Goal: Task Accomplishment & Management: Complete application form

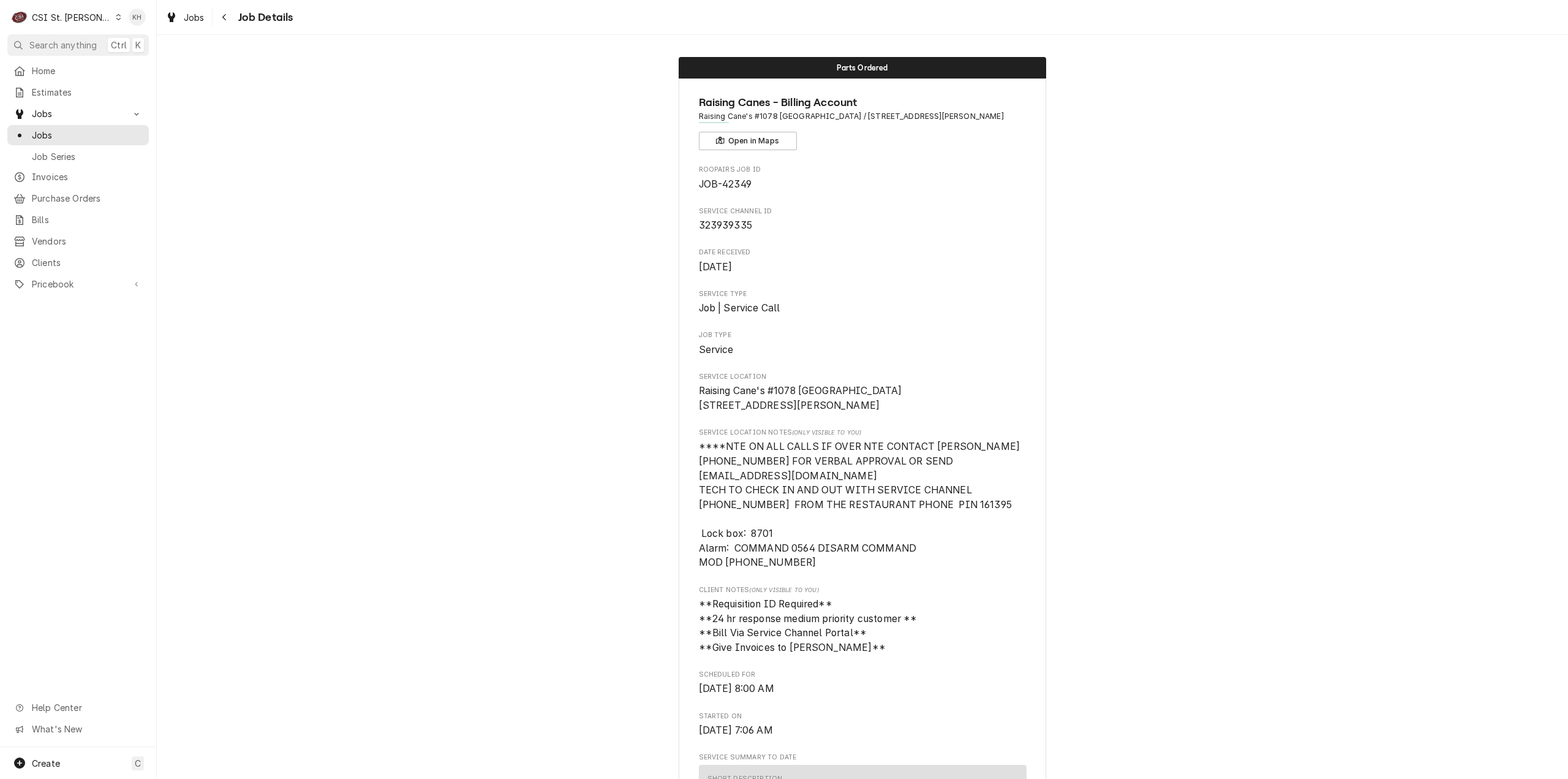
scroll to position [1902, 0]
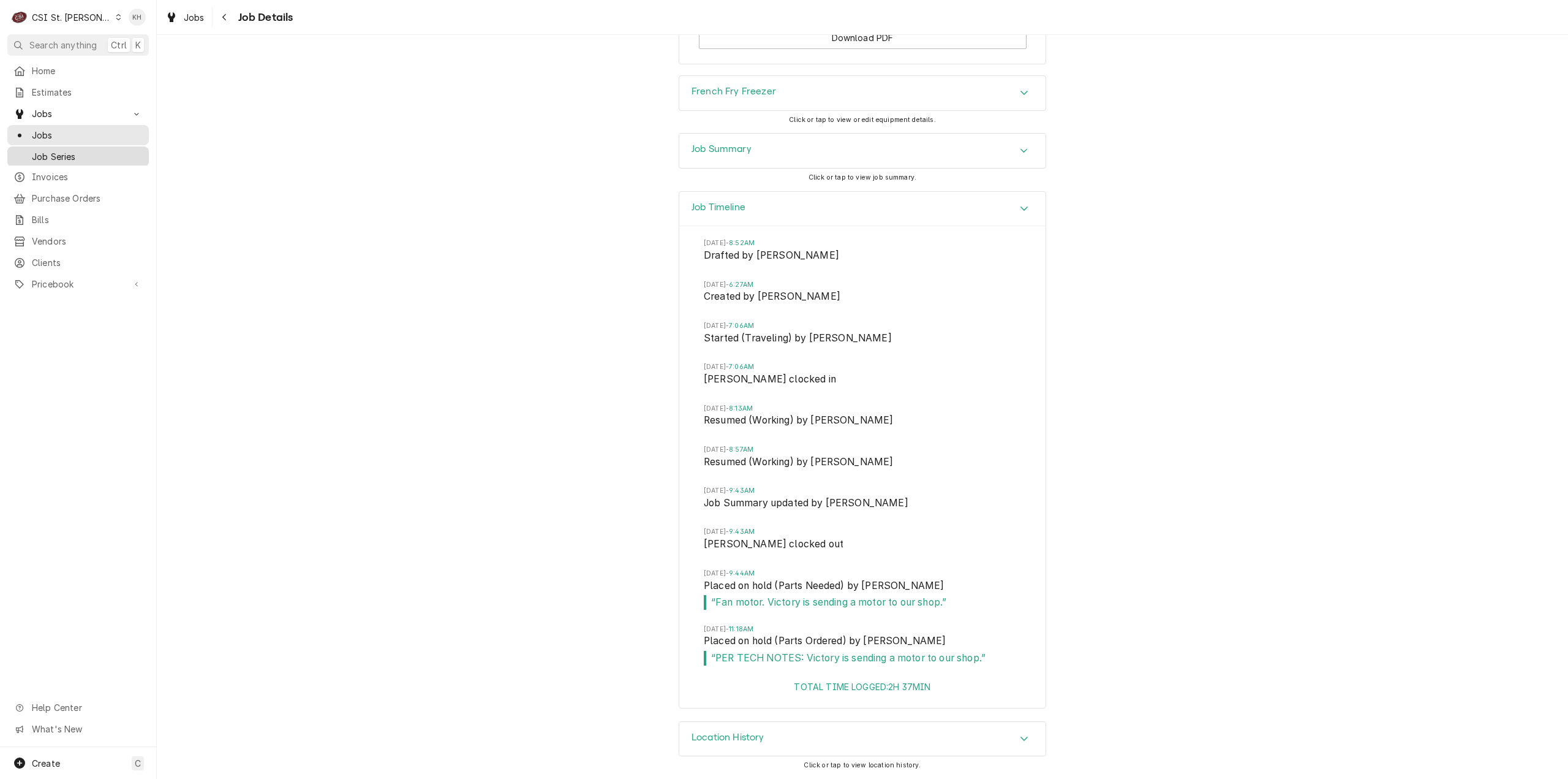
drag, startPoint x: 88, startPoint y: 138, endPoint x: 78, endPoint y: 161, distance: 25.1
click at [88, 138] on div "Jobs" at bounding box center [78, 135] width 137 height 15
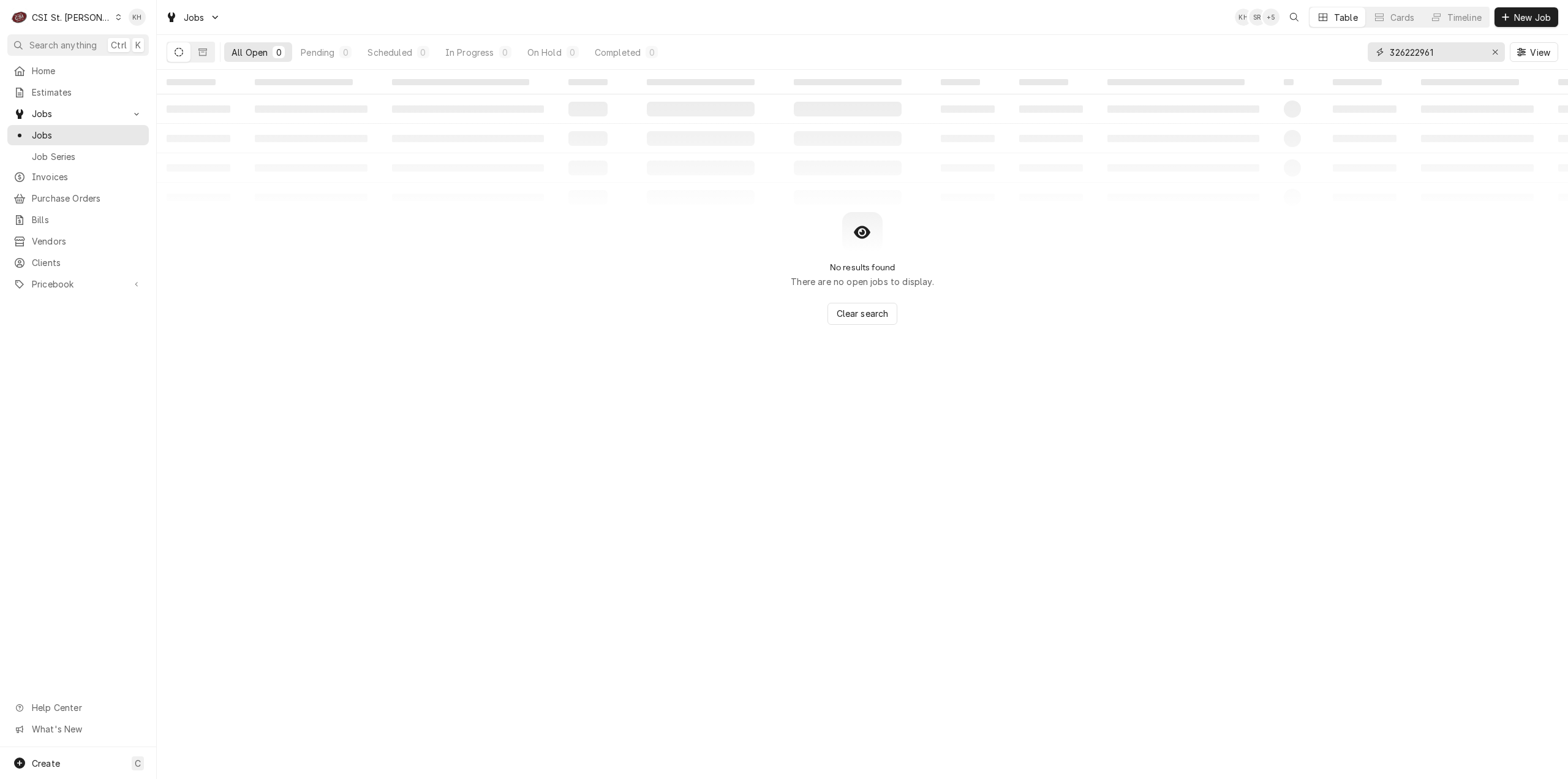
drag, startPoint x: 1461, startPoint y: 54, endPoint x: 1243, endPoint y: 65, distance: 218.3
click at [1243, 65] on div "All Open 0 Pending 0 Scheduled 0 In Progress 0 On Hold 0 Completed 0 326222961 …" at bounding box center [862, 52] width 1392 height 34
click at [366, 14] on div "Jobs KH SR + 5 Table Cards Timeline New Job" at bounding box center [862, 17] width 1411 height 34
click at [603, 376] on div "‌ ‌ ‌ ‌ ‌ ‌ ‌ ‌ ‌ ‌ ‌ ‌ ‌ ‌ ‌ ‌ ‌ ‌ ‌ ‌ ‌ ‌ ‌ ‌ ‌ ‌ ‌ ‌ ‌ ‌ ‌ ‌ ‌ ‌ ‌ ‌ ‌ ‌ ‌ ‌…" at bounding box center [862, 424] width 1411 height 709
drag, startPoint x: 1472, startPoint y: 52, endPoint x: 1203, endPoint y: 64, distance: 269.3
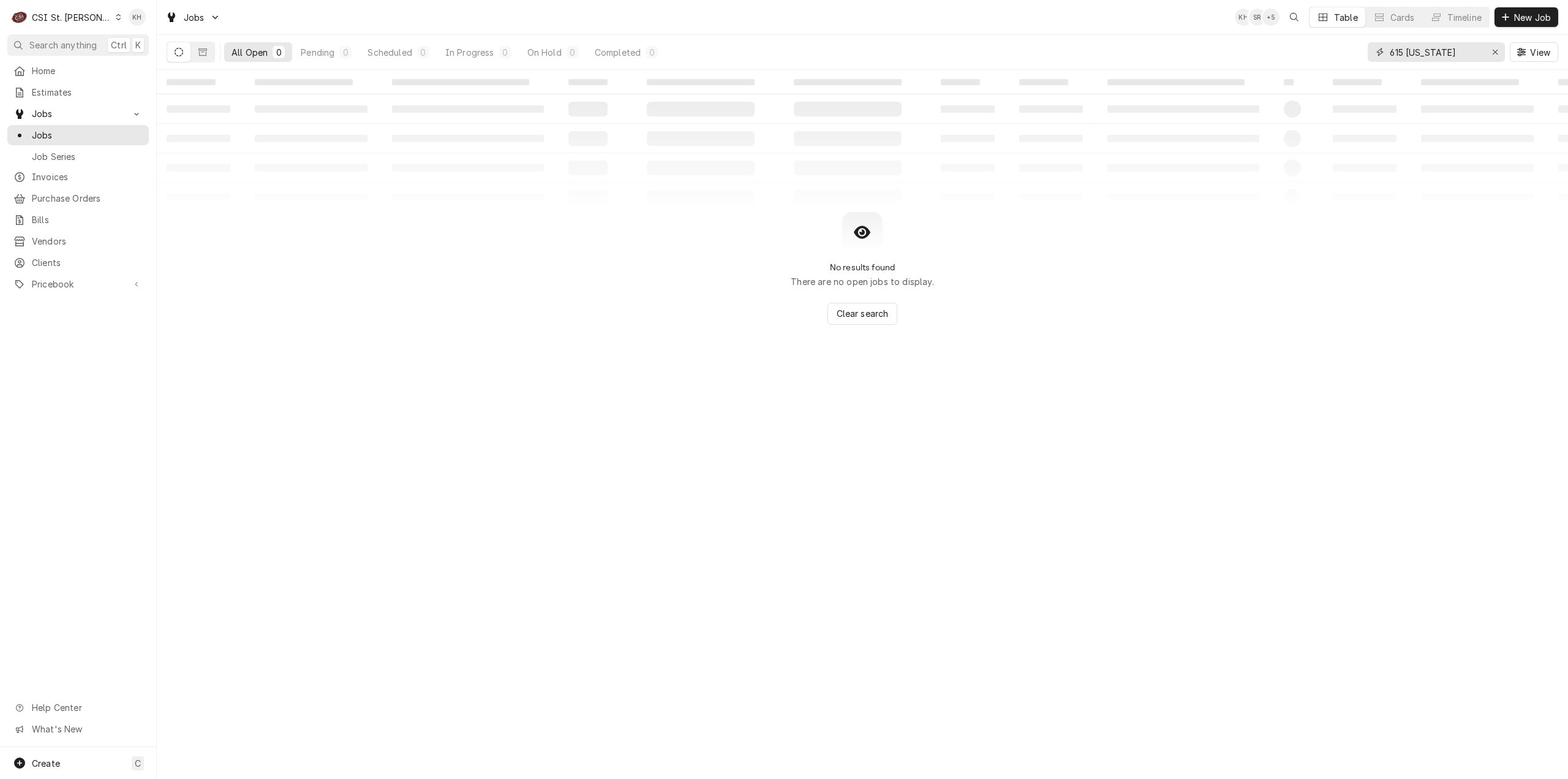
click at [1203, 64] on div "All Open 0 Pending 0 Scheduled 0 In Progress 0 On Hold 0 Completed 0 615 washin…" at bounding box center [862, 52] width 1392 height 34
type input "no limit"
click at [43, 256] on span "Clients" at bounding box center [87, 262] width 111 height 13
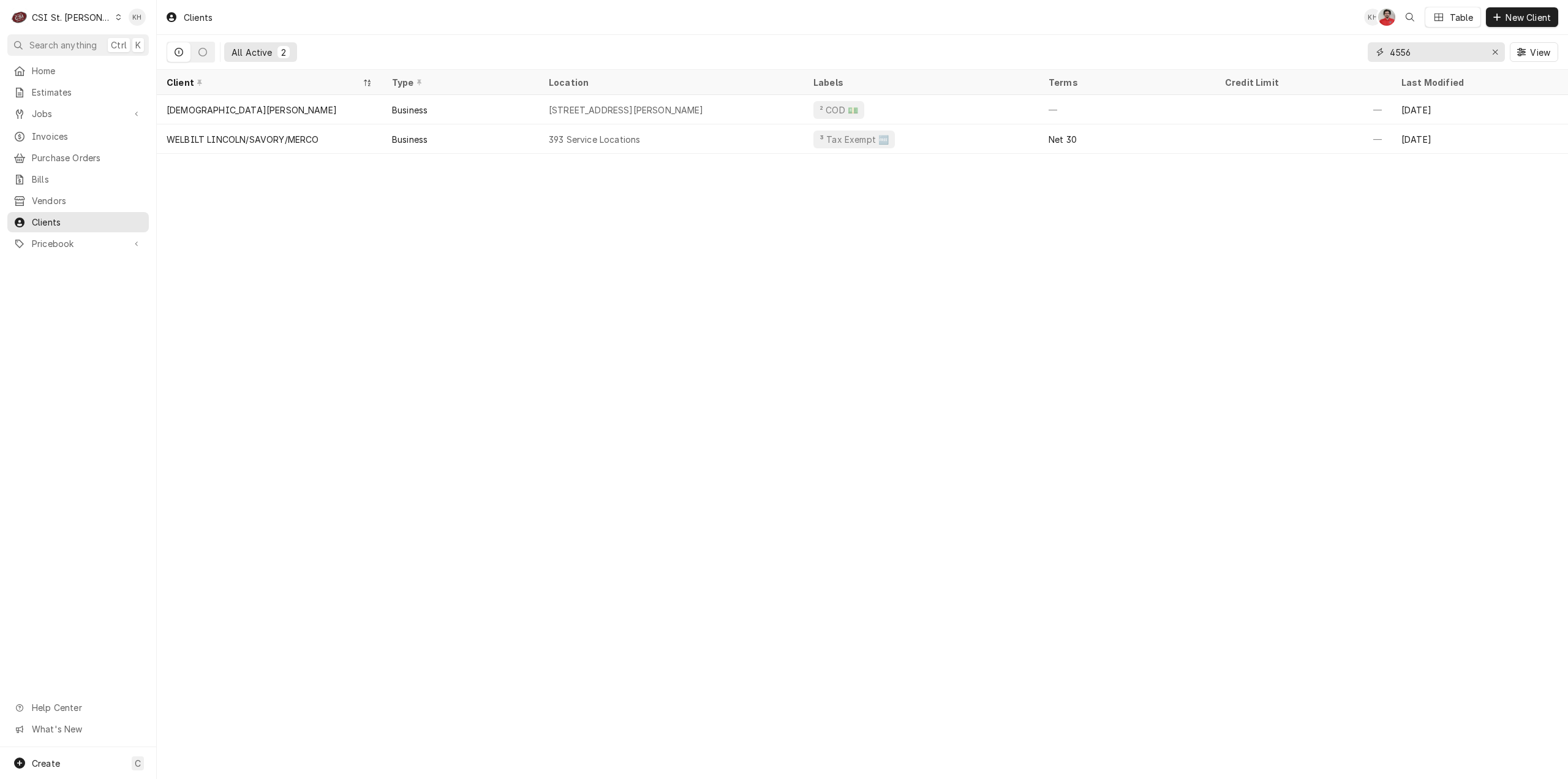
drag, startPoint x: 1412, startPoint y: 50, endPoint x: 1322, endPoint y: 61, distance: 90.7
click at [1322, 61] on div "All Active 2 4556 View" at bounding box center [862, 52] width 1392 height 34
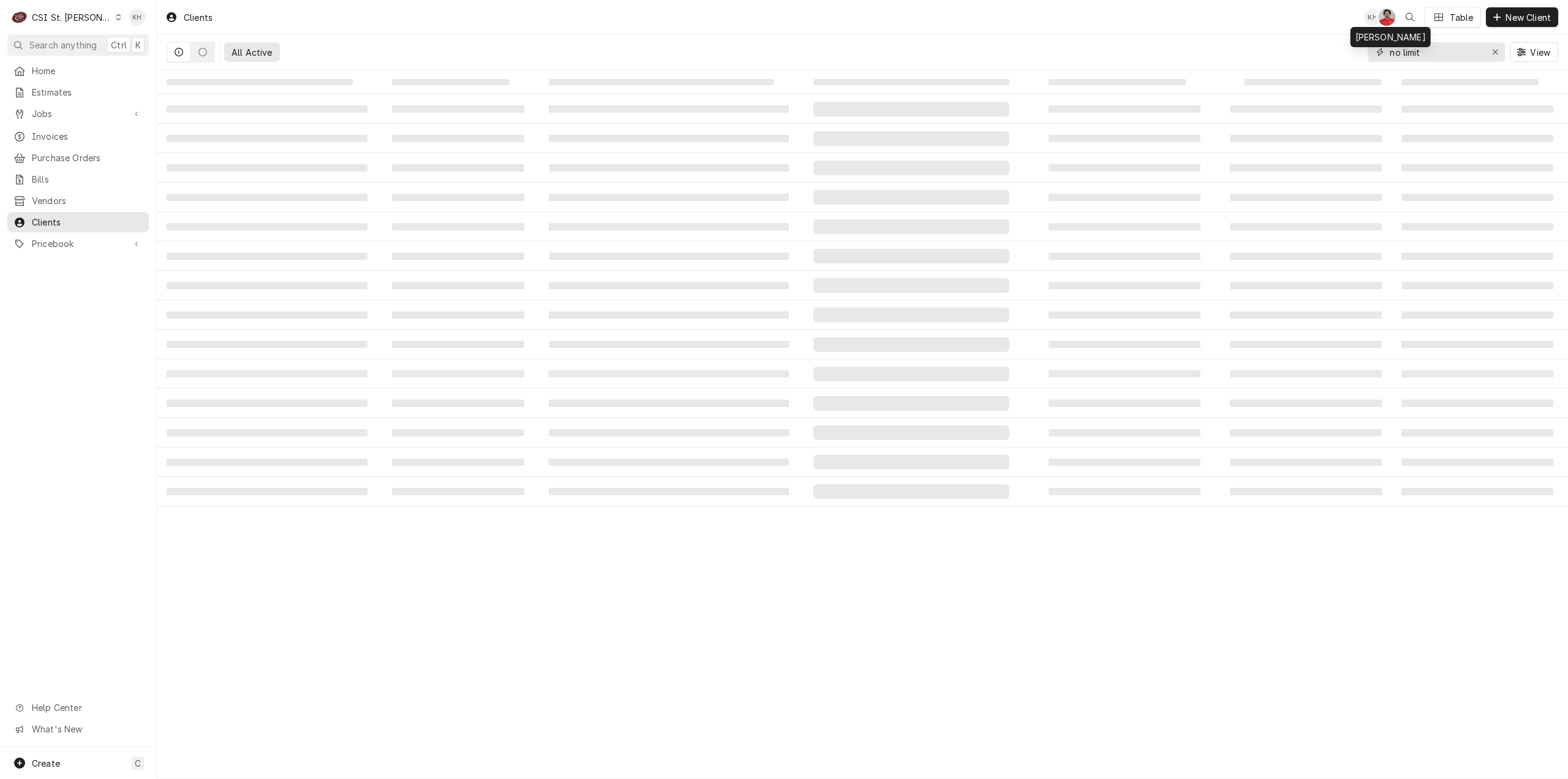
type input "no limit"
click at [1383, 20] on div "Nicholas Faubert's Avatar" at bounding box center [1386, 17] width 17 height 17
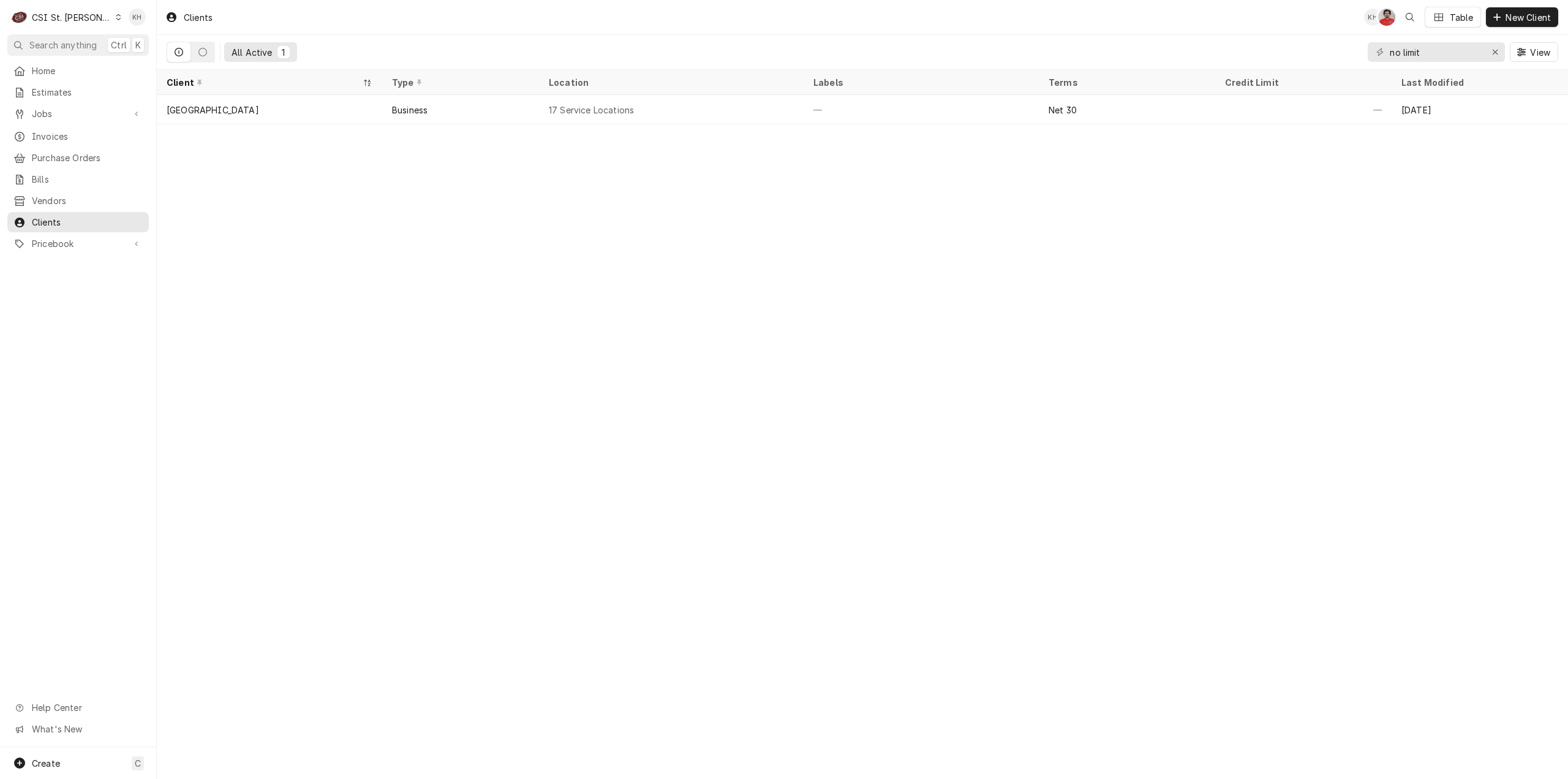
click at [1383, 19] on div "Nicholas Faubert's Avatar" at bounding box center [1386, 17] width 17 height 17
click at [69, 67] on span "Home" at bounding box center [87, 70] width 111 height 13
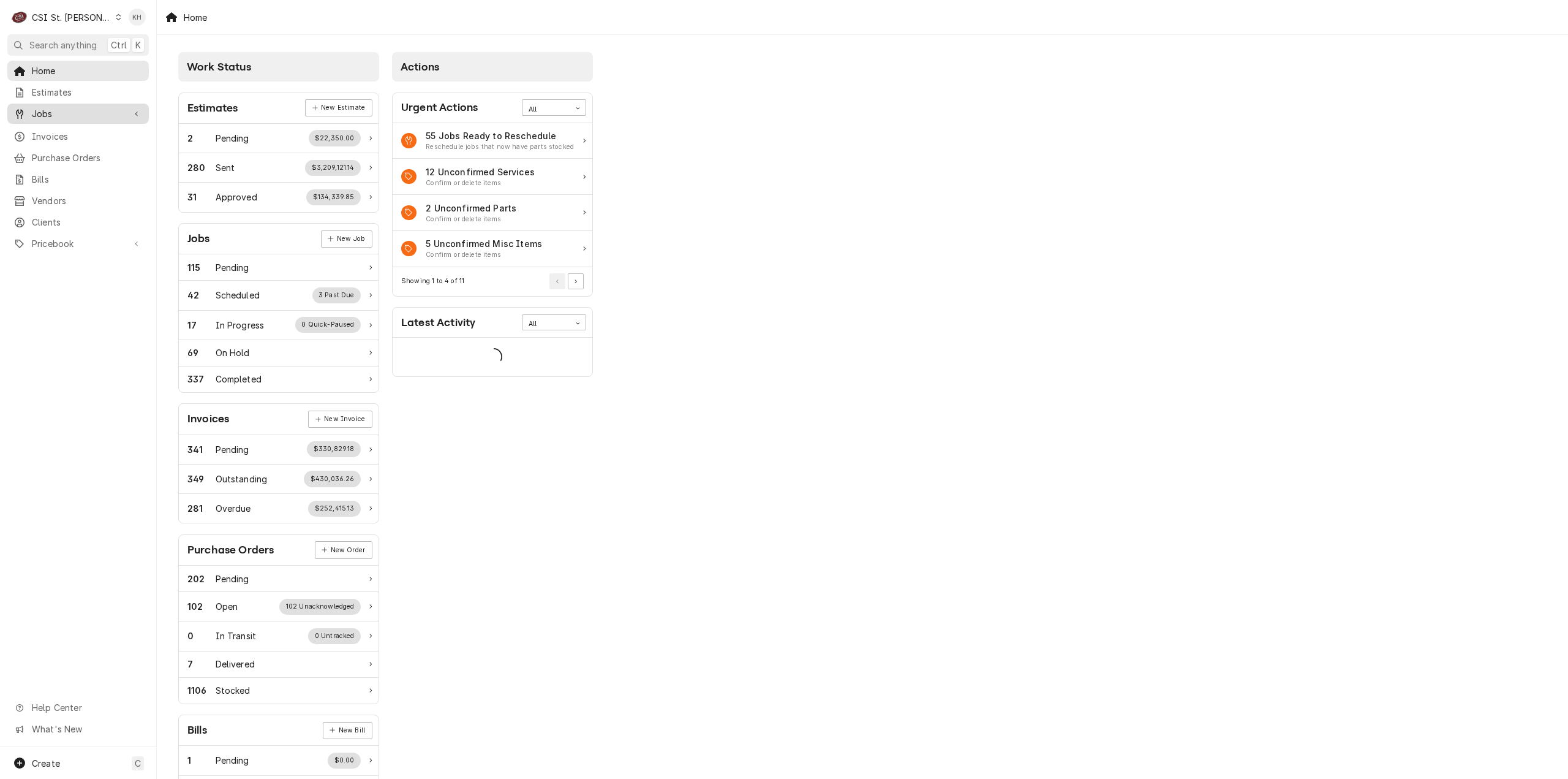
click at [79, 110] on span "Jobs" at bounding box center [78, 114] width 92 height 13
click at [54, 131] on span "Jobs" at bounding box center [87, 135] width 111 height 13
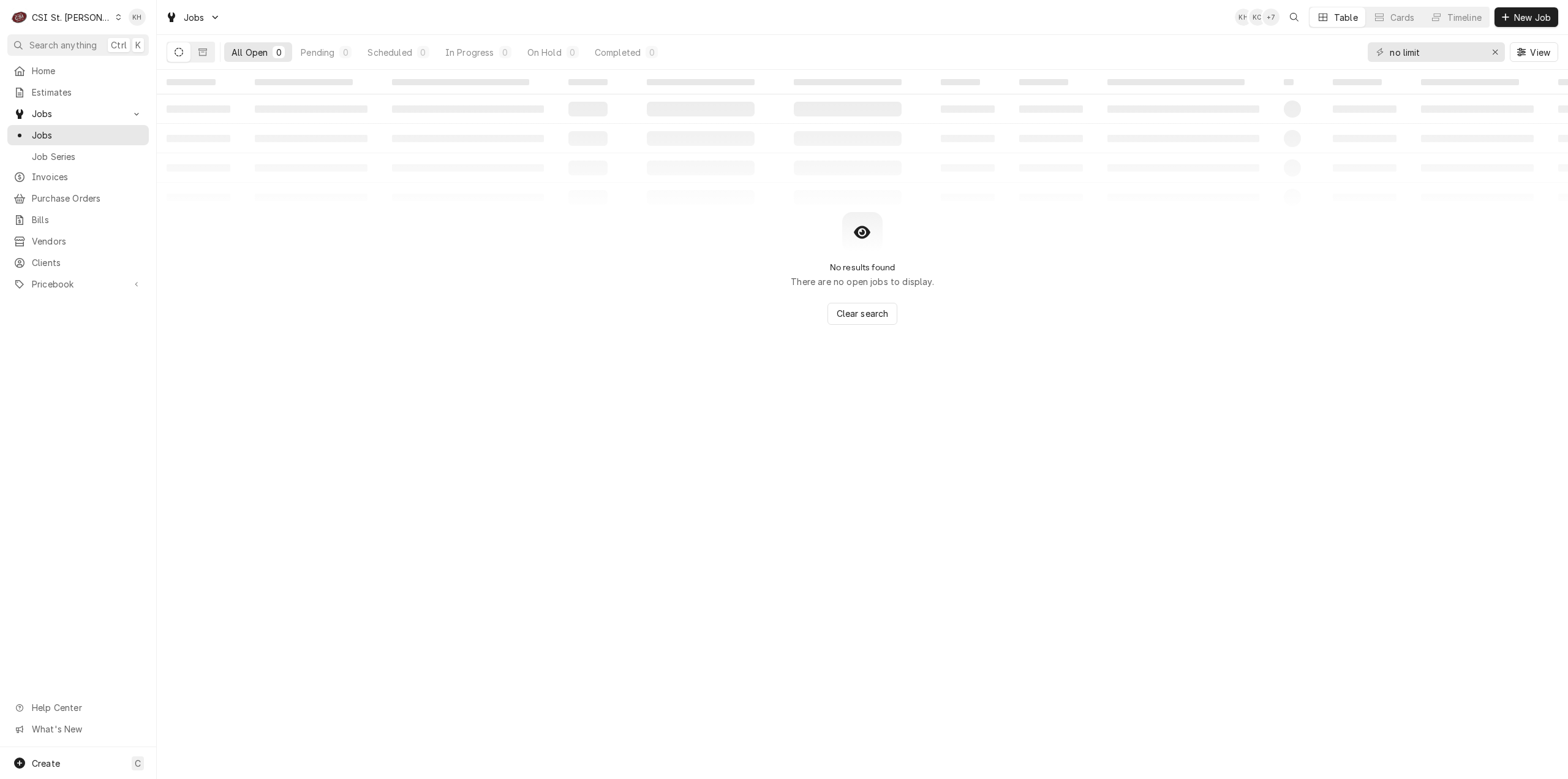
click at [1270, 19] on div "+ 7" at bounding box center [1271, 17] width 17 height 17
click at [77, 256] on span "Clients" at bounding box center [87, 262] width 111 height 13
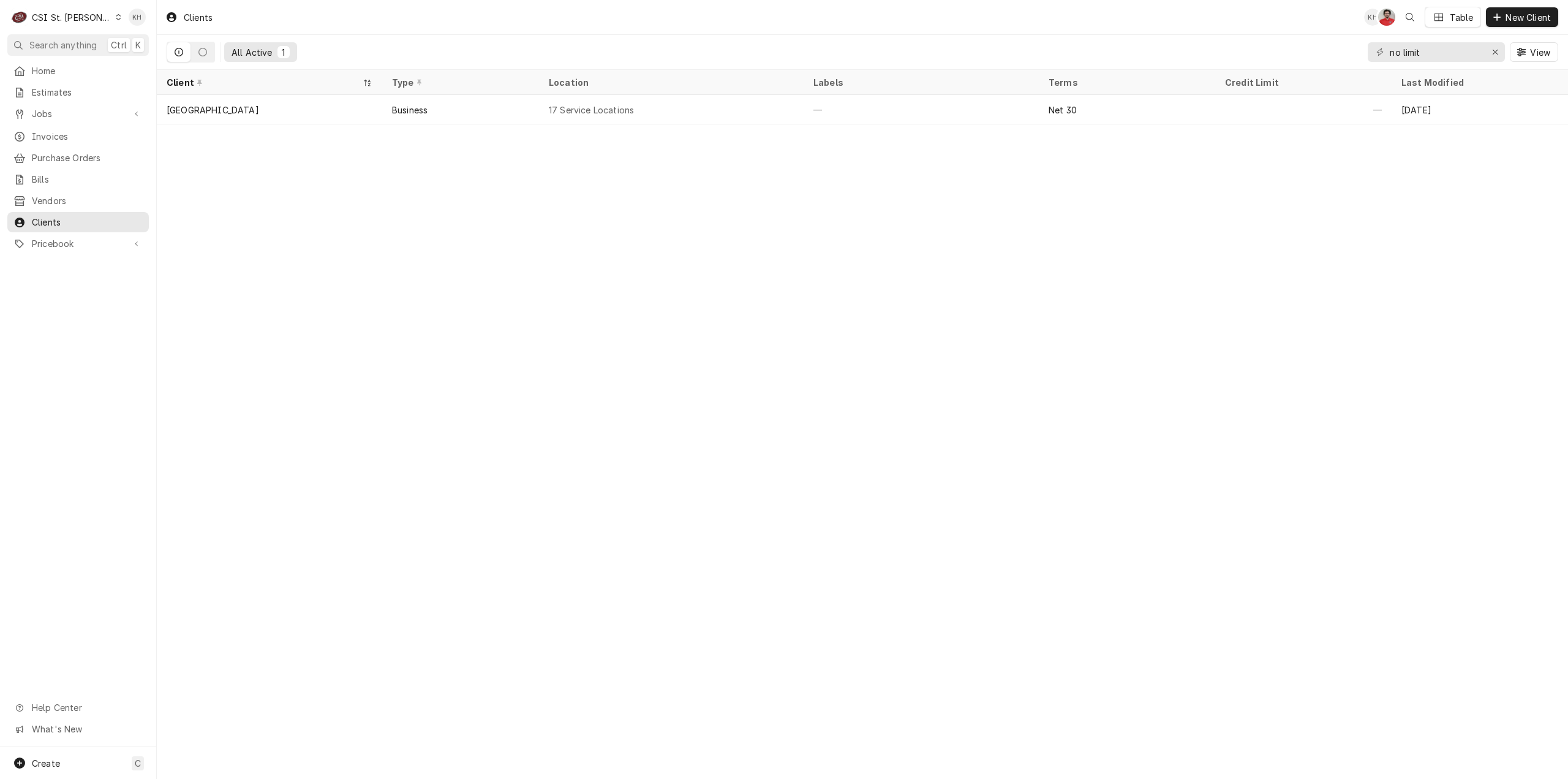
click at [74, 18] on div "CSI St. [PERSON_NAME]" at bounding box center [72, 17] width 80 height 13
click at [127, 36] on div "CSI Kentucky" at bounding box center [188, 45] width 174 height 20
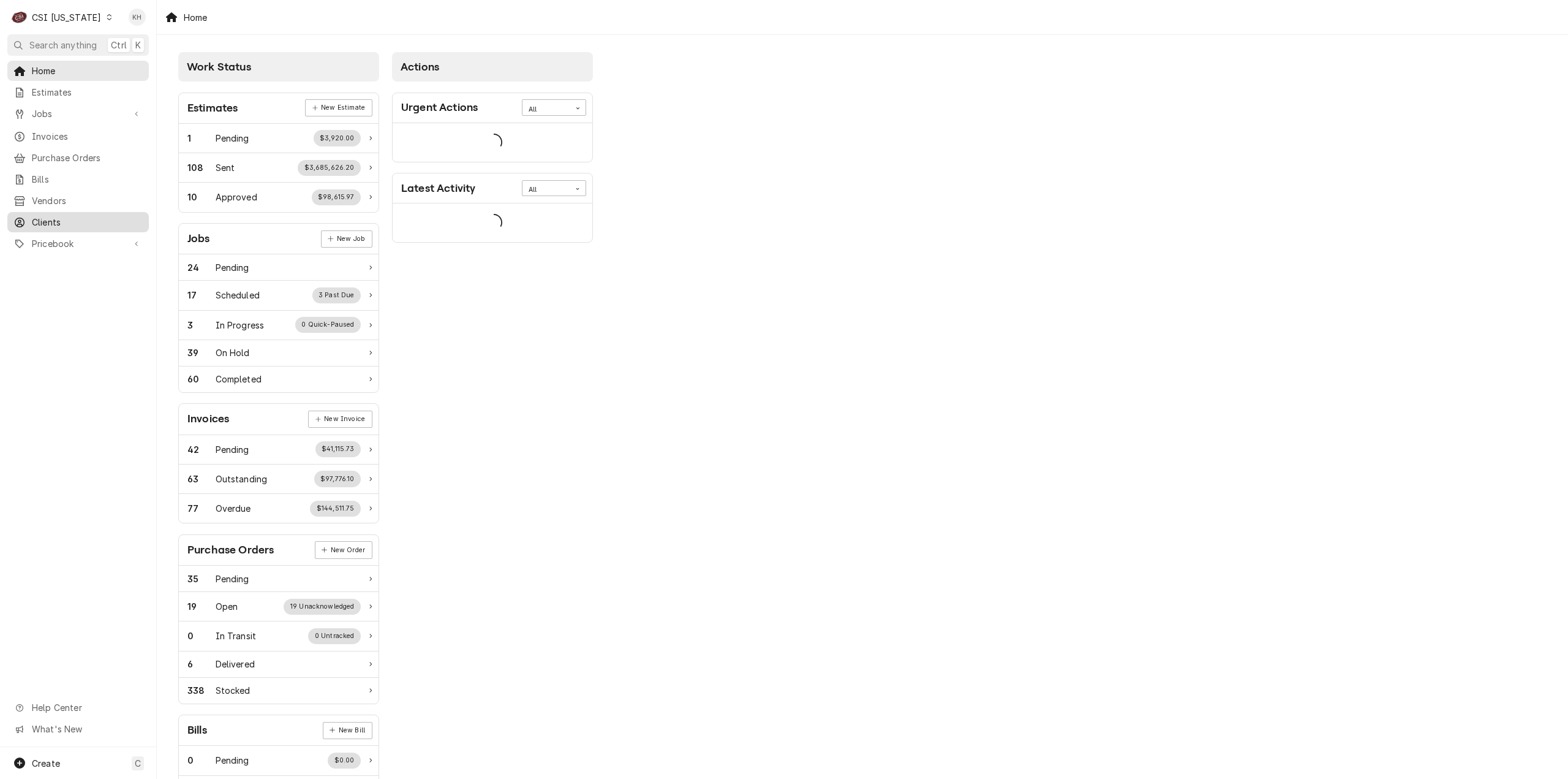
click at [69, 224] on link "Clients" at bounding box center [78, 222] width 142 height 20
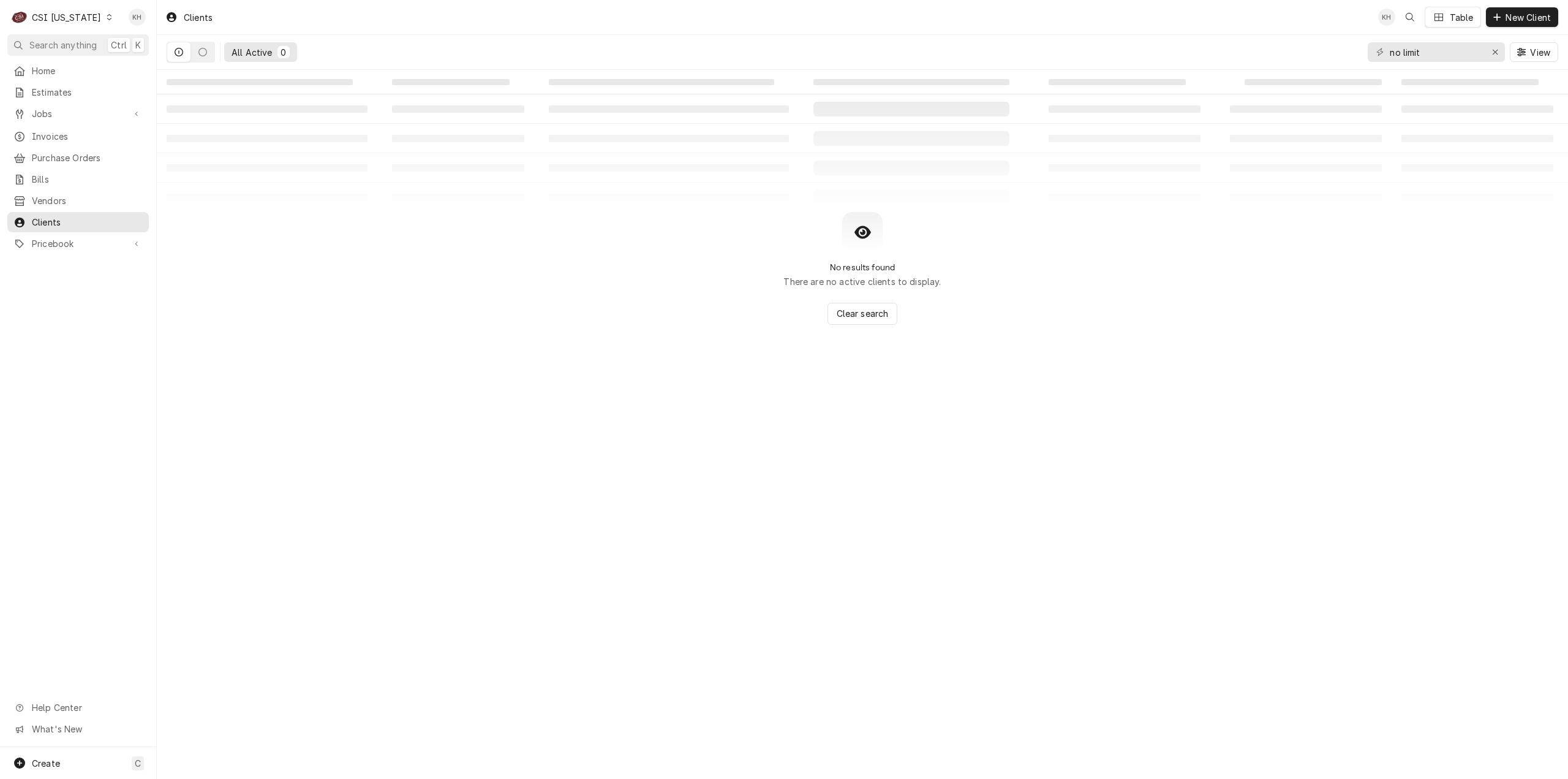
click at [107, 19] on icon "Dynamic Content Wrapper" at bounding box center [109, 17] width 6 height 6
click at [139, 21] on div "CSI [US_STATE][GEOGRAPHIC_DATA]" at bounding box center [191, 24] width 162 height 13
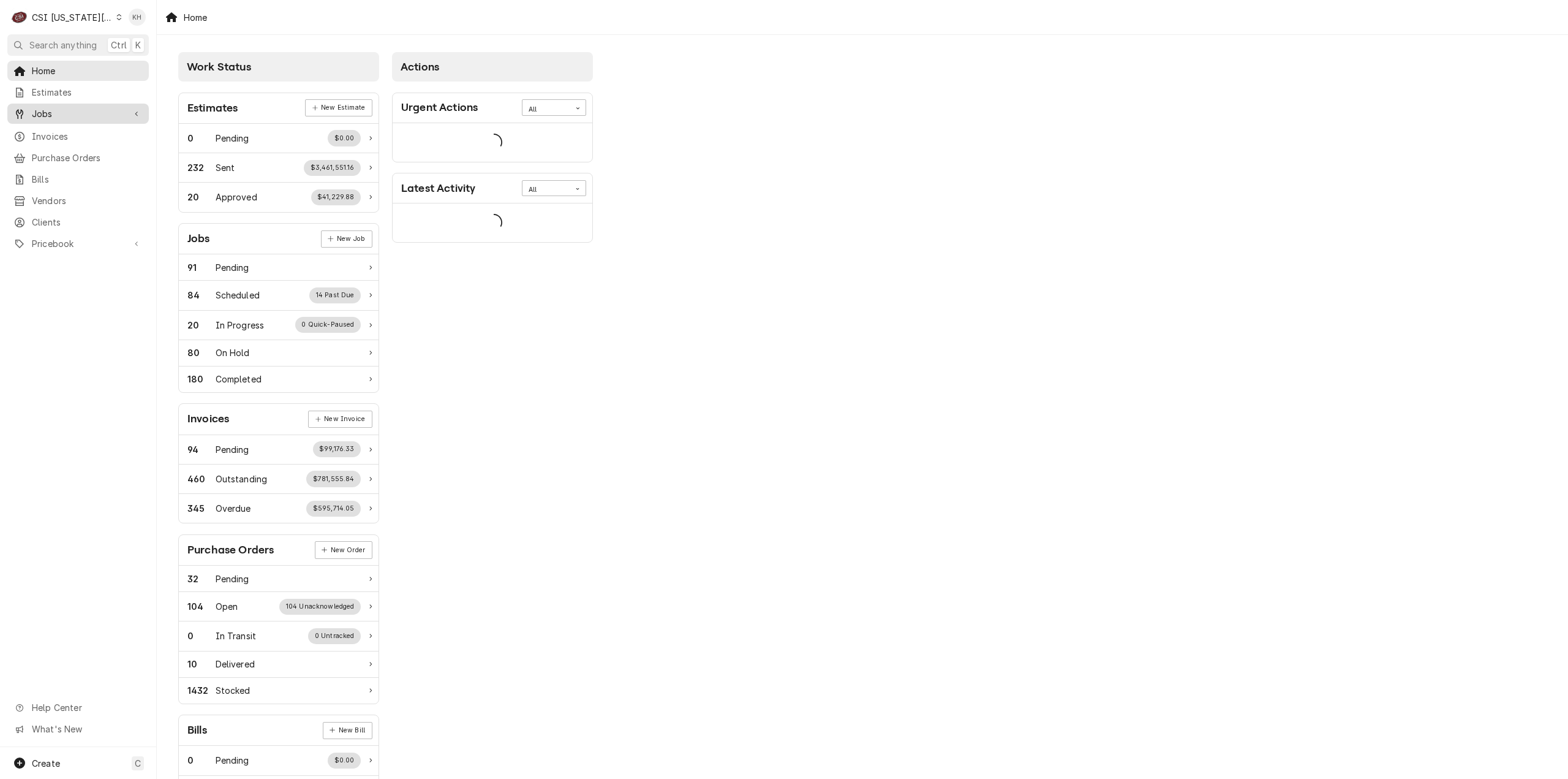
click at [44, 114] on span "Jobs" at bounding box center [78, 114] width 92 height 13
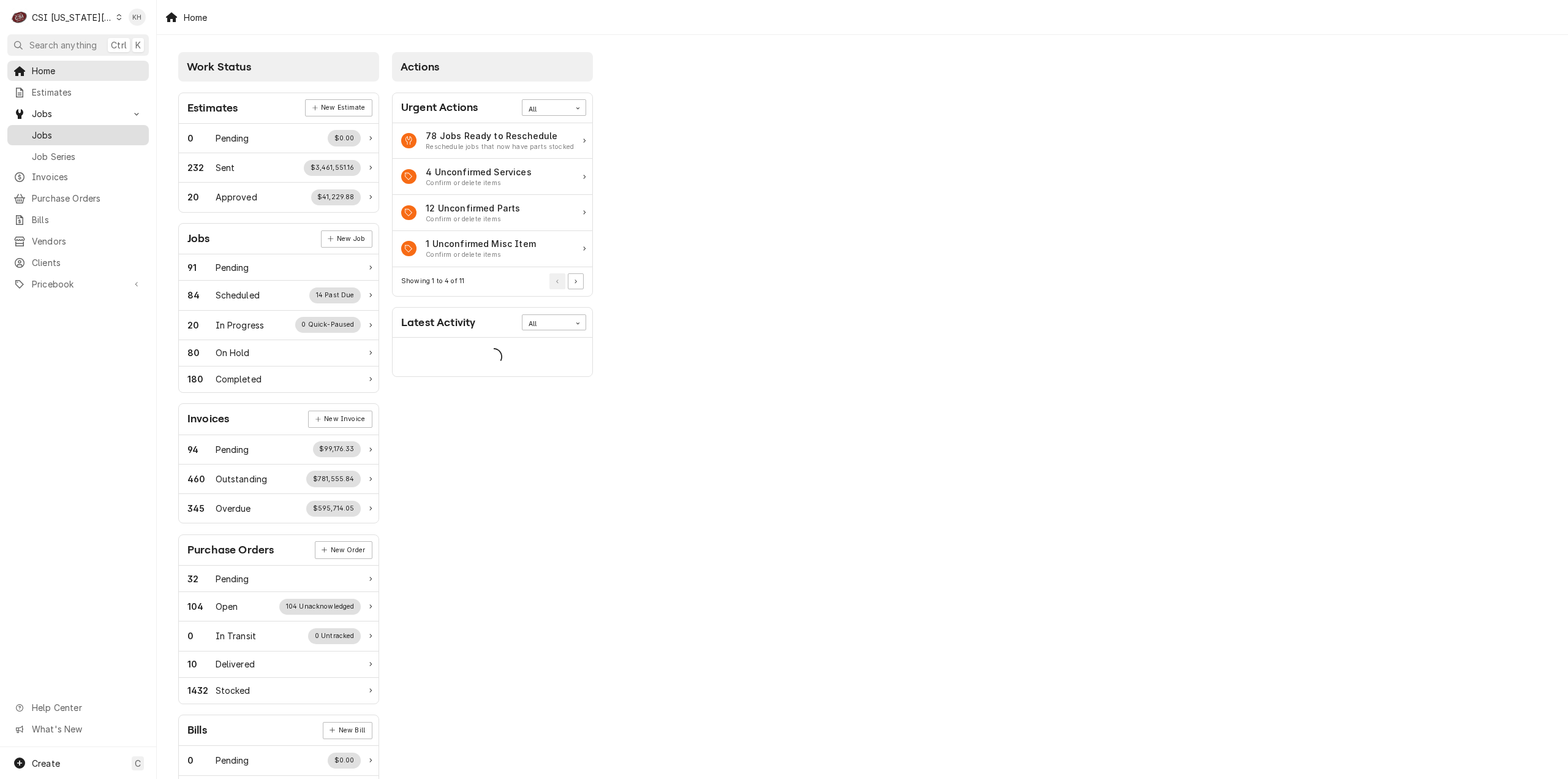
drag, startPoint x: 53, startPoint y: 127, endPoint x: 58, endPoint y: 137, distance: 11.2
click at [53, 129] on span "Jobs" at bounding box center [87, 135] width 111 height 13
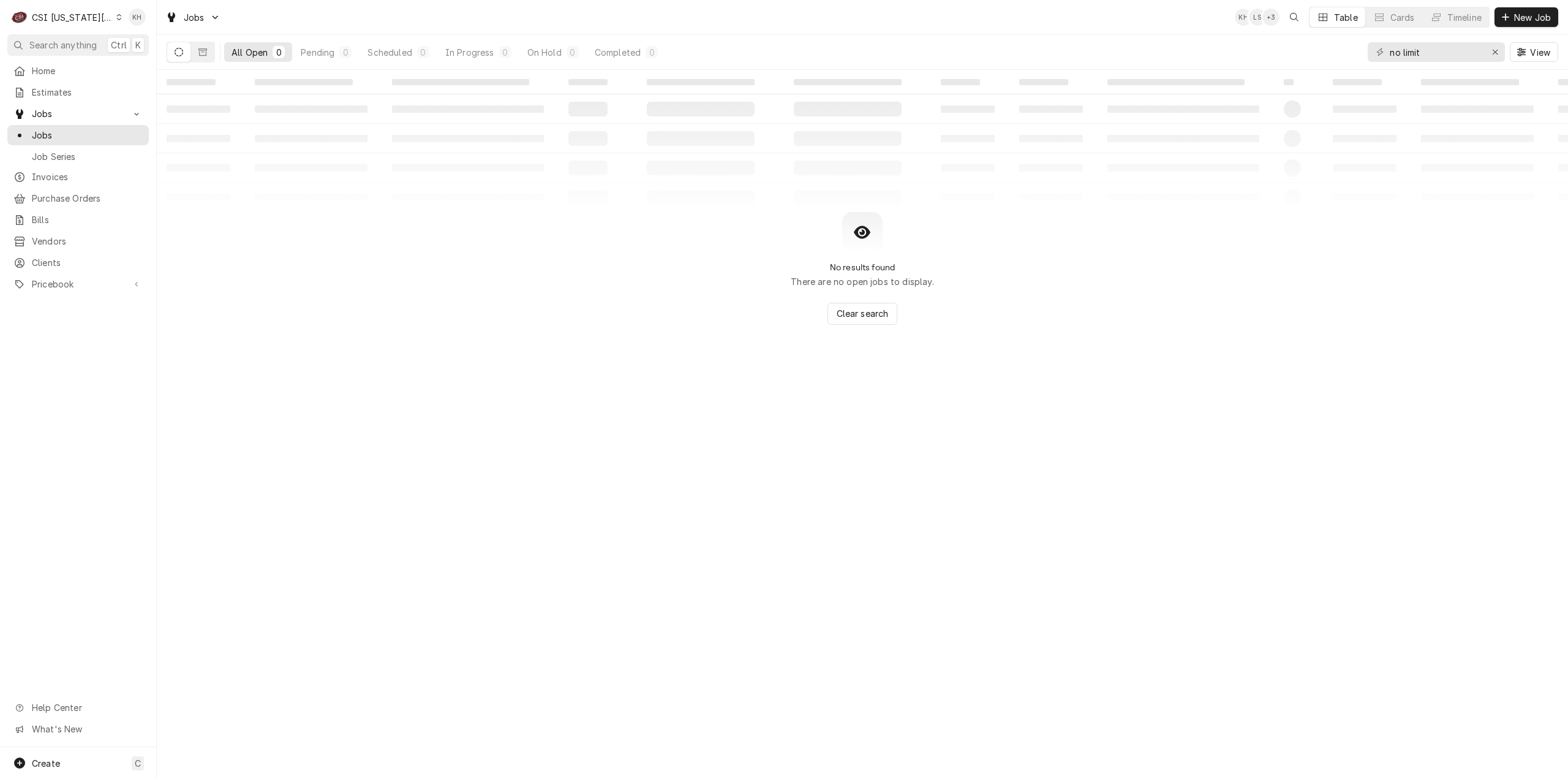
click at [1272, 14] on div "+ 3" at bounding box center [1271, 17] width 17 height 17
click at [1269, 19] on div "+ 2" at bounding box center [1271, 17] width 17 height 17
click at [69, 256] on span "Clients" at bounding box center [87, 262] width 111 height 13
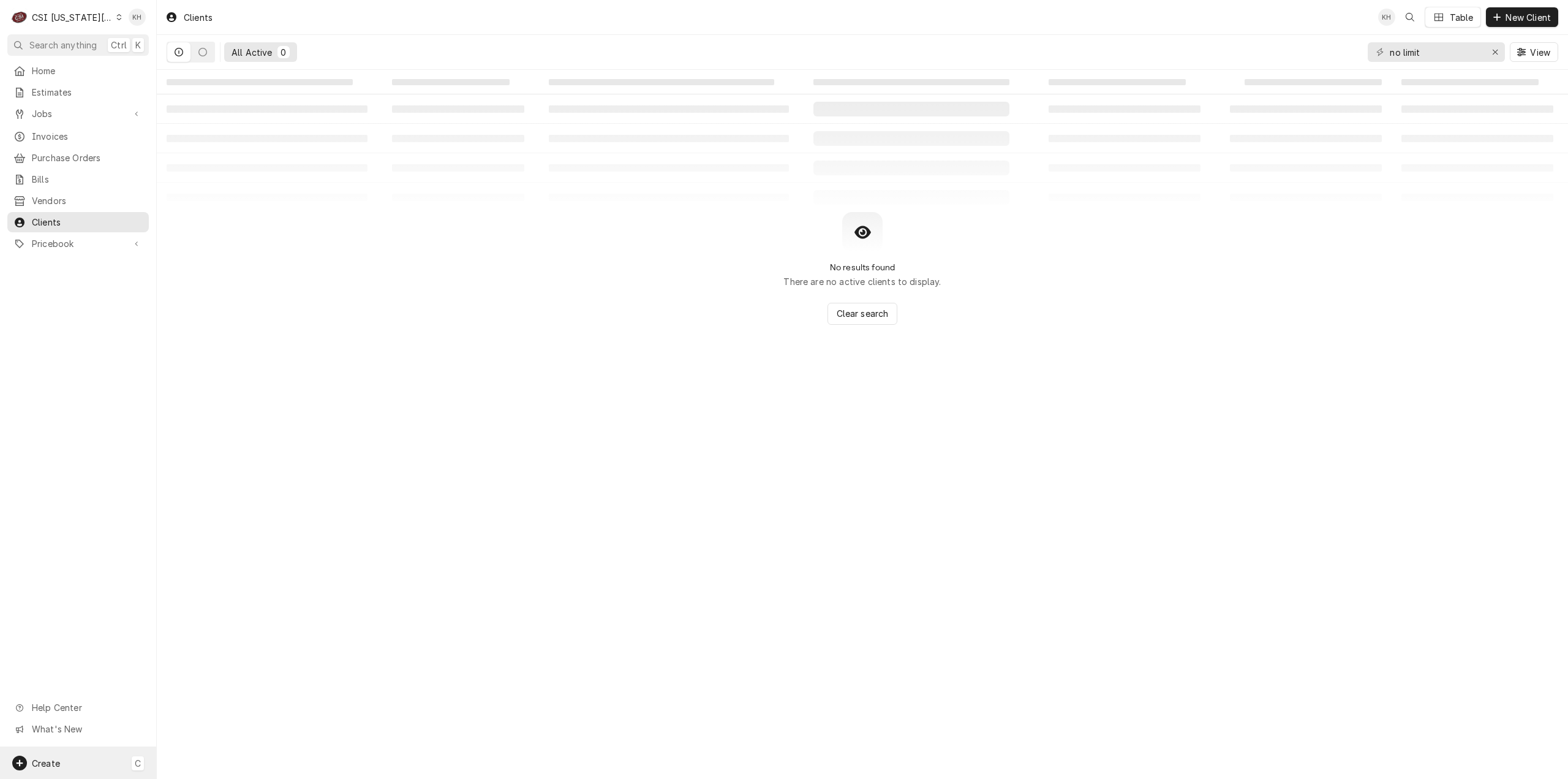
click at [58, 758] on span "Create" at bounding box center [45, 762] width 28 height 10
click at [204, 662] on div "Job" at bounding box center [219, 657] width 105 height 15
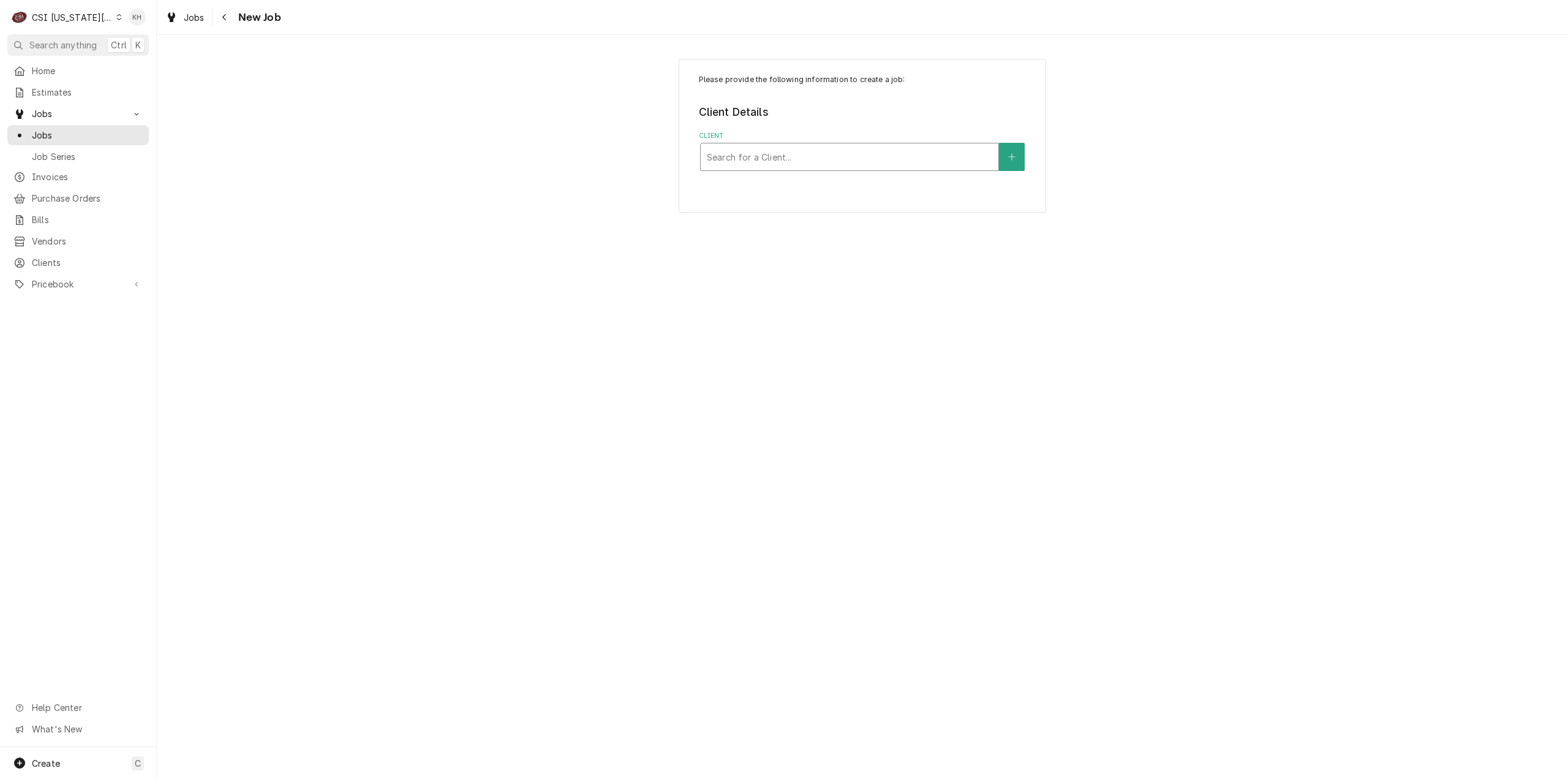
click at [822, 150] on div "Client" at bounding box center [849, 157] width 286 height 22
type input "2435 iowa"
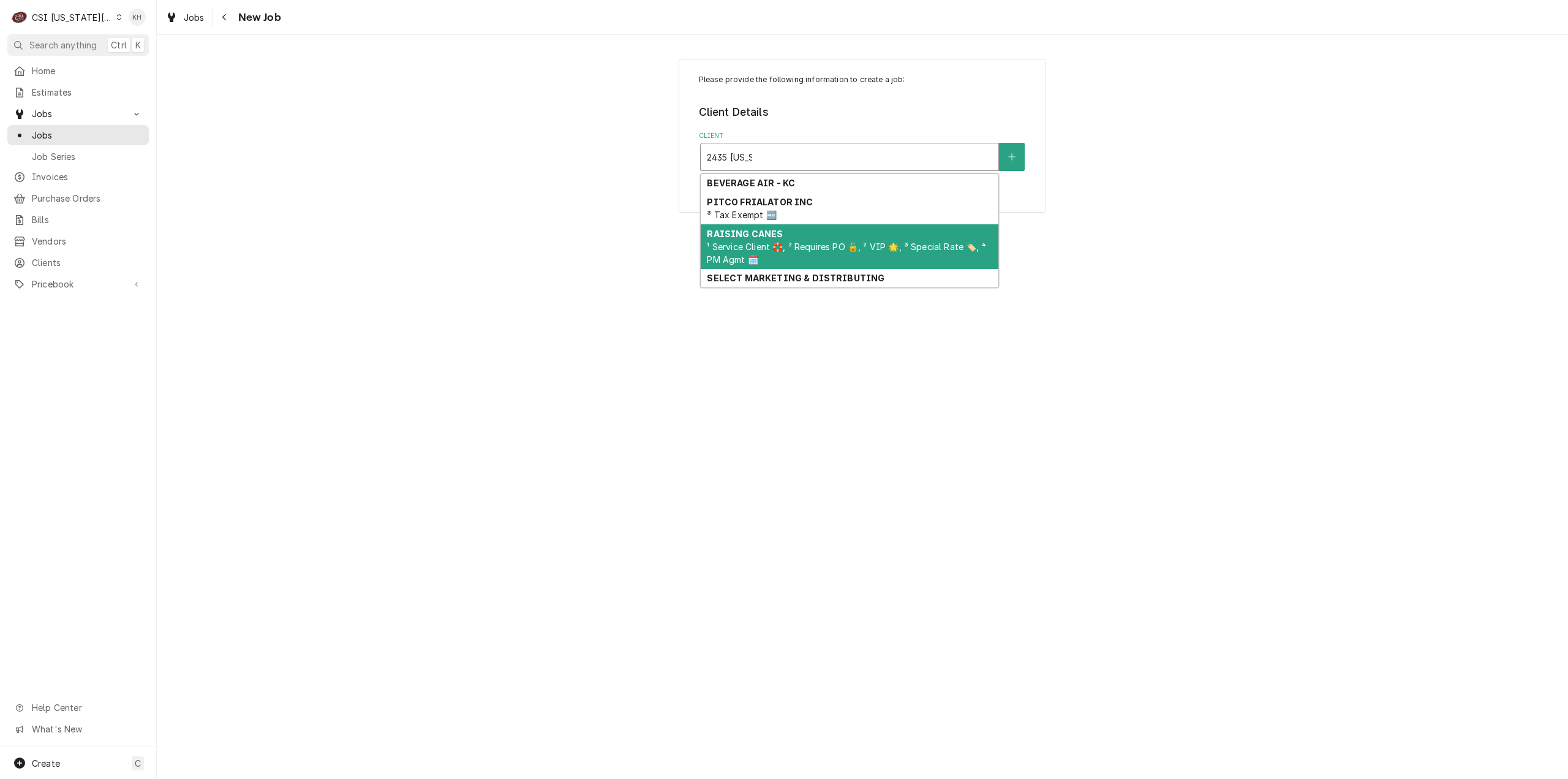
click at [799, 235] on div "RAISING CANES ¹ Service Client 🛟, ² Requires PO 🔓, ² VIP 🌟, ³ Special Rate 🏷️, …" at bounding box center [850, 246] width 298 height 45
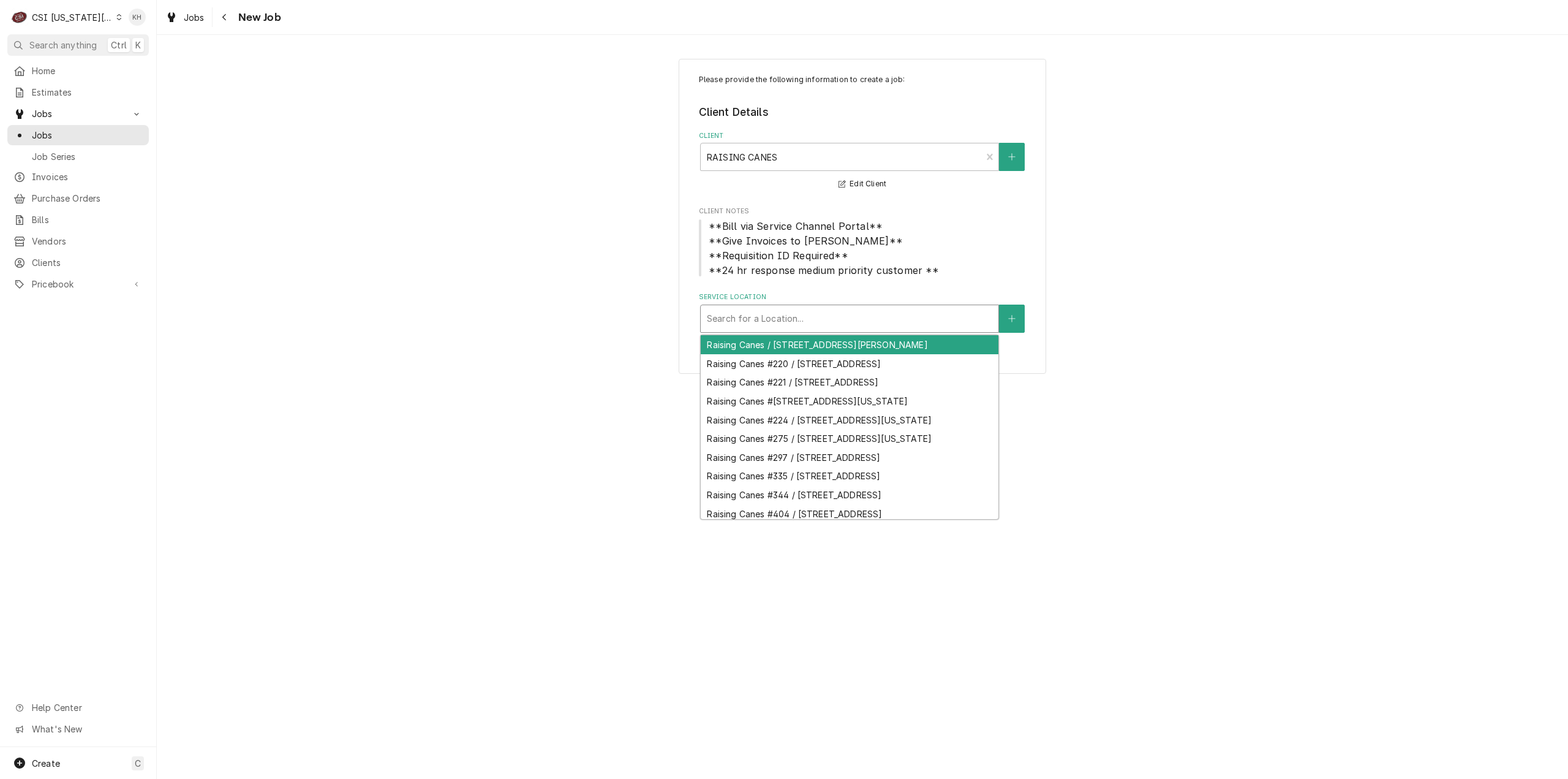
click at [801, 316] on div "Service Location" at bounding box center [849, 319] width 286 height 22
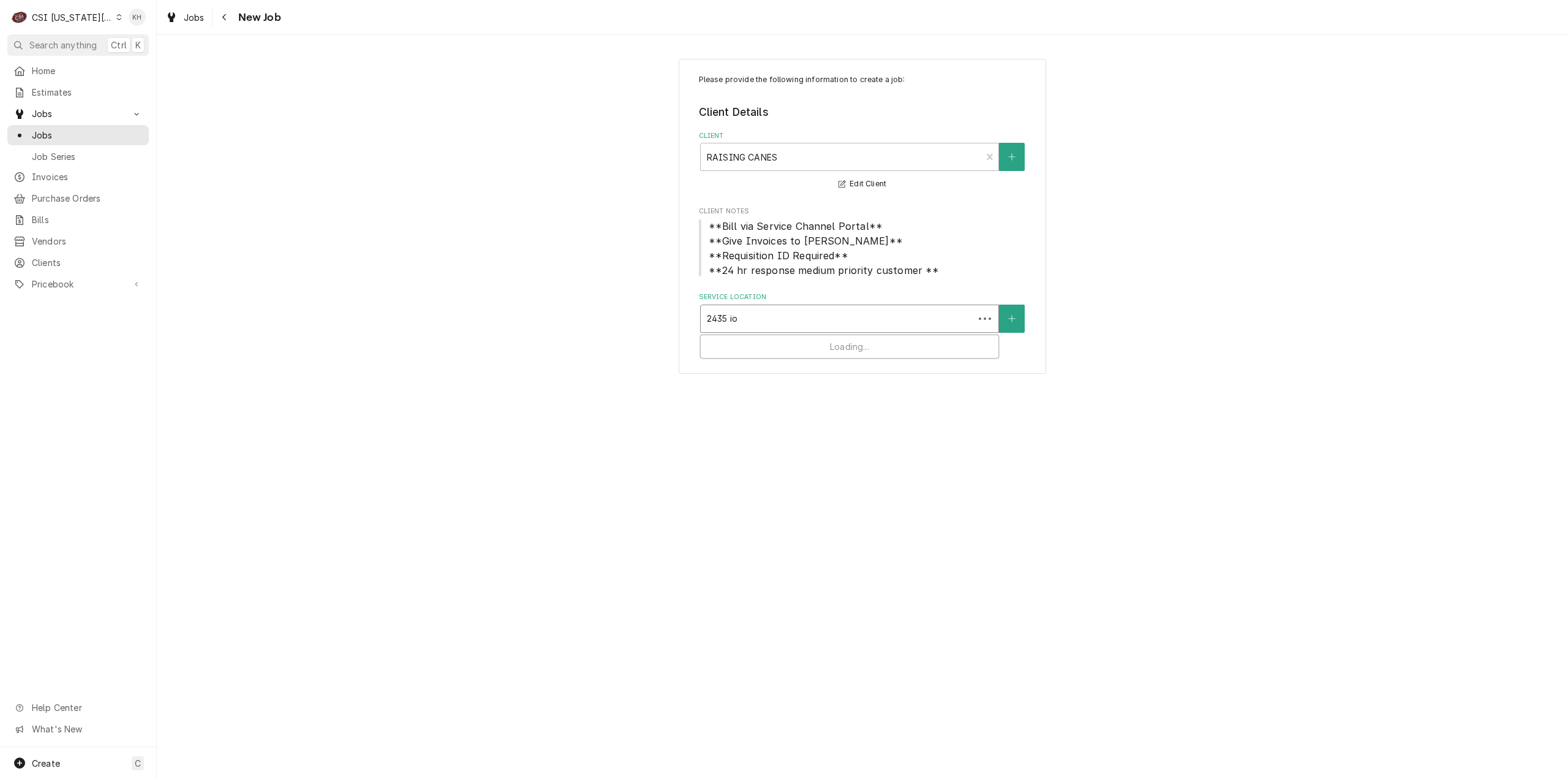
type input "2435 iow"
click at [821, 348] on div "Raising Canes #224 / 2435 Iowa Street, Lawrence, KS 66046" at bounding box center [850, 345] width 298 height 19
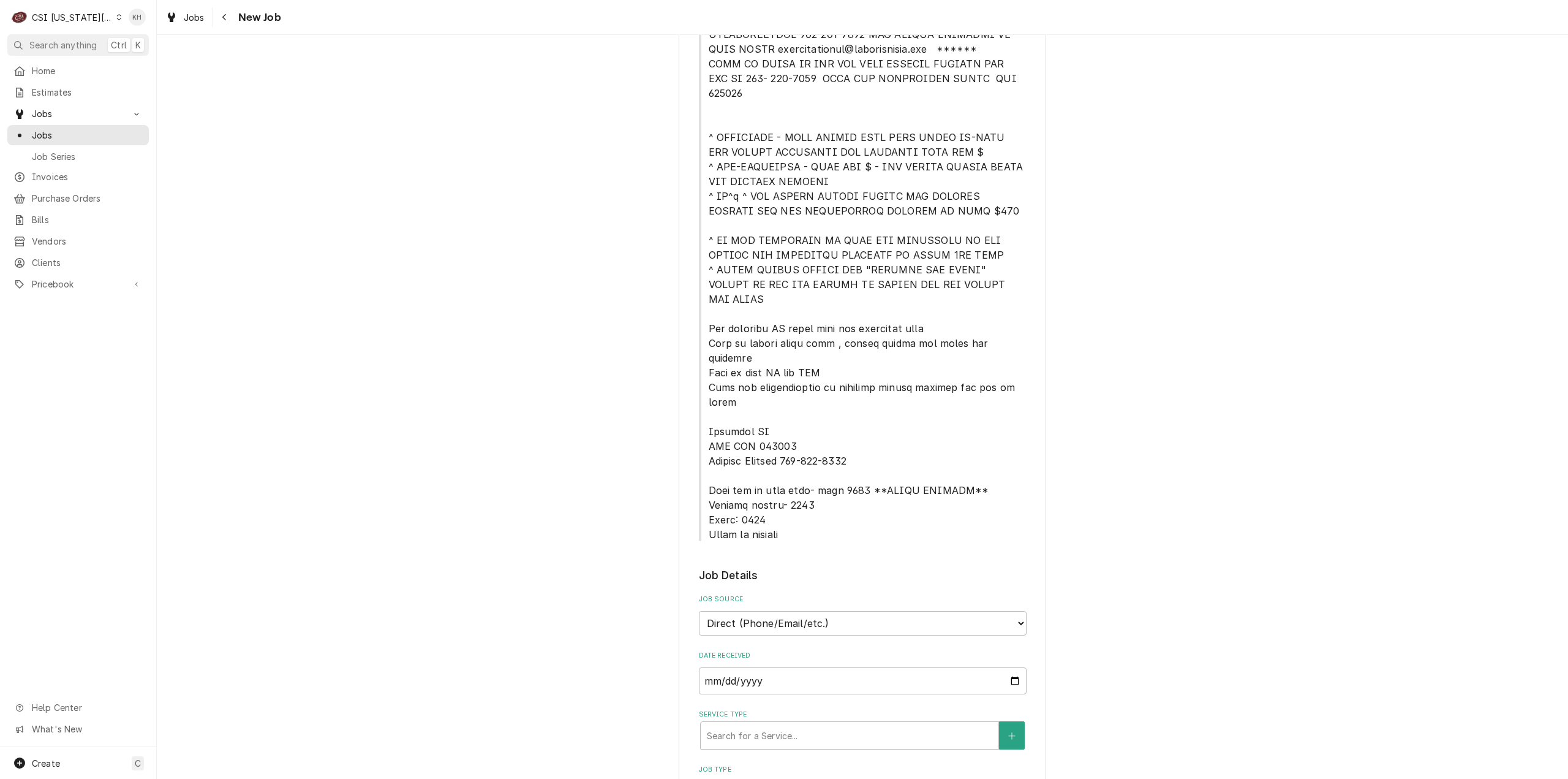
scroll to position [674, 0]
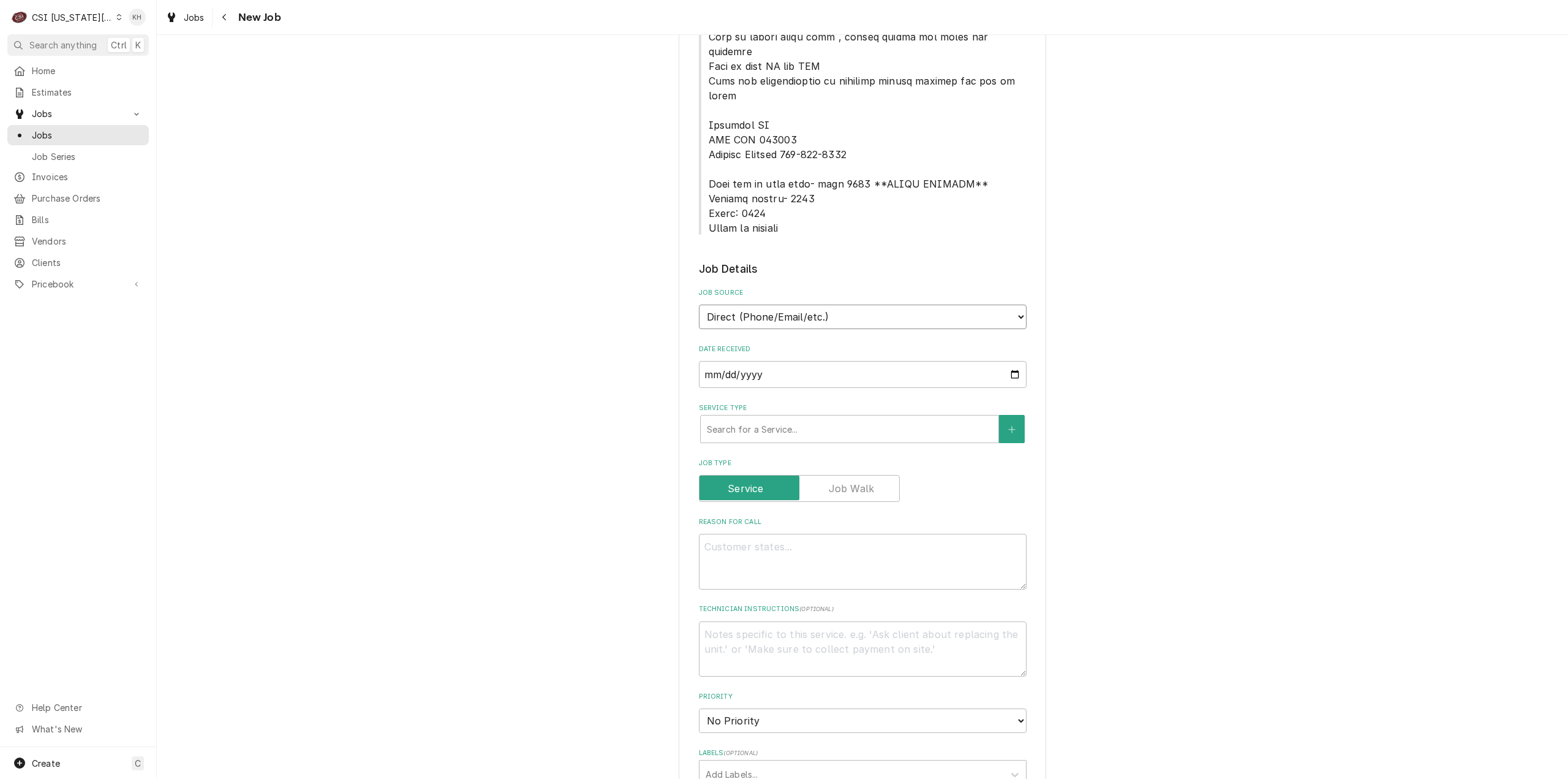
click at [773, 304] on select "Direct (Phone/Email/etc.) Service Channel Corrigo Ecotrak Other" at bounding box center [863, 317] width 327 height 25
select select "1"
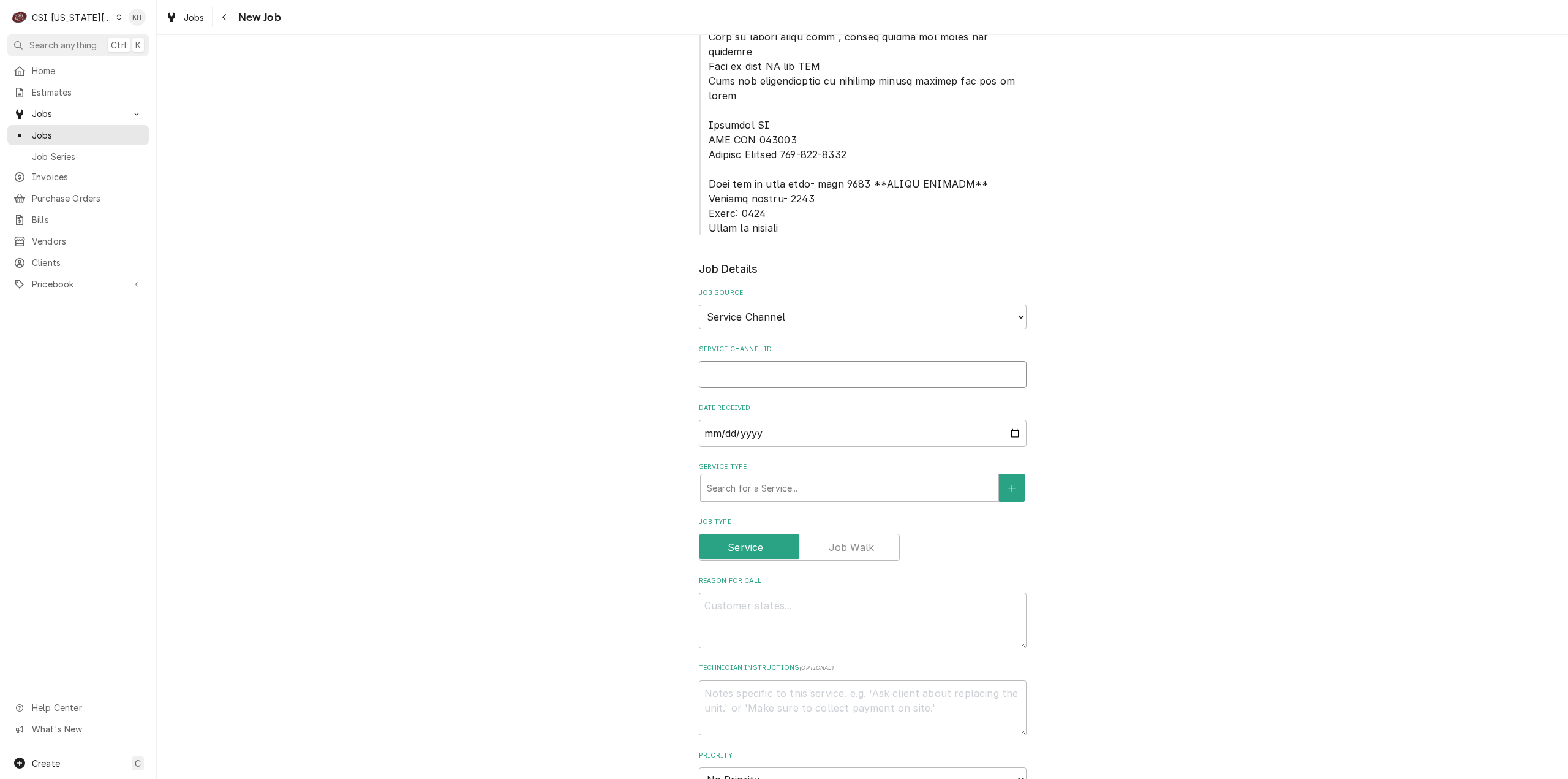
click at [774, 361] on input "Service Channel ID" at bounding box center [863, 374] width 327 height 27
paste input "326713777"
type textarea "x"
type input "326713777"
type textarea "x"
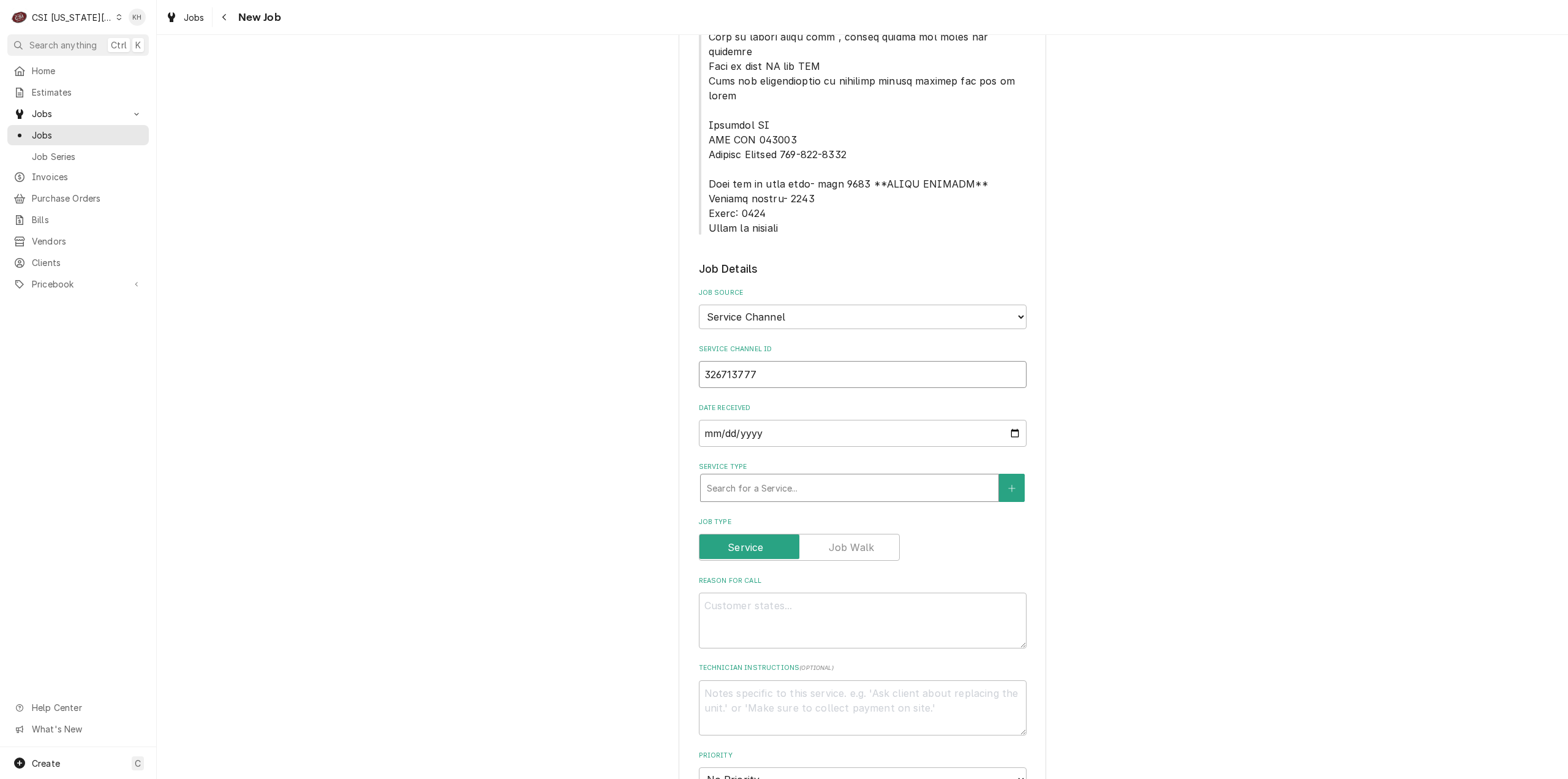
type input "326713777"
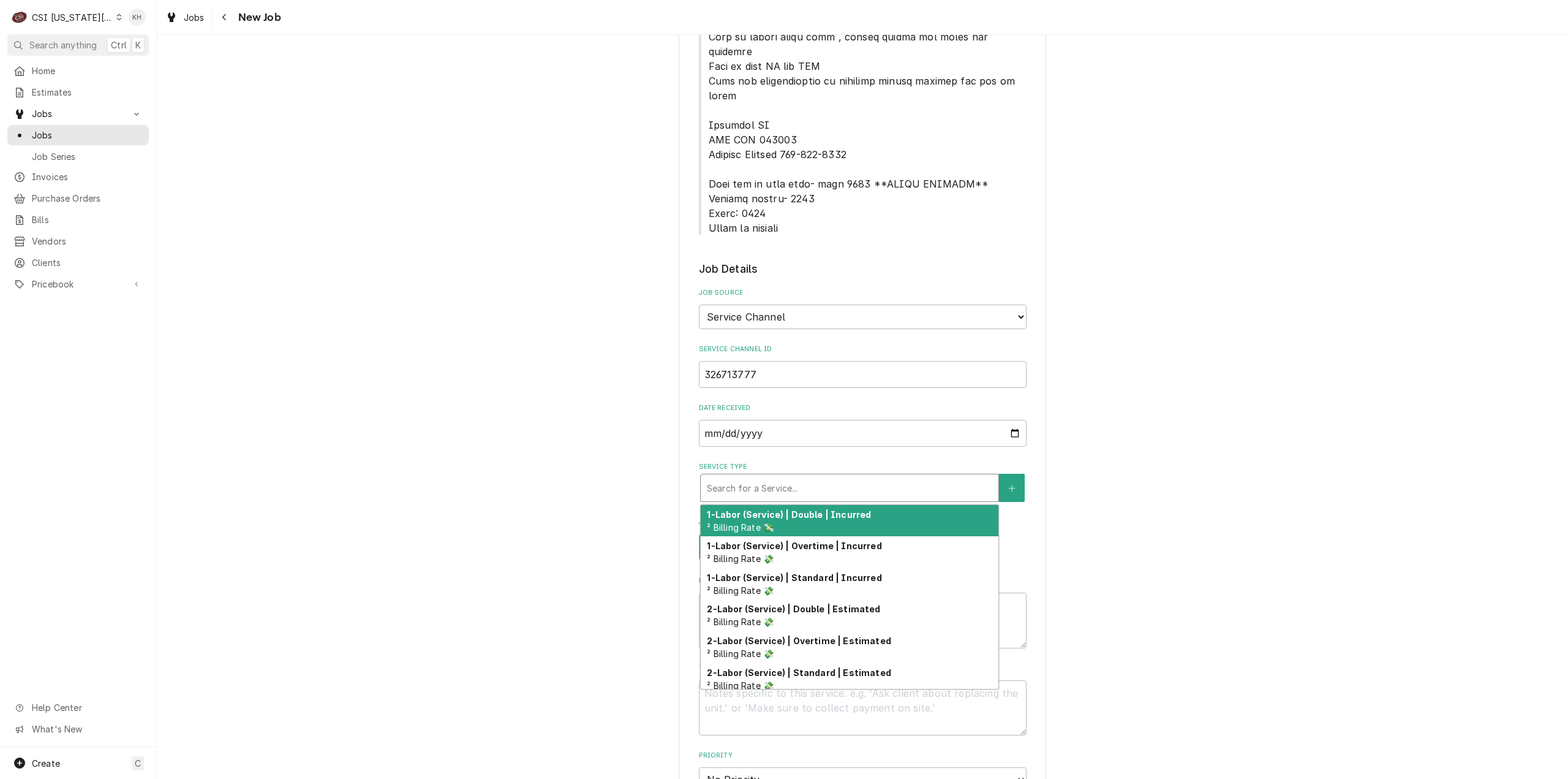
click at [793, 477] on div "Service Type" at bounding box center [849, 488] width 286 height 22
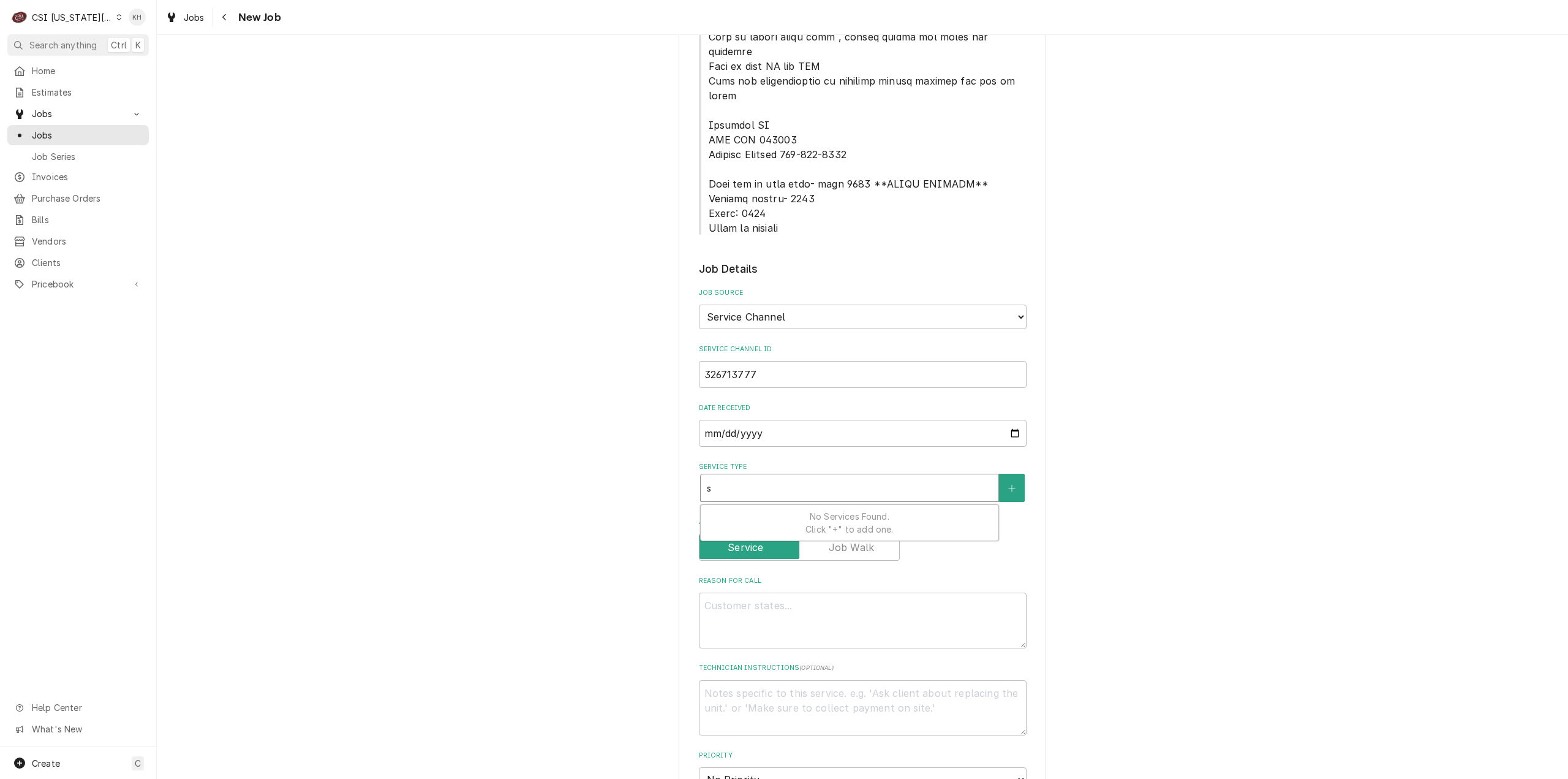
type textarea "x"
type input "s"
type textarea "x"
type input "se"
type textarea "x"
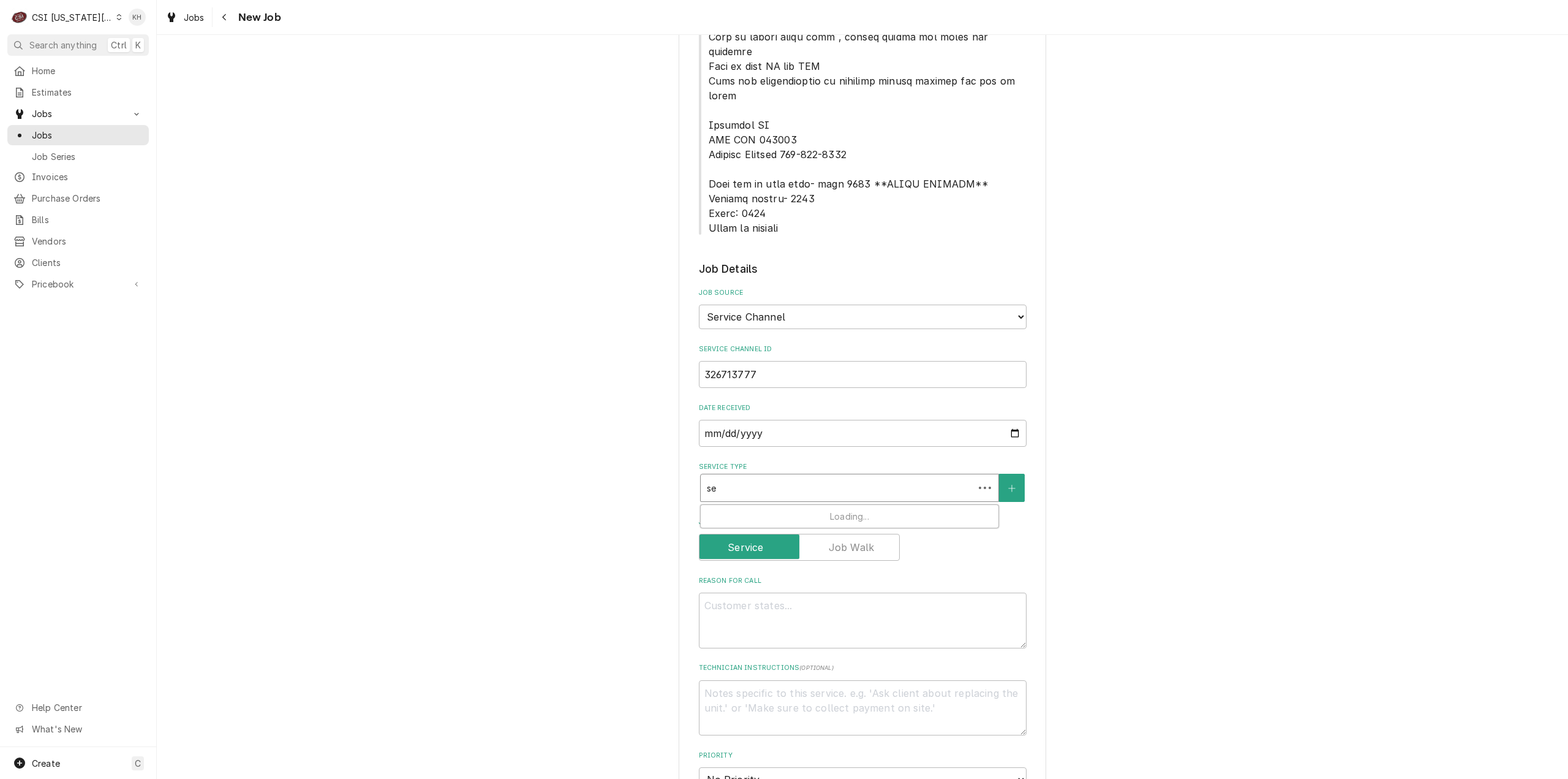
type input "ser"
type textarea "x"
type input "serv"
type textarea "x"
type input "servc"
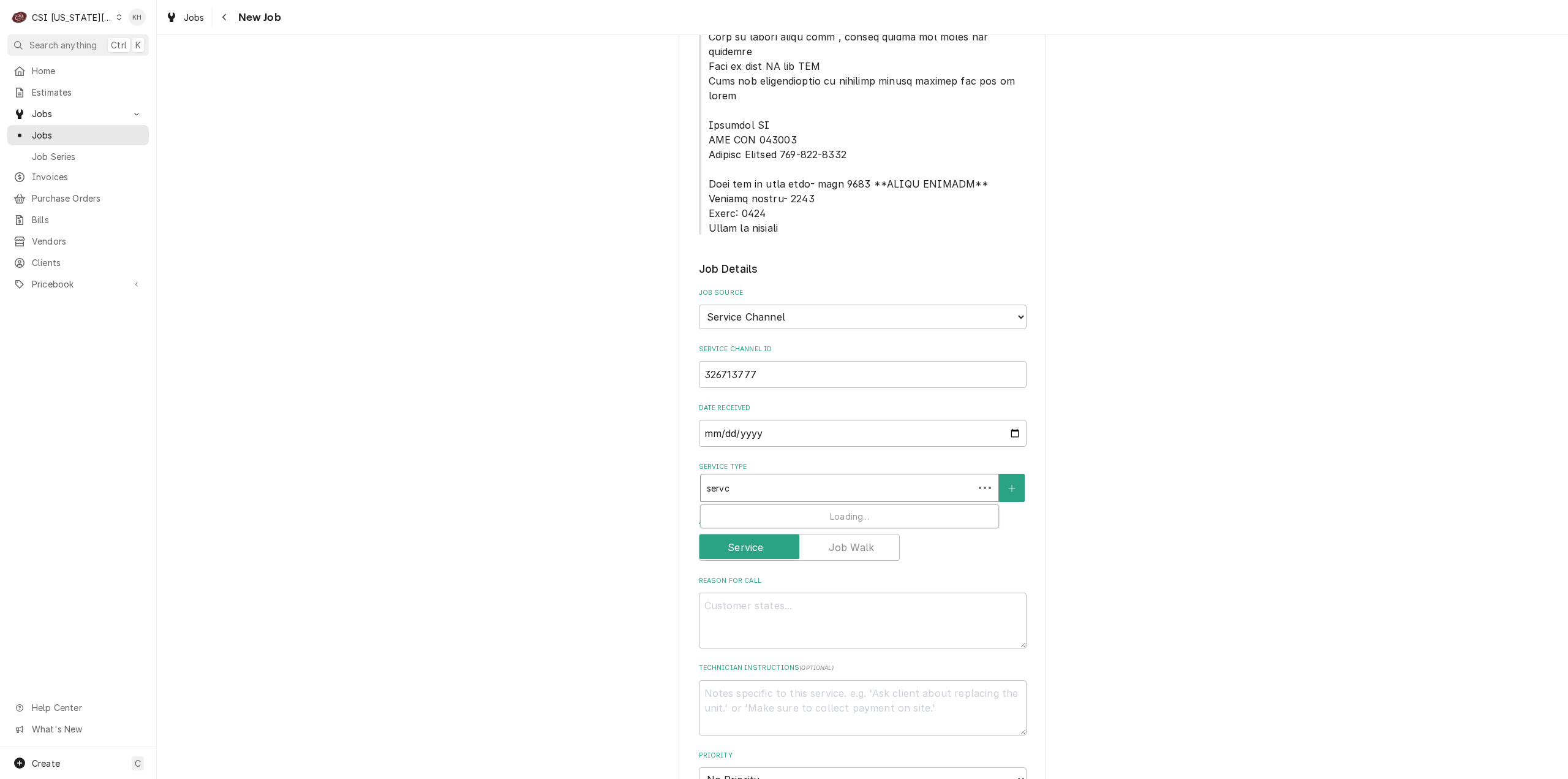
type textarea "x"
type input "servce"
type textarea "x"
type input "servc"
type textarea "x"
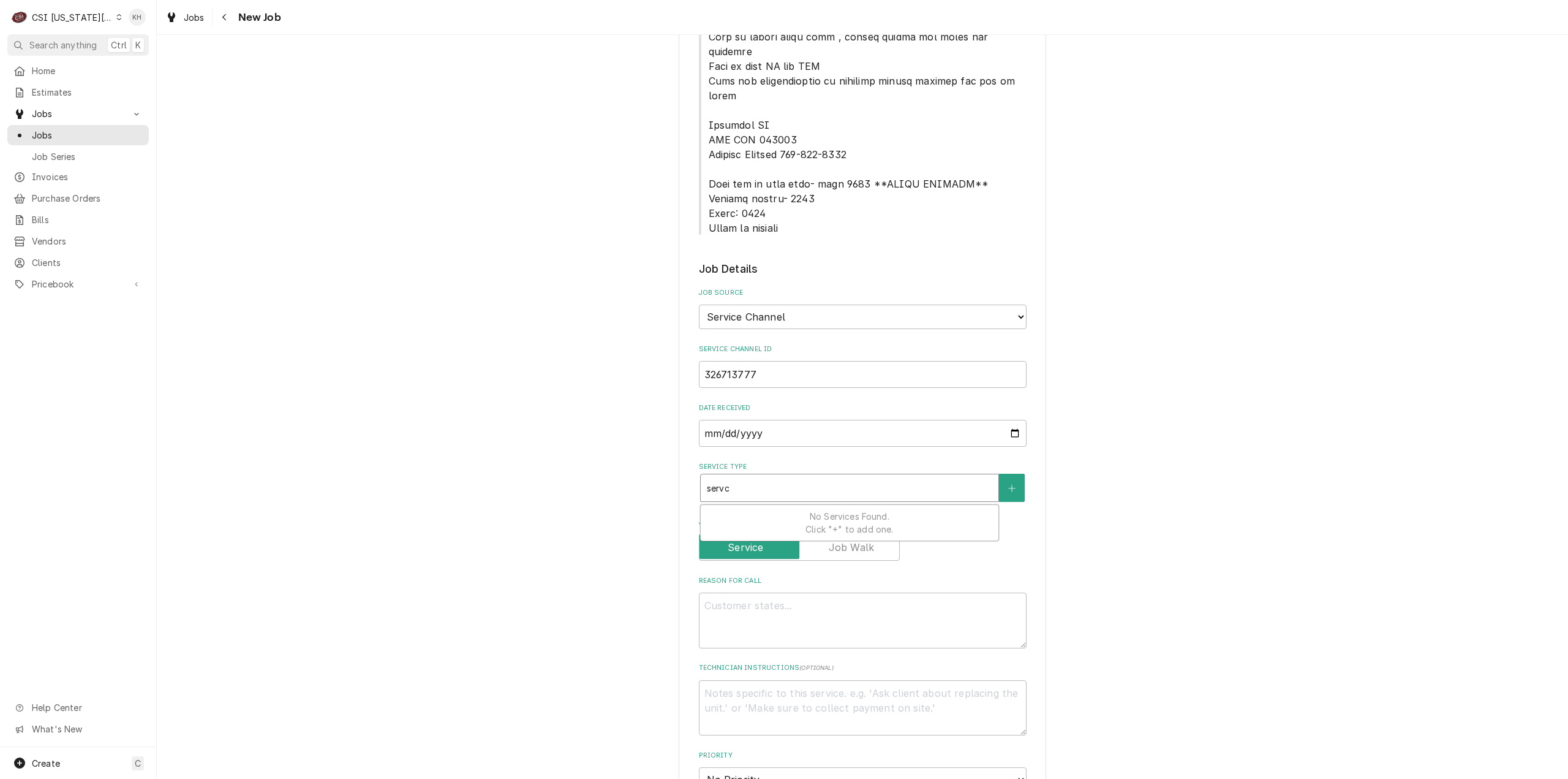
type input "serv"
type textarea "x"
type input "servi"
type textarea "x"
type input "servic"
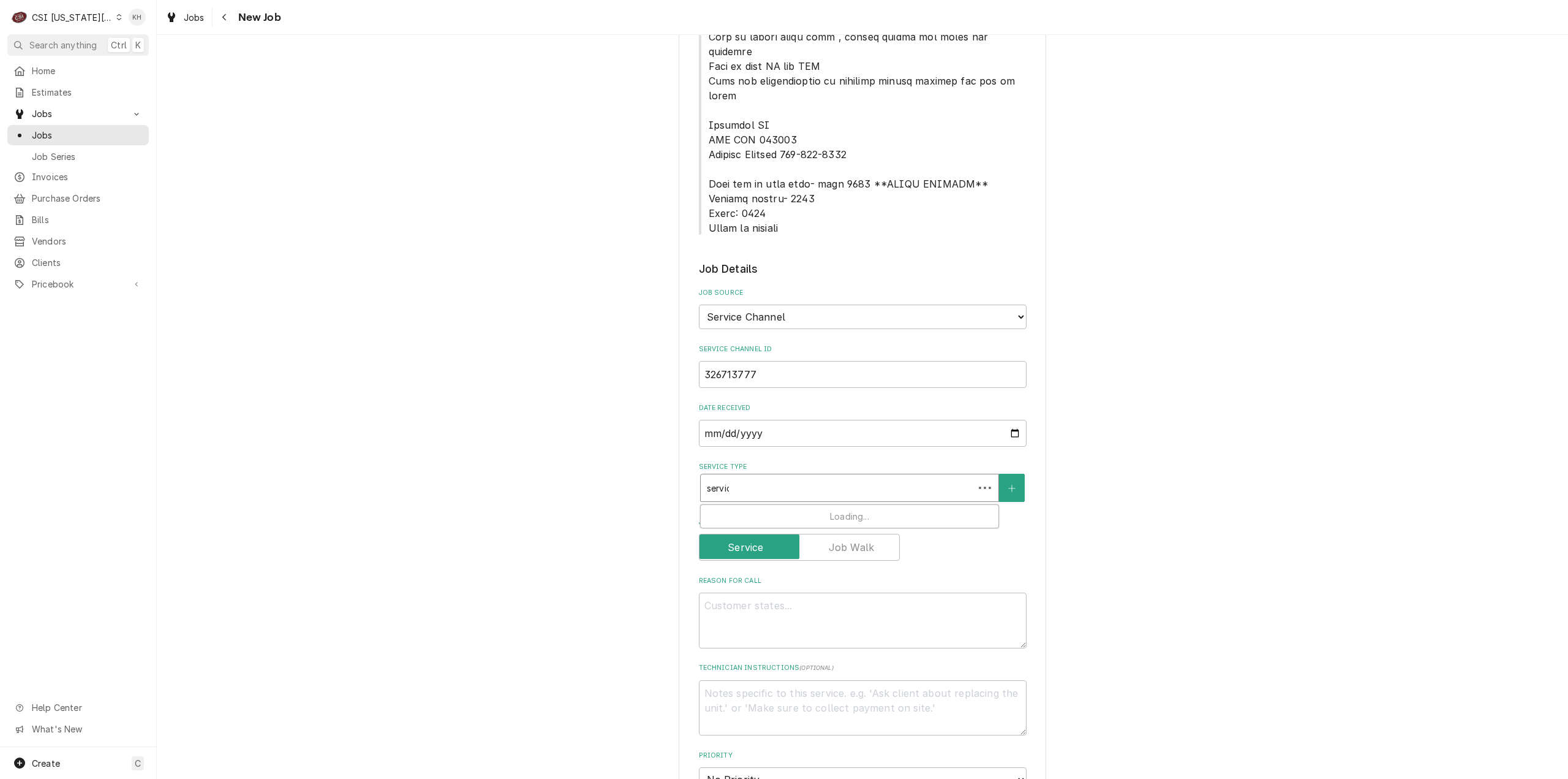
type textarea "x"
type input "service"
type textarea "x"
type input "service"
type textarea "x"
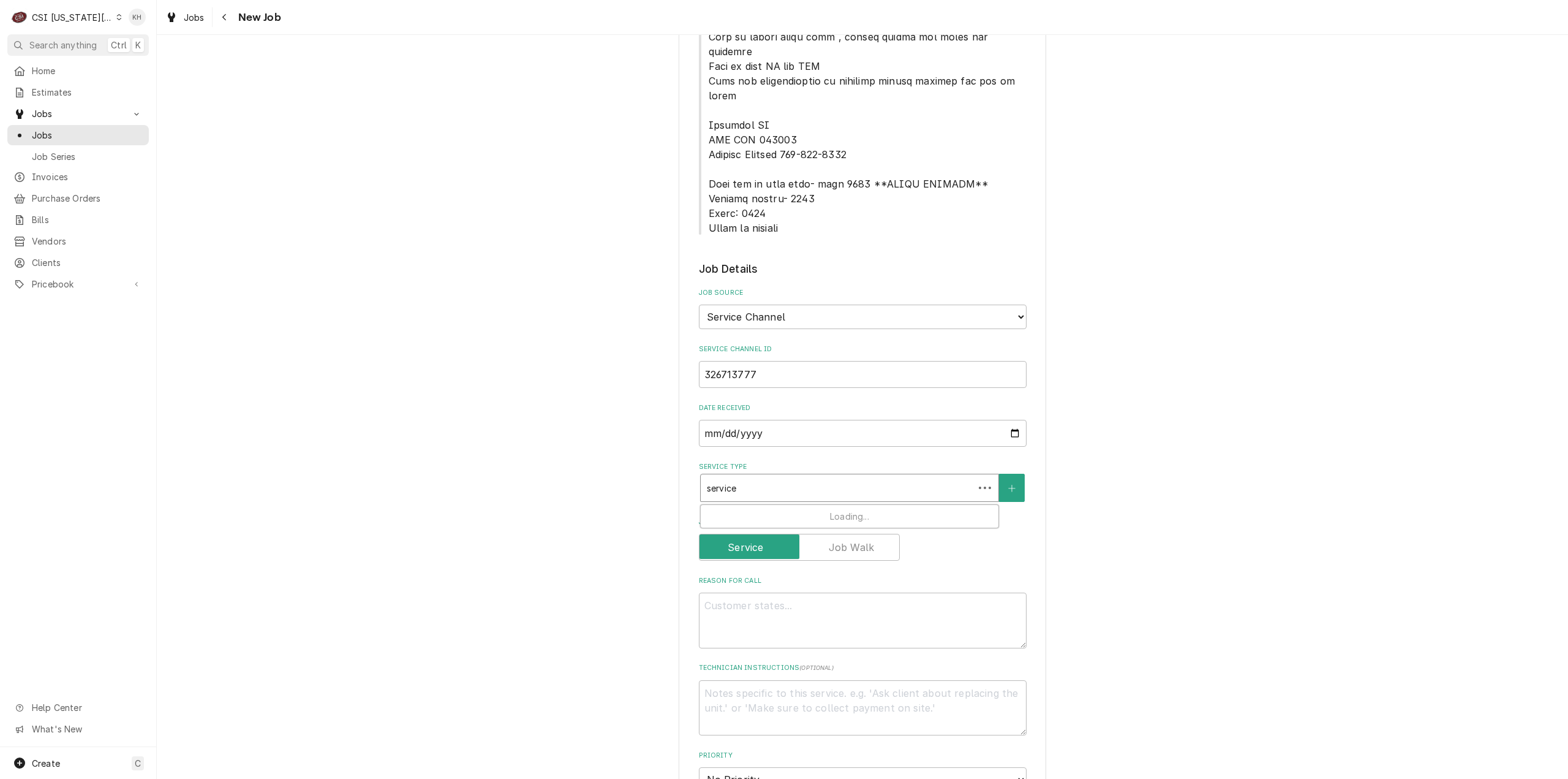
type input "service c"
type textarea "x"
type input "service cal"
type textarea "x"
type input "service call"
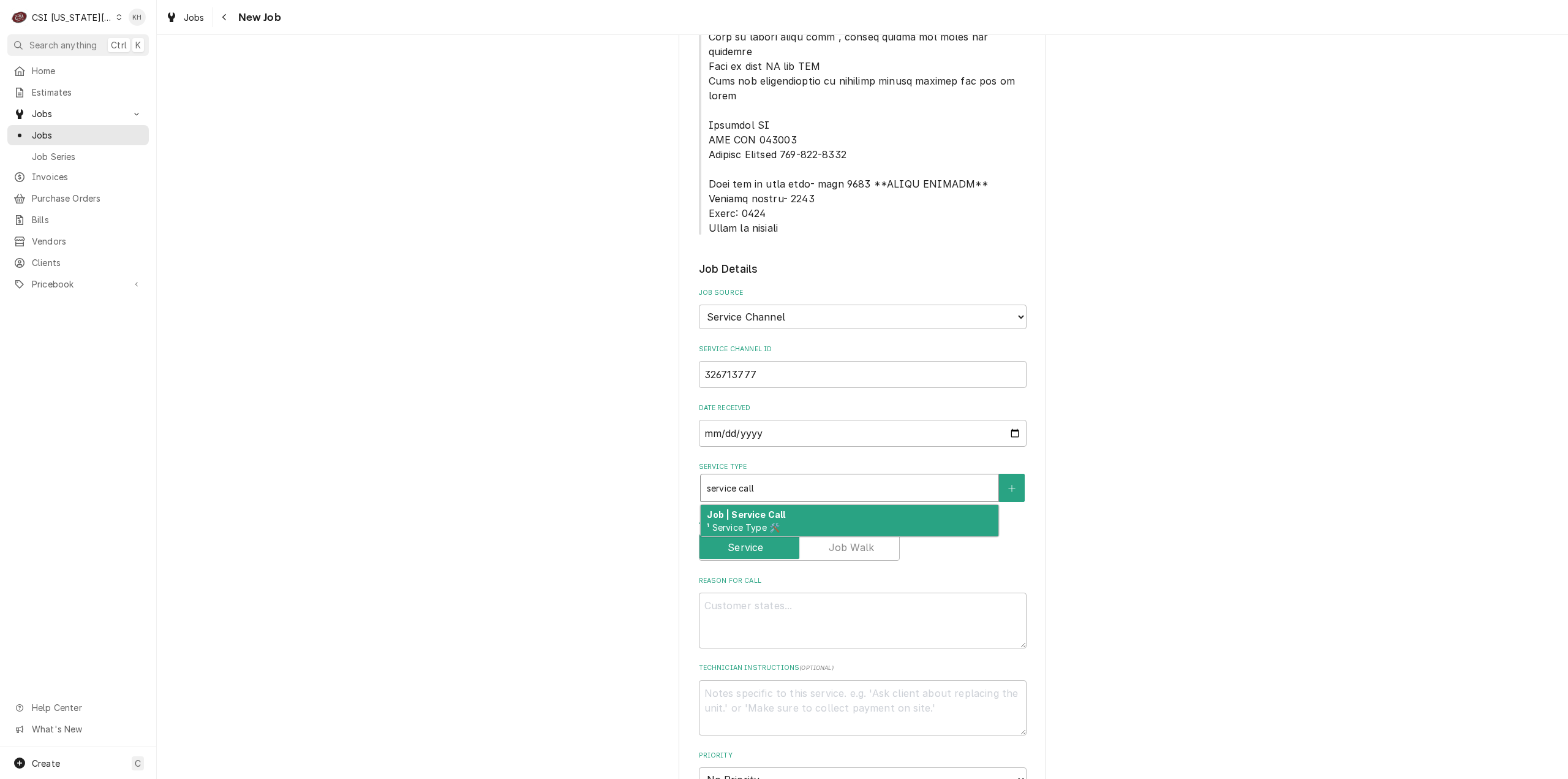
drag, startPoint x: 789, startPoint y: 454, endPoint x: 441, endPoint y: 540, distance: 358.5
click at [789, 505] on div "Job | Service Call ¹ Service Type 🛠️" at bounding box center [850, 521] width 298 height 32
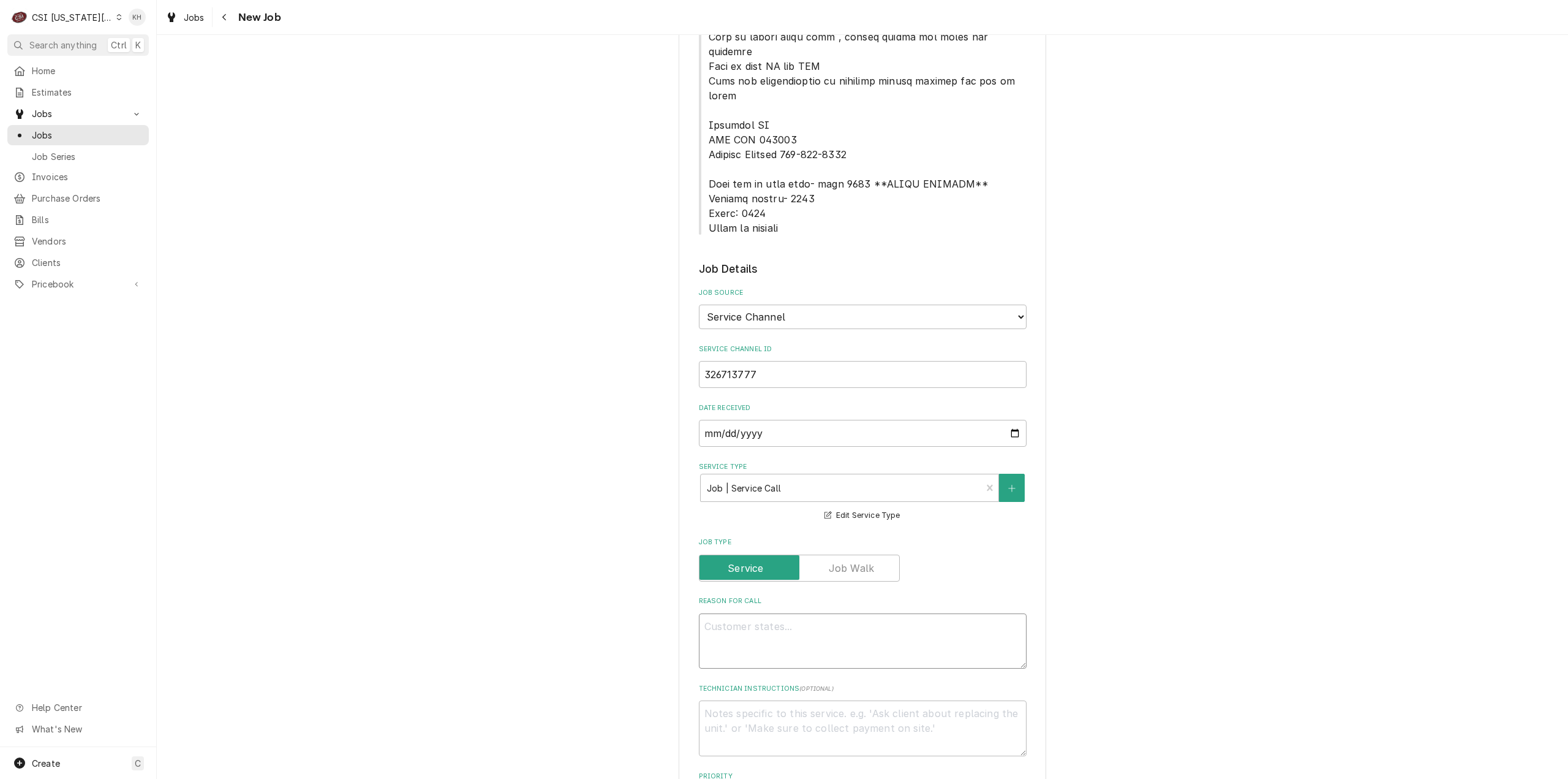
click at [902, 613] on textarea "Reason For Call" at bounding box center [863, 641] width 327 height 56
paste textarea "KITCHEN / Hot Side / Fryer #1 (Start from Left) "Equip:" KITCHEN/HOT SIDE - LOB…"
type textarea "x"
type textarea "KITCHEN / Hot Side / Fryer #1 (Start from Left) "Equip:" KITCHEN/HOT SIDE - LOB…"
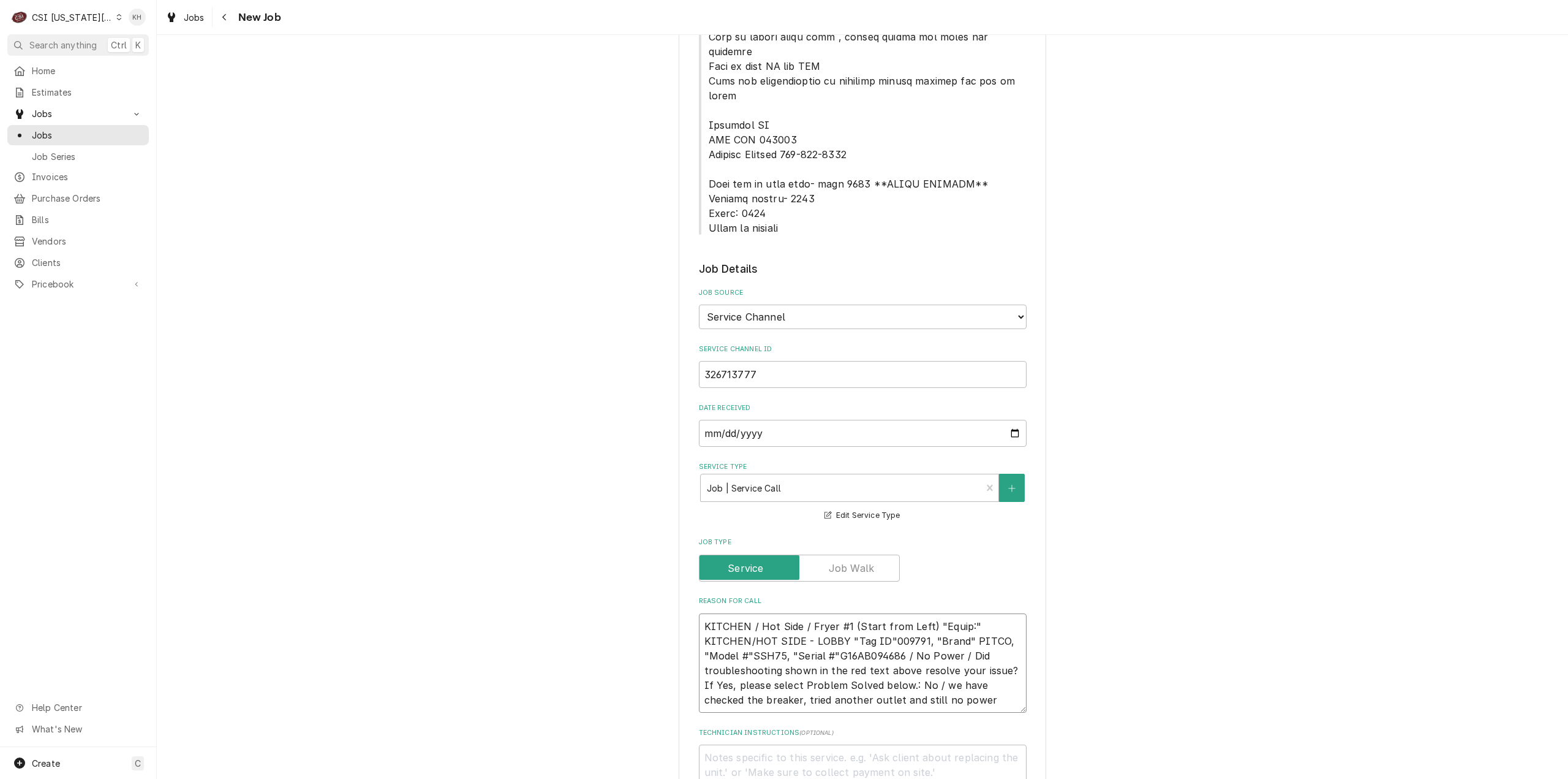
type textarea "x"
type textarea "KITCHEN / Hot Side / Fryer #1 (Start from Left) "Equip:" KITCHEN/HOT SIDE - LOB…"
type textarea "x"
type textarea "KITCHEN / Hot Side / Fryer #1 (Start from Left) "Equip:" KITCHEN/HOT SIDE - LOB…"
type textarea "x"
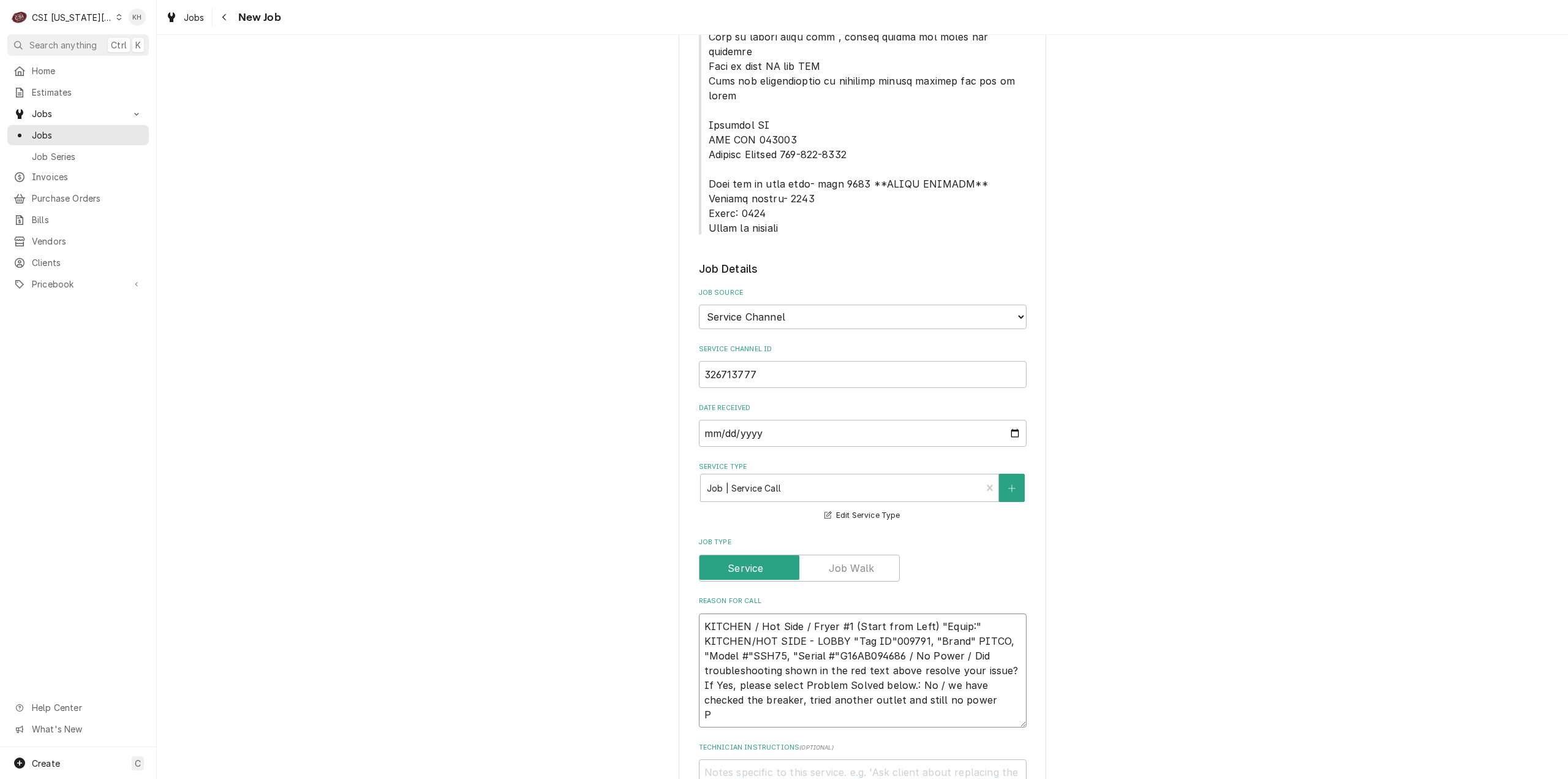
type textarea "KITCHEN / Hot Side / Fryer #1 (Start from Left) "Equip:" KITCHEN/HOT SIDE - LOB…"
type textarea "x"
type textarea "KITCHEN / Hot Side / Fryer #1 (Start from Left) "Equip:" KITCHEN/HOT SIDE - LOB…"
type textarea "x"
type textarea "KITCHEN / Hot Side / Fryer #1 (Start from Left) "Equip:" KITCHEN/HOT SIDE - LOB…"
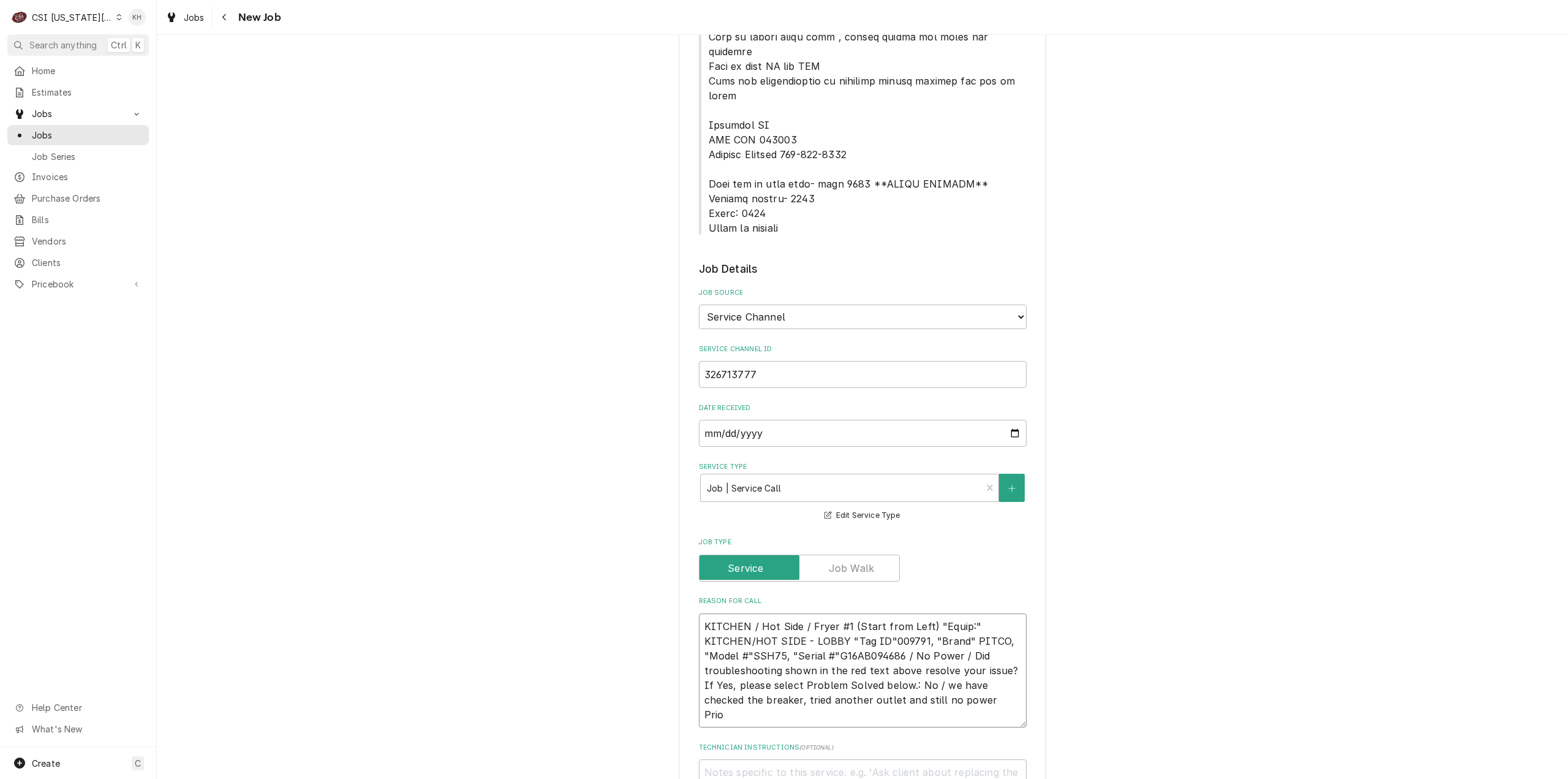
type textarea "x"
type textarea "KITCHEN / Hot Side / Fryer #1 (Start from Left) "Equip:" KITCHEN/HOT SIDE - LOB…"
type textarea "x"
type textarea "KITCHEN / Hot Side / Fryer #1 (Start from Left) "Equip:" KITCHEN/HOT SIDE - LOB…"
type textarea "x"
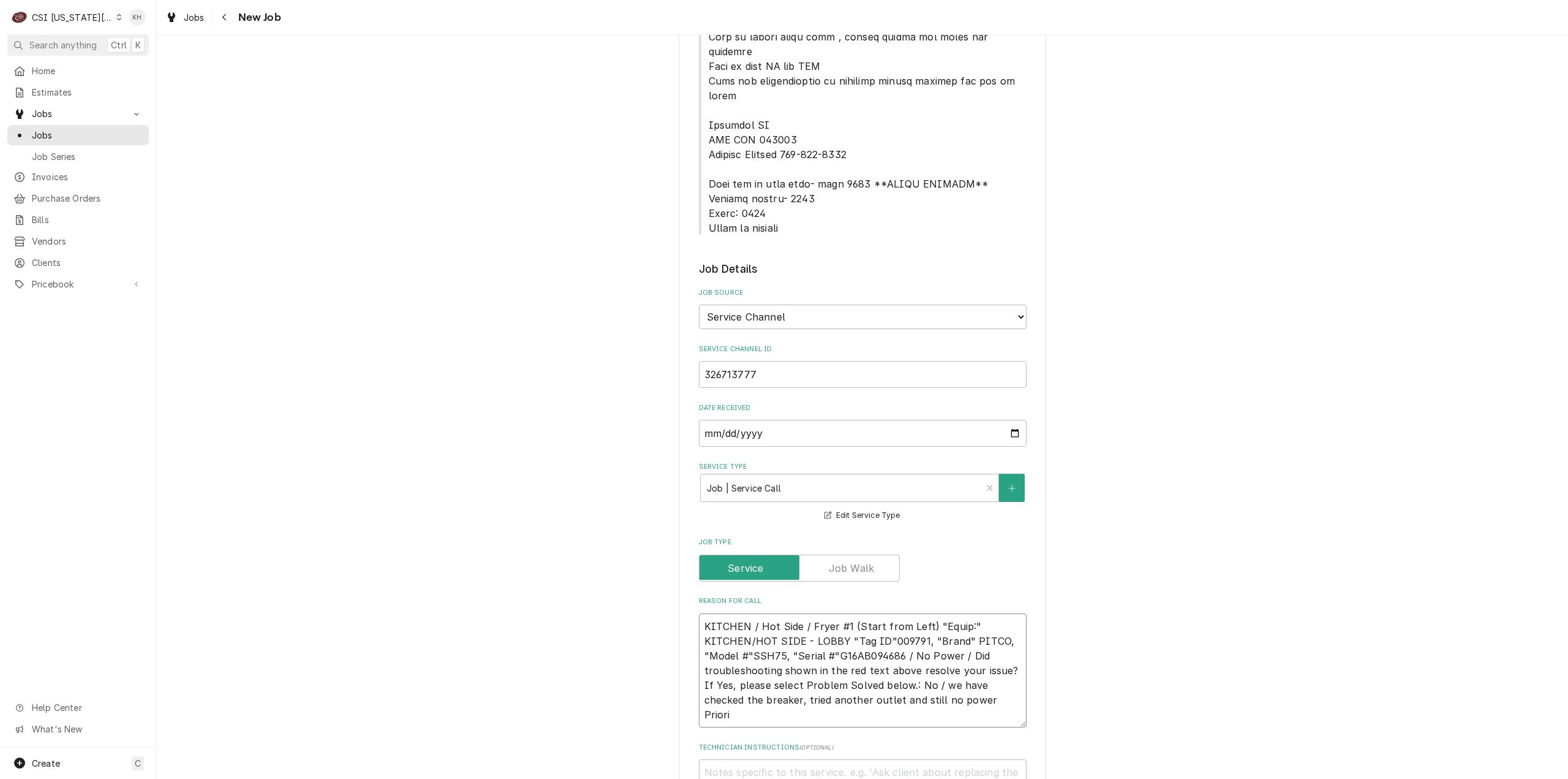
type textarea "KITCHEN / Hot Side / Fryer #1 (Start from Left) "Equip:" KITCHEN/HOT SIDE - LOB…"
type textarea "x"
type textarea "KITCHEN / Hot Side / Fryer #1 (Start from Left) "Equip:" KITCHEN/HOT SIDE - LOB…"
type textarea "x"
type textarea "KITCHEN / Hot Side / Fryer #1 (Start from Left) "Equip:" KITCHEN/HOT SIDE - LOB…"
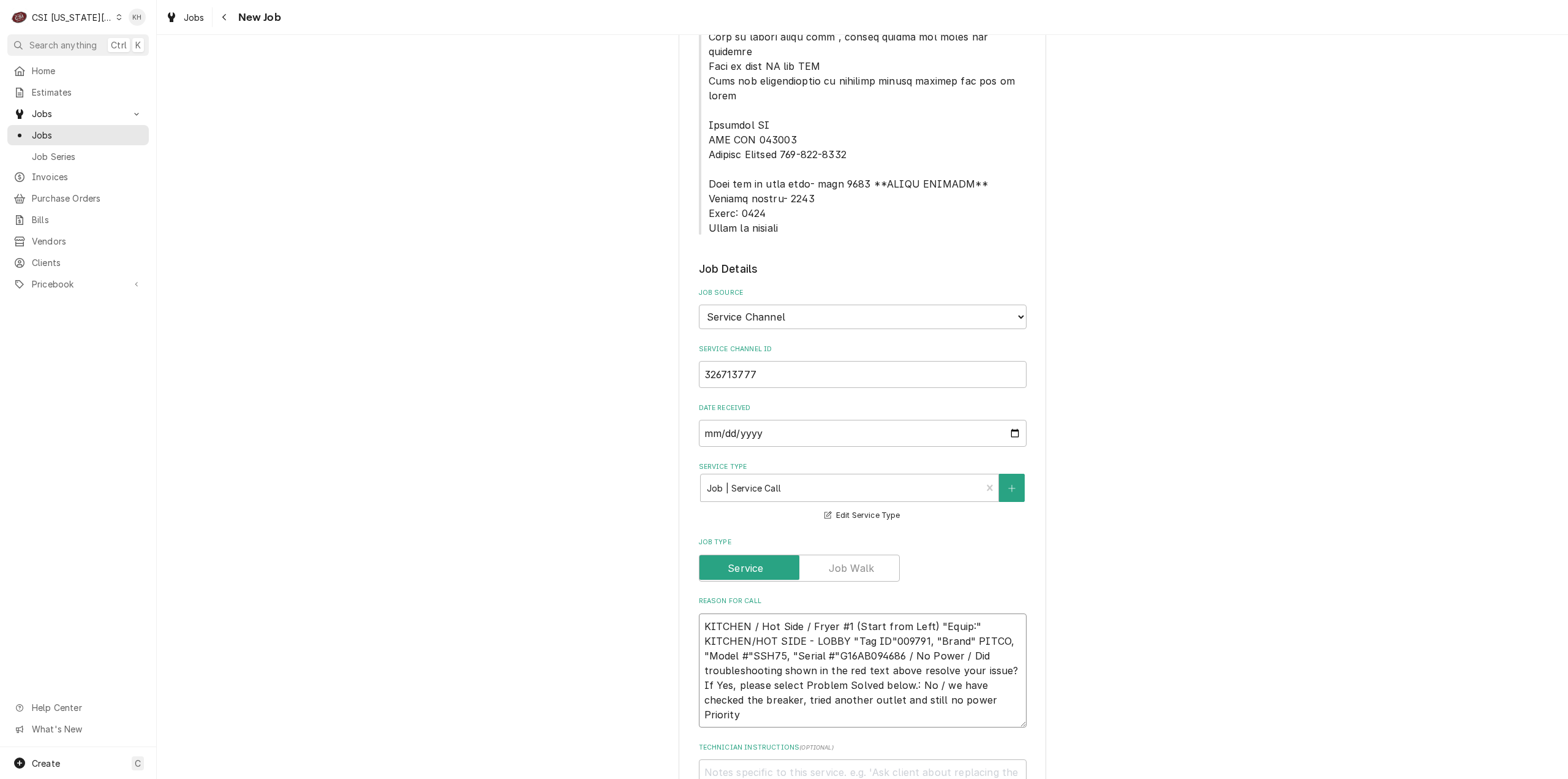
type textarea "x"
type textarea "KITCHEN / Hot Side / Fryer #1 (Start from Left) "Equip:" KITCHEN/HOT SIDE - LOB…"
click at [808, 666] on textarea "KITCHEN / Hot Side / Fryer #1 (Start from Left) "Equip:" KITCHEN/HOT SIDE - LOB…" at bounding box center [863, 670] width 327 height 114
paste textarea "Emergency < 4 Hours"
type textarea "x"
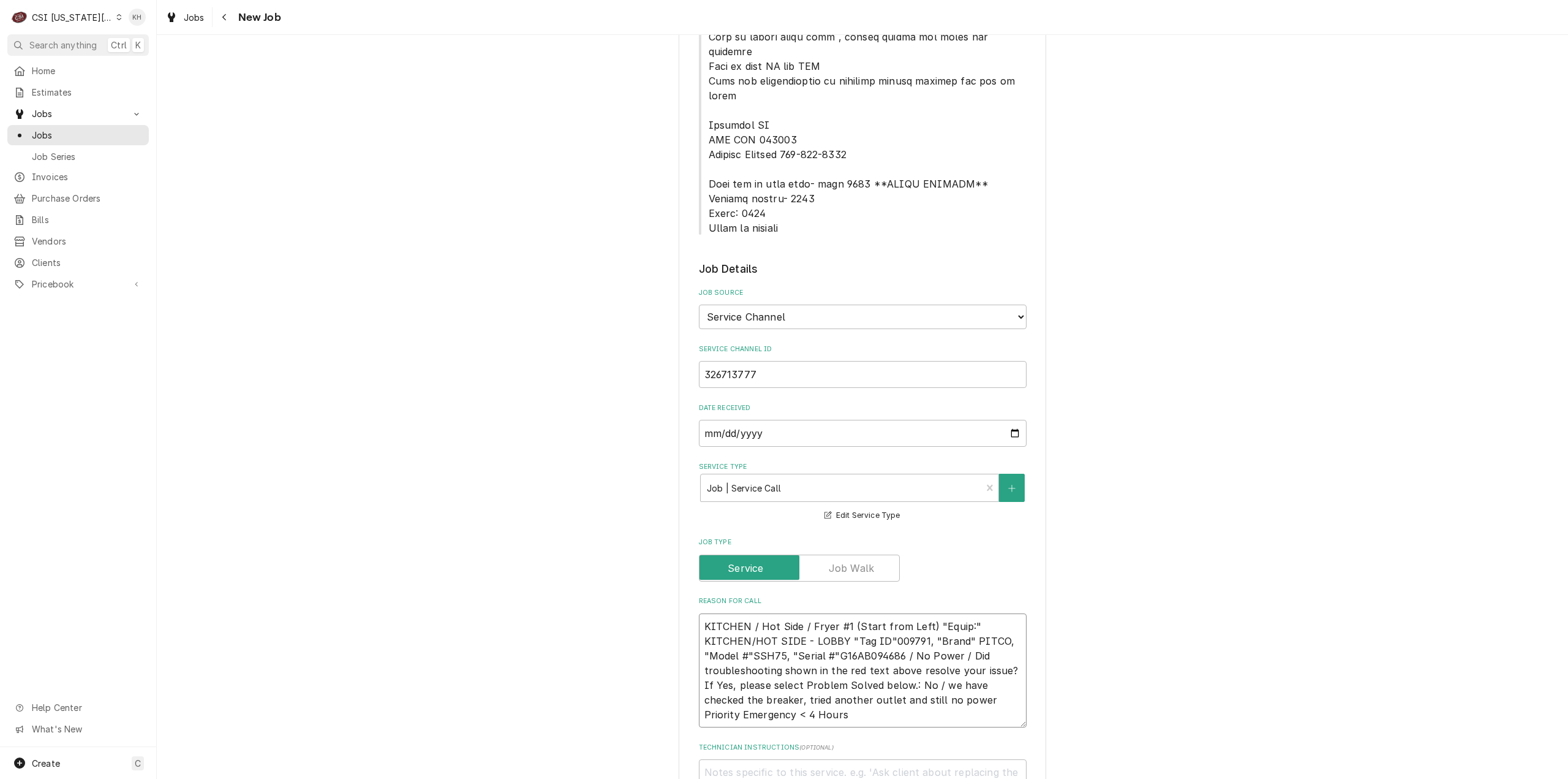
type textarea "KITCHEN / Hot Side / Fryer #1 (Start from Left) "Equip:" KITCHEN/HOT SIDE - LOB…"
click at [781, 759] on textarea "Technician Instructions ( optional )" at bounding box center [863, 787] width 327 height 56
type textarea "x"
type textarea "NT"
type textarea "x"
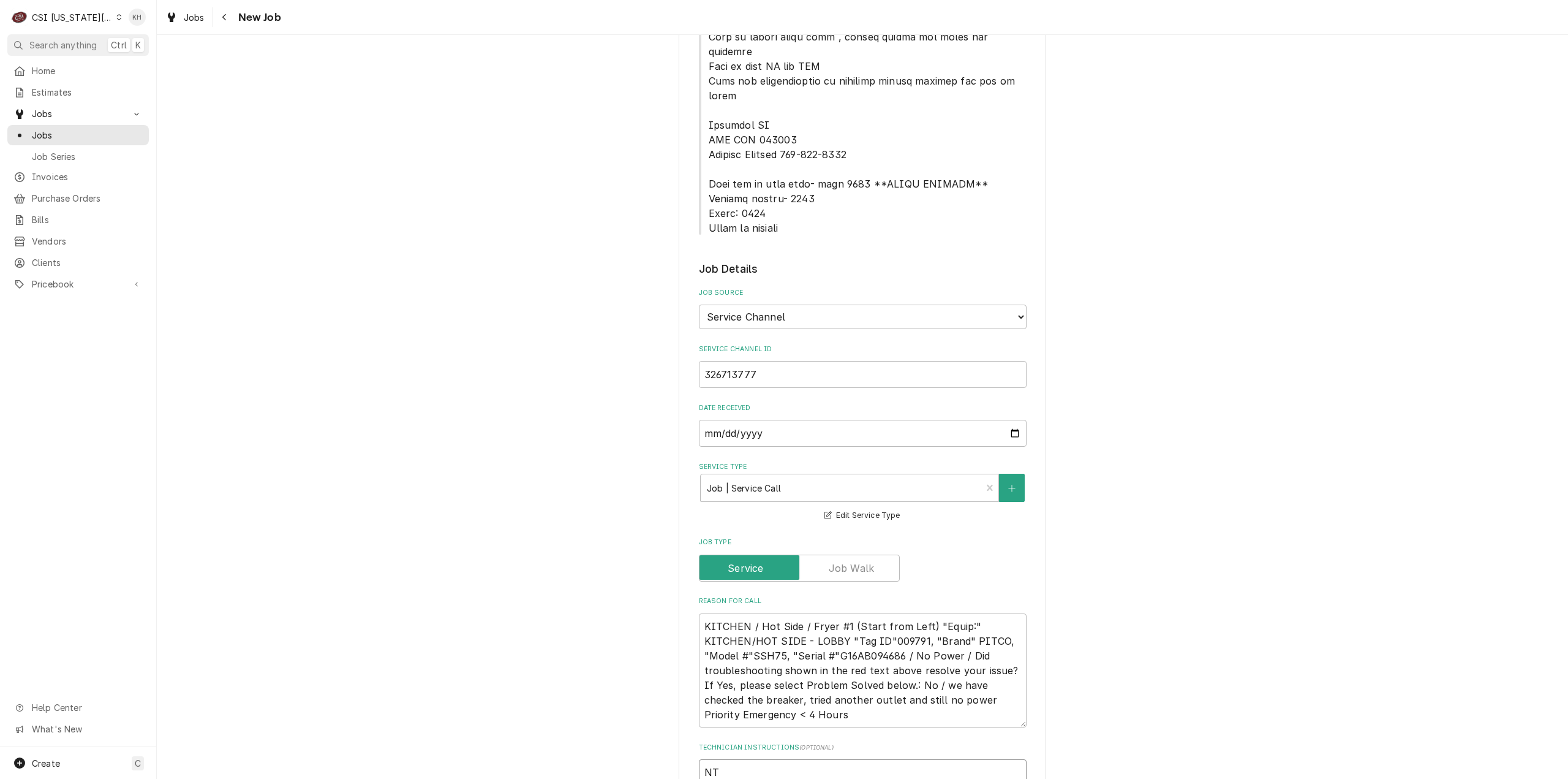
type textarea "NTE"
type textarea "x"
type textarea "NTE"
type textarea "x"
type textarea "NTE $"
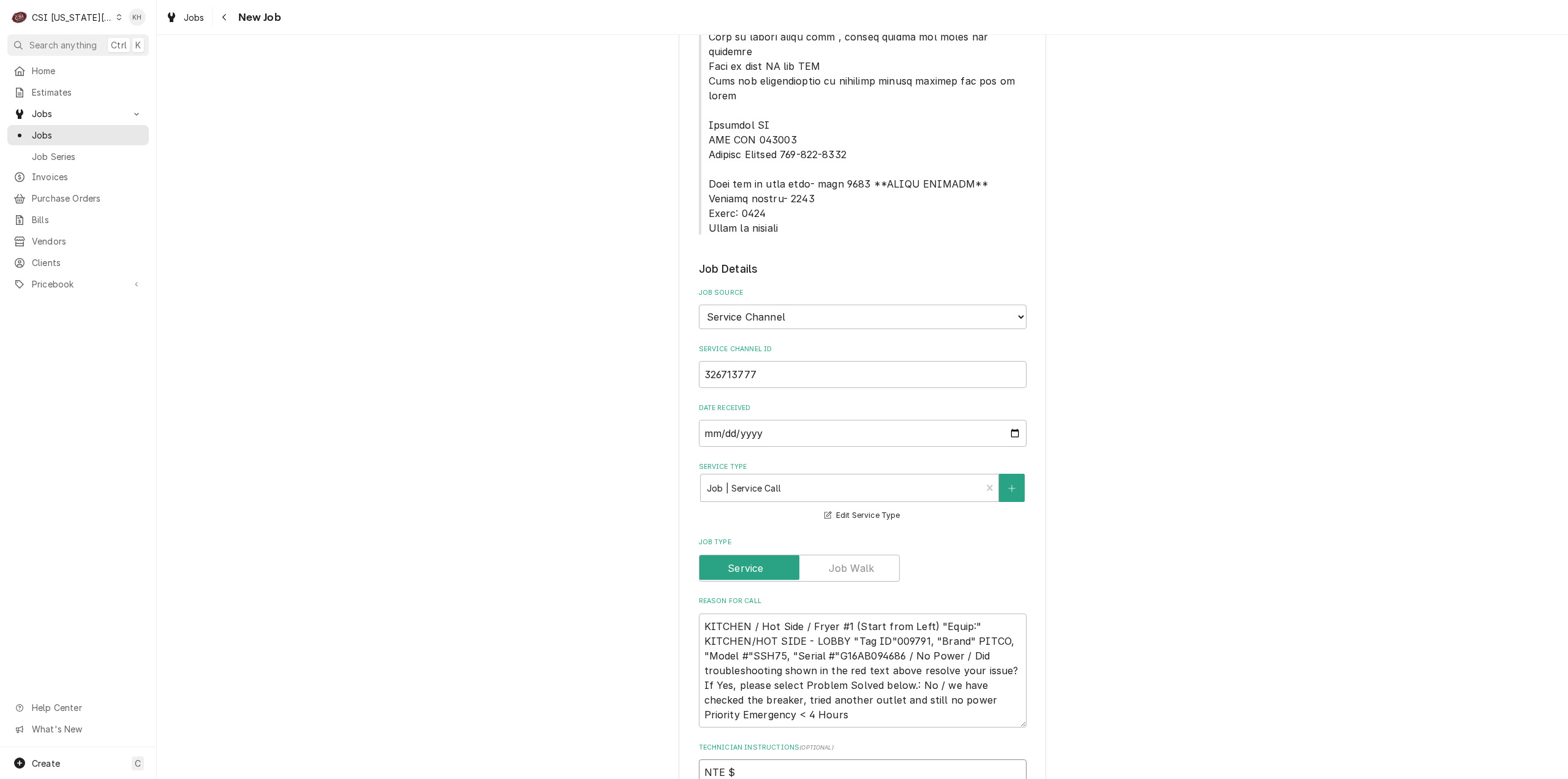
type textarea "x"
type textarea "NTE $4"
type textarea "x"
type textarea "NTE $45"
type textarea "x"
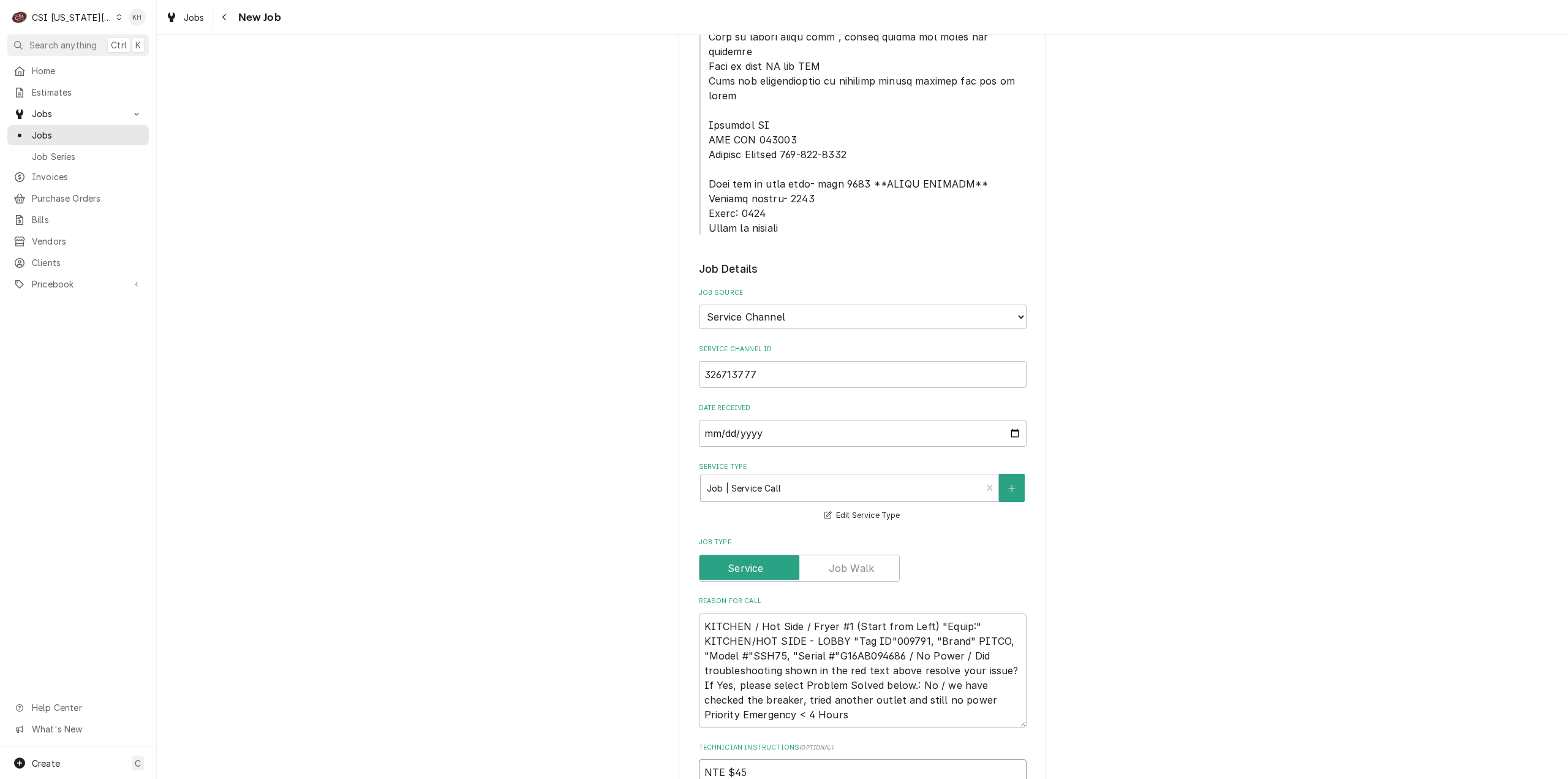
type textarea "NTE $450"
type textarea "x"
type textarea "NTE $450."
type textarea "x"
type textarea "NTE $450.0"
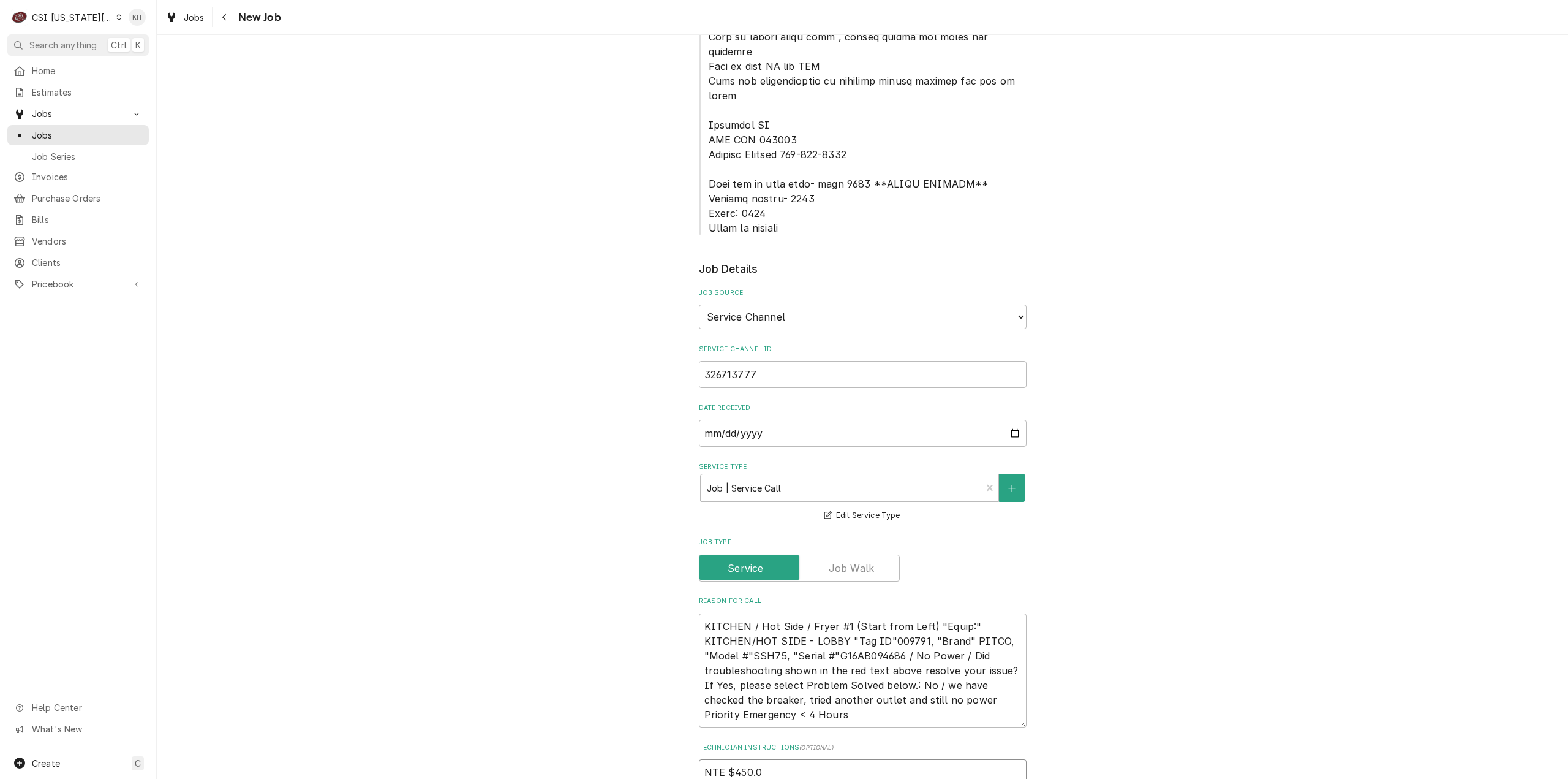
type textarea "x"
type textarea "NTE $450.00"
type textarea "x"
type textarea "NTE $450.00"
type textarea "x"
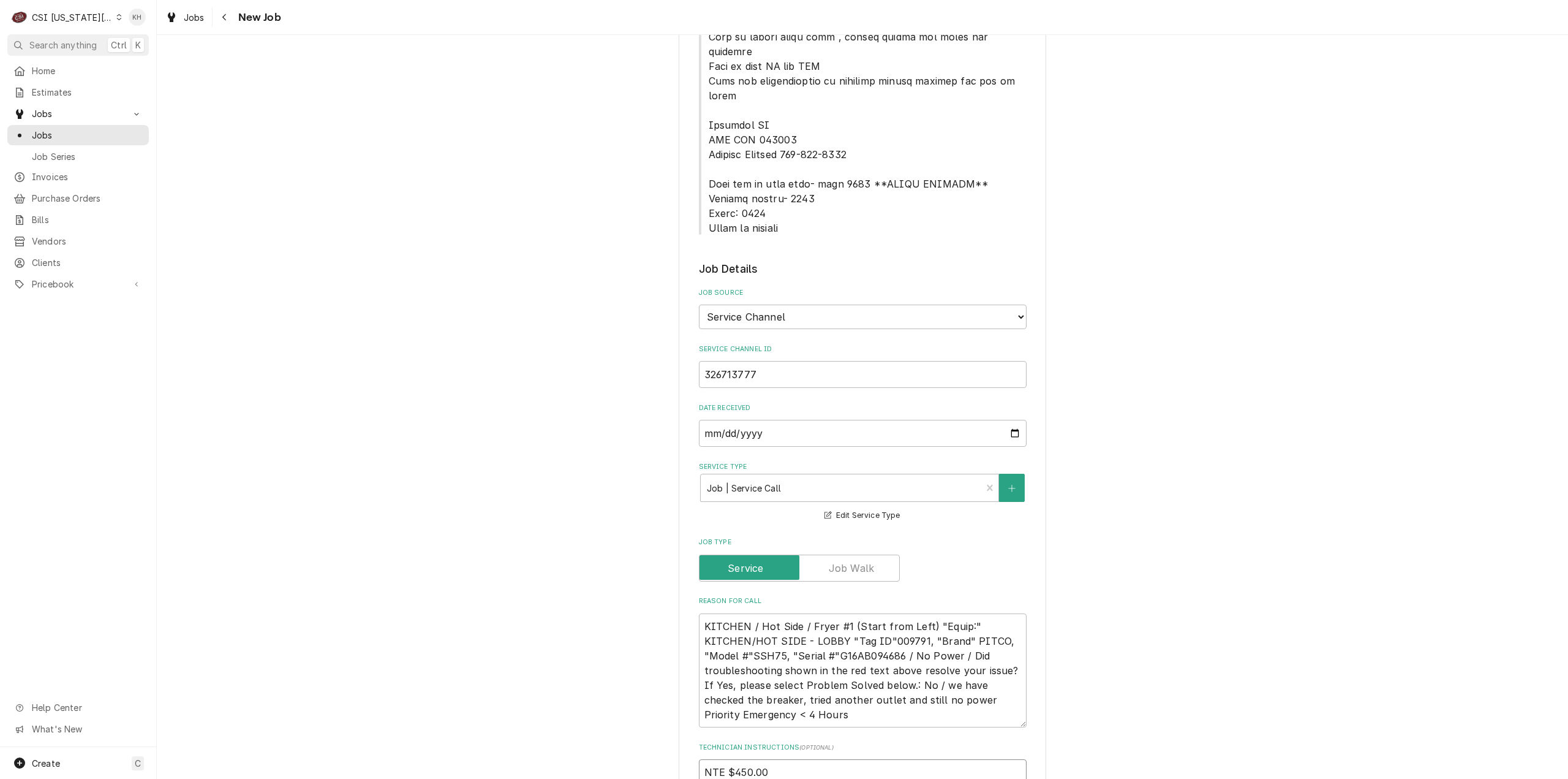
type textarea "NTE $450.00"
type textarea "x"
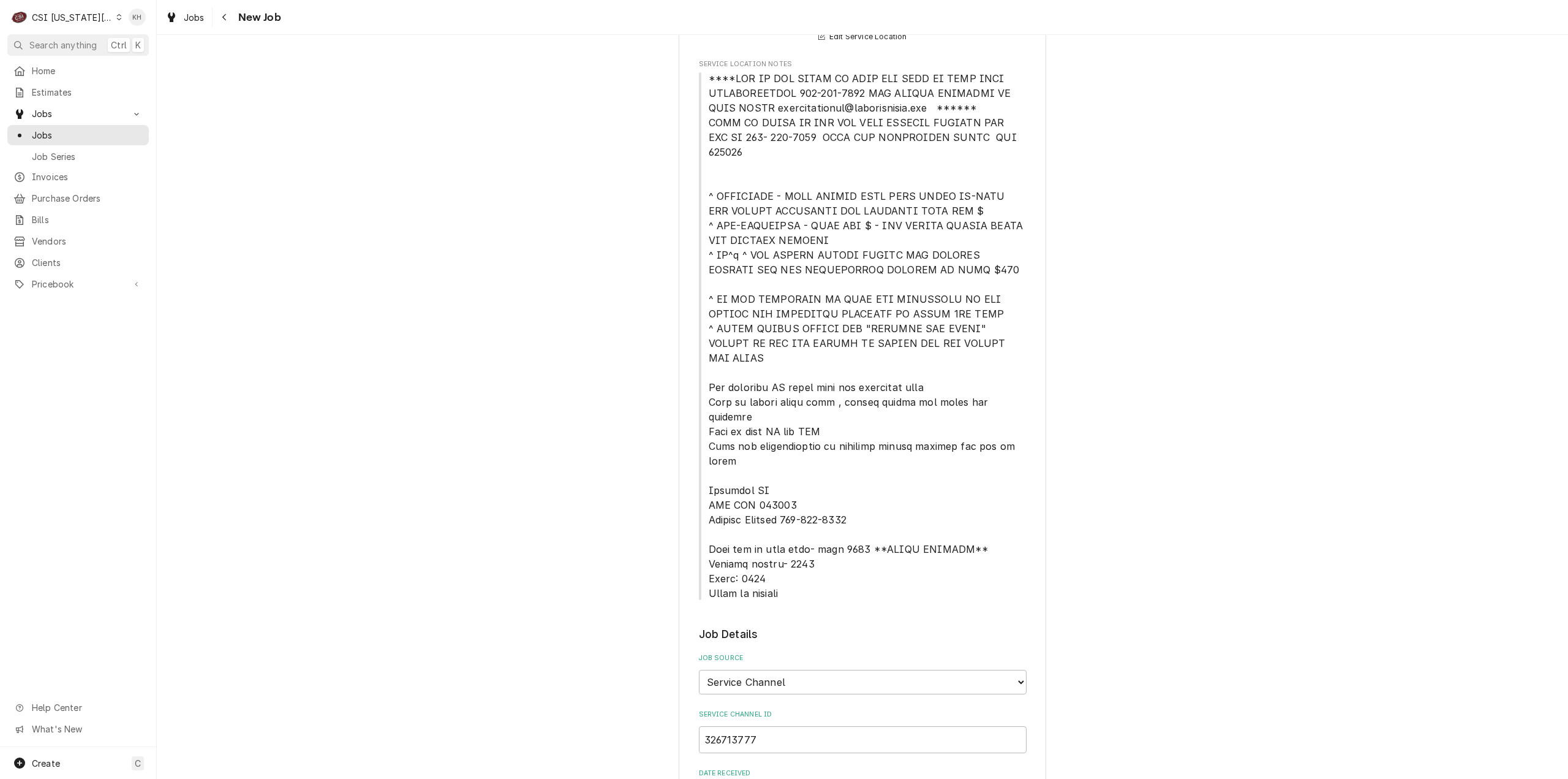
scroll to position [184, 0]
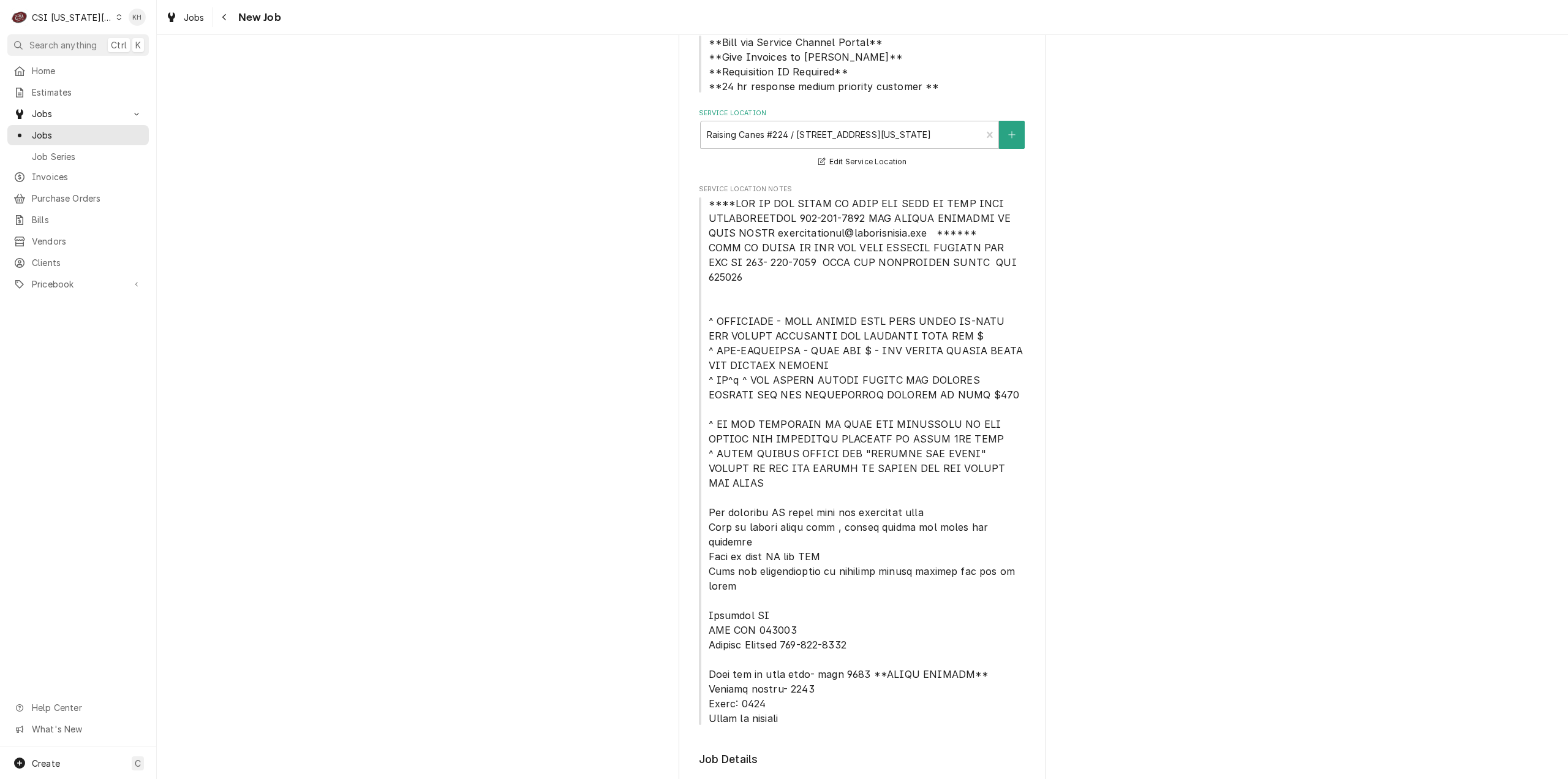
type textarea "NTE $450.00"
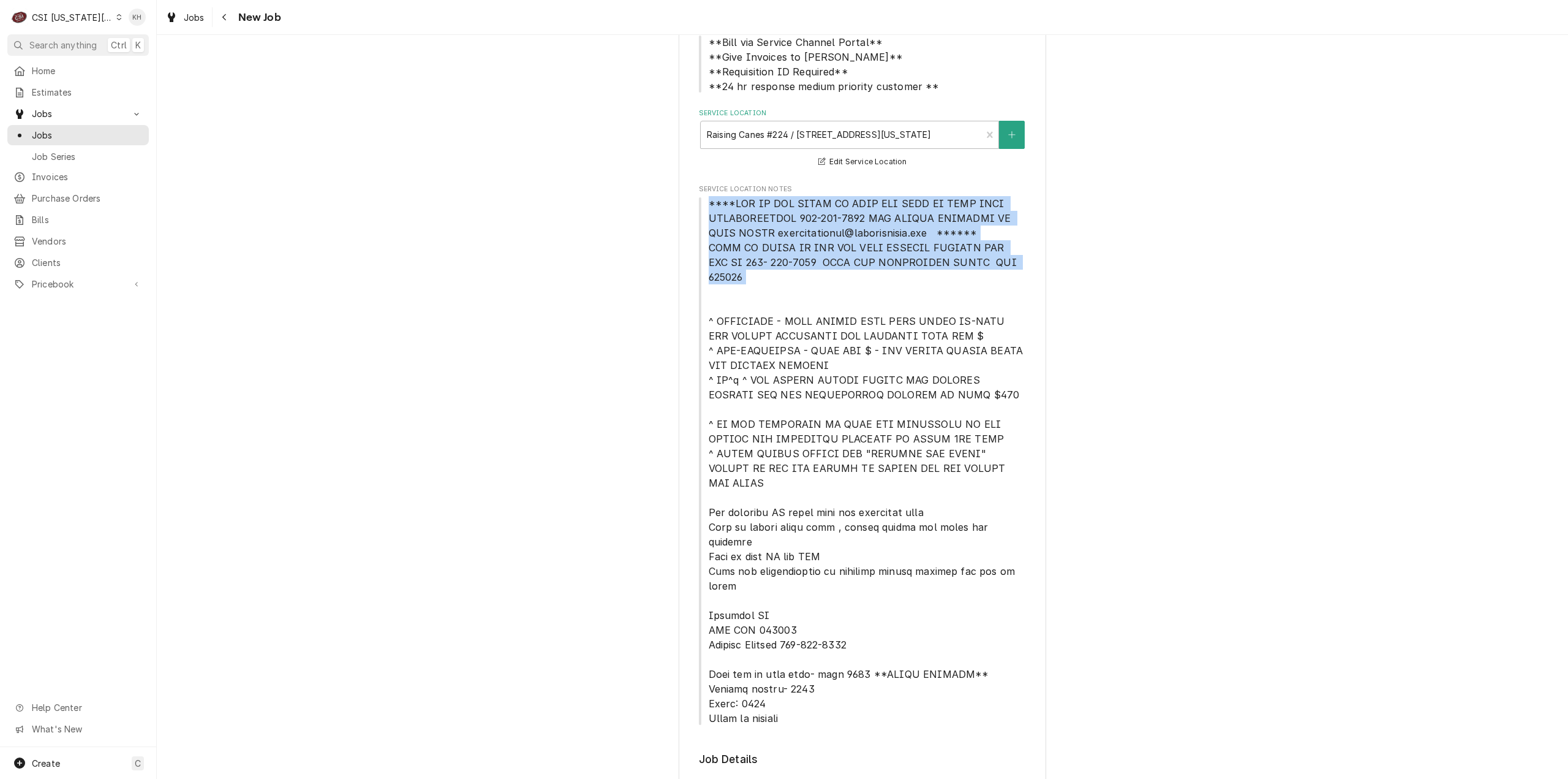
drag, startPoint x: 703, startPoint y: 204, endPoint x: 1016, endPoint y: 271, distance: 320.1
click at [1016, 271] on span "Service Location Notes" at bounding box center [863, 460] width 327 height 529
copy span "****NTE ON ALL CALLS IF OVER NTE NEED TO CALL JOHN HERBOLSHEIMER 402-380-8262 F…"
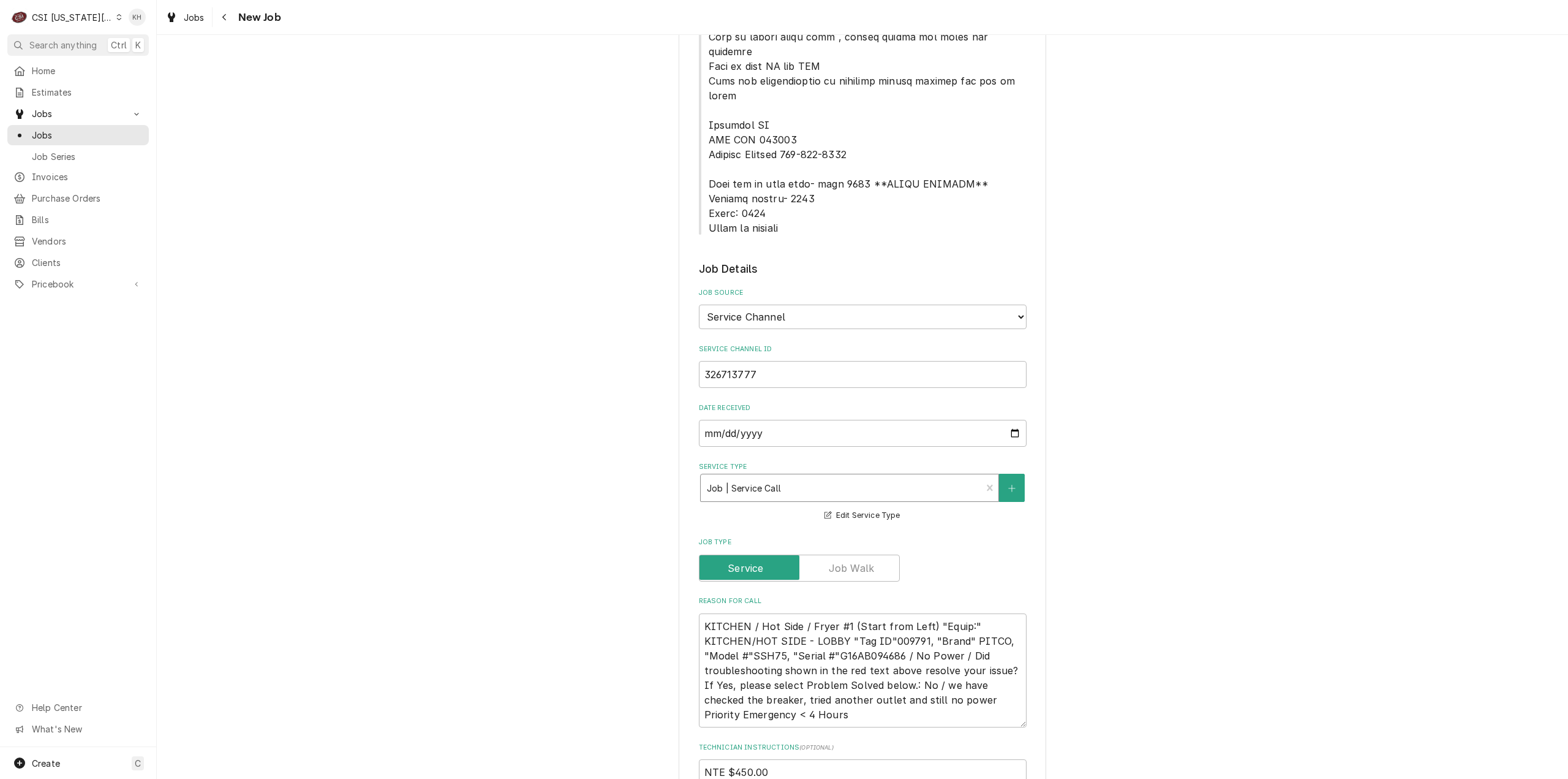
scroll to position [1042, 0]
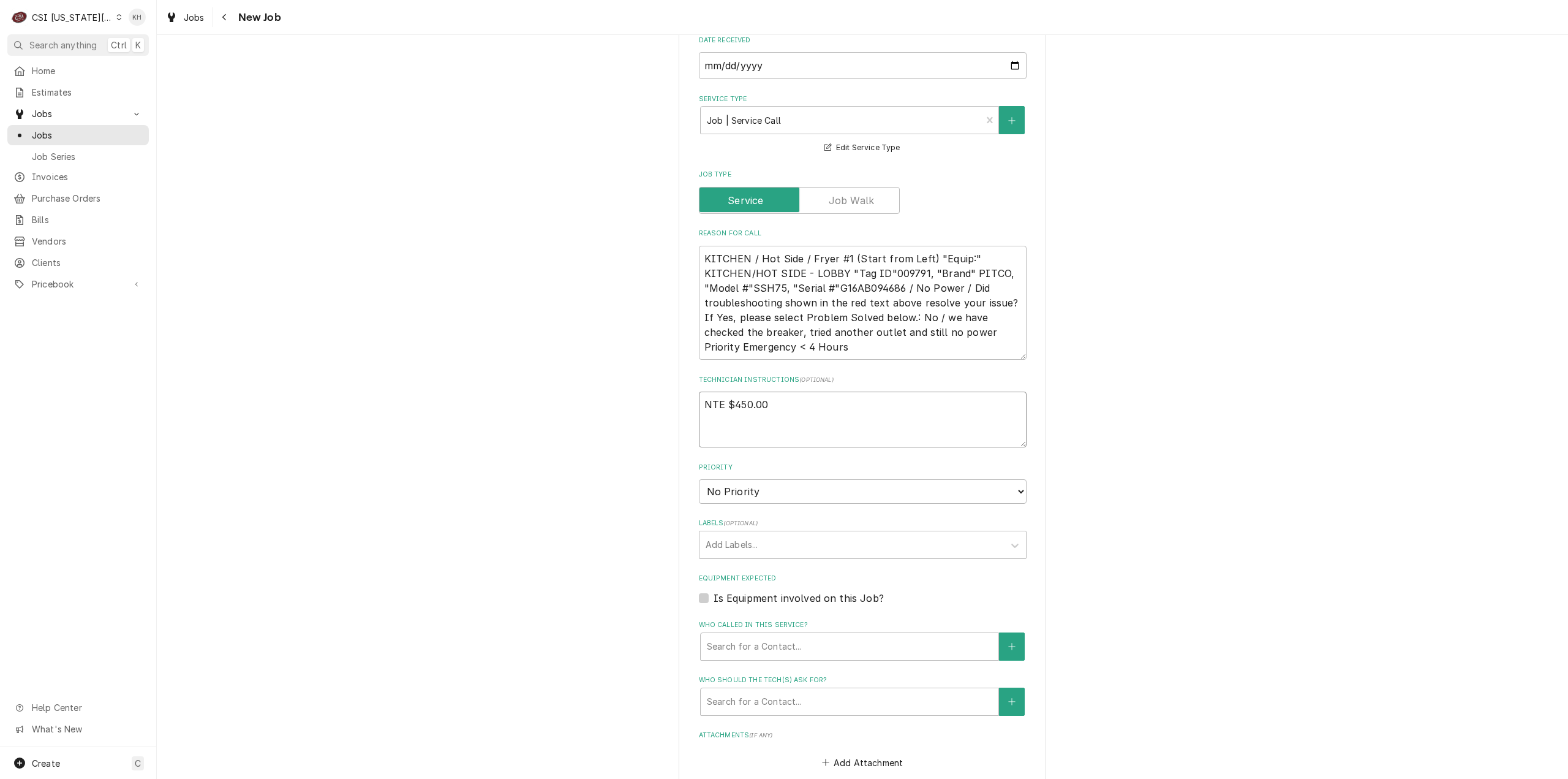
paste textarea "****NTE ON ALL CALLS IF OVER NTE NEED TO CALL JOHN HERBOLSHEIMER 402-380-8262 F…"
type textarea "x"
type textarea "NTE $450.00 ****NTE ON ALL CALLS IF OVER NTE NEED TO CALL JOHN HERBOLSHEIMER 40…"
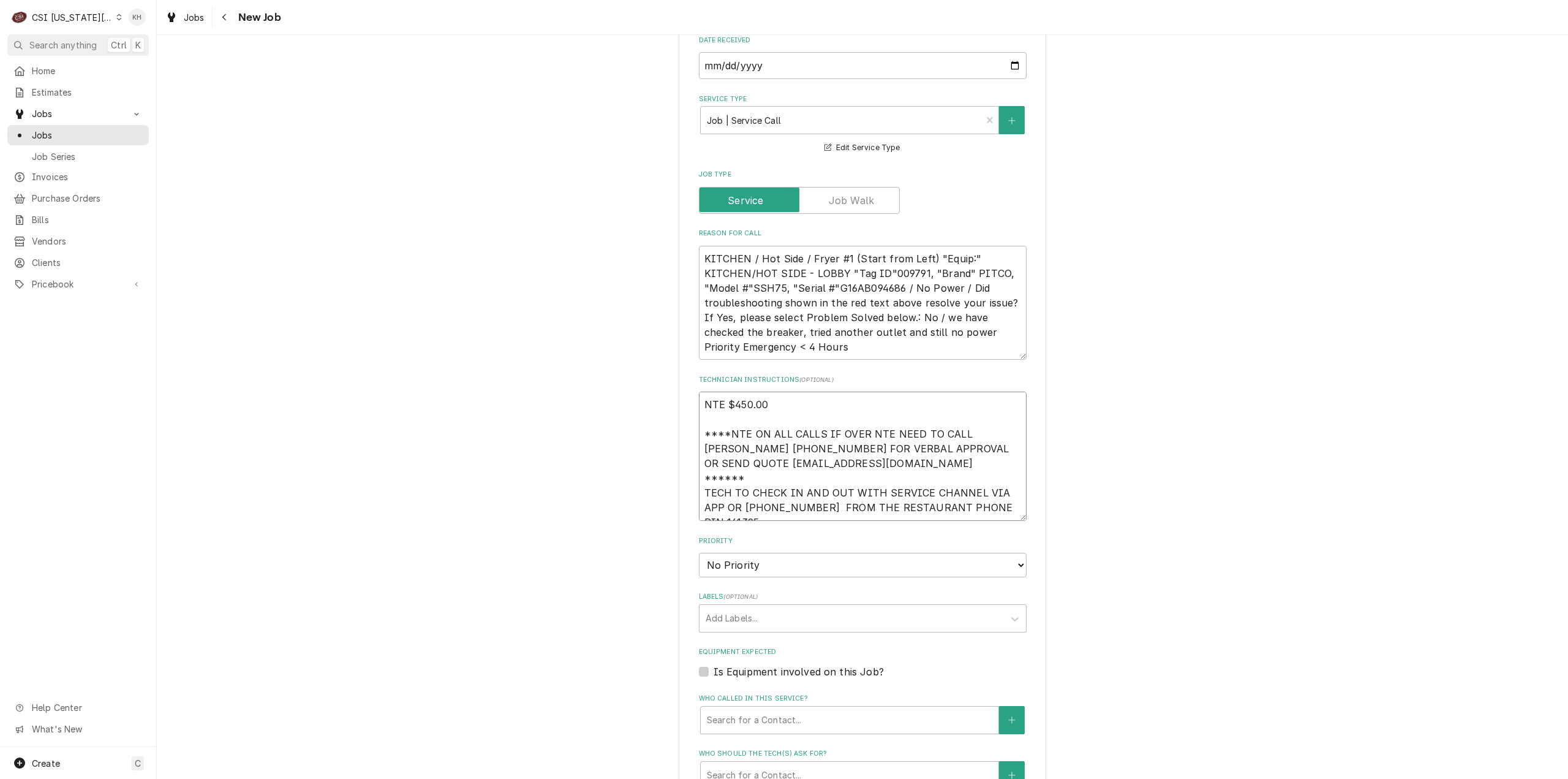
scroll to position [8, 0]
type textarea "x"
type textarea "NTE $450.00 ****NTE ON ALL CALLS IF OVER NTE NEED TO CALL JOHN HERBOLSHEIMER 40…"
type textarea "x"
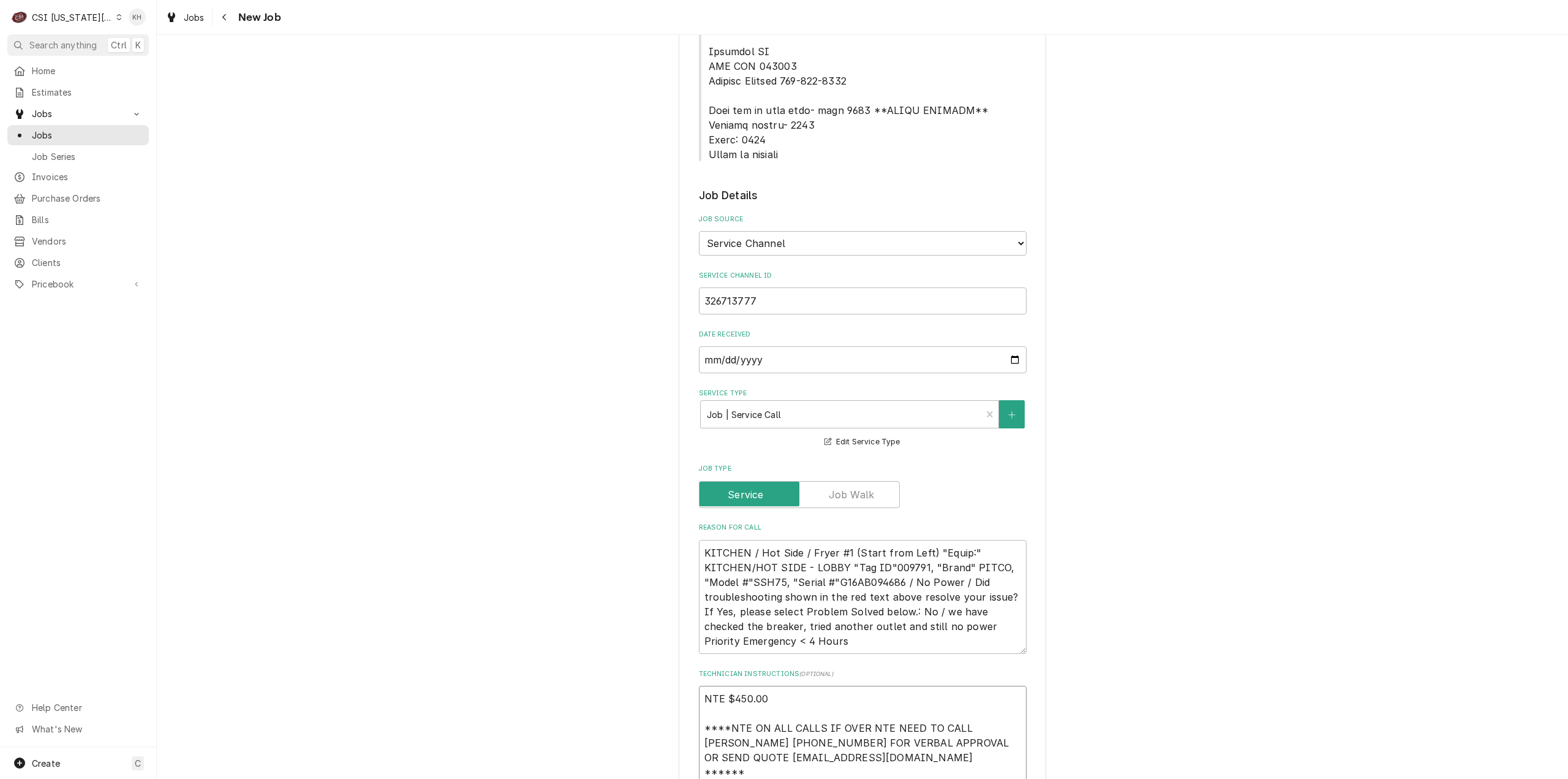
scroll to position [612, 0]
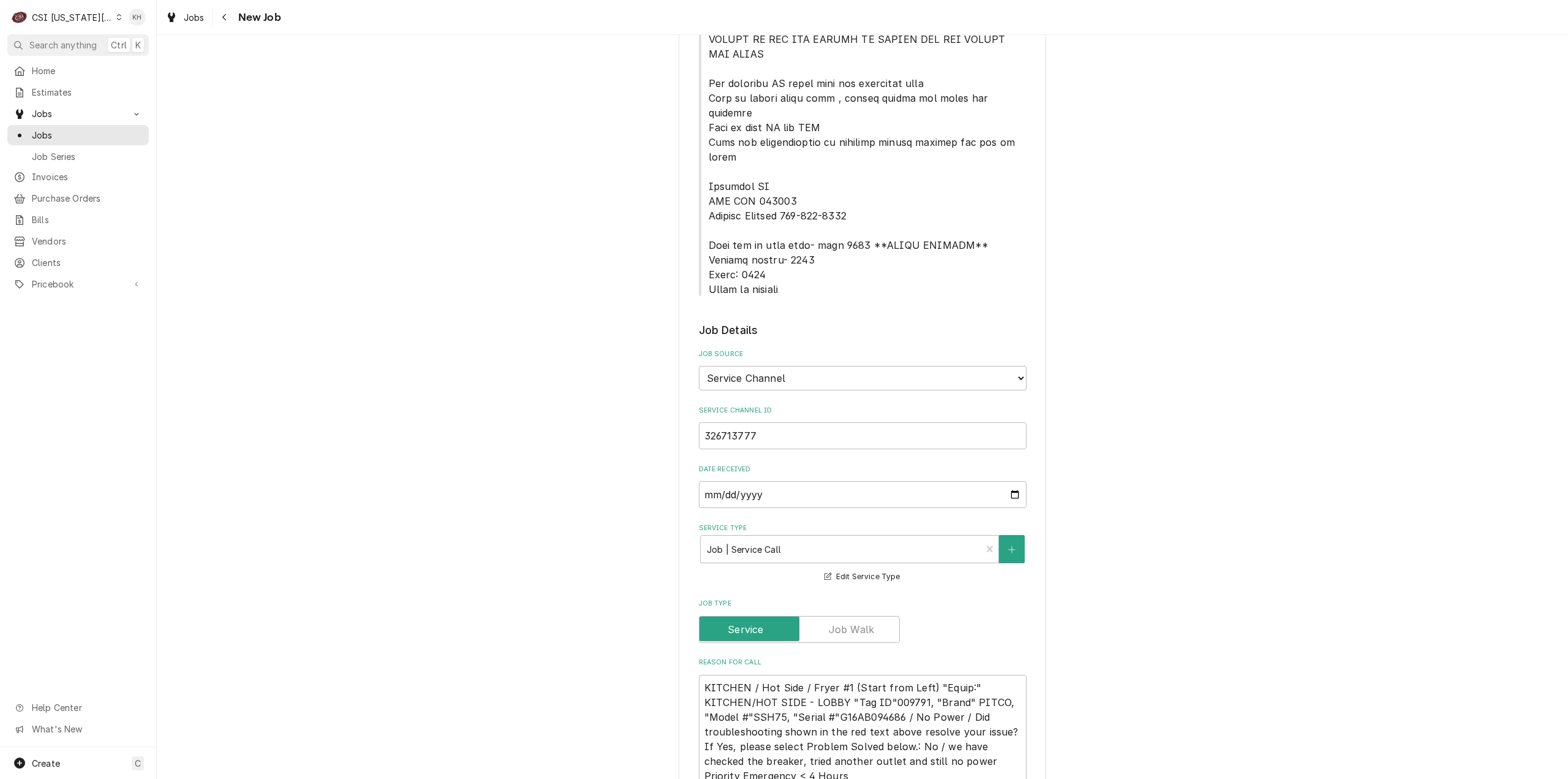
type textarea "NTE $450.00 ****NTE ON ALL CALLS IF OVER NTE NEED TO CALL JOHN HERBOLSHEIMER 40…"
drag, startPoint x: 706, startPoint y: 182, endPoint x: 779, endPoint y: 235, distance: 90.2
click at [779, 235] on span "Service Location Notes" at bounding box center [868, 32] width 318 height 527
copy span "Lock box by back door- code 8426 **NEEDS UPDATED** Outside ladder- 1996 Alarm: …"
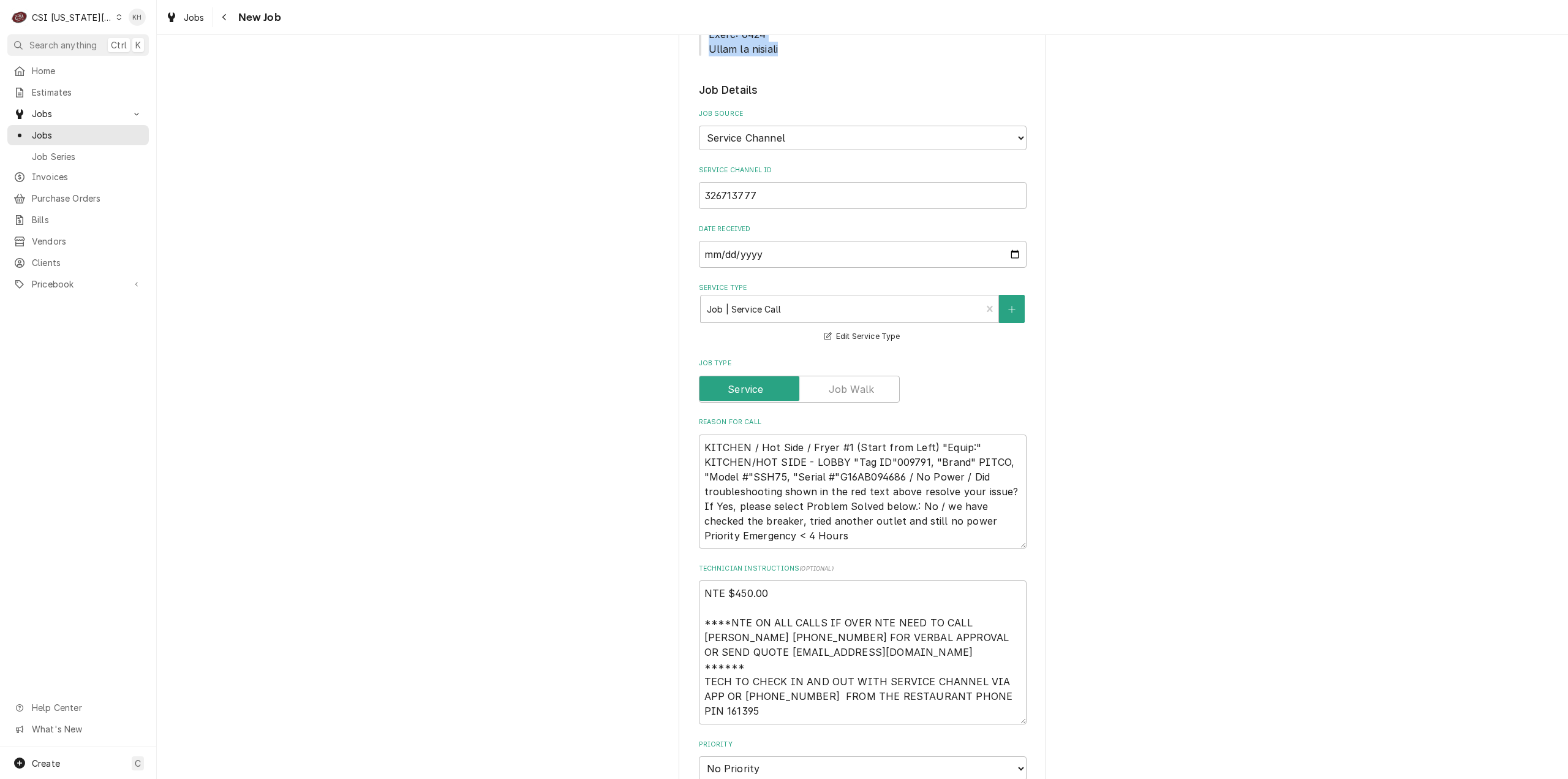
scroll to position [1042, 0]
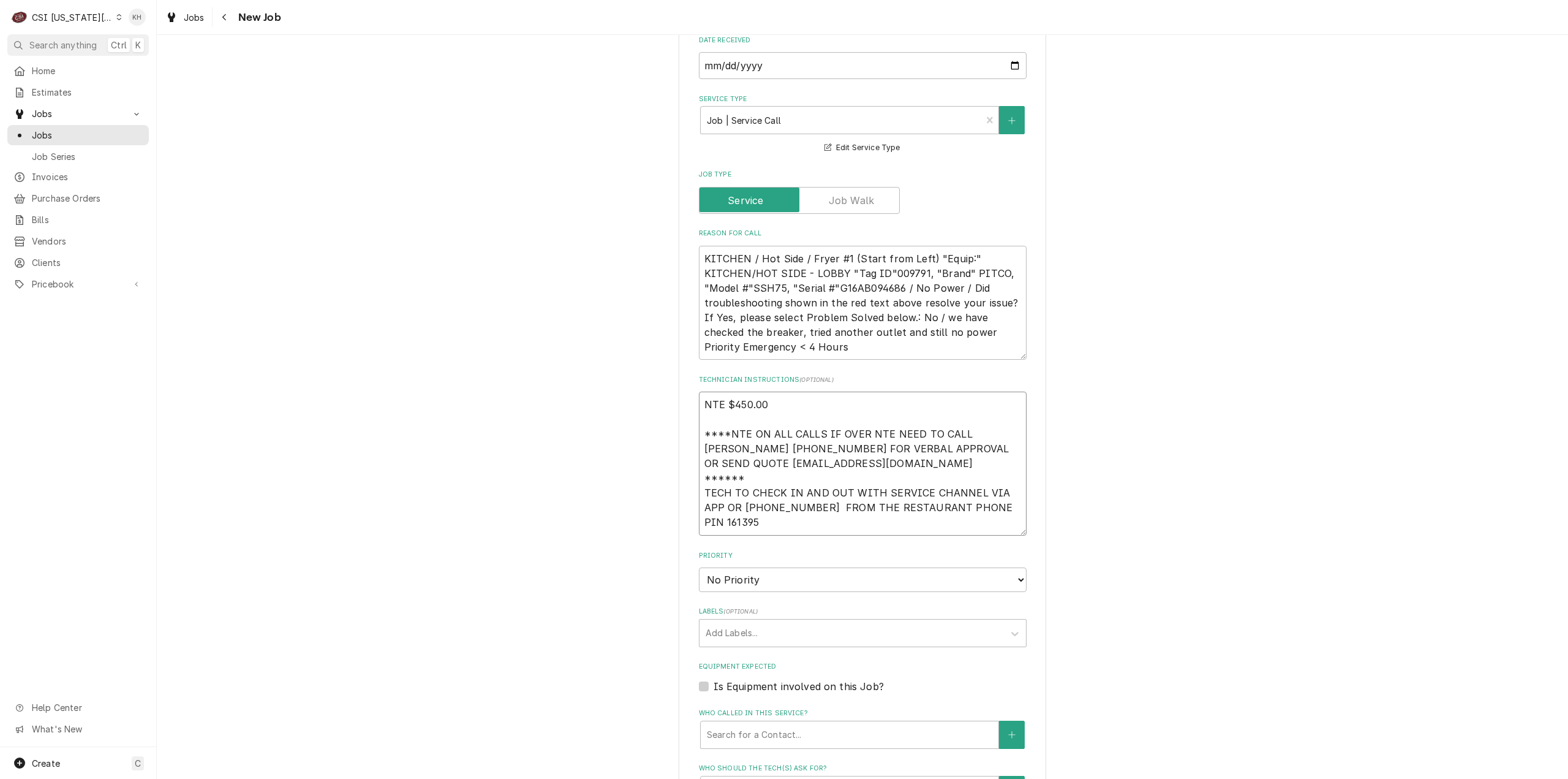
click at [741, 470] on textarea "NTE $450.00 ****NTE ON ALL CALLS IF OVER NTE NEED TO CALL JOHN HERBOLSHEIMER 40…" at bounding box center [863, 463] width 327 height 144
paste textarea "Lock box by back door- code 8426 **NEEDS UPDATED** Outside ladder- 1996 Alarm: …"
type textarea "x"
type textarea "NTE $450.00 ****NTE ON ALL CALLS IF OVER NTE NEED TO CALL JOHN HERBOLSHEIMER 40…"
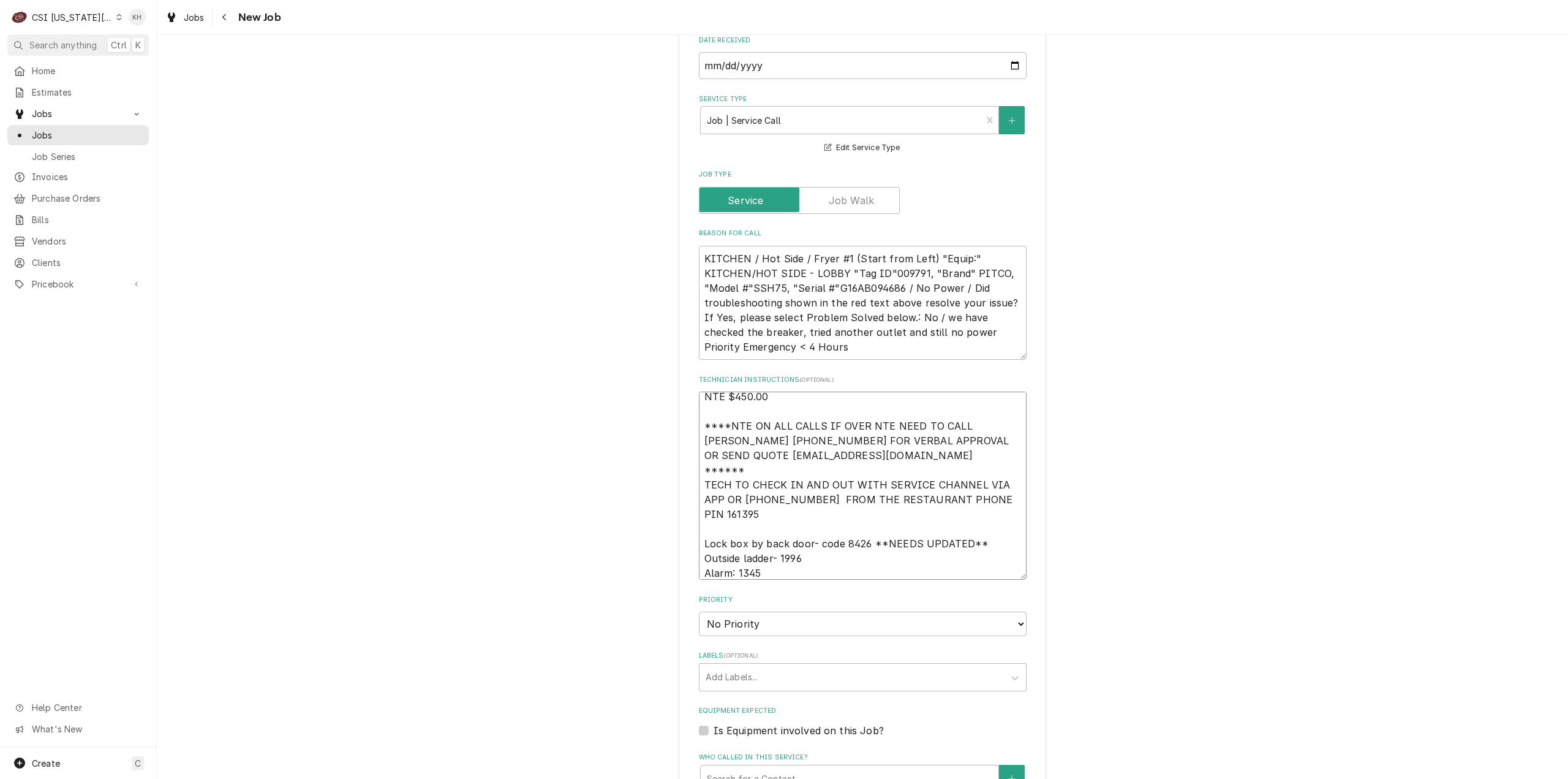
drag, startPoint x: 978, startPoint y: 471, endPoint x: 868, endPoint y: 471, distance: 110.0
click at [868, 471] on textarea "NTE $450.00 ****NTE ON ALL CALLS IF OVER NTE NEED TO CALL JOHN HERBOLSHEIMER 40…" at bounding box center [863, 485] width 327 height 188
click at [791, 513] on textarea "NTE $450.00 ****NTE ON ALL CALLS IF OVER NTE NEED TO CALL JOHN HERBOLSHEIMER 40…" at bounding box center [863, 485] width 327 height 188
type textarea "x"
type textarea "NTE $450.00 ****NTE ON ALL CALLS IF OVER NTE NEED TO CALL JOHN HERBOLSHEIMER 40…"
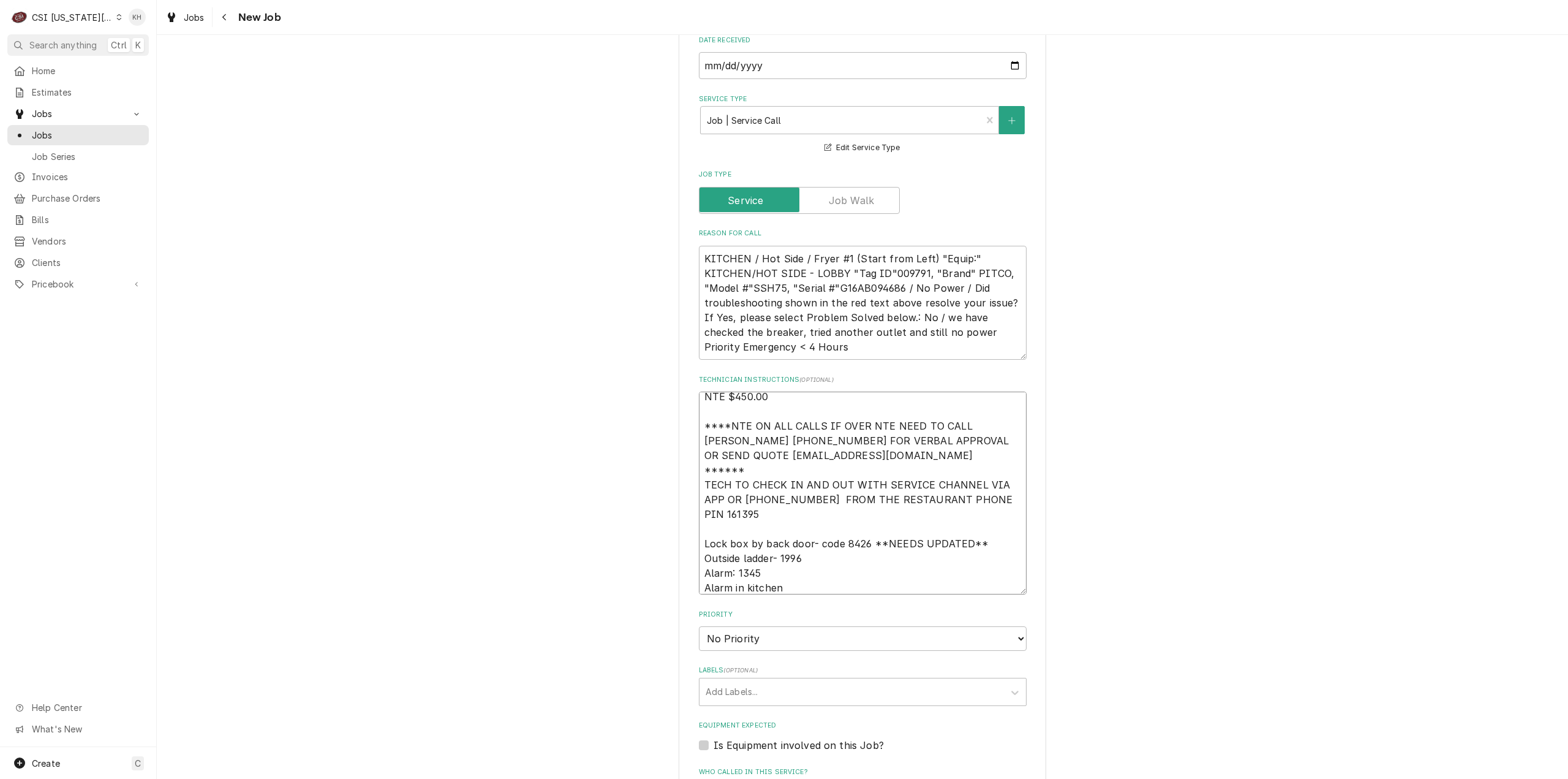
type textarea "x"
type textarea "NTE $450.00 ****NTE ON ALL CALLS IF OVER NTE NEED TO CALL JOHN HERBOLSHEIMER 40…"
type textarea "x"
type textarea "NTE $450.00 ****NTE ON ALL CALLS IF OVER NTE NEED TO CALL JOHN HERBOLSHEIMER 40…"
type textarea "x"
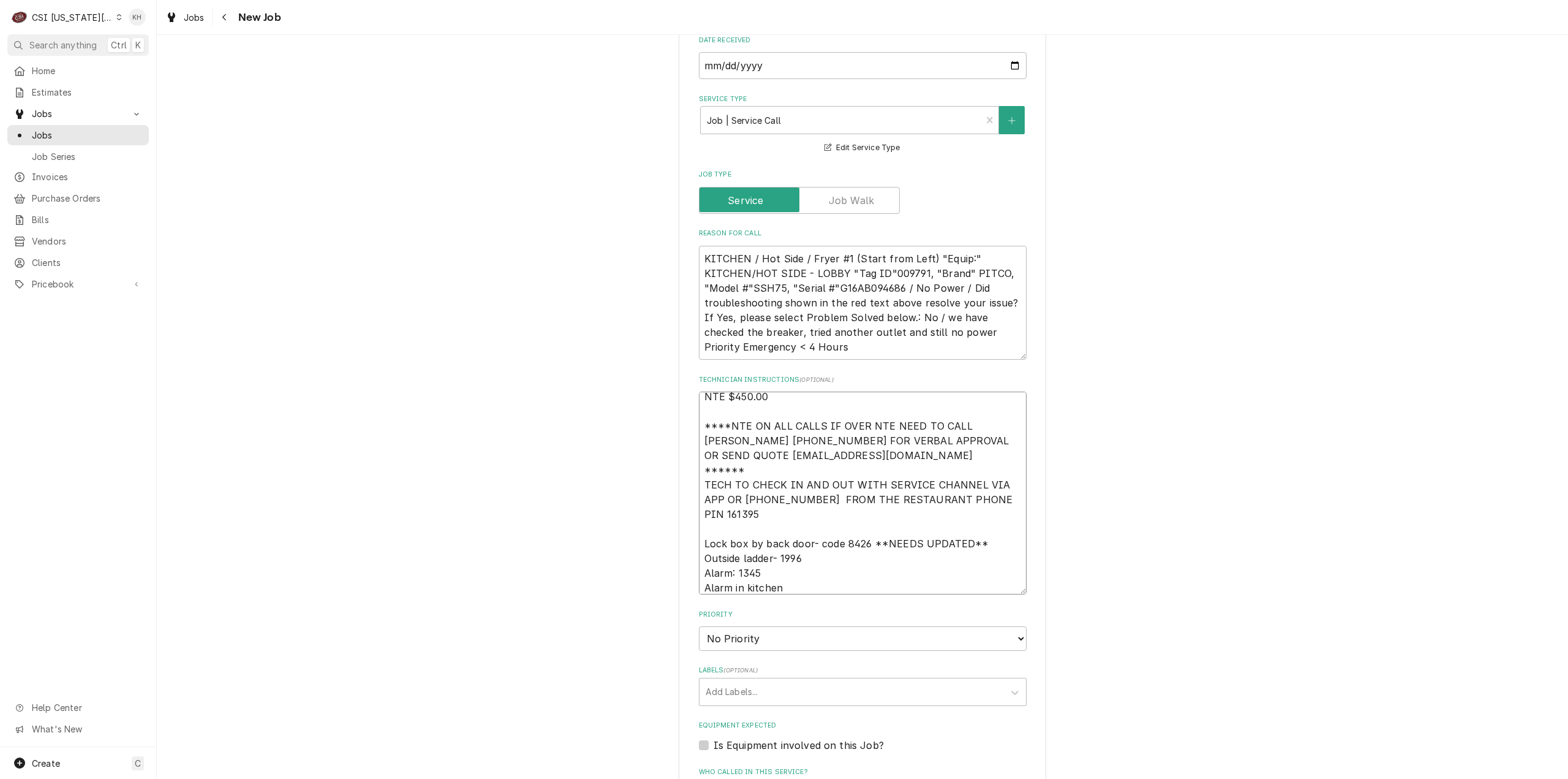
type textarea "NTE $450.00 ****NTE ON ALL CALLS IF OVER NTE NEED TO CALL JOHN HERBOLSHEIMER 40…"
type textarea "x"
type textarea "NTE $450.00 ****NTE ON ALL CALLS IF OVER NTE NEED TO CALL JOHN HERBOLSHEIMER 40…"
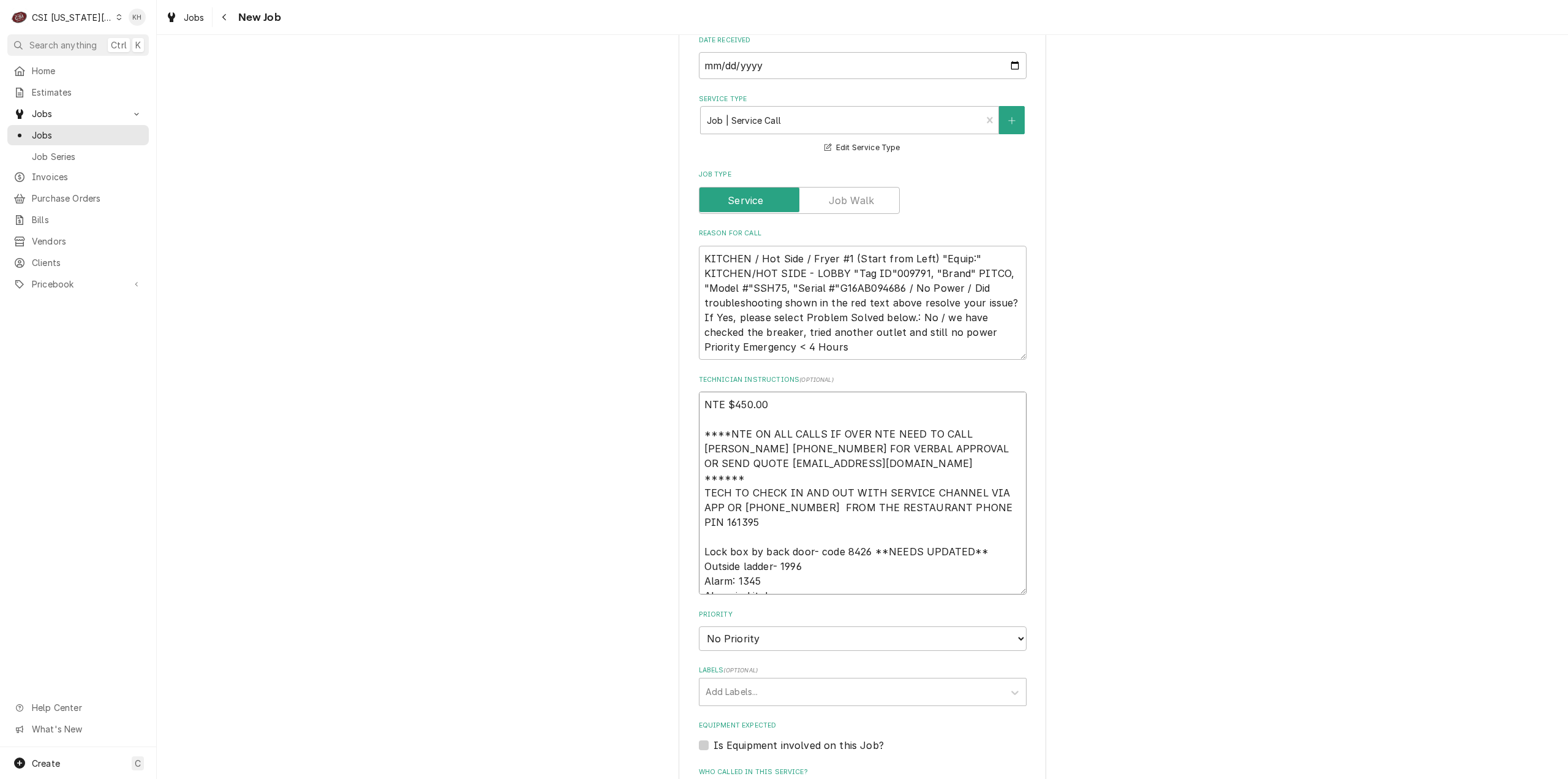
type textarea "x"
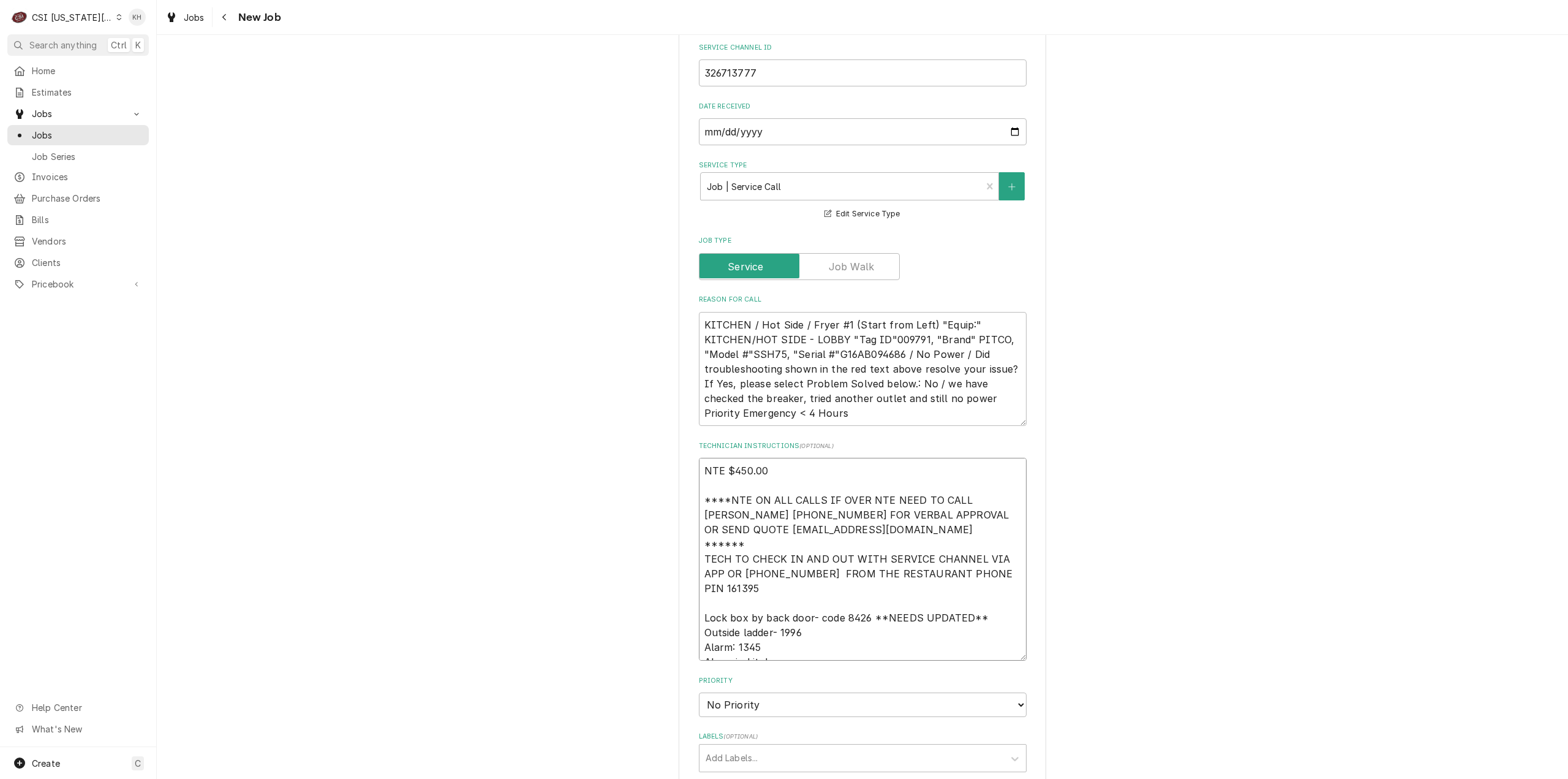
scroll to position [981, 0]
type textarea "NTE $450.00 ****NTE ON ALL CALLS IF OVER NTE NEED TO CALL JOHN HERBOLSHEIMER 40…"
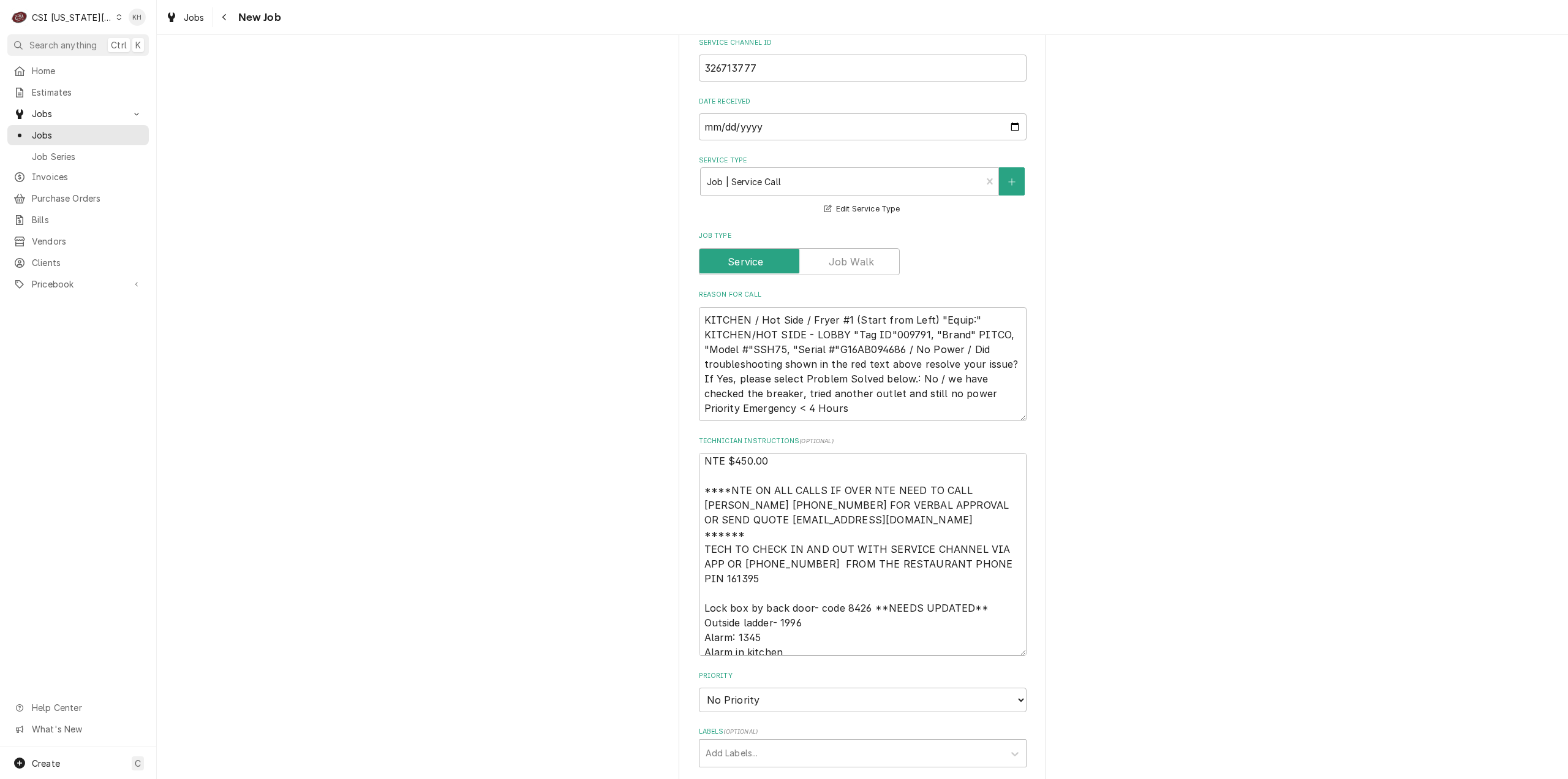
scroll to position [14, 0]
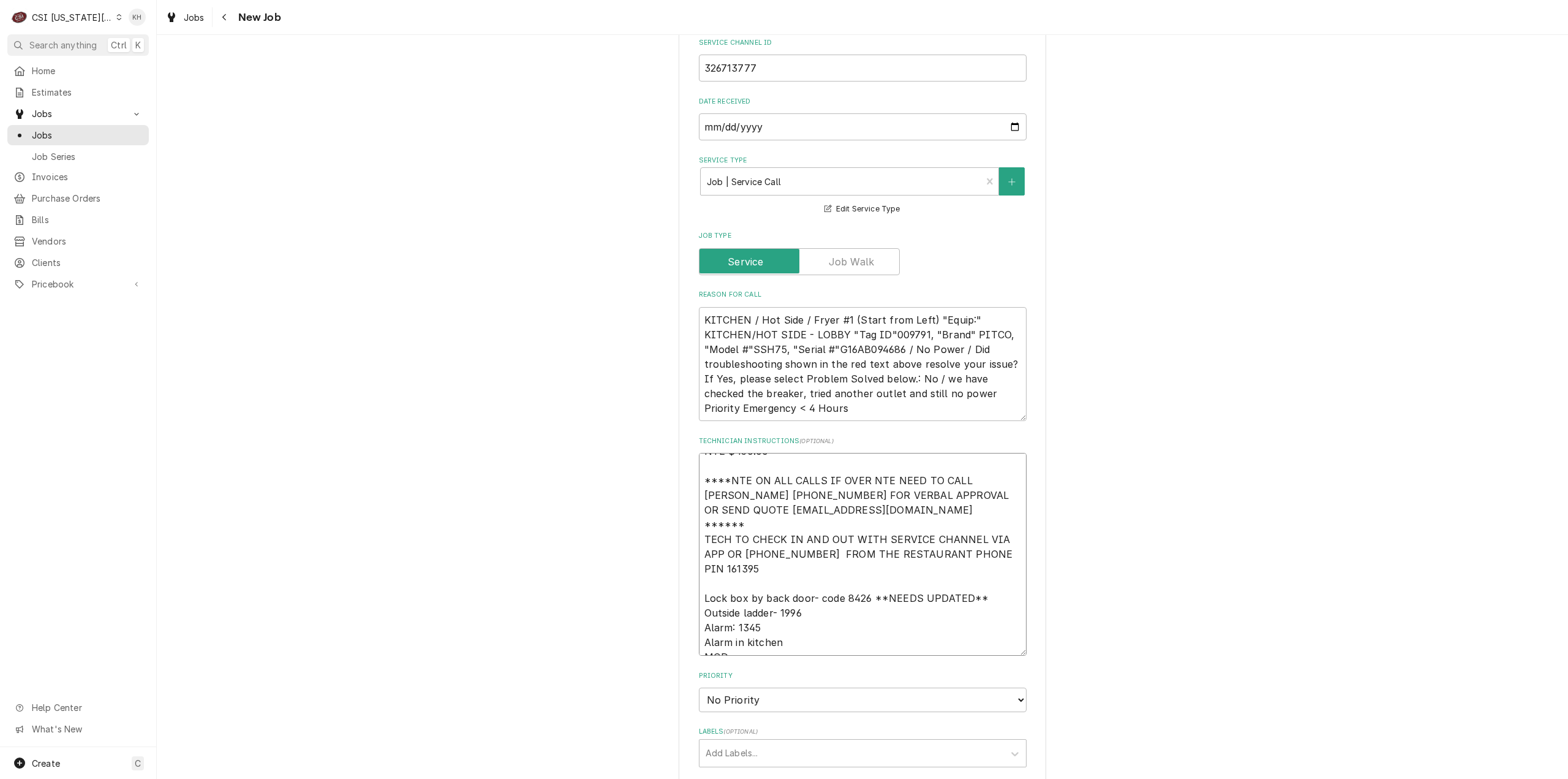
click at [749, 584] on textarea "NTE $450.00 ****NTE ON ALL CALLS IF OVER NTE NEED TO CALL JOHN HERBOLSHEIMER 40…" at bounding box center [863, 554] width 327 height 203
paste textarea "785-840-9800"
type textarea "x"
type textarea "NTE $450.00 ****NTE ON ALL CALLS IF OVER NTE NEED TO CALL JOHN HERBOLSHEIMER 40…"
type textarea "x"
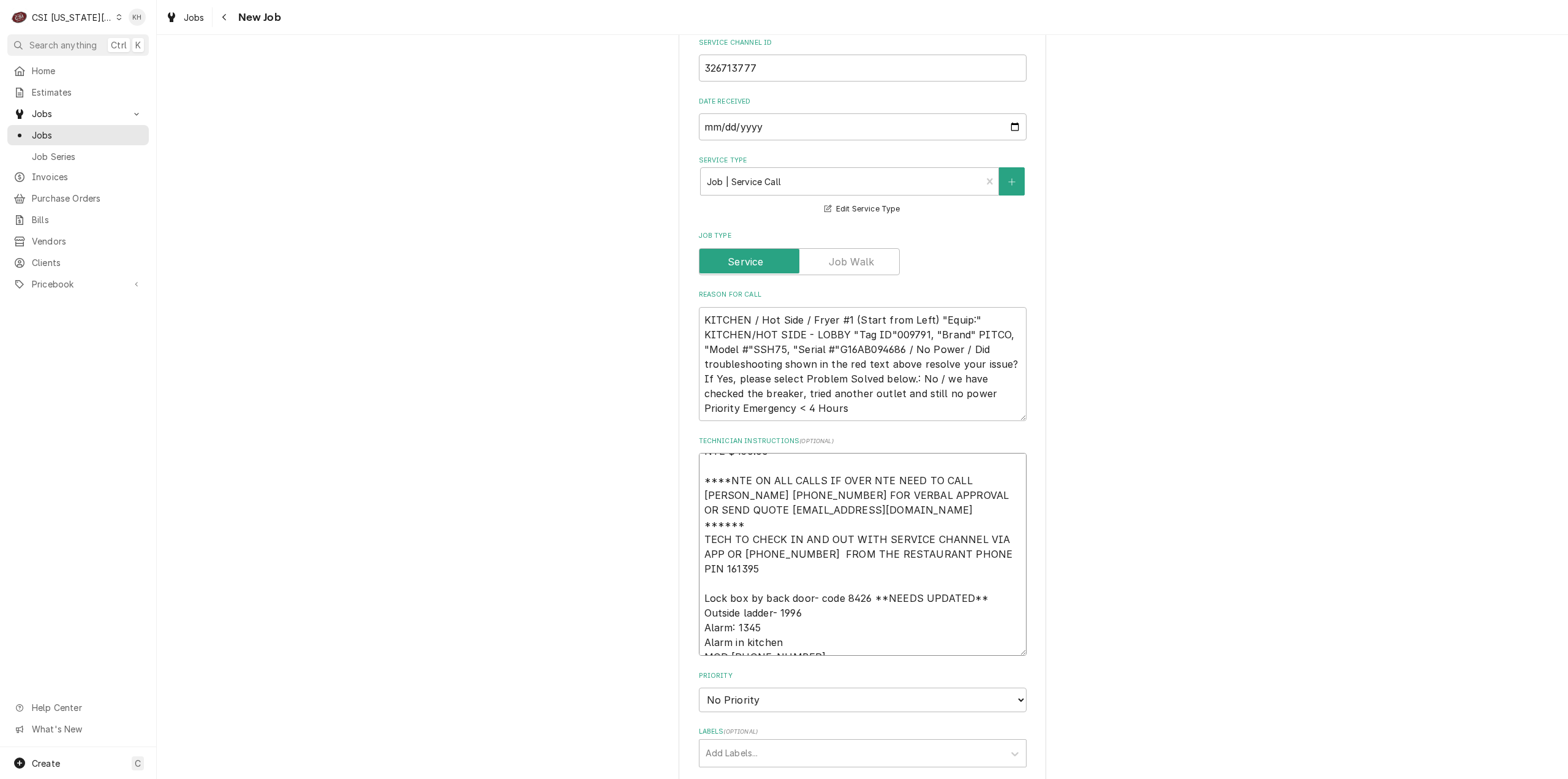
type textarea "NTE $450.00 ****NTE ON ALL CALLS IF OVER NTE NEED TO CALL JOHN HERBOLSHEIMER 40…"
click at [750, 687] on select "No Priority Urgent High Medium Low" at bounding box center [863, 700] width 327 height 25
select select "1"
click at [699, 687] on select "No Priority Urgent High Medium Low" at bounding box center [863, 700] width 327 height 25
type textarea "x"
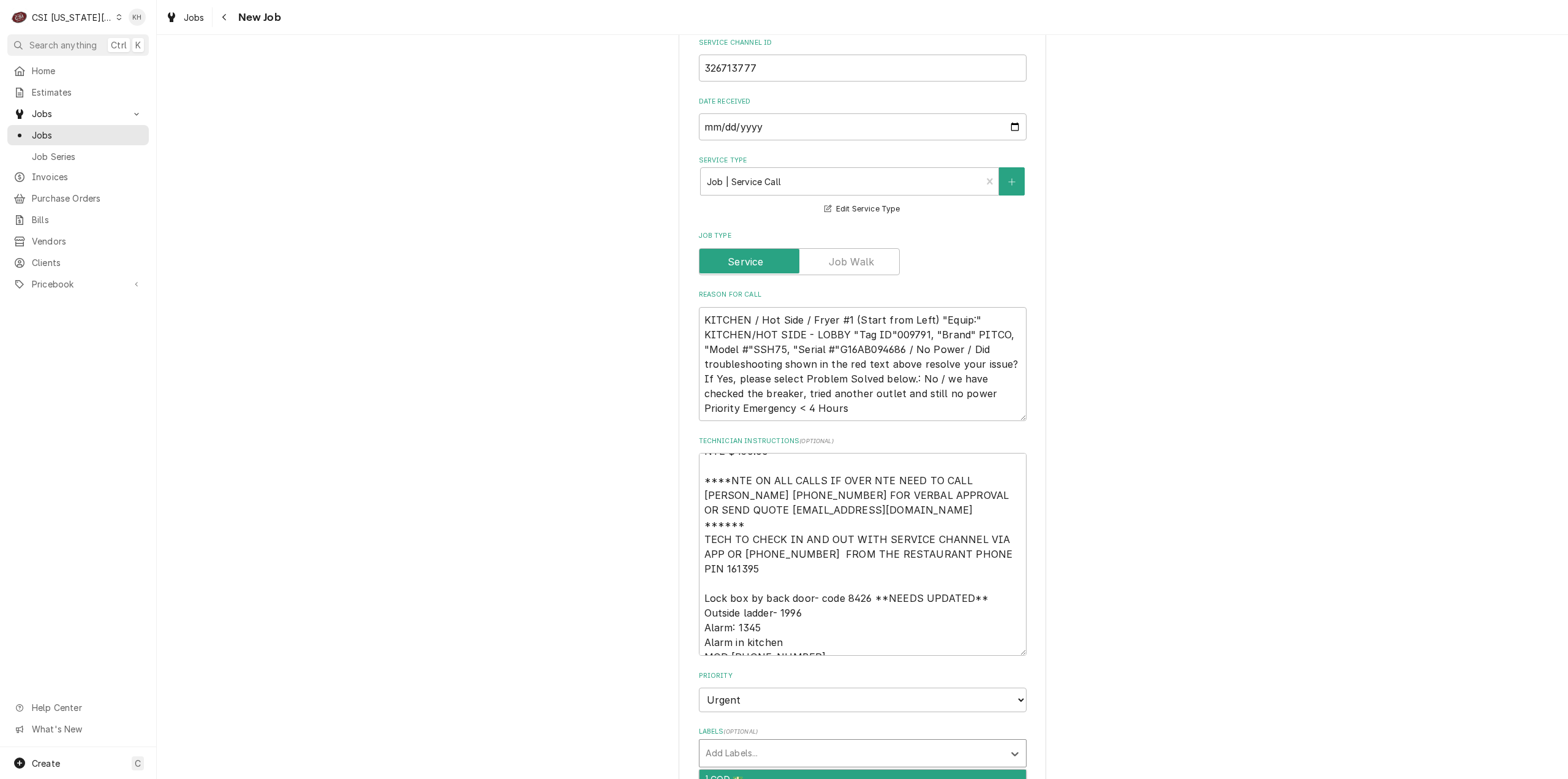
click at [752, 742] on div "Labels" at bounding box center [852, 753] width 292 height 22
type input "over"
type textarea "x"
type input "co"
type textarea "x"
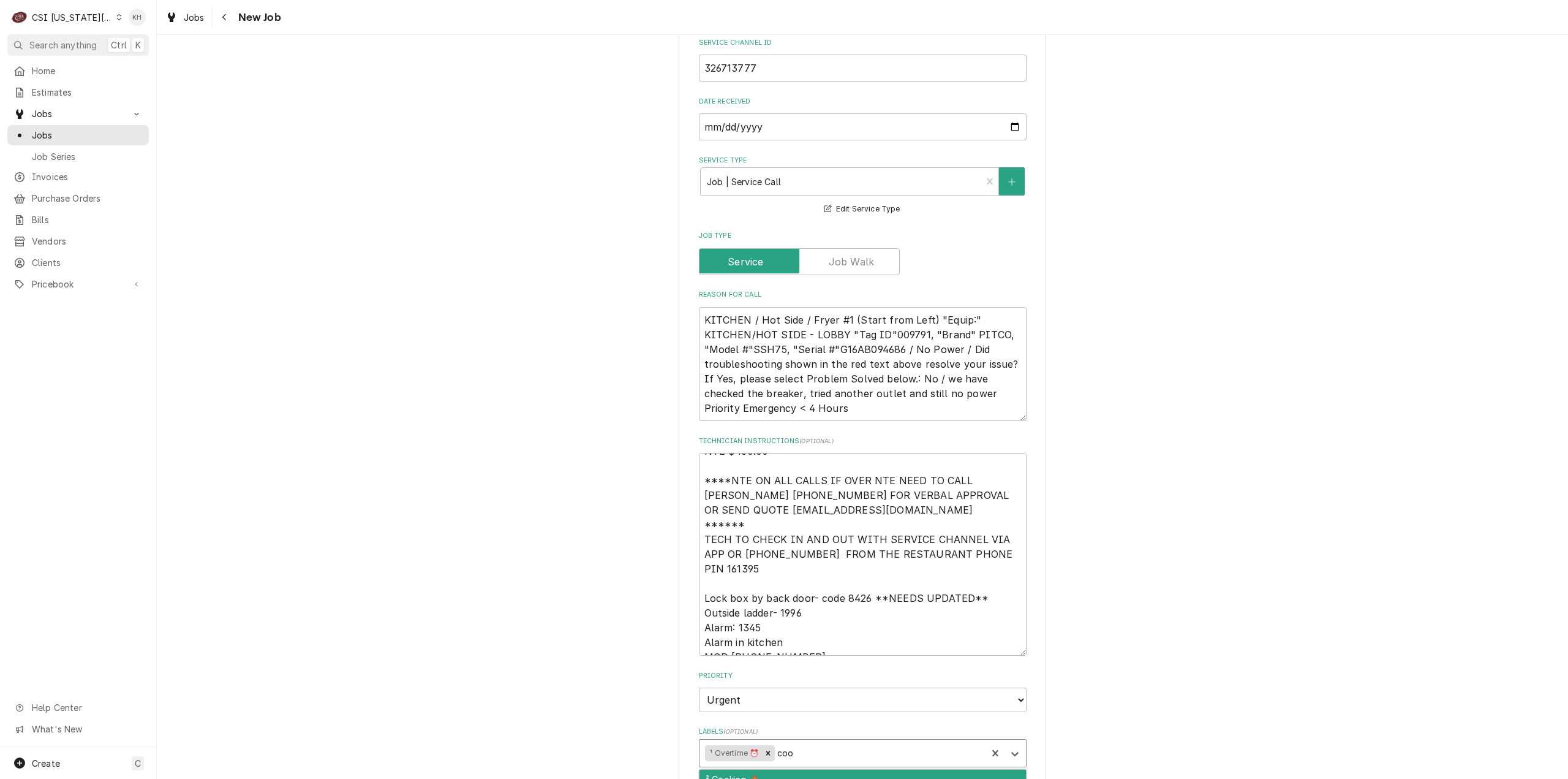
type input "cook"
type textarea "x"
click at [868, 307] on textarea "KITCHEN / Hot Side / Fryer #1 (Start from Left) "Equip:" KITCHEN/HOT SIDE - LOB…" at bounding box center [863, 364] width 327 height 114
click at [868, 307] on textarea "KITCHEN / Hot Side / Fryer #1 (Start from Left) "Equip:" KITCHEN/HOT SIDE - LOB…" at bounding box center [863, 364] width 327 height 114
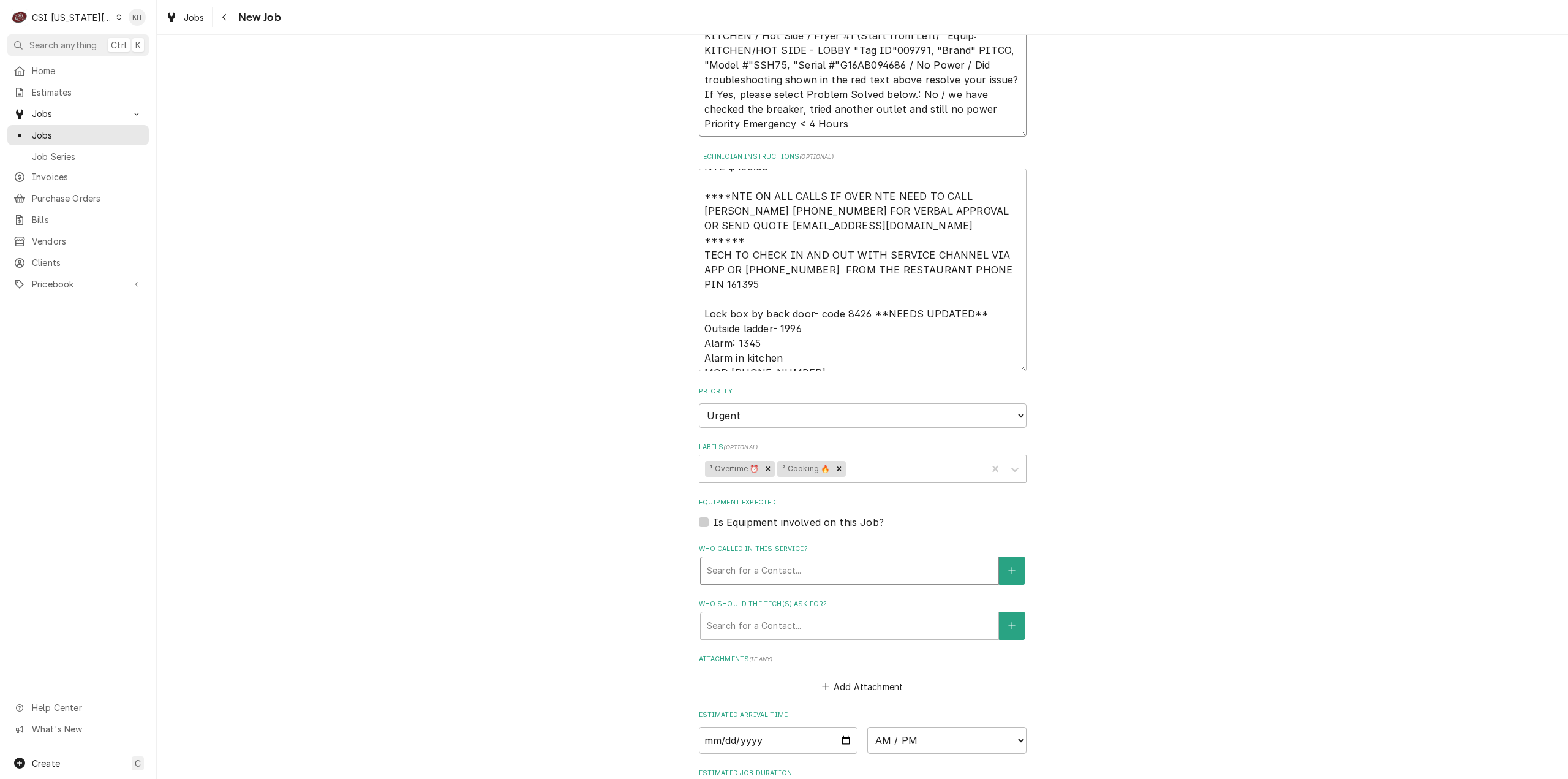
scroll to position [1287, 0]
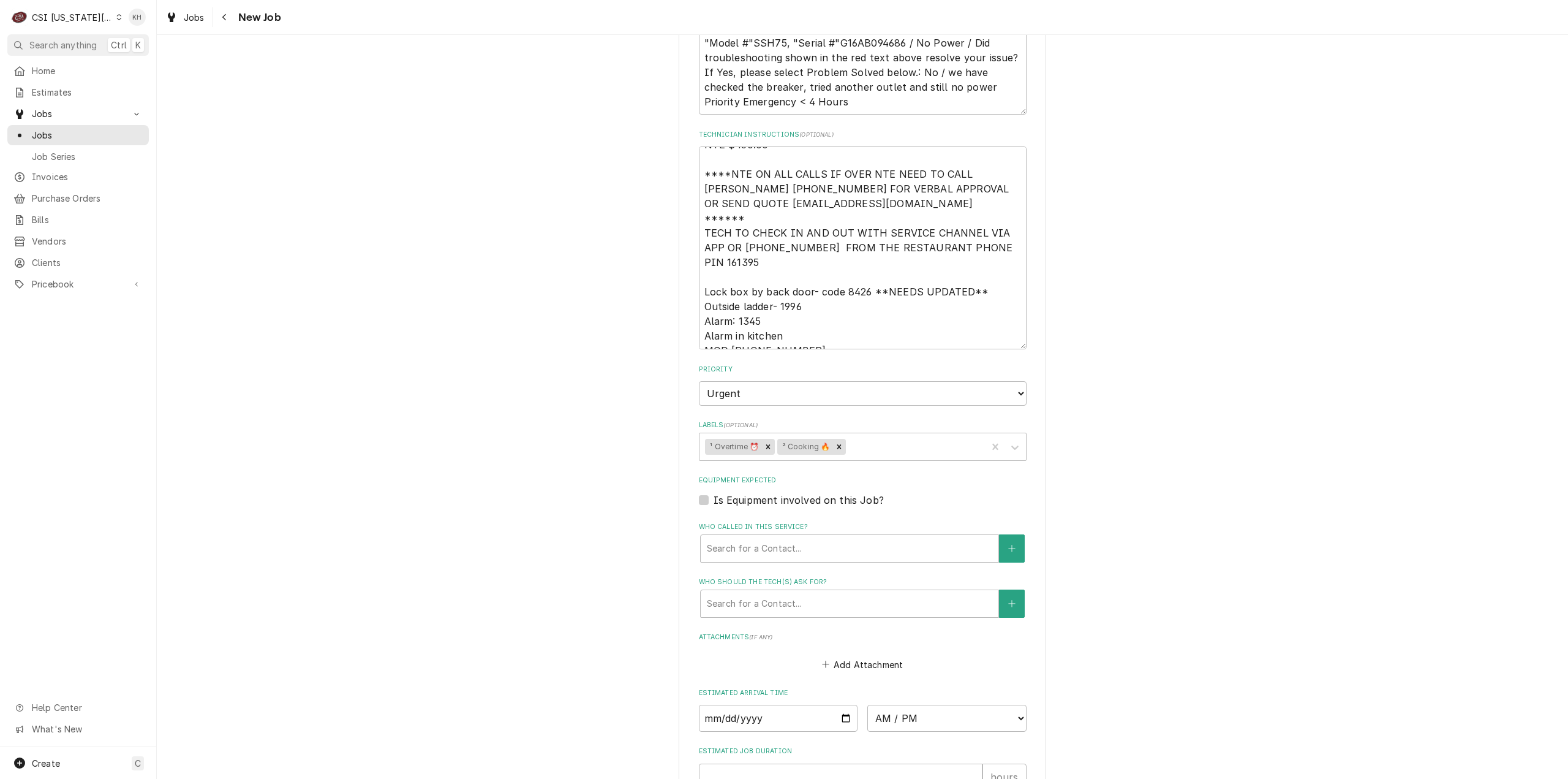
click at [713, 493] on label "Is Equipment involved on this Job?" at bounding box center [799, 500] width 171 height 14
click at [713, 493] on input "Equipment Expected" at bounding box center [877, 506] width 327 height 27
checkbox input "true"
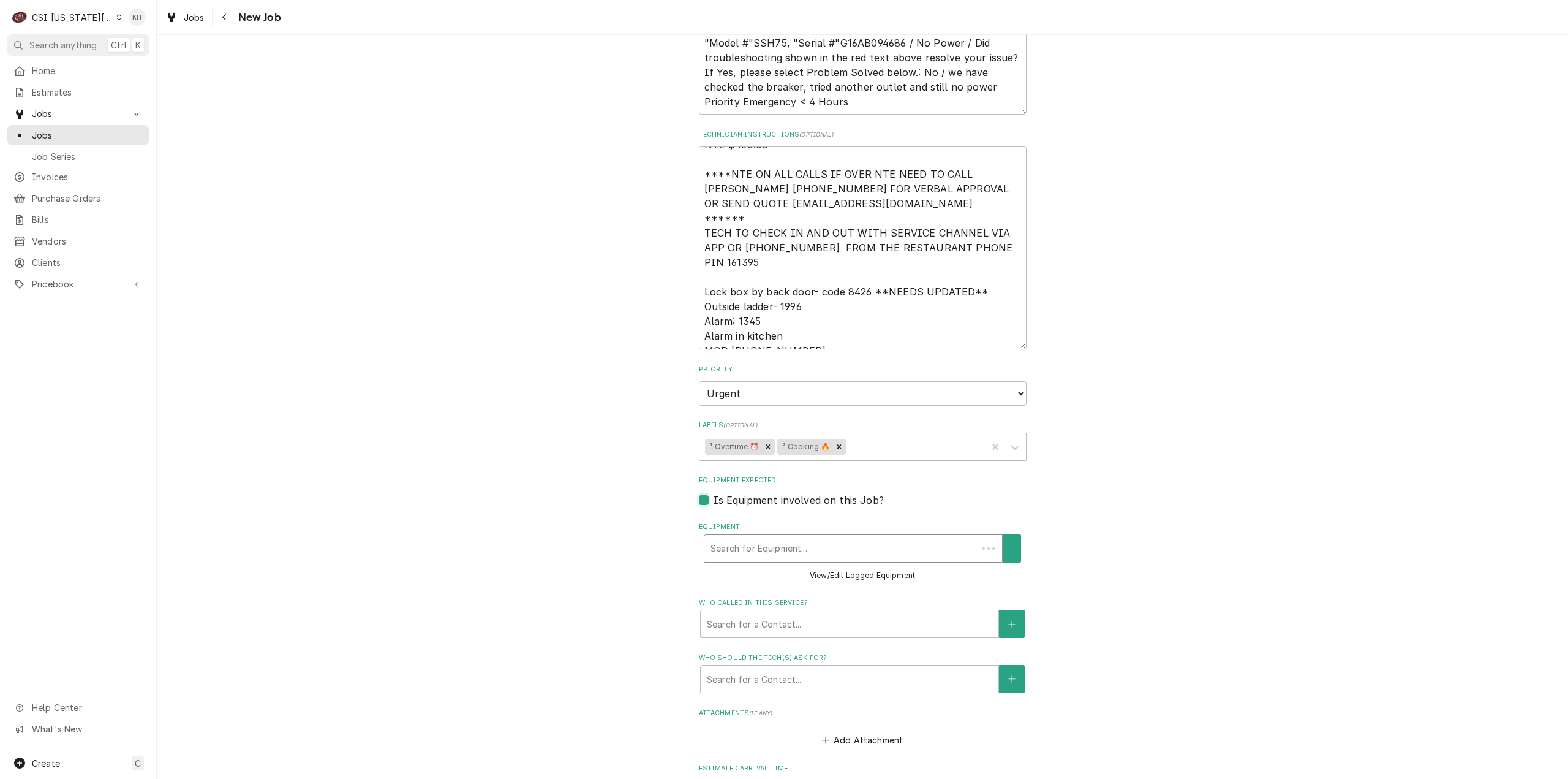
scroll to position [0, 0]
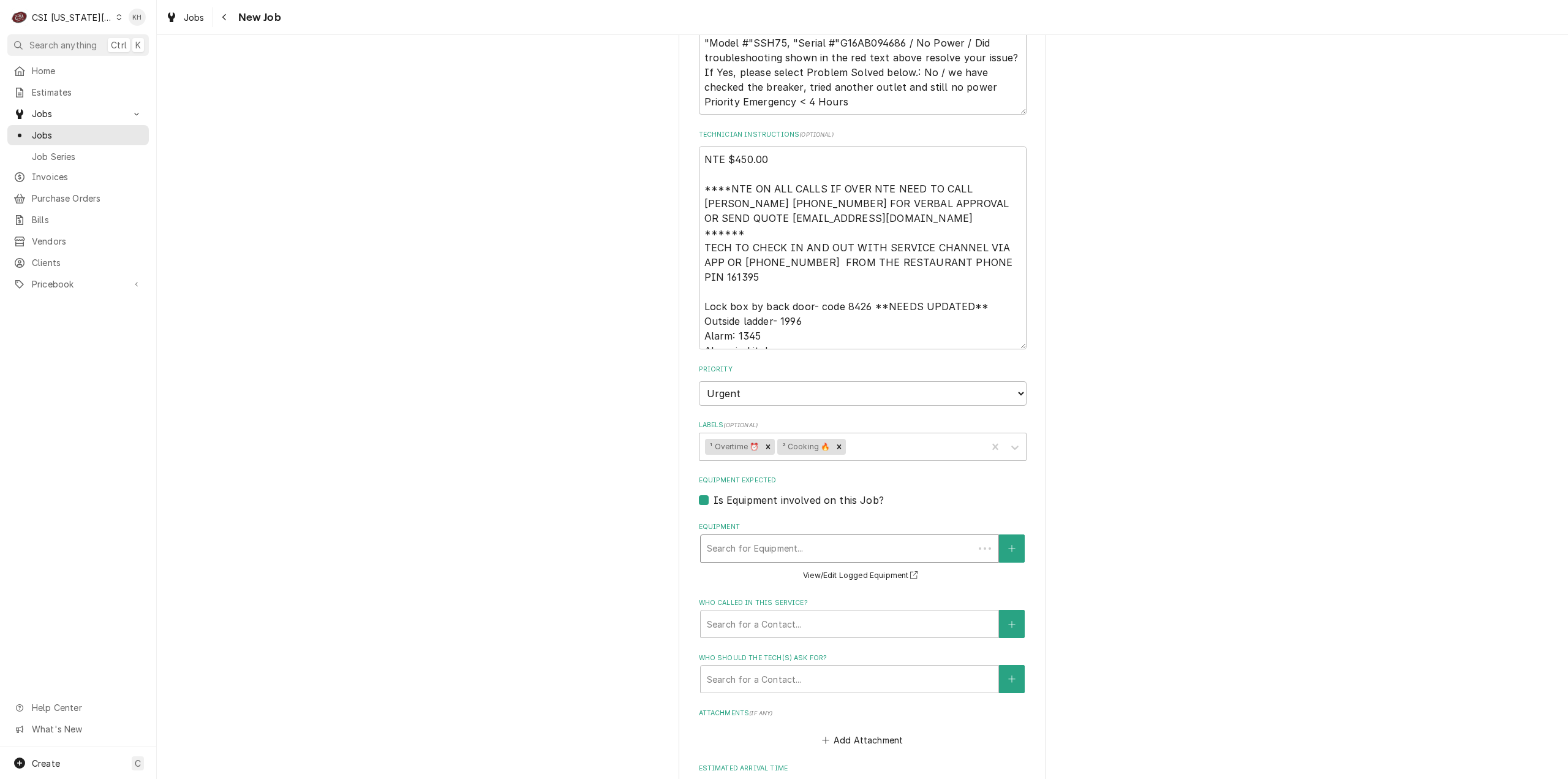
click at [730, 537] on div "Equipment" at bounding box center [837, 548] width 261 height 22
paste input "G16AB094686"
type textarea "x"
type input "G16AB094686"
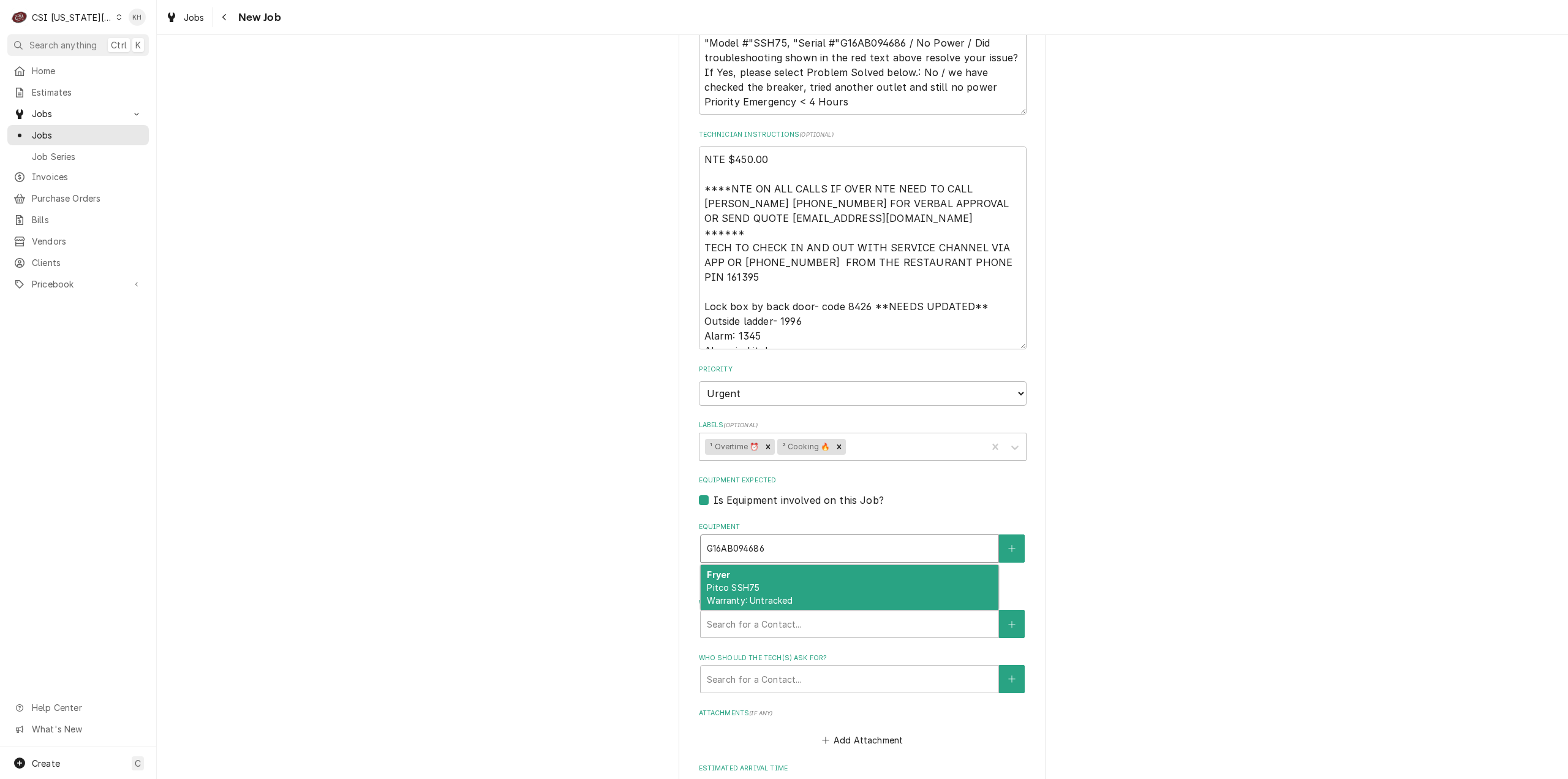
click at [802, 565] on div "Fryer Pitco SSH75 Warranty: Untracked" at bounding box center [850, 587] width 298 height 45
type textarea "x"
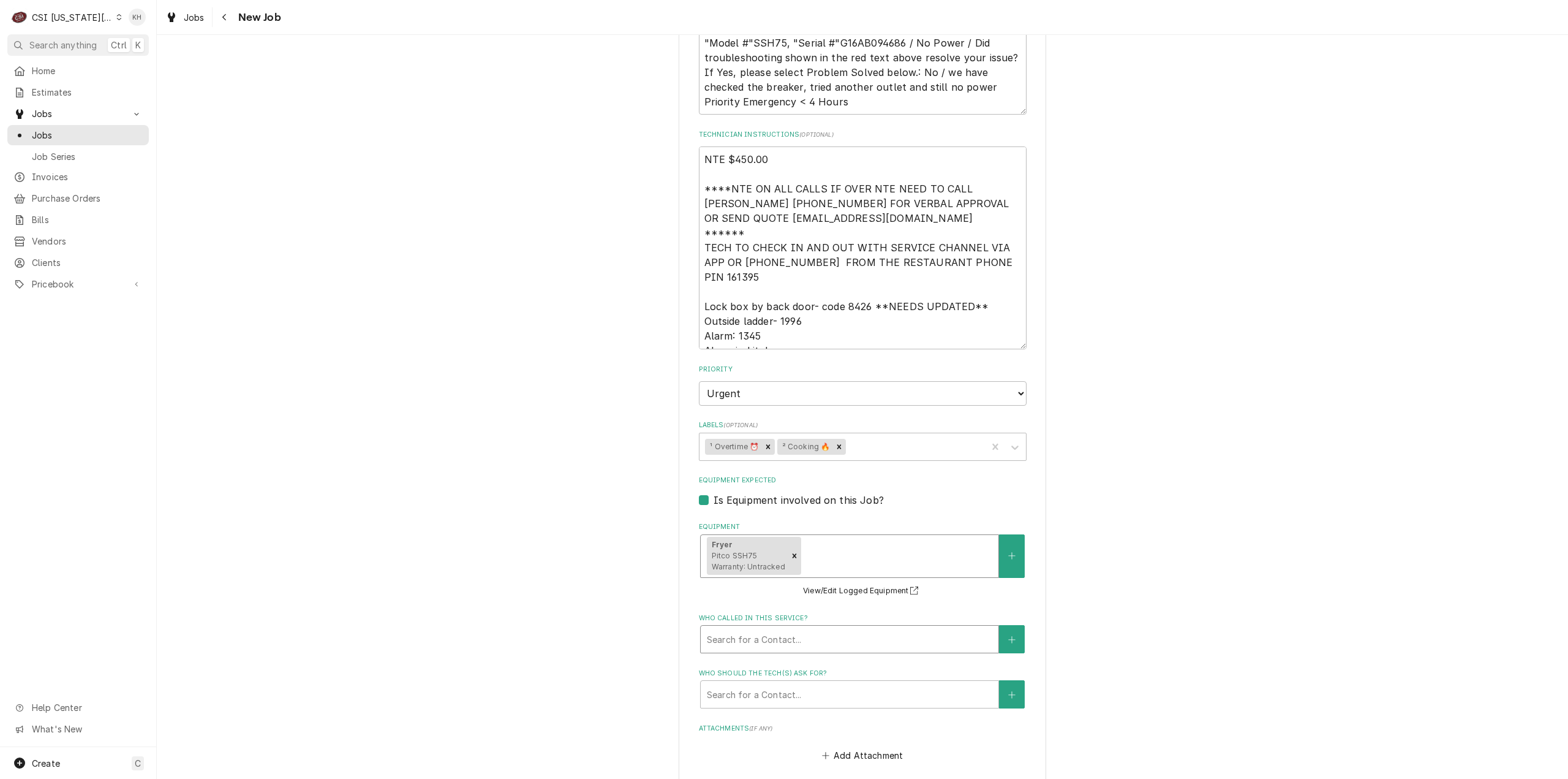
click at [802, 625] on div "Search for a Contact..." at bounding box center [850, 639] width 299 height 28
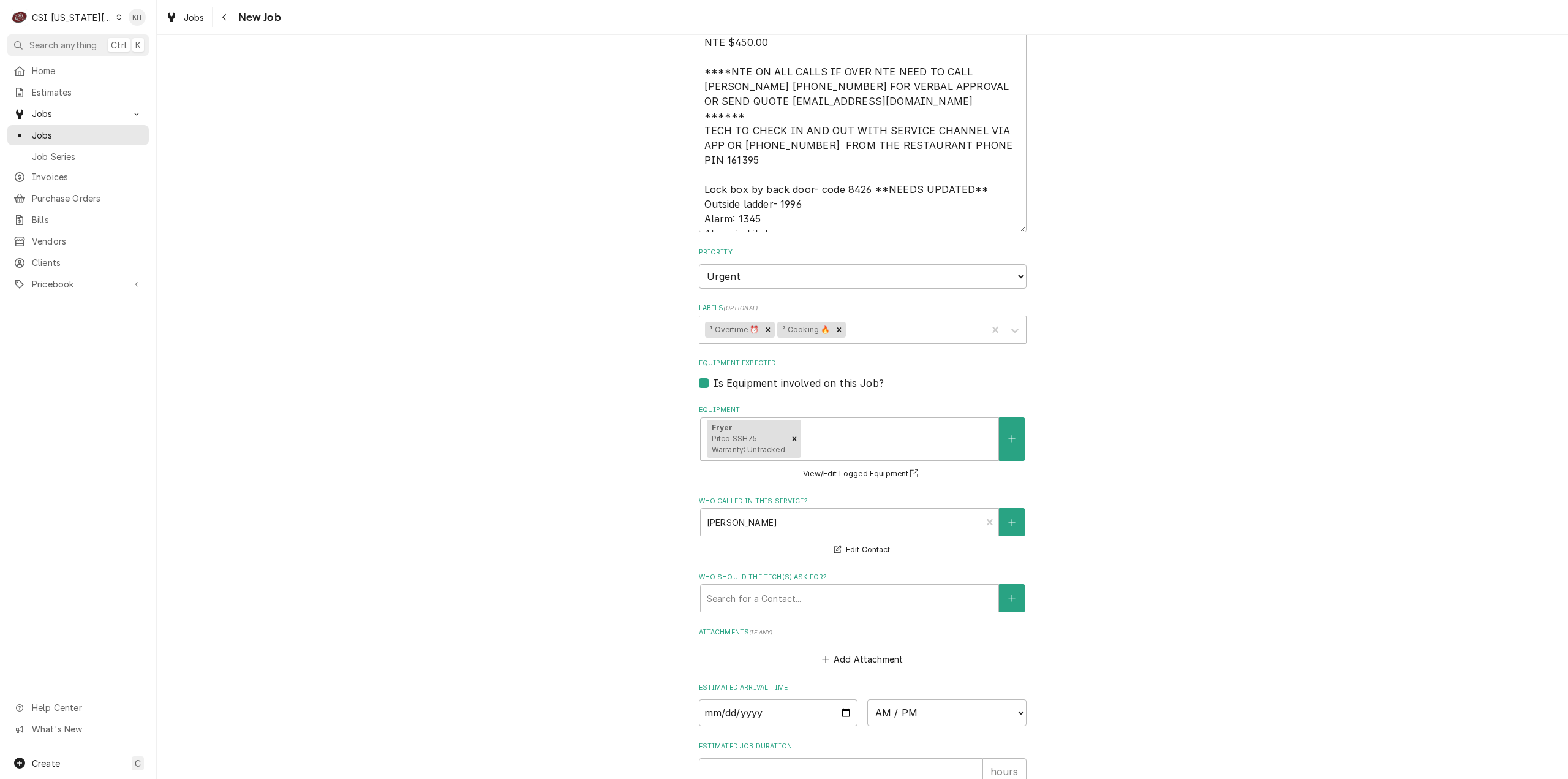
scroll to position [1409, 0]
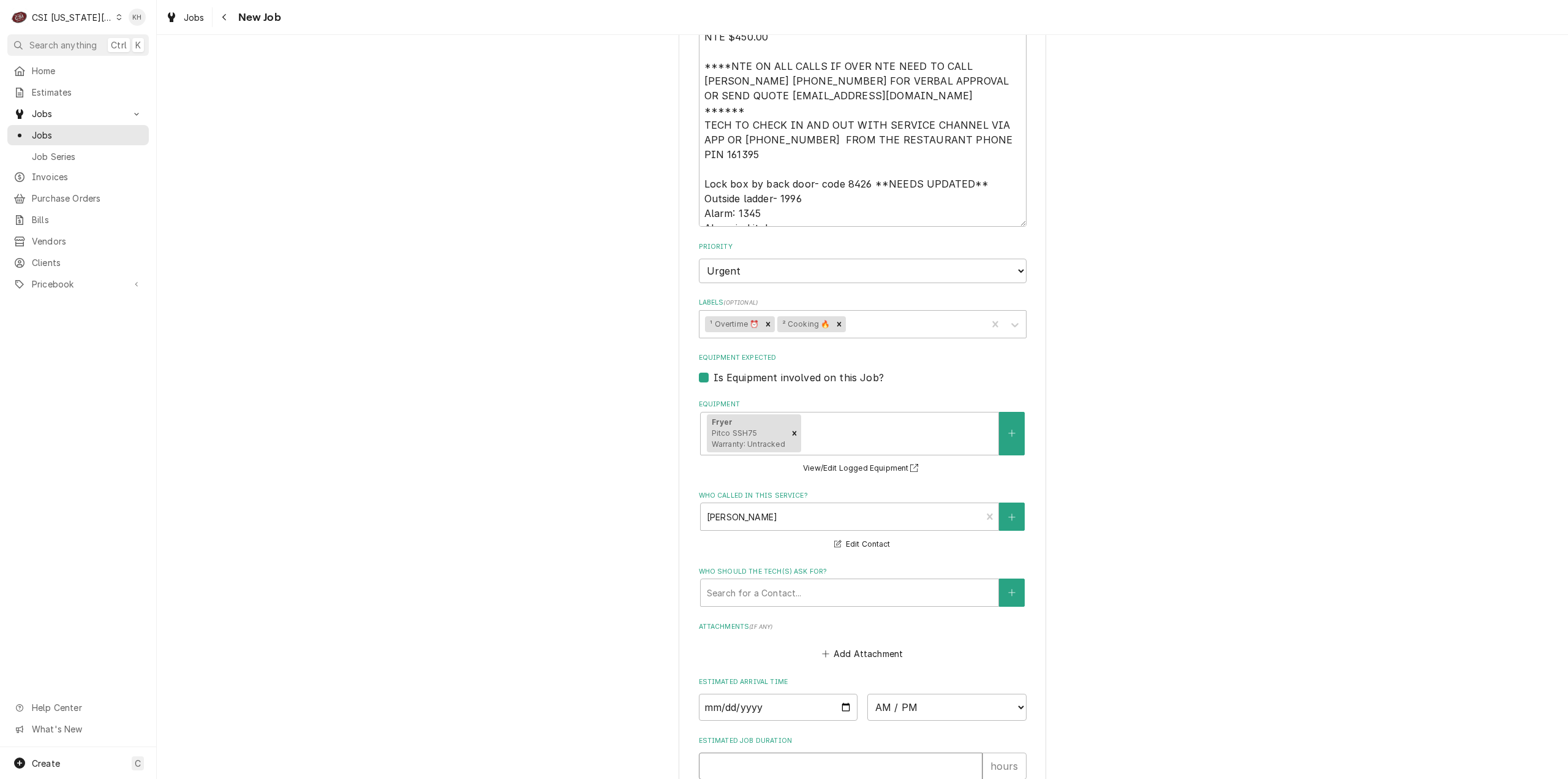
click at [750, 752] on input "Estimated Job Duration" at bounding box center [841, 765] width 283 height 27
type textarea "x"
type input "2"
type textarea "x"
type input "2"
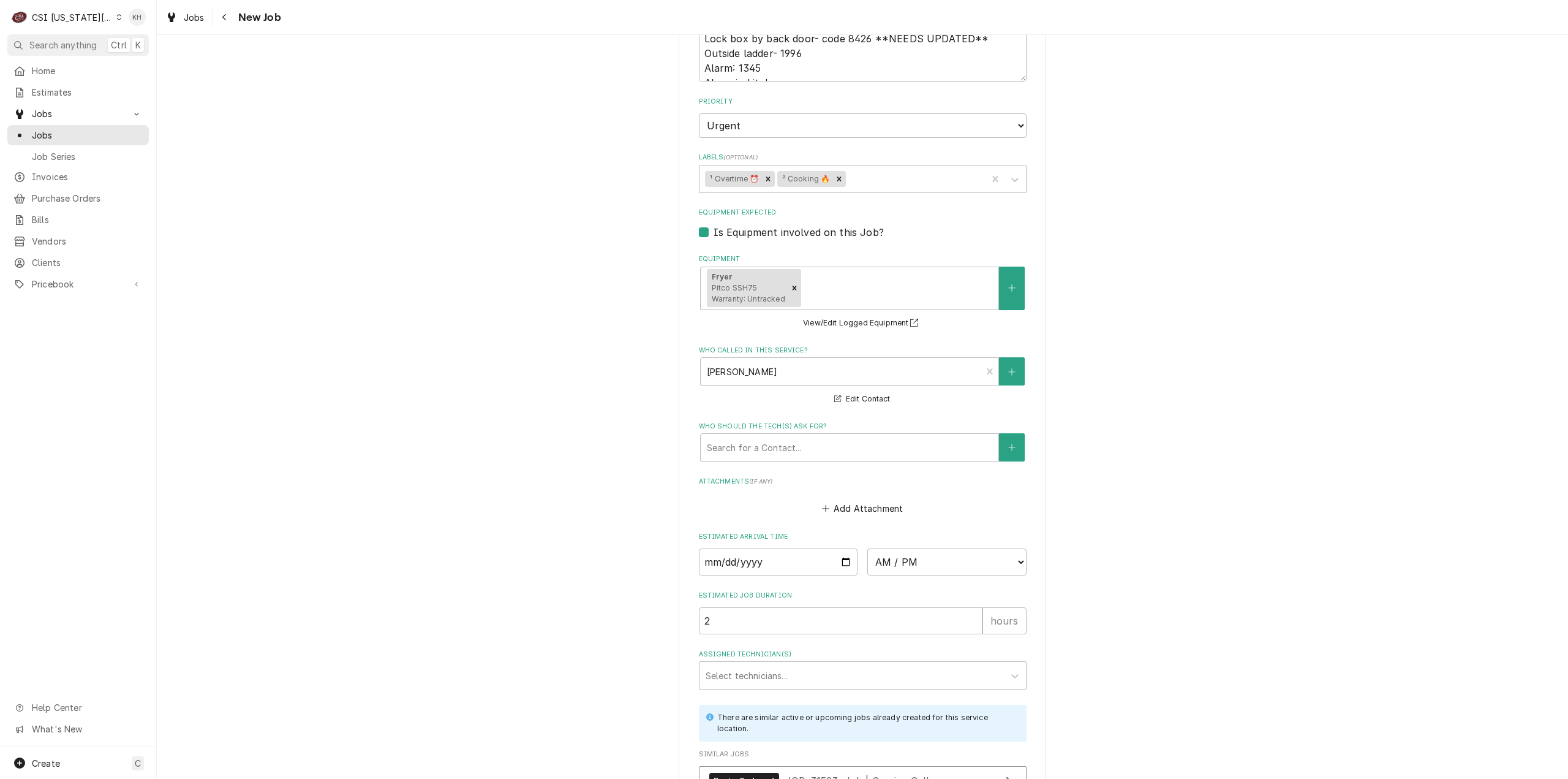
scroll to position [1663, 0]
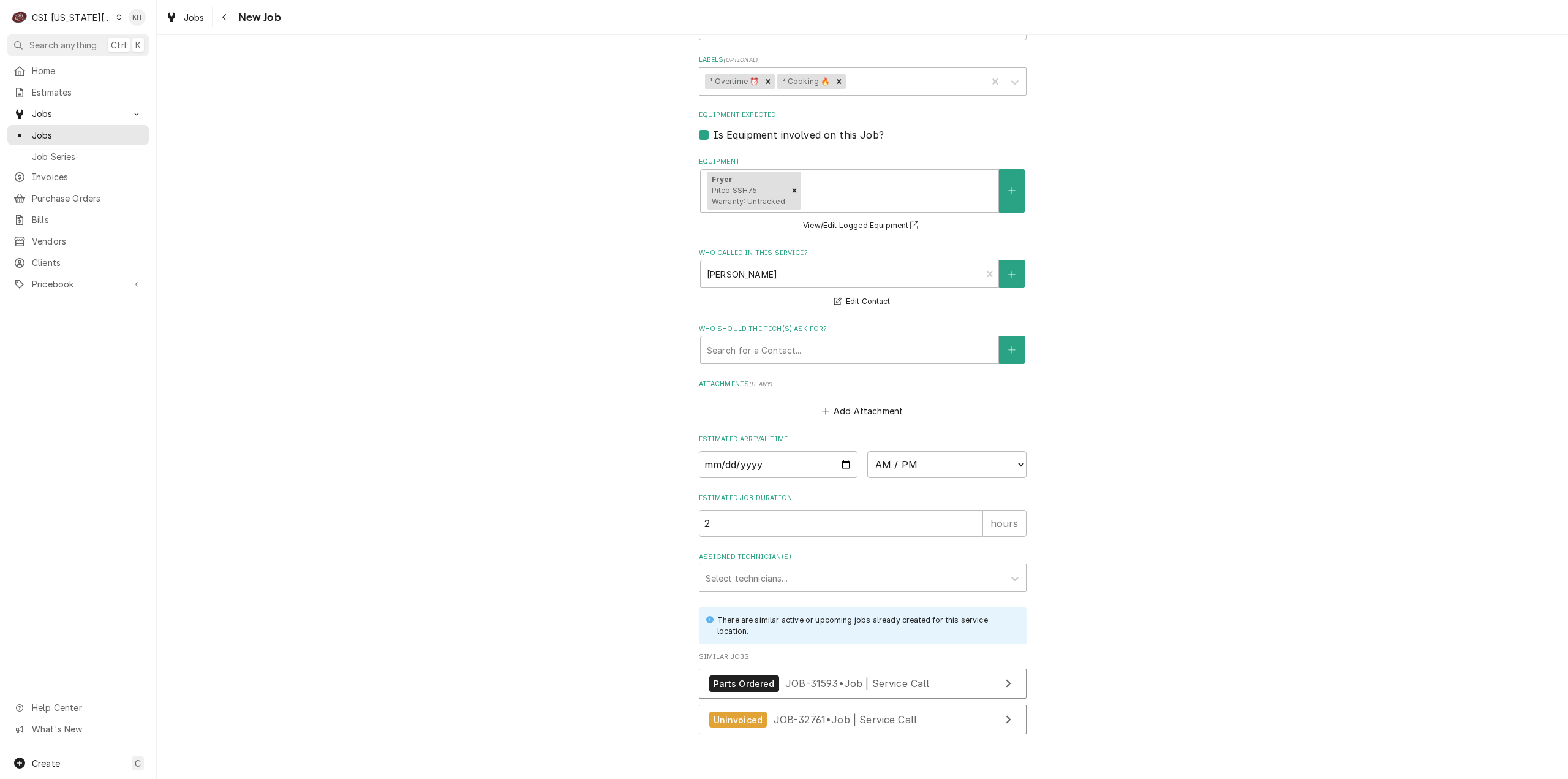
type textarea "x"
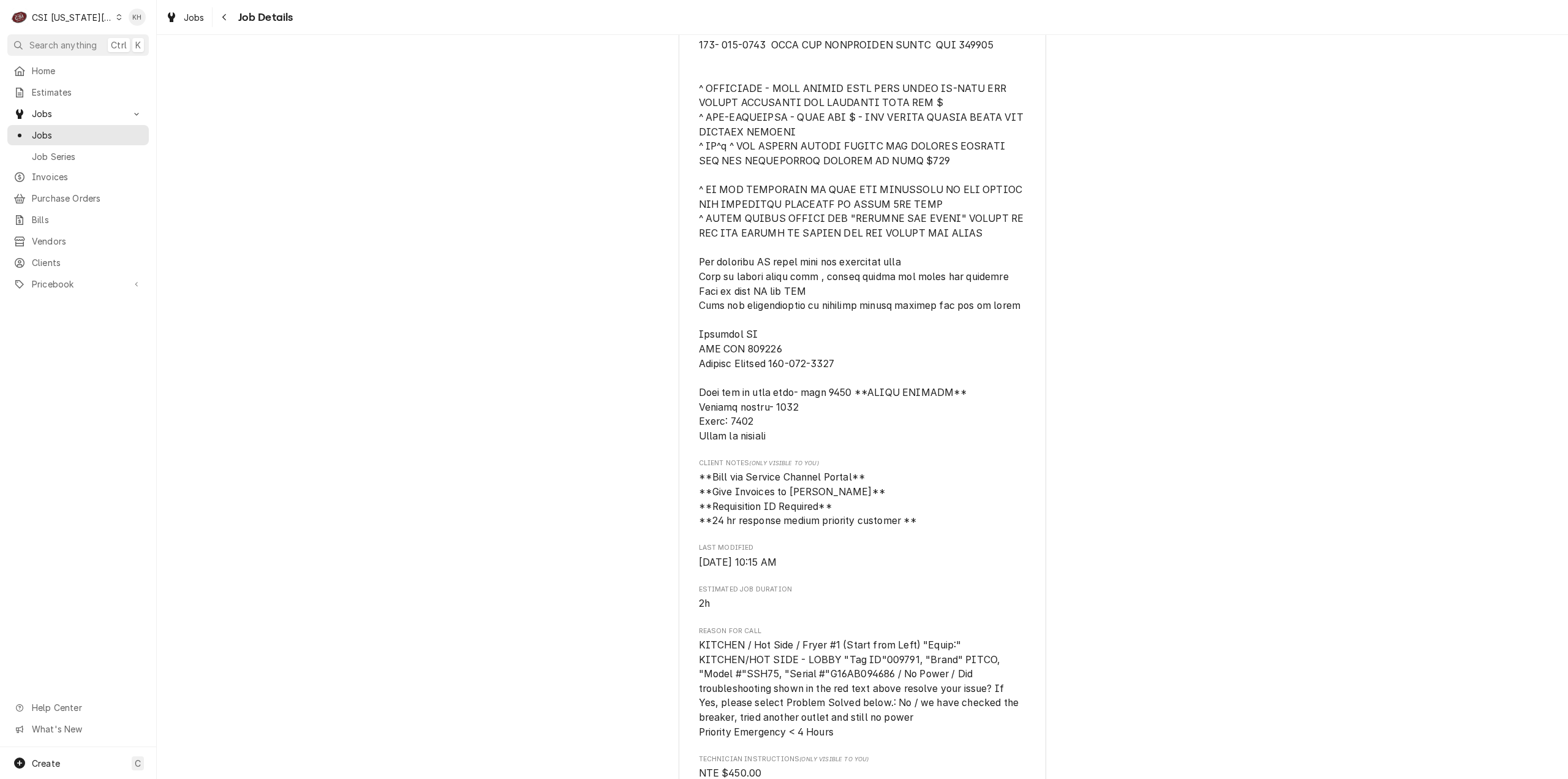
scroll to position [674, 0]
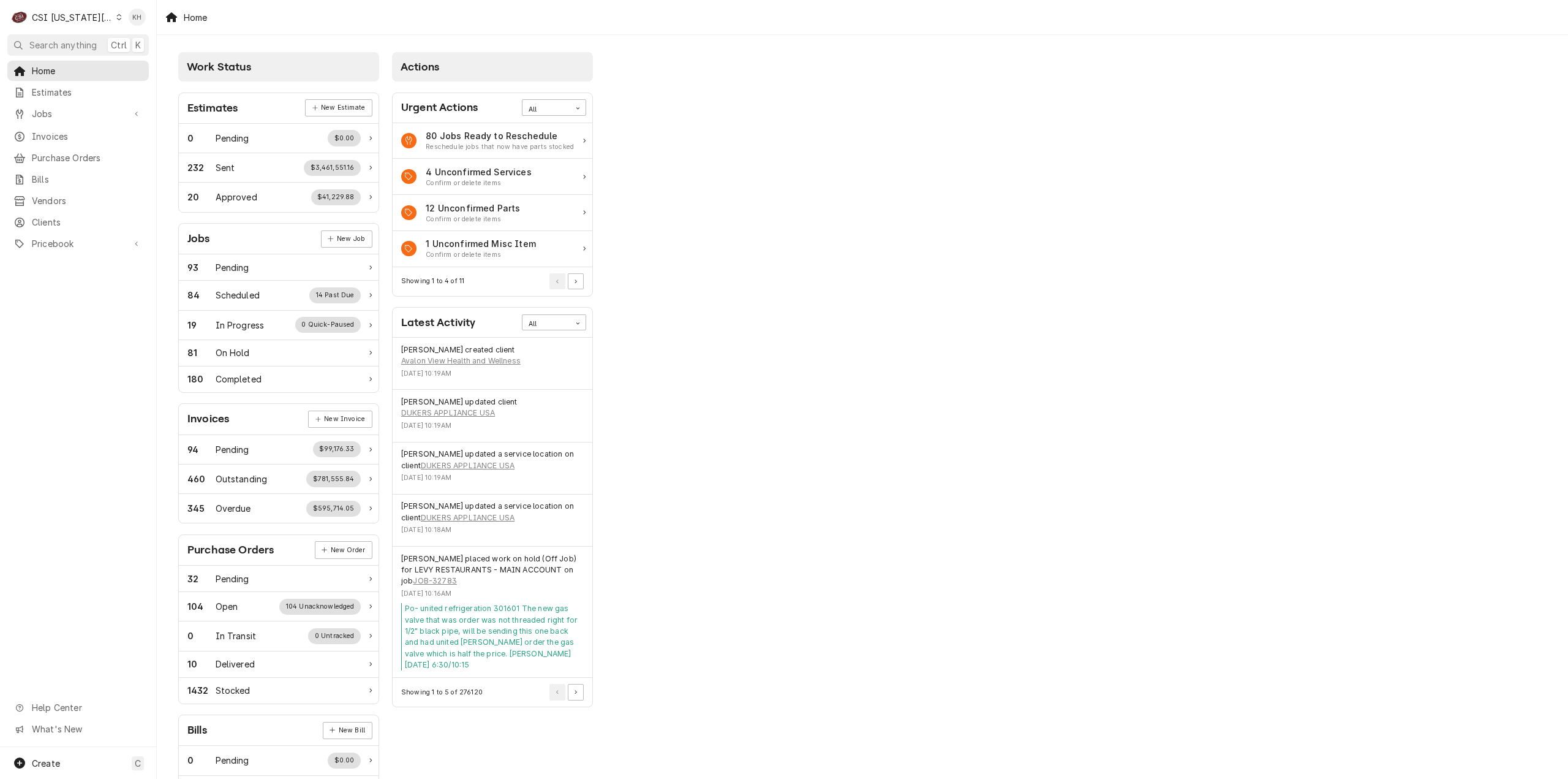
click at [85, 23] on div "C CSI Kansas City" at bounding box center [67, 17] width 118 height 25
click at [124, 41] on div "CSI [US_STATE]" at bounding box center [210, 45] width 179 height 13
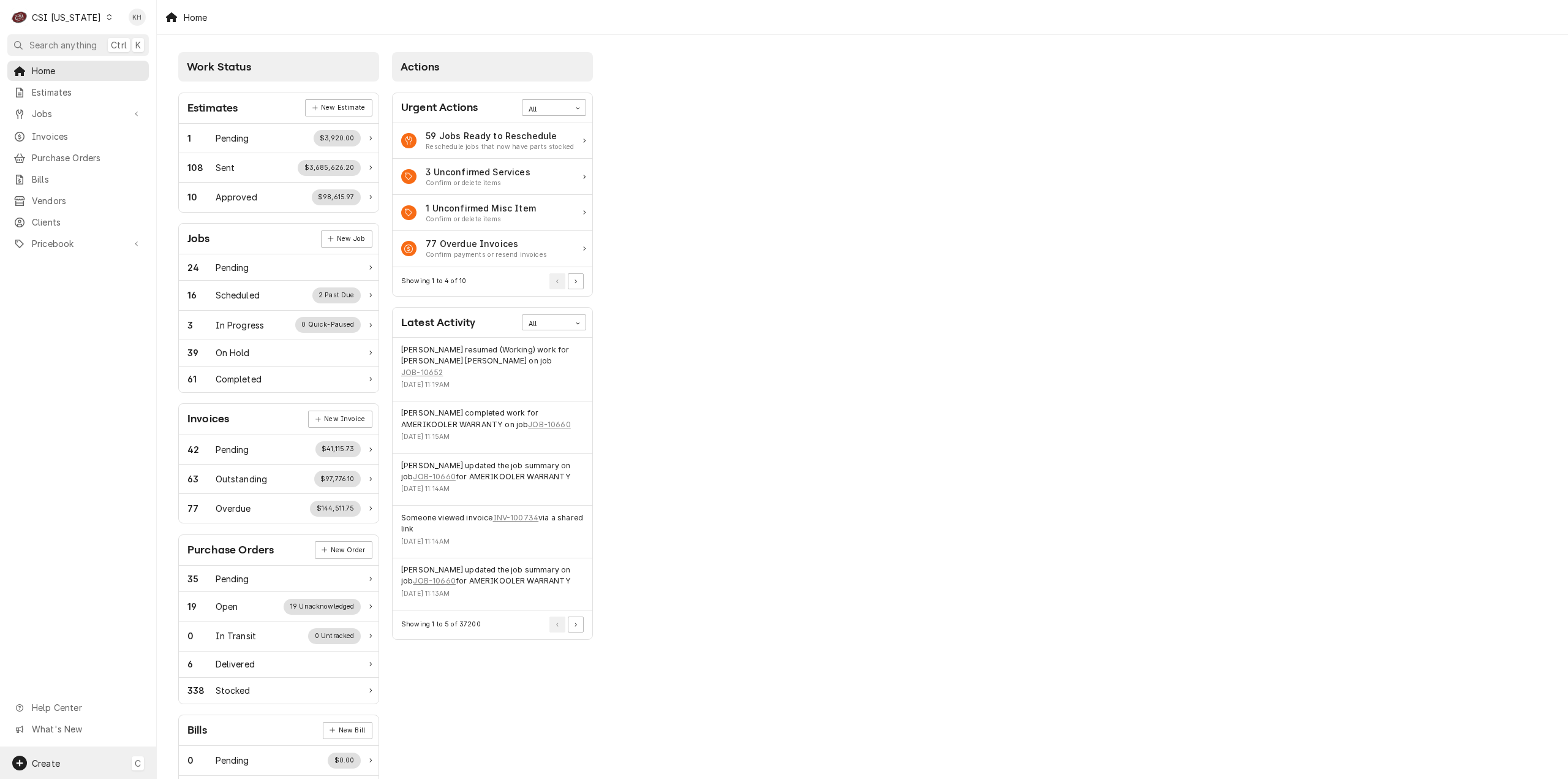
drag, startPoint x: 89, startPoint y: 761, endPoint x: 110, endPoint y: 758, distance: 21.2
click at [89, 761] on div "Create C" at bounding box center [78, 762] width 156 height 32
drag, startPoint x: 204, startPoint y: 654, endPoint x: 204, endPoint y: 647, distance: 7.0
click at [204, 653] on div "Job" at bounding box center [228, 657] width 82 height 13
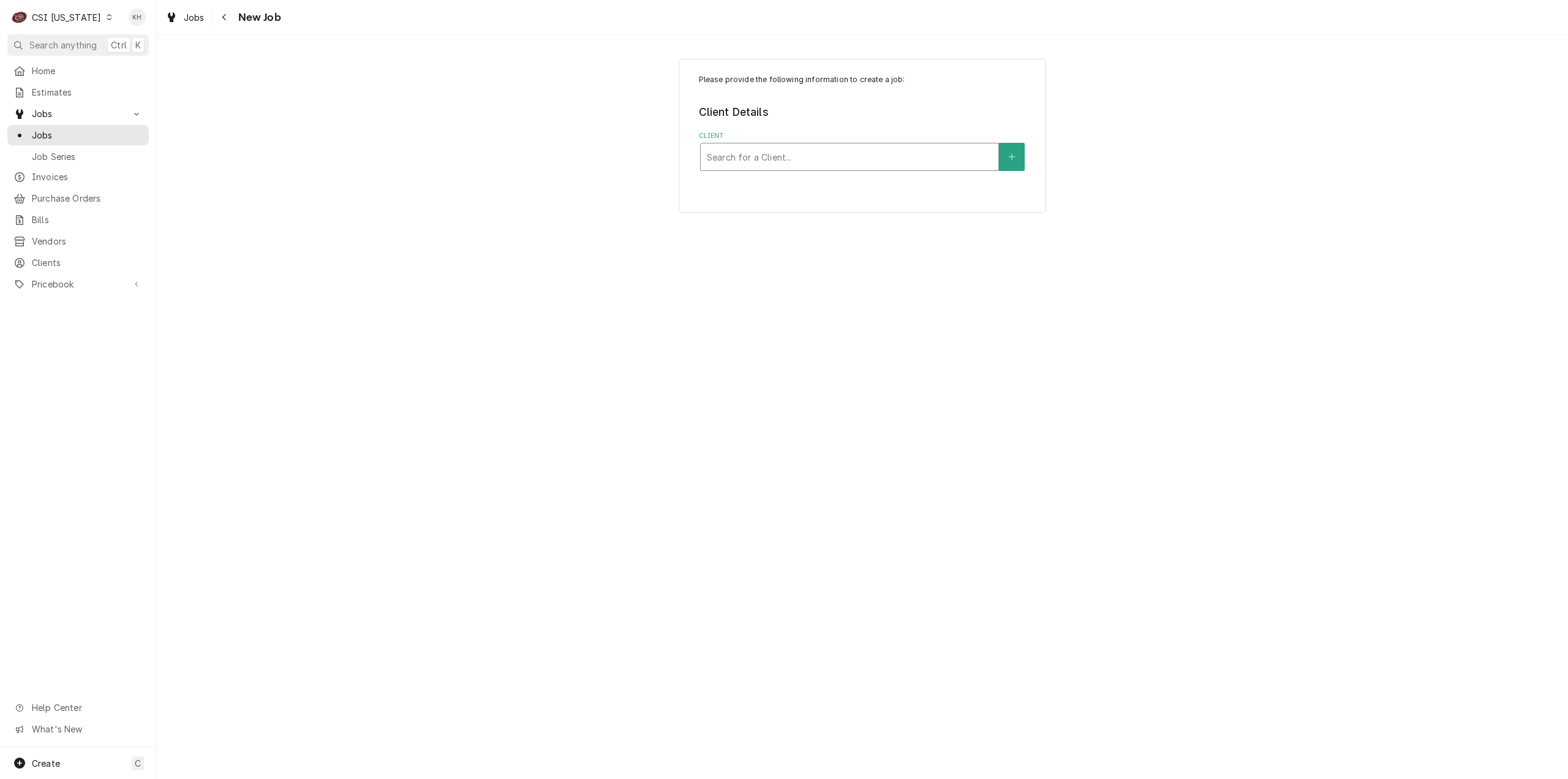
click at [840, 155] on div "Client" at bounding box center [849, 157] width 286 height 22
type input "Rational"
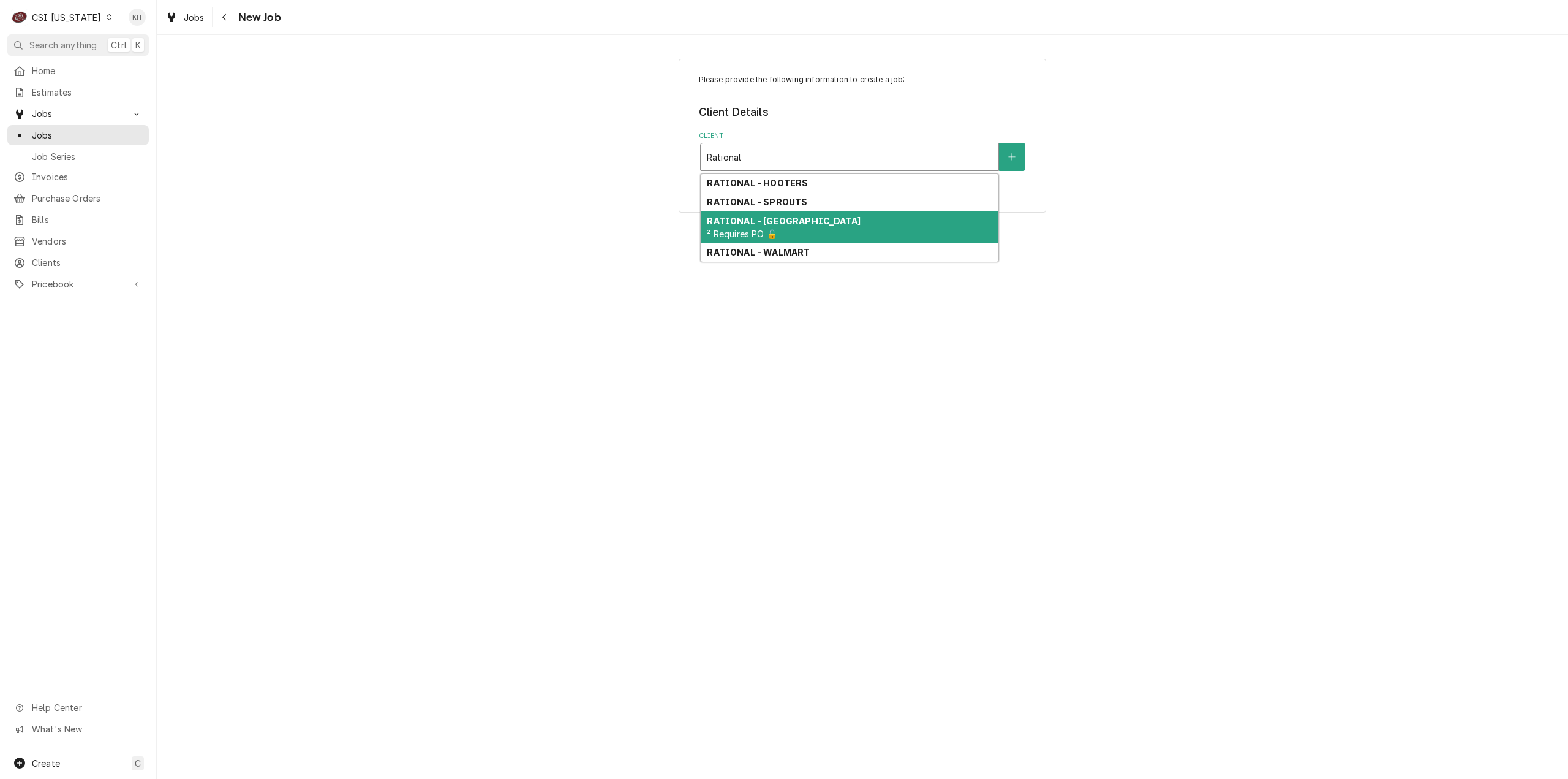
click at [833, 219] on div "RATIONAL - [GEOGRAPHIC_DATA] ² Requires PO 🔓" at bounding box center [850, 227] width 298 height 32
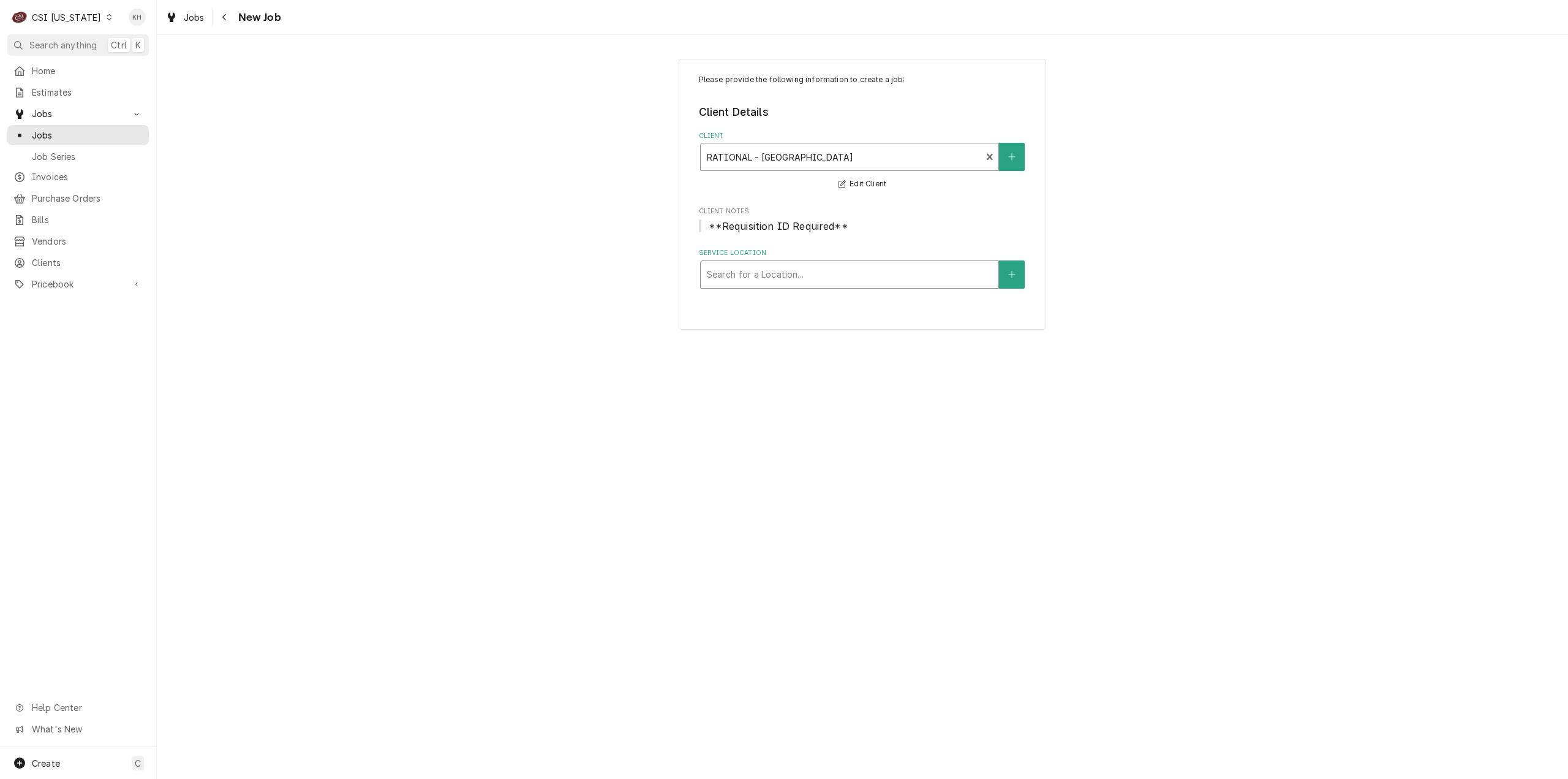
click at [806, 270] on div "Service Location" at bounding box center [849, 275] width 286 height 22
type input "2825"
click at [1011, 277] on icon "Create New Location" at bounding box center [1011, 275] width 8 height 8
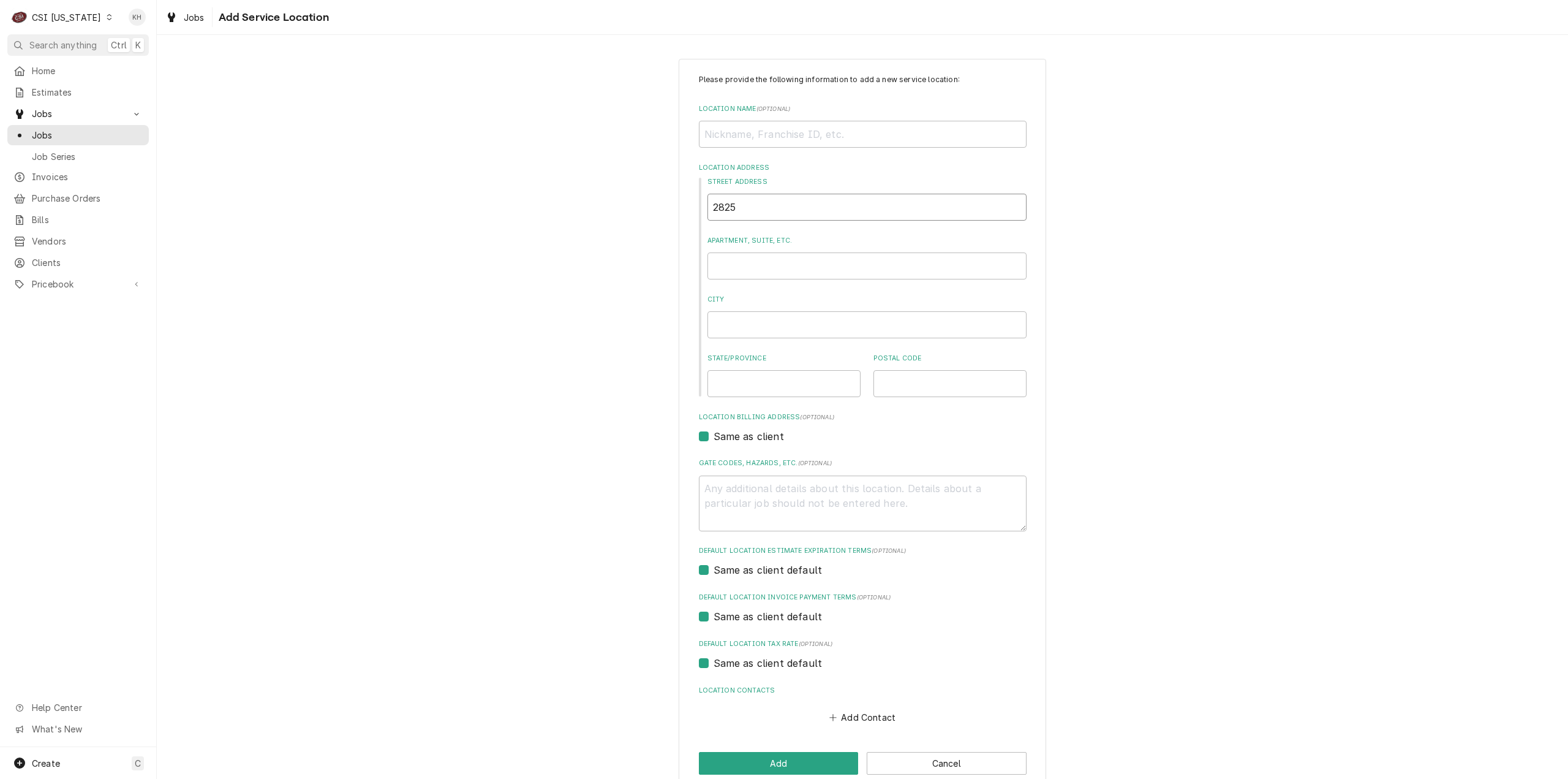
click at [794, 204] on input "2825" at bounding box center [867, 206] width 319 height 27
type textarea "x"
type input "2825"
type textarea "x"
type input "2825 L"
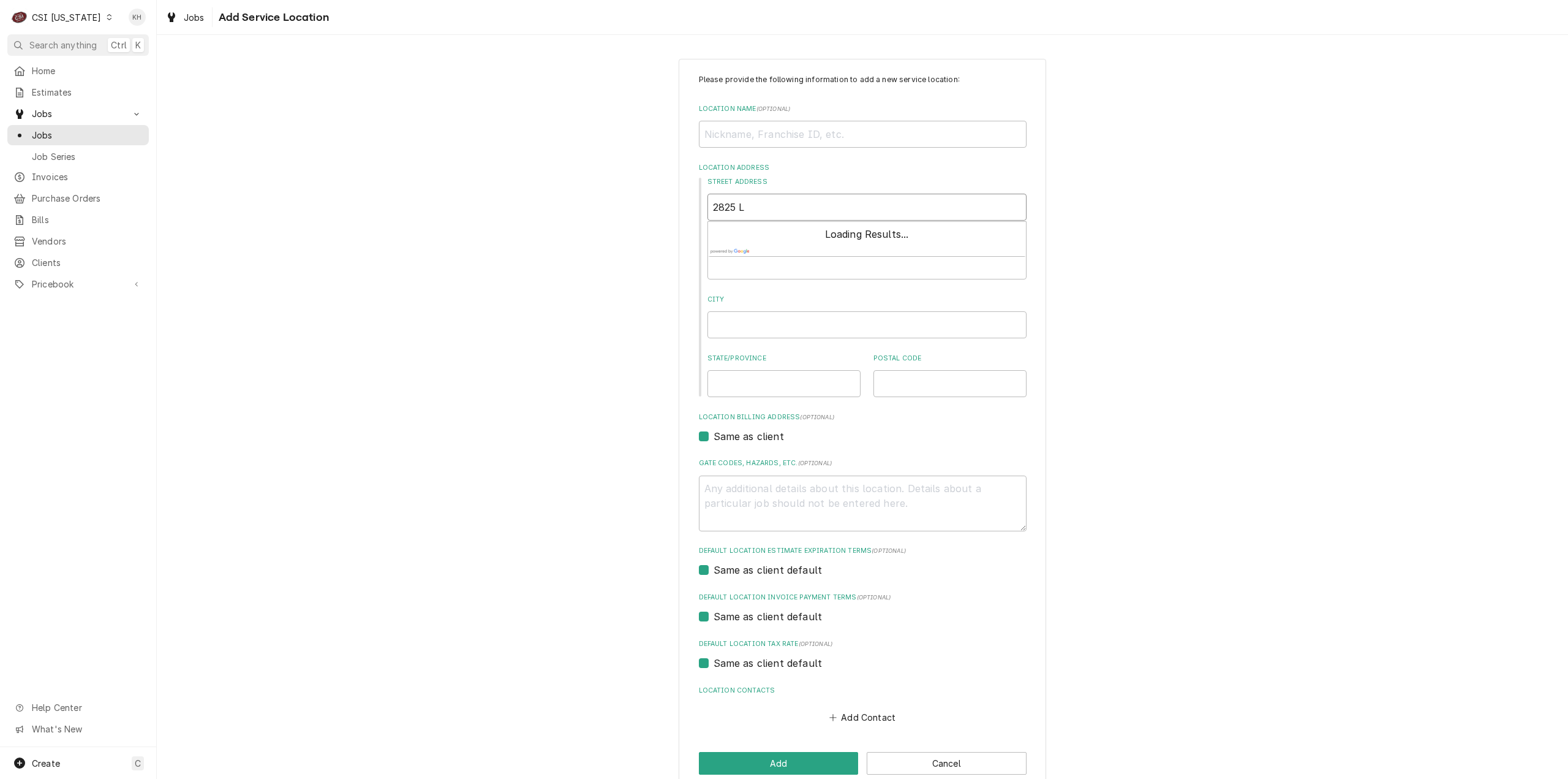
type textarea "x"
type input "2825 Le"
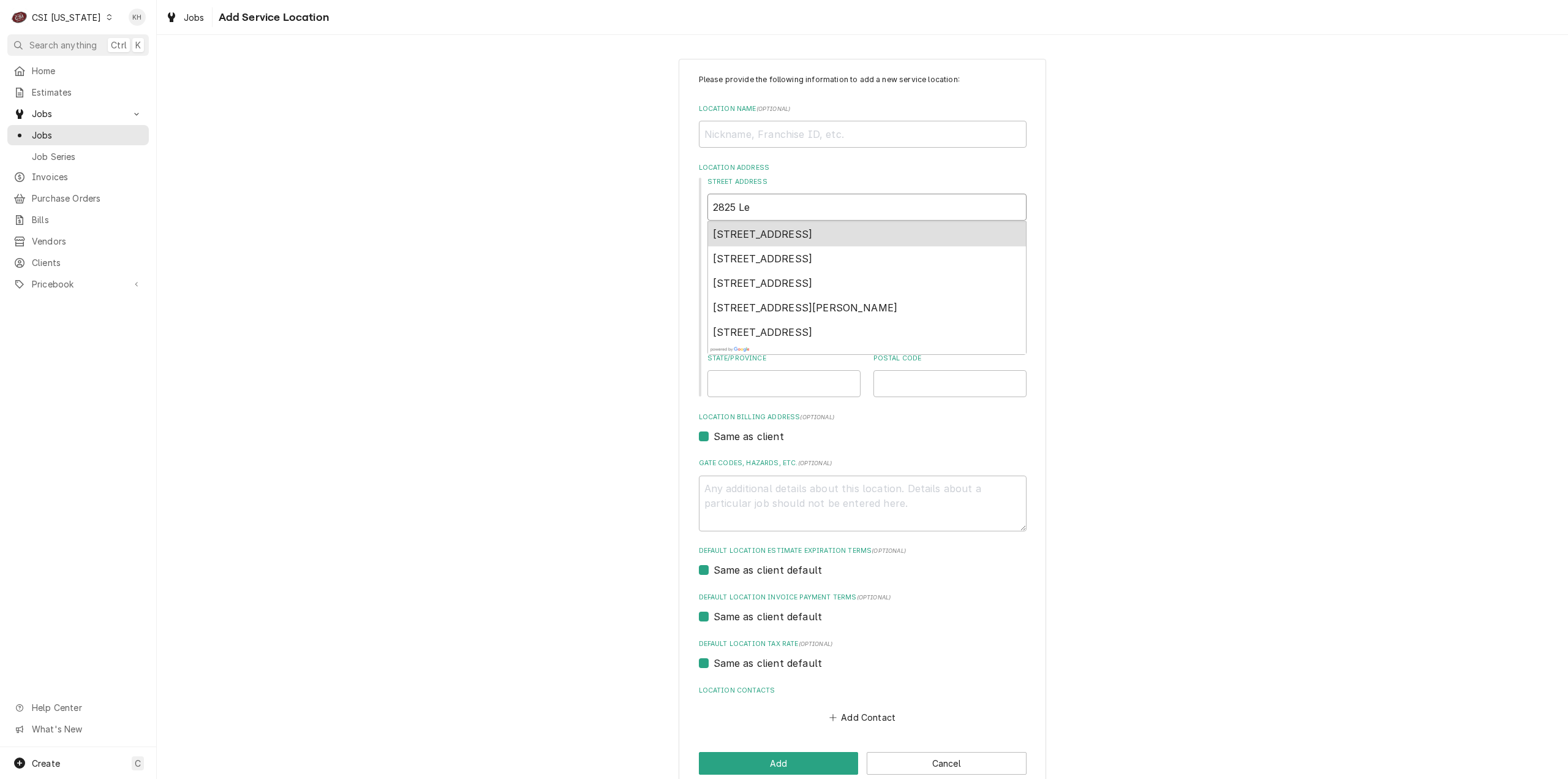
type textarea "x"
type input "2825 Lex"
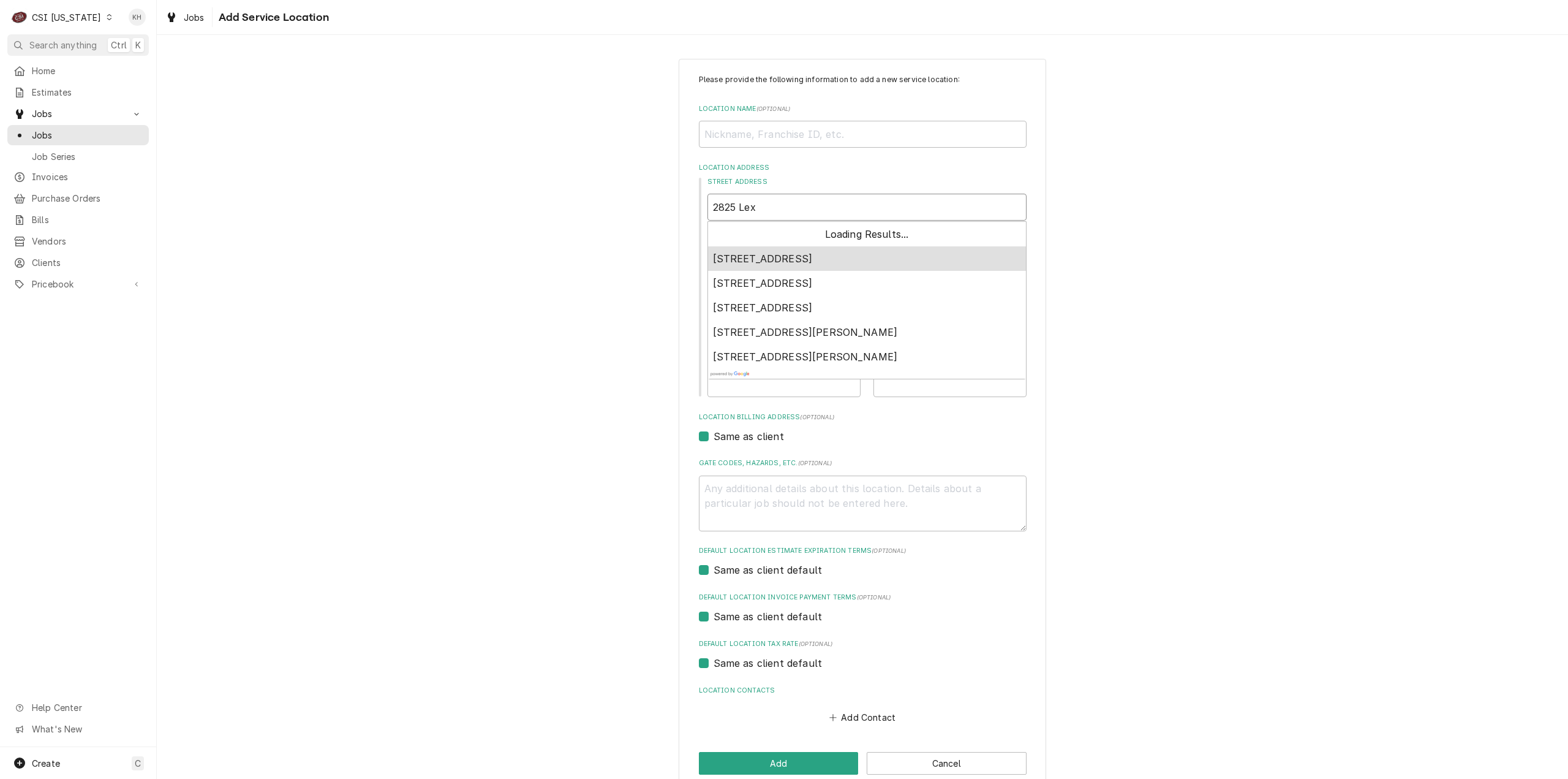
type textarea "x"
type input "2825 Lexi"
type textarea "x"
type input "2825 Lexin"
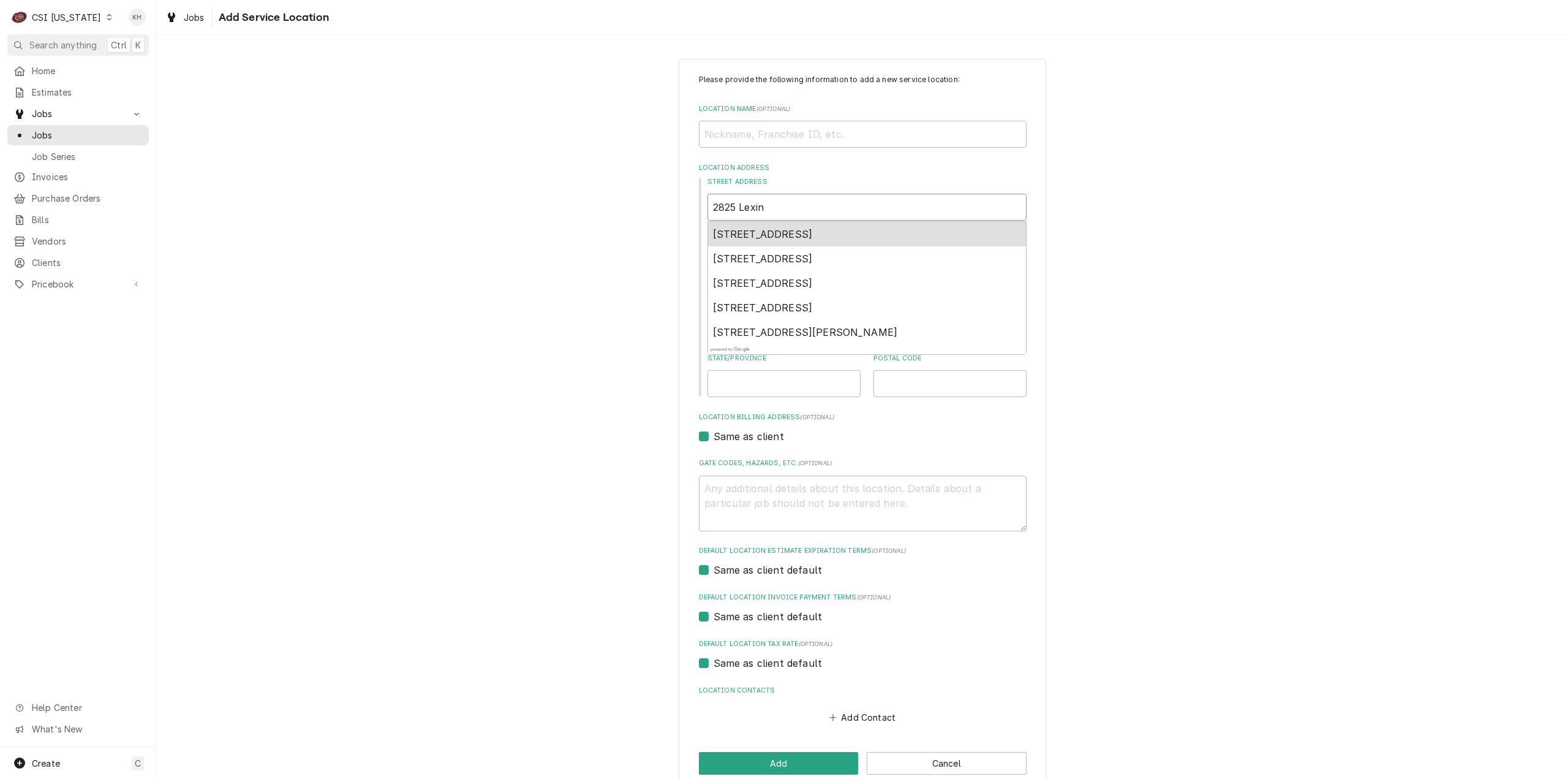
type textarea "x"
type input "2825 Lexing"
type textarea "x"
type input "2825 Lexingt"
type textarea "x"
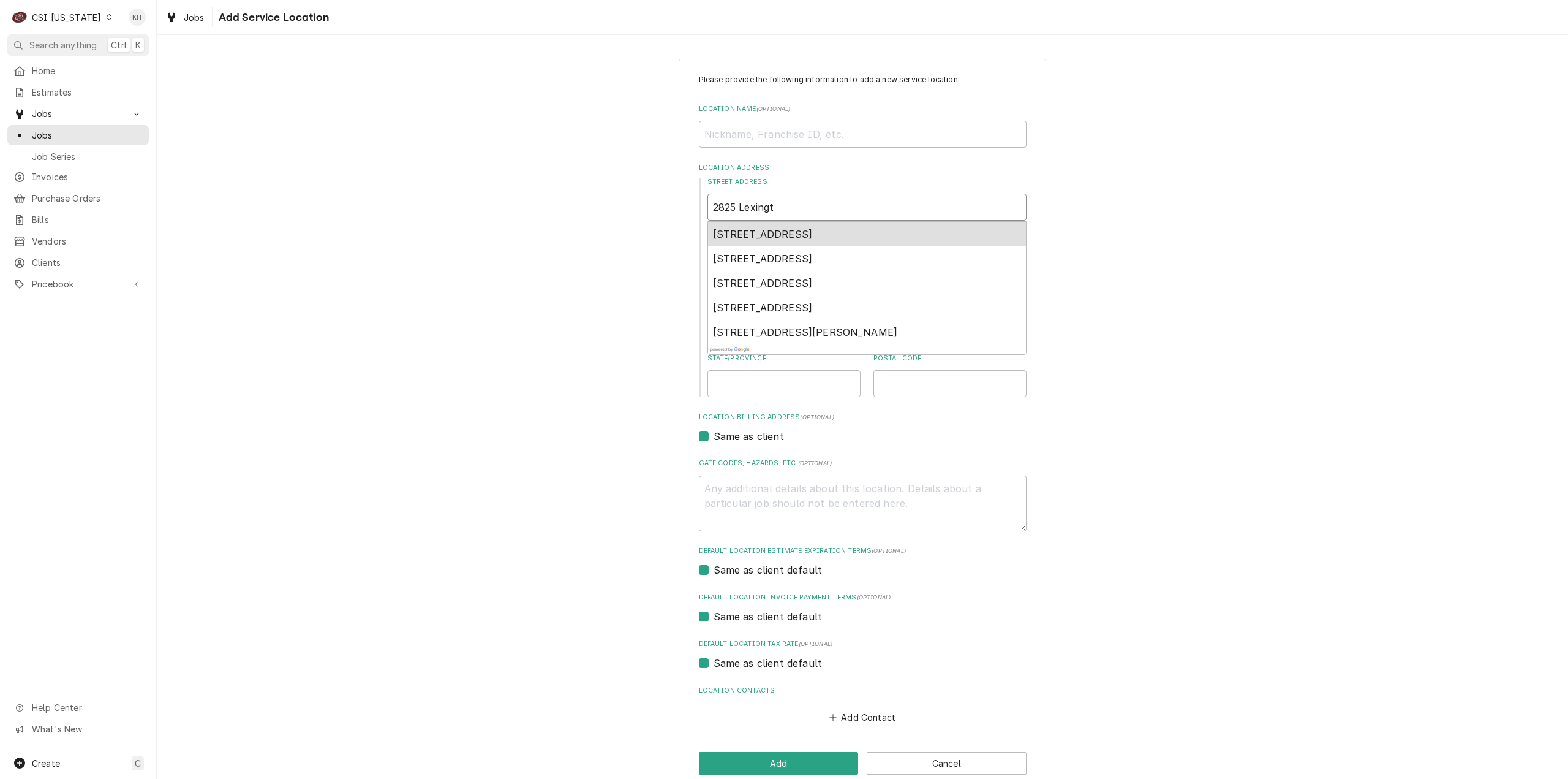
type input "2825 Lexingto"
type textarea "x"
type input "2825 [GEOGRAPHIC_DATA]"
type textarea "x"
type input "[STREET_ADDRESS]"
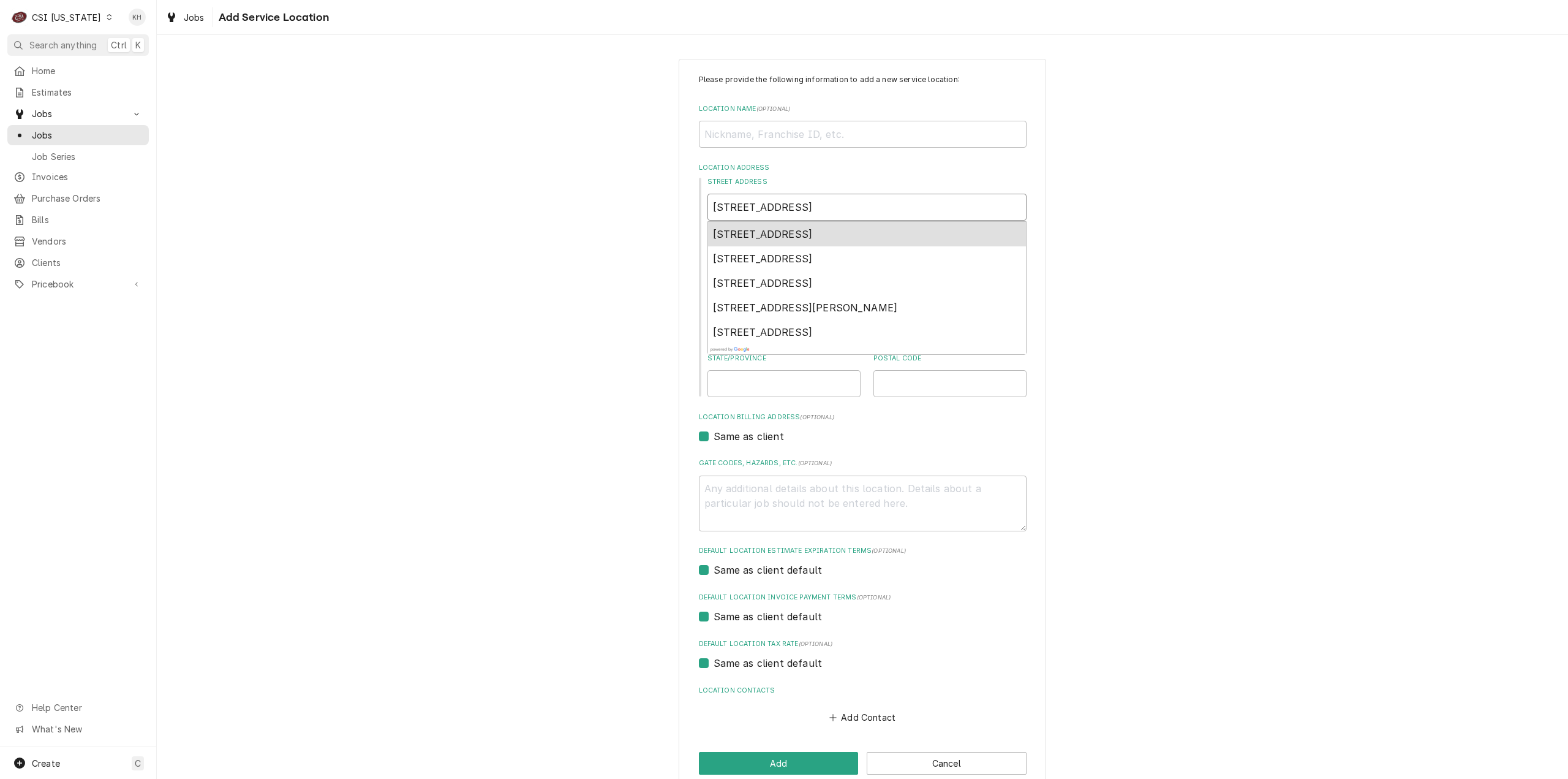
type textarea "x"
type input "[STREET_ADDRESS]"
type textarea "x"
type input "2825 [GEOGRAPHIC_DATA]"
type textarea "x"
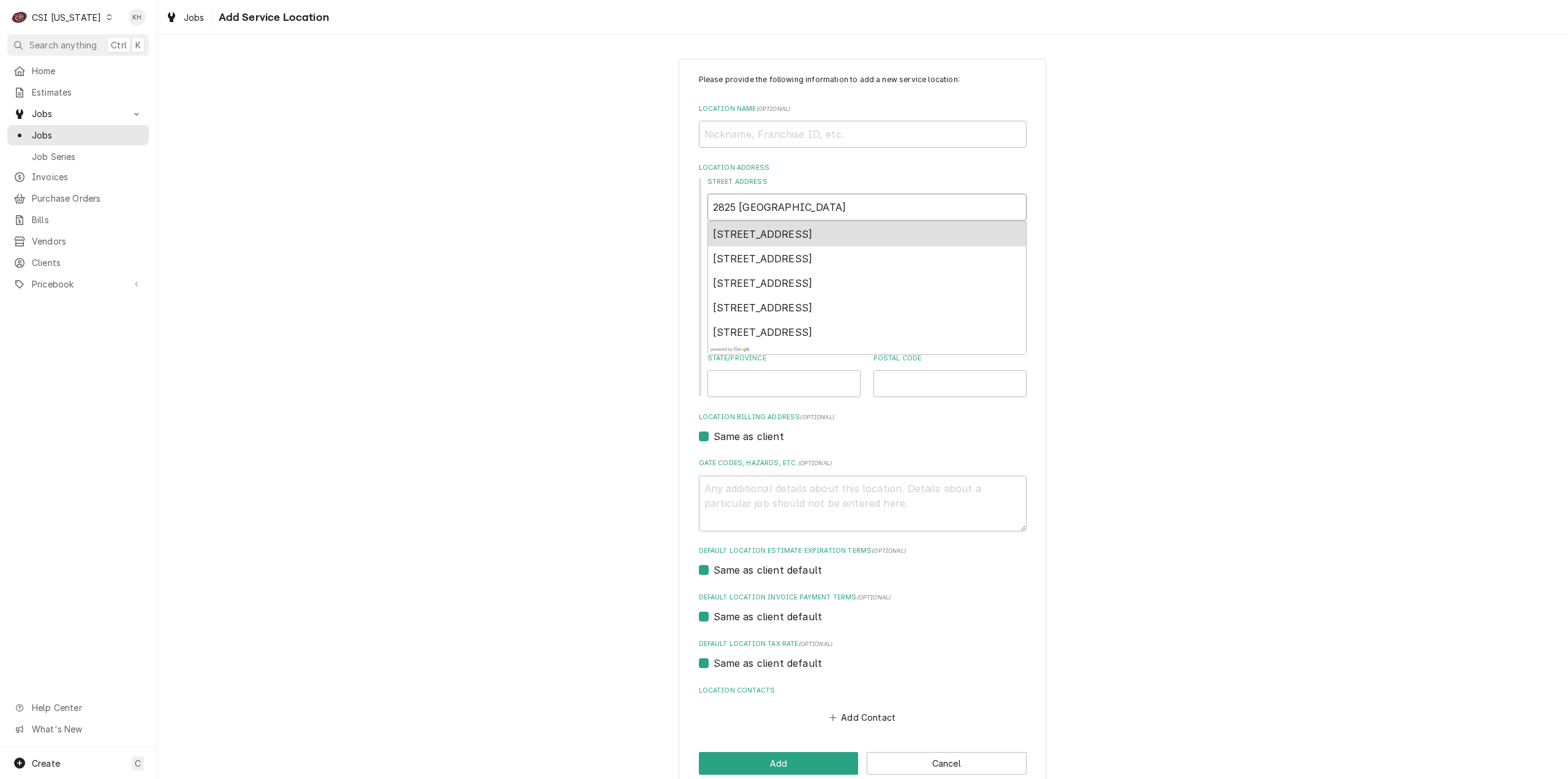
type input "[STREET_ADDRESS]"
click at [813, 233] on span "[STREET_ADDRESS]" at bounding box center [762, 234] width 100 height 12
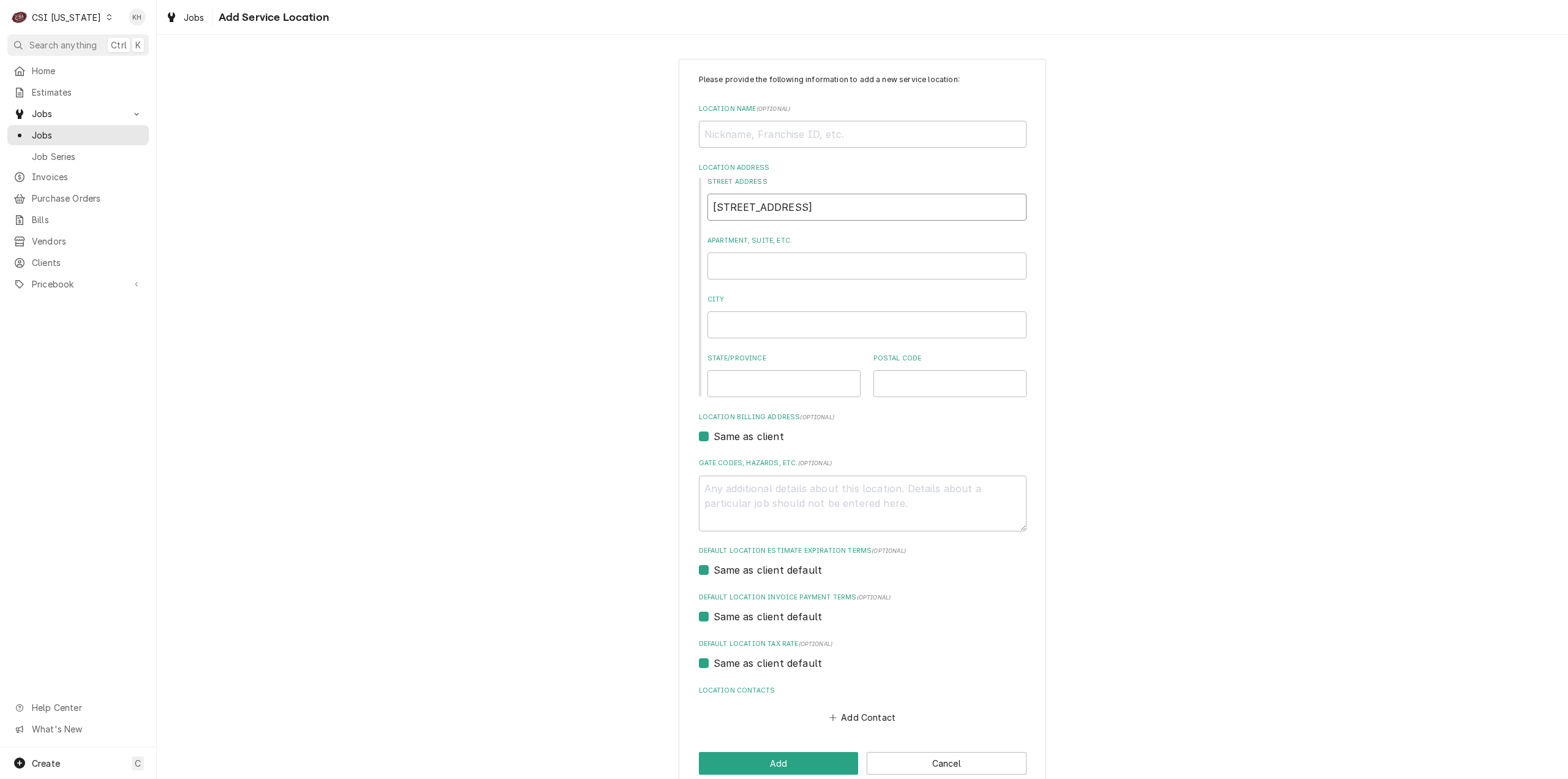
type textarea "x"
type input "[STREET_ADDRESS]"
type textarea "x"
type input "[STREET_ADDRESS]"
click at [798, 127] on input "Location Name ( optional )" at bounding box center [863, 134] width 327 height 27
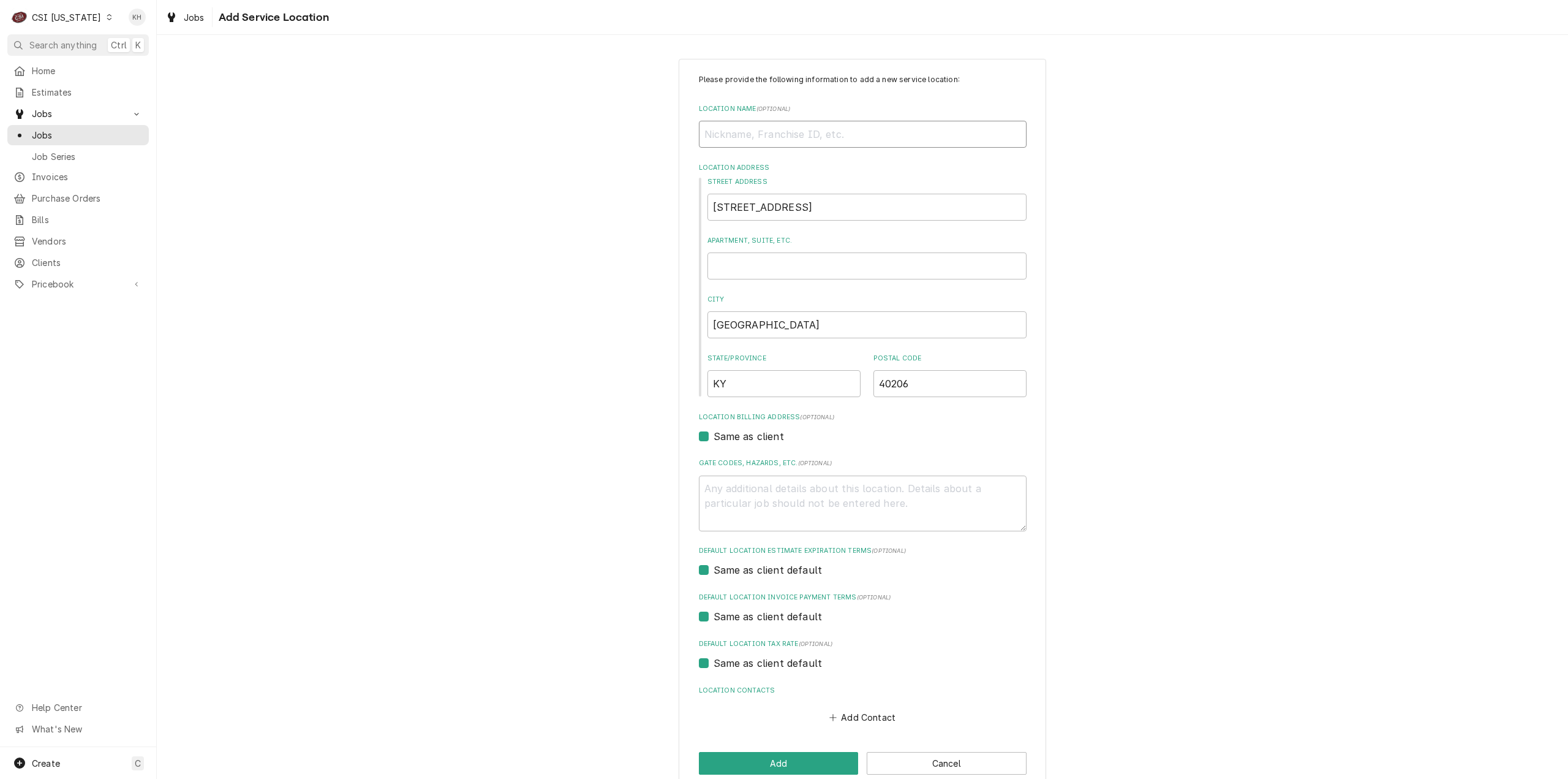
paste input "[GEOGRAPHIC_DATA]"
type textarea "x"
type input "[GEOGRAPHIC_DATA]"
type textarea "x"
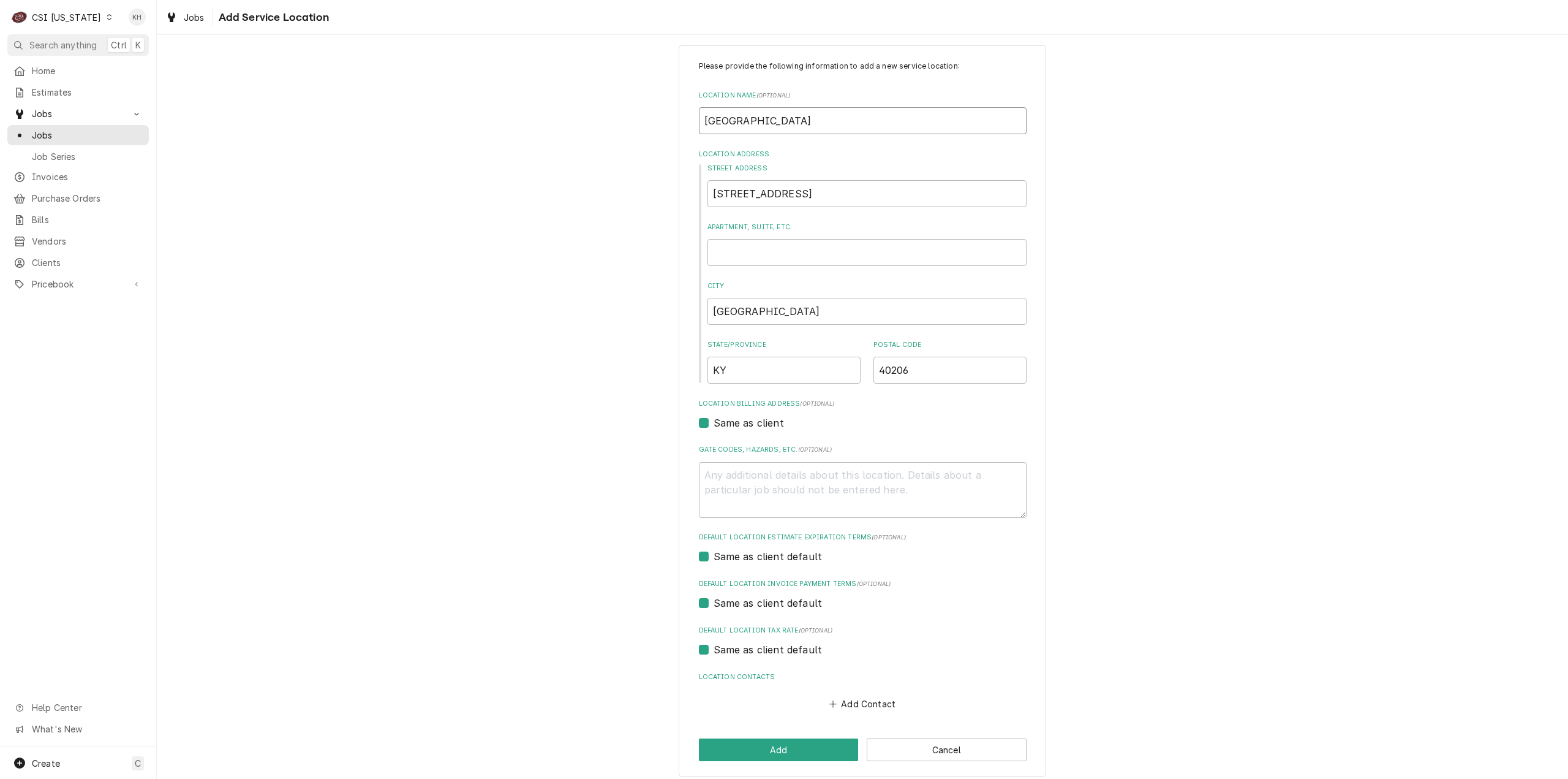
scroll to position [21, 0]
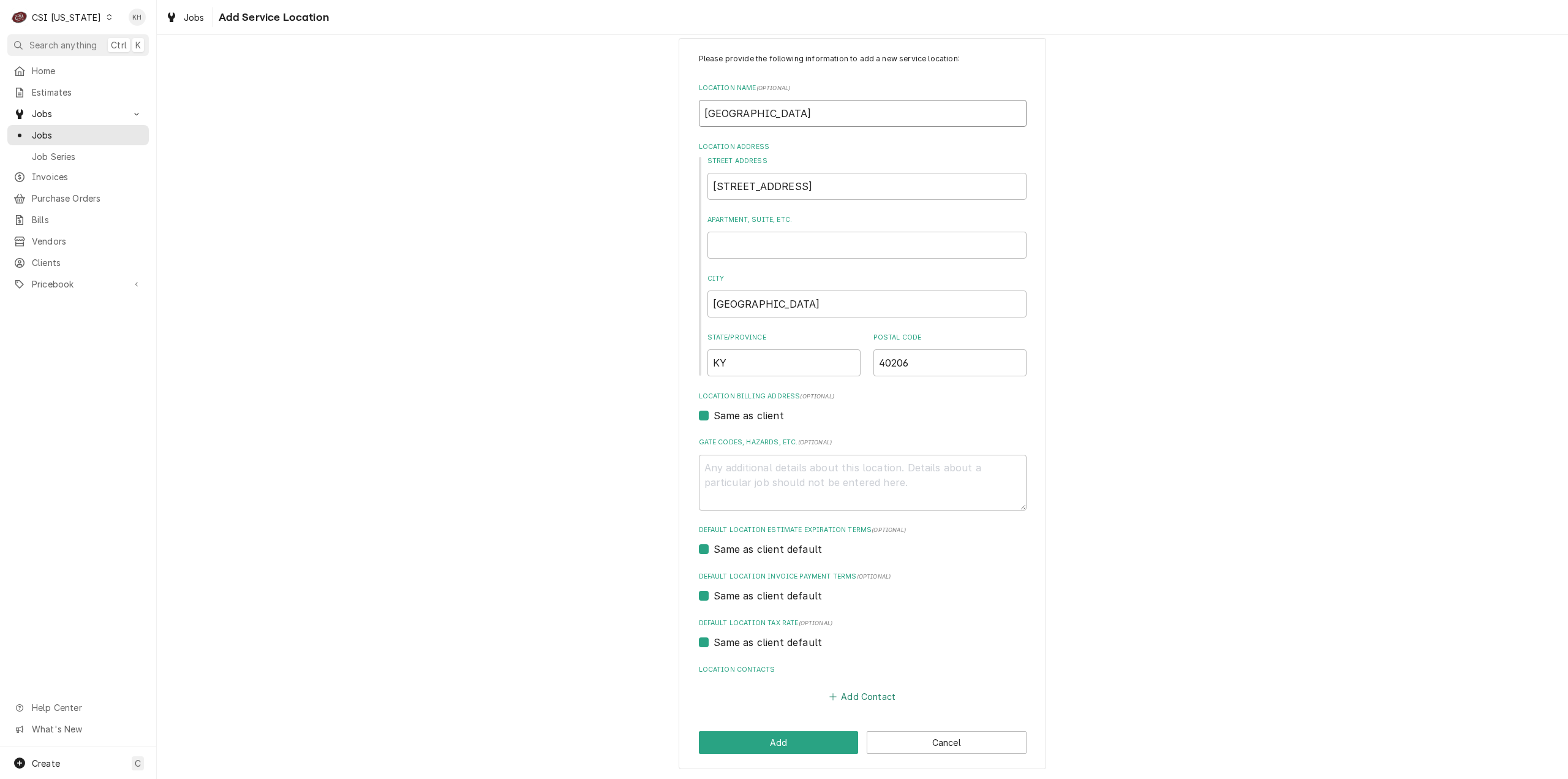
type input "[GEOGRAPHIC_DATA]"
click at [867, 692] on button "Add Contact" at bounding box center [862, 696] width 70 height 17
type textarea "x"
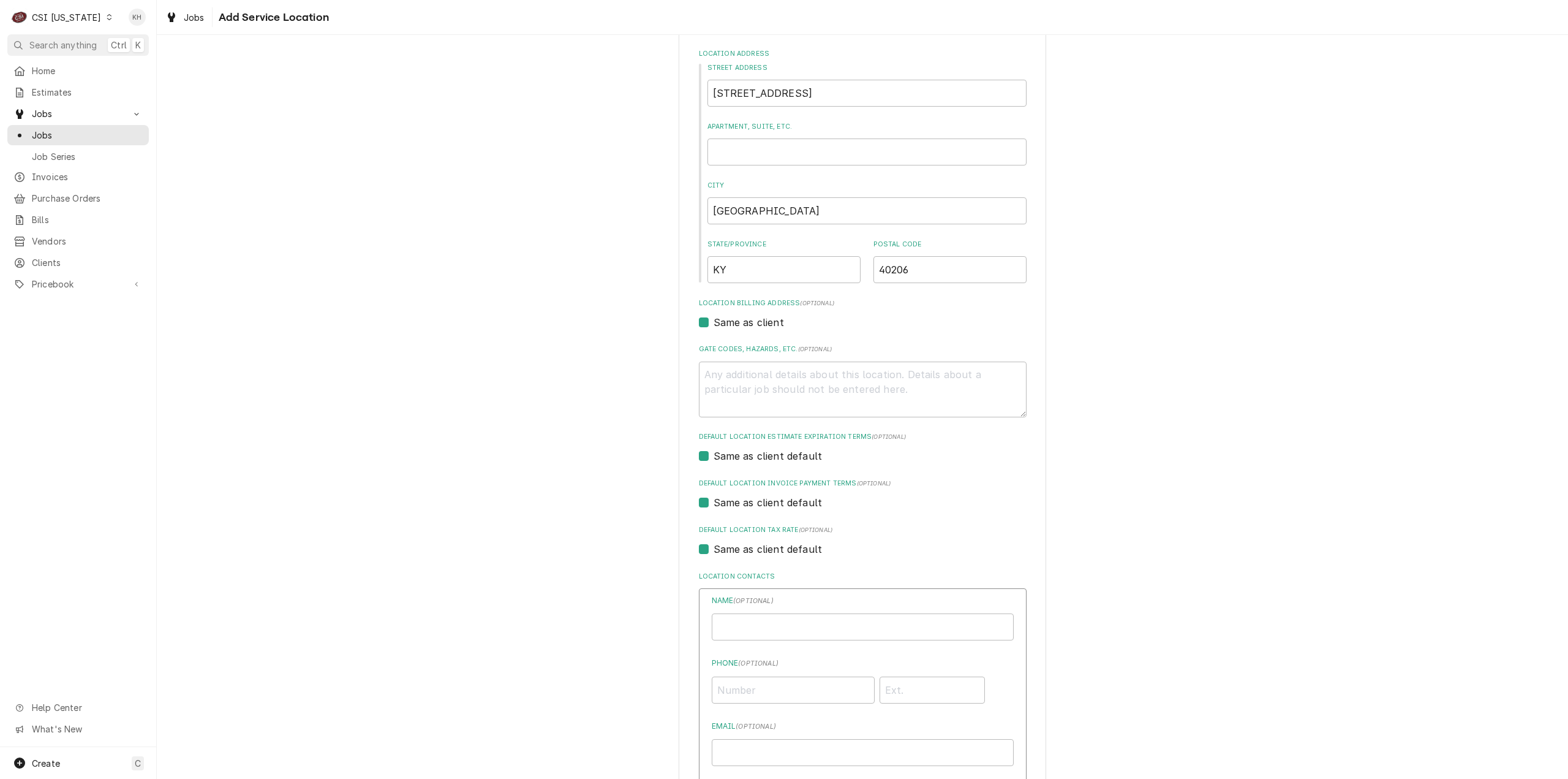
scroll to position [327, 0]
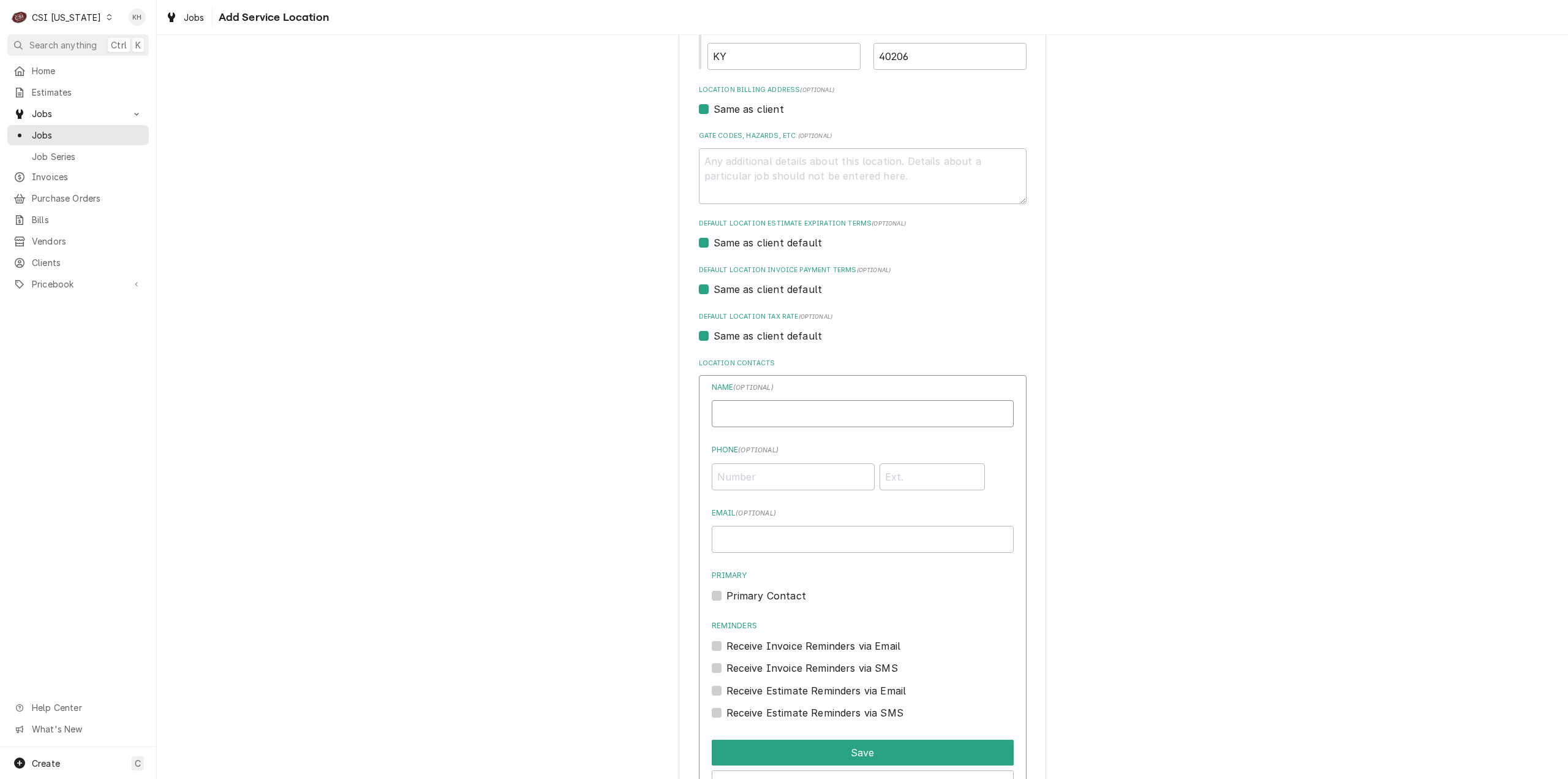
drag, startPoint x: 794, startPoint y: 415, endPoint x: 757, endPoint y: 421, distance: 37.5
click at [791, 415] on input "Location Name ( optional )" at bounding box center [863, 413] width 302 height 27
paste input "[PERSON_NAME]"
type input "[PERSON_NAME]"
drag, startPoint x: 807, startPoint y: 473, endPoint x: 802, endPoint y: 489, distance: 16.8
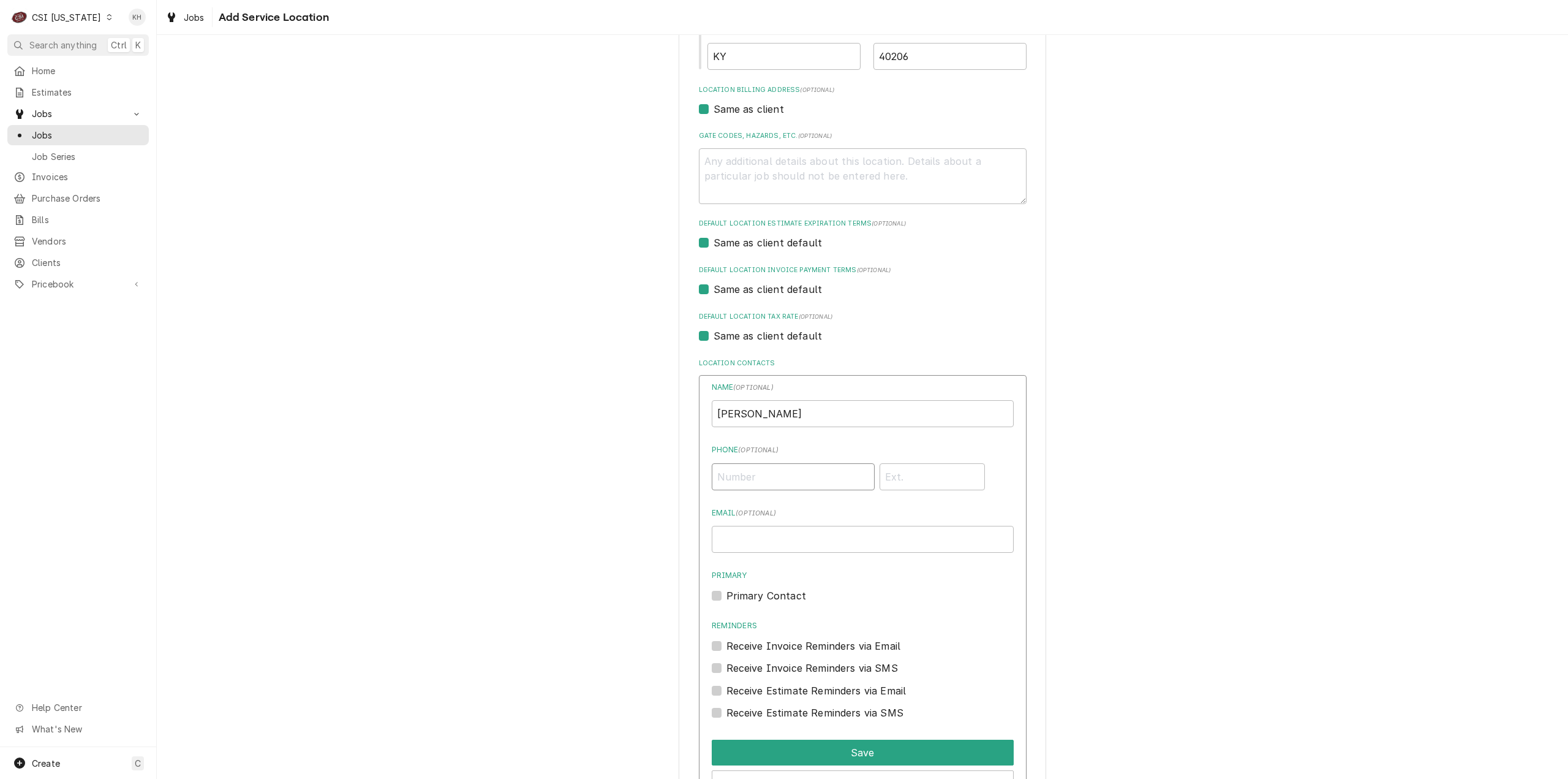
click at [807, 474] on input "Phone ( optional )" at bounding box center [793, 476] width 163 height 27
paste input "[PHONE_NUMBER]"
type input "[PHONE_NUMBER]"
click at [868, 750] on button "Save" at bounding box center [863, 752] width 302 height 25
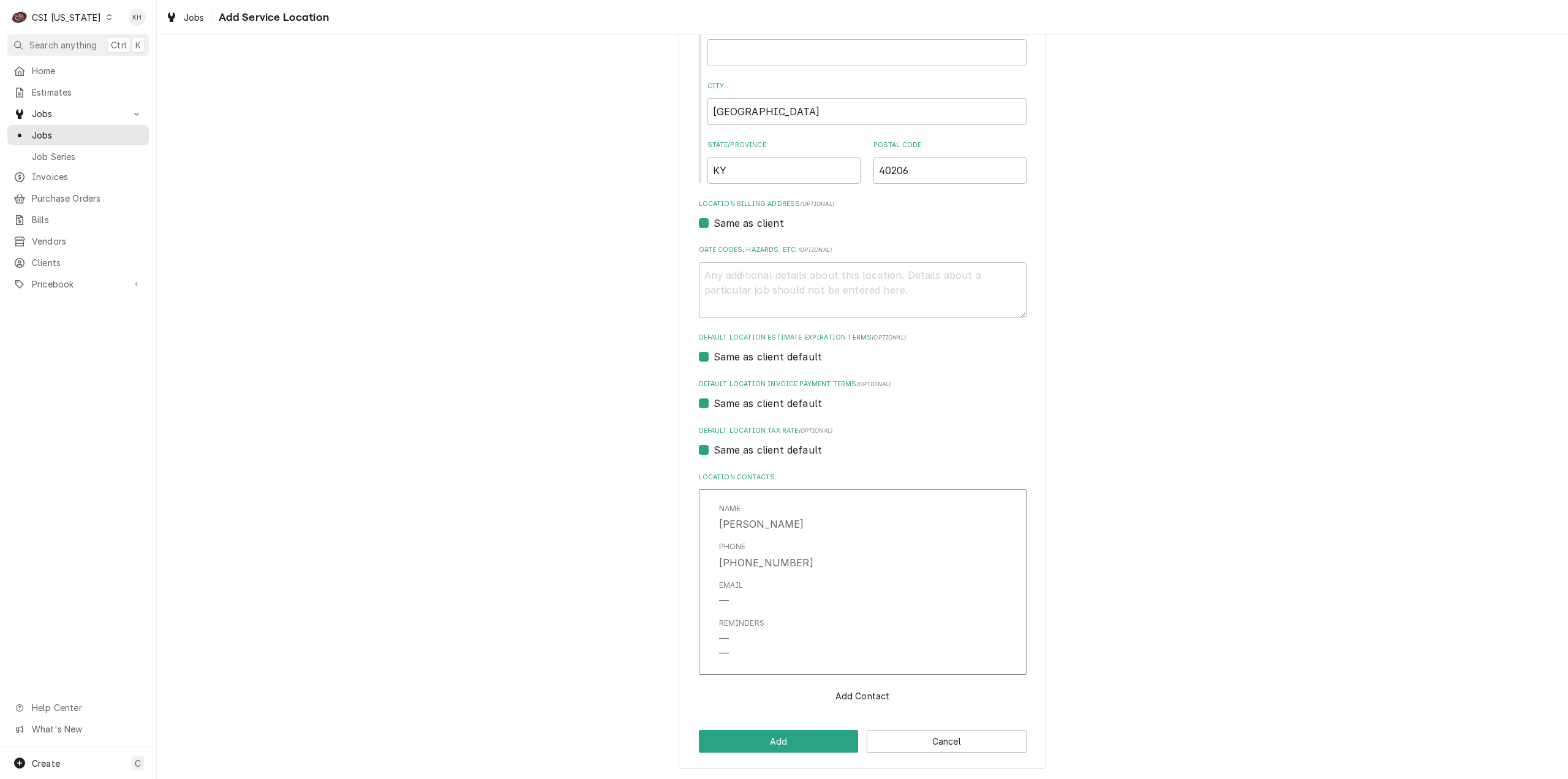
scroll to position [213, 0]
click at [801, 738] on button "Add" at bounding box center [779, 740] width 160 height 23
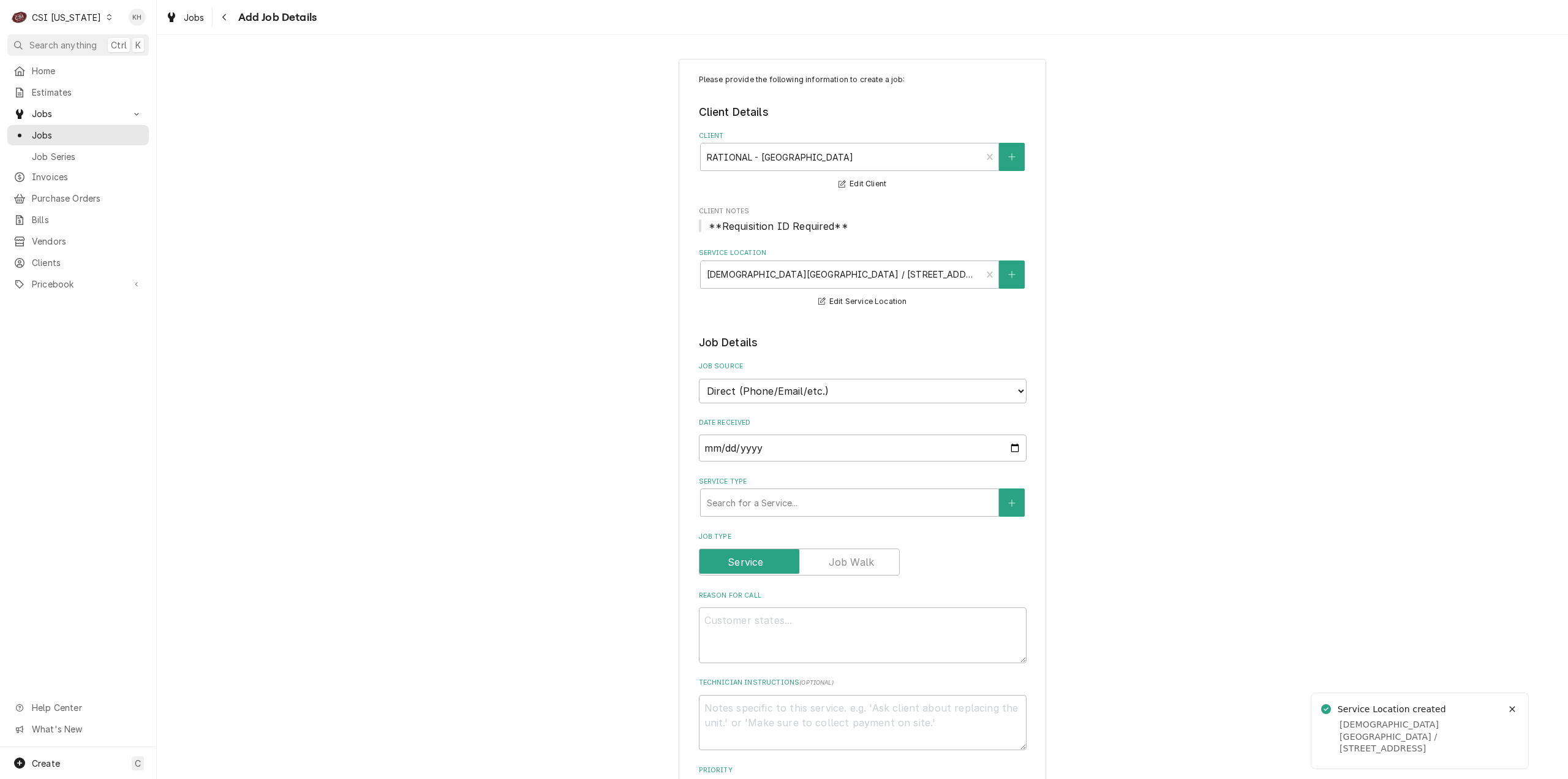
type textarea "x"
click at [775, 396] on select "Direct (Phone/Email/etc.) Service Channel Corrigo Ecotrak Other" at bounding box center [863, 391] width 327 height 25
select select "100"
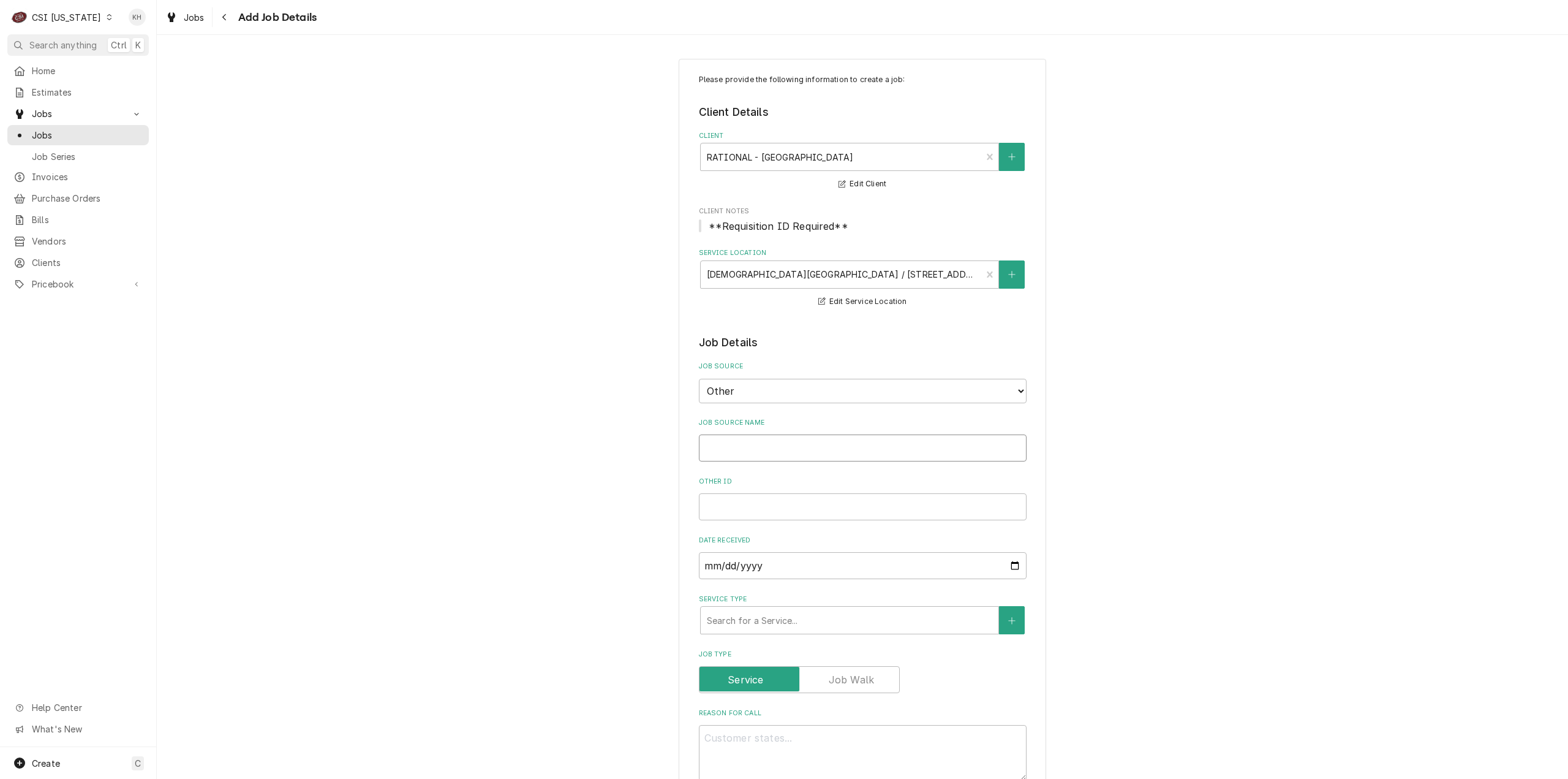
click at [767, 439] on input "Job Source Name" at bounding box center [863, 447] width 327 height 27
type textarea "x"
type input "R"
type textarea "x"
type input "Ra"
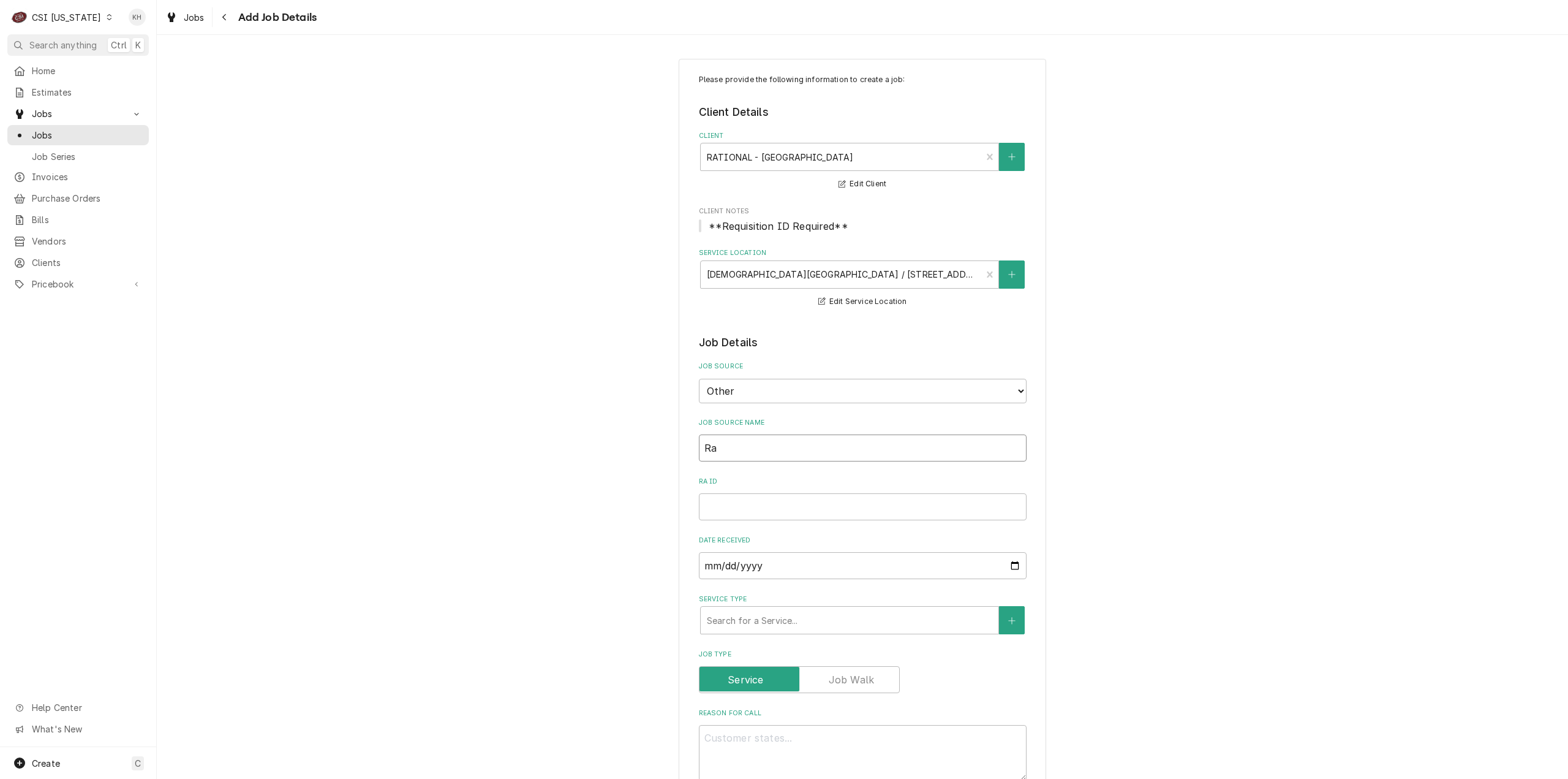
type textarea "x"
type input "Rat"
type textarea "x"
type input "Rati"
type textarea "x"
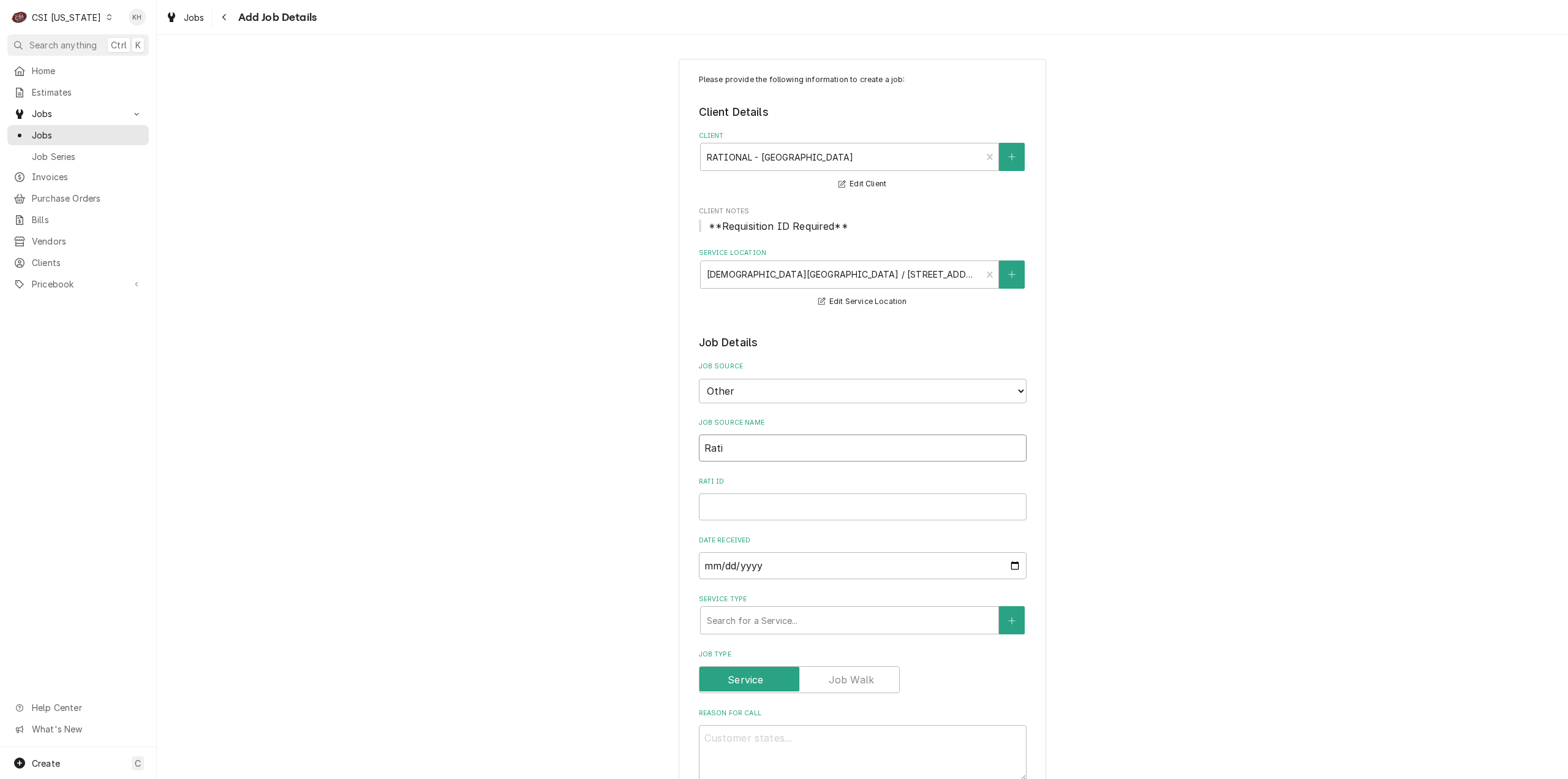
type input "Ratio"
type textarea "x"
type input "Ration"
type textarea "x"
type input "Rationa"
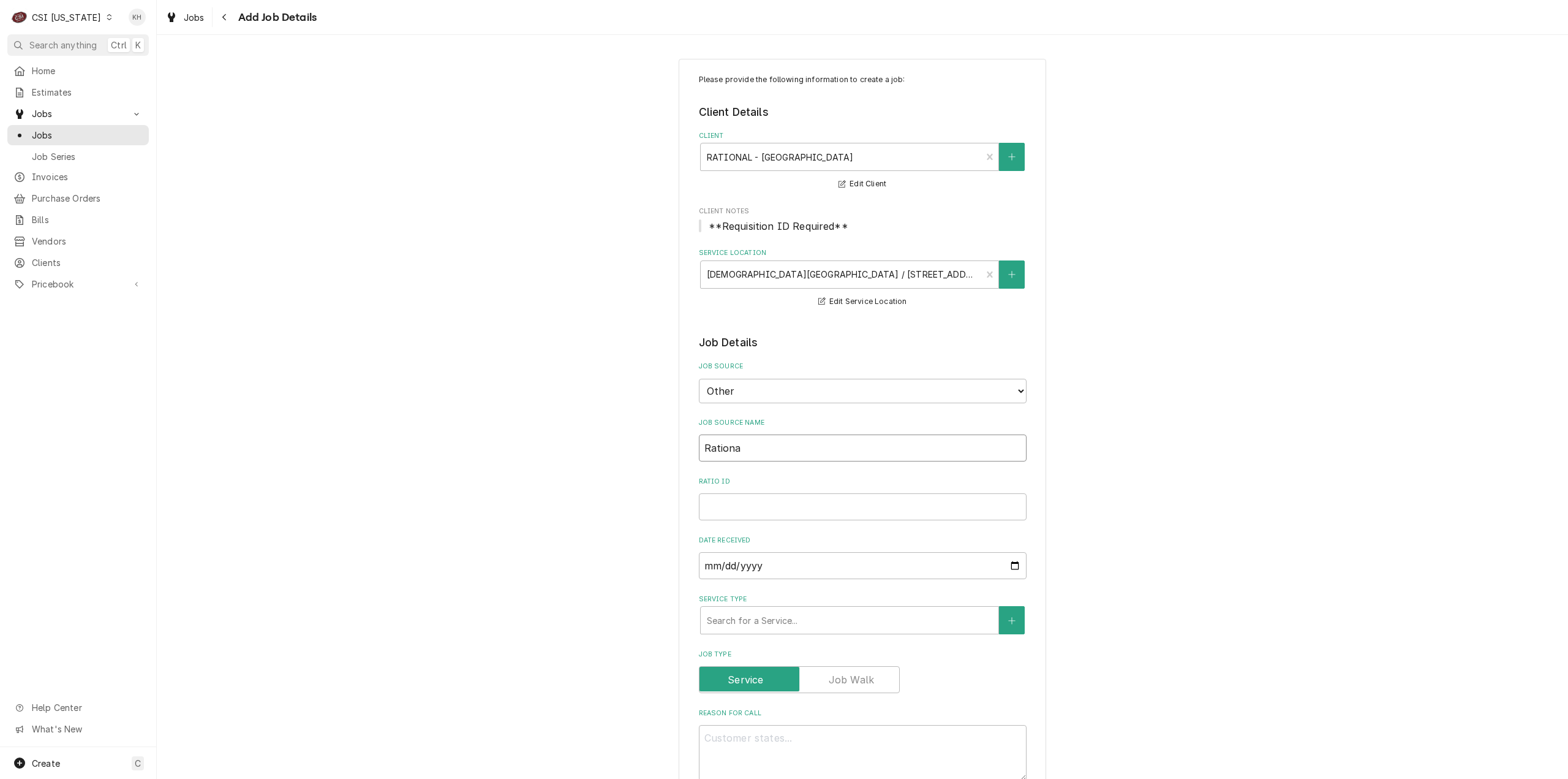
type textarea "x"
type input "Rational"
type textarea "x"
type input "Rational"
click at [814, 506] on input "Rational ID" at bounding box center [863, 506] width 327 height 27
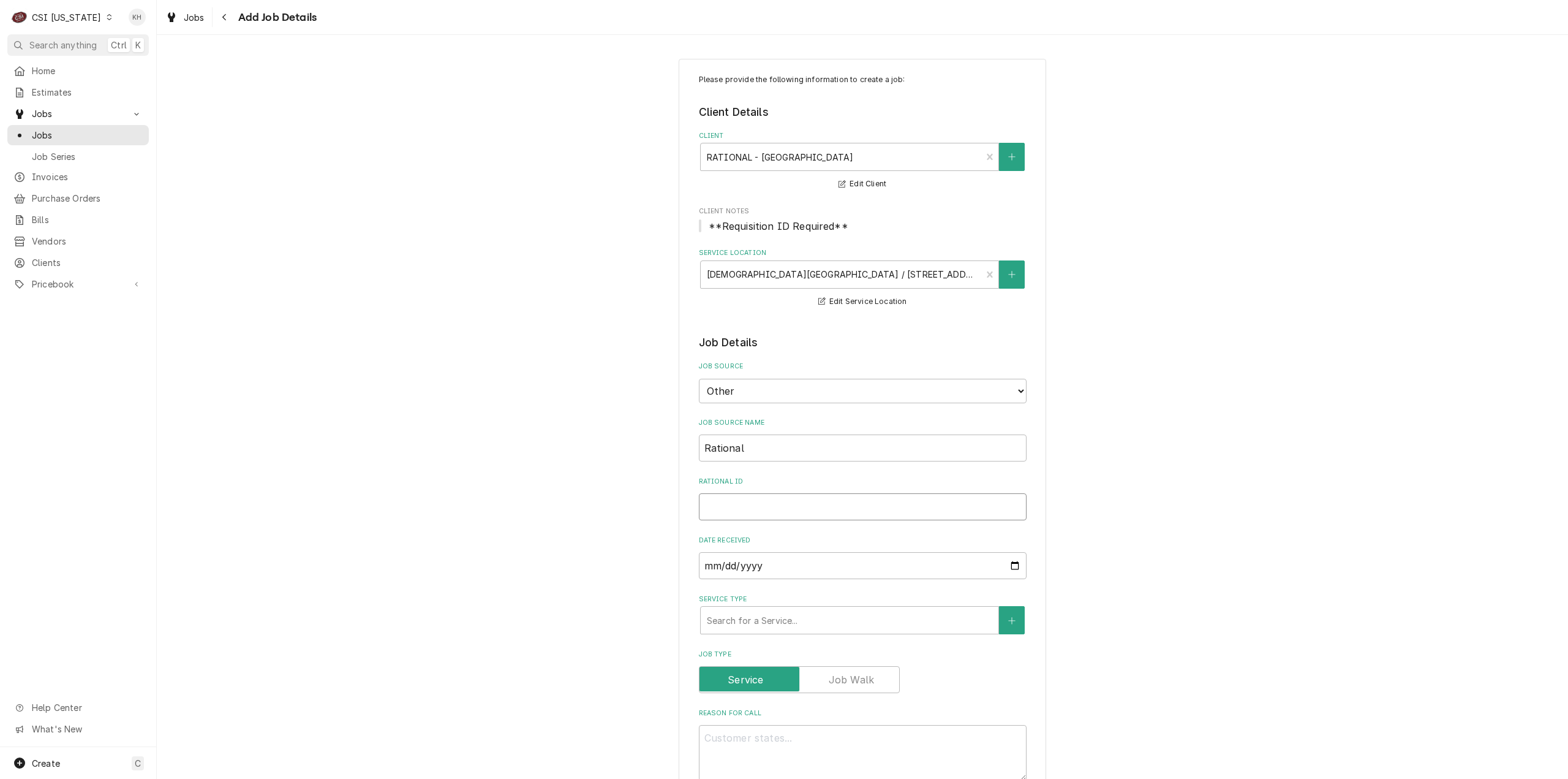
paste input "00580240"
type textarea "x"
type input "00580240"
type textarea "x"
type input "00580240"
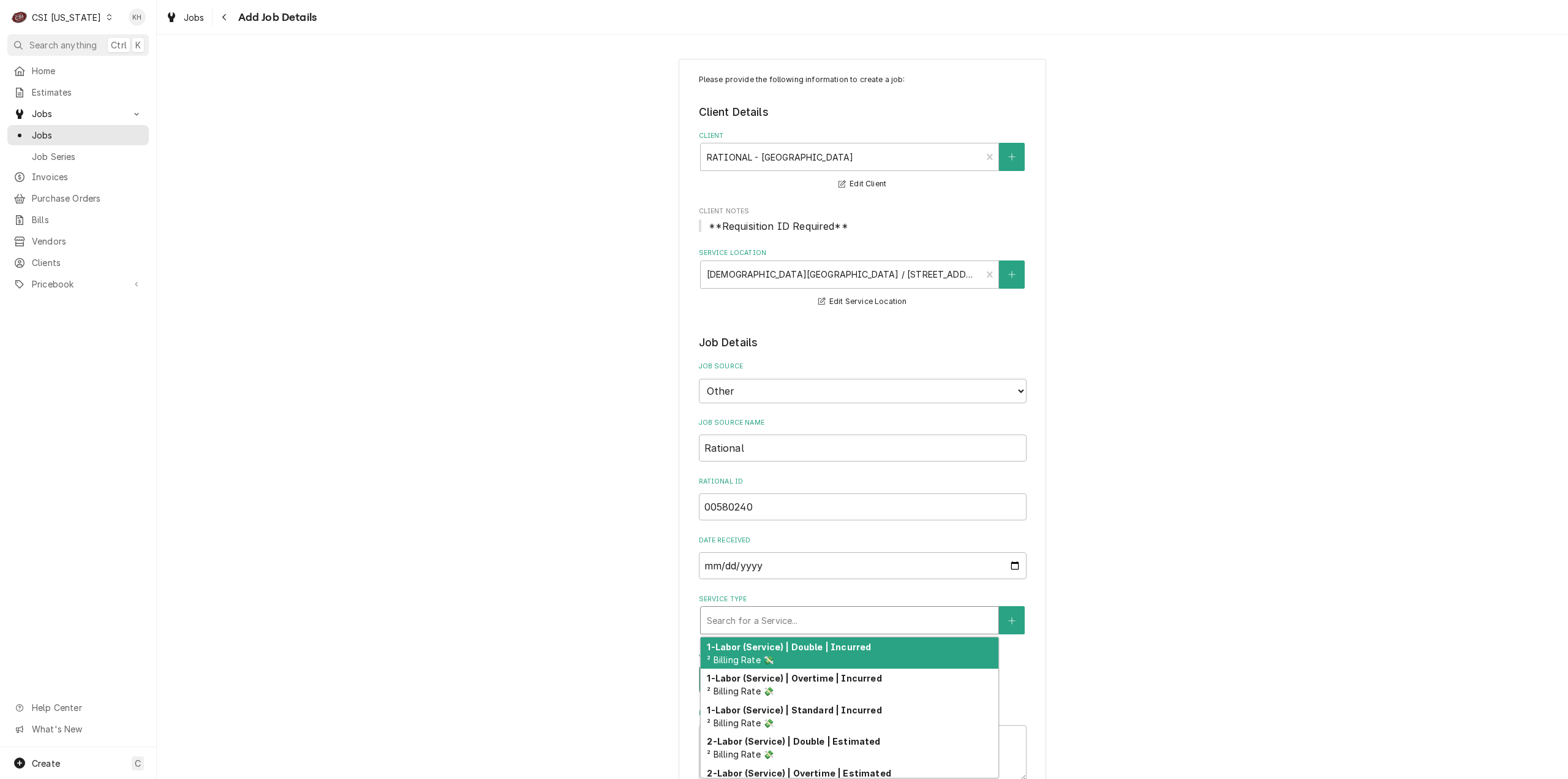
click at [786, 626] on div "Service Type" at bounding box center [849, 620] width 286 height 22
type textarea "x"
type input "s"
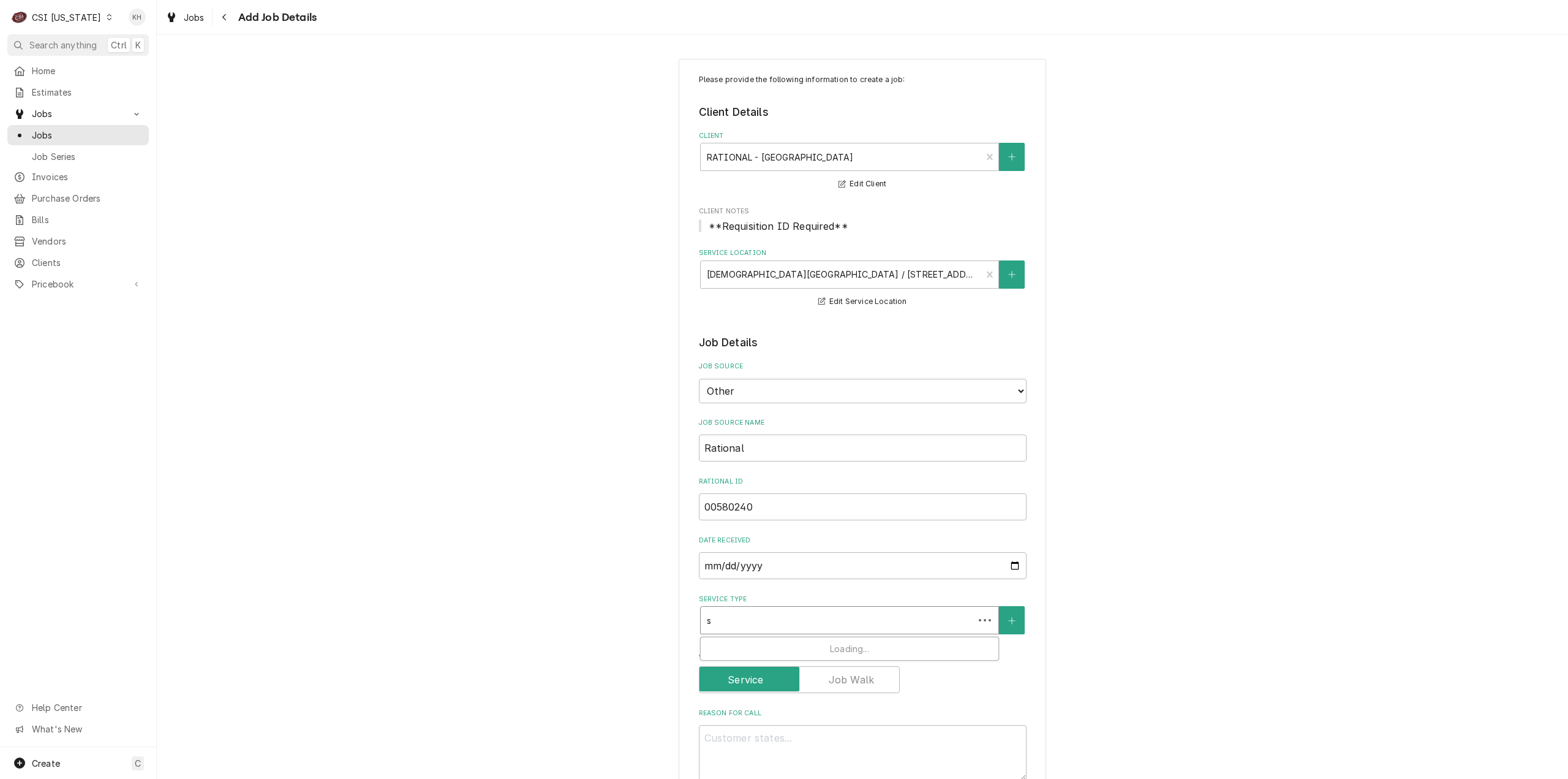
type textarea "x"
type input "st"
type textarea "x"
type input "sta"
type textarea "x"
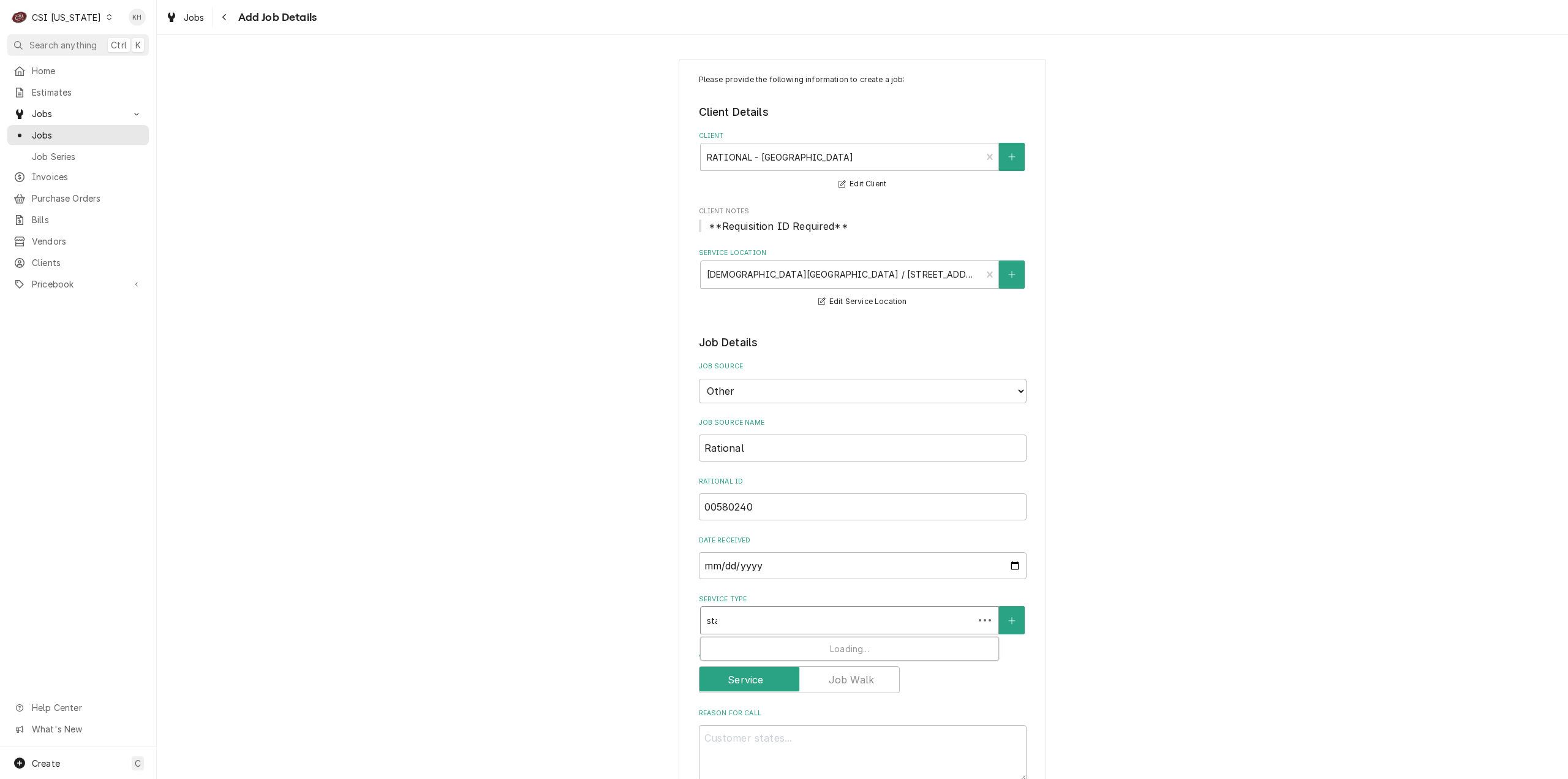
type input "star"
type textarea "x"
type input "start"
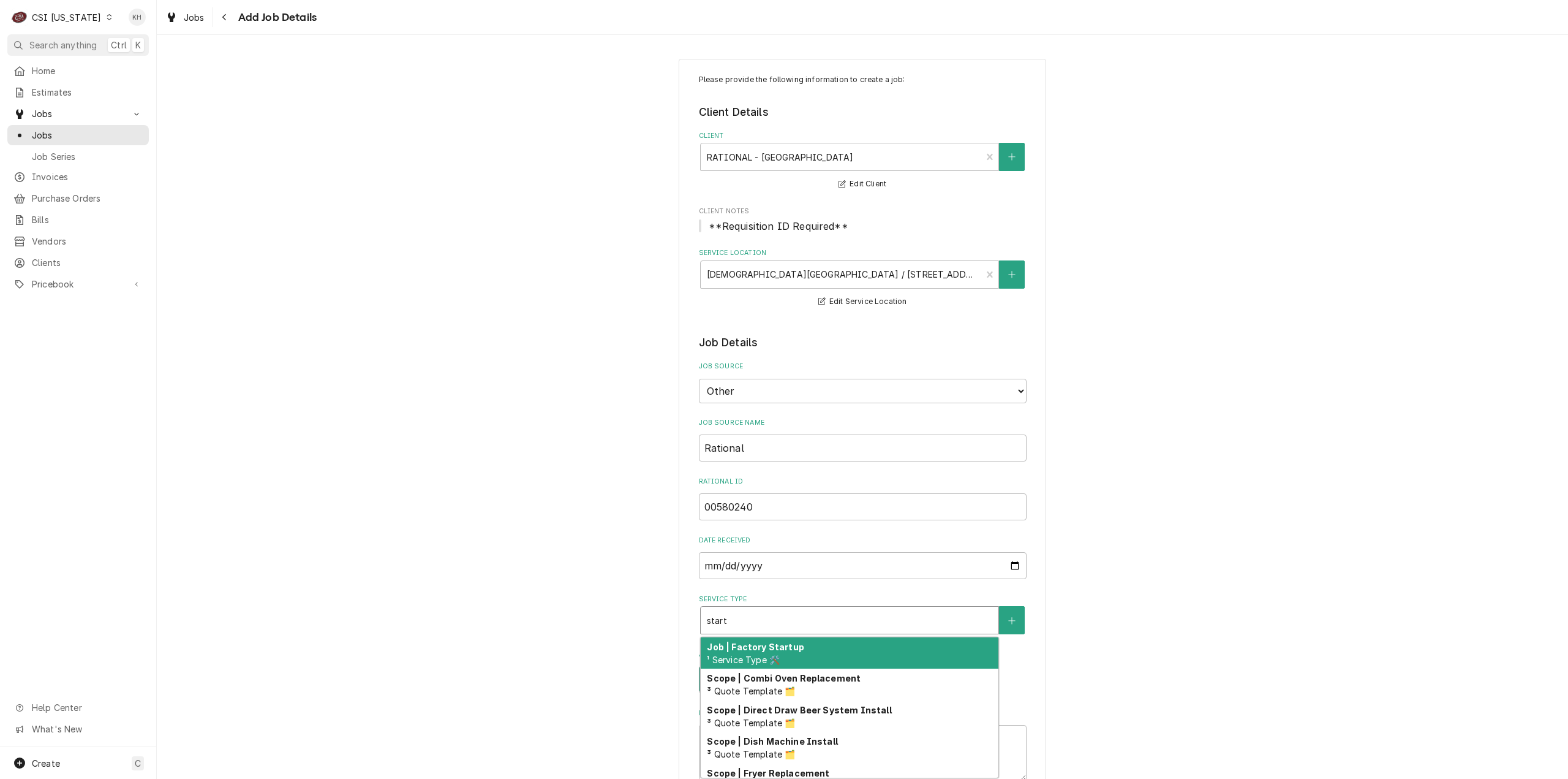
click at [797, 647] on div "Job | Factory Startup ¹ Service Type 🛠️" at bounding box center [850, 653] width 298 height 32
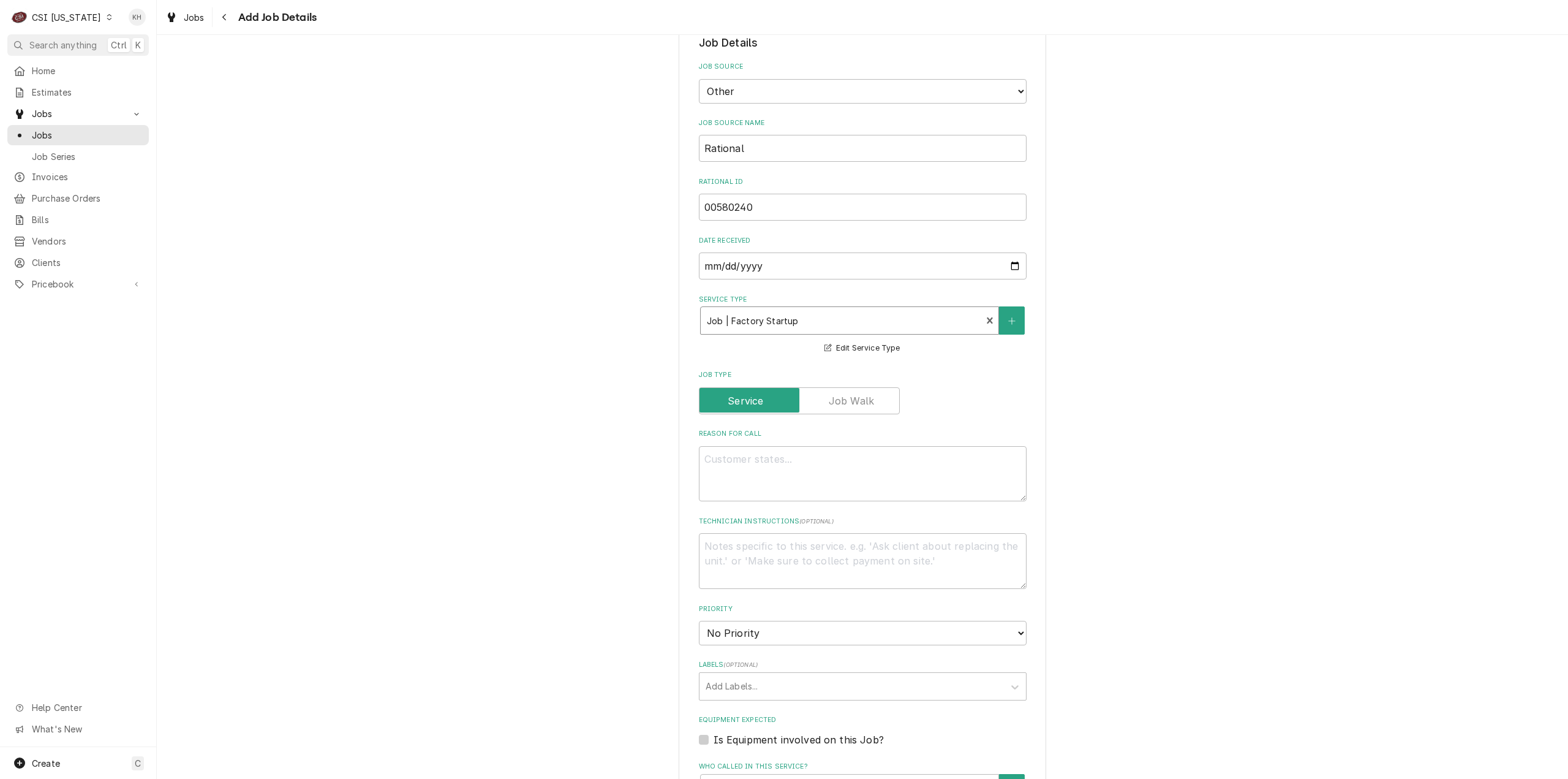
scroll to position [367, 0]
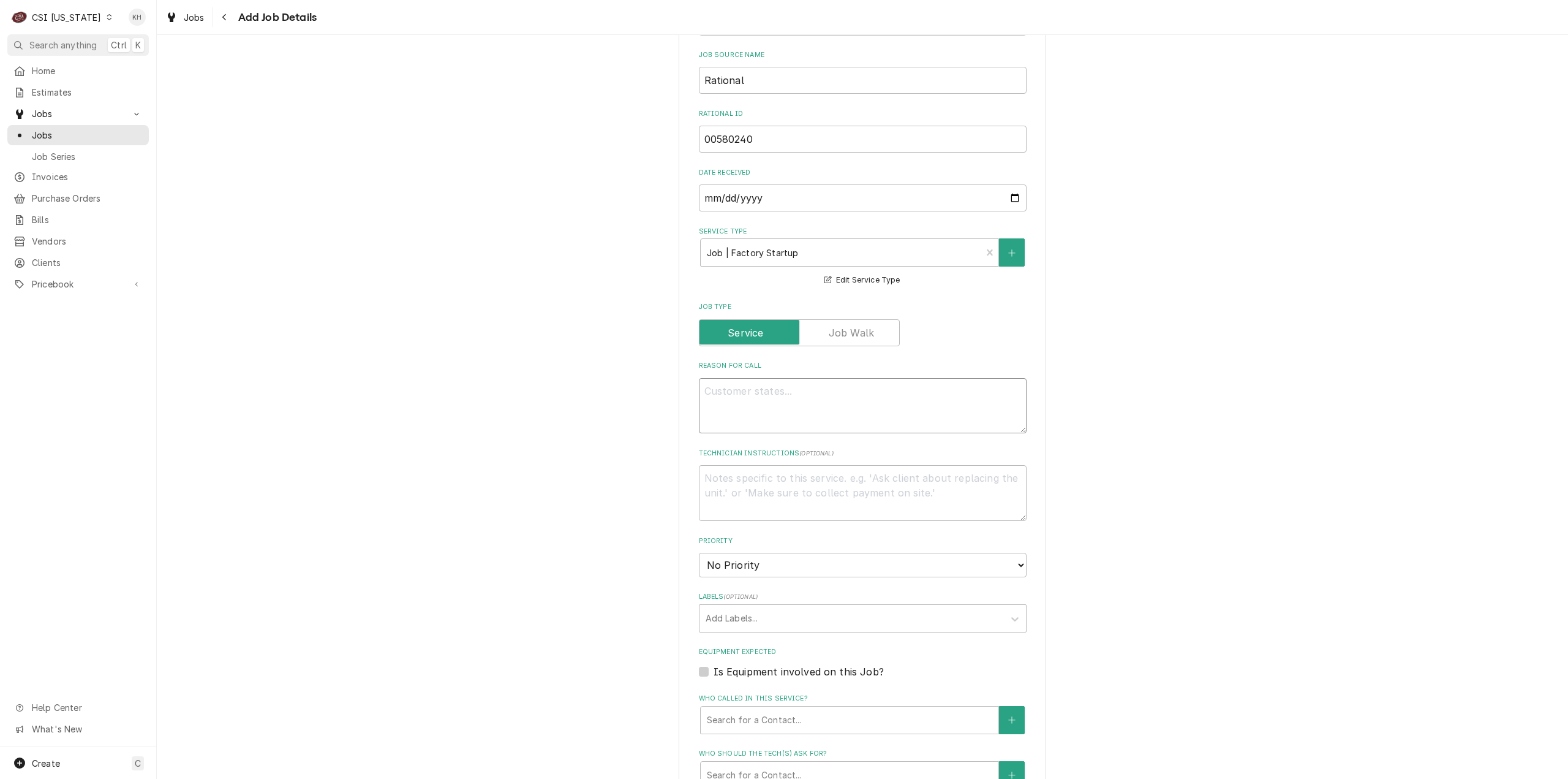
click at [733, 417] on textarea "Reason For Call" at bounding box center [863, 405] width 327 height 56
paste textarea "Commissioning Combi E"
type textarea "x"
type textarea "Commissioning Combi E"
type textarea "x"
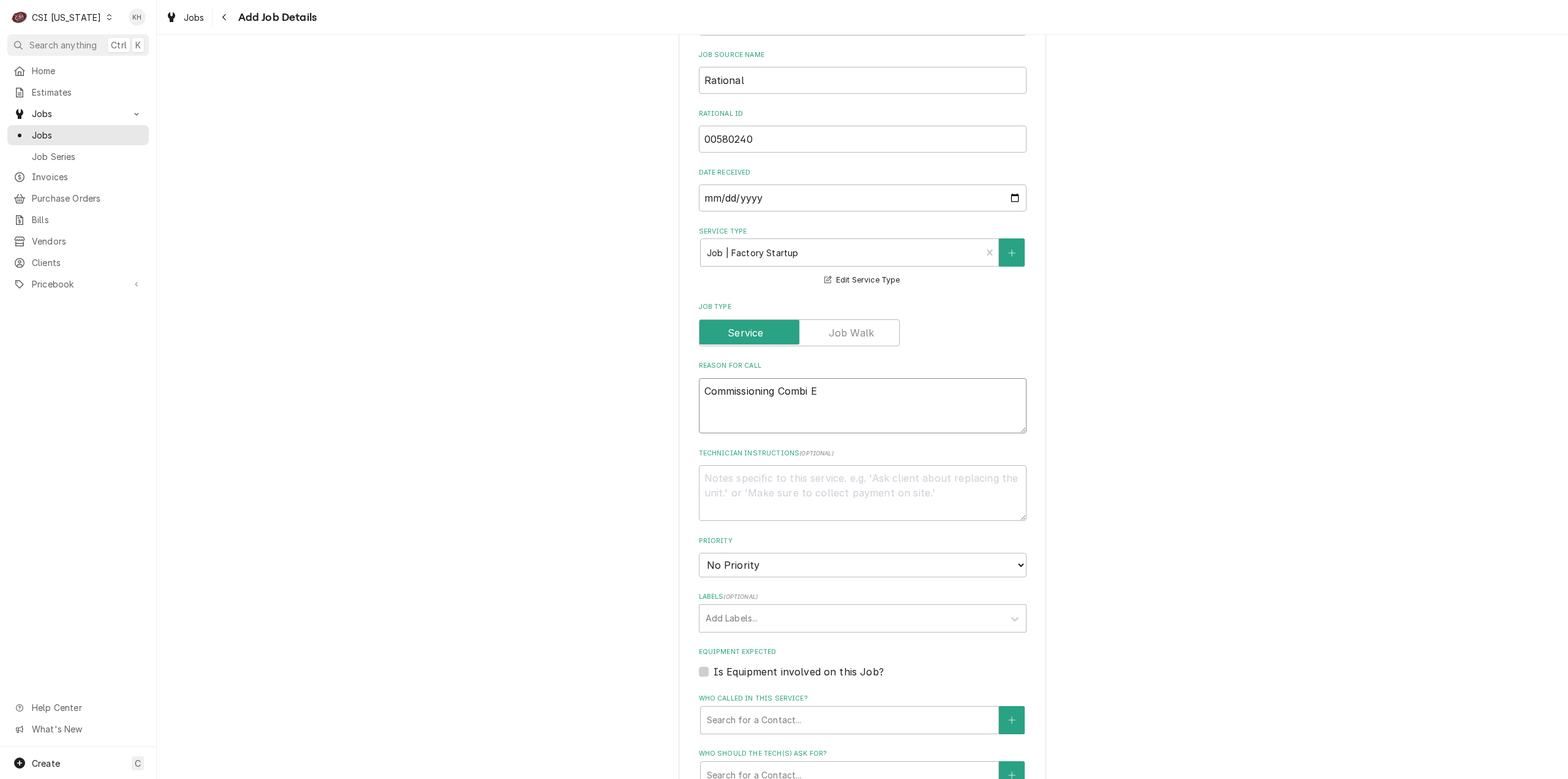
type textarea "Commissioning Combi E -"
type textarea "x"
type textarea "Commissioning Combi E -"
type textarea "x"
type textarea "Commissioning Combi E - Z"
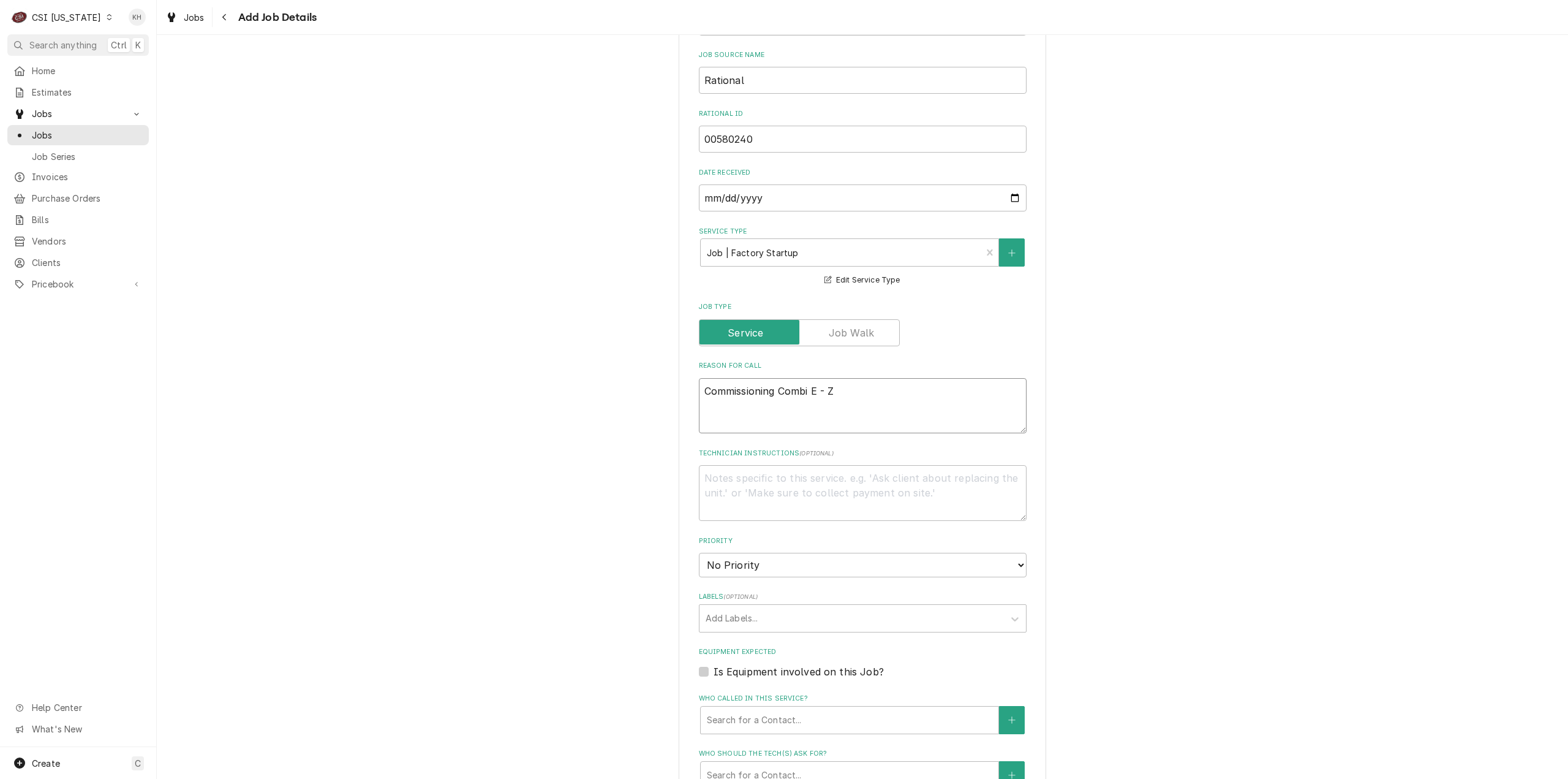
type textarea "x"
type textarea "Commissioning Combi E - Zo"
type textarea "x"
type textarea "Commissioning Combi E - Zon"
type textarea "x"
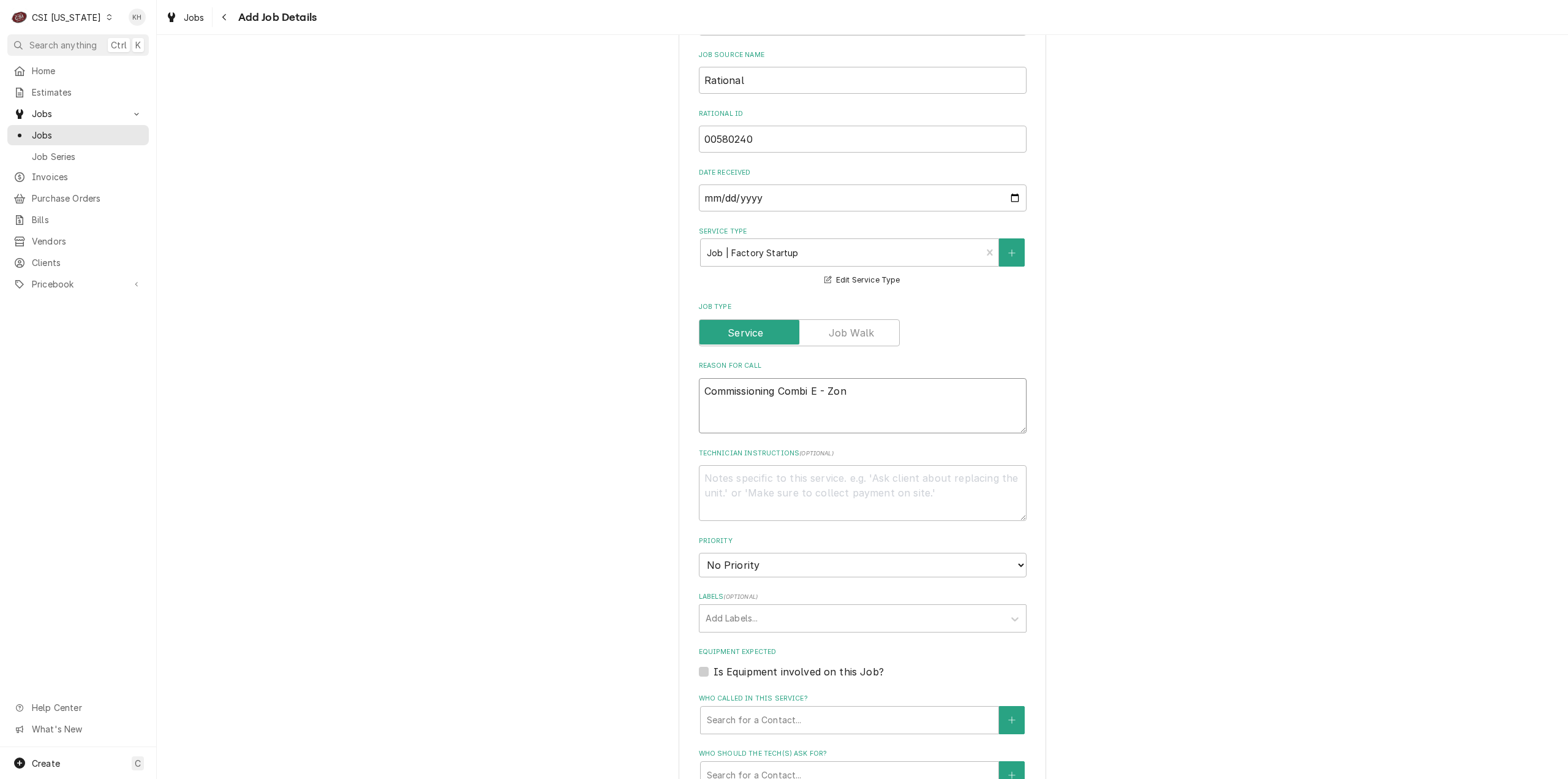
type textarea "Commissioning Combi E - Zone"
type textarea "x"
type textarea "Commissioning Combi E - Zone"
type textarea "x"
type textarea "Commissioning Combi E - Zone B"
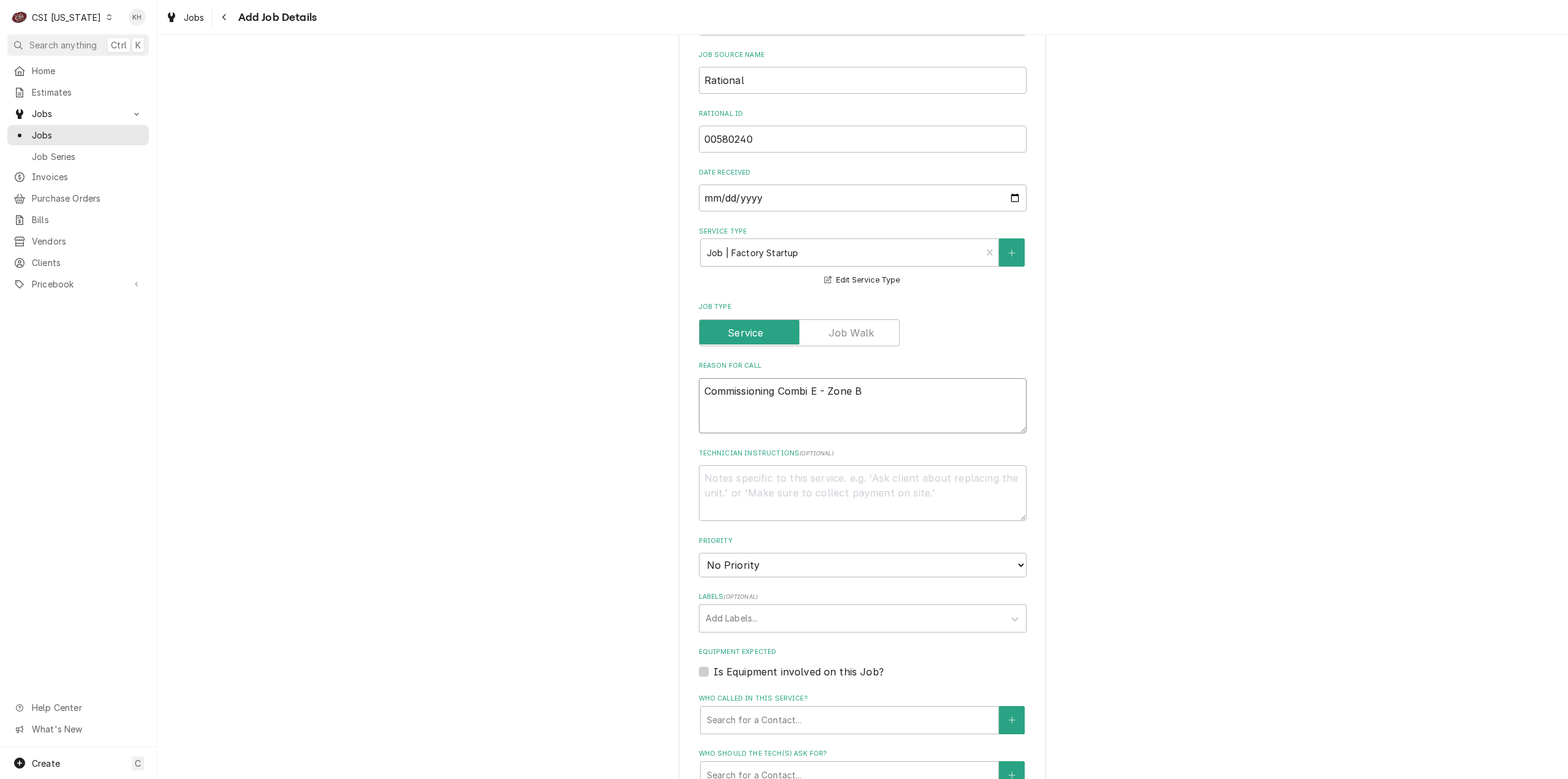
type textarea "x"
type textarea "Commissioning Combi E - Zone B"
click at [807, 501] on textarea "Technician Instructions ( optional )" at bounding box center [863, 493] width 327 height 56
paste textarea "- See Document links 1/2 below for checklist and software loader - IF all of th…"
type textarea "x"
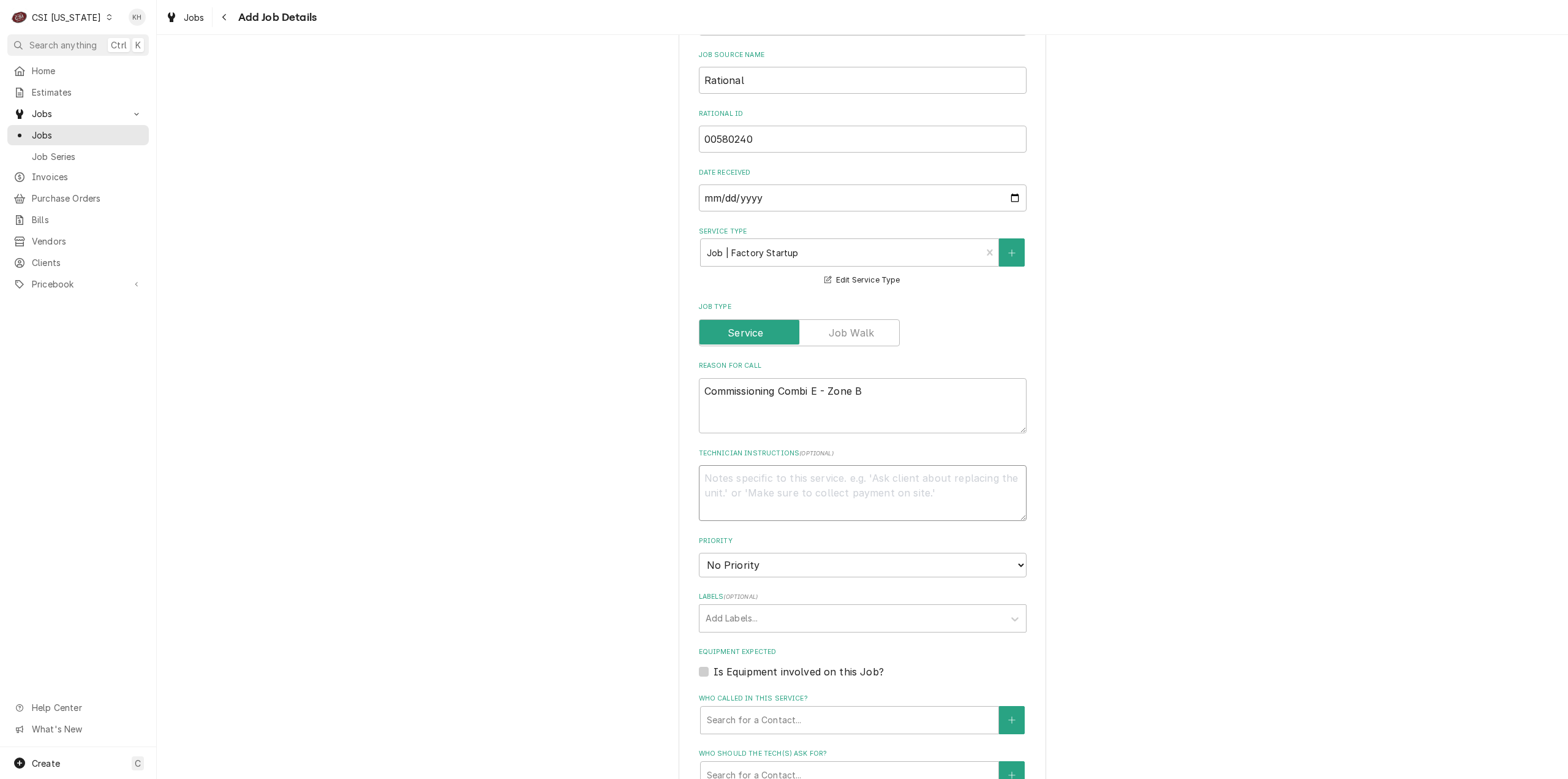
type textarea "- See Document links 1/2 below for checklist and software loader - IF all of th…"
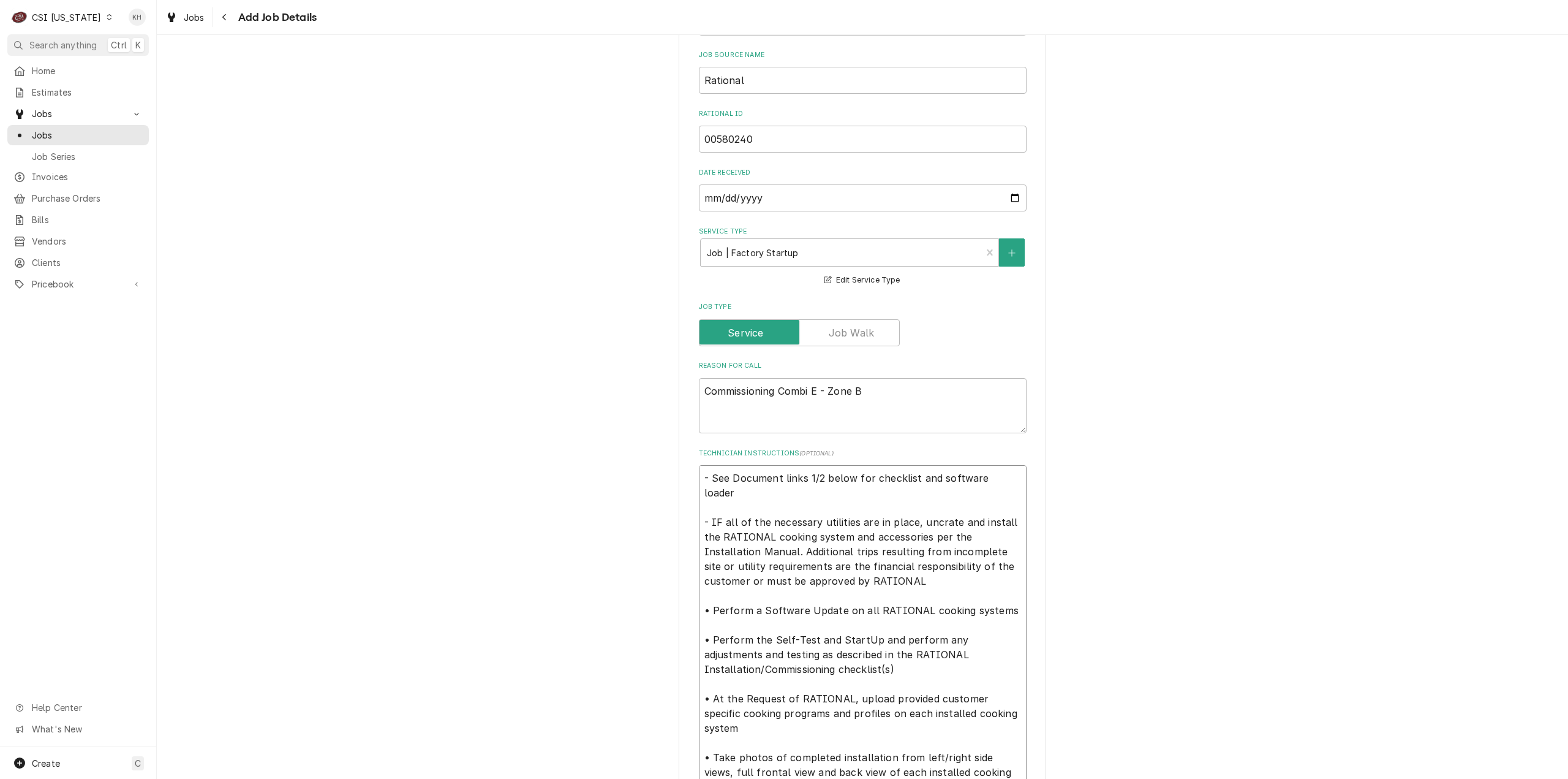
scroll to position [403, 0]
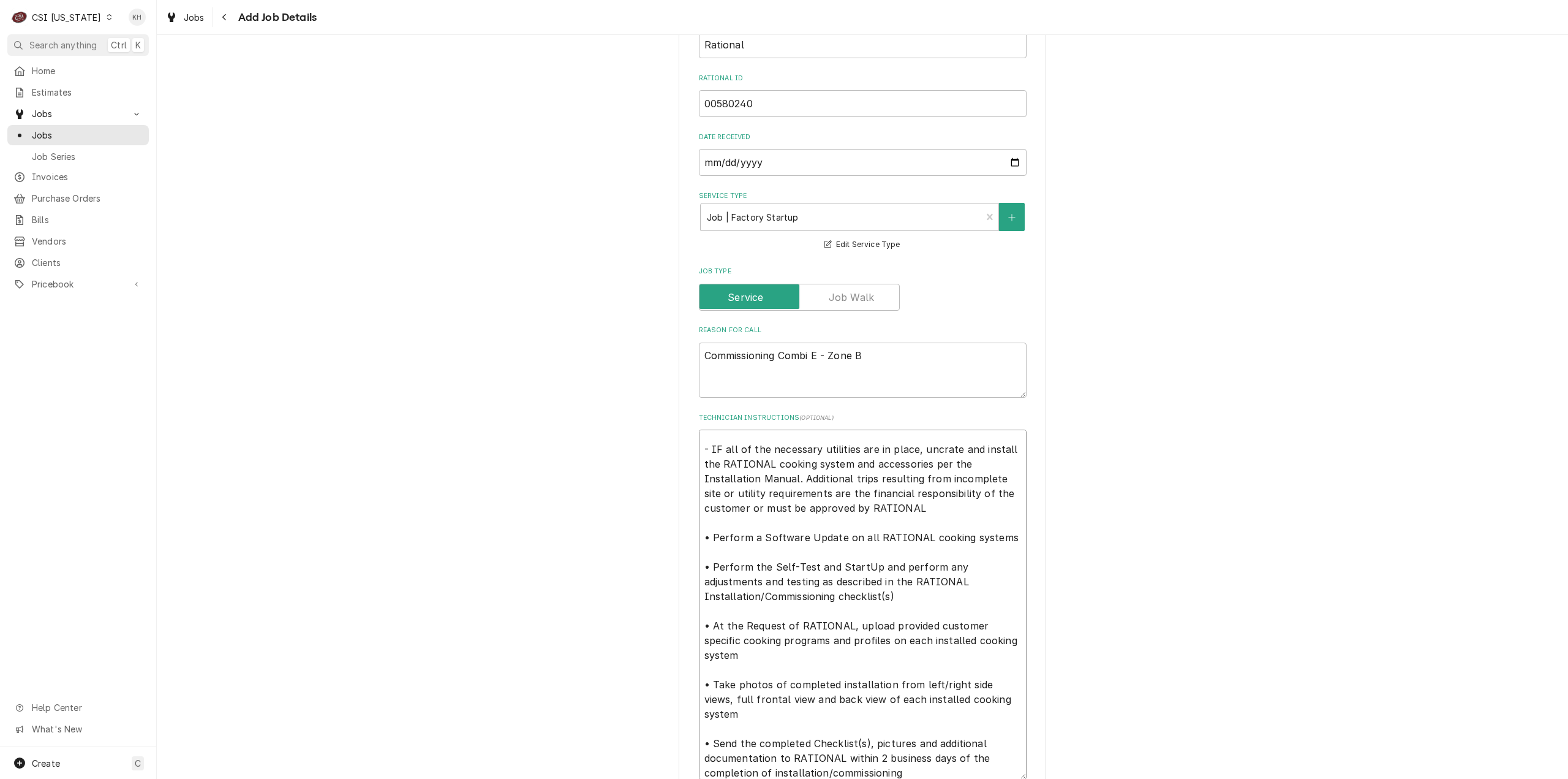
click at [753, 517] on textarea "- See Document links 1/2 below for checklist and software loader - IF all of th…" at bounding box center [863, 604] width 327 height 350
type textarea "x"
type textarea "- See Document links 1/2 below for checklist and software loader - IF all of th…"
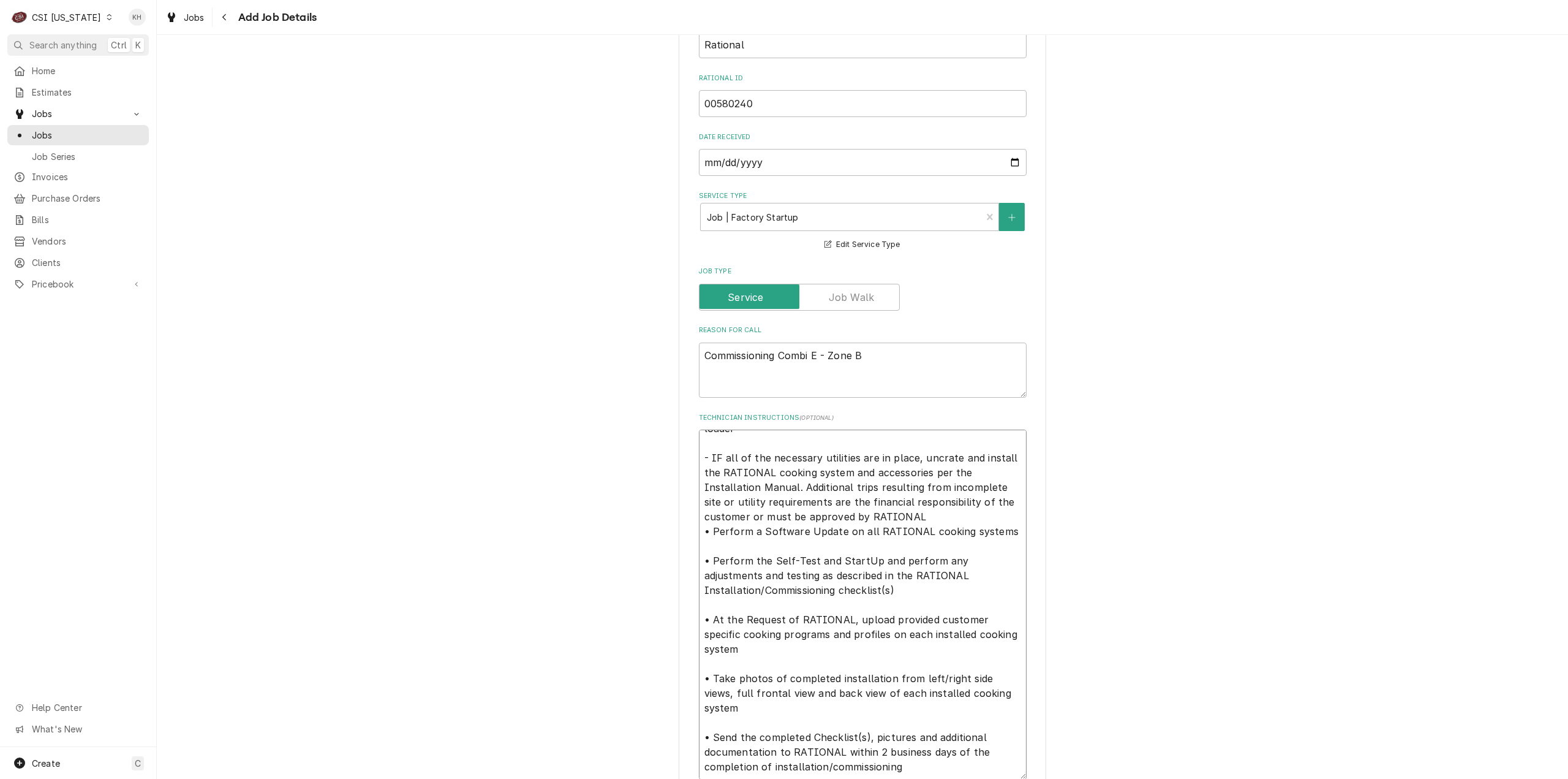
scroll to position [23, 0]
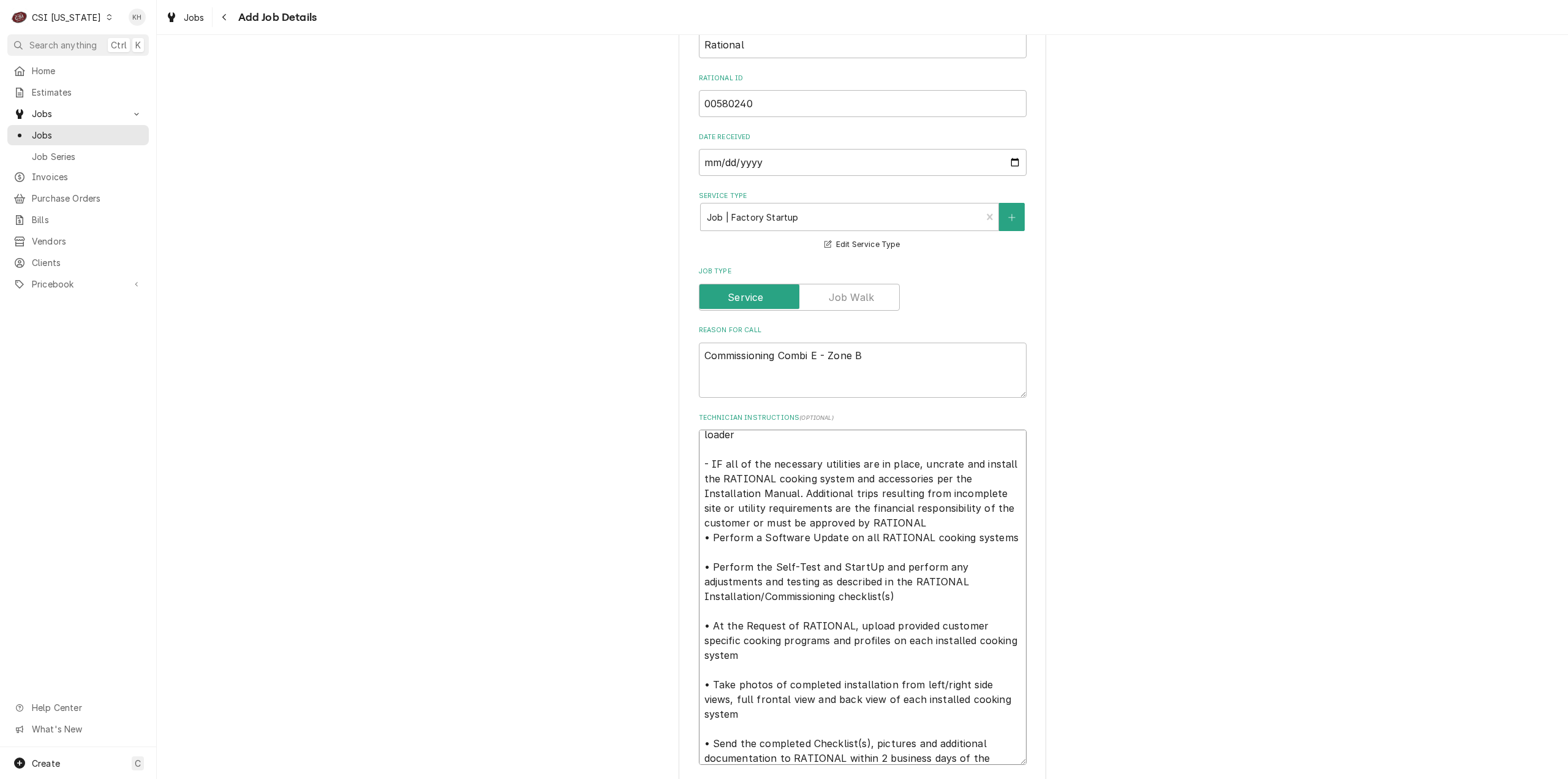
drag, startPoint x: 724, startPoint y: 552, endPoint x: 735, endPoint y: 570, distance: 21.1
type textarea "x"
type textarea "- See Document links 1/2 below for checklist and software loader - IF all of th…"
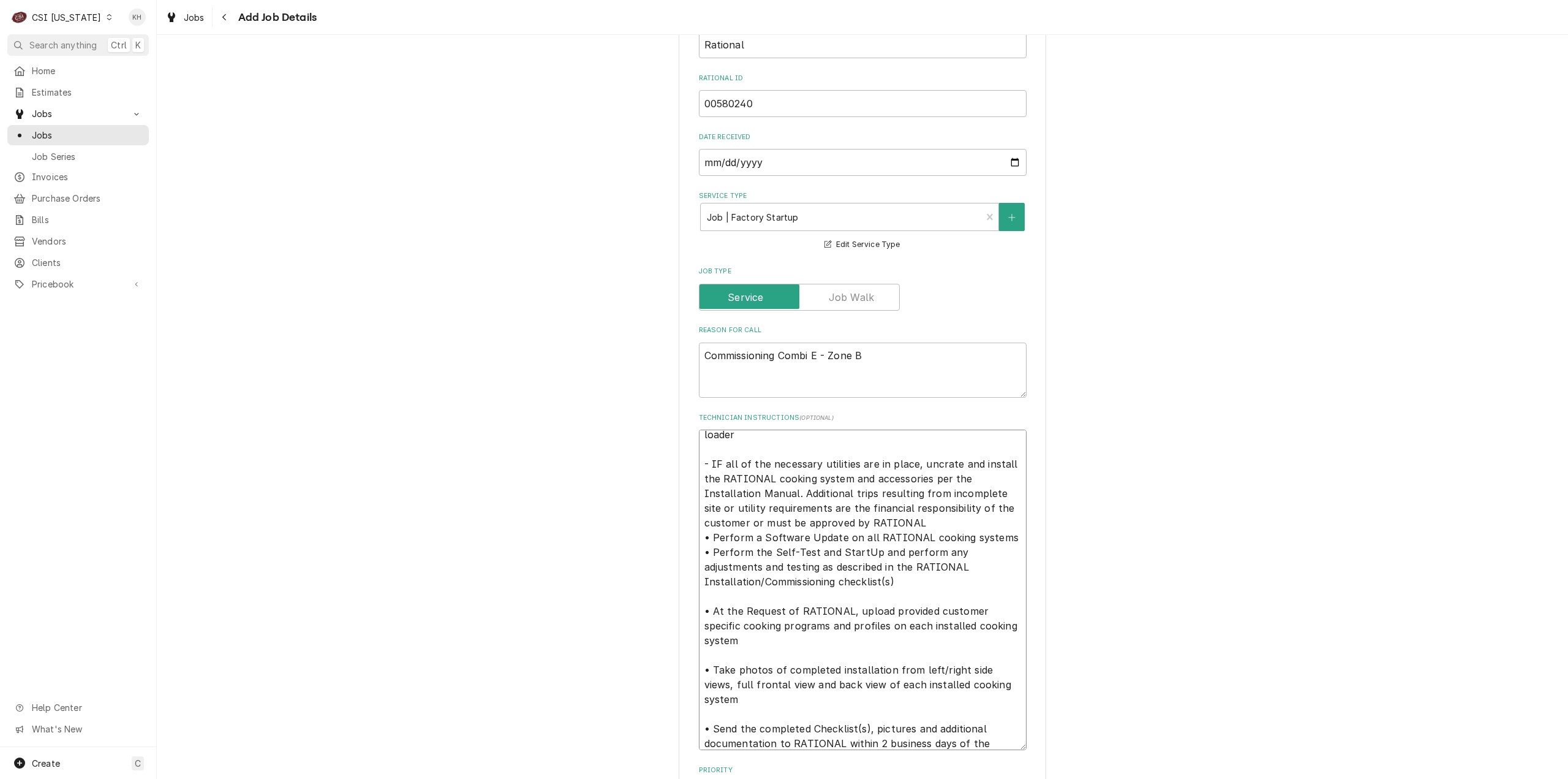
click at [718, 451] on textarea "- See Document links 1/2 below for checklist and software loader - IF all of th…" at bounding box center [863, 590] width 327 height 321
type textarea "x"
type textarea "- See Document links 1/2 below for checklist and software loader - IF all of th…"
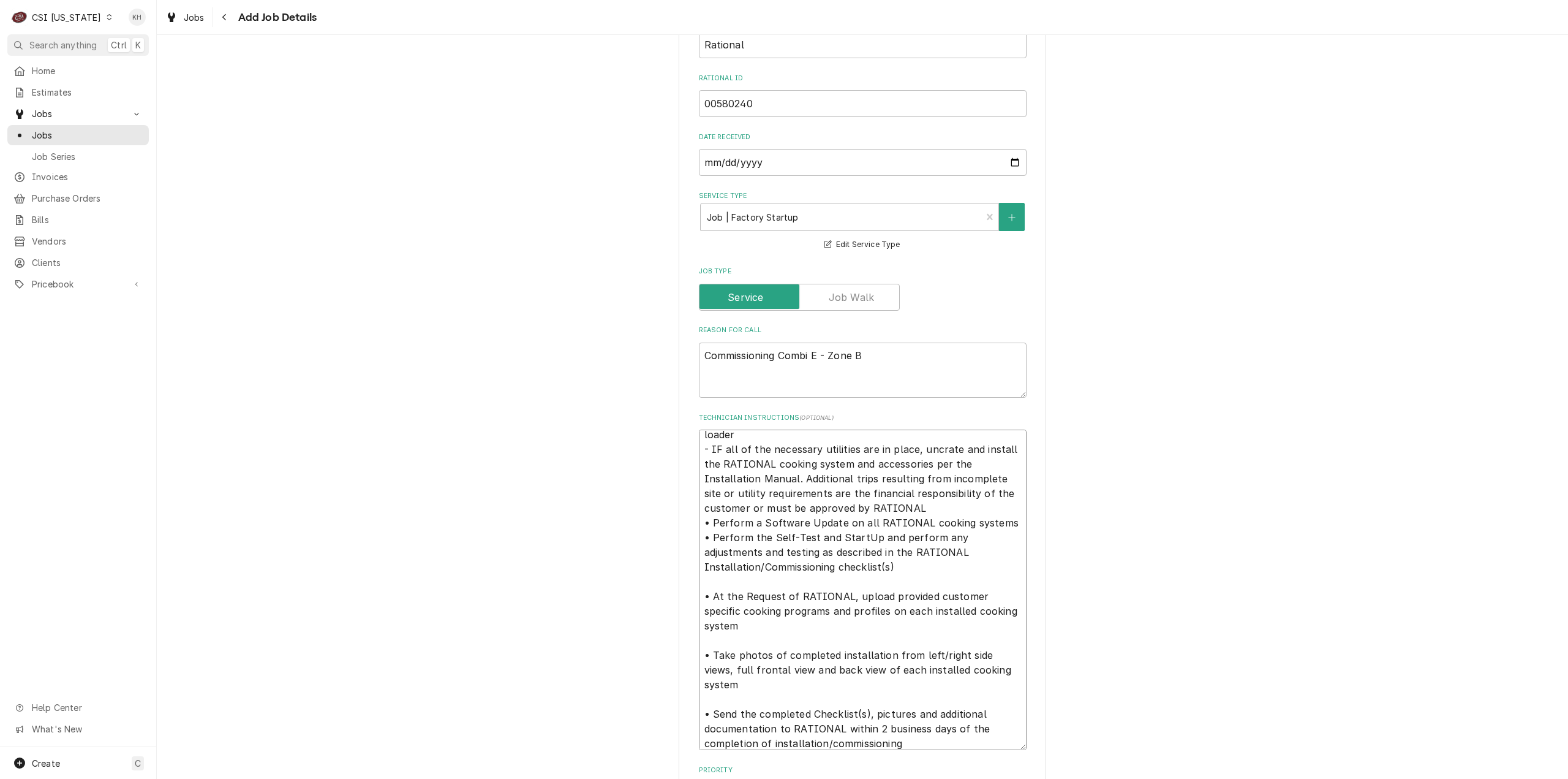
scroll to position [8, 0]
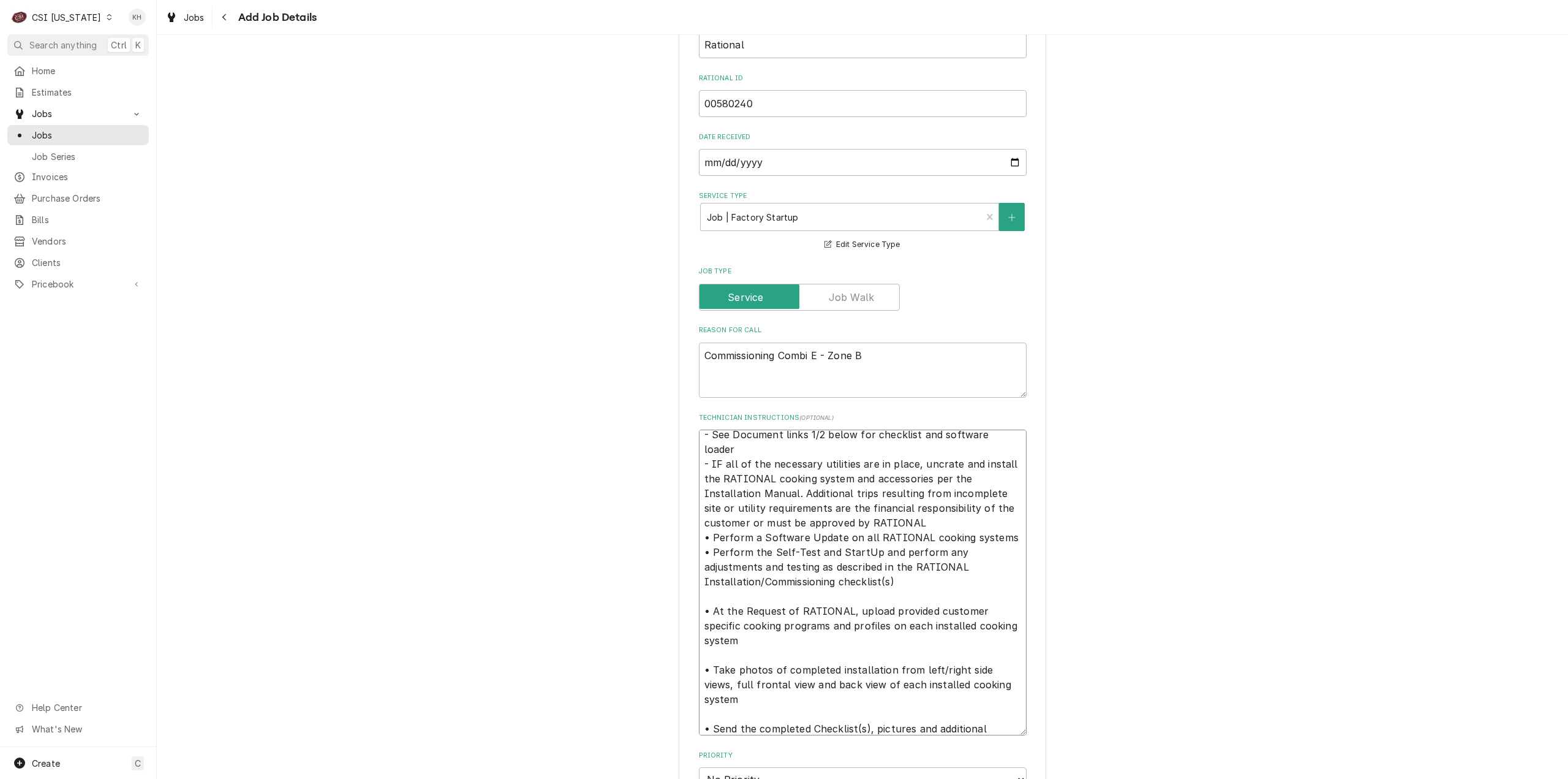
click at [738, 593] on textarea "- See Document links 1/2 below for checklist and software loader - IF all of th…" at bounding box center [863, 582] width 327 height 306
type textarea "x"
type textarea "- See Document links 1/2 below for checklist and software loader - IF all of th…"
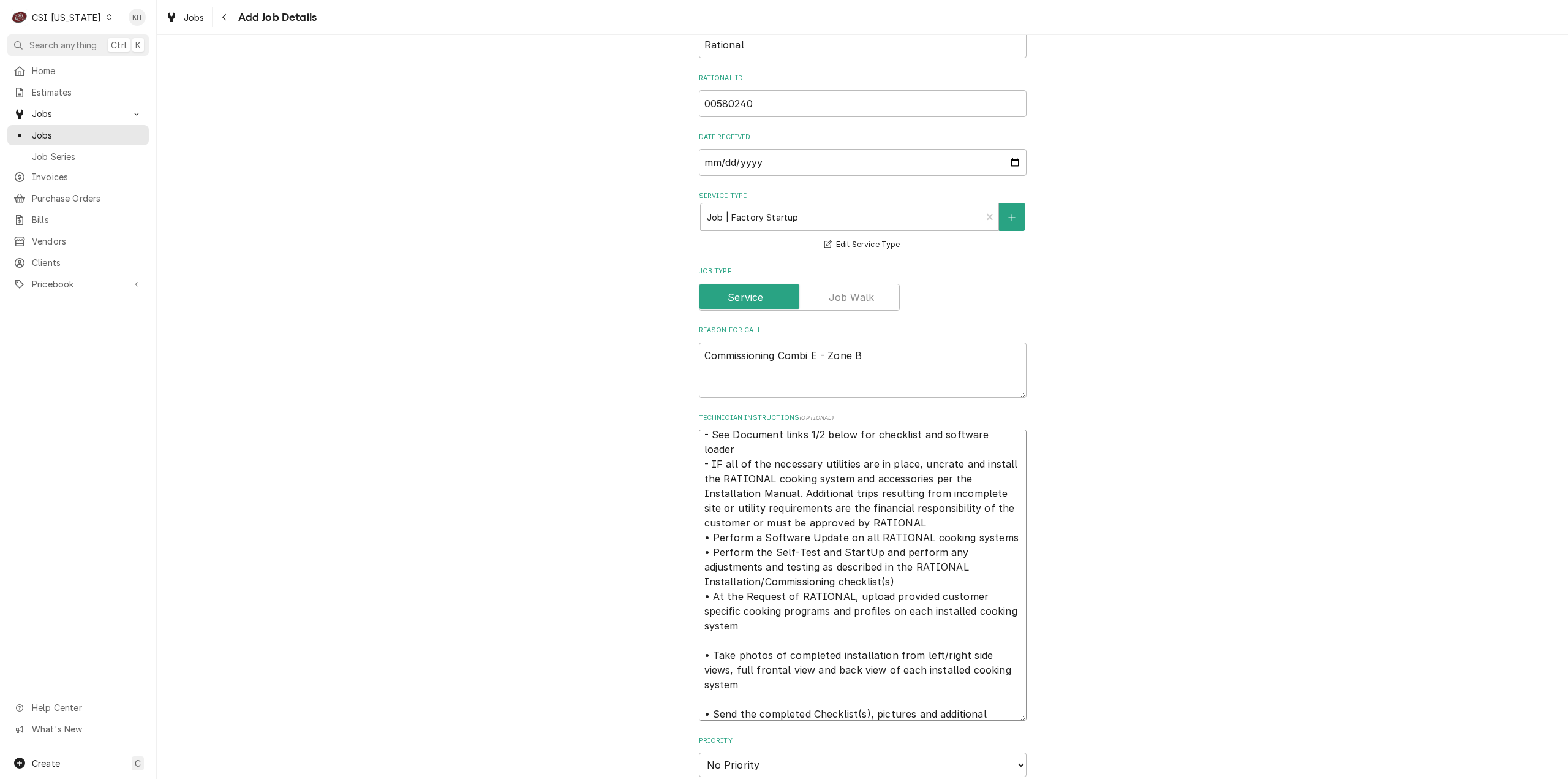
click at [749, 642] on textarea "- See Document links 1/2 below for checklist and software loader - IF all of th…" at bounding box center [863, 575] width 327 height 291
type textarea "x"
type textarea "- See Document links 1/2 below for checklist and software loader - IF all of th…"
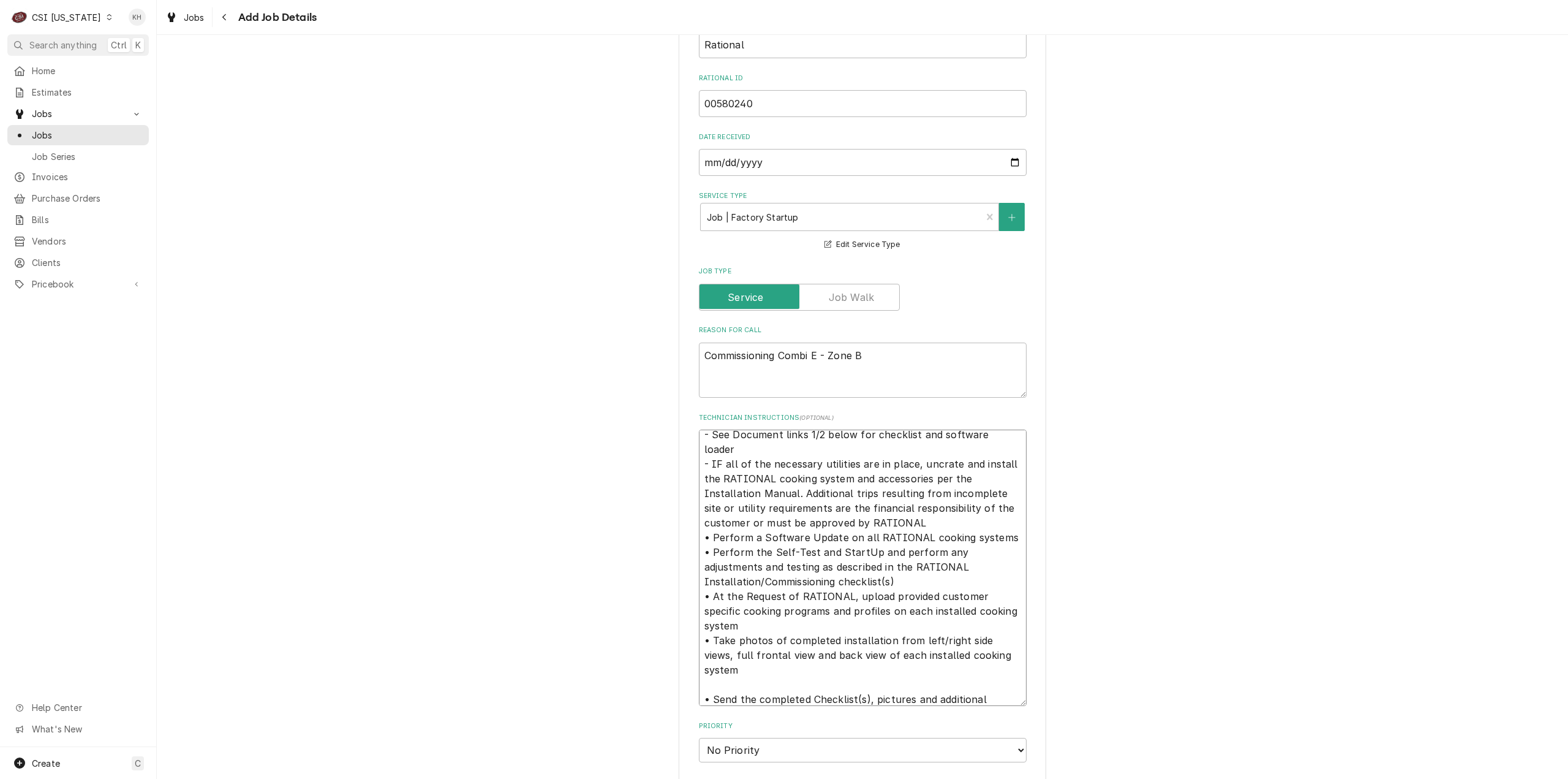
click at [729, 681] on textarea "- See Document links 1/2 below for checklist and software loader - IF all of th…" at bounding box center [863, 568] width 327 height 277
type textarea "x"
type textarea "- See Document links 1/2 below for checklist and software loader - IF all of th…"
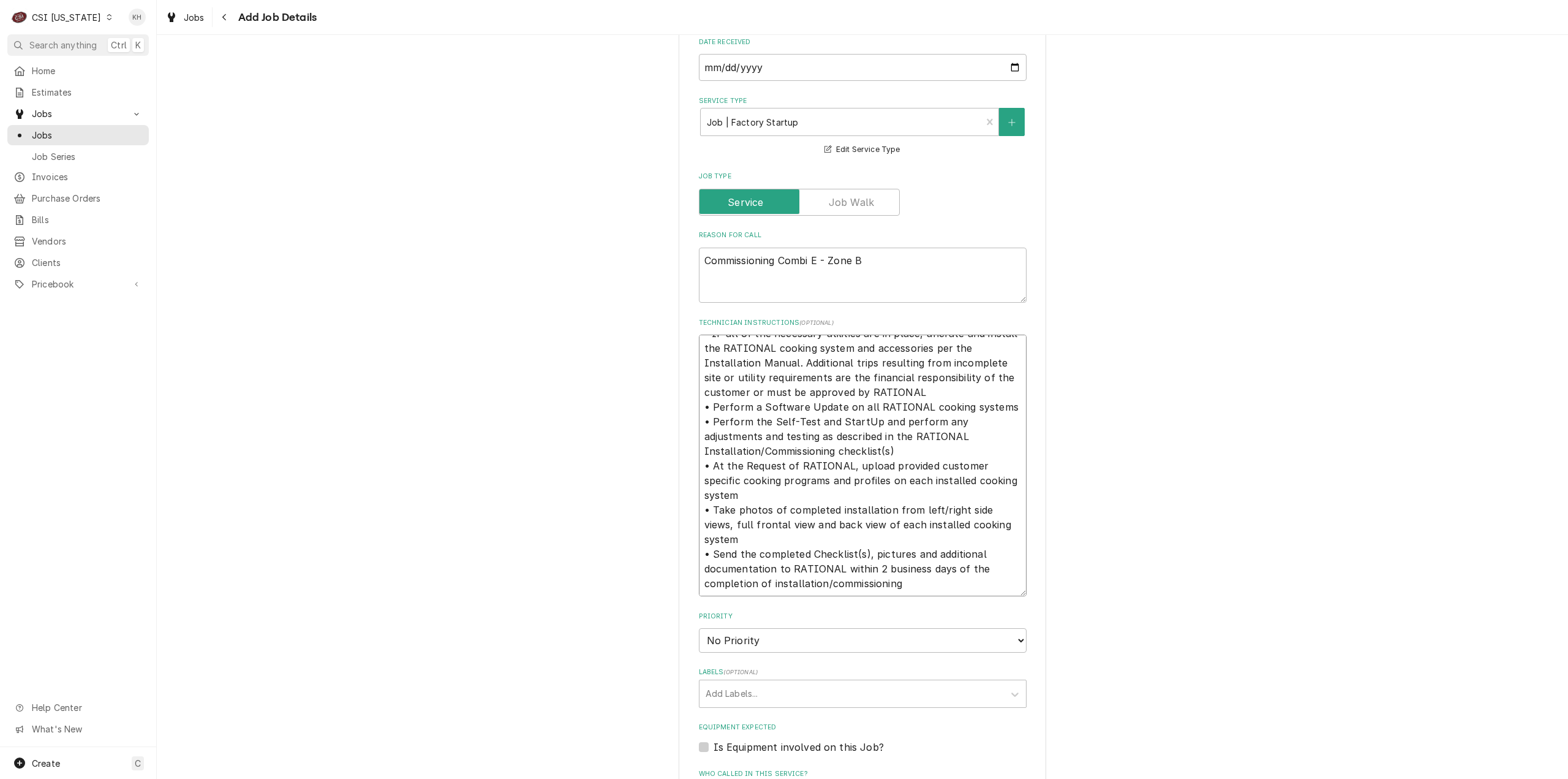
scroll to position [648, 0]
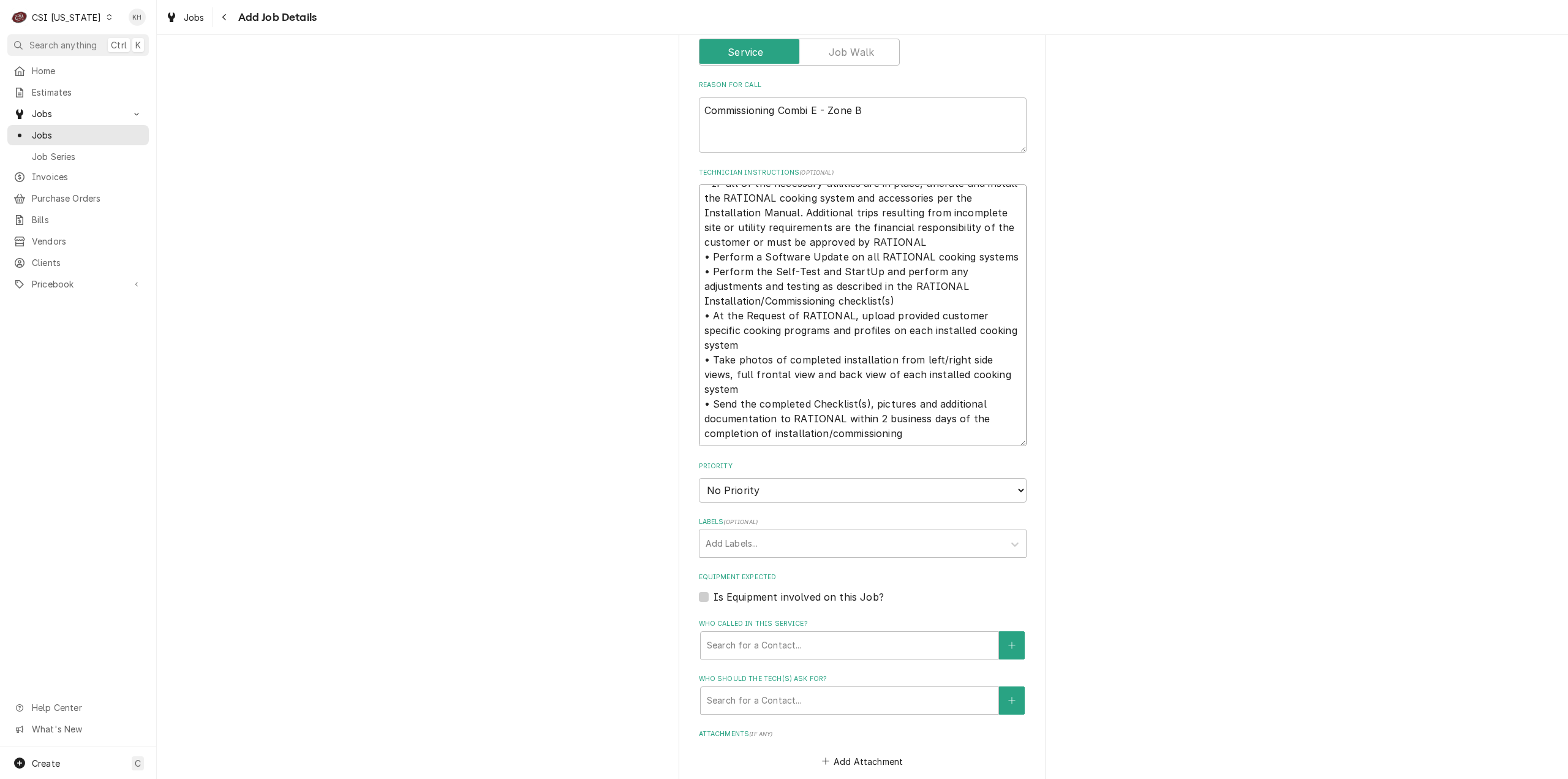
click at [907, 428] on textarea "- See Document links 1/2 below for checklist and software loader - IF all of th…" at bounding box center [863, 315] width 327 height 262
type textarea "x"
type textarea "- See Document links 1/2 below for checklist and software loader - IF all of th…"
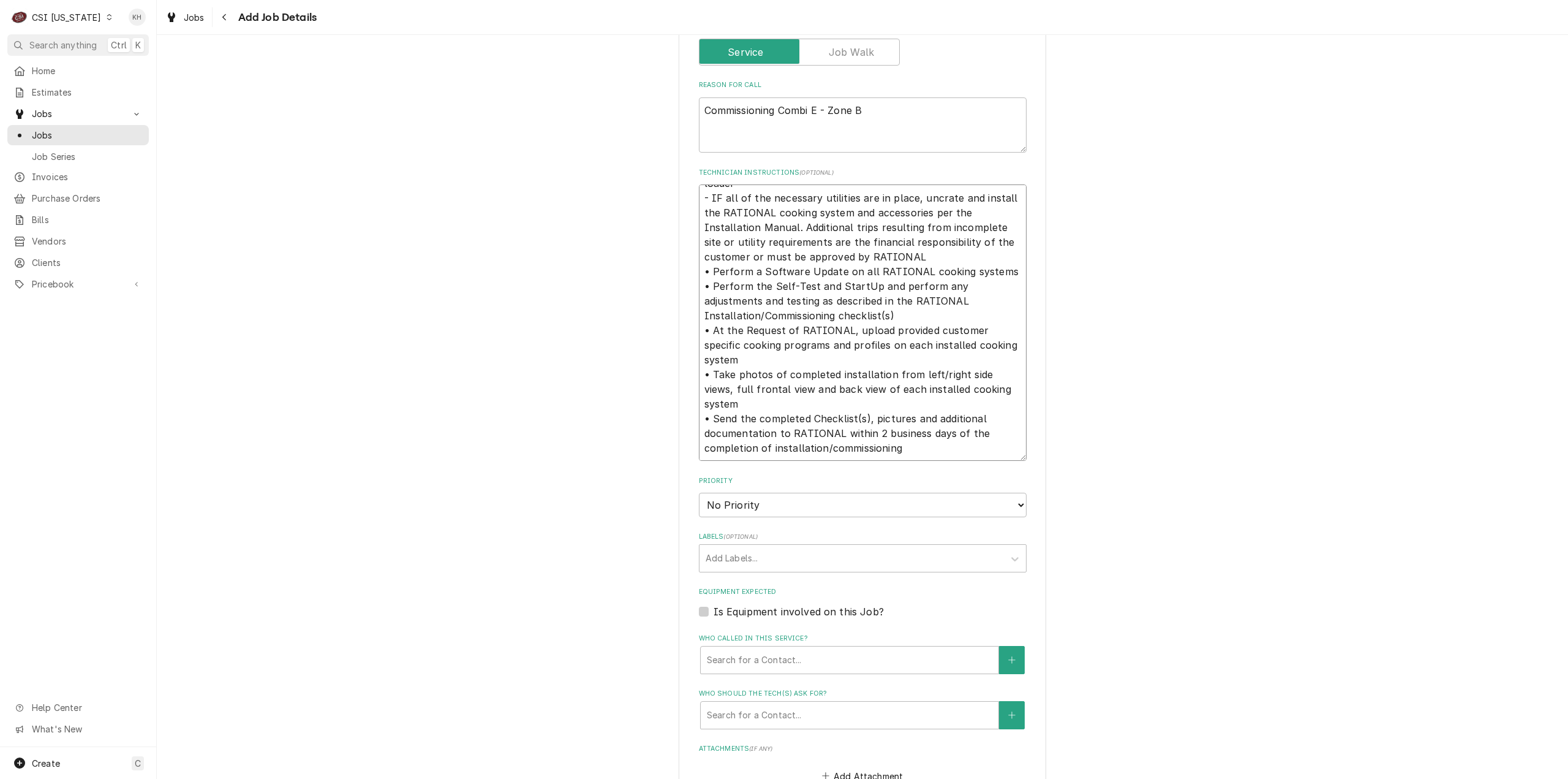
type textarea "x"
type textarea "- See Document links 1/2 below for checklist and software loader - IF all of th…"
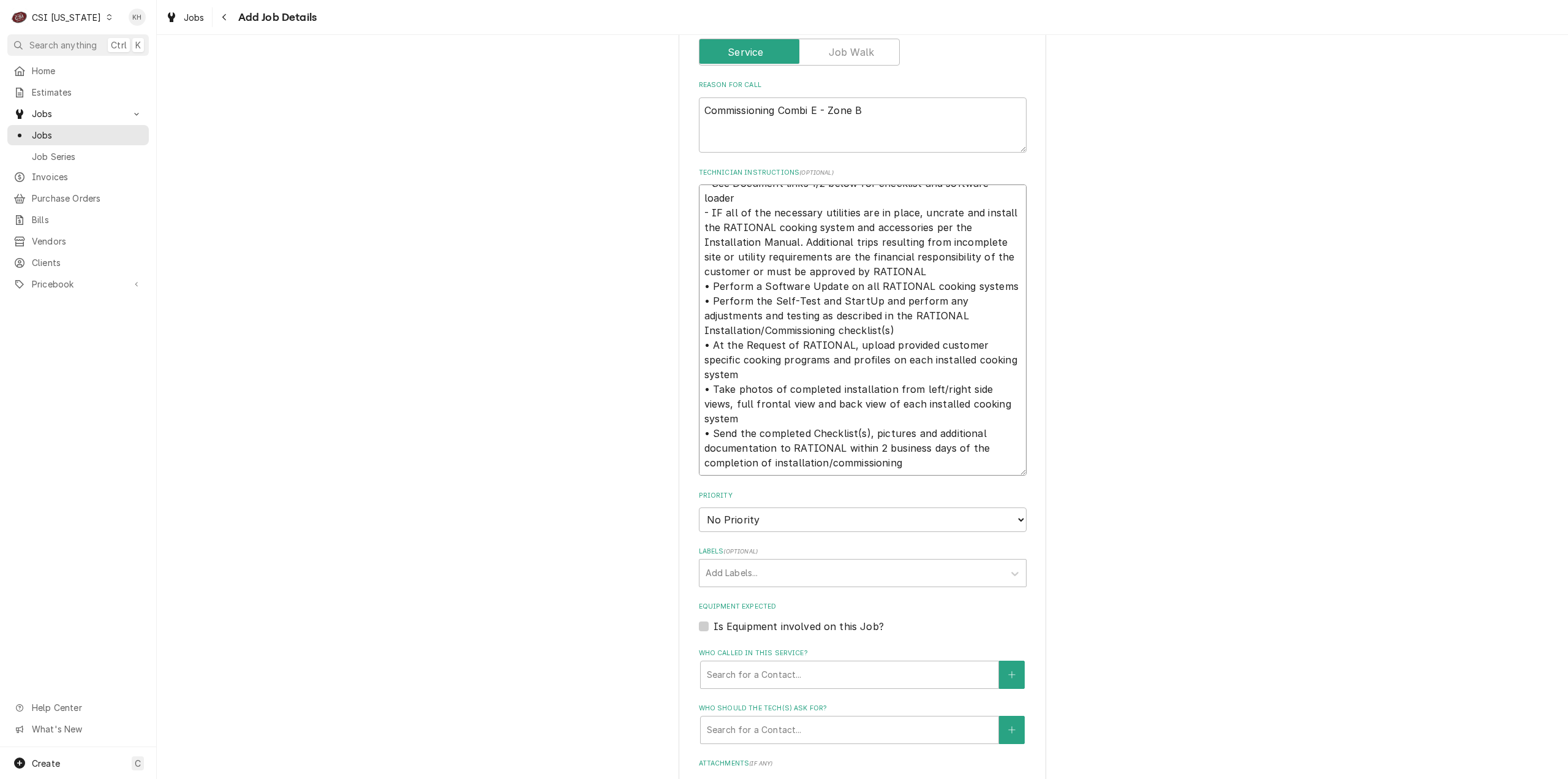
type textarea "x"
type textarea "- See Document links 1/2 below for checklist and software loader - IF all of th…"
click at [730, 470] on textarea "- See Document links 1/2 below for checklist and software loader - IF all of th…" at bounding box center [863, 330] width 327 height 291
paste textarea "Site Contact: Caleb Dye - 615-796-1295 - cdye@sbts.edu //Dealer: Dine Company -…"
type textarea "x"
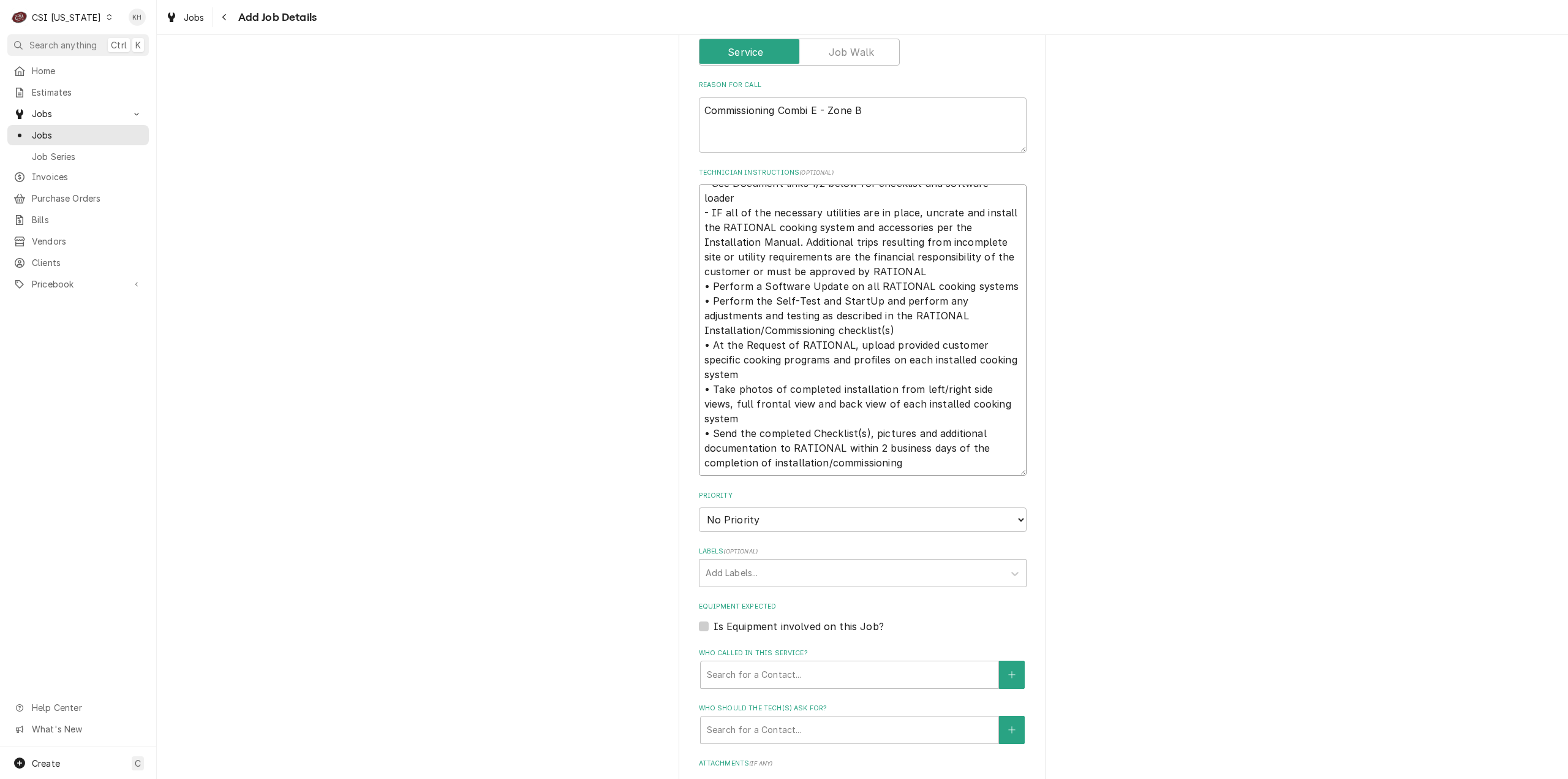
type textarea "- See Document links 1/2 below for checklist and software loader - IF all of th…"
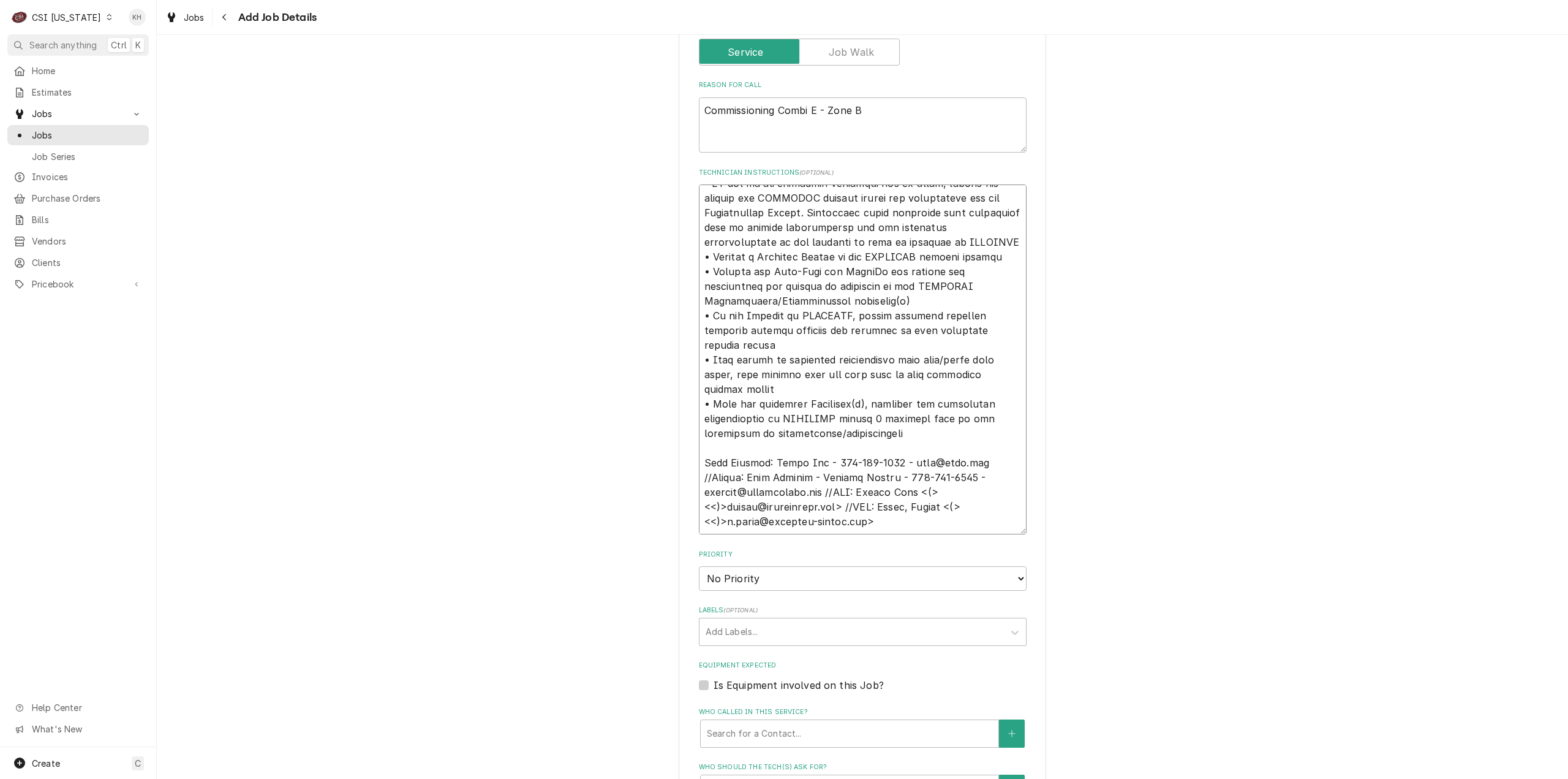
type textarea "x"
type textarea "- See Document links 1/2 below for checklist and software loader - IF all of th…"
click at [766, 578] on select "No Priority Urgent High Medium Low" at bounding box center [863, 579] width 327 height 25
select select "4"
click at [699, 566] on select "No Priority Urgent High Medium Low" at bounding box center [863, 579] width 327 height 25
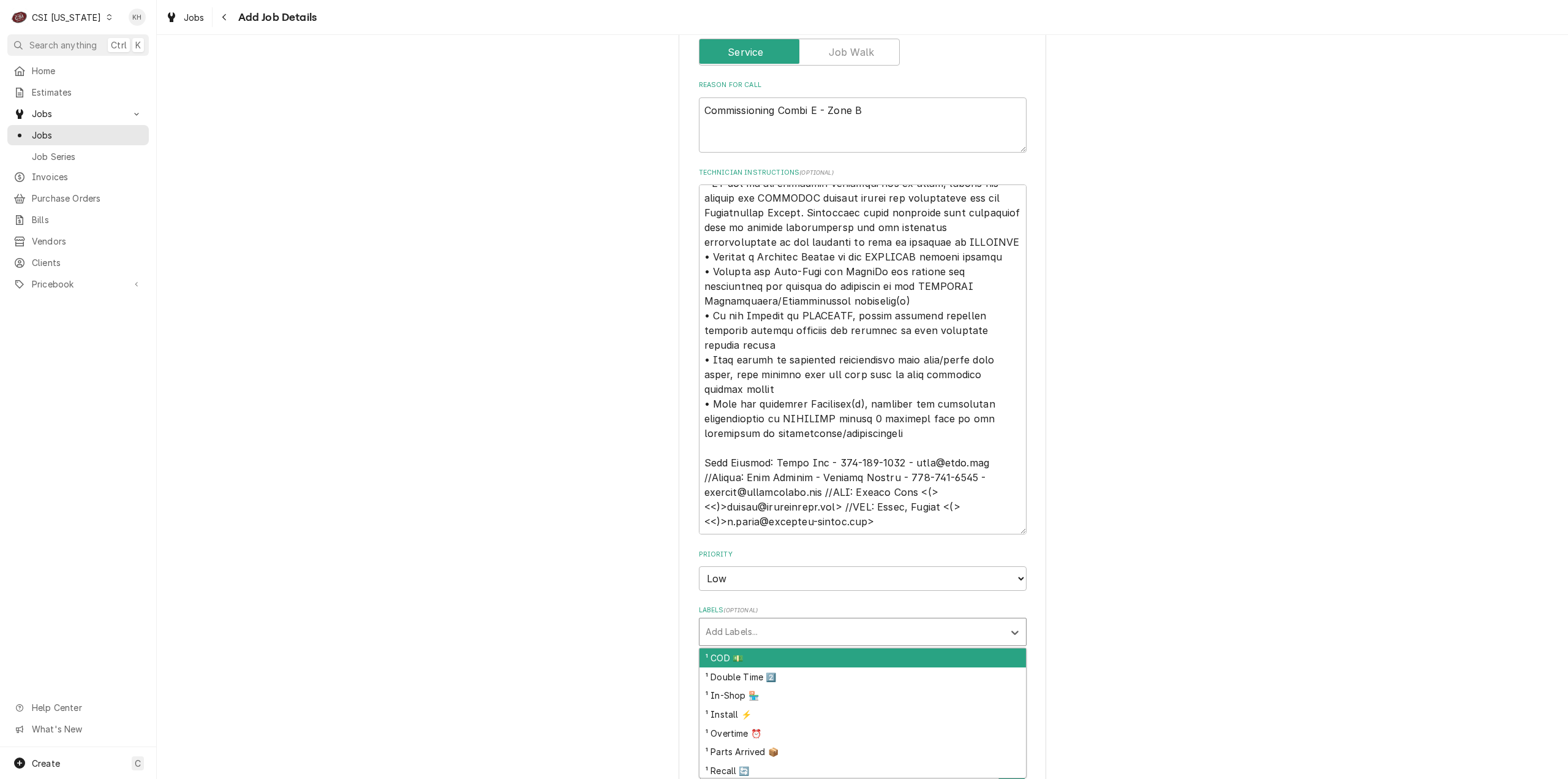
type textarea "x"
click at [749, 628] on div "Labels" at bounding box center [852, 632] width 292 height 22
type input "i"
type input "c"
type textarea "x"
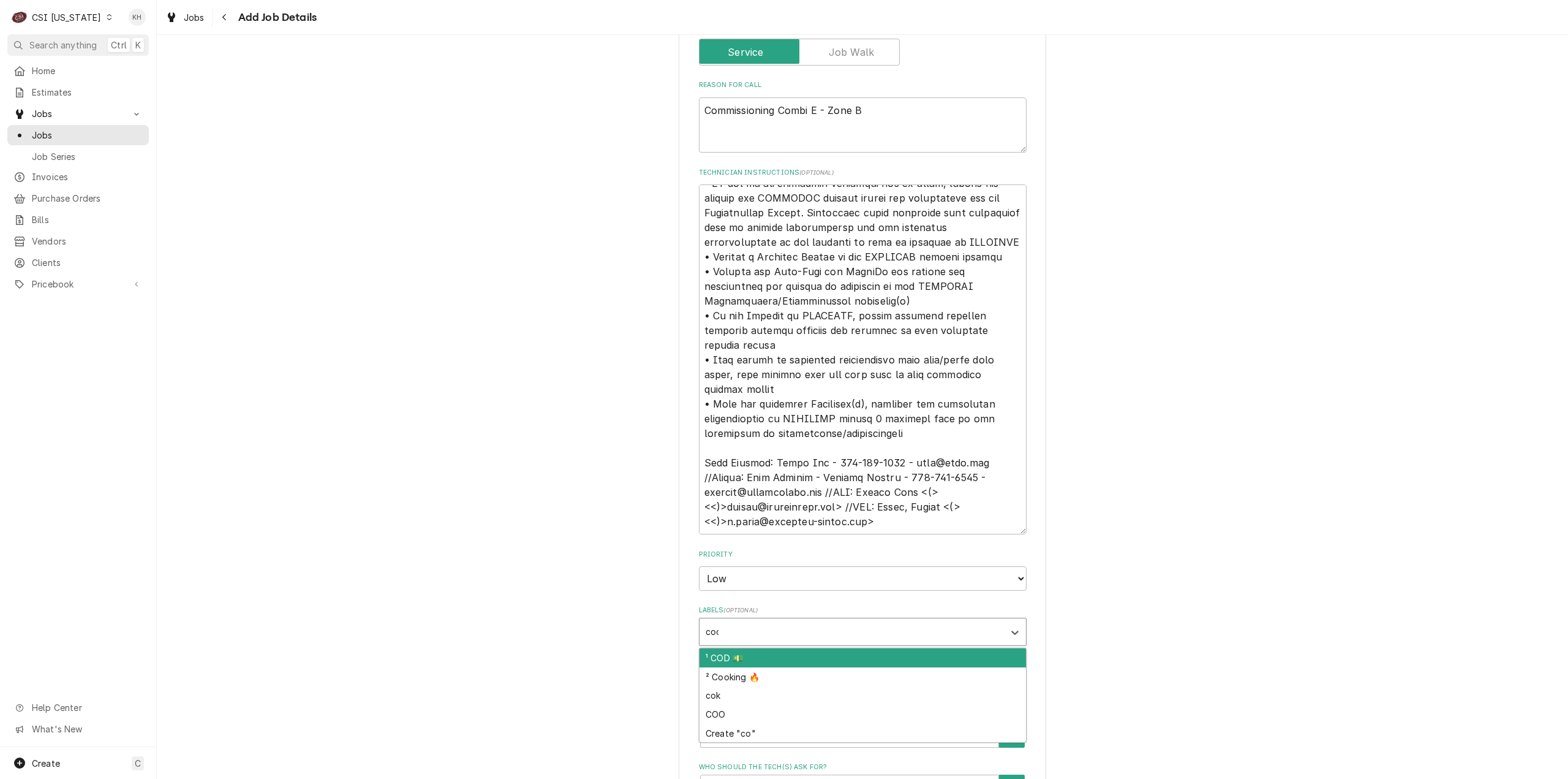
type input "cook"
type textarea "x"
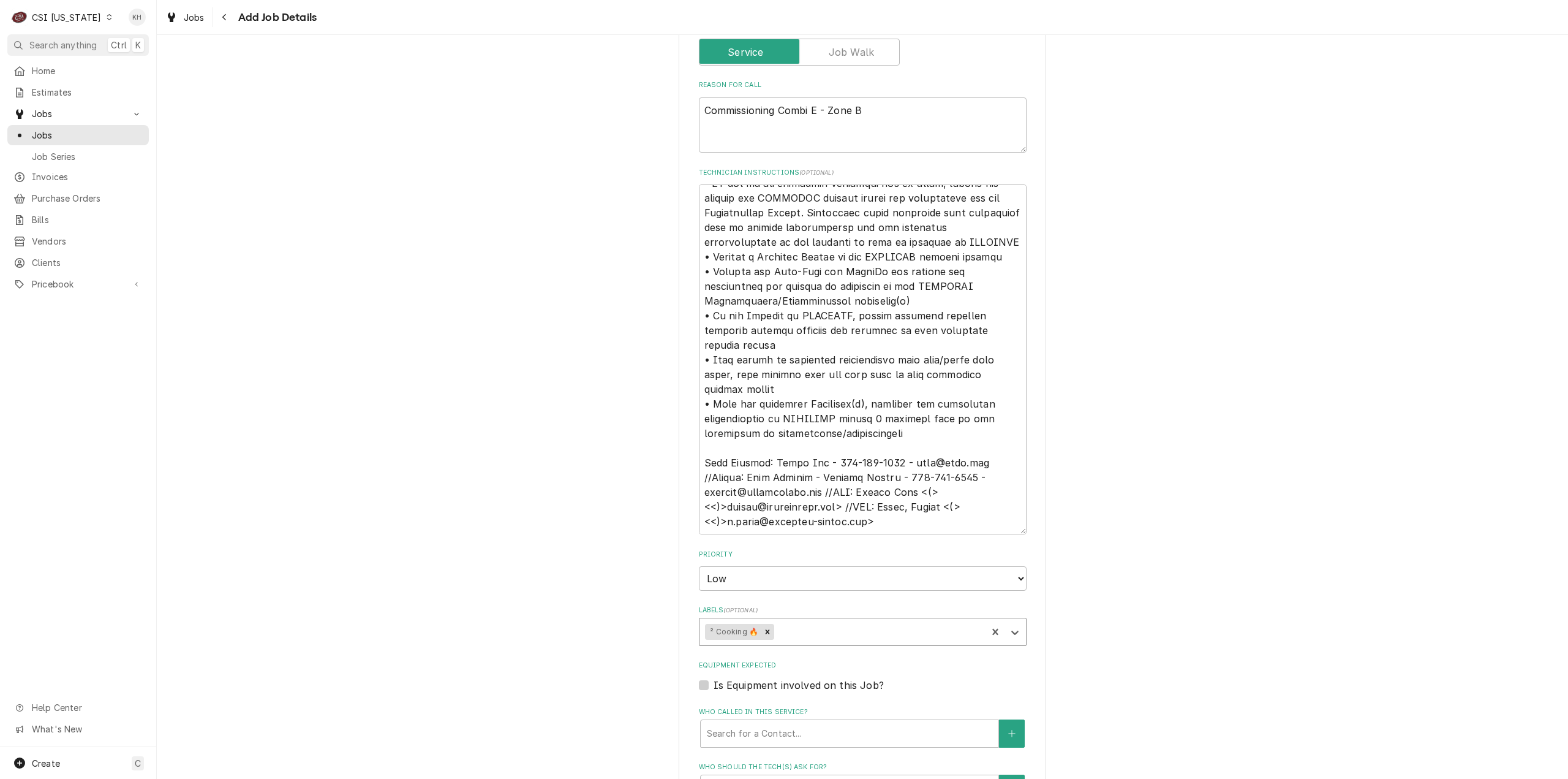
type textarea "x"
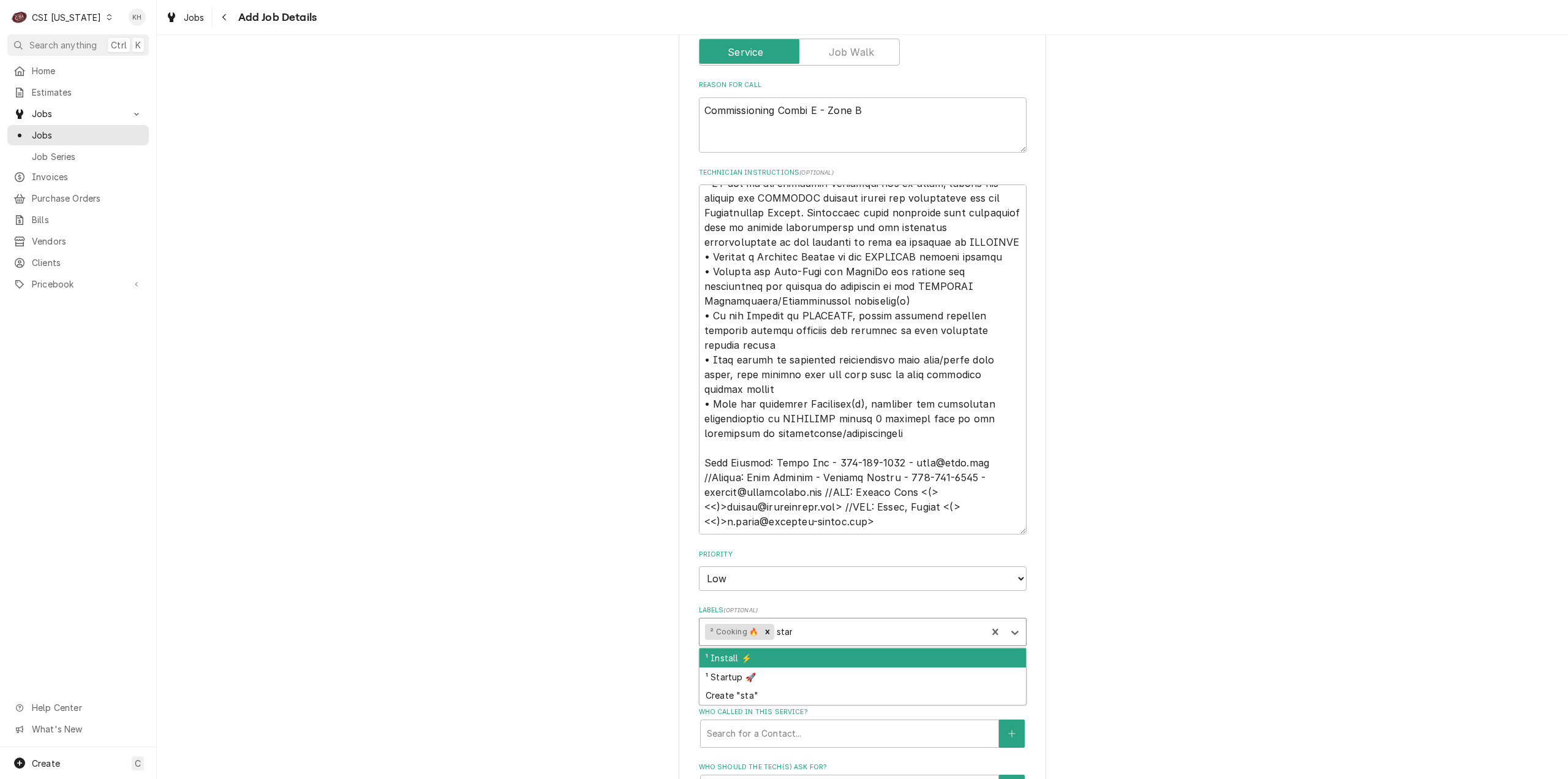
type input "start"
type textarea "x"
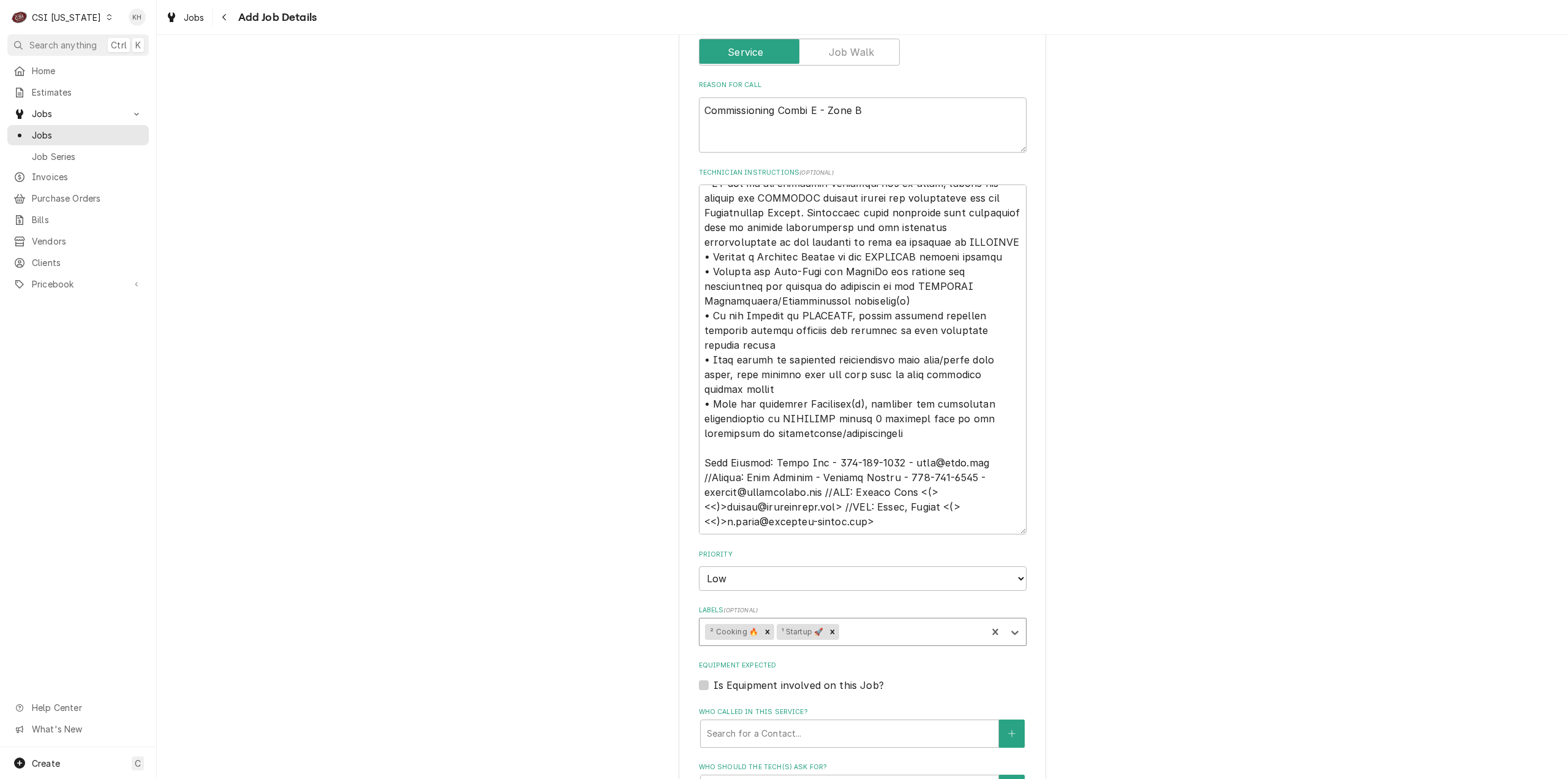
type textarea "x"
click at [713, 682] on label "Is Equipment involved on this Job?" at bounding box center [799, 685] width 171 height 14
click at [713, 682] on input "Equipment Expected" at bounding box center [877, 691] width 327 height 27
checkbox input "true"
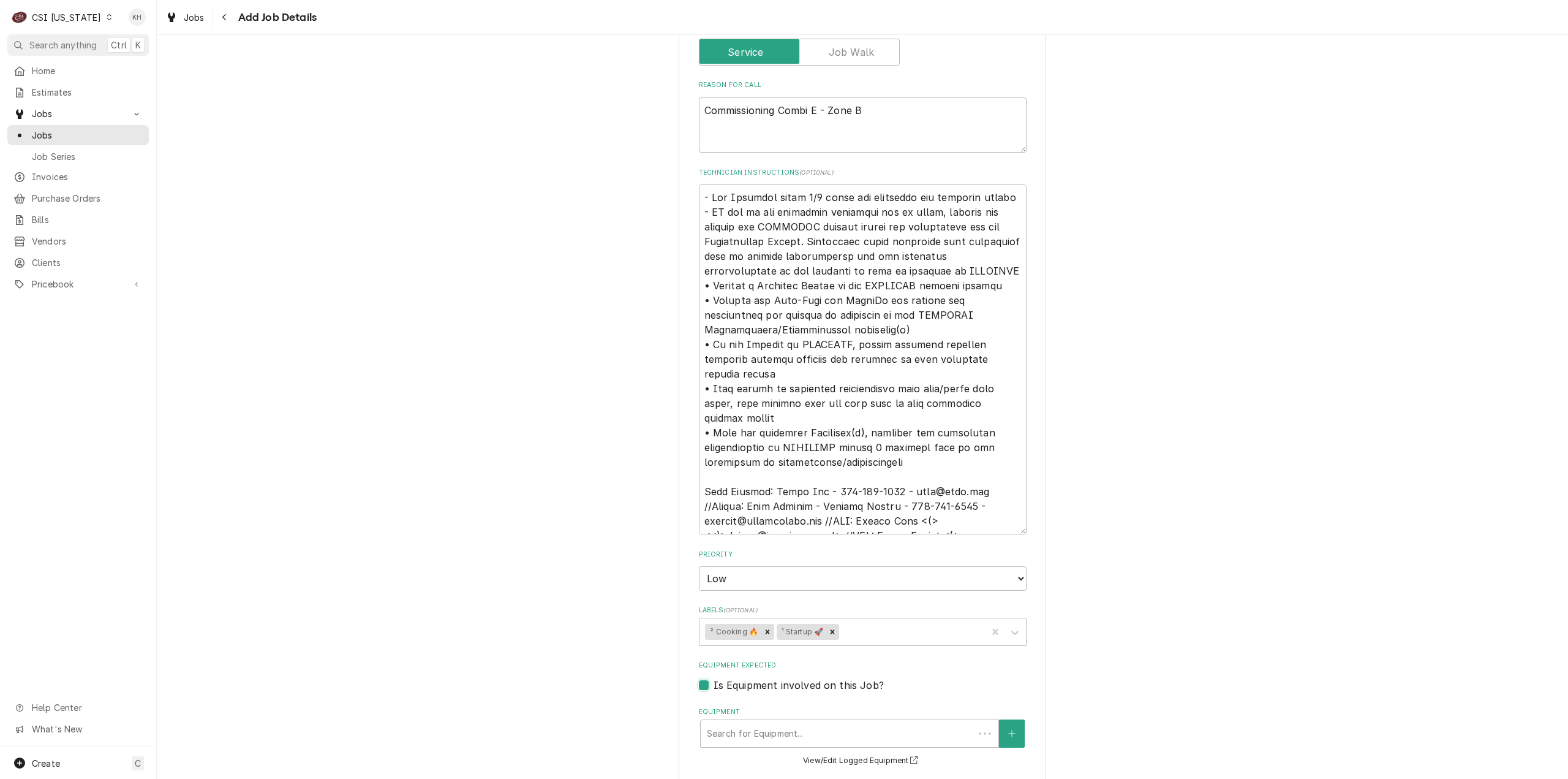
type textarea "x"
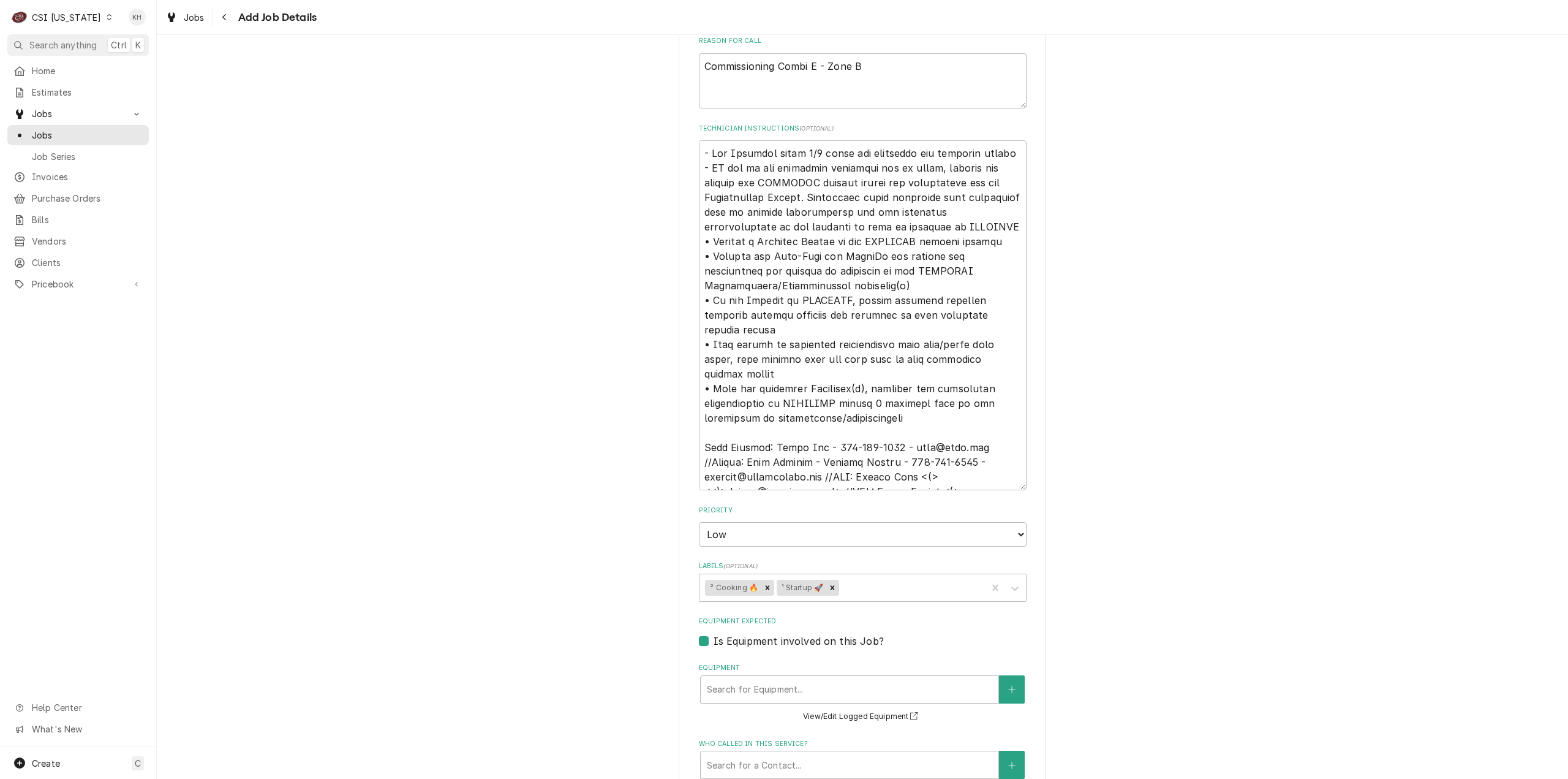
scroll to position [893, 0]
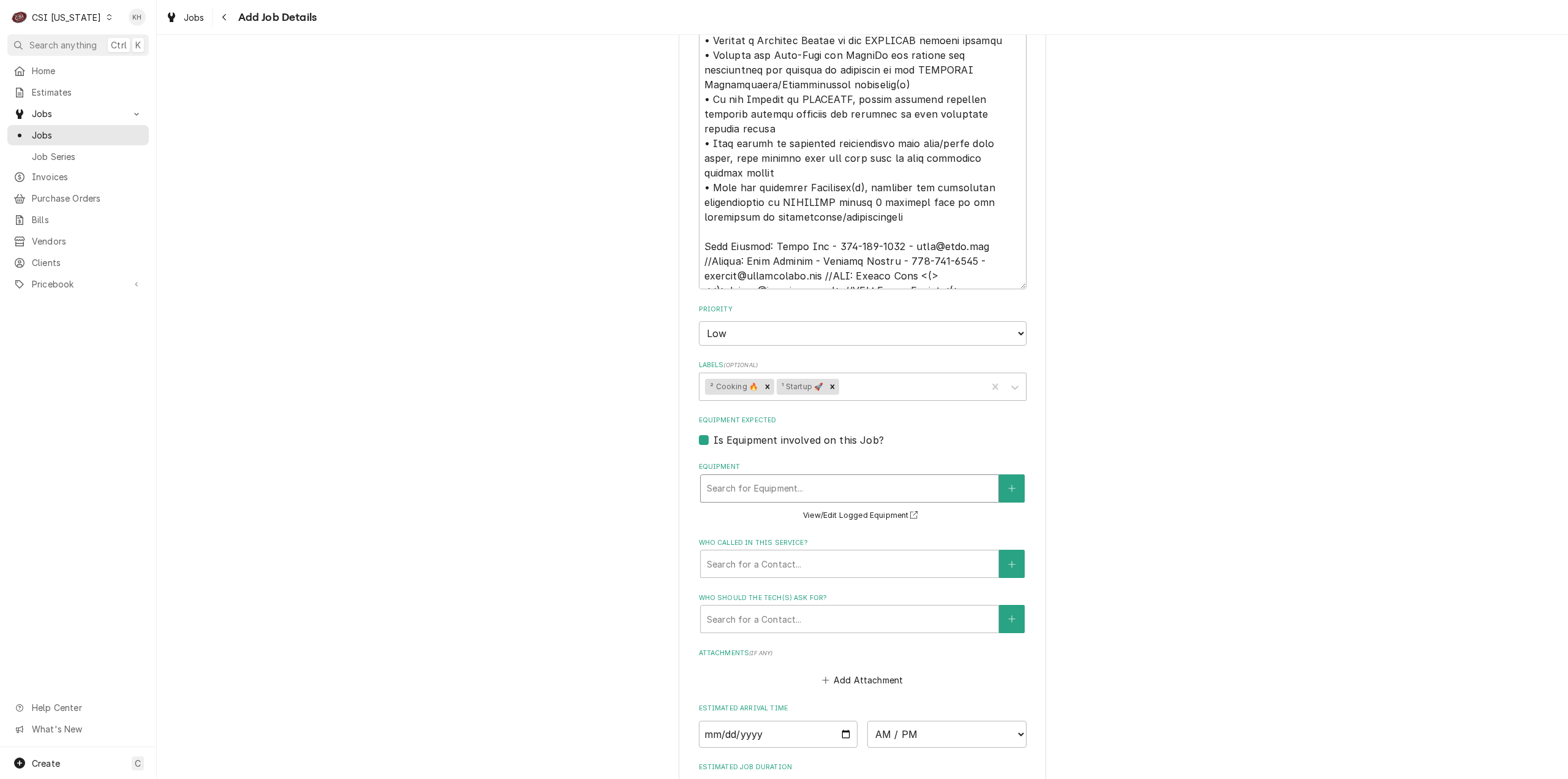
click at [800, 483] on div "Equipment" at bounding box center [849, 489] width 286 height 22
click at [1008, 483] on button "Equipment" at bounding box center [1011, 488] width 25 height 28
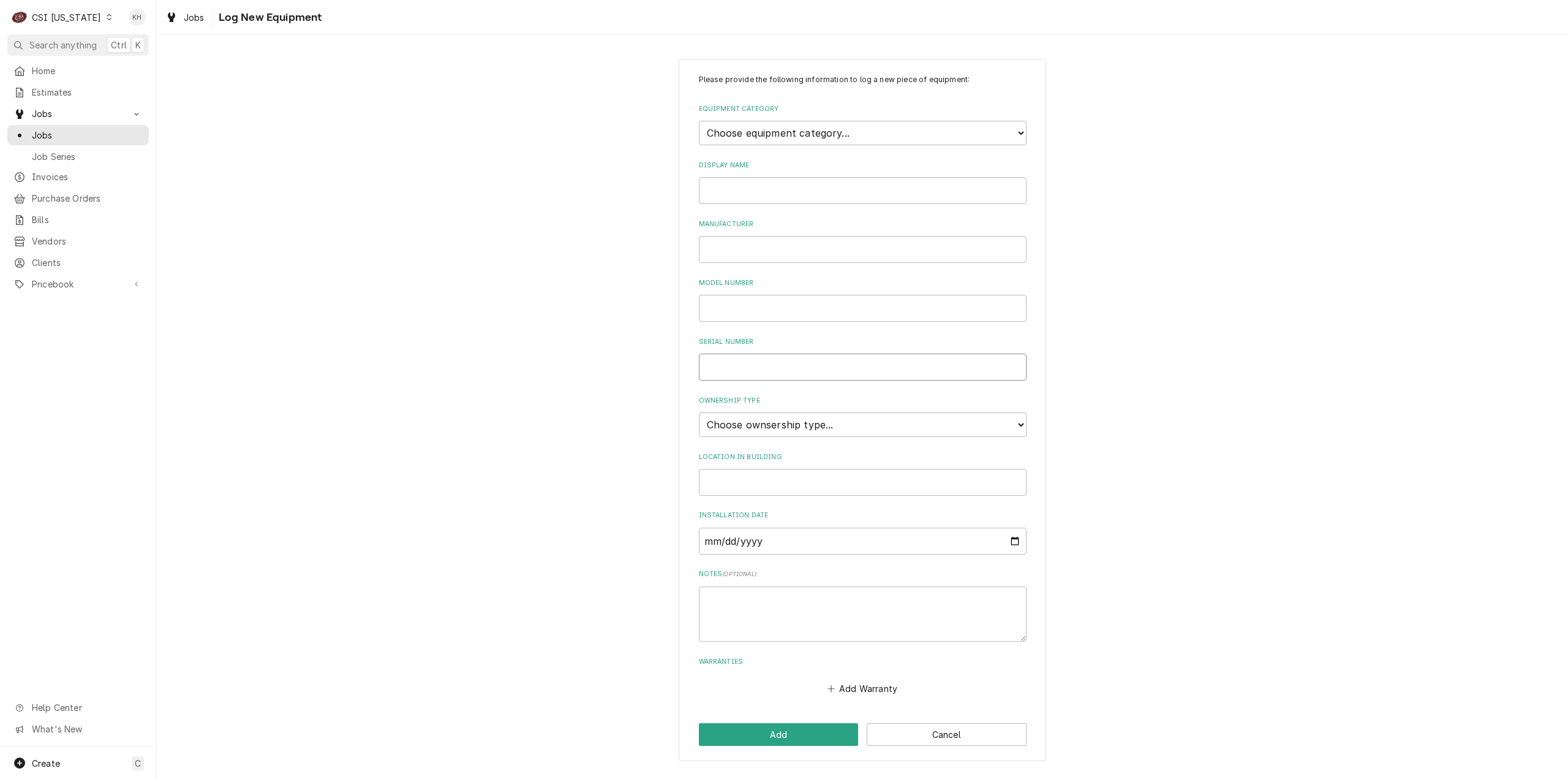
click at [764, 361] on input "Serial Number" at bounding box center [863, 367] width 327 height 27
paste input "E11SJ25073238078"
type input "E11SJ25073238078"
click at [774, 129] on select "Choose equipment category... Cooking Equipment Fryers Ice Machines Ovens and Ra…" at bounding box center [863, 133] width 327 height 25
select select "4"
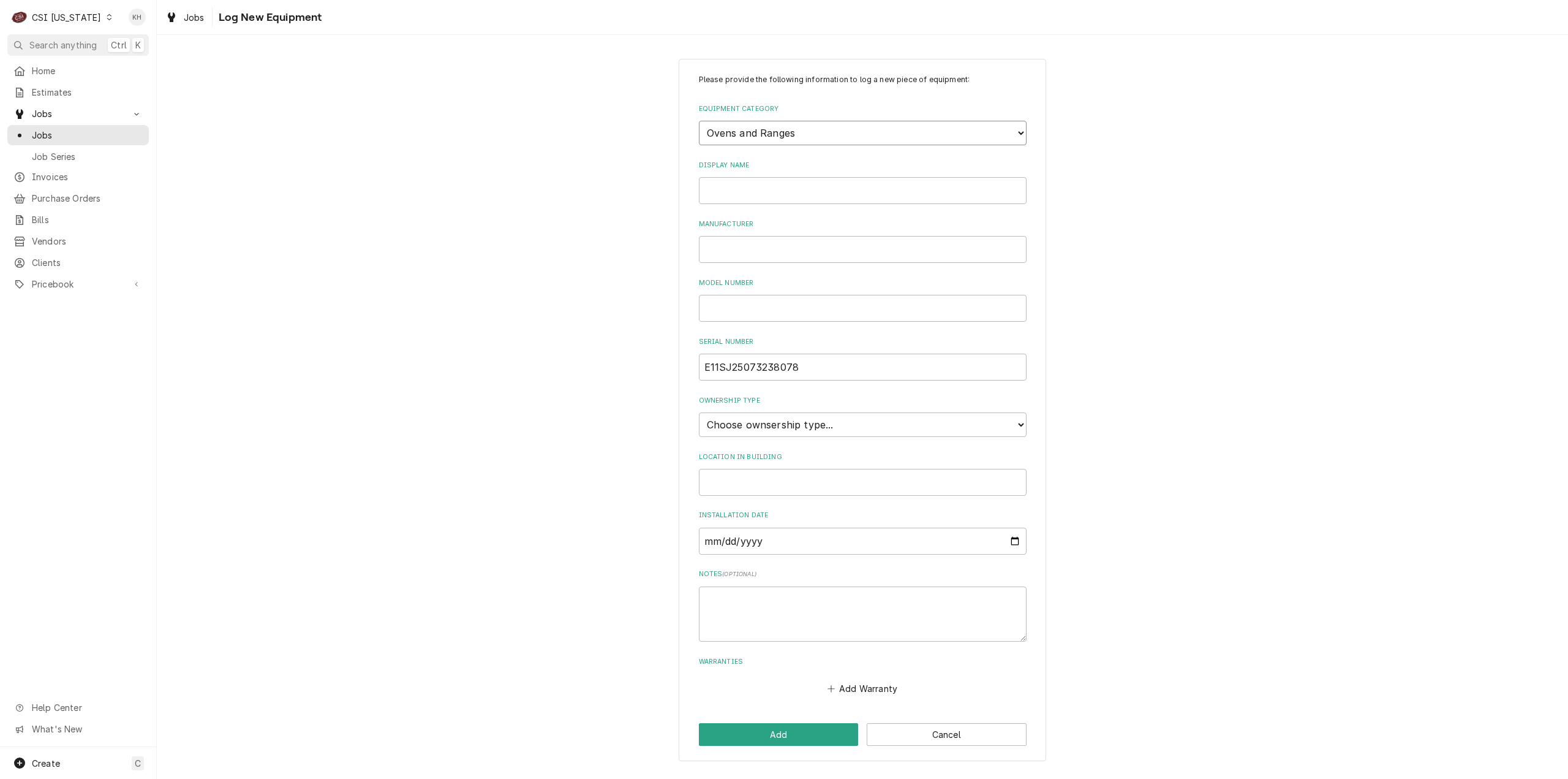
click at [699, 120] on select "Choose equipment category... Cooking Equipment Fryers Ice Machines Ovens and Ra…" at bounding box center [863, 133] width 327 height 25
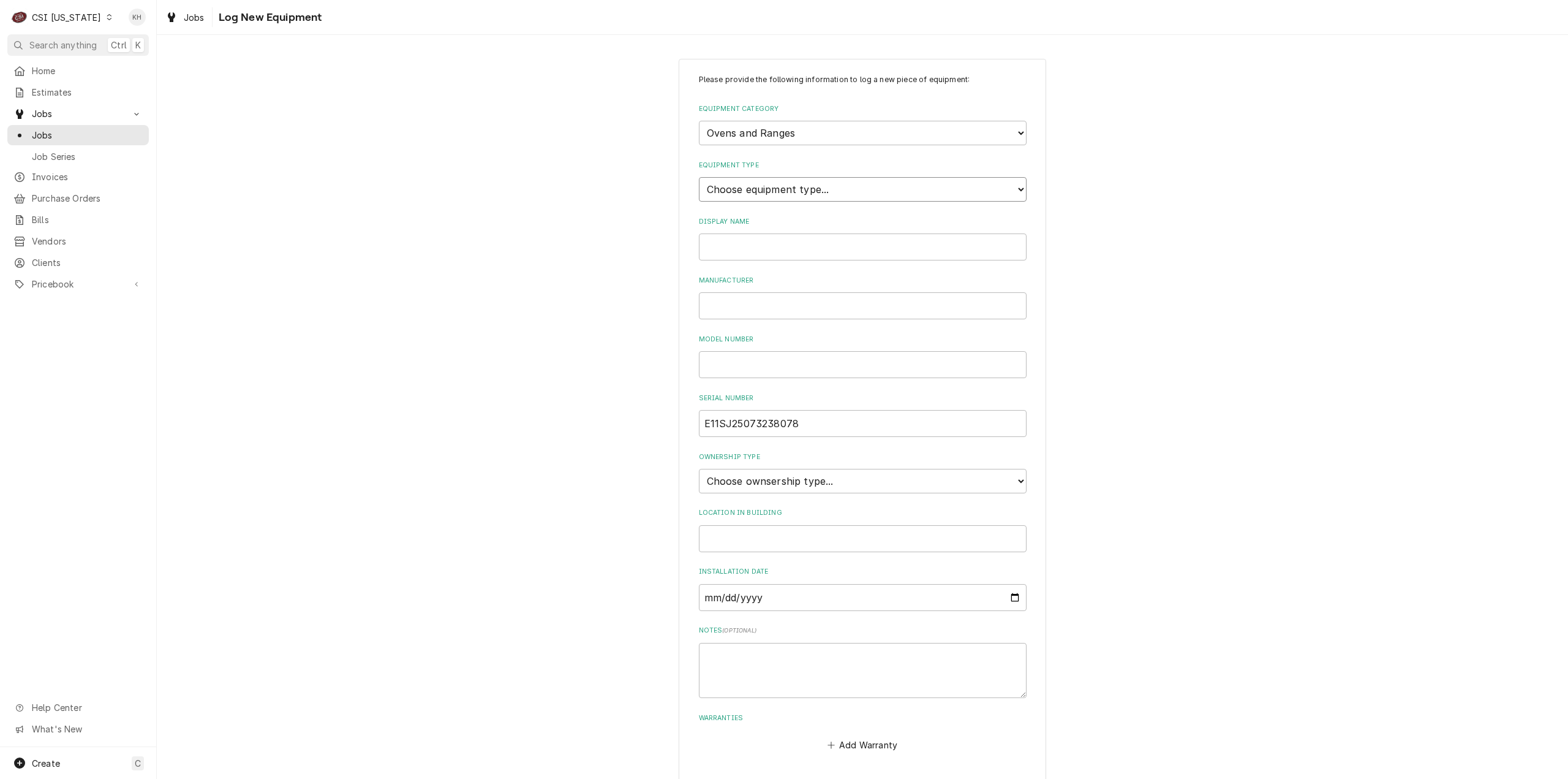
click at [765, 186] on select "Choose equipment type... Combi Oven Convection Oven Countertop Electric Range C…" at bounding box center [863, 189] width 327 height 25
select select "20"
click at [699, 177] on select "Choose equipment type... Combi Oven Convection Oven Countertop Electric Range C…" at bounding box center [863, 189] width 327 height 25
click at [788, 247] on input "Display Name" at bounding box center [863, 246] width 327 height 27
type input "iCombi E"
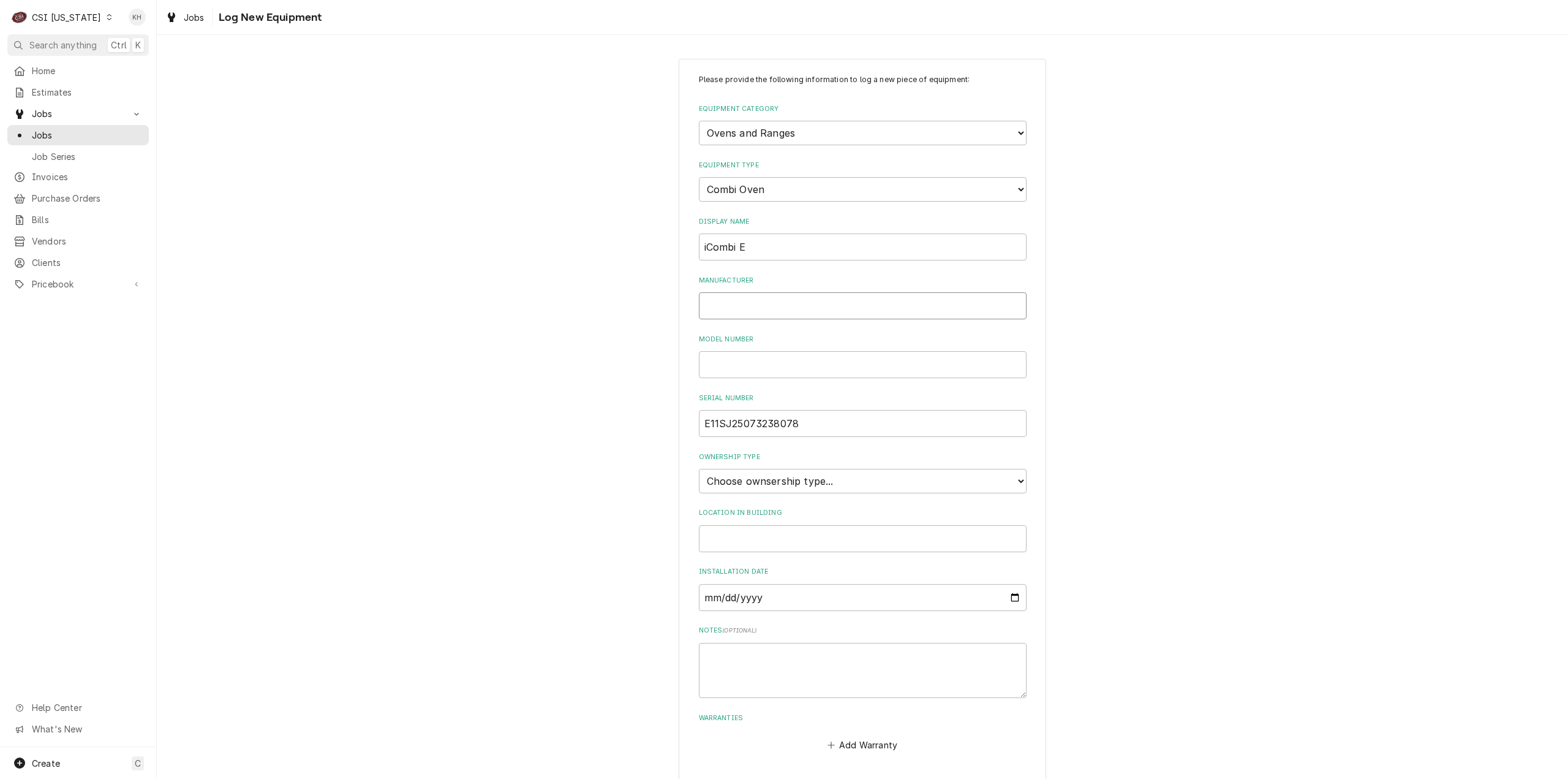
click at [777, 310] on input "Manufacturer" at bounding box center [863, 306] width 327 height 27
type input "Rational"
click at [782, 474] on select "Choose ownsership type... Unknown Owned Leased Rented" at bounding box center [863, 481] width 327 height 25
select select "1"
click at [699, 469] on select "Choose ownsership type... Unknown Owned Leased Rented" at bounding box center [863, 481] width 327 height 25
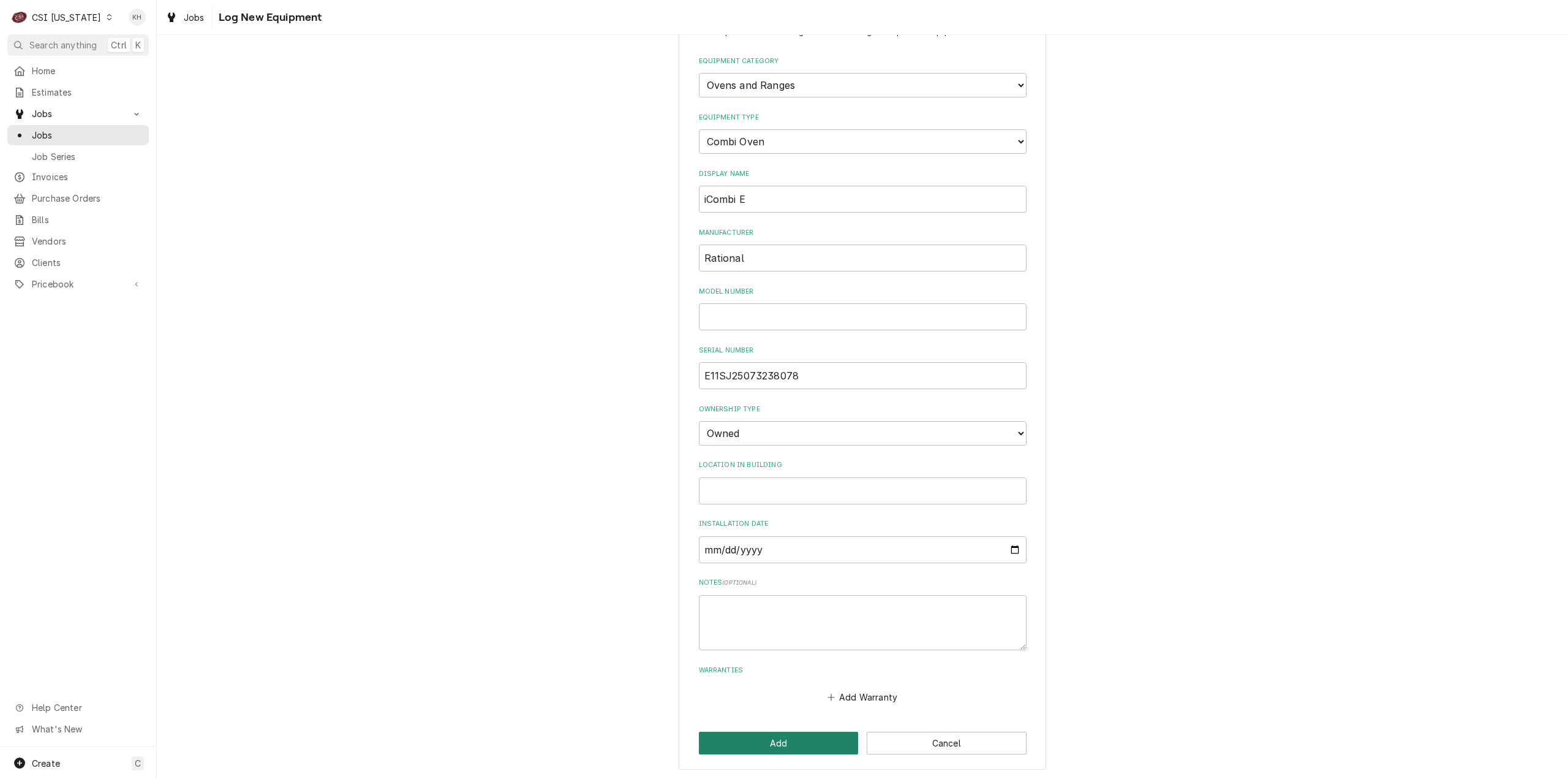
click at [772, 735] on button "Add" at bounding box center [779, 743] width 160 height 23
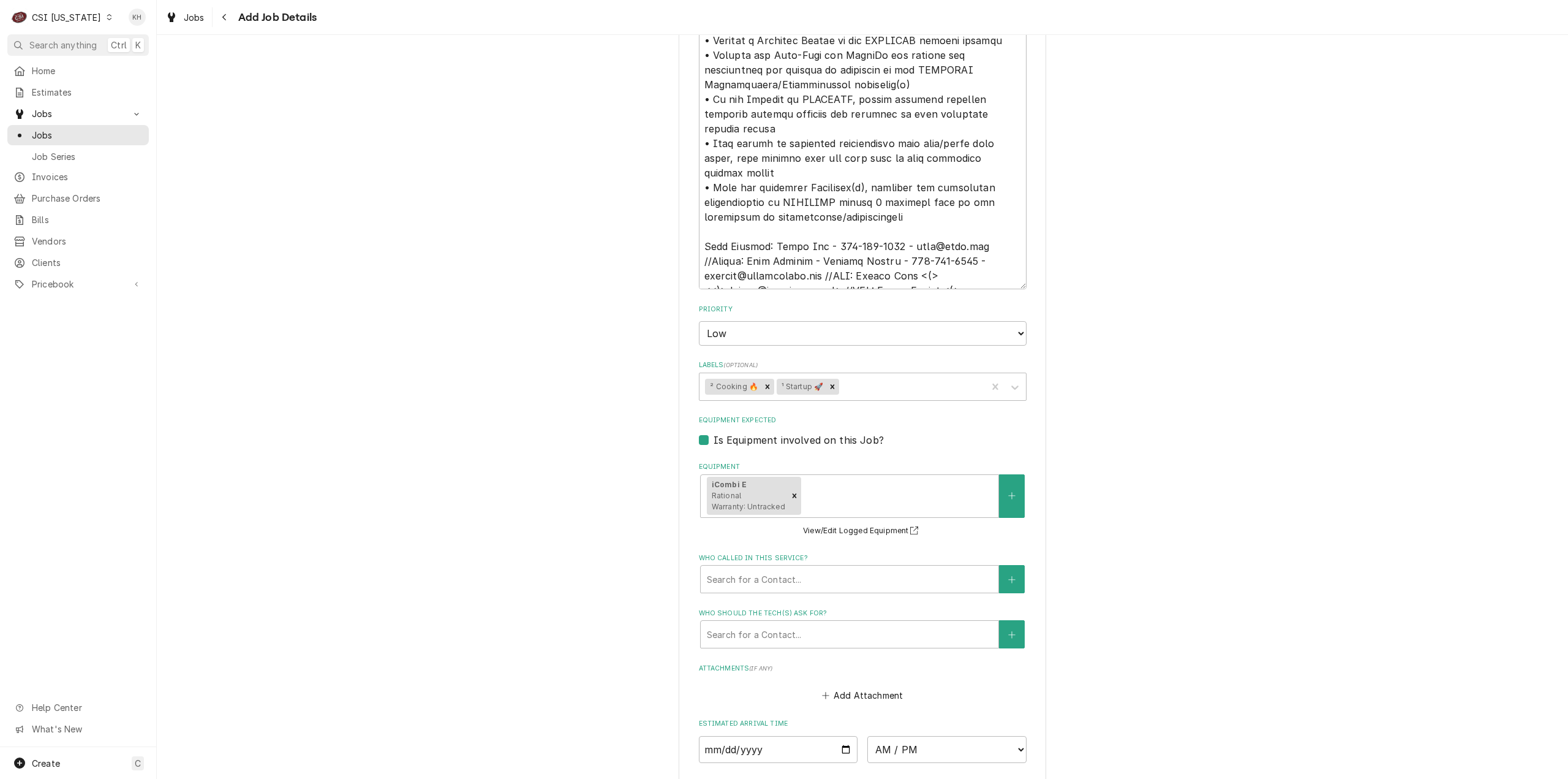
scroll to position [1099, 0]
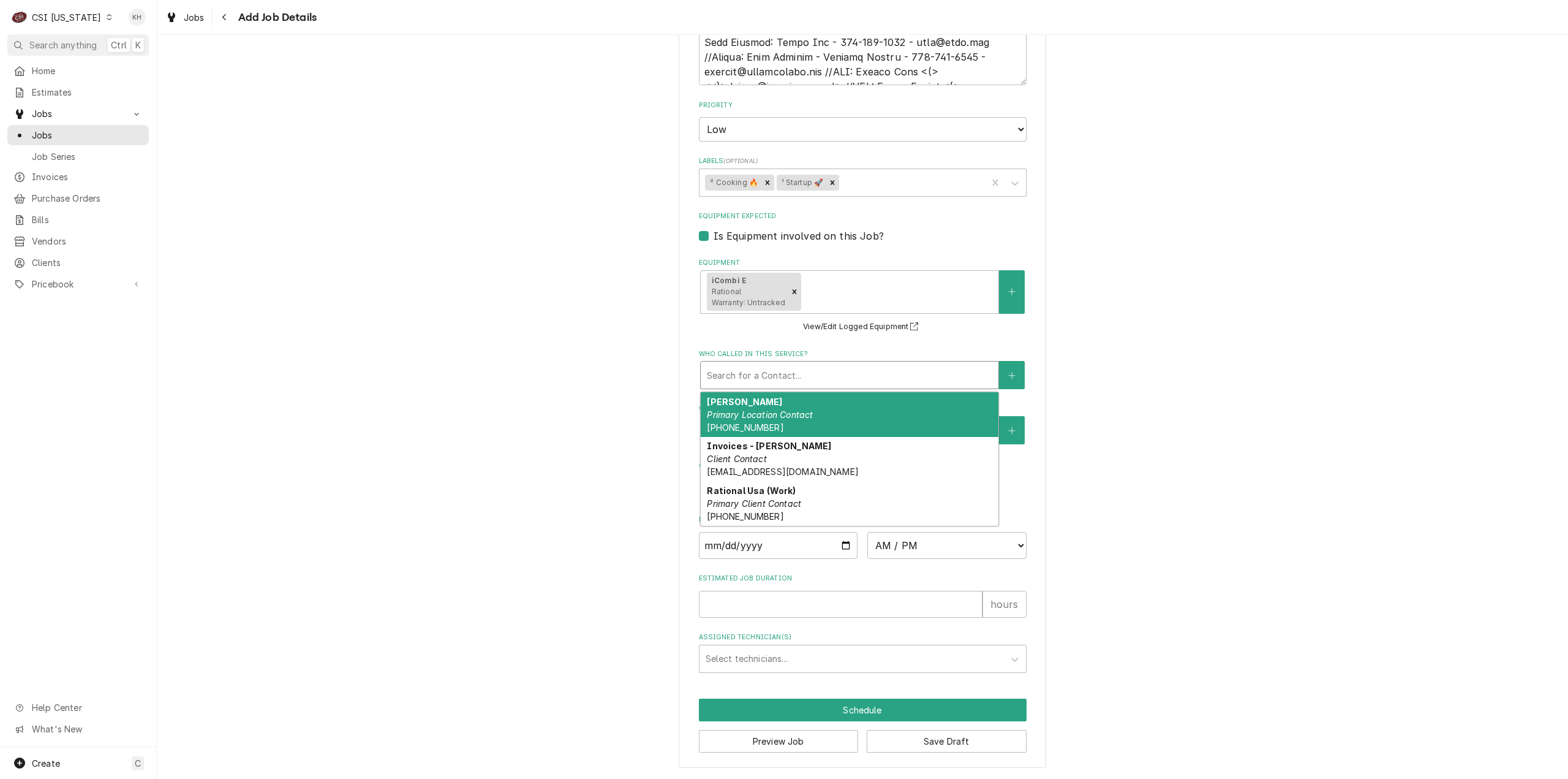
drag, startPoint x: 840, startPoint y: 360, endPoint x: 828, endPoint y: 384, distance: 26.8
click at [837, 362] on div "Search for a Contact..." at bounding box center [850, 374] width 299 height 28
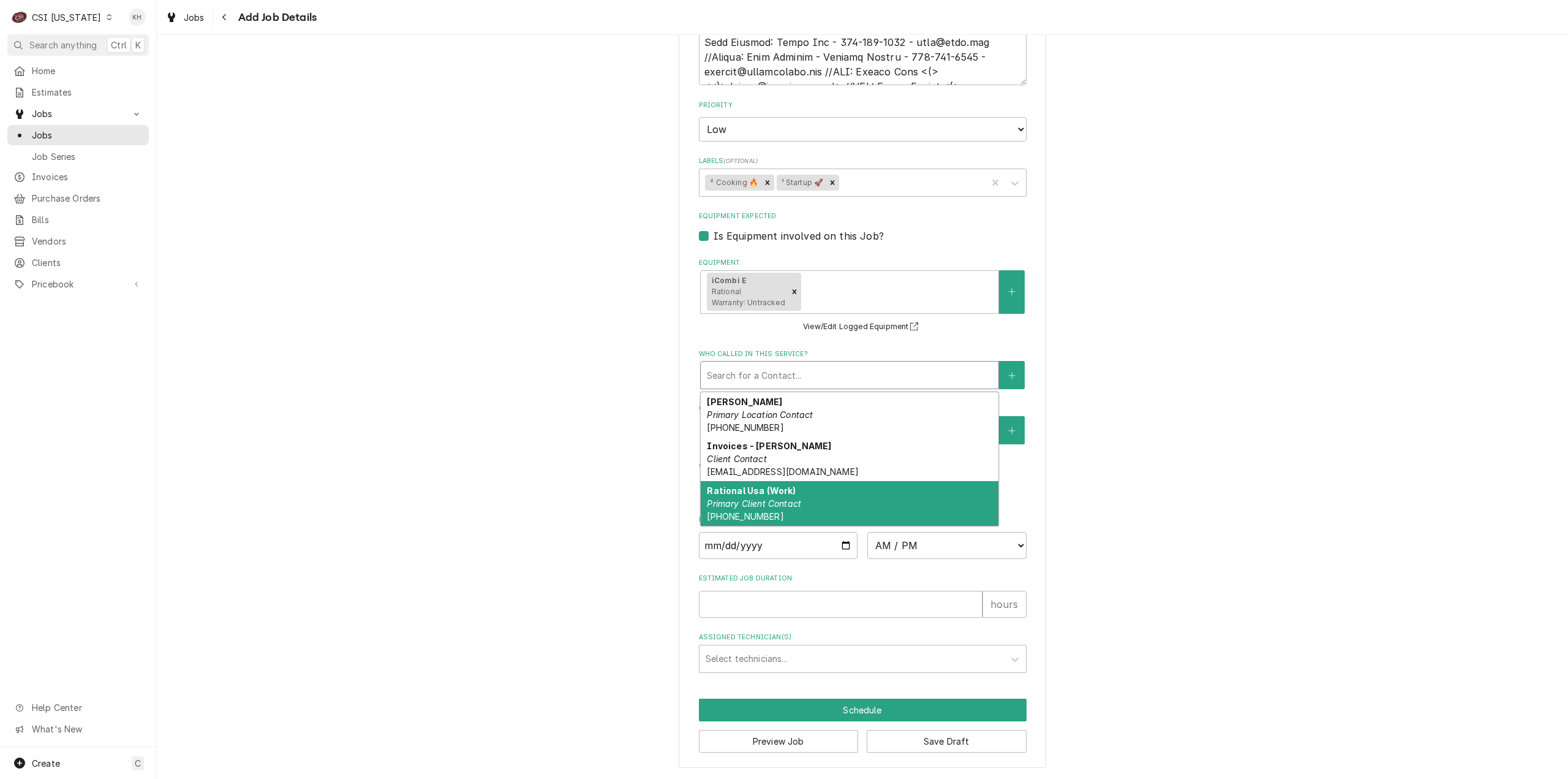
click at [776, 503] on em "Primary Client Contact" at bounding box center [753, 503] width 94 height 10
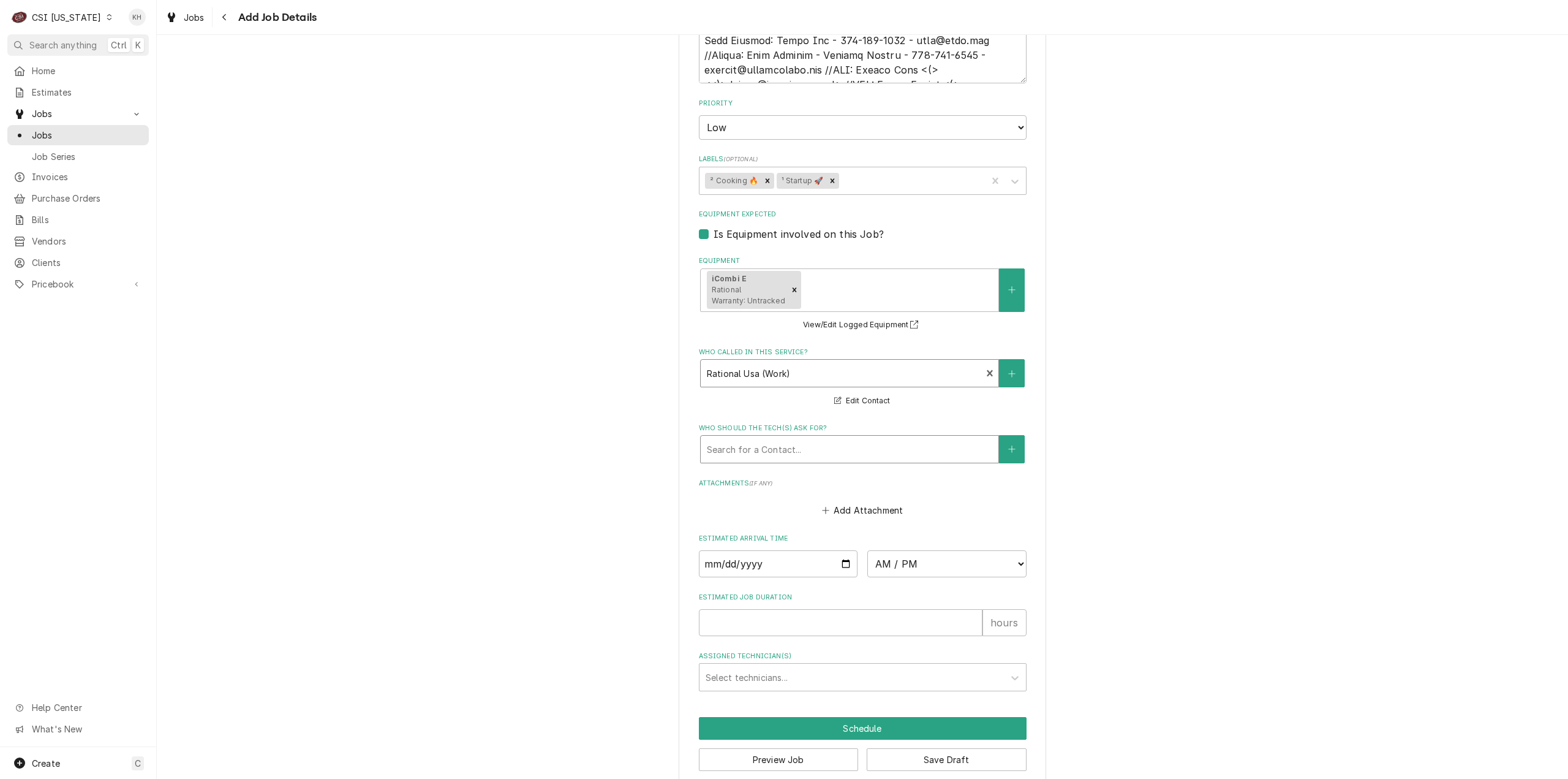
click at [763, 449] on div "Who should the tech(s) ask for?" at bounding box center [849, 449] width 286 height 22
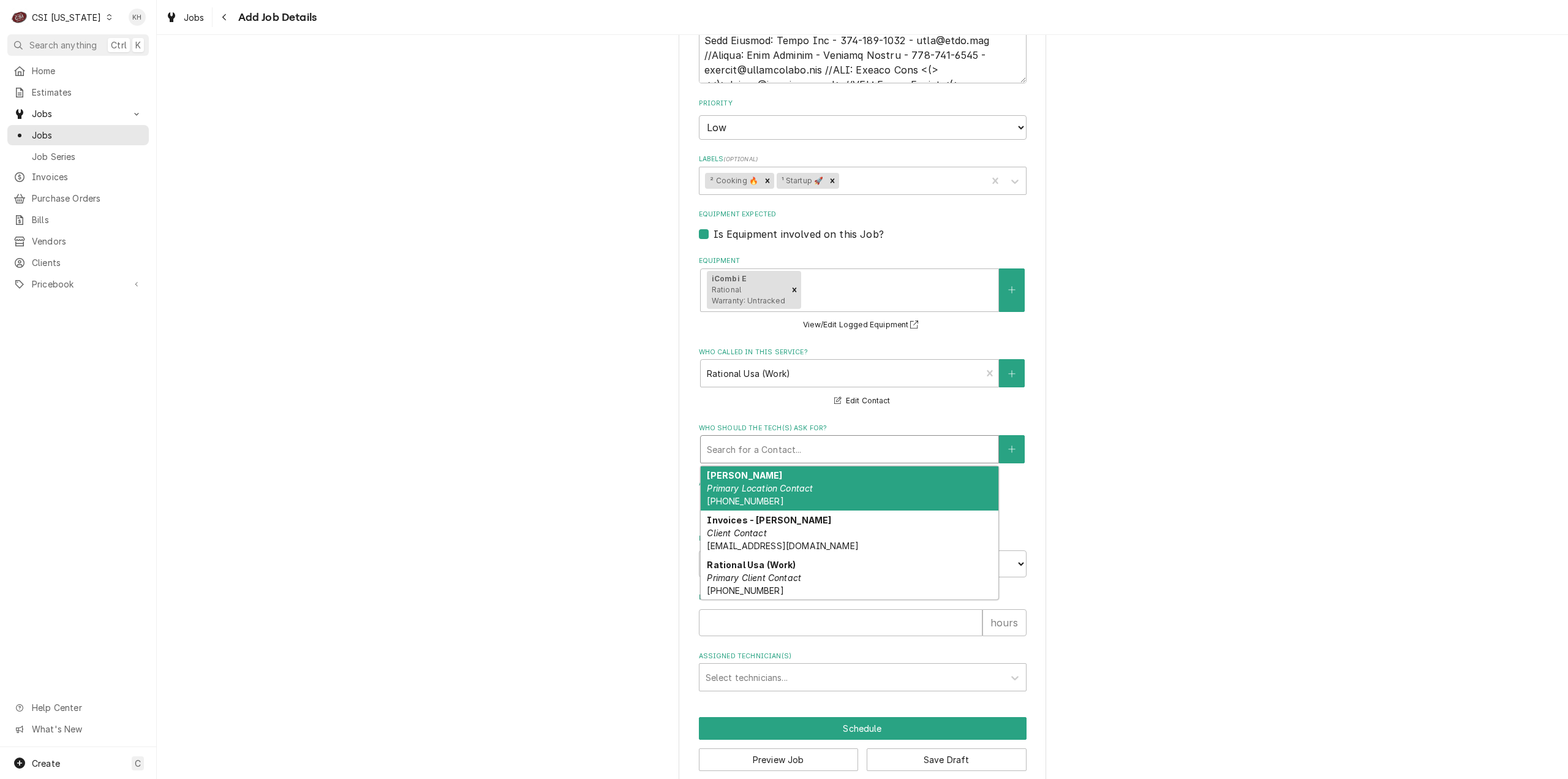
click at [758, 489] on em "Primary Location Contact" at bounding box center [760, 488] width 106 height 10
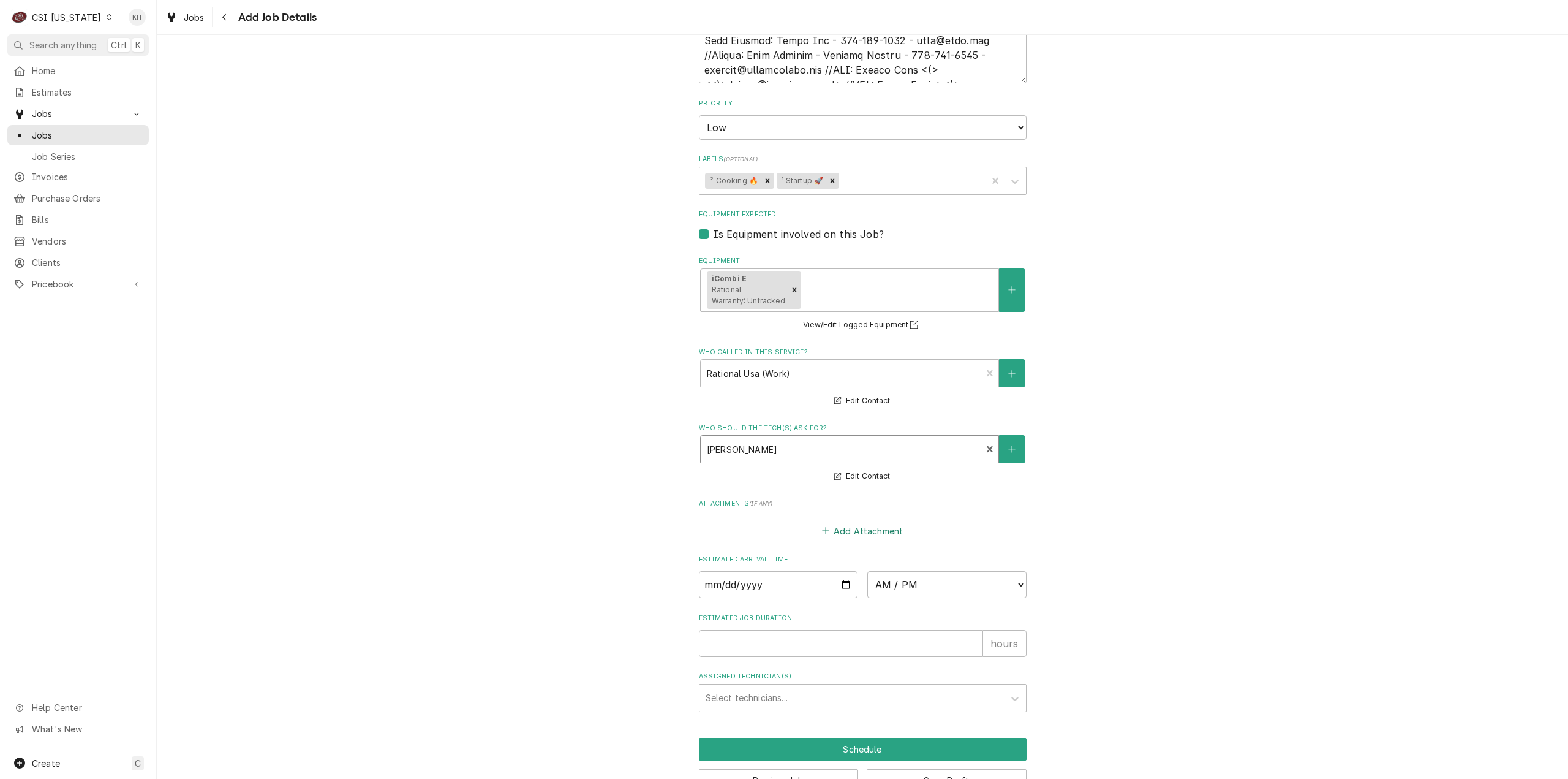
click at [874, 528] on button "Add Attachment" at bounding box center [862, 531] width 86 height 17
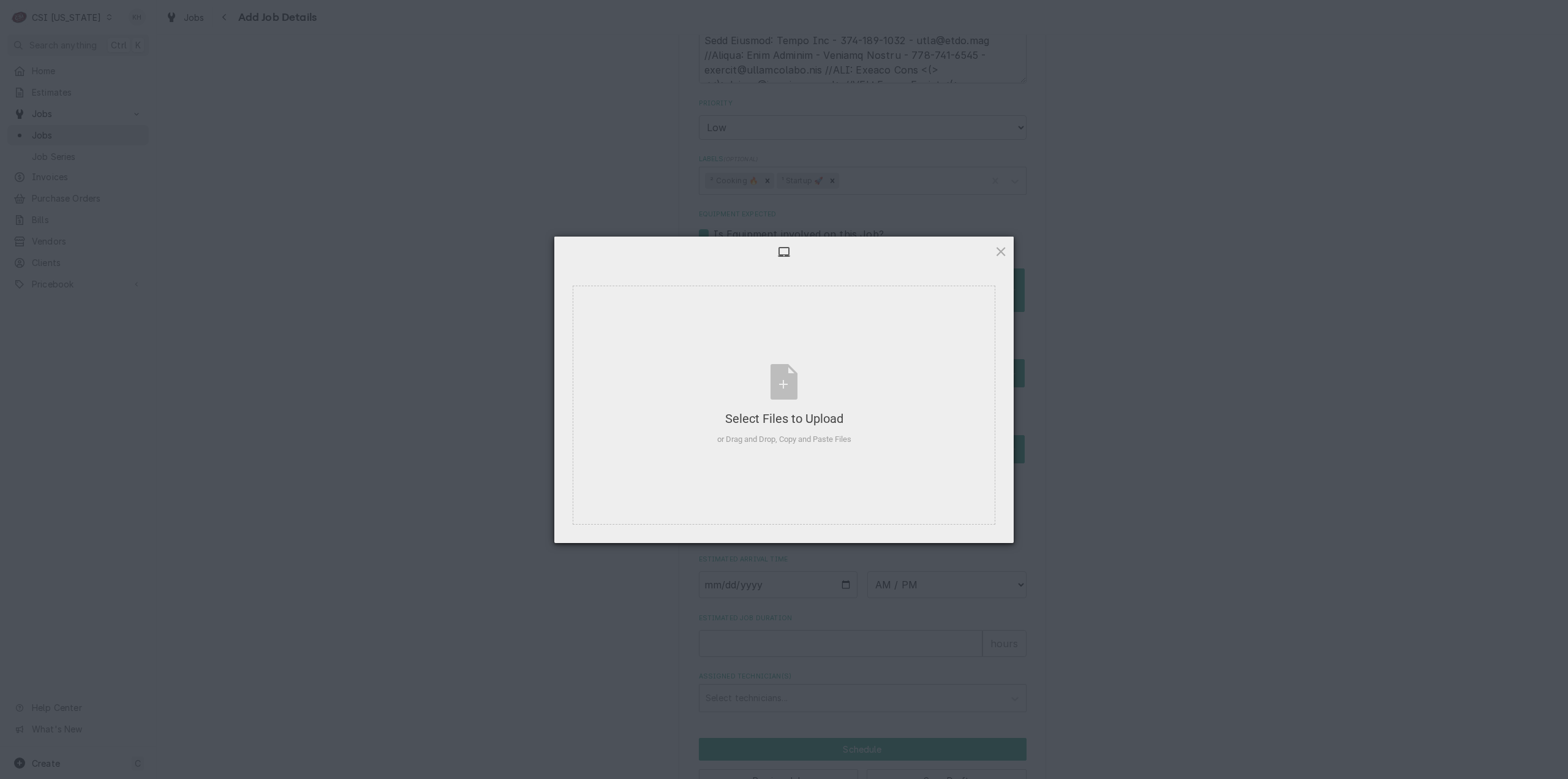
type textarea "x"
click at [796, 385] on div "Select Files to Upload or Drag and Drop, Copy and Paste Files" at bounding box center [784, 405] width 134 height 81
type textarea "x"
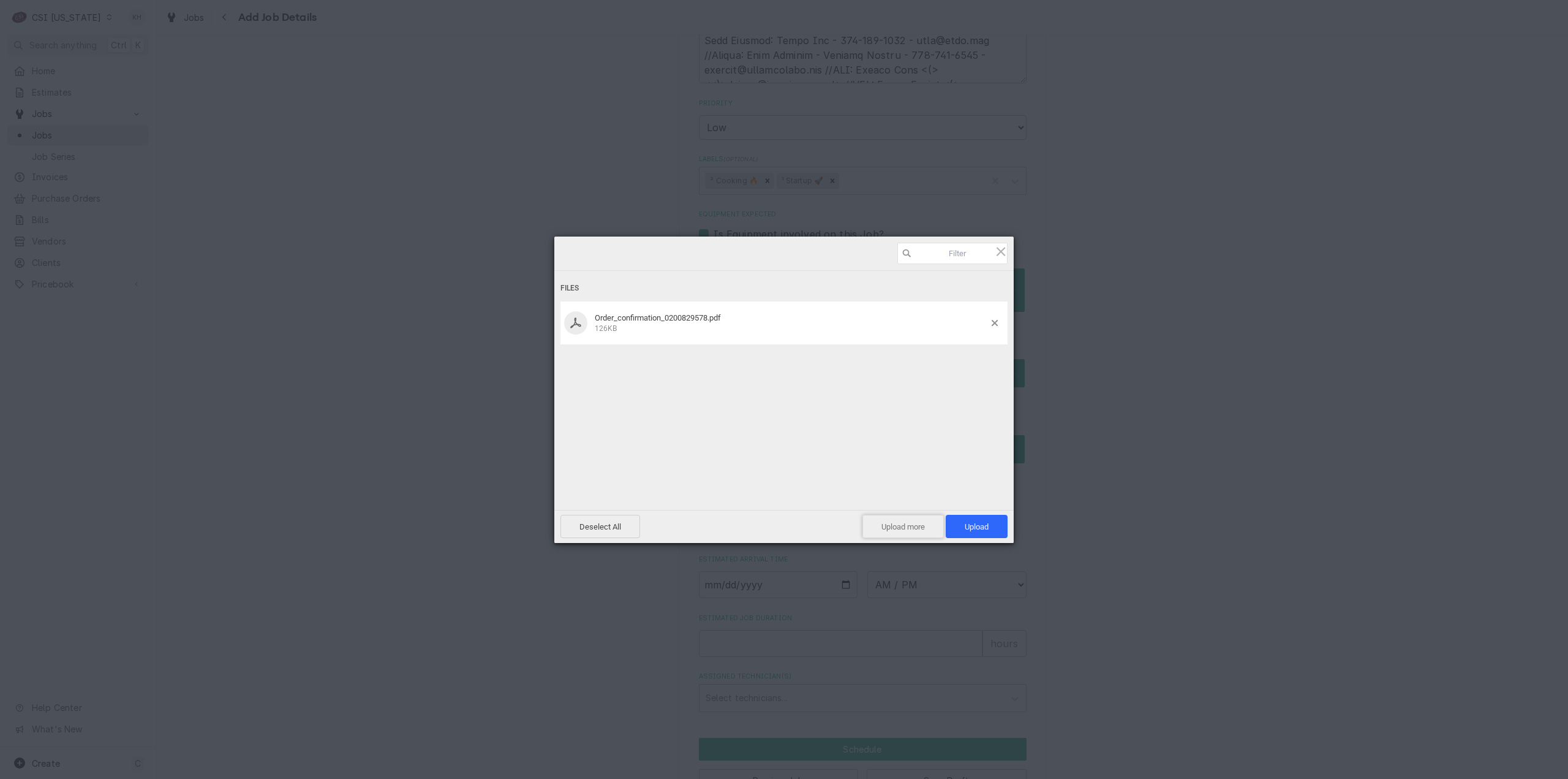
click at [921, 526] on span "Upload more" at bounding box center [903, 526] width 81 height 23
click at [824, 388] on div "Select Files to Upload or Drag and Drop, Copy and Paste Files" at bounding box center [784, 405] width 134 height 81
click at [957, 526] on span "Upload 2" at bounding box center [970, 526] width 37 height 9
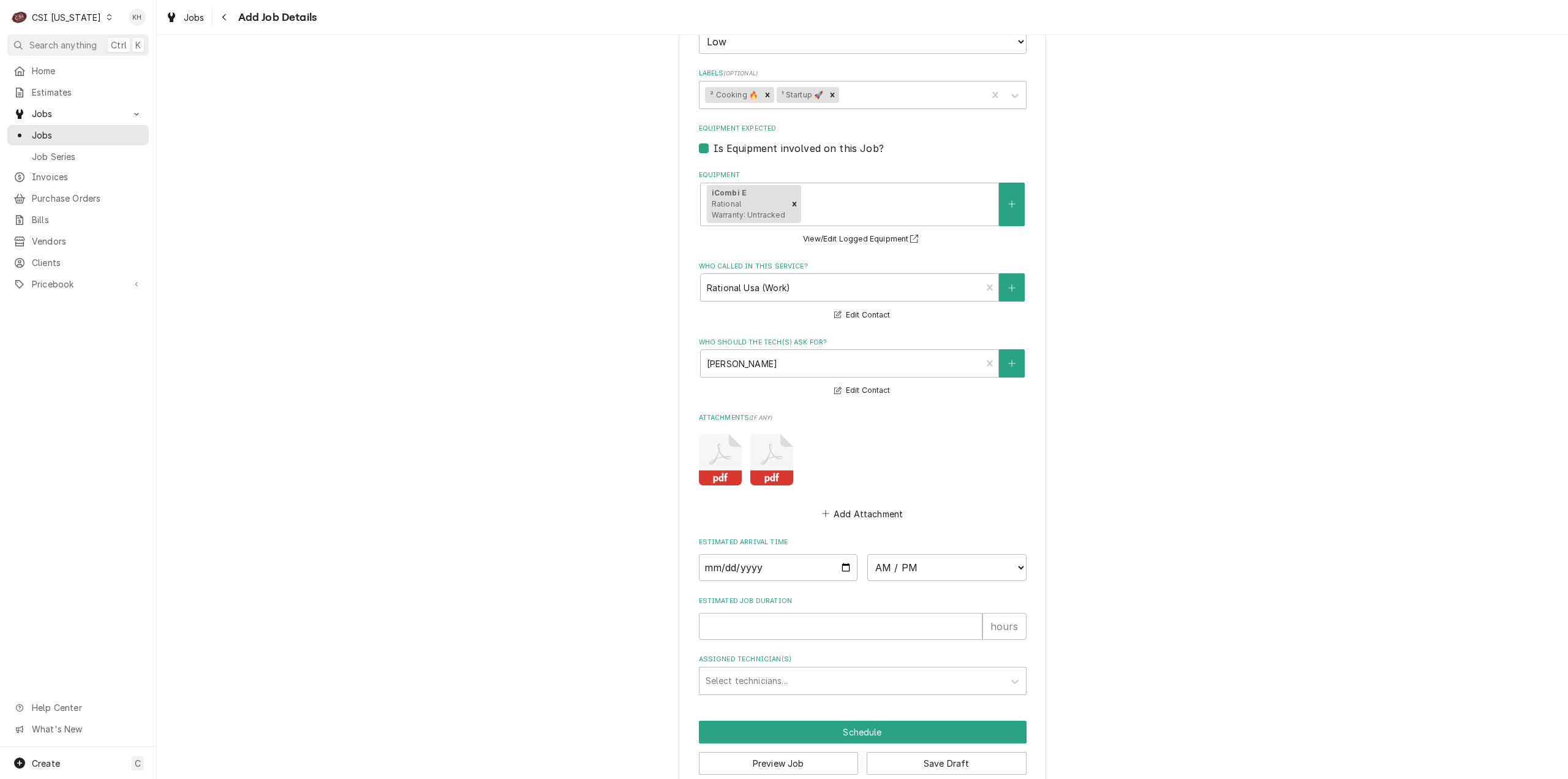
scroll to position [1209, 0]
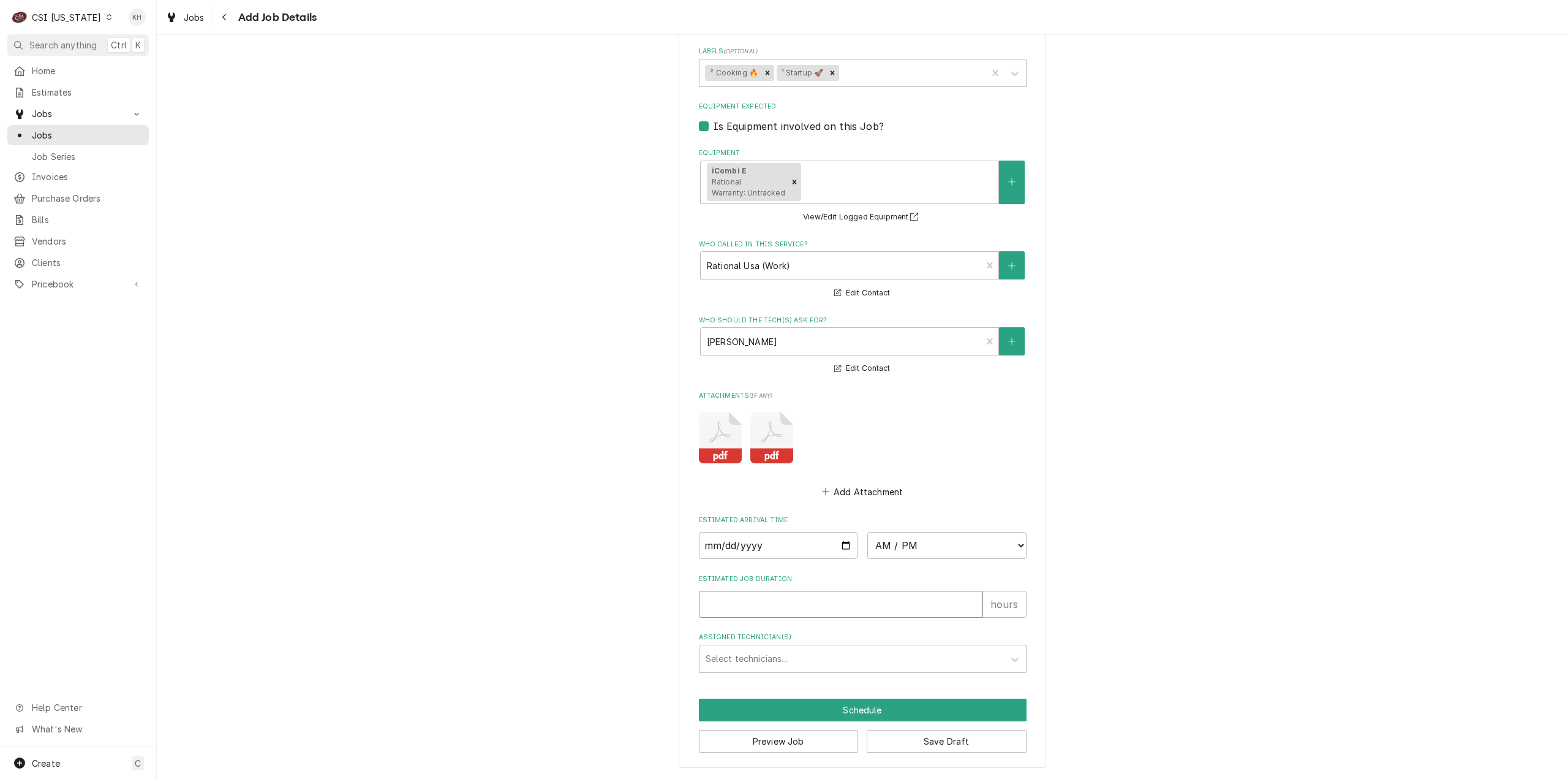
click at [802, 606] on input "Estimated Job Duration" at bounding box center [841, 604] width 283 height 27
type textarea "x"
type input "2"
type textarea "x"
type input "2"
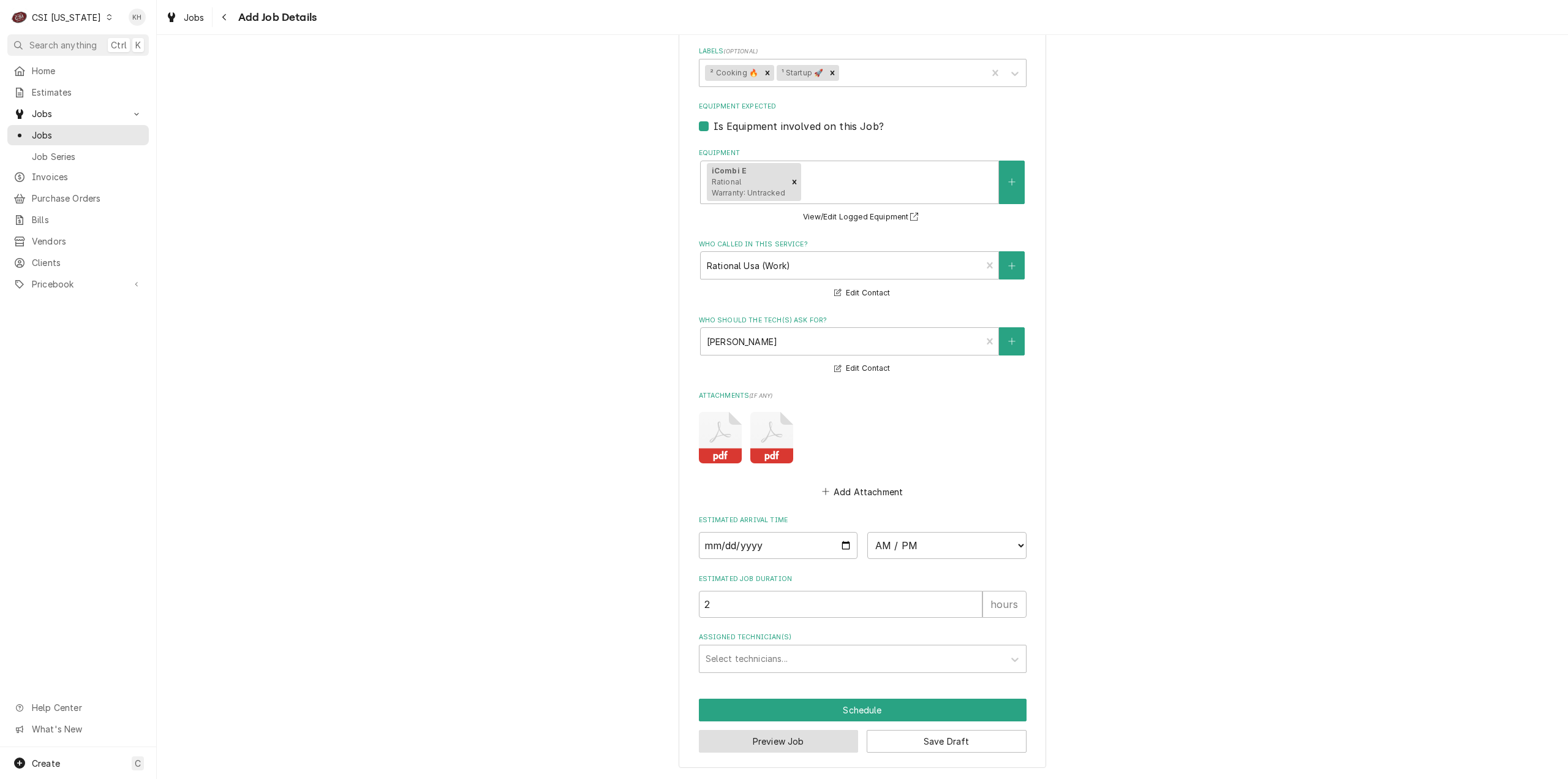
click at [793, 739] on button "Preview Job" at bounding box center [779, 740] width 160 height 23
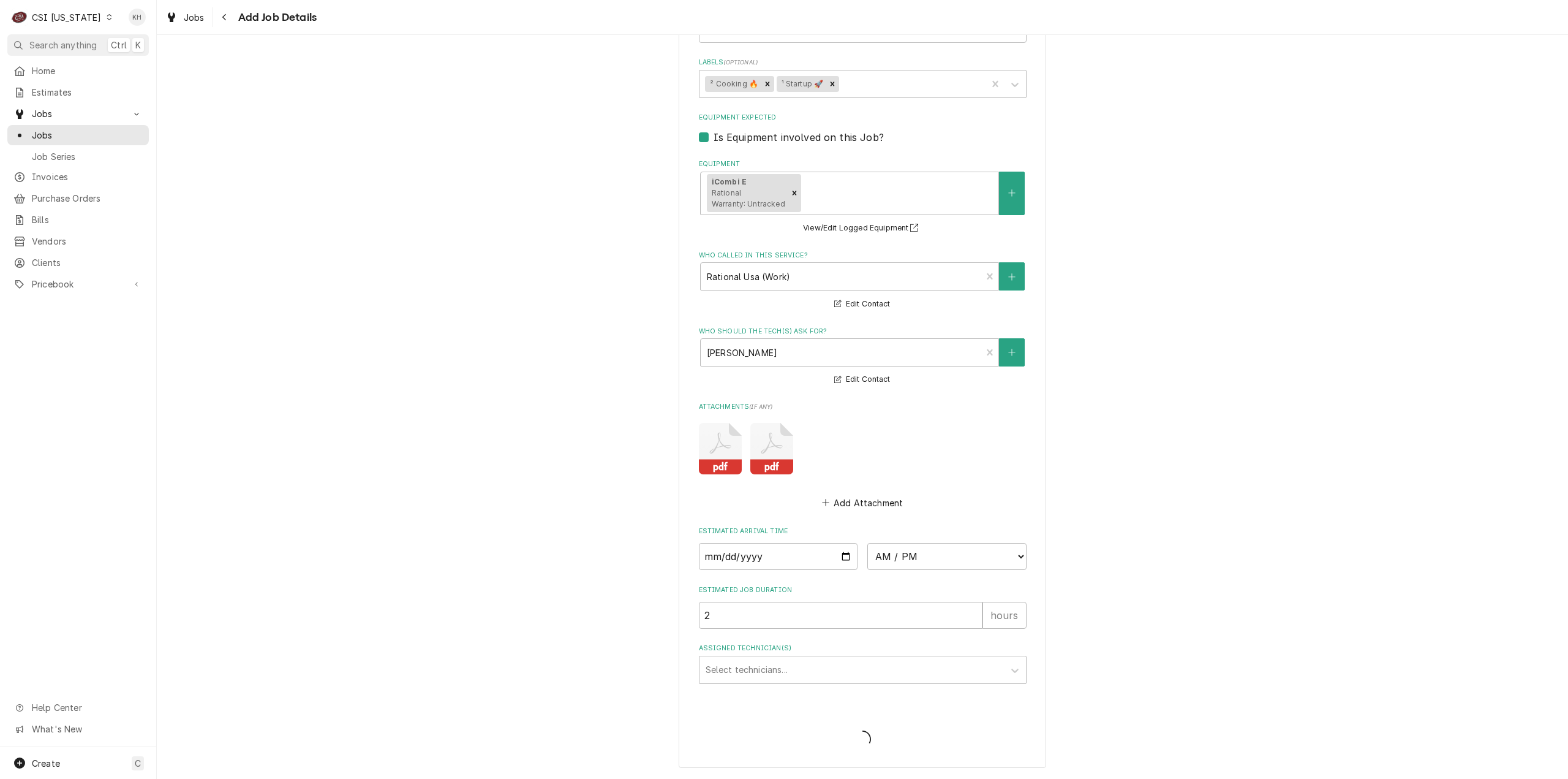
type textarea "x"
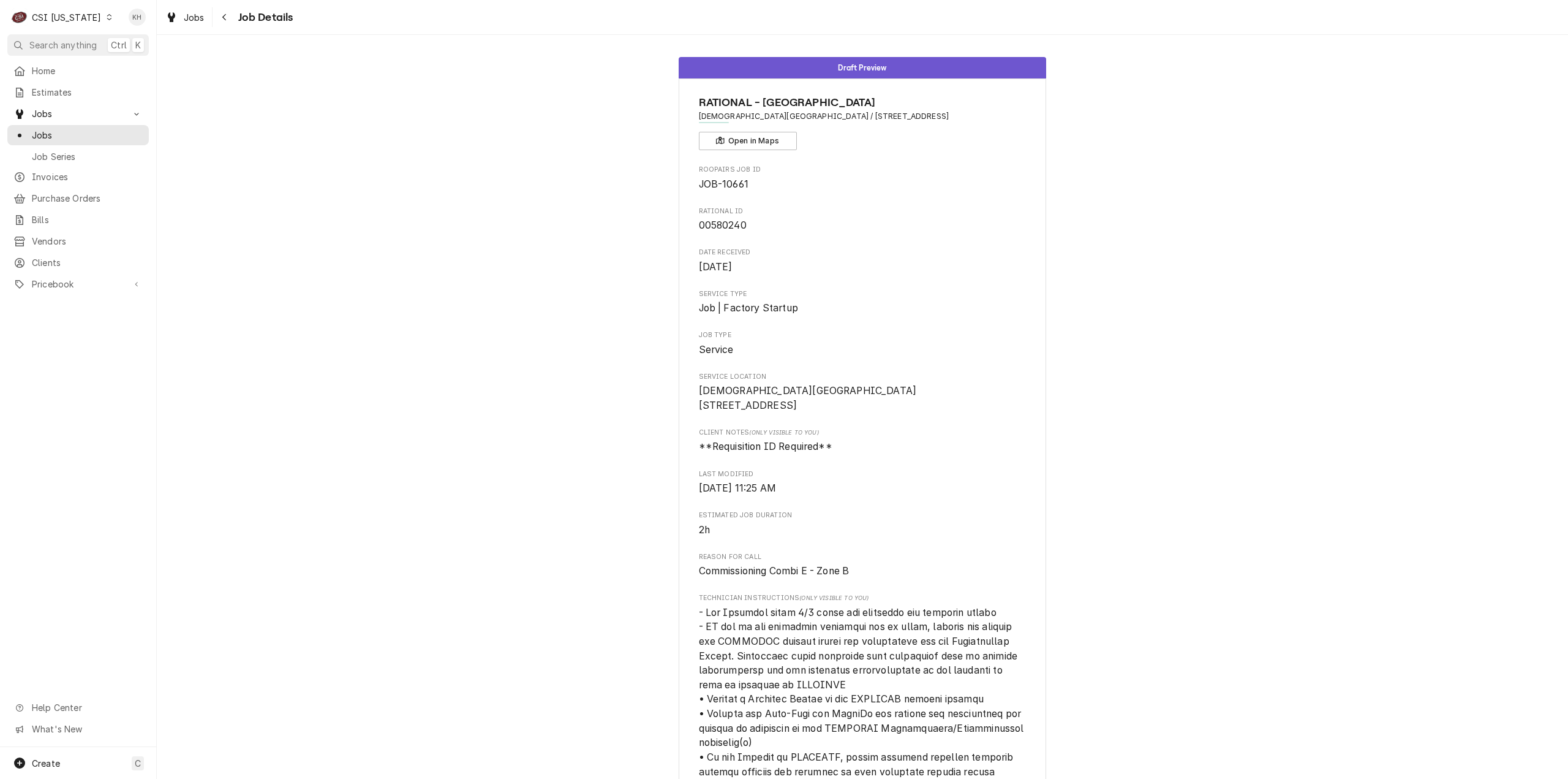
drag, startPoint x: 271, startPoint y: 105, endPoint x: 275, endPoint y: 110, distance: 6.4
click at [901, 230] on span "00580240" at bounding box center [863, 225] width 327 height 14
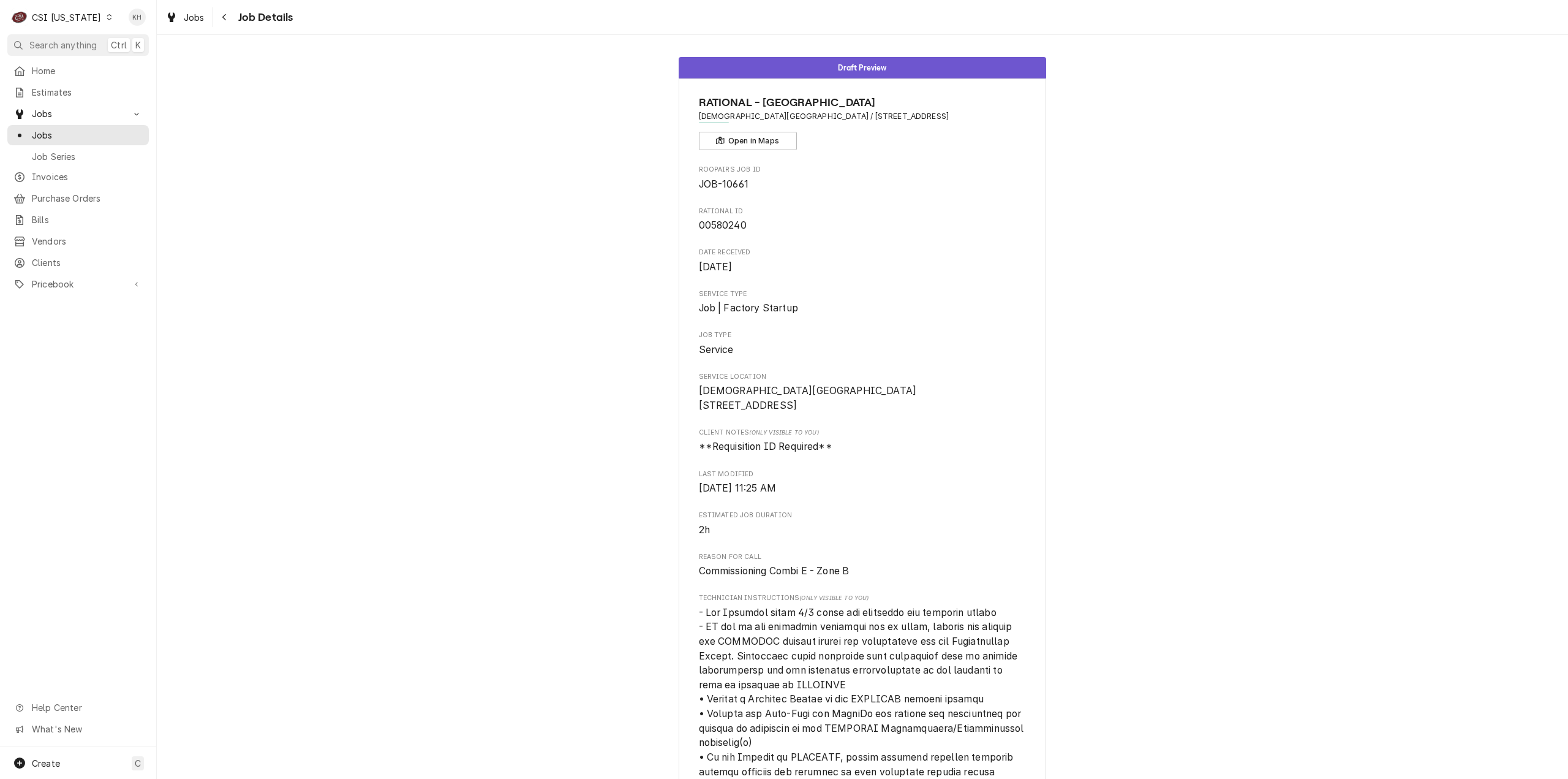
click at [61, 15] on div "CSI [US_STATE]" at bounding box center [66, 17] width 69 height 13
click at [136, 28] on div "CSI [US_STATE][GEOGRAPHIC_DATA]" at bounding box center [191, 24] width 162 height 13
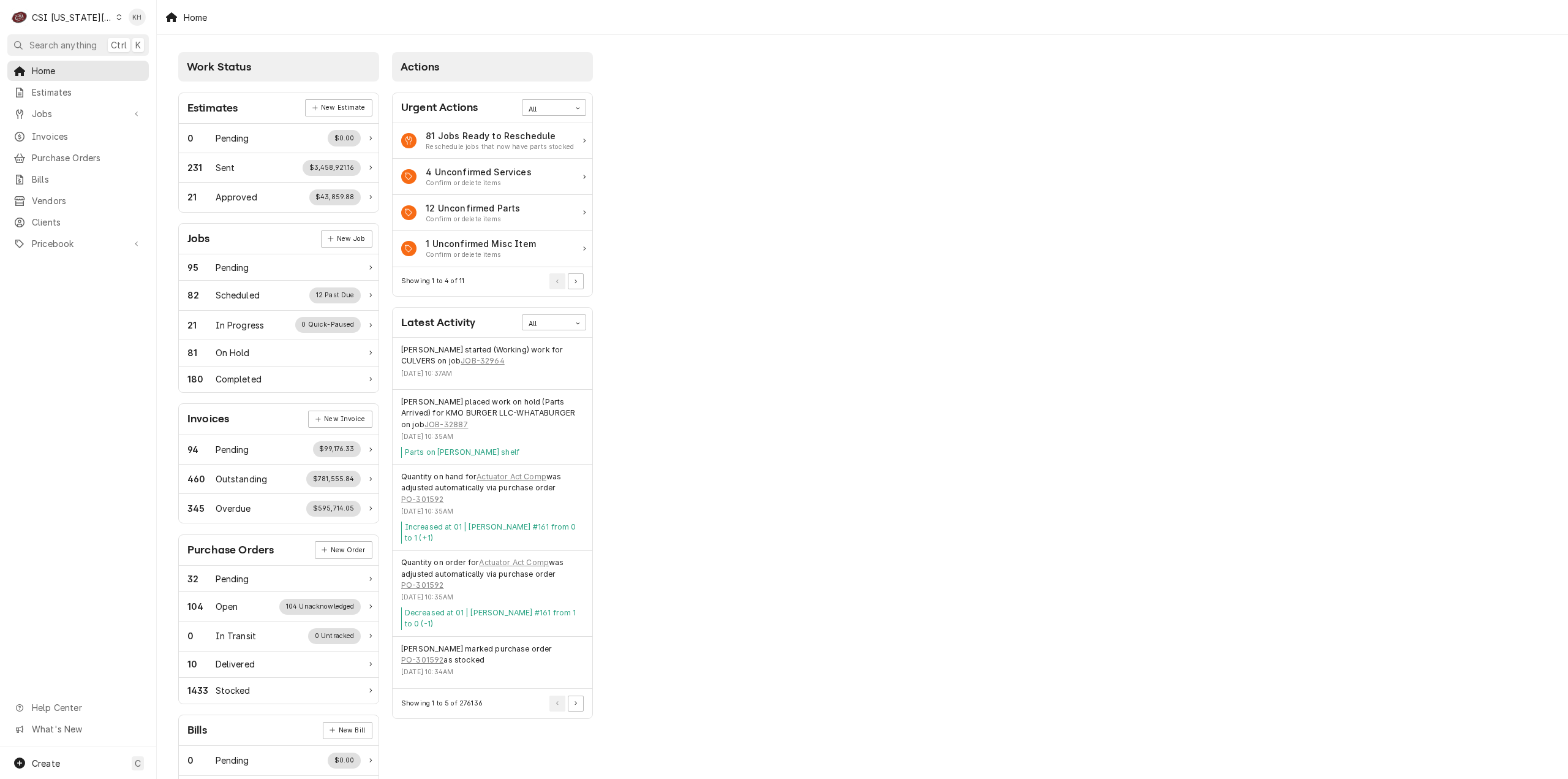
click at [1312, 492] on div "Work Status Estimates New Estimate 0 Pending $0.00 231 Sent $3,458,921.16 21 Ap…" at bounding box center [862, 445] width 1411 height 821
click at [44, 215] on span "Clients" at bounding box center [87, 222] width 111 height 13
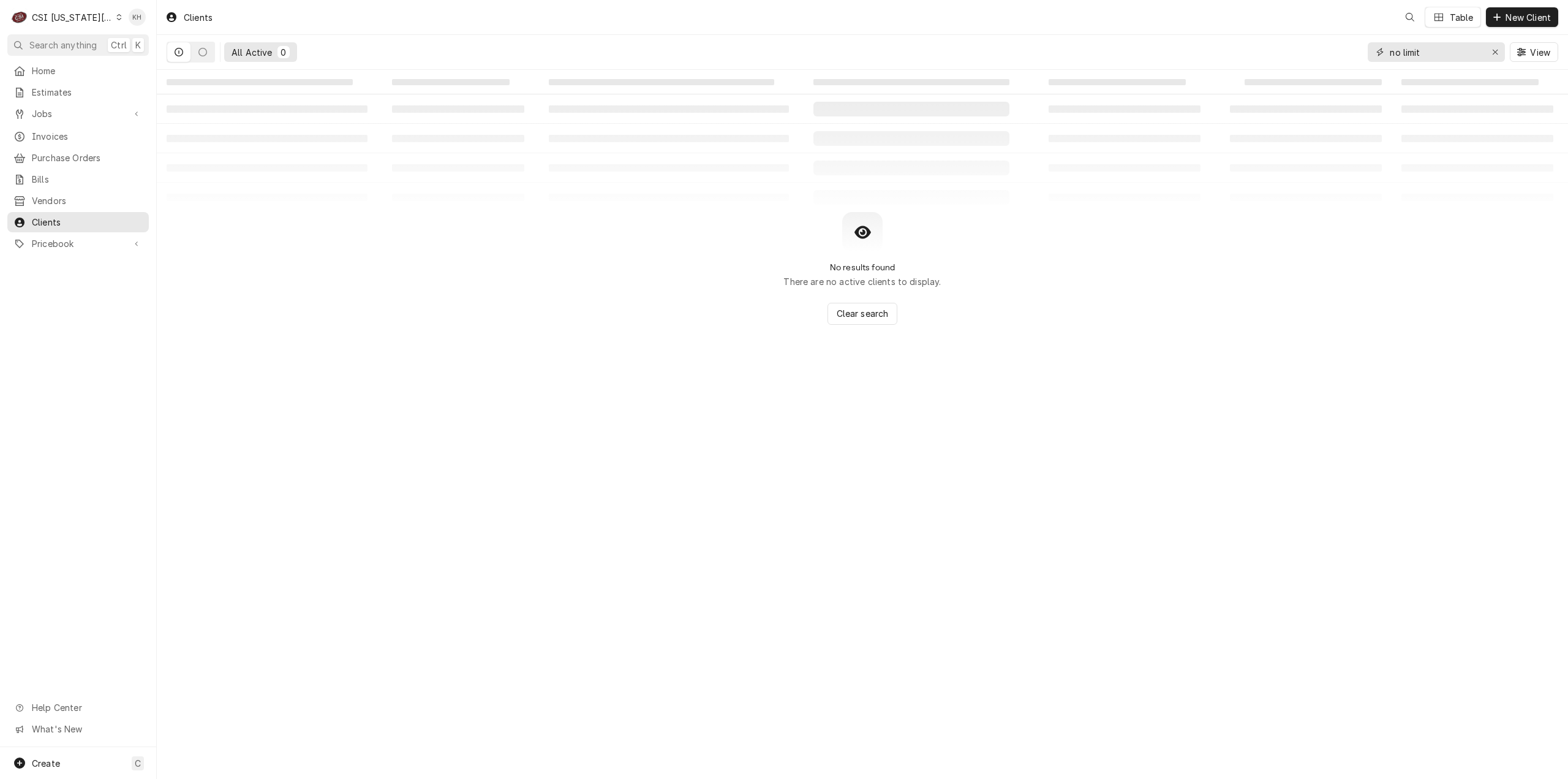
drag, startPoint x: 1455, startPoint y: 51, endPoint x: 1335, endPoint y: 52, distance: 120.0
click at [1335, 52] on div "All Active 0 no limit View" at bounding box center [862, 52] width 1392 height 34
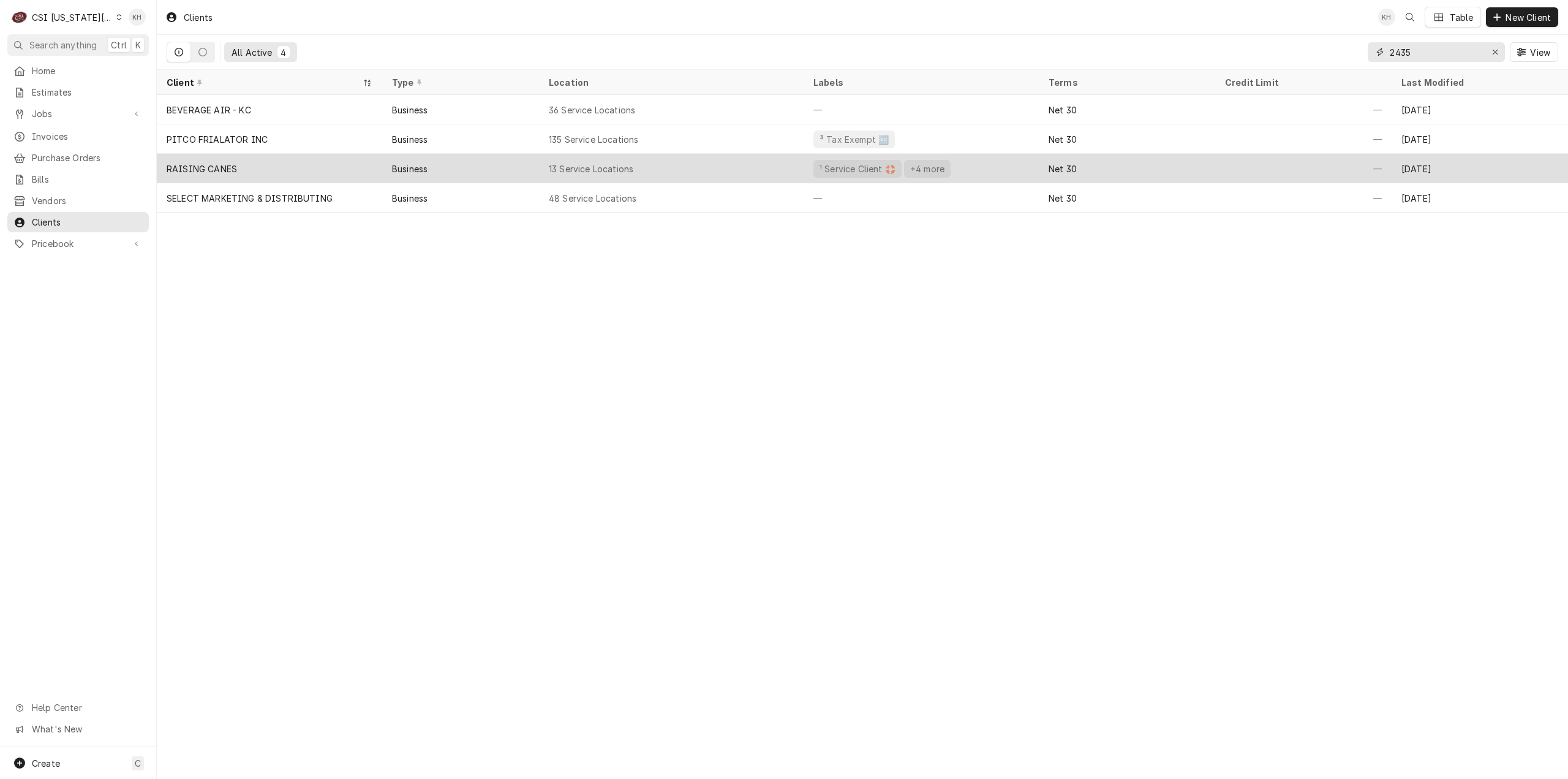
type input "2435"
click at [386, 173] on div "Business" at bounding box center [461, 168] width 157 height 30
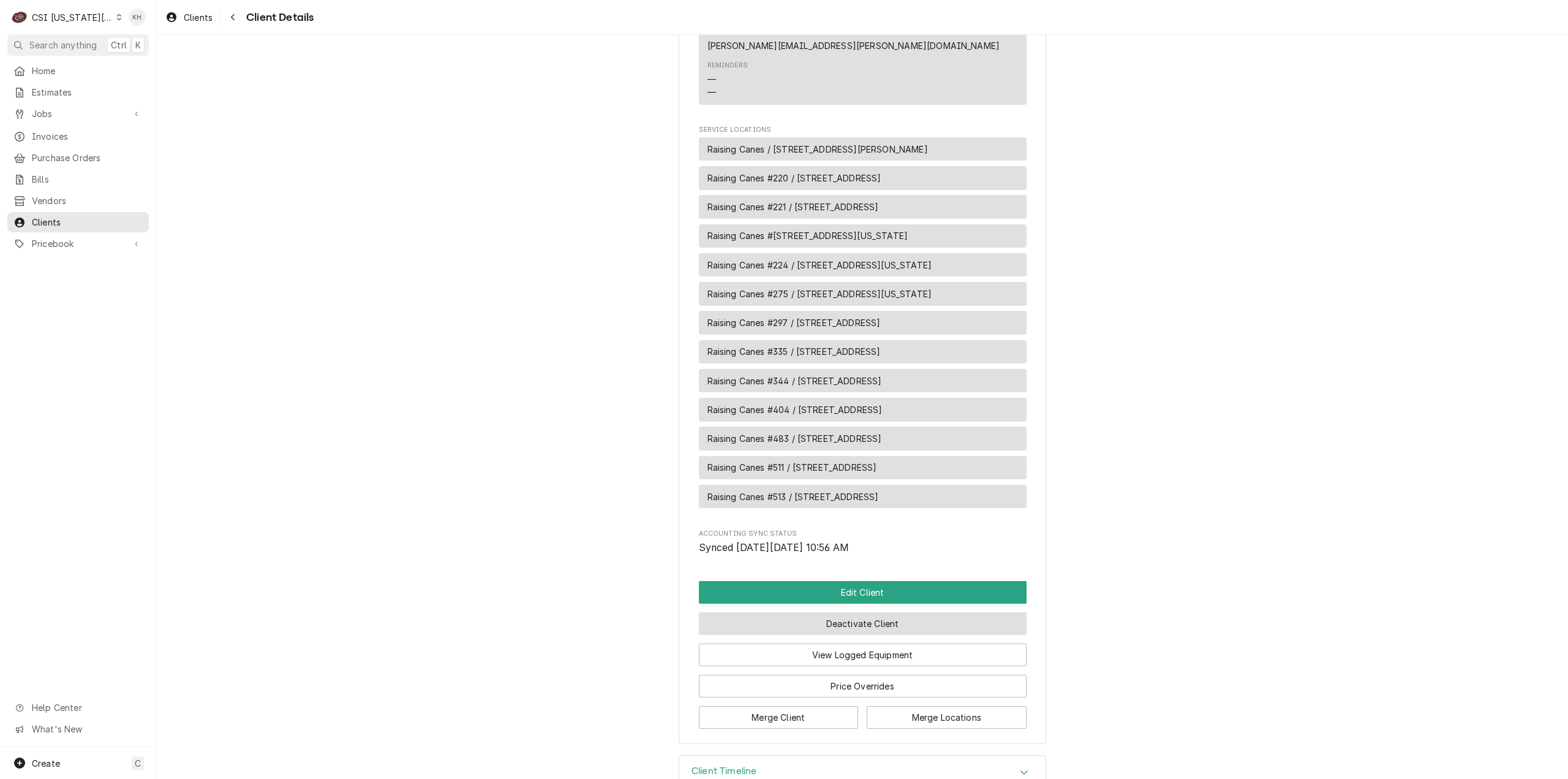
scroll to position [958, 0]
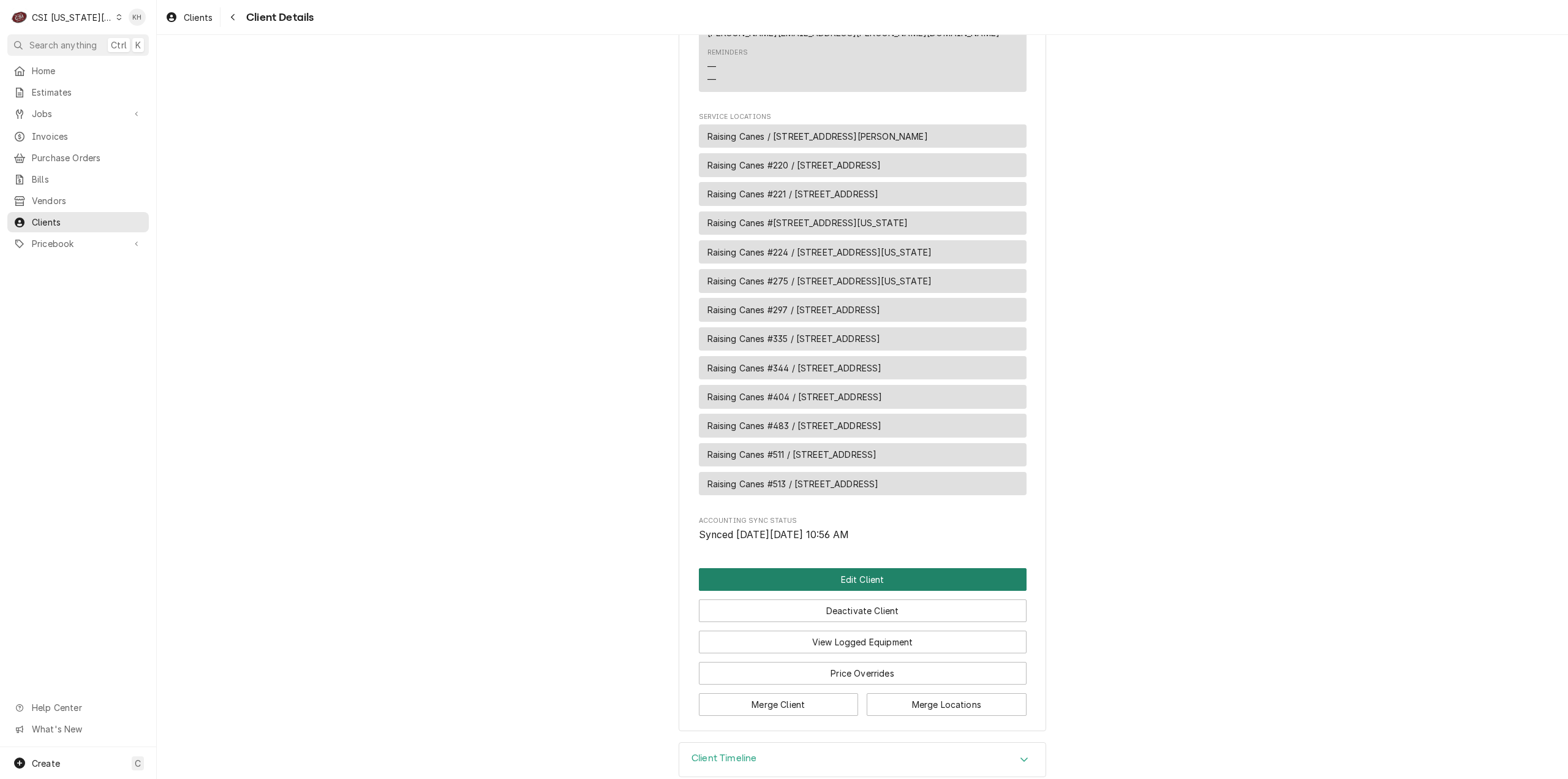
click at [852, 568] on button "Edit Client" at bounding box center [863, 579] width 327 height 23
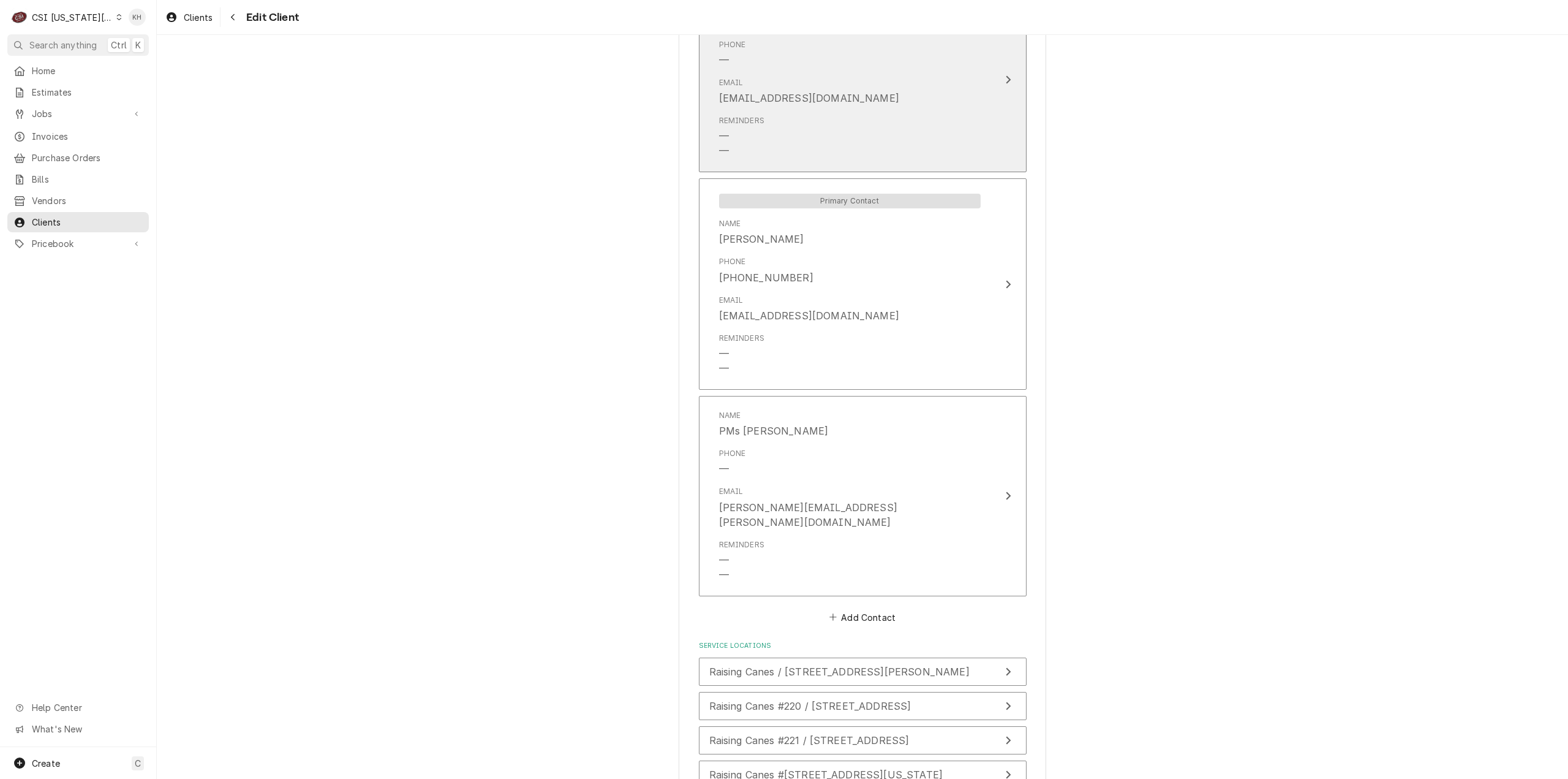
scroll to position [1746, 0]
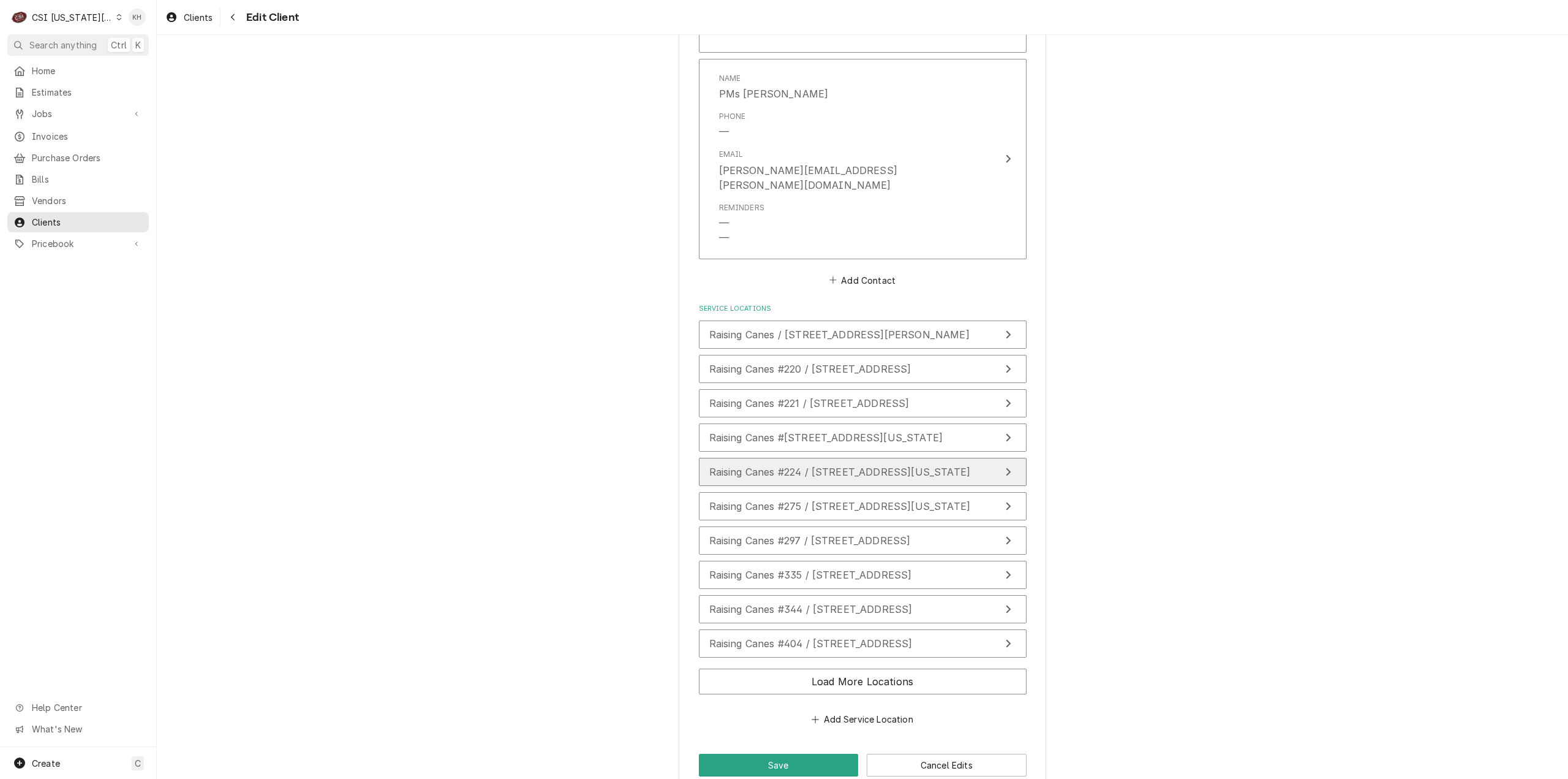
click at [813, 466] on span "Raising Canes #224 / 2435 Iowa Street, Lawrence, KS 66046" at bounding box center [840, 472] width 261 height 12
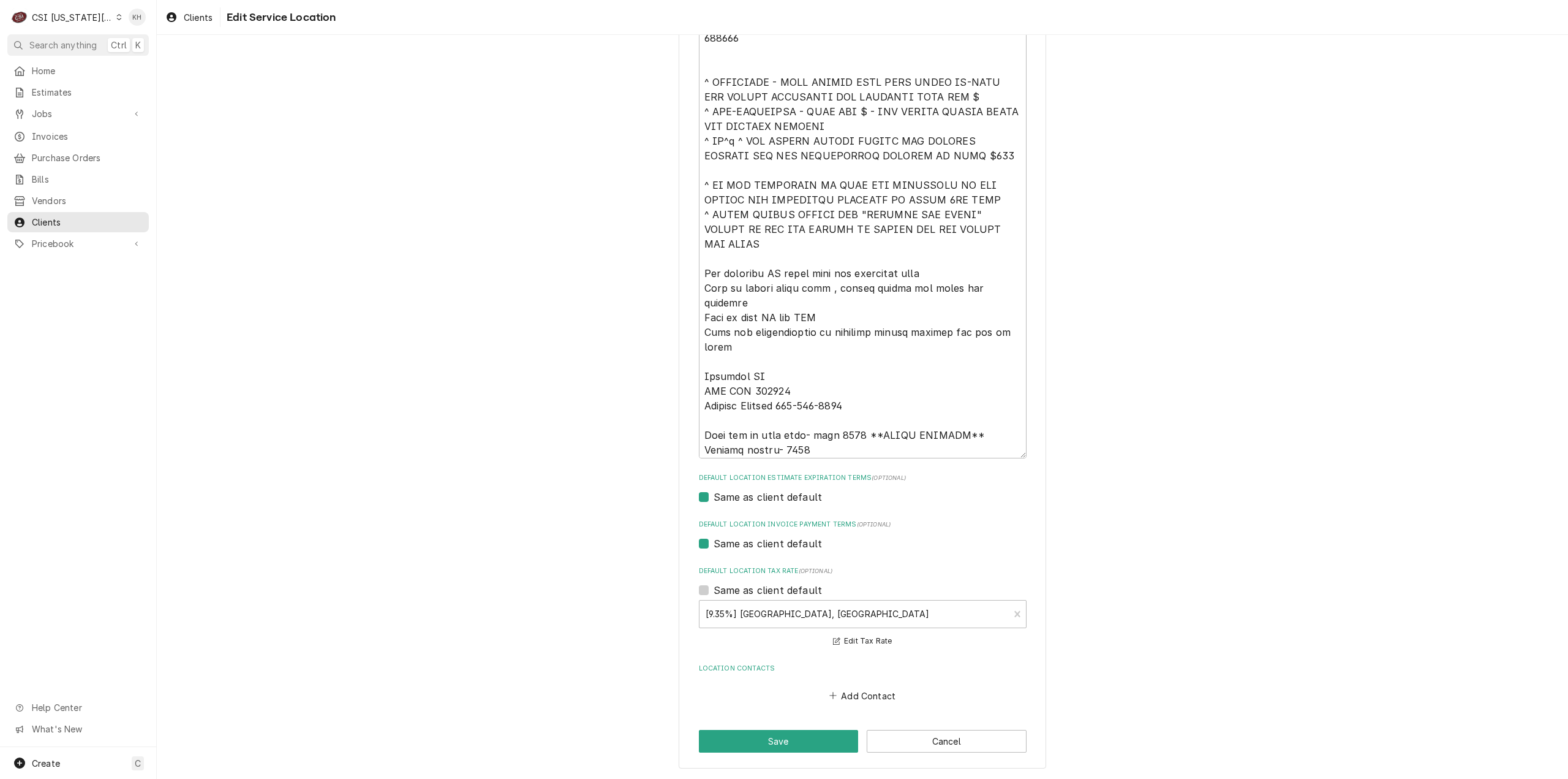
scroll to position [44, 0]
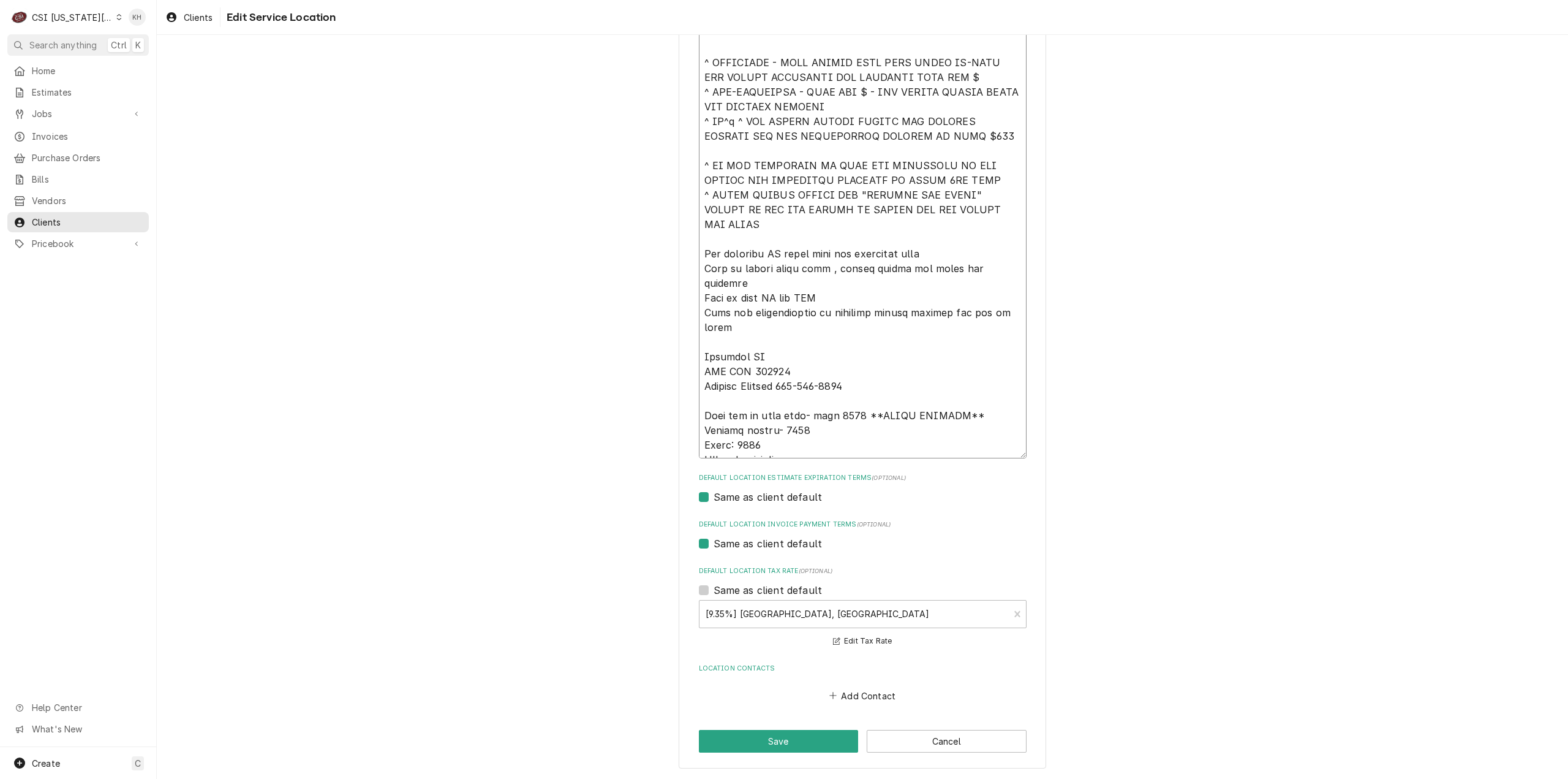
click at [827, 372] on textarea "Gate Codes, Hazards, etc. ( optional )" at bounding box center [863, 217] width 327 height 482
drag, startPoint x: 975, startPoint y: 399, endPoint x: 844, endPoint y: 403, distance: 131.1
click at [844, 403] on textarea "Gate Codes, Hazards, etc. ( optional )" at bounding box center [863, 217] width 327 height 482
type textarea "x"
type textarea "****NTE ON ALL CALLS IF OVER NTE NEED TO CALL JOHN HERBOLSHEIMER 402-380-8262 F…"
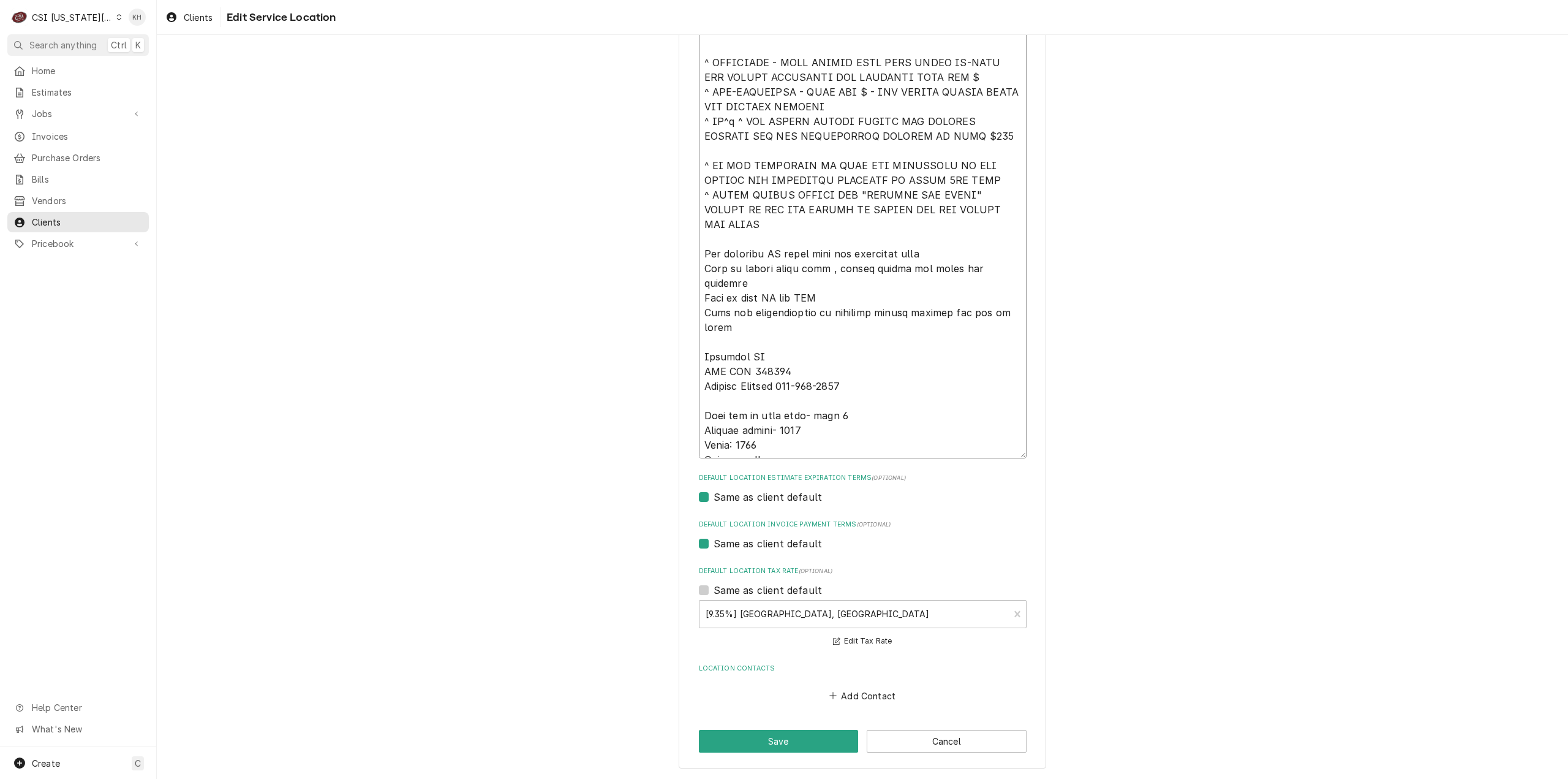
type textarea "x"
type textarea "****NTE ON ALL CALLS IF OVER NTE NEED TO CALL JOHN HERBOLSHEIMER 402-380-8262 F…"
type textarea "x"
type textarea "****NTE ON ALL CALLS IF OVER NTE NEED TO CALL JOHN HERBOLSHEIMER 402-380-8262 F…"
type textarea "x"
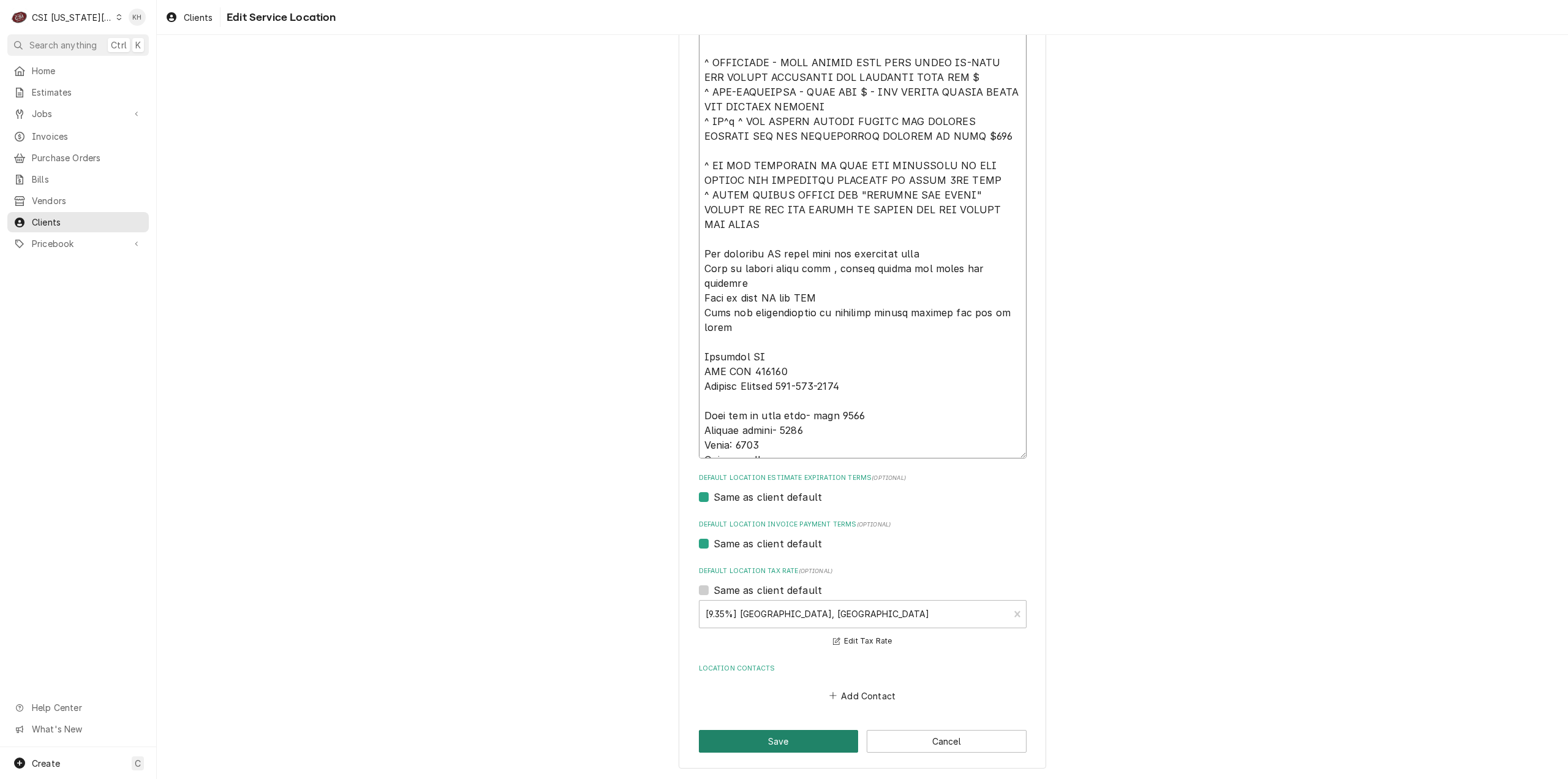
type textarea "****NTE ON ALL CALLS IF OVER NTE NEED TO CALL JOHN HERBOLSHEIMER 402-380-8262 F…"
click at [813, 740] on button "Save" at bounding box center [779, 740] width 160 height 23
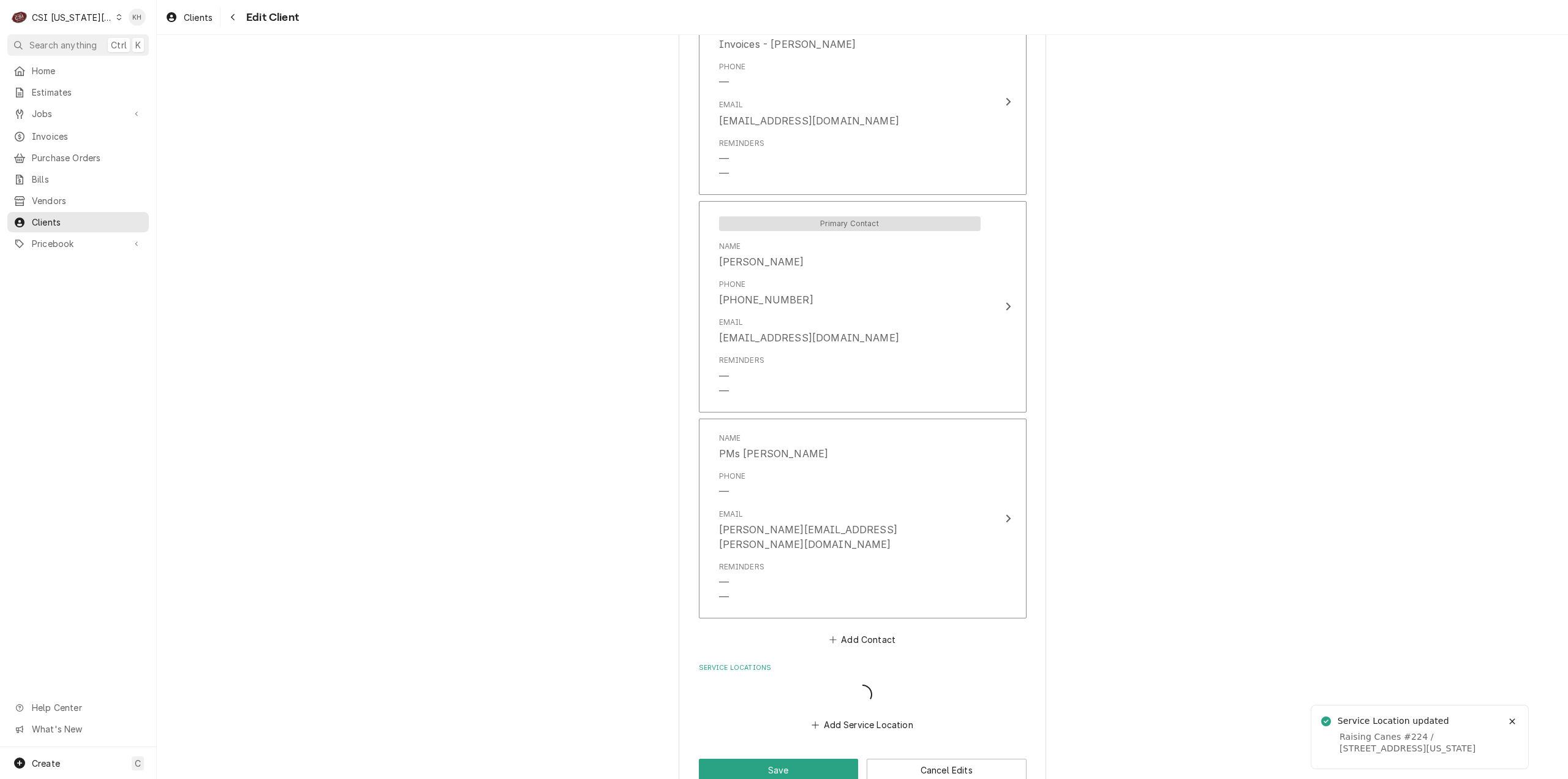
scroll to position [1387, 0]
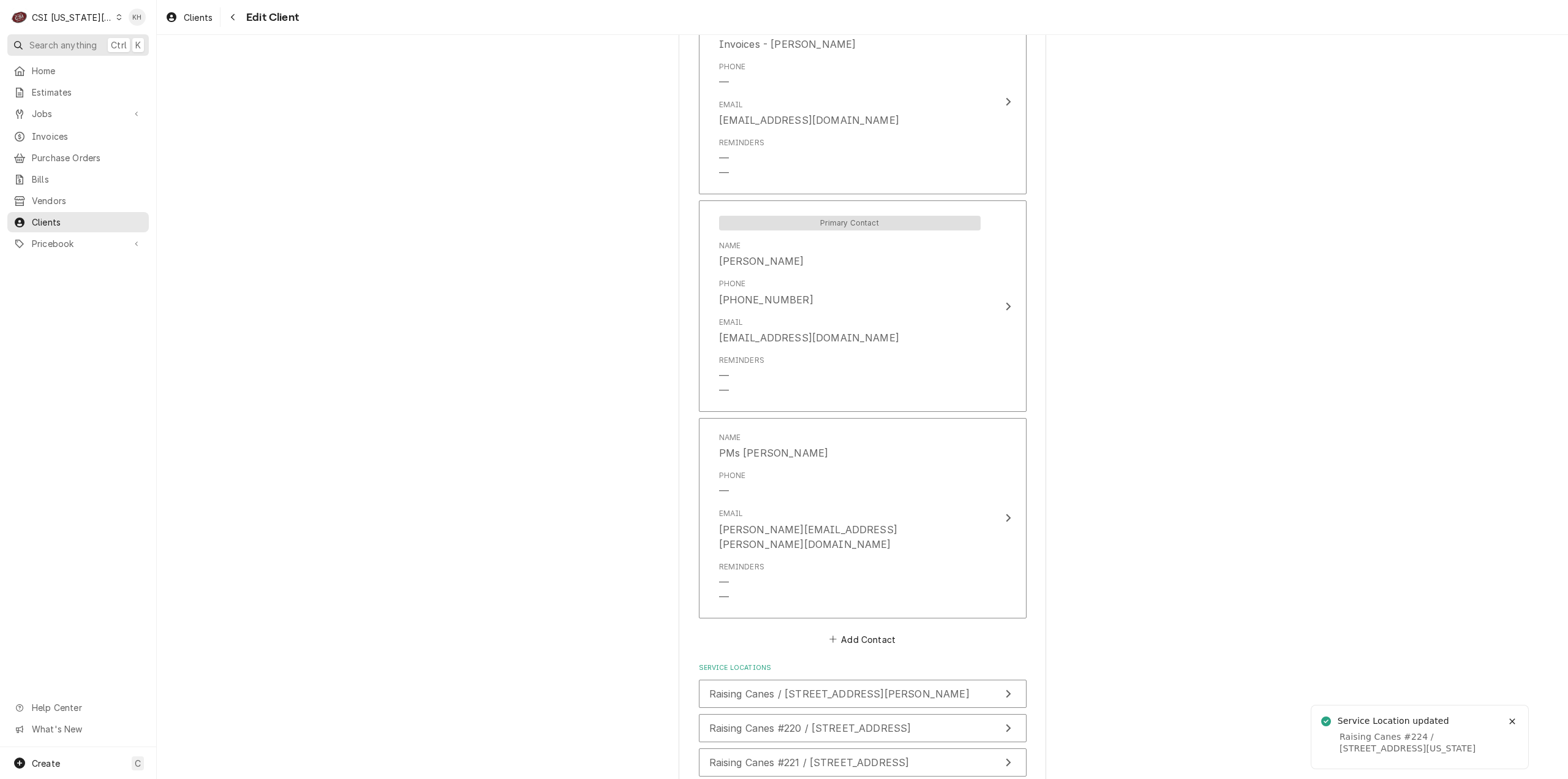
click at [65, 46] on span "Search anything" at bounding box center [63, 45] width 67 height 13
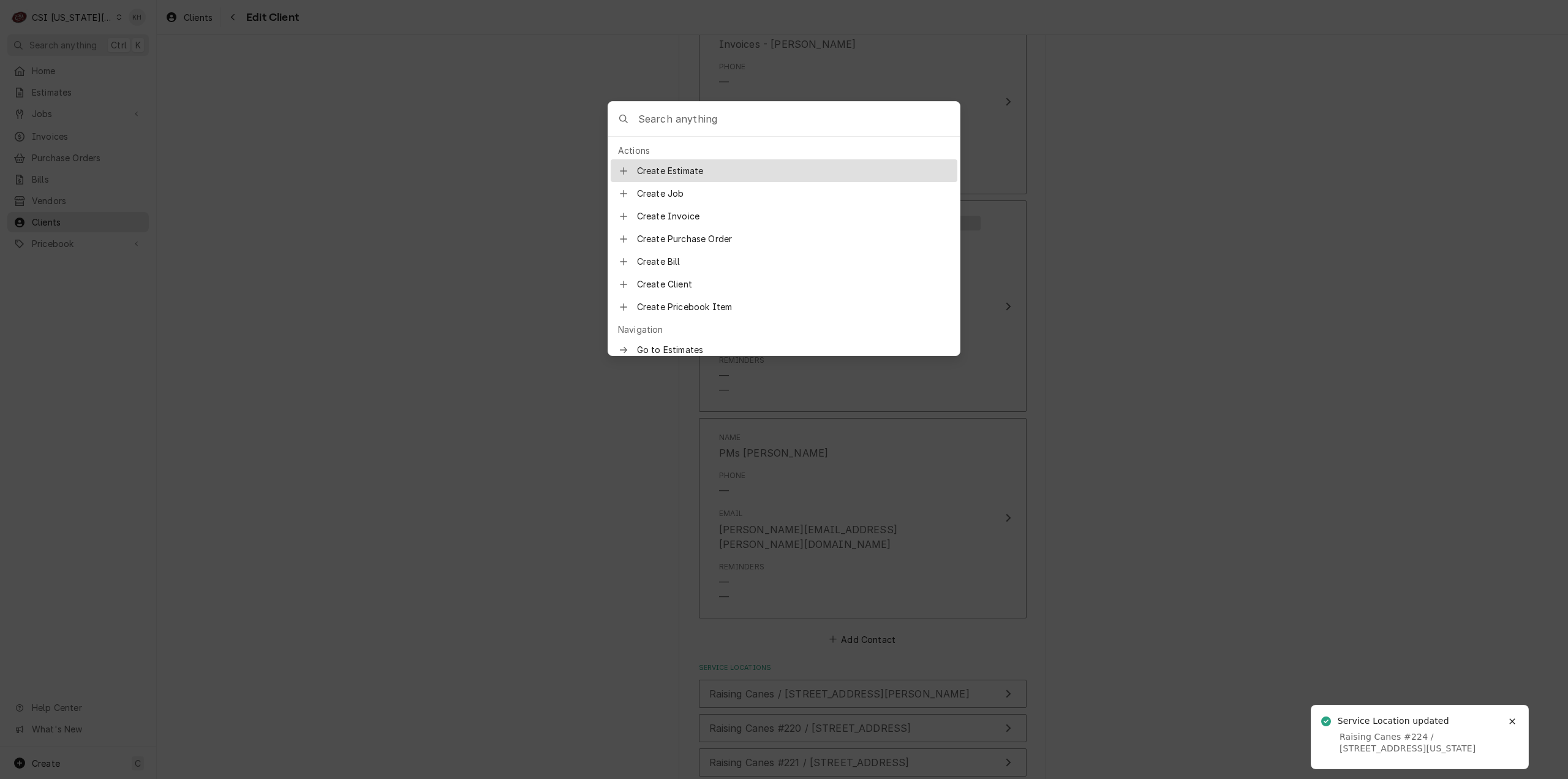
click at [1309, 363] on body "C CSI Kansas City KH Search anything Ctrl K Home Estimates Jobs Jobs Job Series…" at bounding box center [784, 390] width 1568 height 779
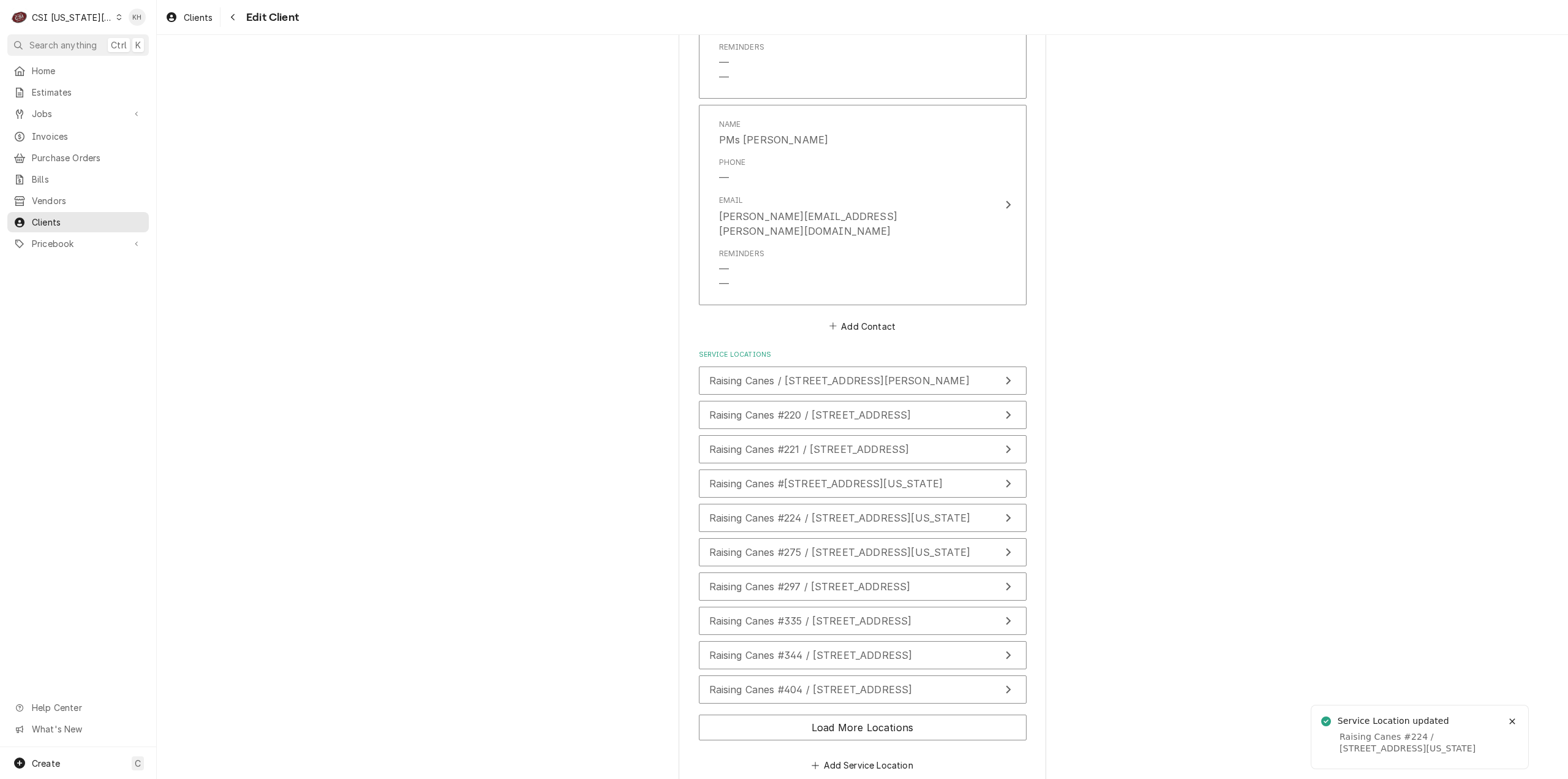
scroll to position [1746, 0]
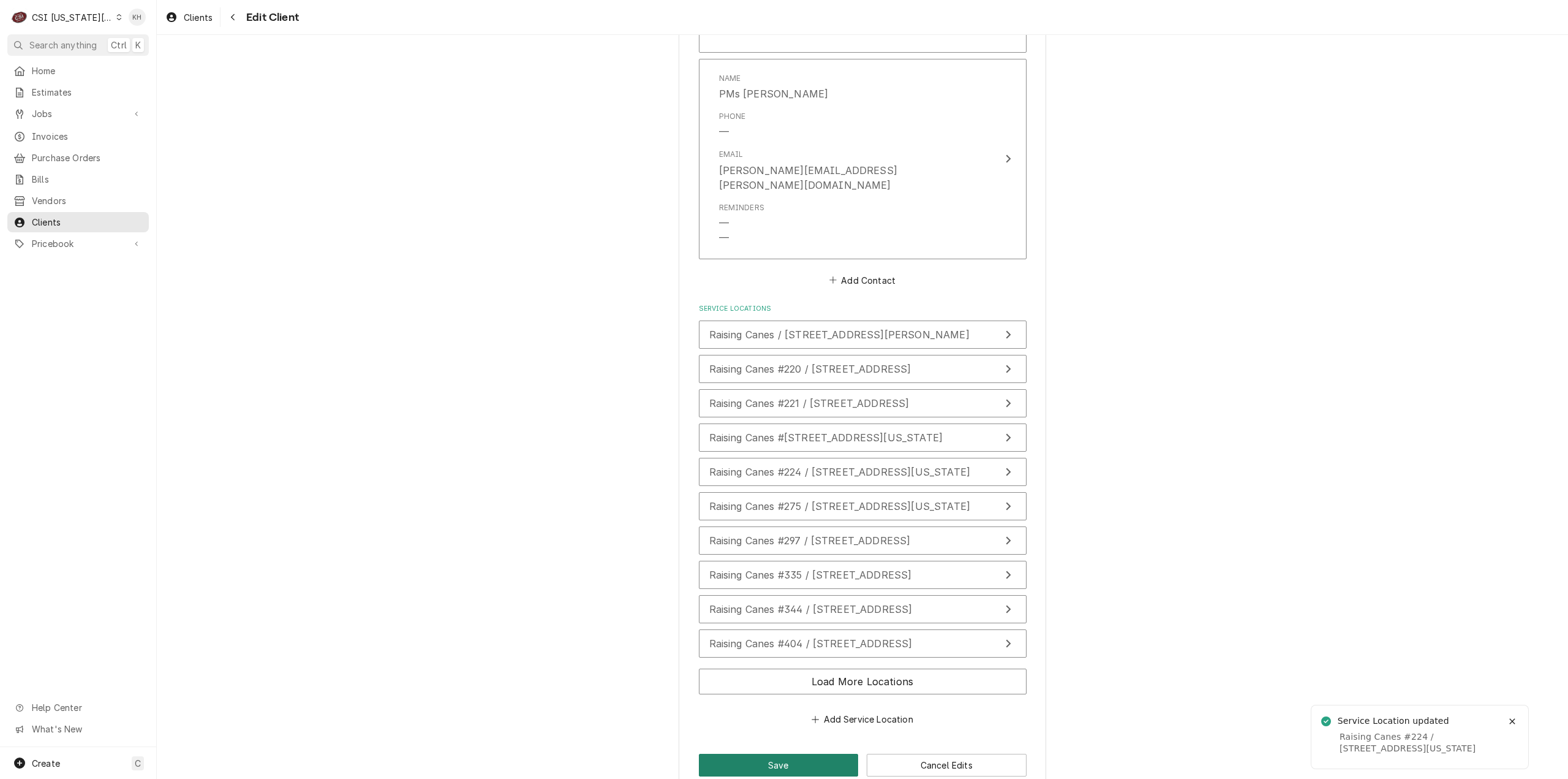
click at [765, 754] on button "Save" at bounding box center [779, 765] width 160 height 23
type textarea "x"
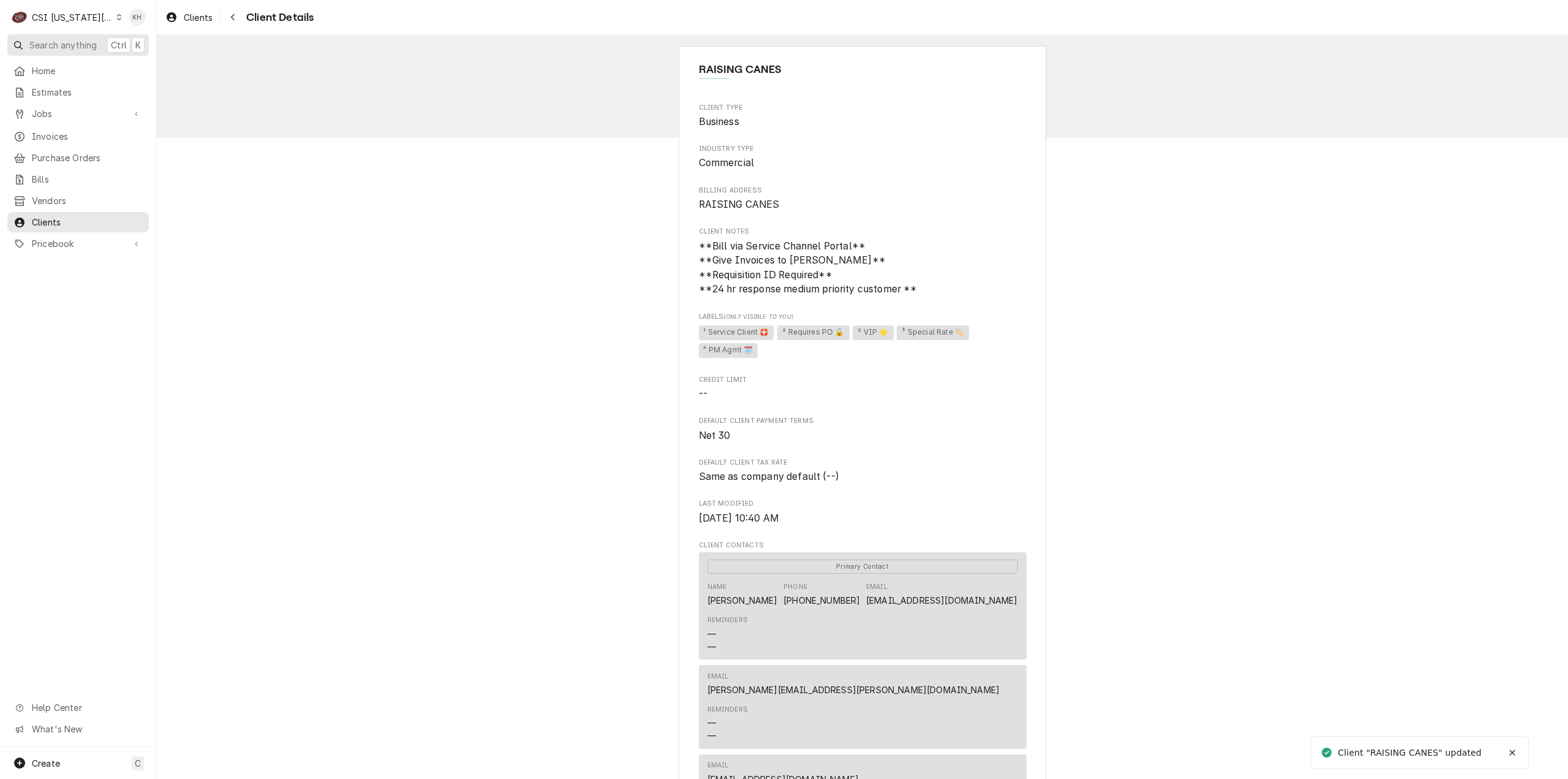
click at [55, 43] on span "Search anything" at bounding box center [63, 45] width 67 height 13
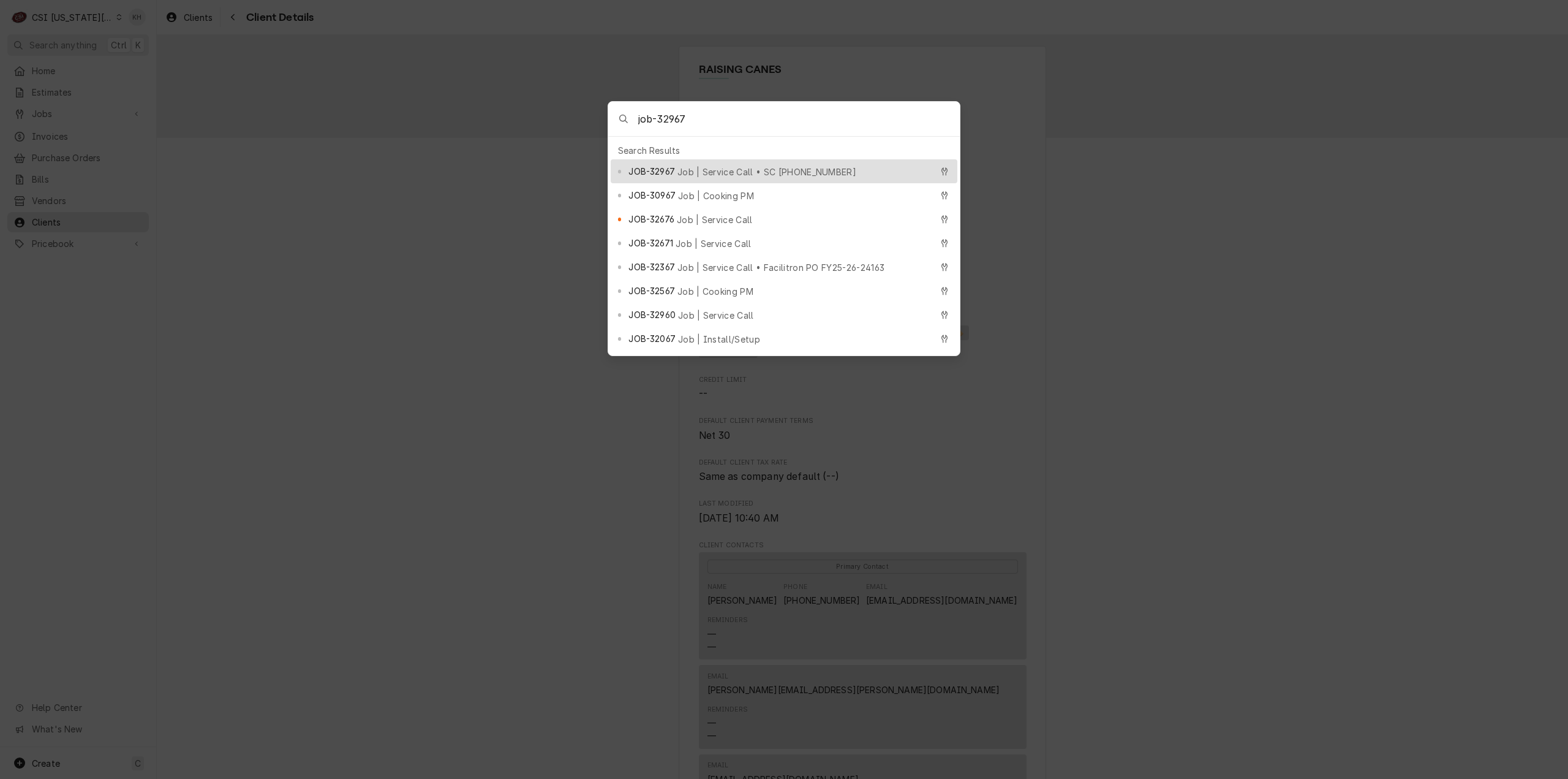
type input "job-32967"
click at [691, 165] on span "Job | Service Call • SC [PHONE_NUMBER]" at bounding box center [767, 171] width 179 height 13
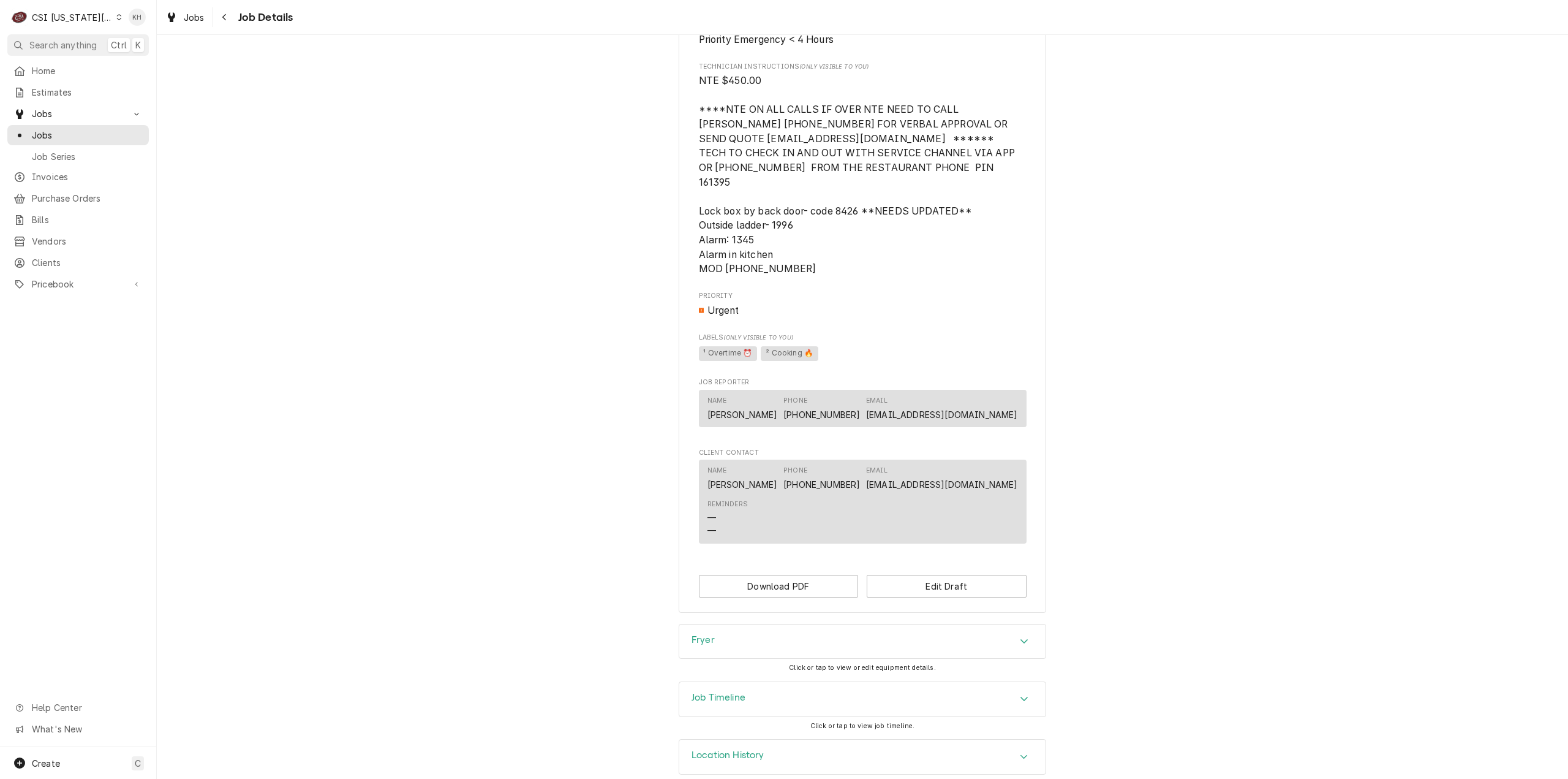
scroll to position [1168, 0]
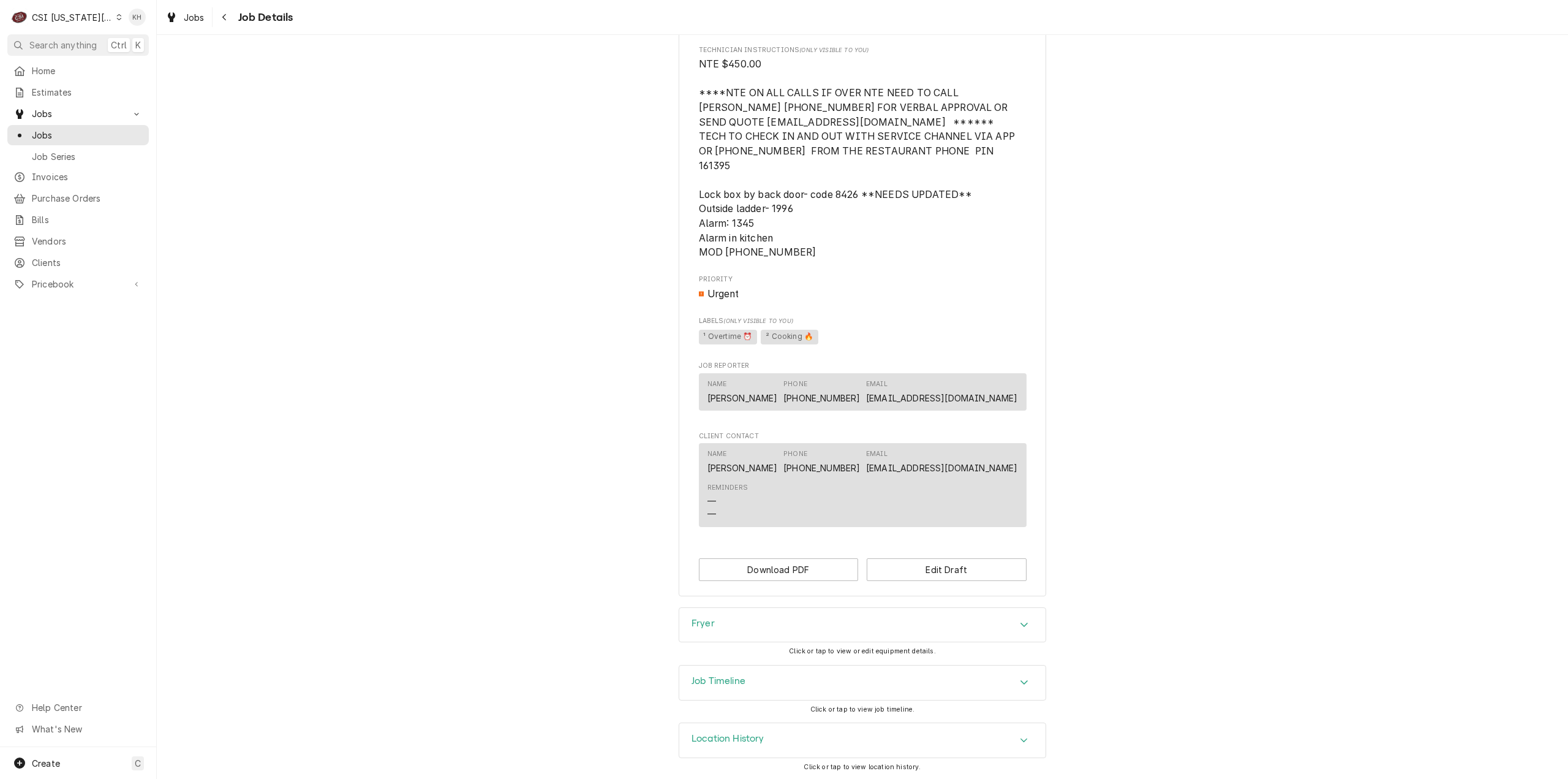
click at [756, 690] on div "Job Timeline" at bounding box center [862, 683] width 366 height 34
click at [930, 574] on button "Edit Draft" at bounding box center [947, 569] width 160 height 23
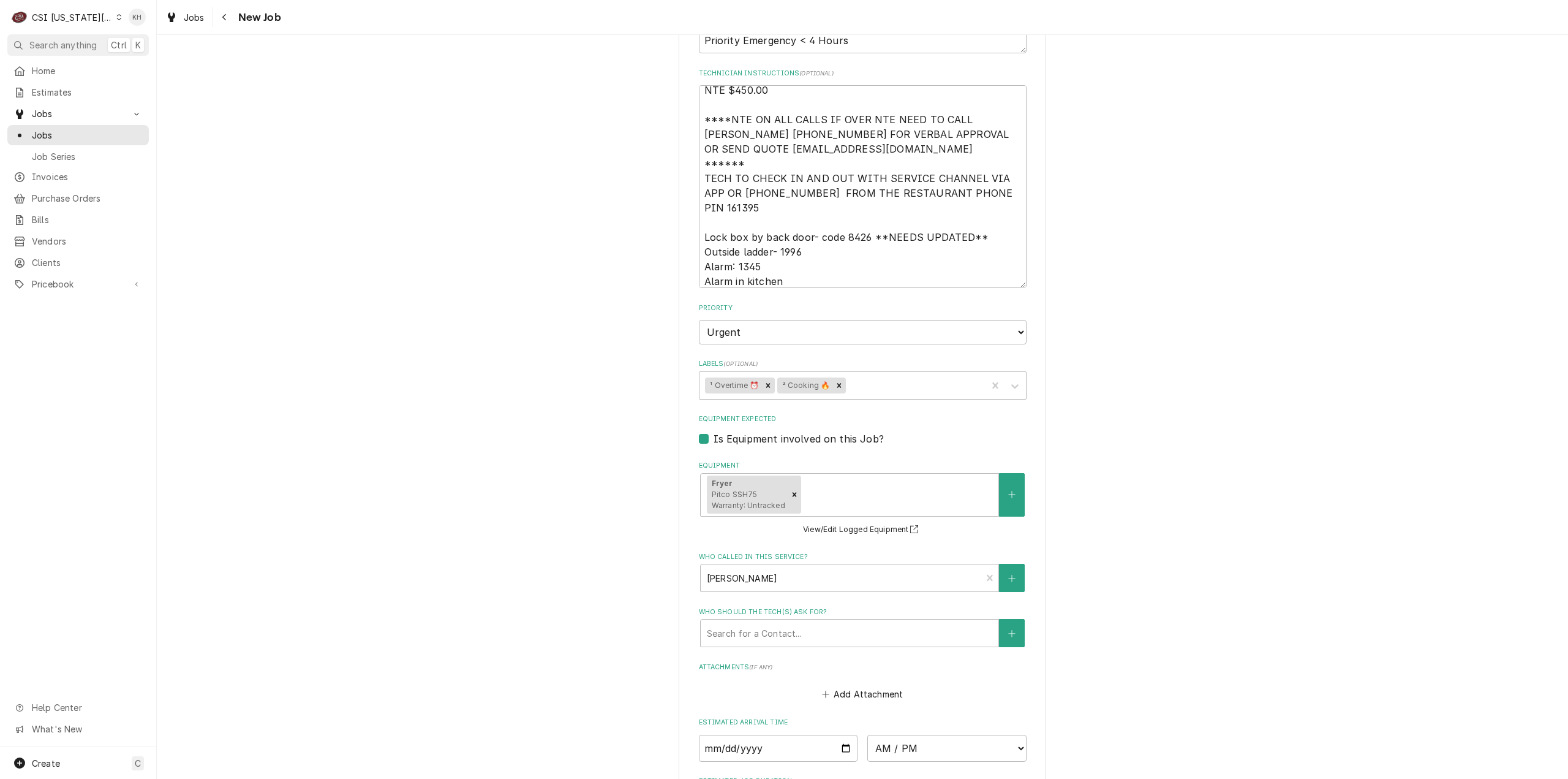
scroll to position [14, 0]
drag, startPoint x: 978, startPoint y: 158, endPoint x: 843, endPoint y: 156, distance: 135.0
click at [843, 155] on textarea "NTE $450.00 ****NTE ON ALL CALLS IF OVER NTE NEED TO CALL [PERSON_NAME] [PHONE_…" at bounding box center [863, 186] width 327 height 203
type textarea "x"
type textarea "NTE $450.00 ****NTE ON ALL CALLS IF OVER NTE NEED TO CALL [PERSON_NAME] [PHONE_…"
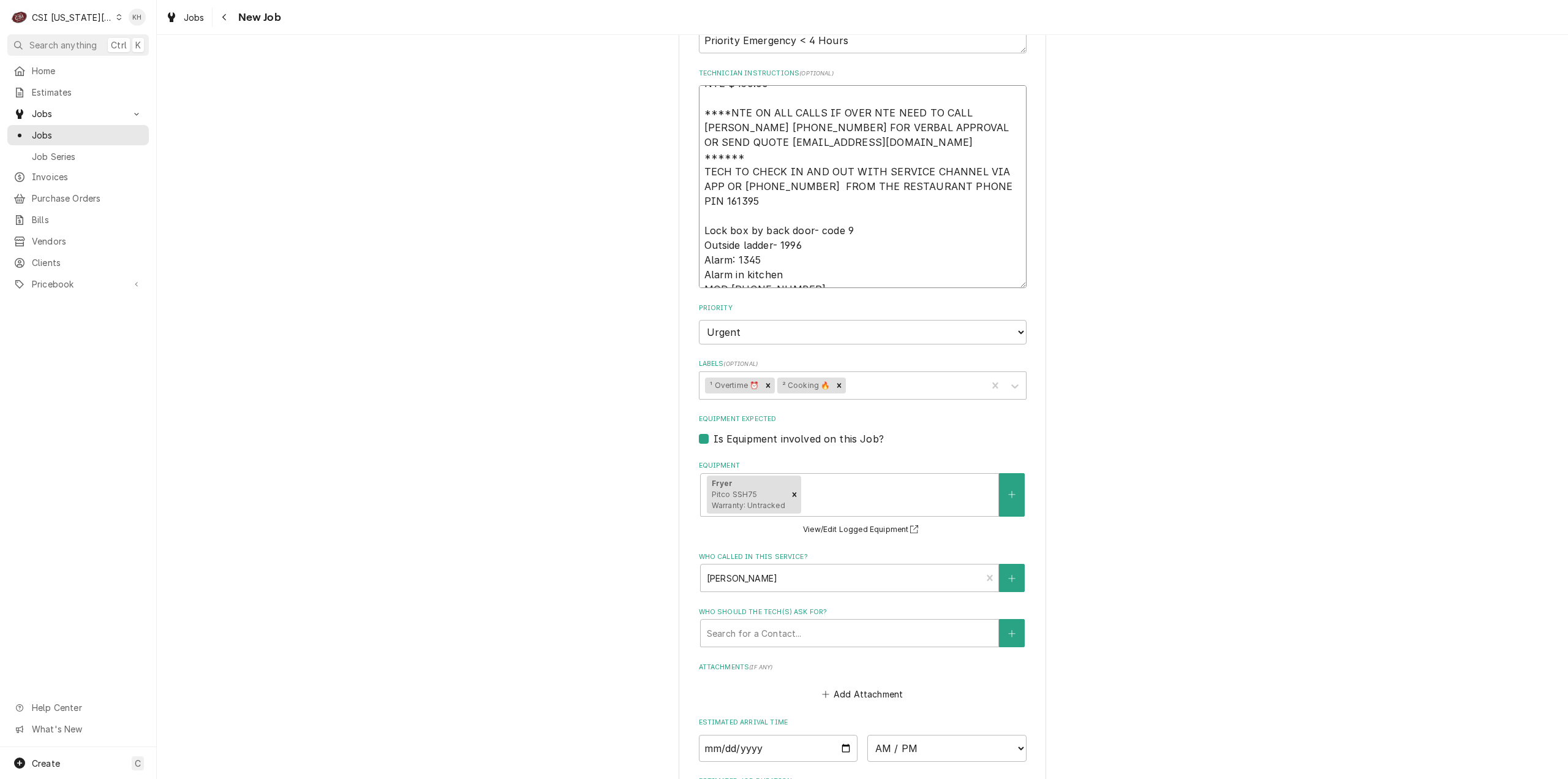
type textarea "x"
type textarea "NTE $450.00 ****NTE ON ALL CALLS IF OVER NTE NEED TO CALL JOHN HERBOLSHEIMER 40…"
type textarea "x"
type textarea "NTE $450.00 ****NTE ON ALL CALLS IF OVER NTE NEED TO CALL JOHN HERBOLSHEIMER 40…"
type textarea "x"
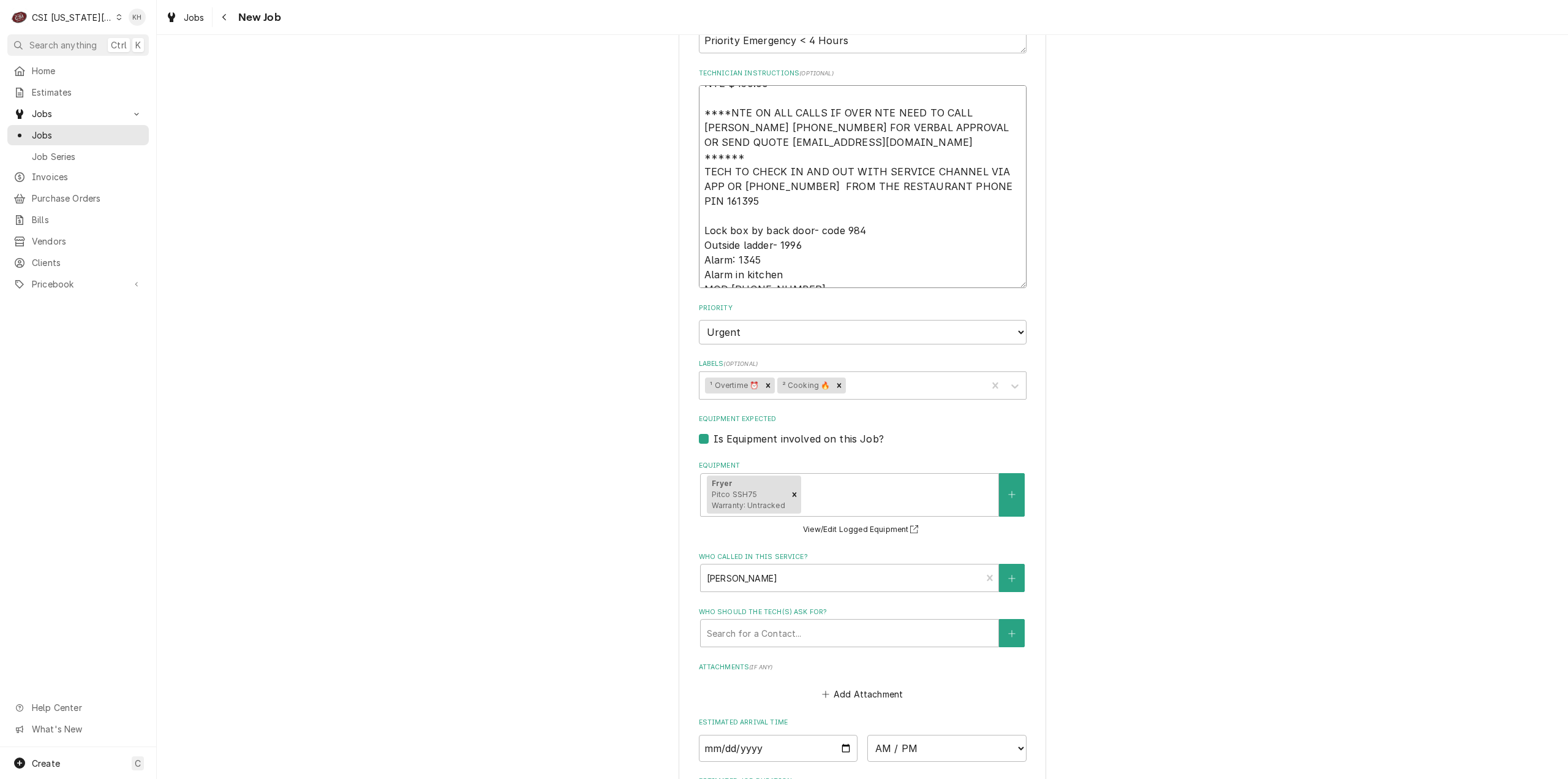
type textarea "NTE $450.00 ****NTE ON ALL CALLS IF OVER NTE NEED TO CALL JOHN HERBOLSHEIMER 40…"
type textarea "x"
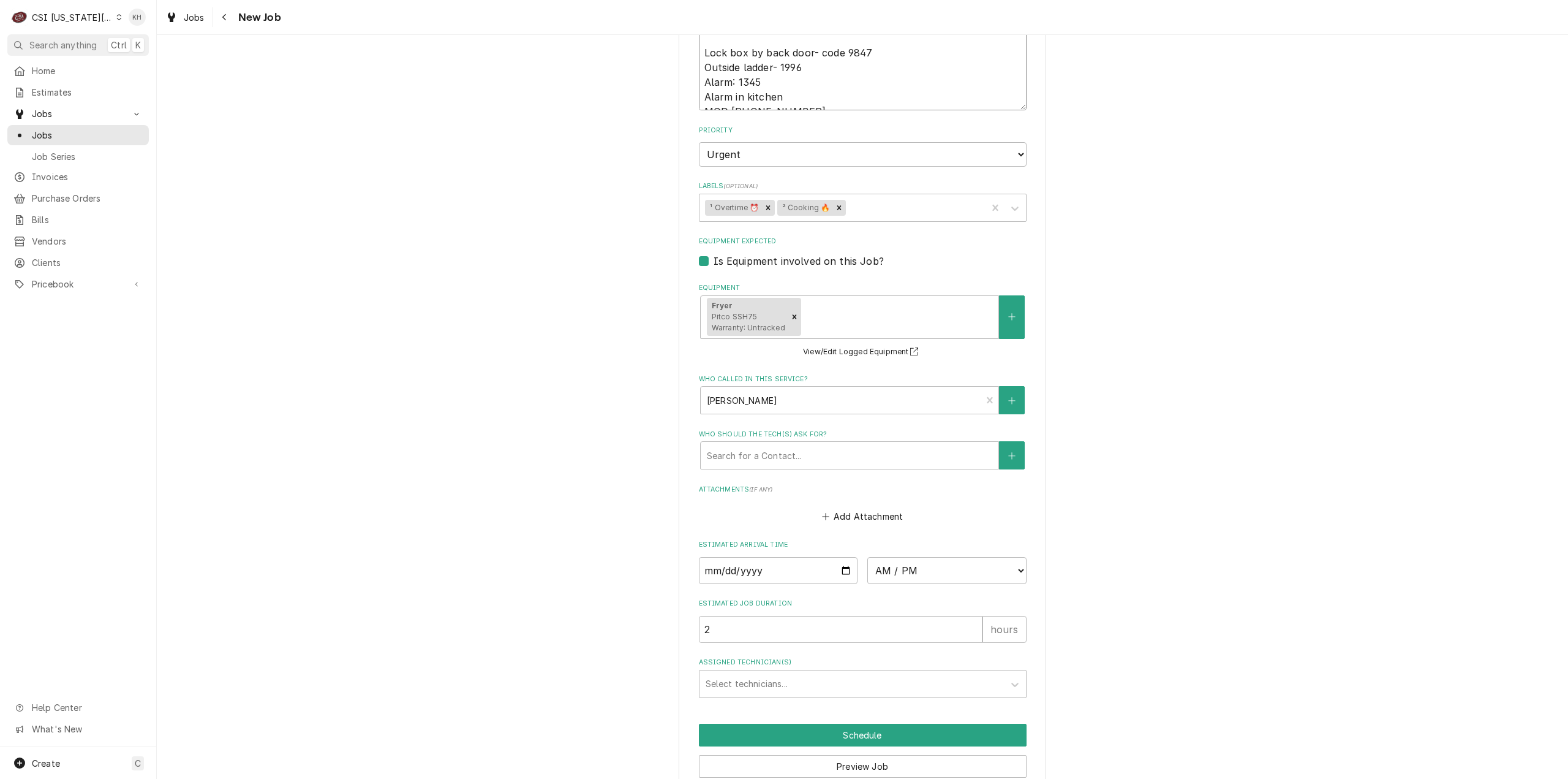
type textarea "NTE $450.00 ****NTE ON ALL CALLS IF OVER NTE NEED TO CALL JOHN HERBOLSHEIMER 40…"
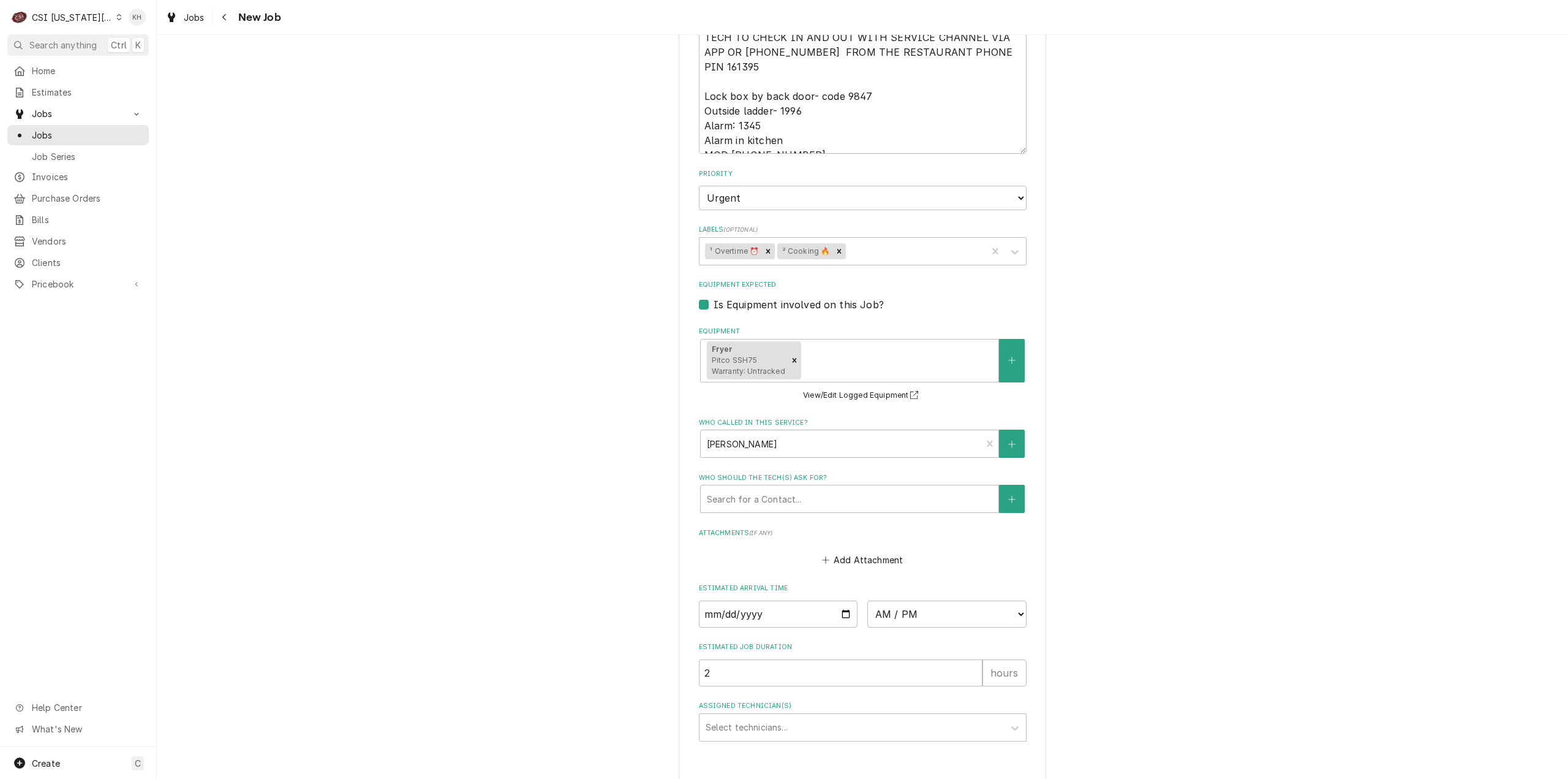
type textarea "x"
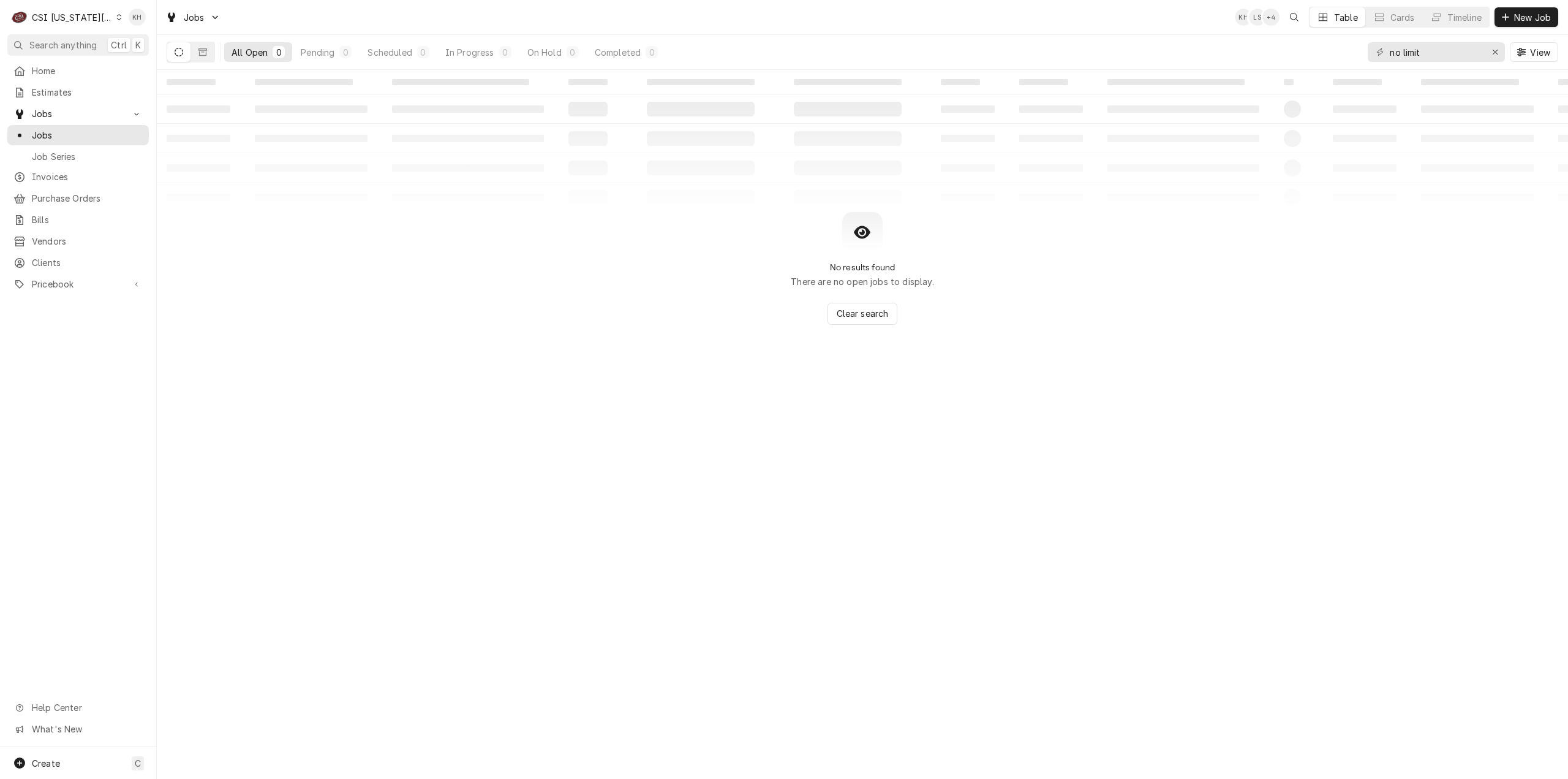
click at [87, 15] on div "CSI Kansas City" at bounding box center [72, 17] width 81 height 13
click at [153, 65] on div "CSI St. [PERSON_NAME]" at bounding box center [210, 67] width 179 height 13
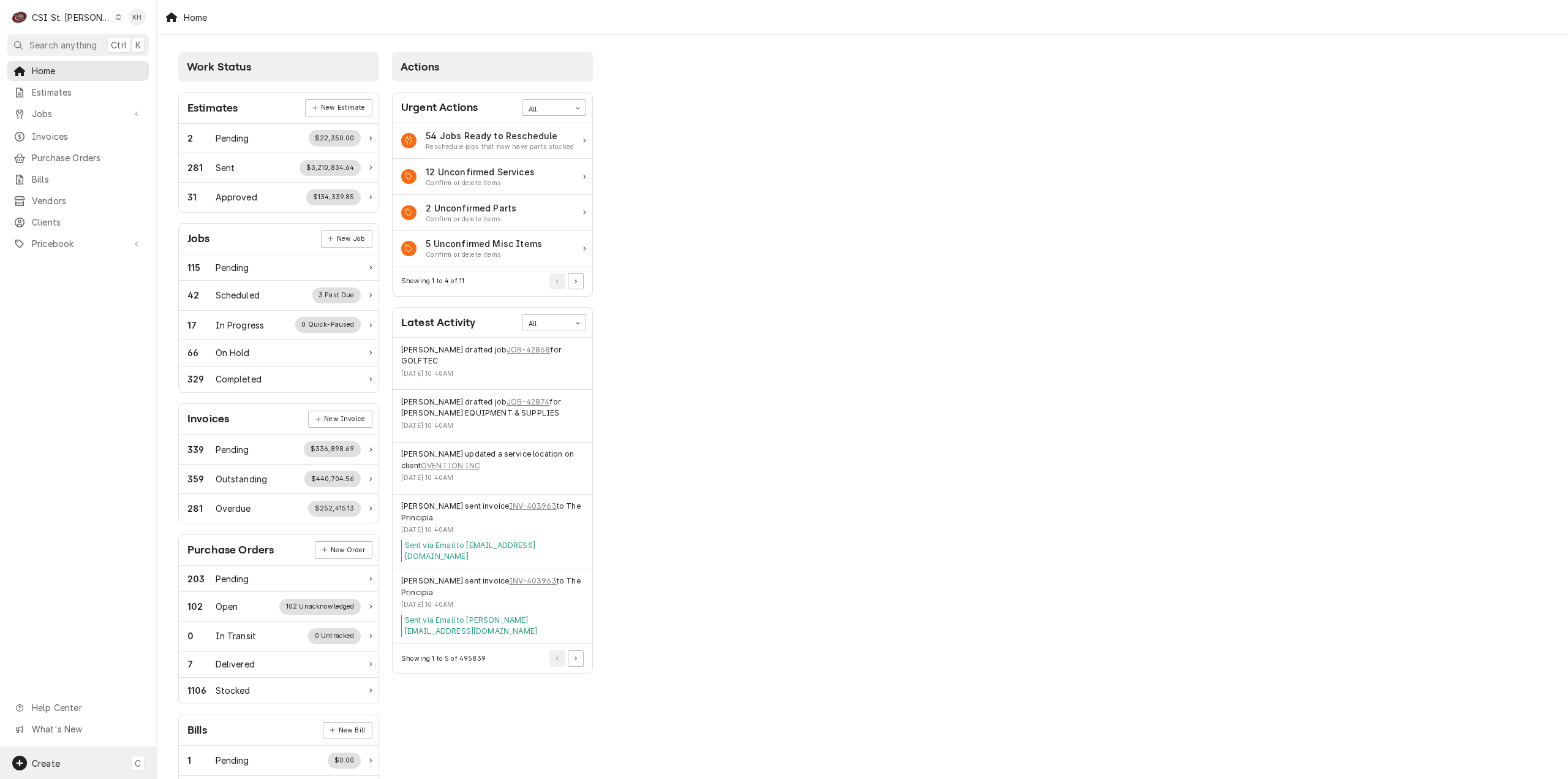
click at [58, 765] on span "Create" at bounding box center [45, 762] width 28 height 10
drag, startPoint x: 55, startPoint y: 549, endPoint x: 64, endPoint y: 334, distance: 215.2
click at [63, 467] on html "C CSI St. Louis KH Search anything Ctrl K Home Estimates Jobs Jobs Job Series I…" at bounding box center [784, 390] width 1568 height 779
click at [55, 215] on span "Clients" at bounding box center [87, 222] width 111 height 13
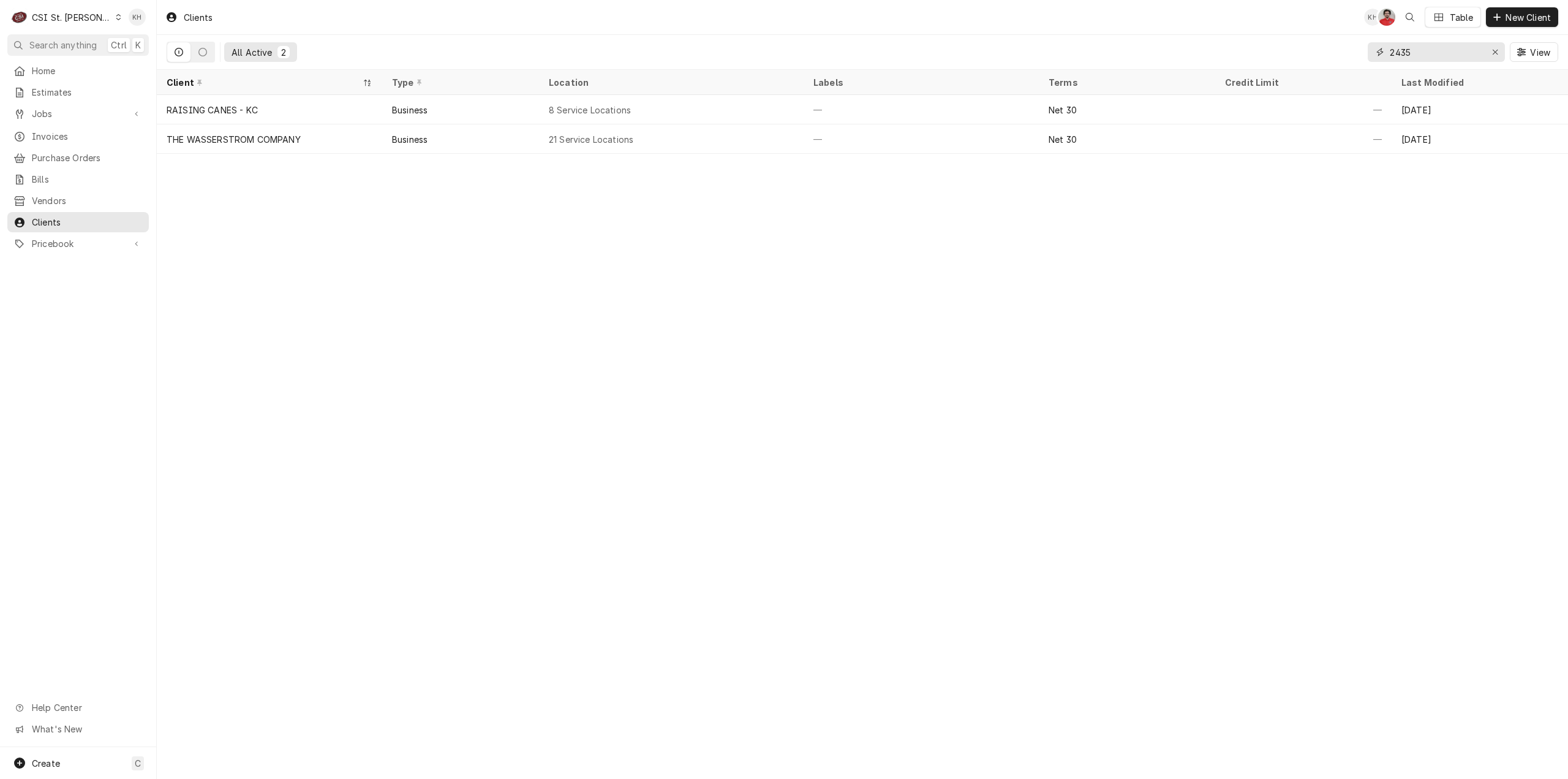
drag, startPoint x: 1431, startPoint y: 45, endPoint x: 1315, endPoint y: 47, distance: 116.0
click at [1315, 47] on div "All Active 2 2435 View" at bounding box center [862, 52] width 1392 height 34
type input "2"
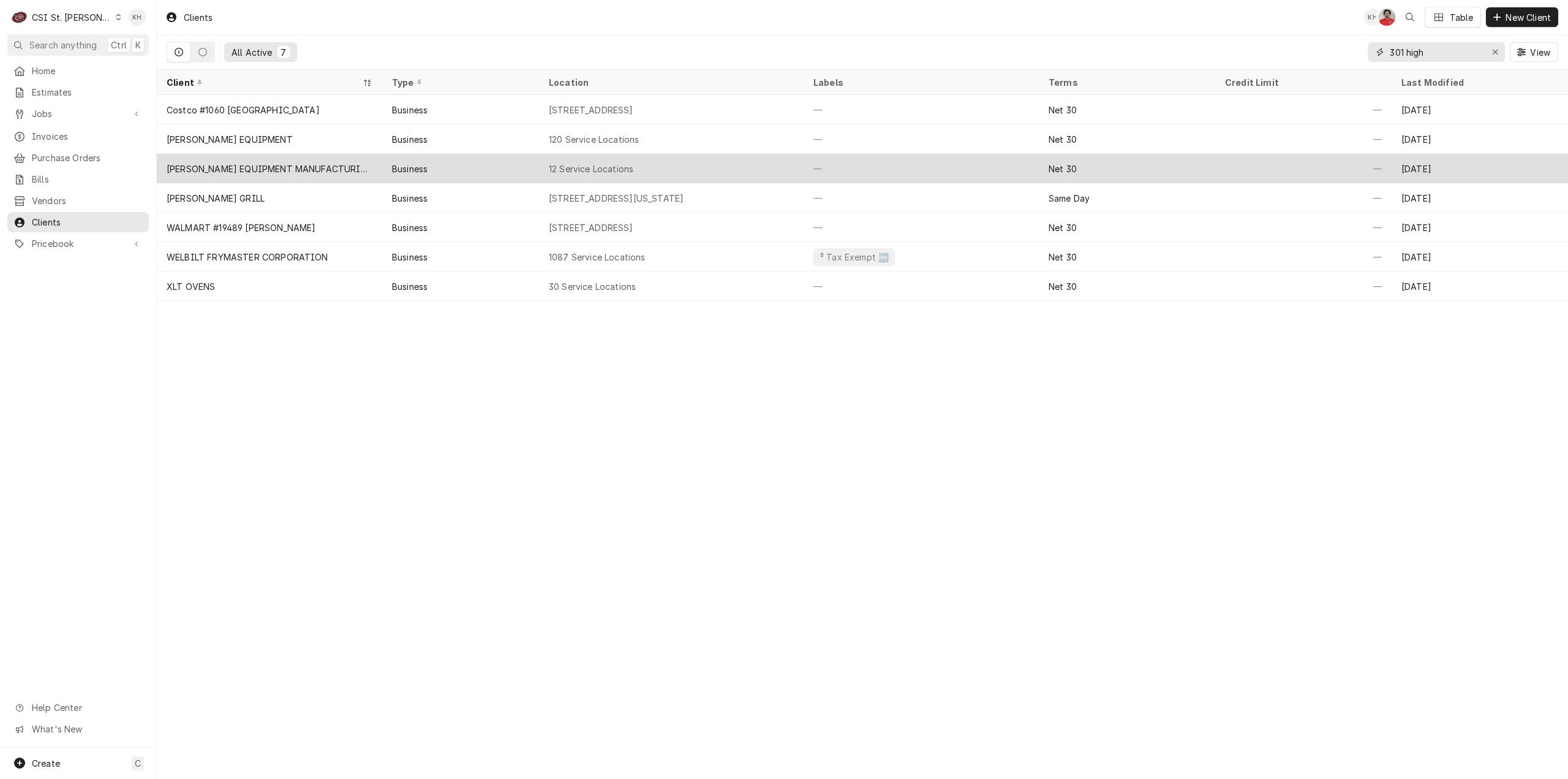
type input "301 high"
click at [454, 161] on div "Business" at bounding box center [461, 168] width 157 height 30
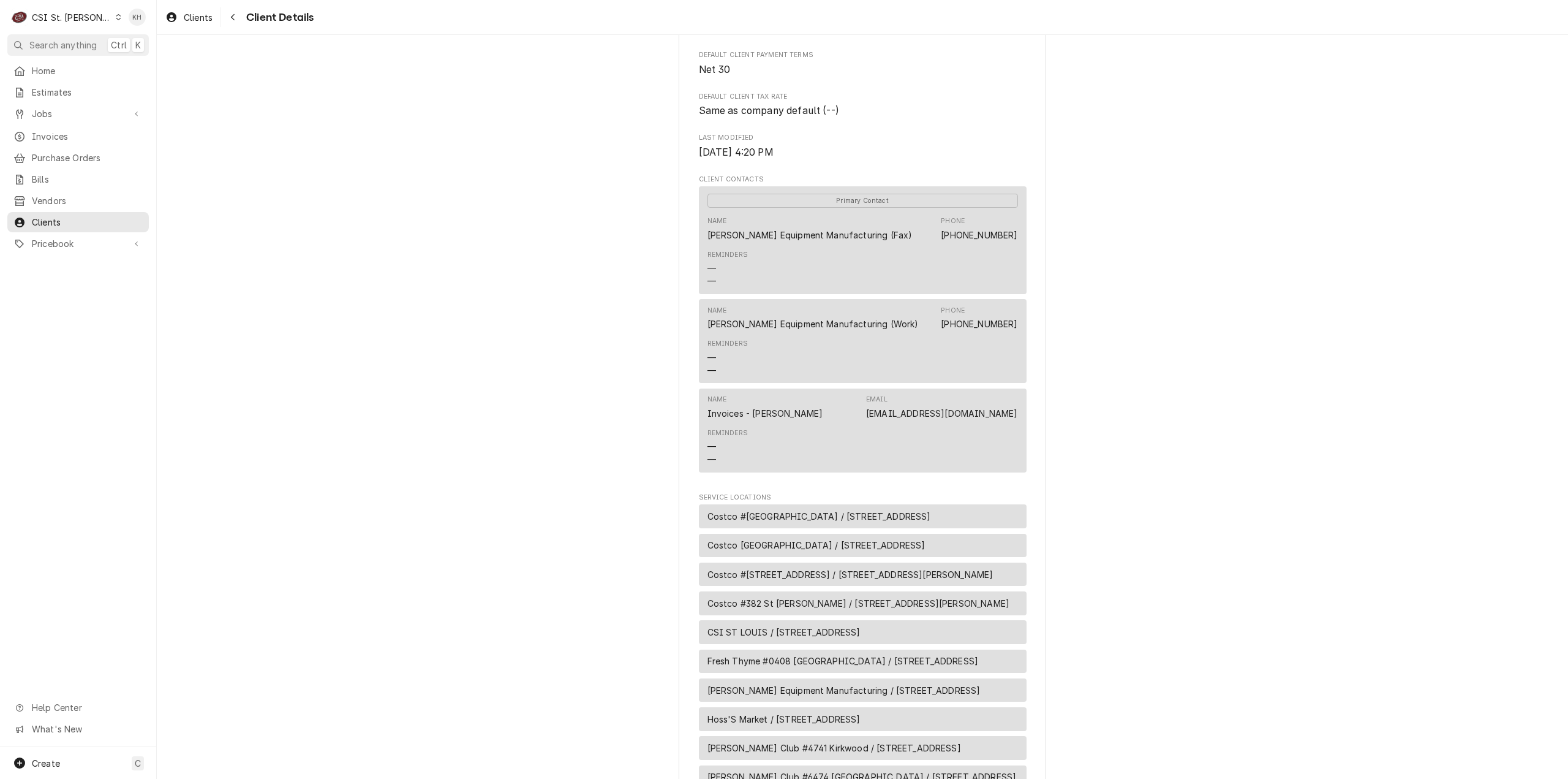
scroll to position [429, 0]
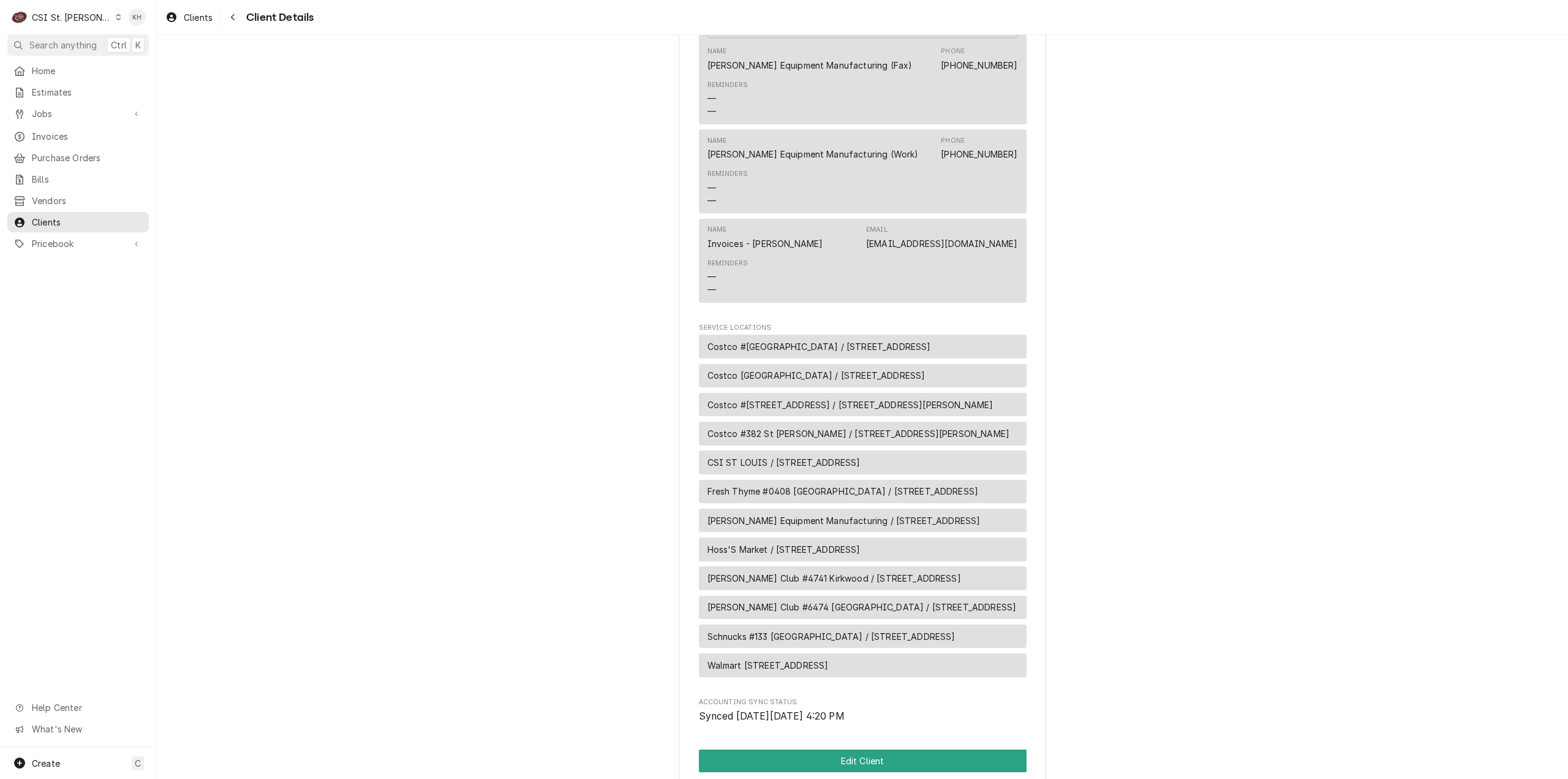
drag, startPoint x: 742, startPoint y: 361, endPoint x: 692, endPoint y: 339, distance: 54.6
click at [692, 339] on div "HARDT EQUIPMENT MANUFACTURING Client Type Business Industry Type Commercial Bil…" at bounding box center [862, 265] width 367 height 1296
drag, startPoint x: 514, startPoint y: 229, endPoint x: 511, endPoint y: 238, distance: 9.5
click at [513, 235] on div "HARDT EQUIPMENT MANUFACTURING Client Type Business Industry Type Commercial Bil…" at bounding box center [862, 265] width 1411 height 1317
click at [69, 25] on div "C CSI St. Louis" at bounding box center [67, 17] width 118 height 25
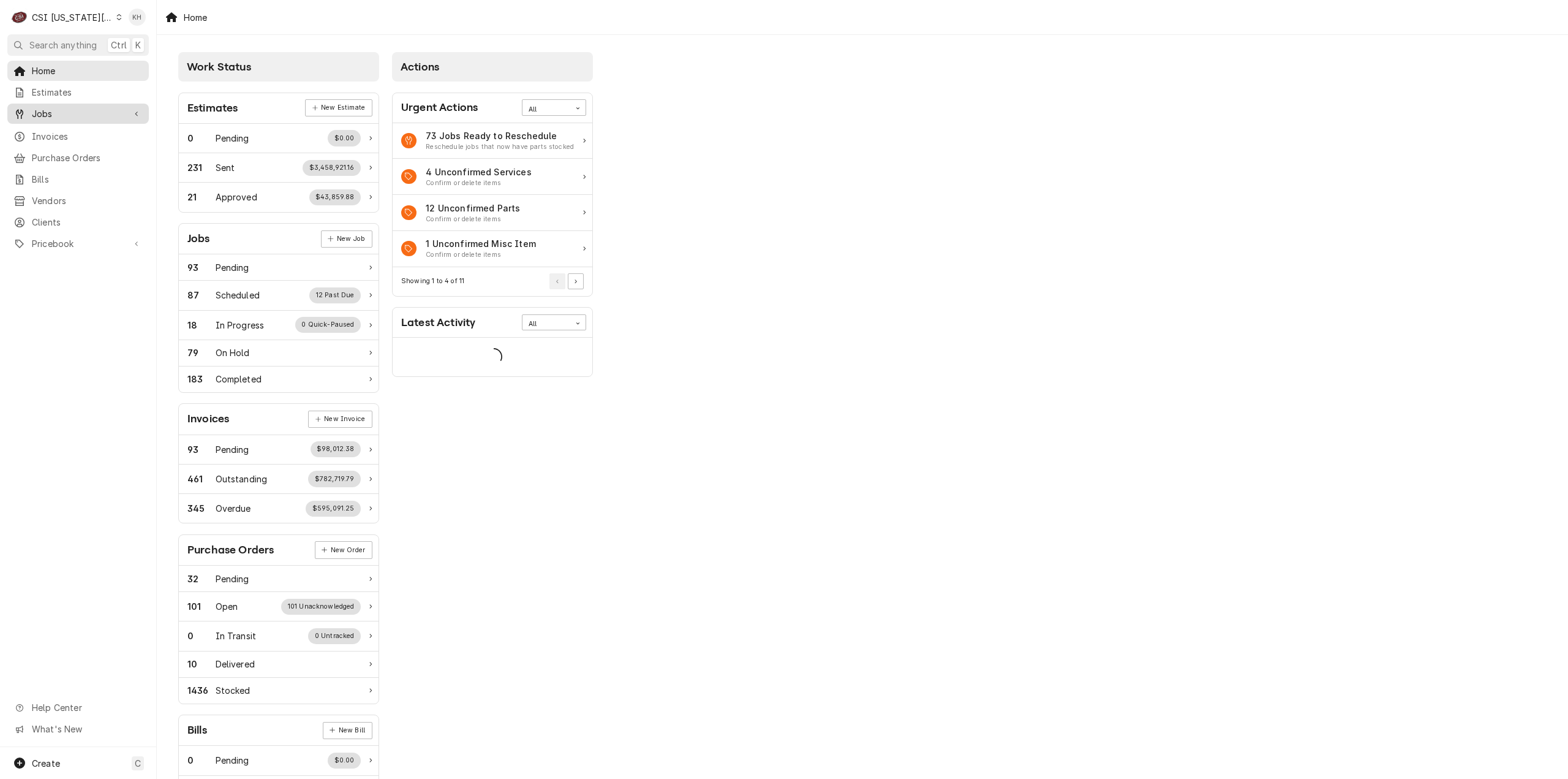
click at [65, 113] on span "Jobs" at bounding box center [78, 114] width 92 height 13
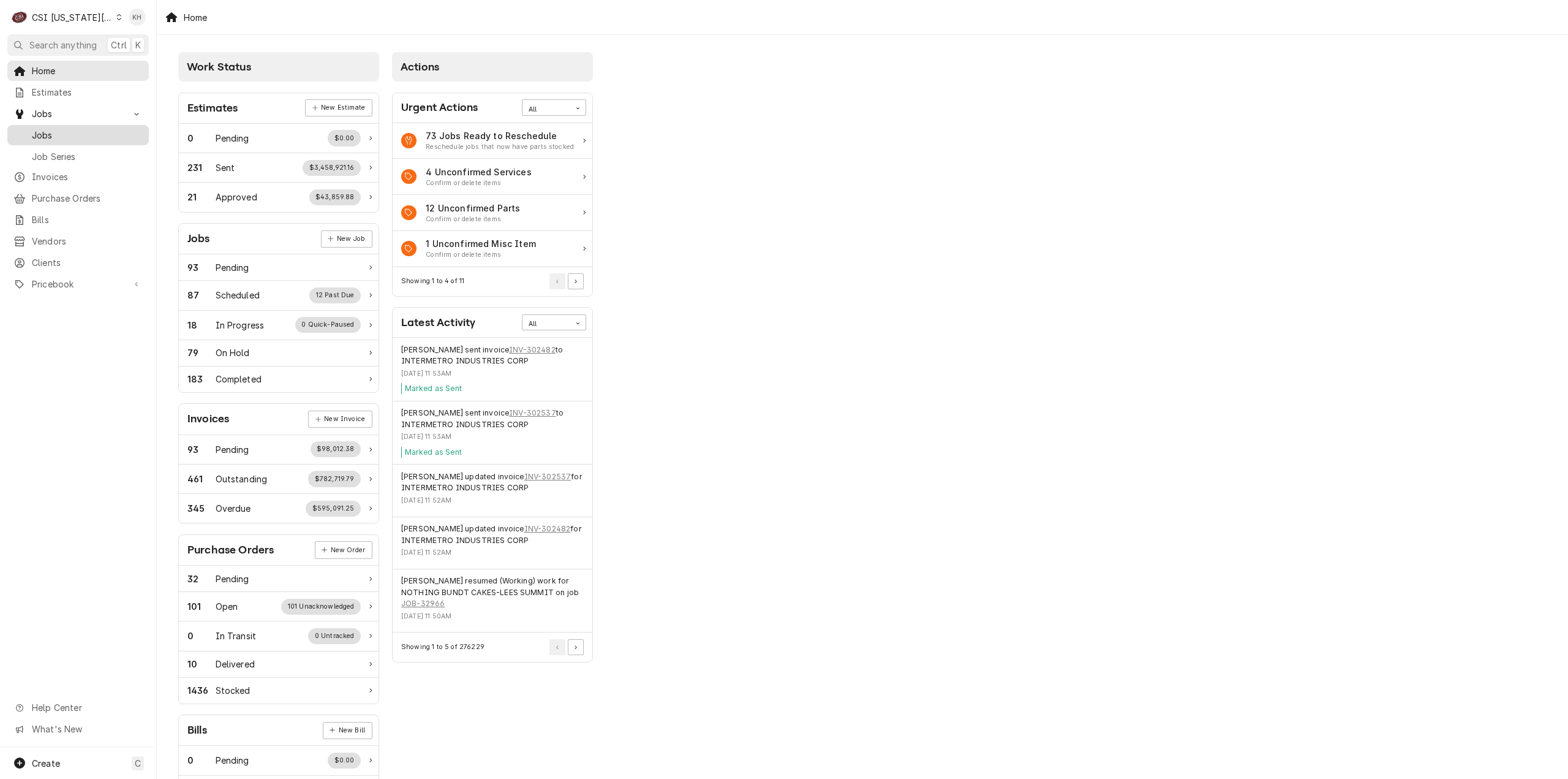
click at [69, 129] on span "Jobs" at bounding box center [87, 135] width 111 height 13
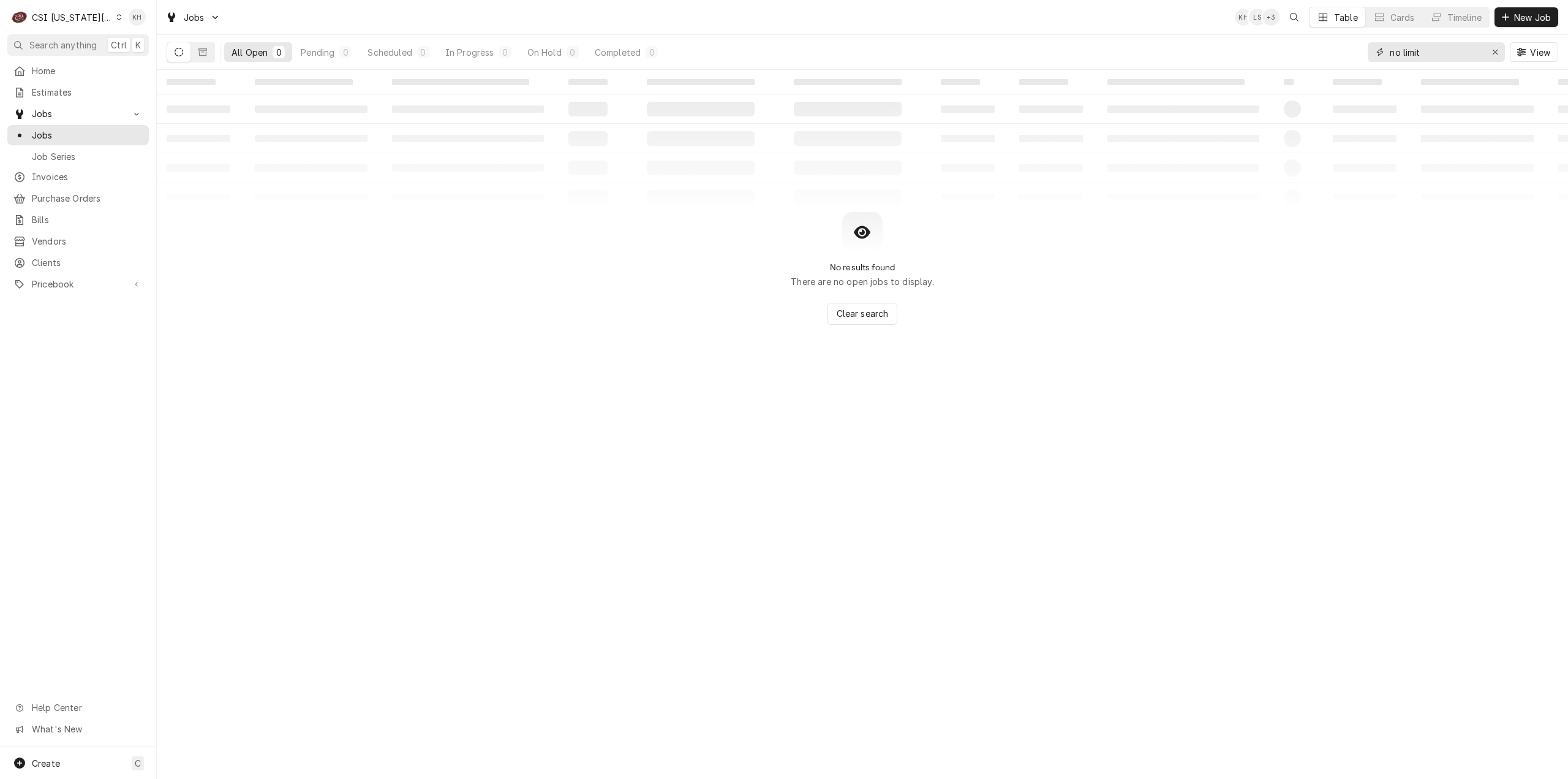
drag, startPoint x: 1459, startPoint y: 53, endPoint x: 1331, endPoint y: 53, distance: 128.0
click at [1331, 53] on div "All Open 0 Pending 0 Scheduled 0 In Progress 0 On Hold 0 Completed 0 no limit V…" at bounding box center [862, 52] width 1392 height 34
click at [202, 52] on icon "Dynamic Content Wrapper" at bounding box center [202, 52] width 8 height 8
click at [182, 49] on icon "Dynamic Content Wrapper" at bounding box center [179, 52] width 8 height 8
click at [1408, 53] on input "yardhouse" at bounding box center [1436, 52] width 92 height 19
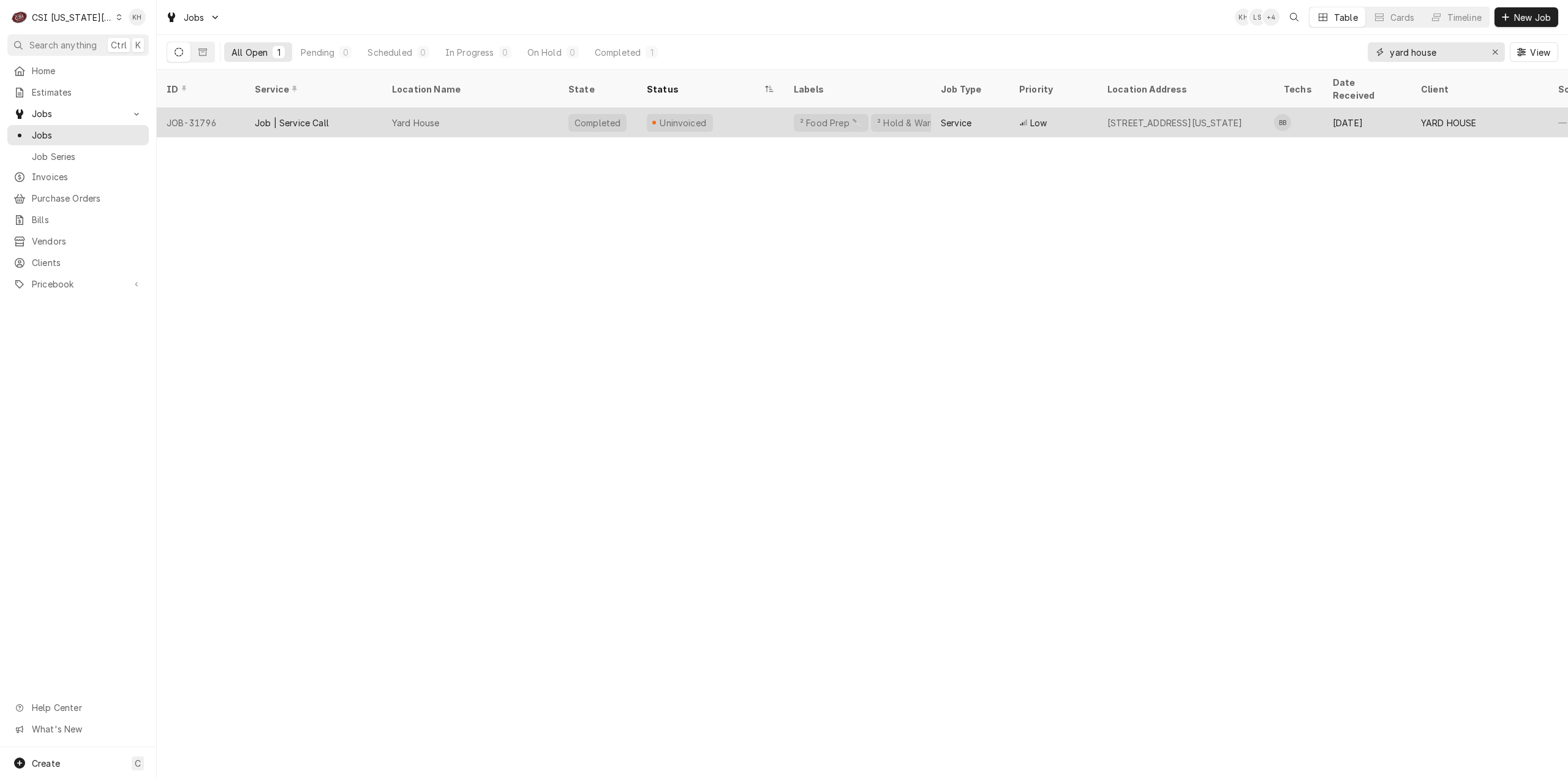
type input "yard house"
click at [482, 108] on div "Yard House" at bounding box center [471, 122] width 176 height 30
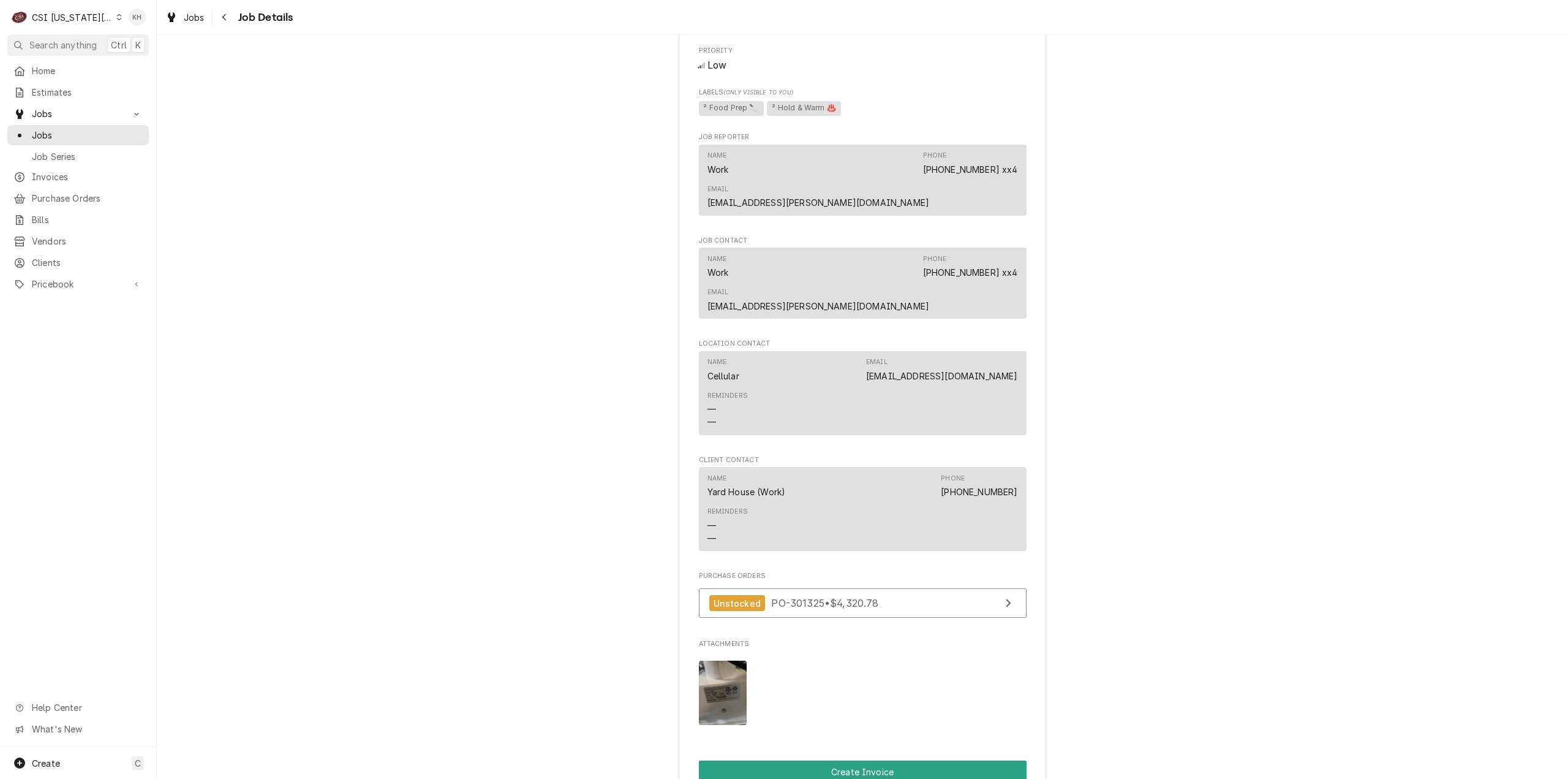
scroll to position [857, 0]
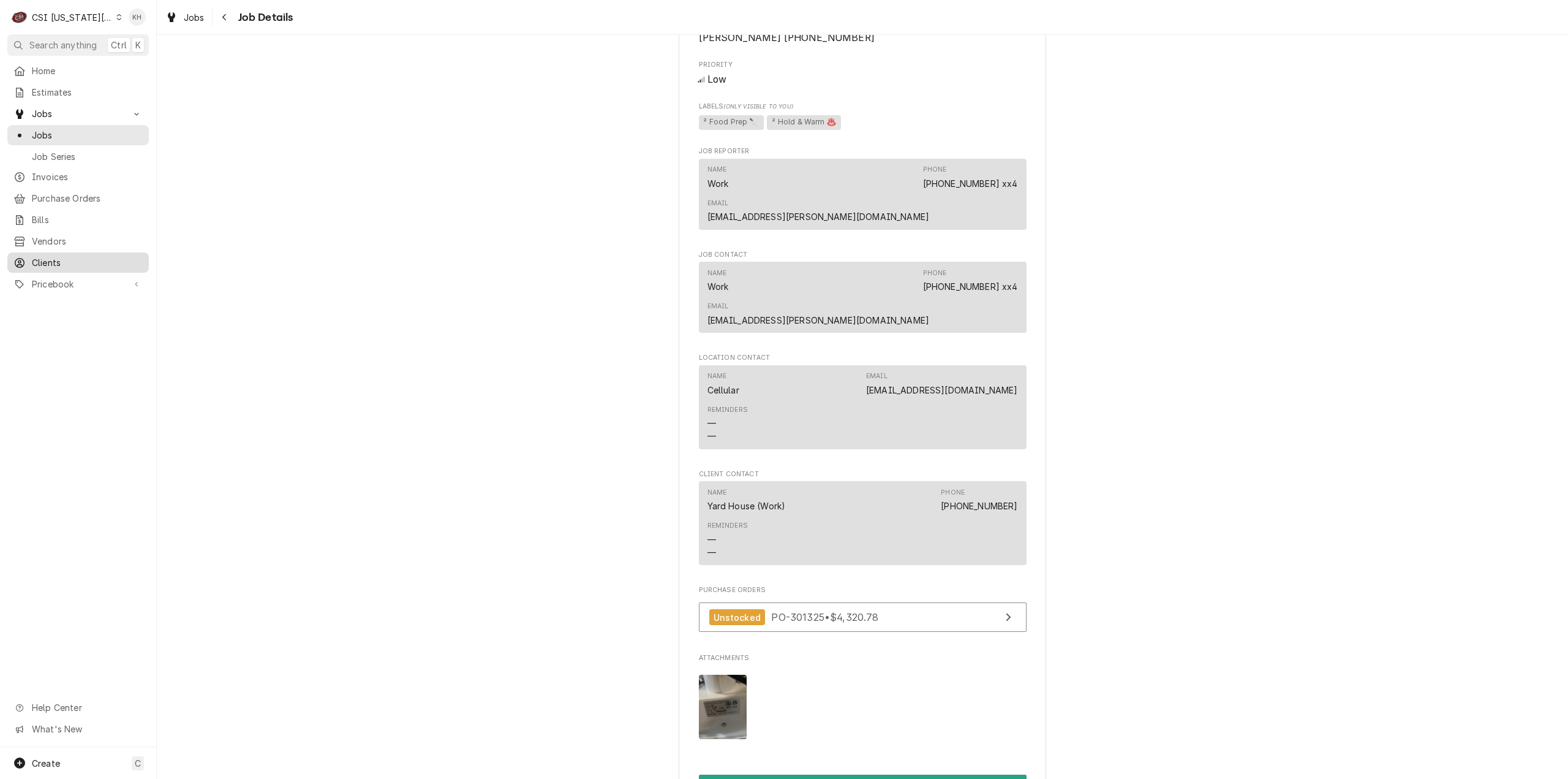
click at [58, 256] on span "Clients" at bounding box center [87, 262] width 111 height 13
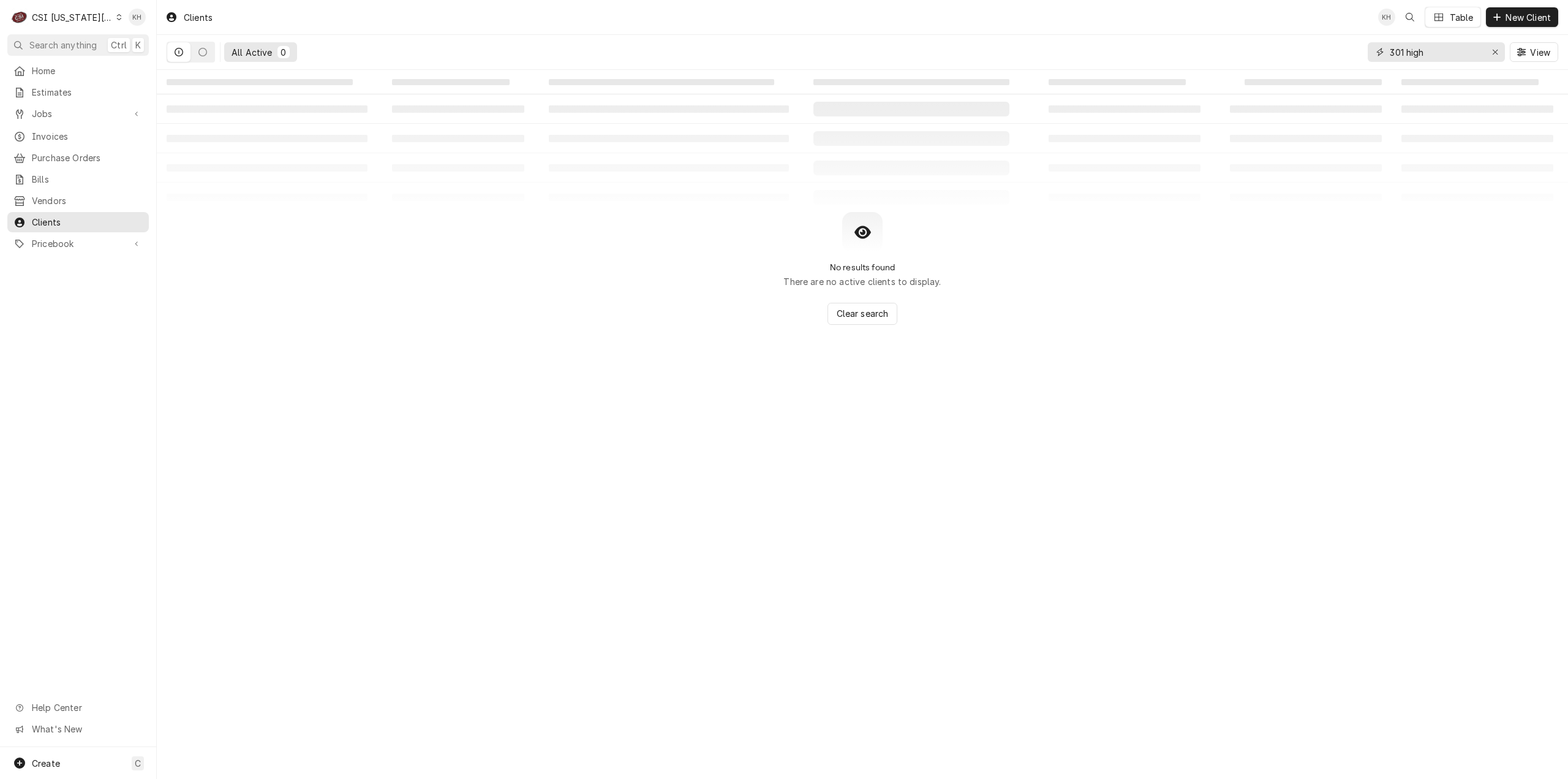
drag, startPoint x: 1448, startPoint y: 56, endPoint x: 1150, endPoint y: 48, distance: 298.1
click at [1150, 47] on div "All Active 0 301 high View" at bounding box center [862, 52] width 1392 height 34
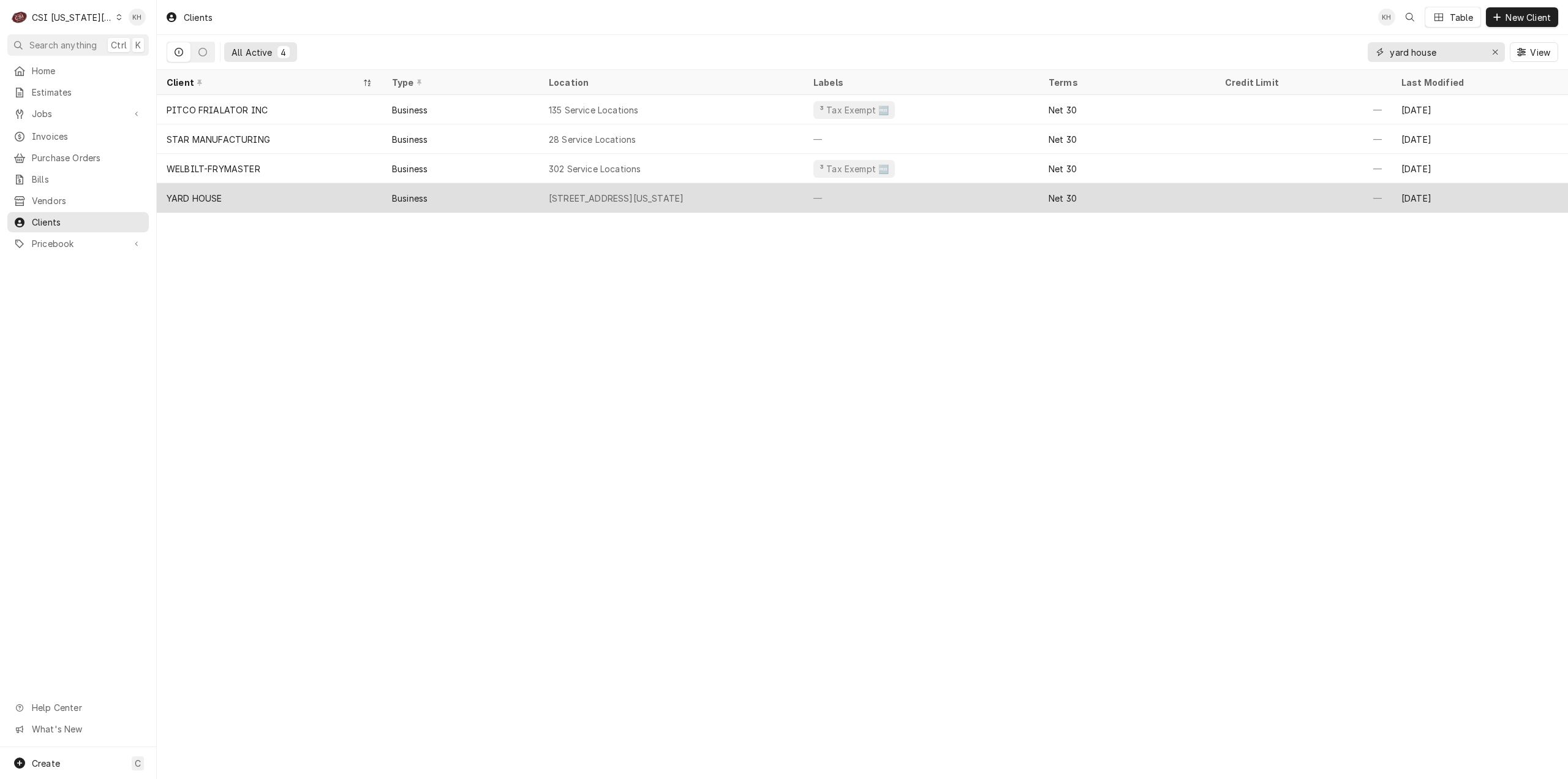
type input "yard house"
click at [259, 194] on div "YARD HOUSE" at bounding box center [270, 198] width 226 height 30
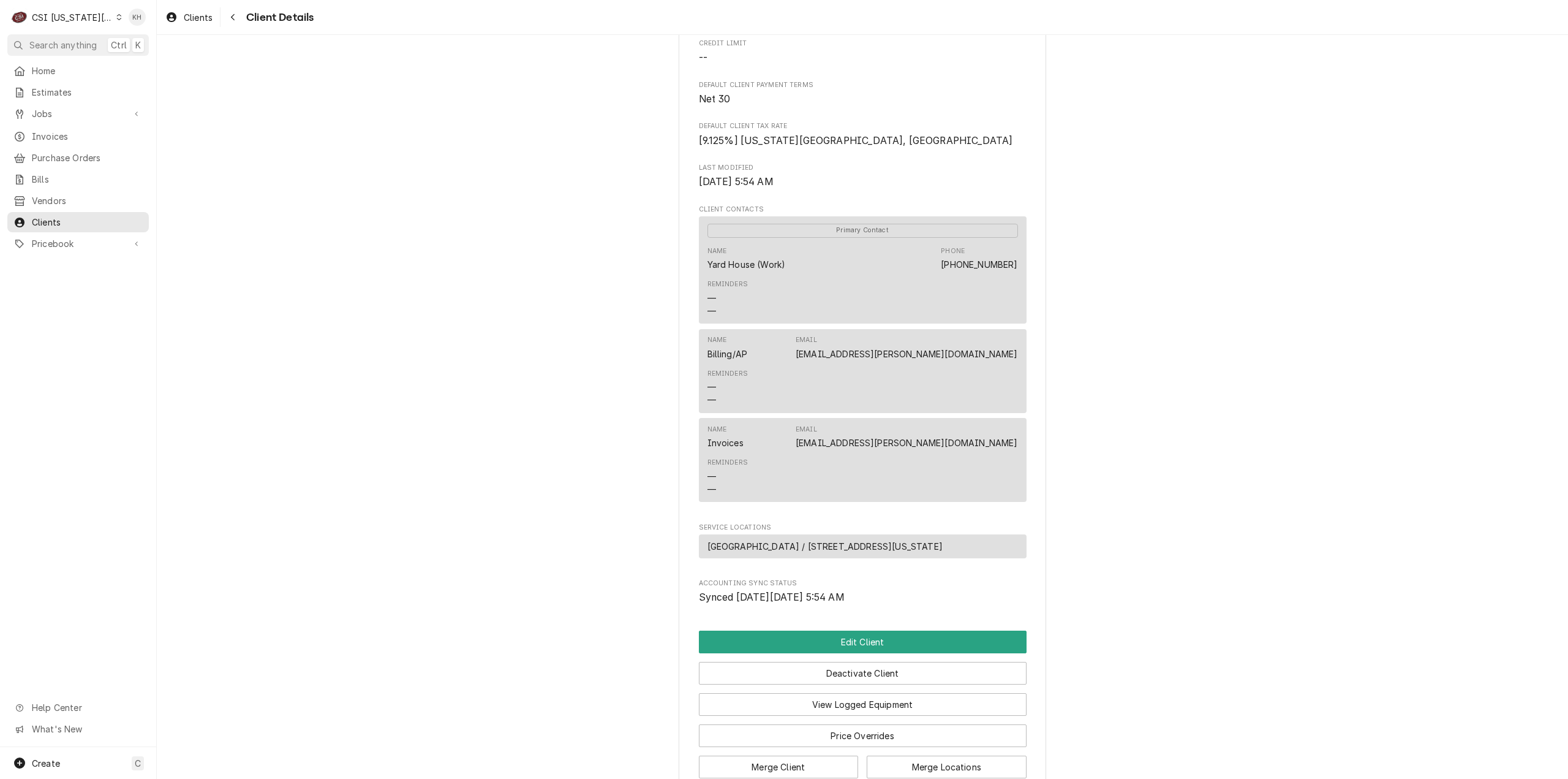
scroll to position [342, 0]
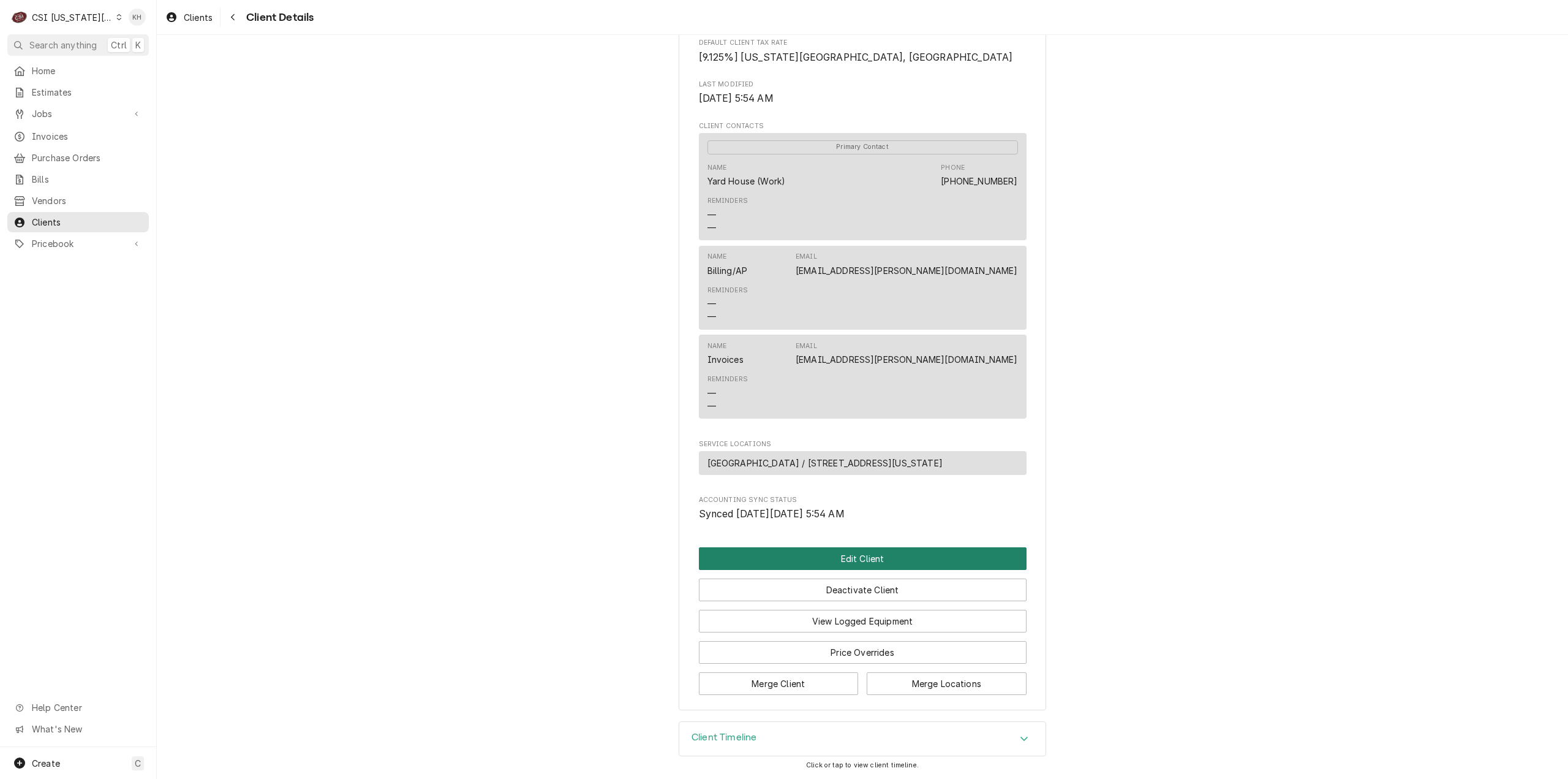
click at [883, 556] on button "Edit Client" at bounding box center [863, 558] width 327 height 23
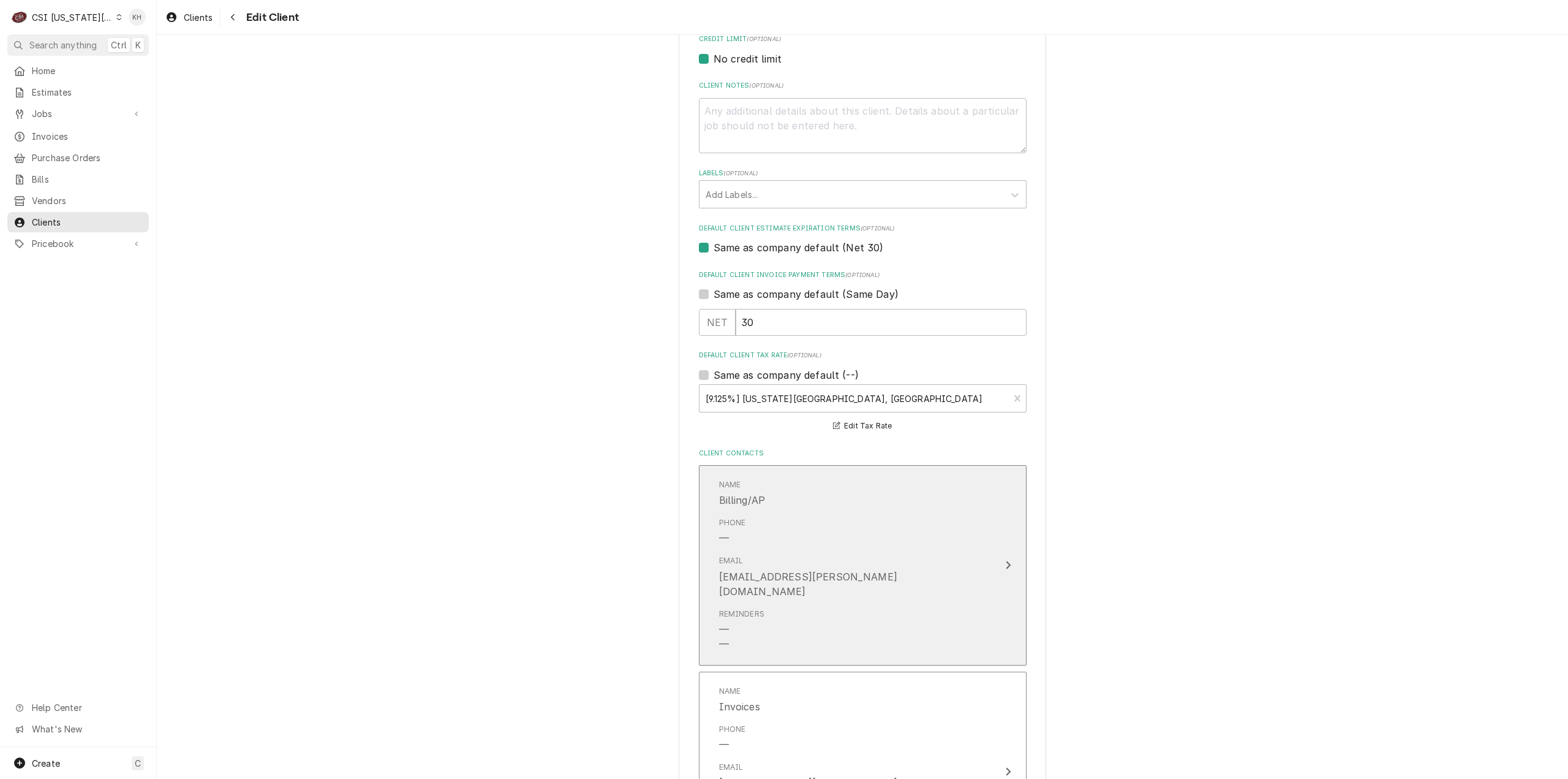
scroll to position [1027, 0]
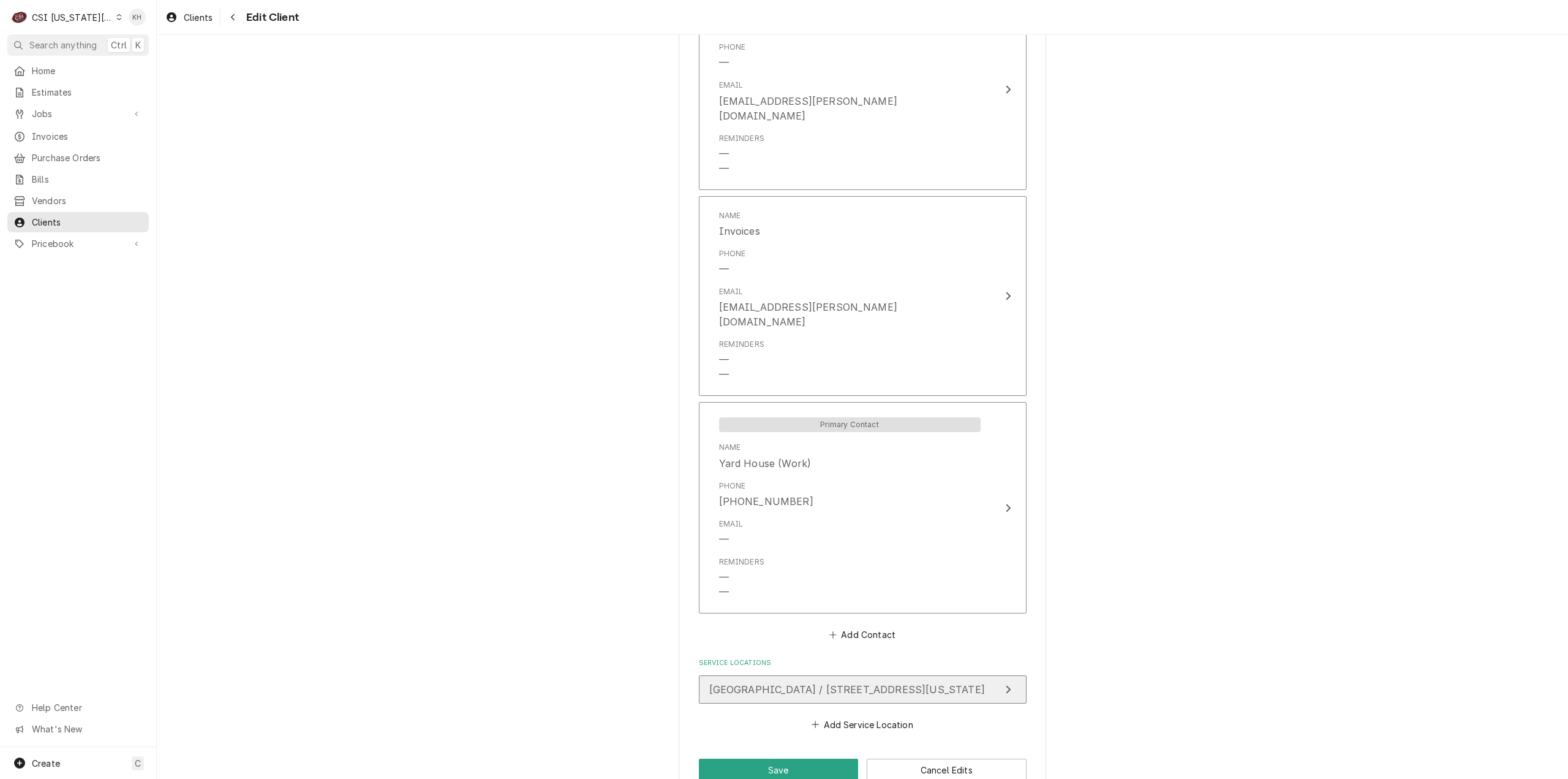
click at [826, 683] on span "[GEOGRAPHIC_DATA] / [STREET_ADDRESS][US_STATE]" at bounding box center [847, 690] width 276 height 12
type textarea "x"
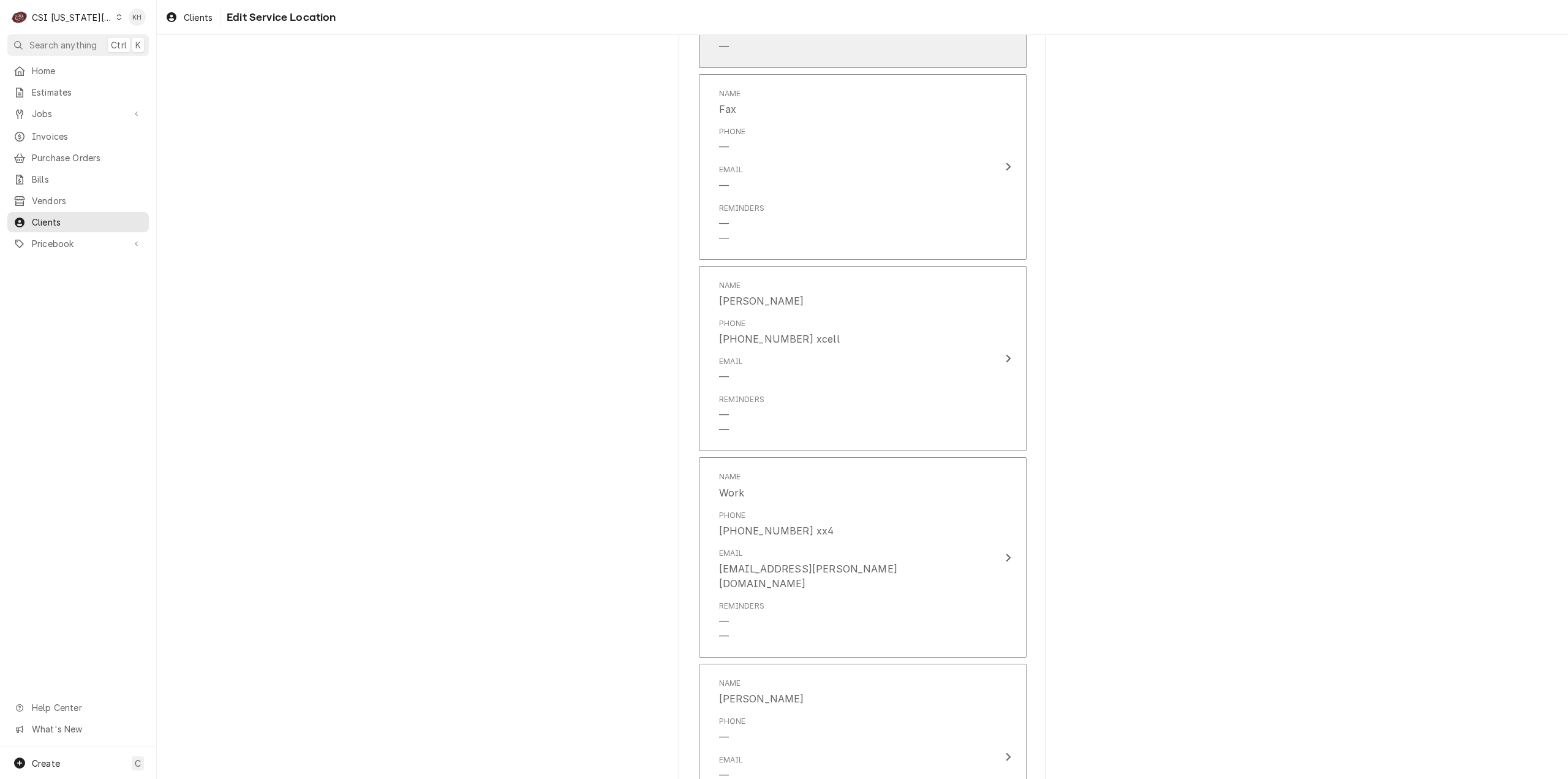
scroll to position [1080, 0]
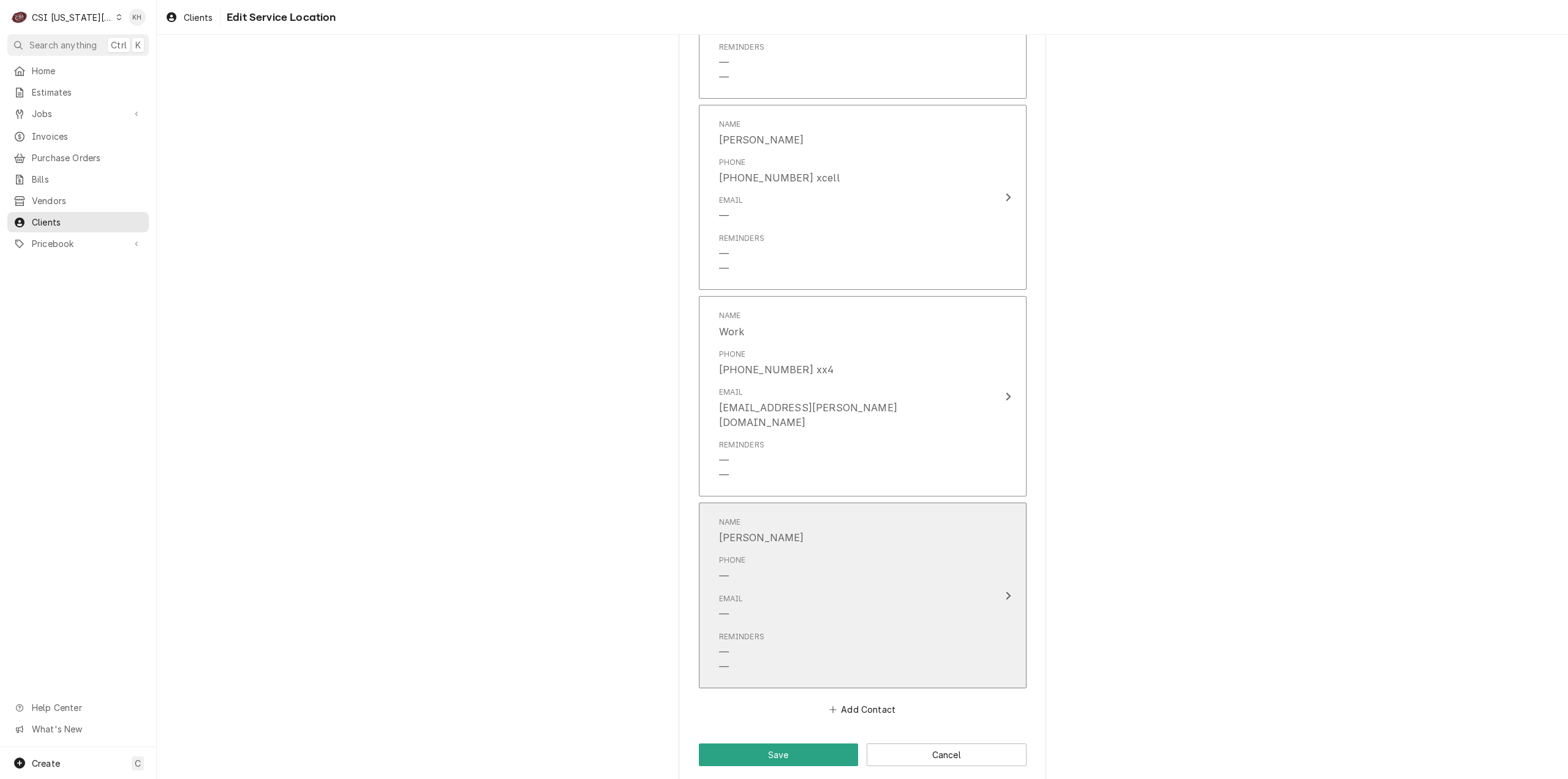
click at [1012, 577] on button "Name [PERSON_NAME] Phone — Email — Reminders — —" at bounding box center [863, 595] width 327 height 186
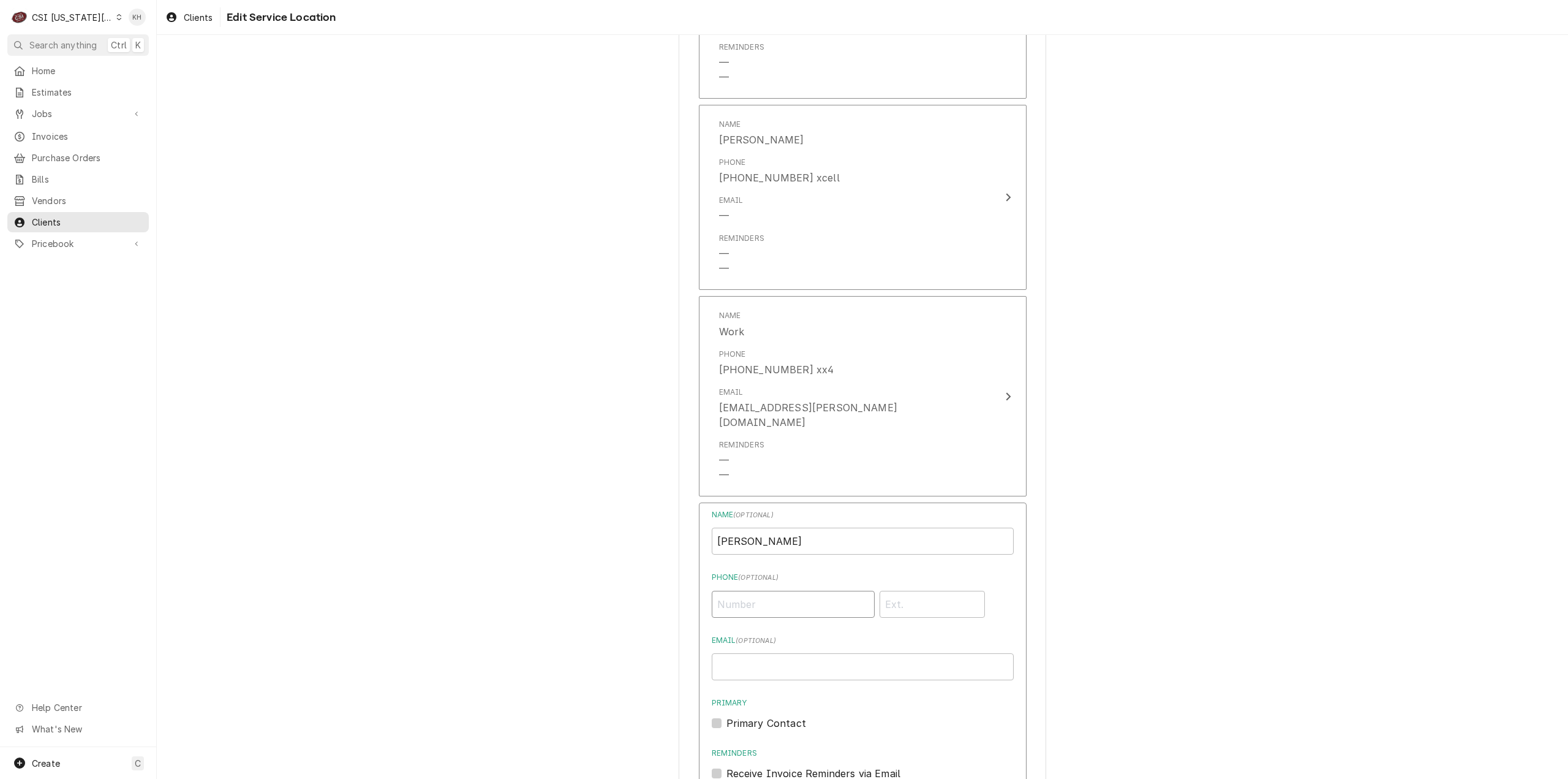
click at [811, 590] on input "Phone ( optional )" at bounding box center [793, 604] width 163 height 27
click at [762, 590] on input "Phone ( optional )" at bounding box center [793, 604] width 163 height 27
paste input "[PHONE_NUMBER]"
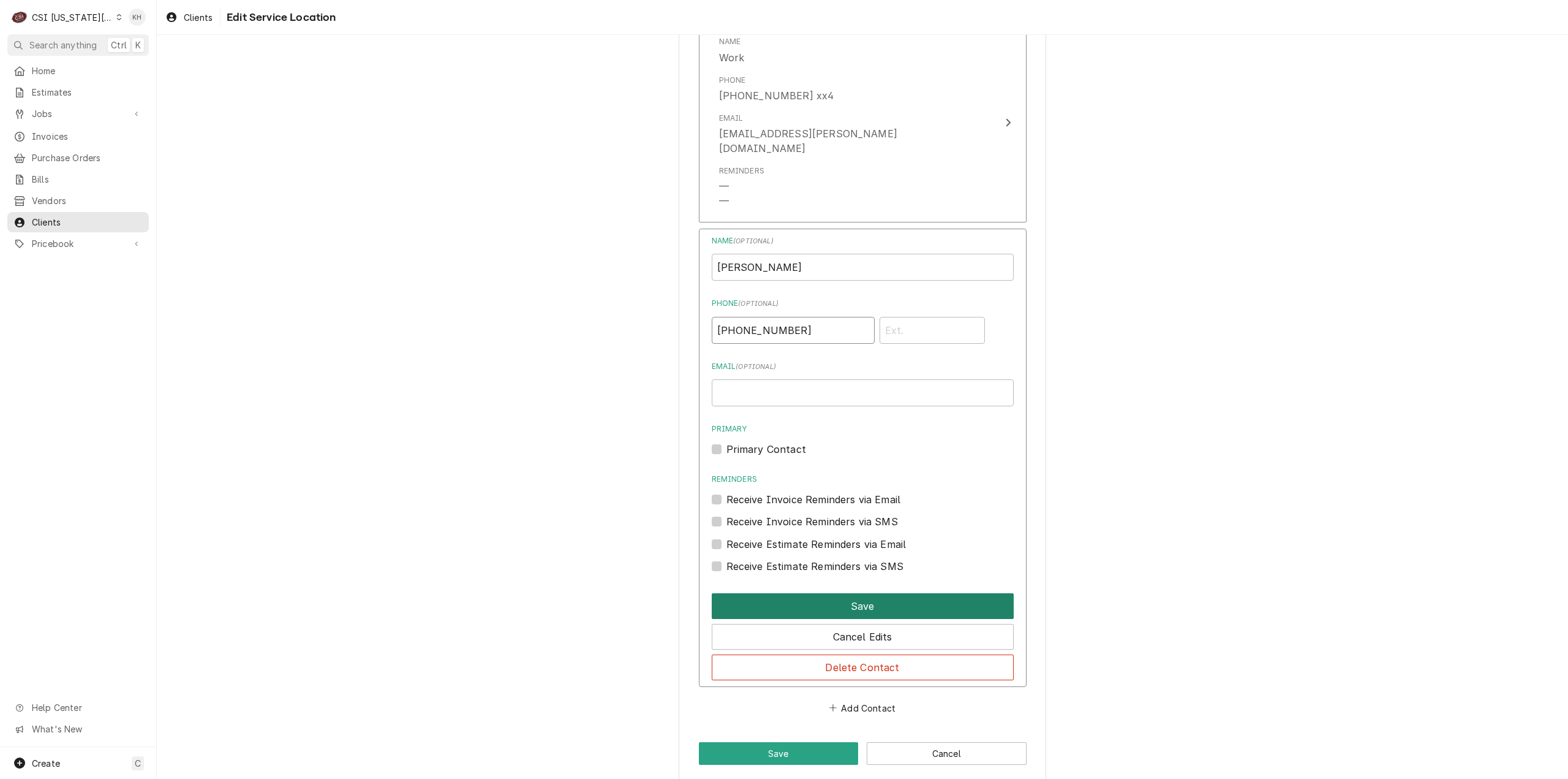
type input "[PHONE_NUMBER]"
click at [768, 593] on button "Save" at bounding box center [863, 606] width 302 height 25
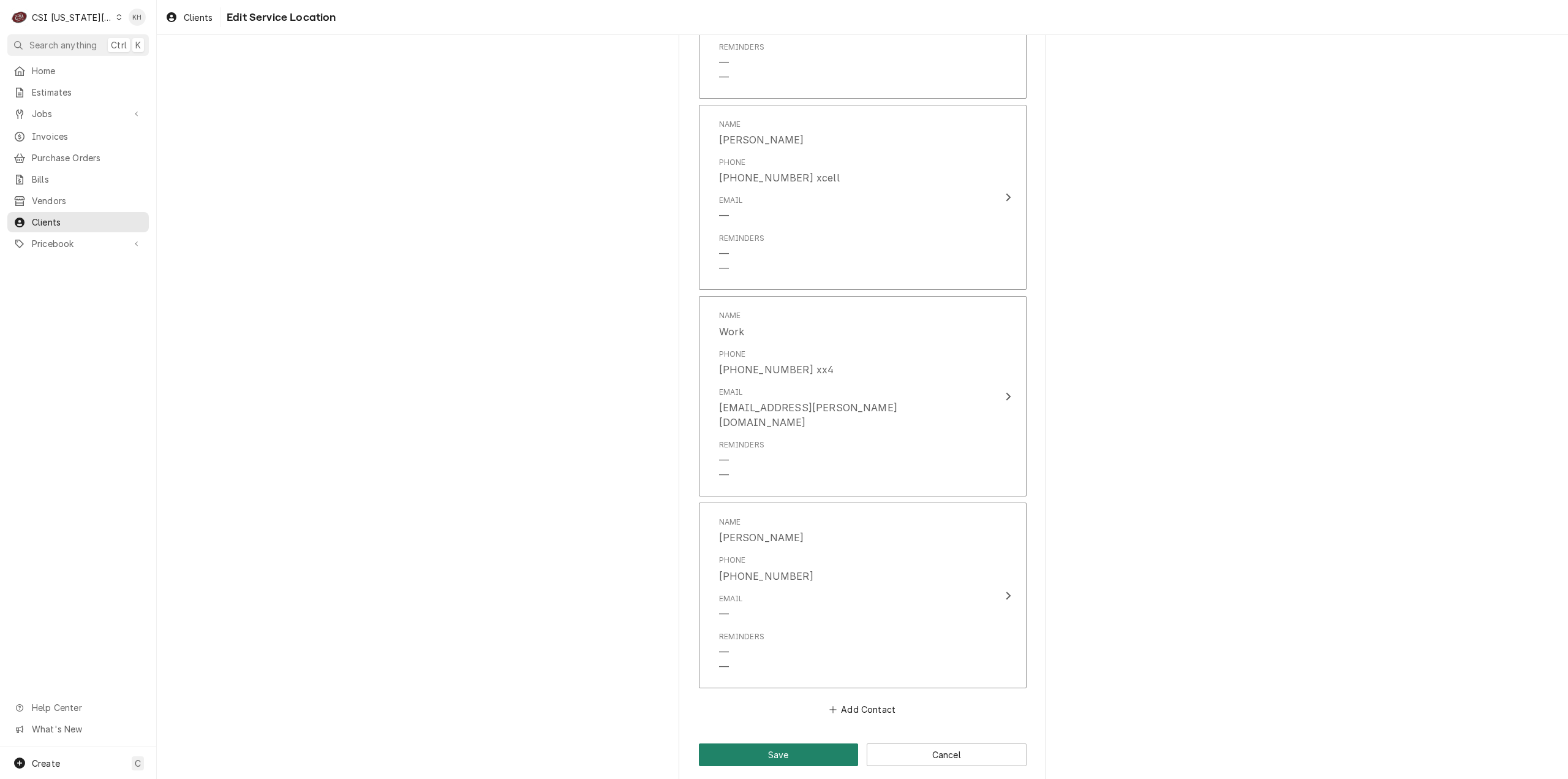
click at [778, 743] on button "Save" at bounding box center [779, 754] width 160 height 23
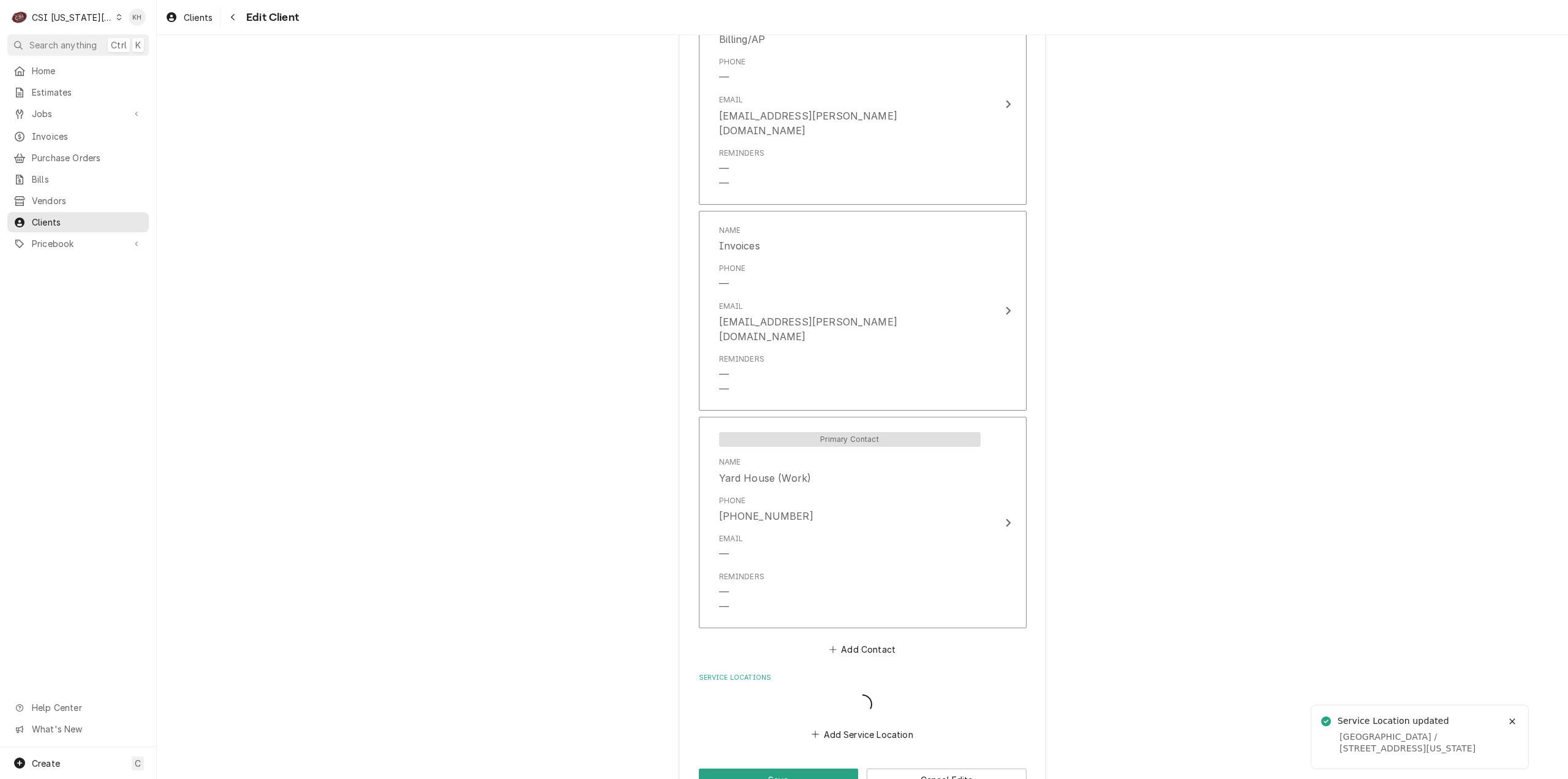
scroll to position [1013, 0]
click at [744, 773] on button "Save" at bounding box center [779, 784] width 160 height 23
type textarea "x"
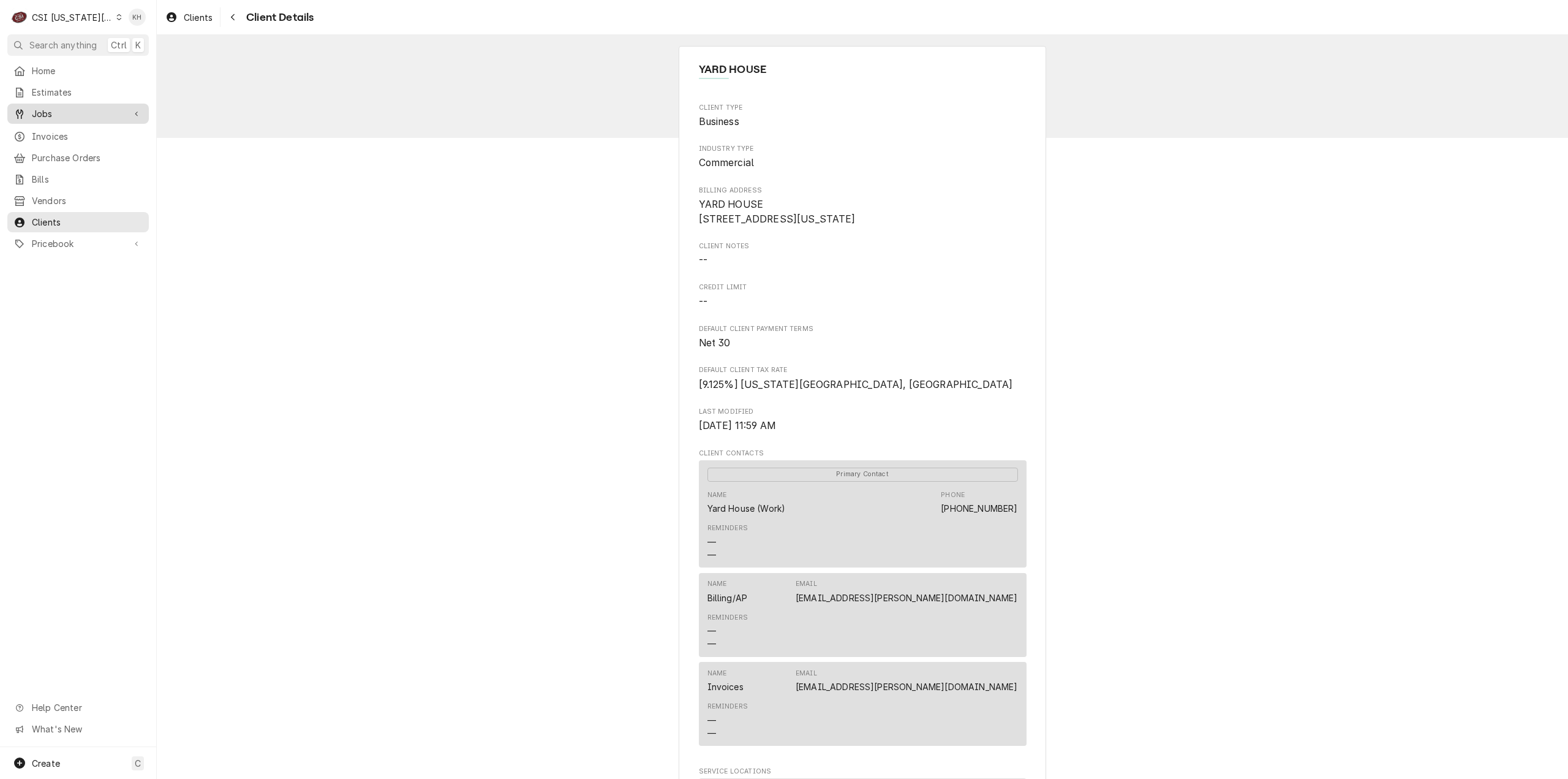
click at [76, 109] on span "Jobs" at bounding box center [78, 114] width 92 height 13
click at [76, 127] on div "Jobs" at bounding box center [78, 135] width 137 height 15
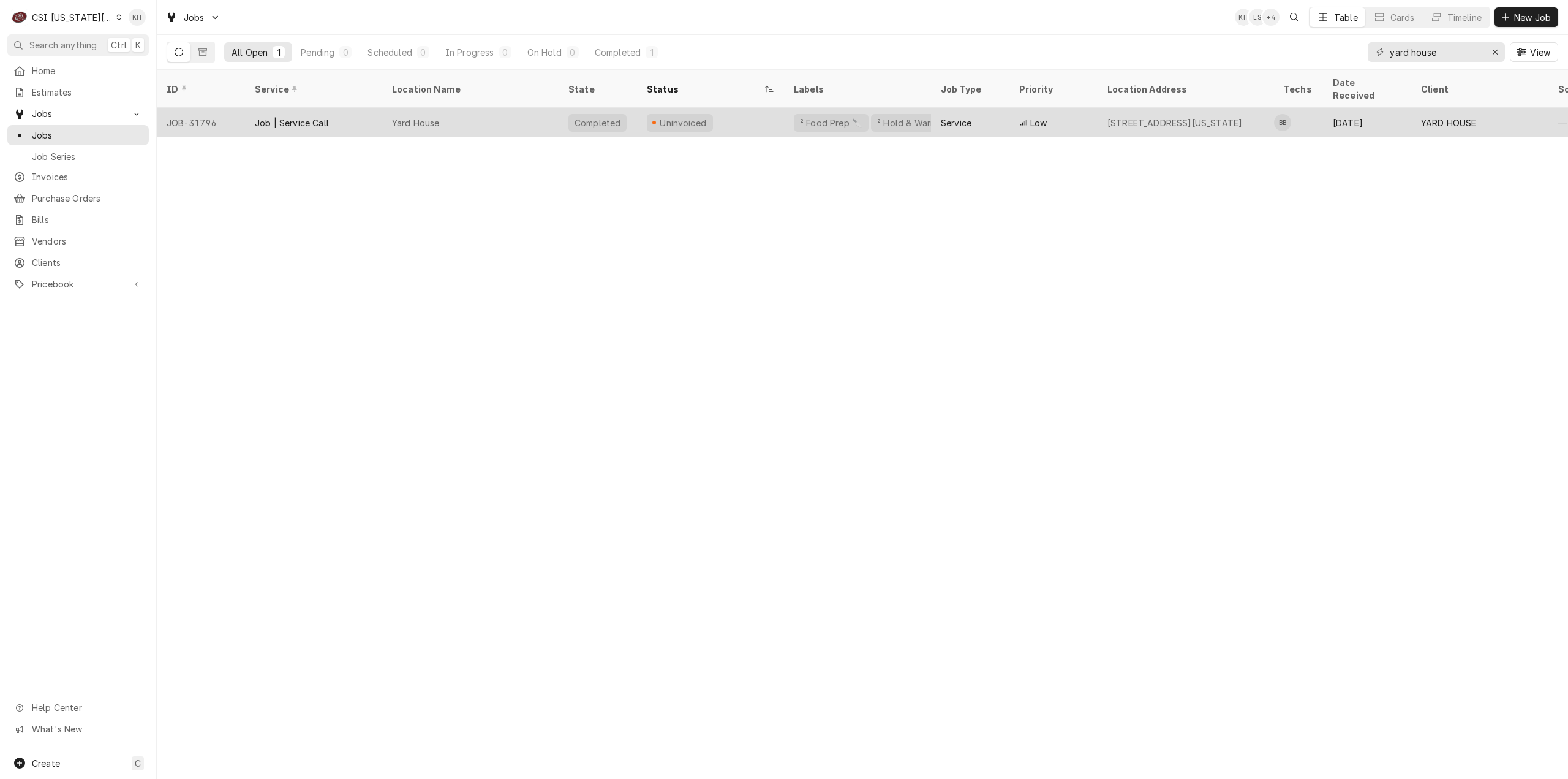
click at [513, 111] on div "Yard House" at bounding box center [471, 122] width 176 height 30
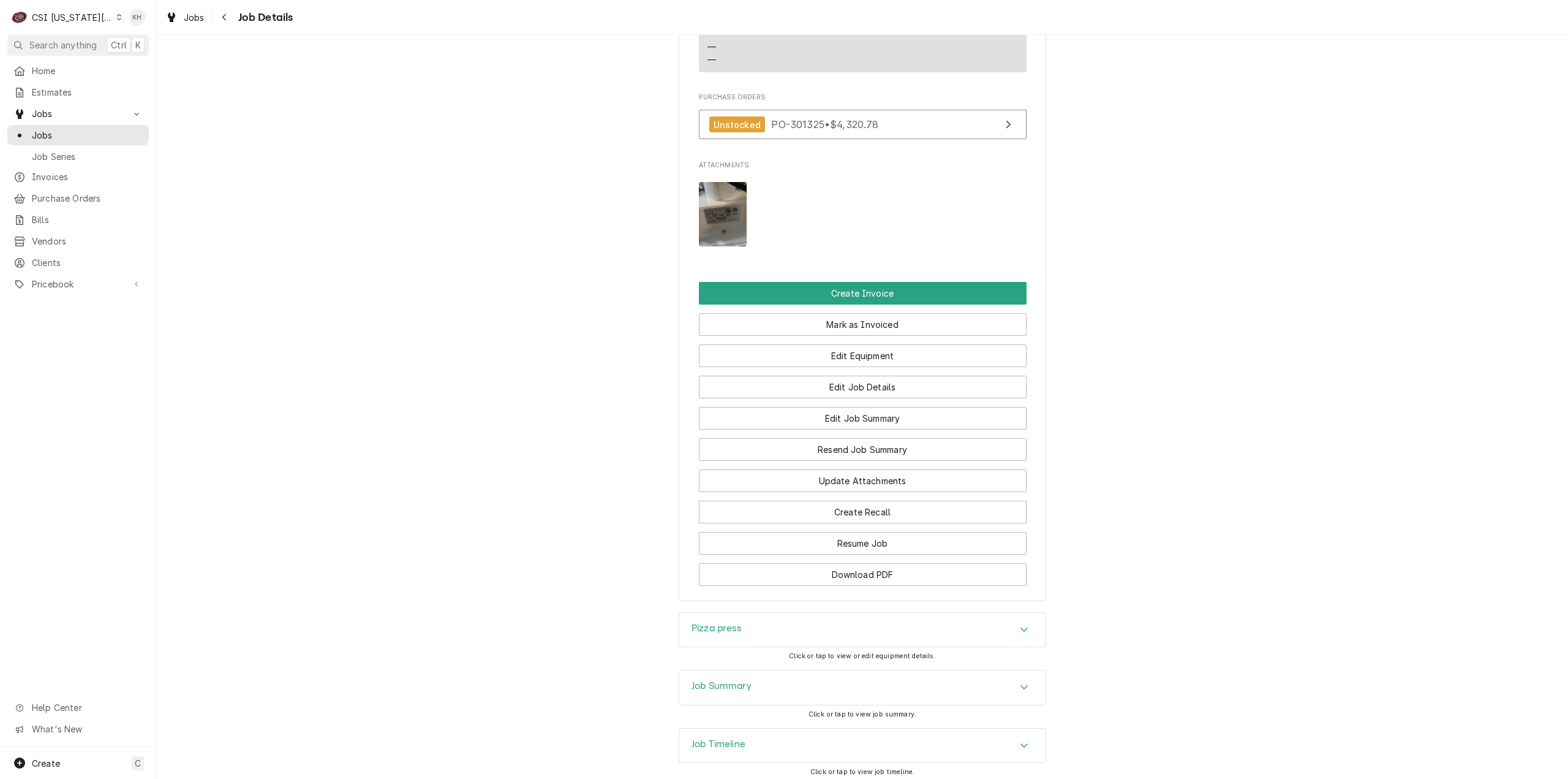
click at [747, 670] on div "Job Summary" at bounding box center [862, 687] width 366 height 34
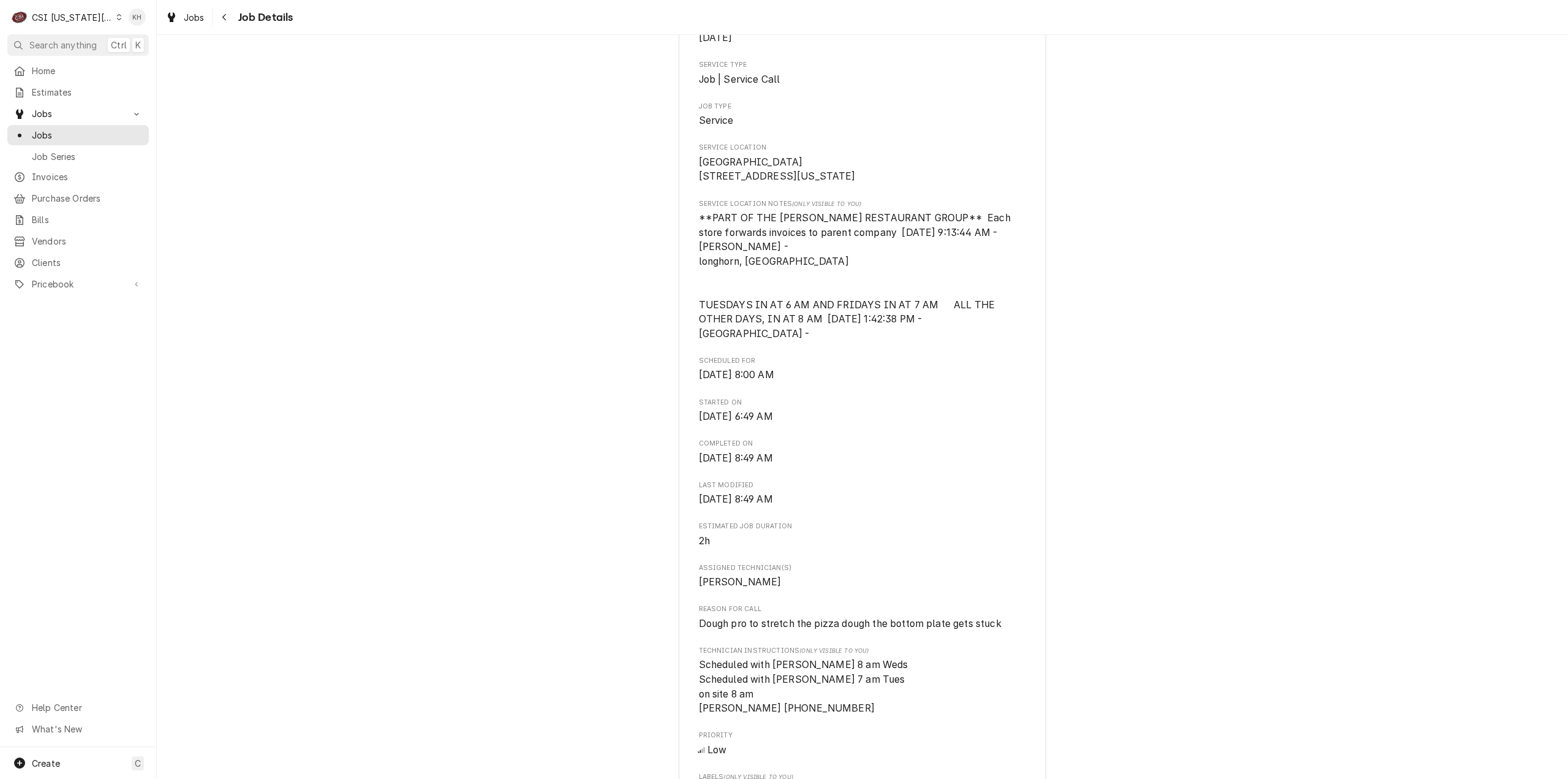
scroll to position [126, 0]
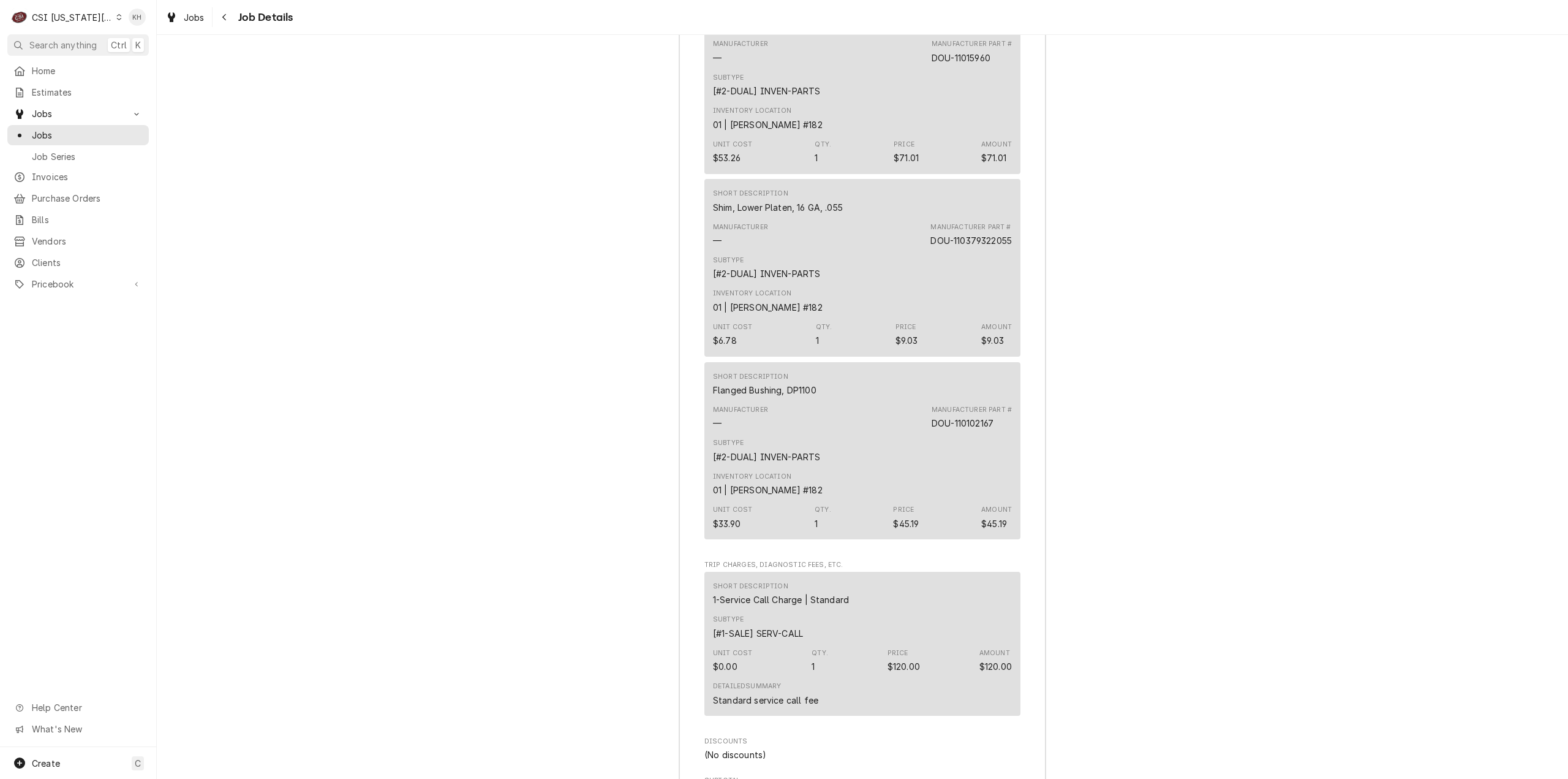
scroll to position [4232, 0]
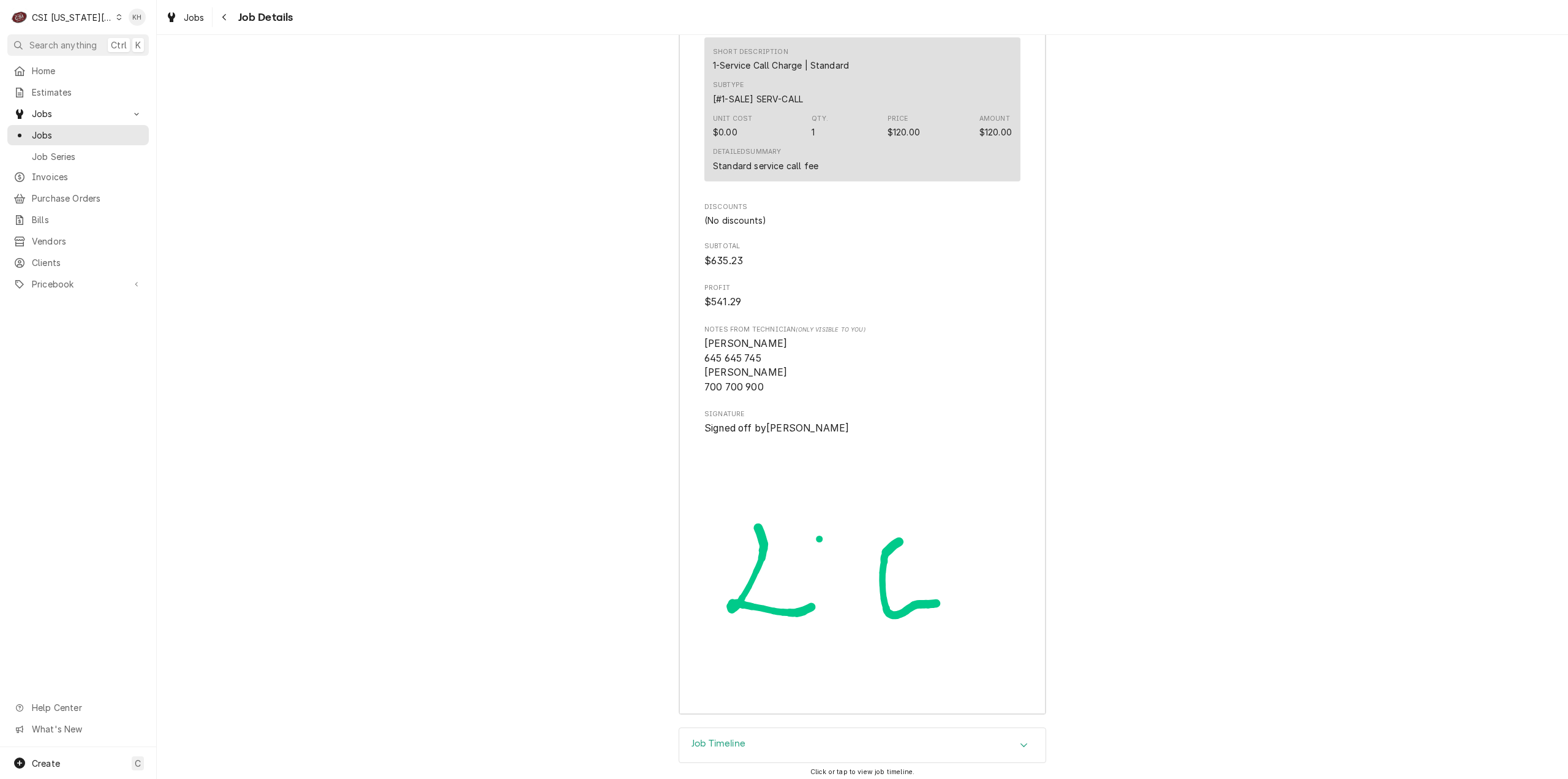
click at [793, 728] on div "Job Timeline" at bounding box center [862, 745] width 366 height 34
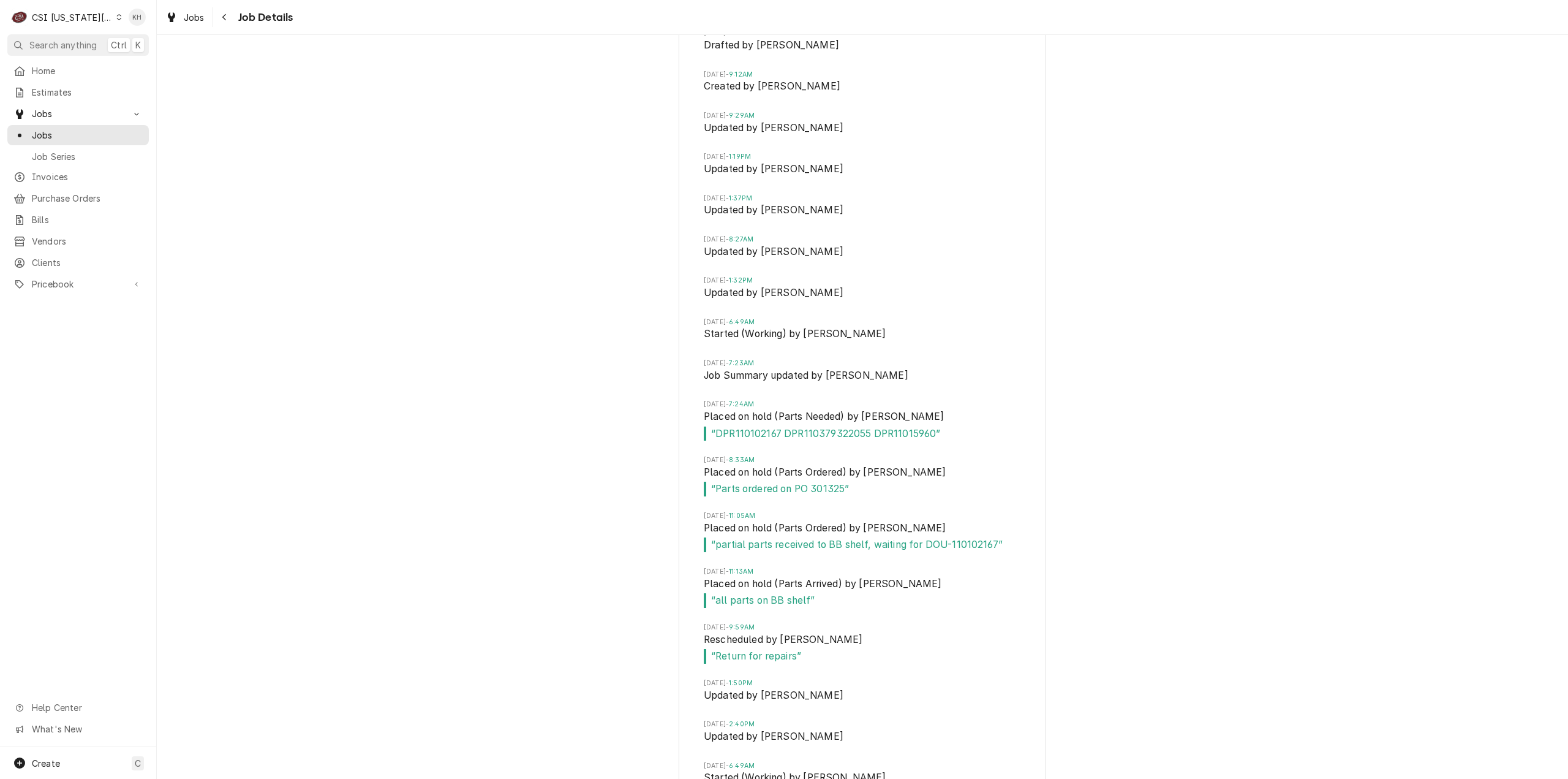
scroll to position [5282, 0]
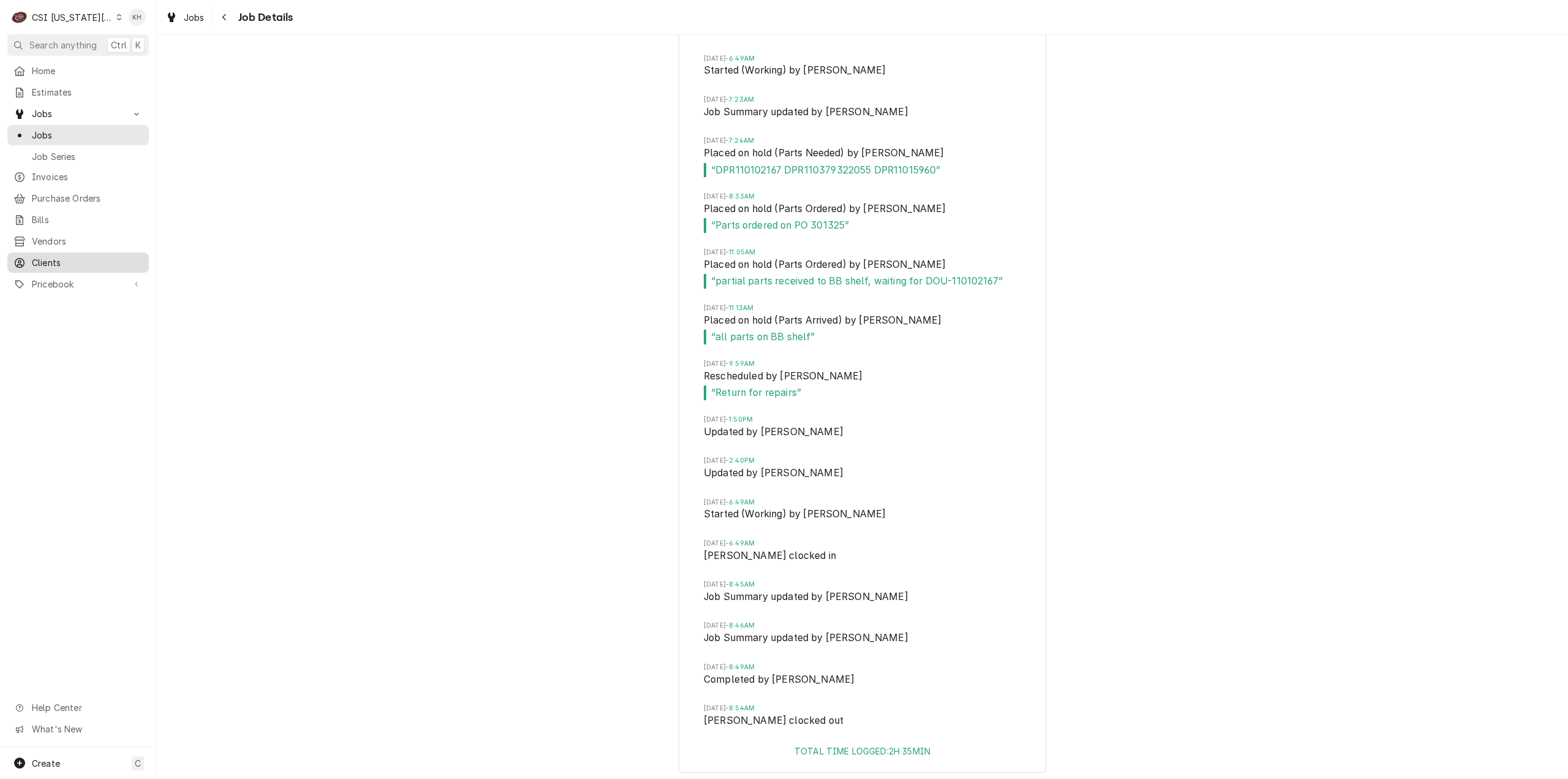
click at [69, 256] on span "Clients" at bounding box center [87, 262] width 111 height 13
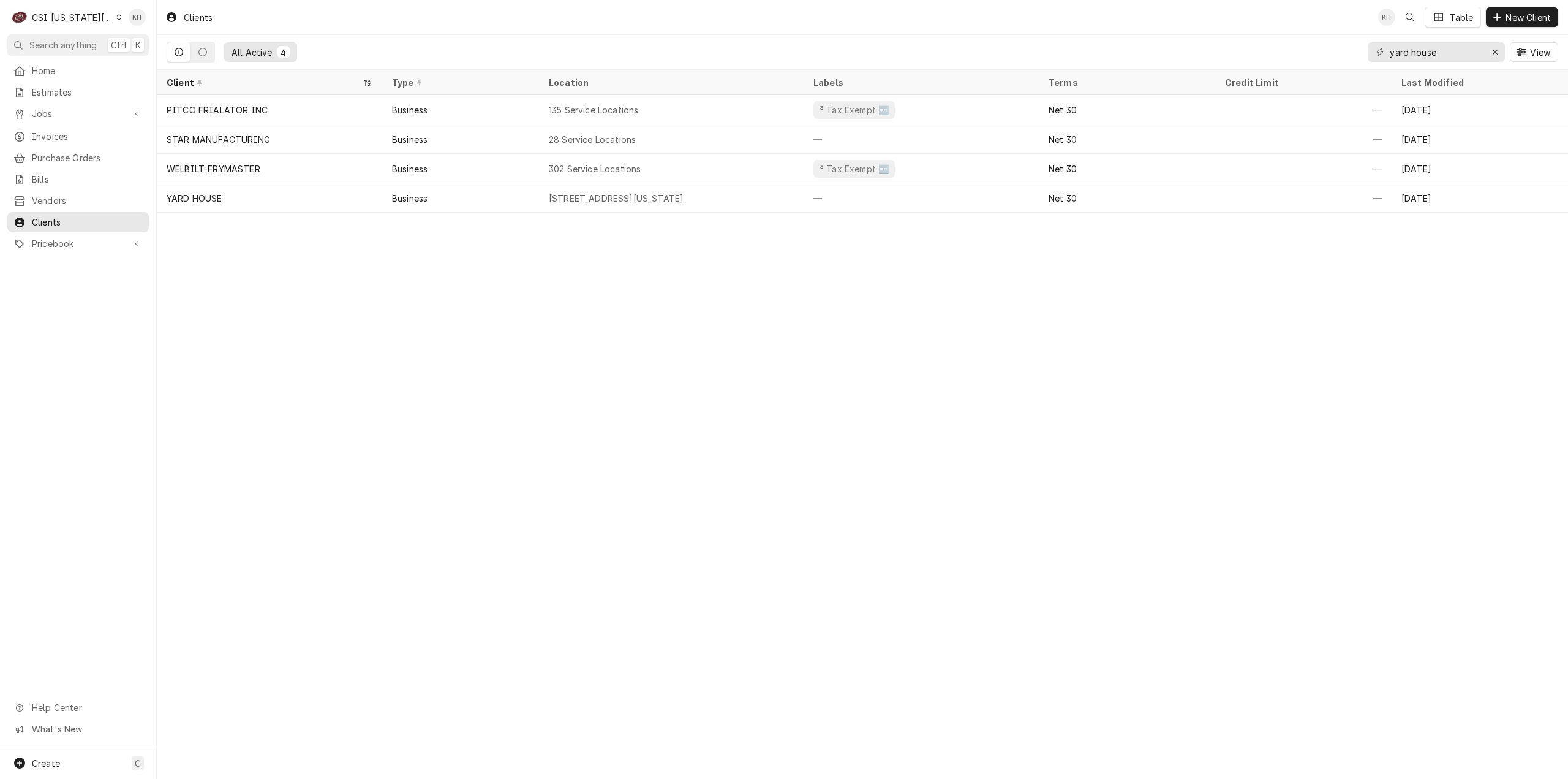
click at [219, 554] on div "Clients KH Table New Client All Active 4 yard house View Client Type Location L…" at bounding box center [862, 390] width 1411 height 779
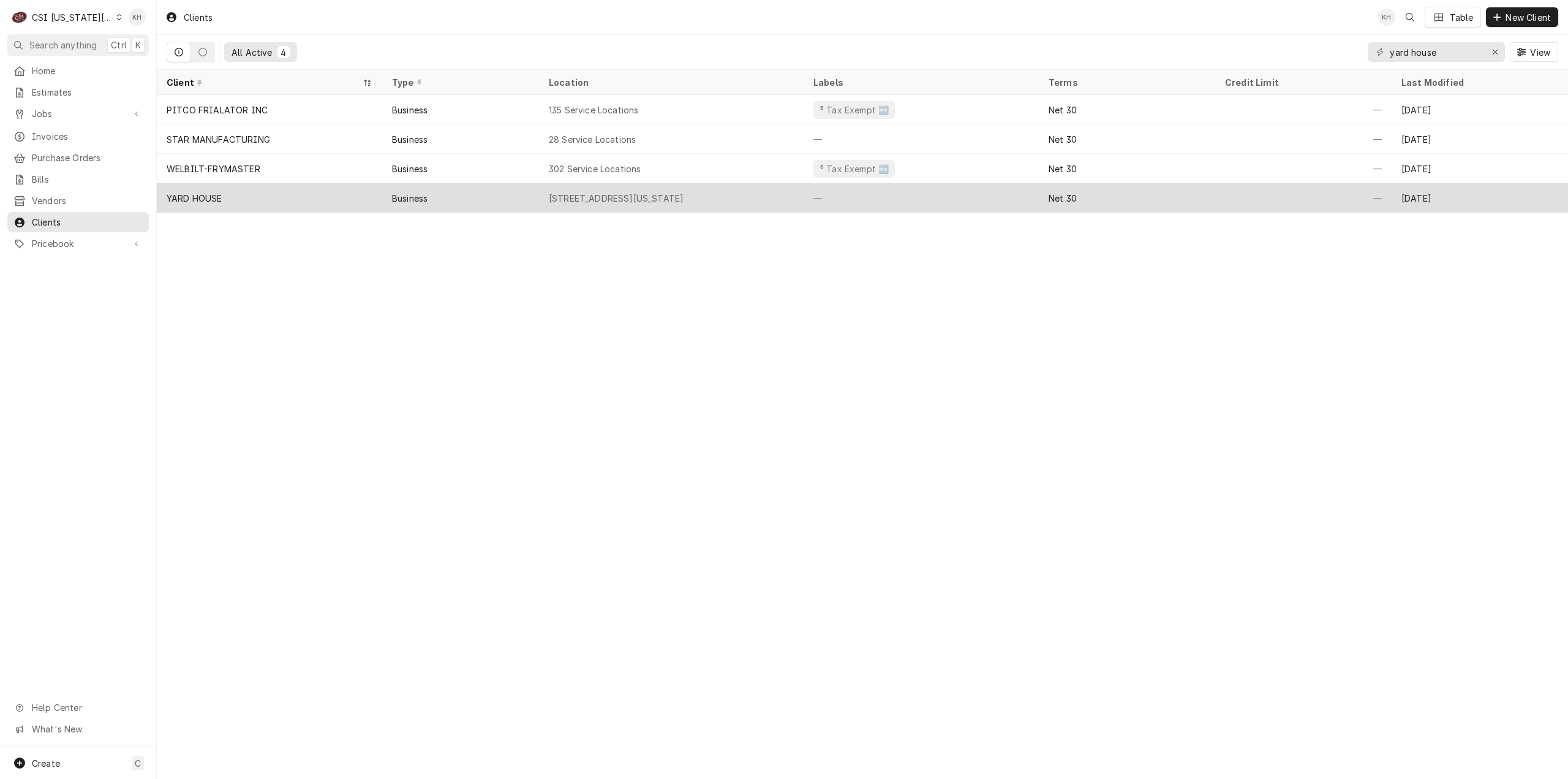
click at [323, 185] on div "YARD HOUSE" at bounding box center [270, 198] width 226 height 30
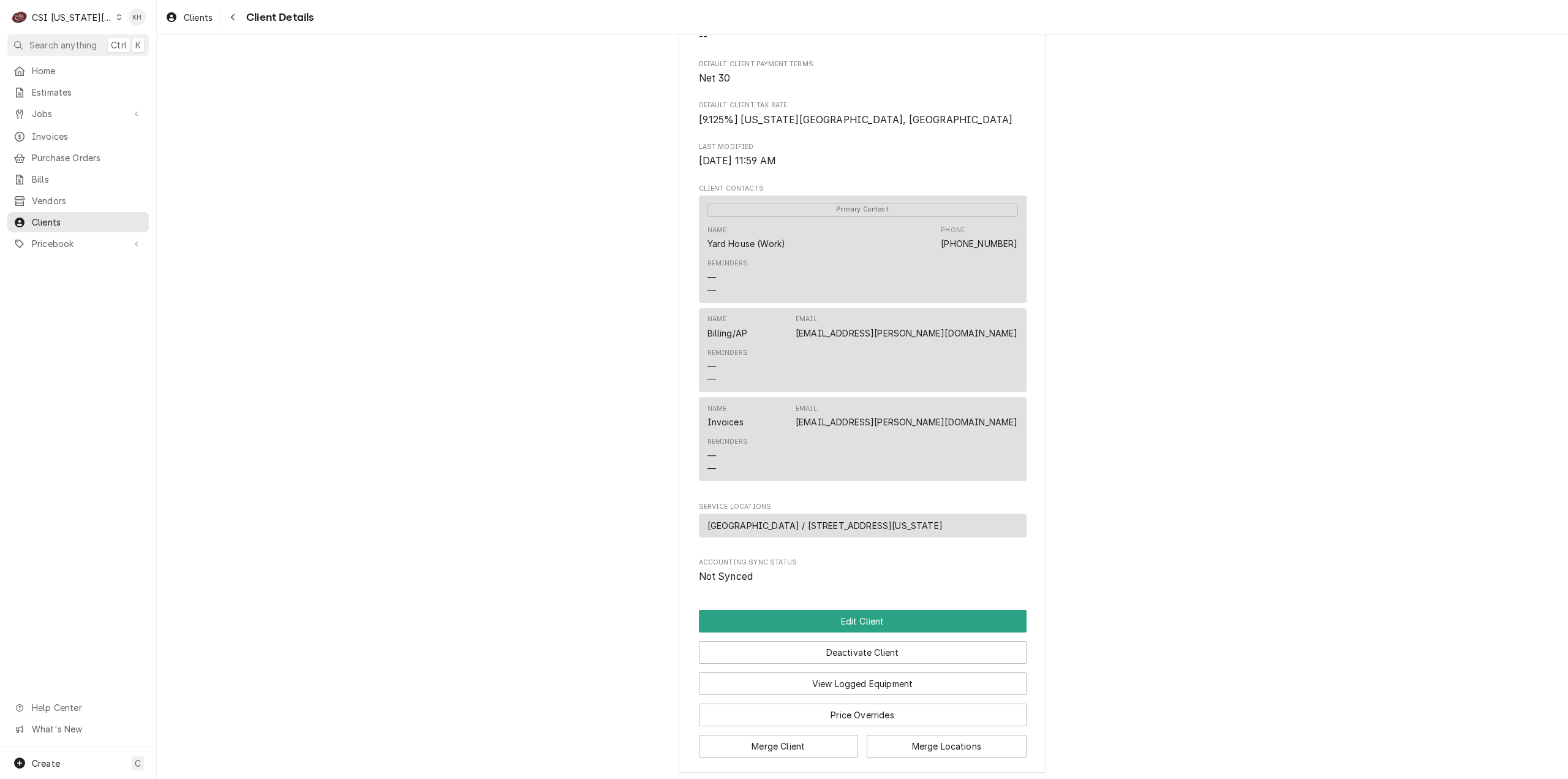
scroll to position [342, 0]
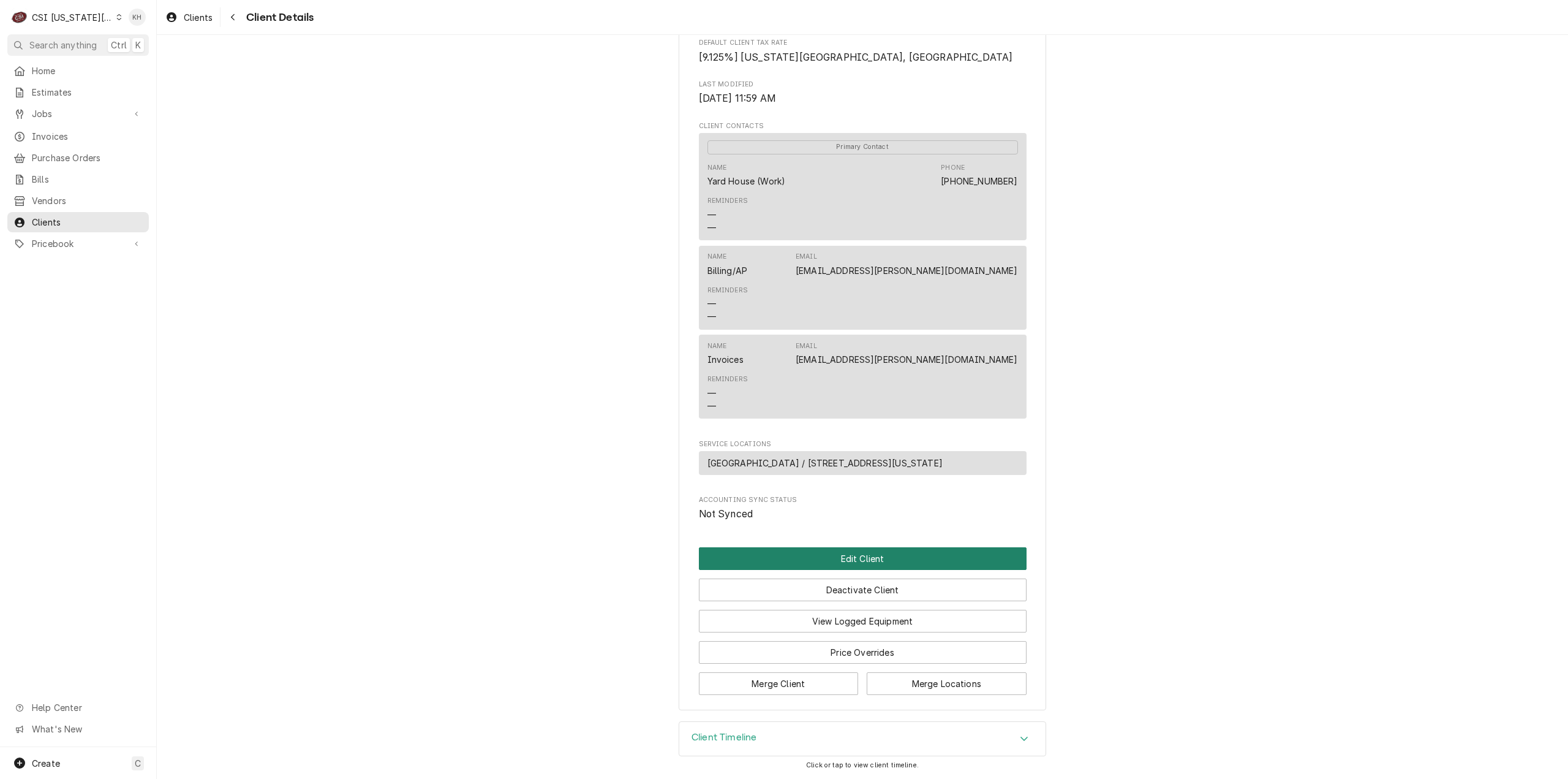
click at [904, 558] on button "Edit Client" at bounding box center [863, 558] width 327 height 23
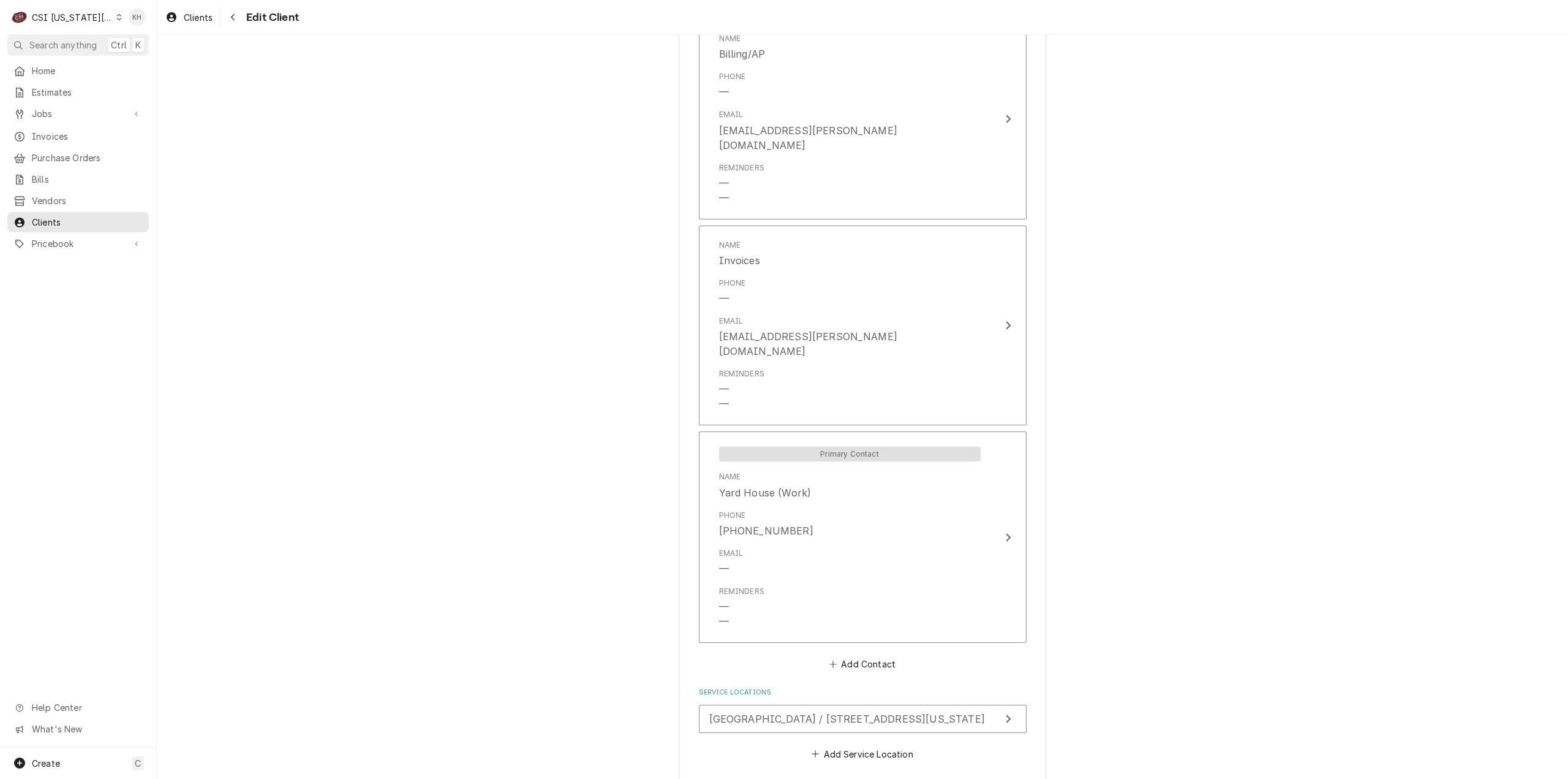
scroll to position [1027, 0]
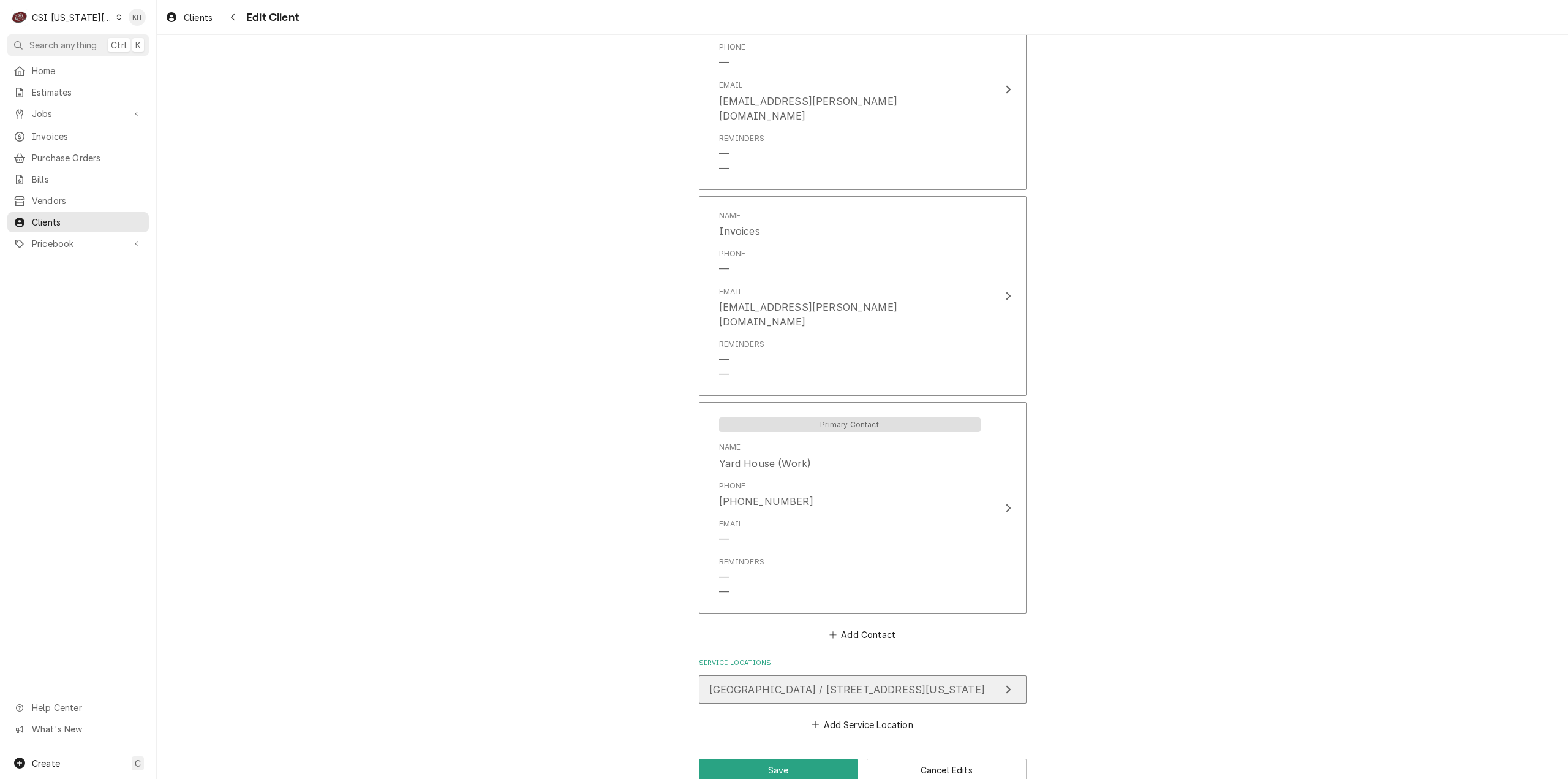
click at [874, 675] on button "[GEOGRAPHIC_DATA] / [STREET_ADDRESS][US_STATE]" at bounding box center [863, 689] width 327 height 28
type textarea "x"
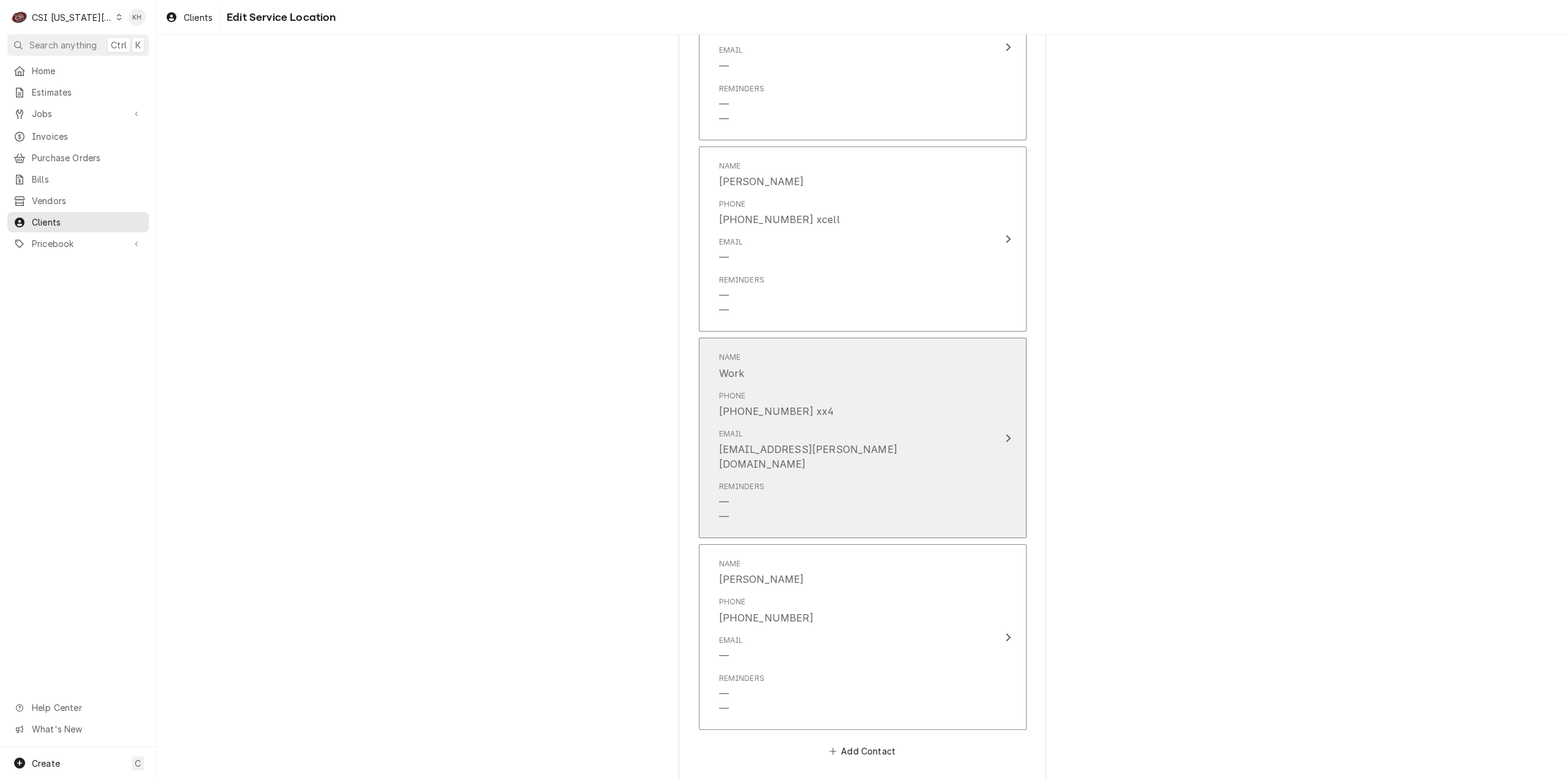
scroll to position [1080, 0]
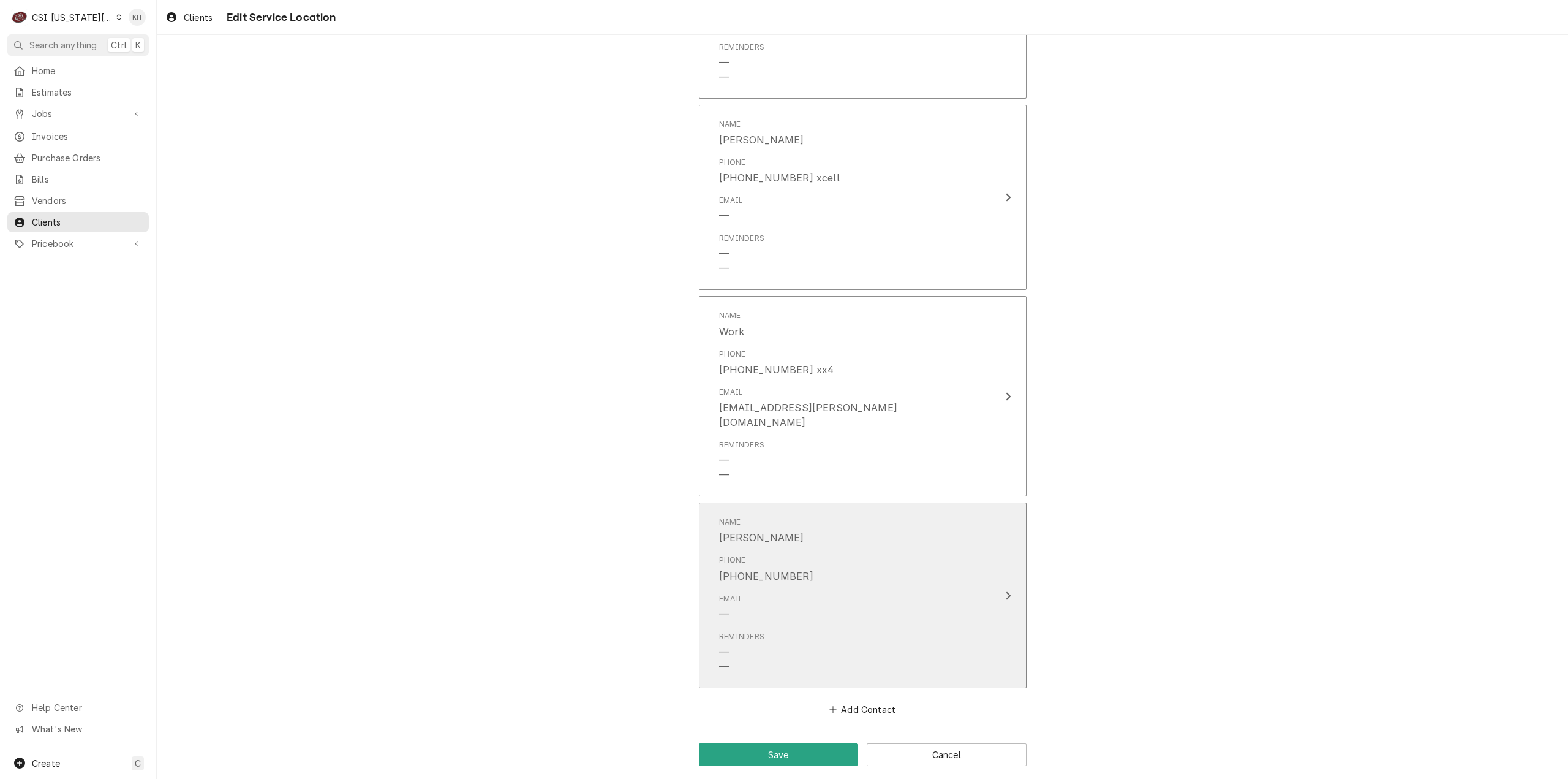
click at [921, 588] on div "Email —" at bounding box center [850, 607] width 261 height 38
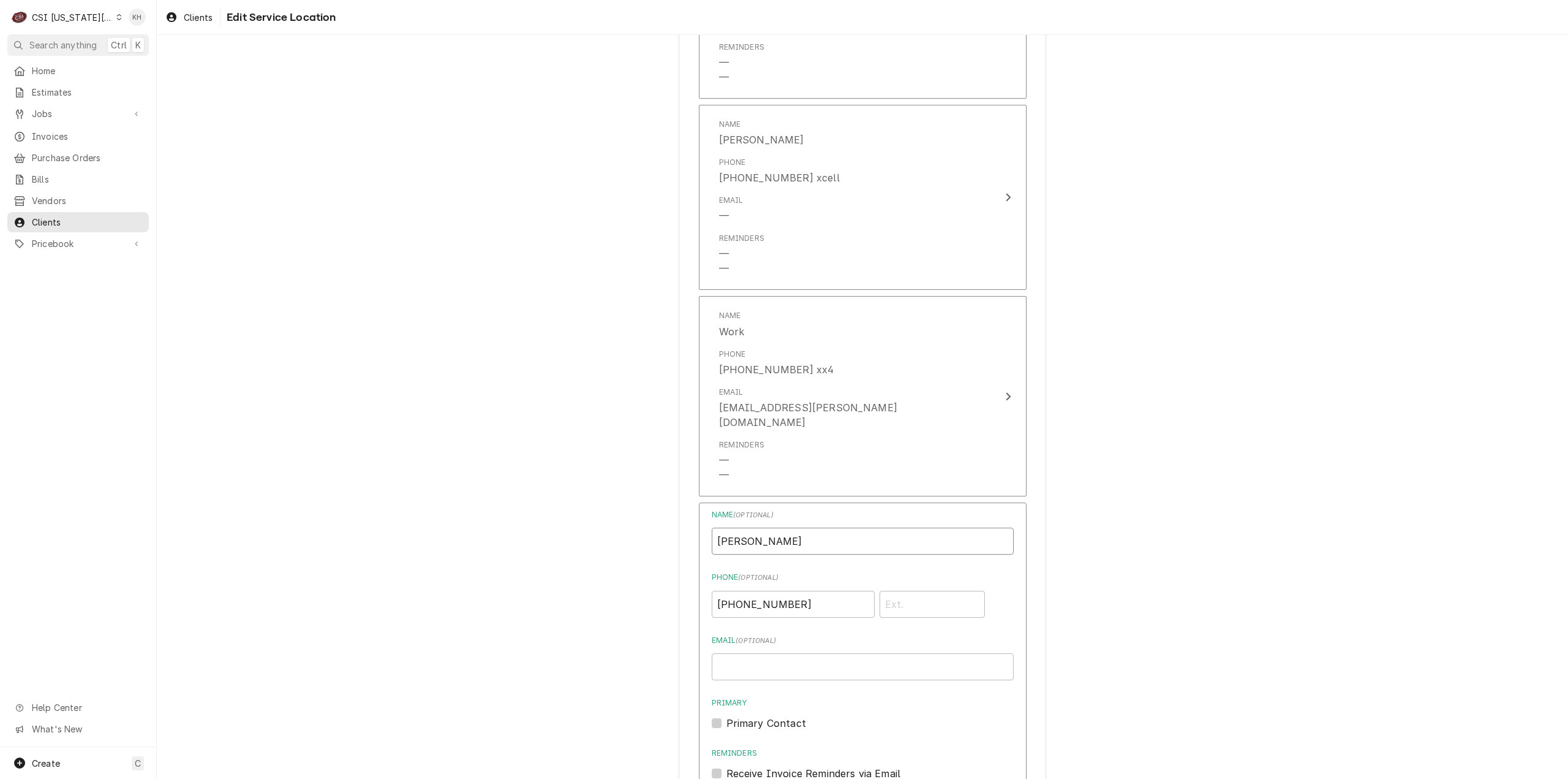
click at [797, 528] on input "Zachary" at bounding box center [863, 541] width 302 height 27
drag, startPoint x: 907, startPoint y: 529, endPoint x: 816, endPoint y: 533, distance: 91.1
click at [816, 533] on input "Zachary, Assistant General Manager" at bounding box center [863, 541] width 302 height 27
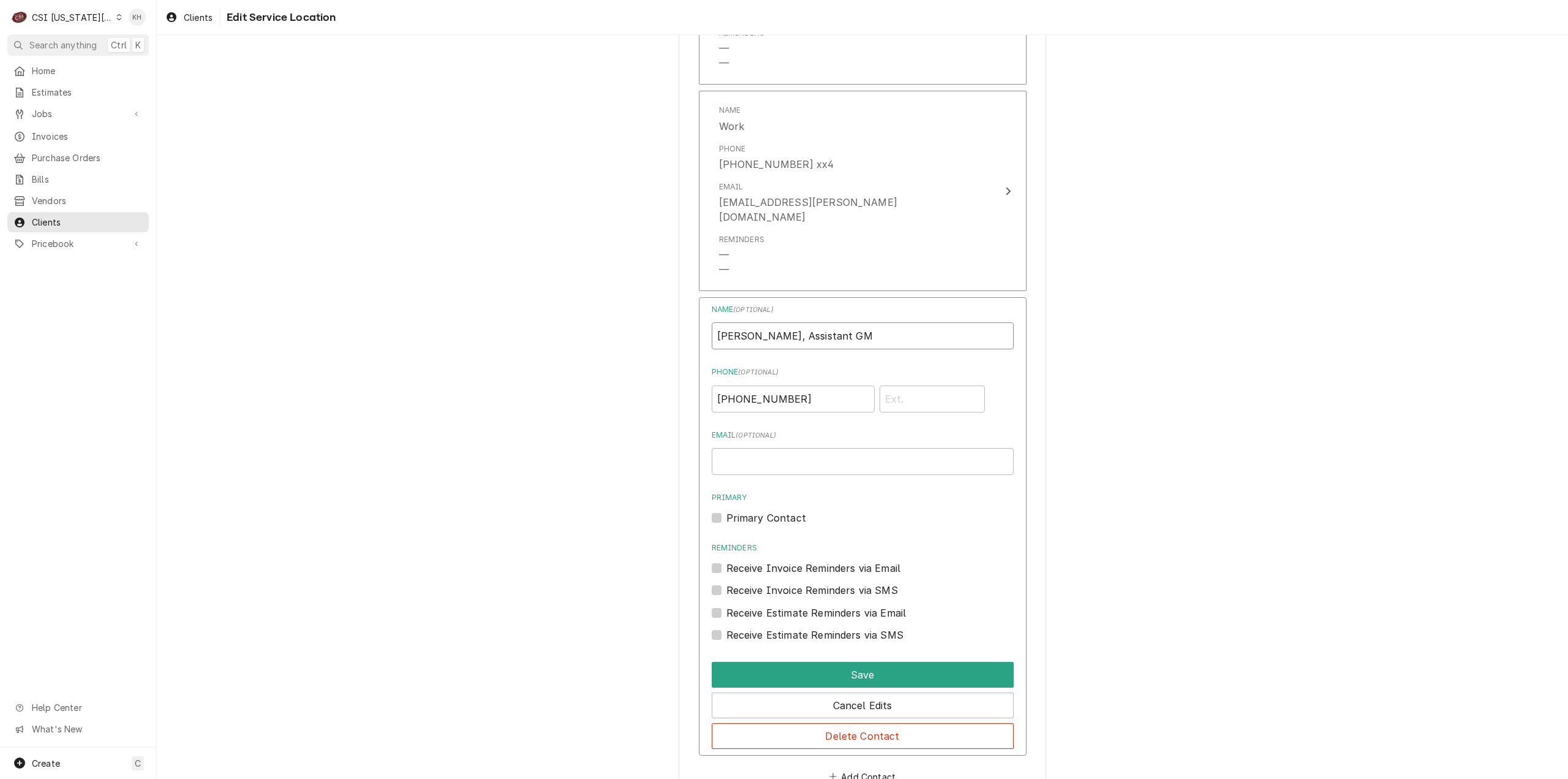
scroll to position [1354, 0]
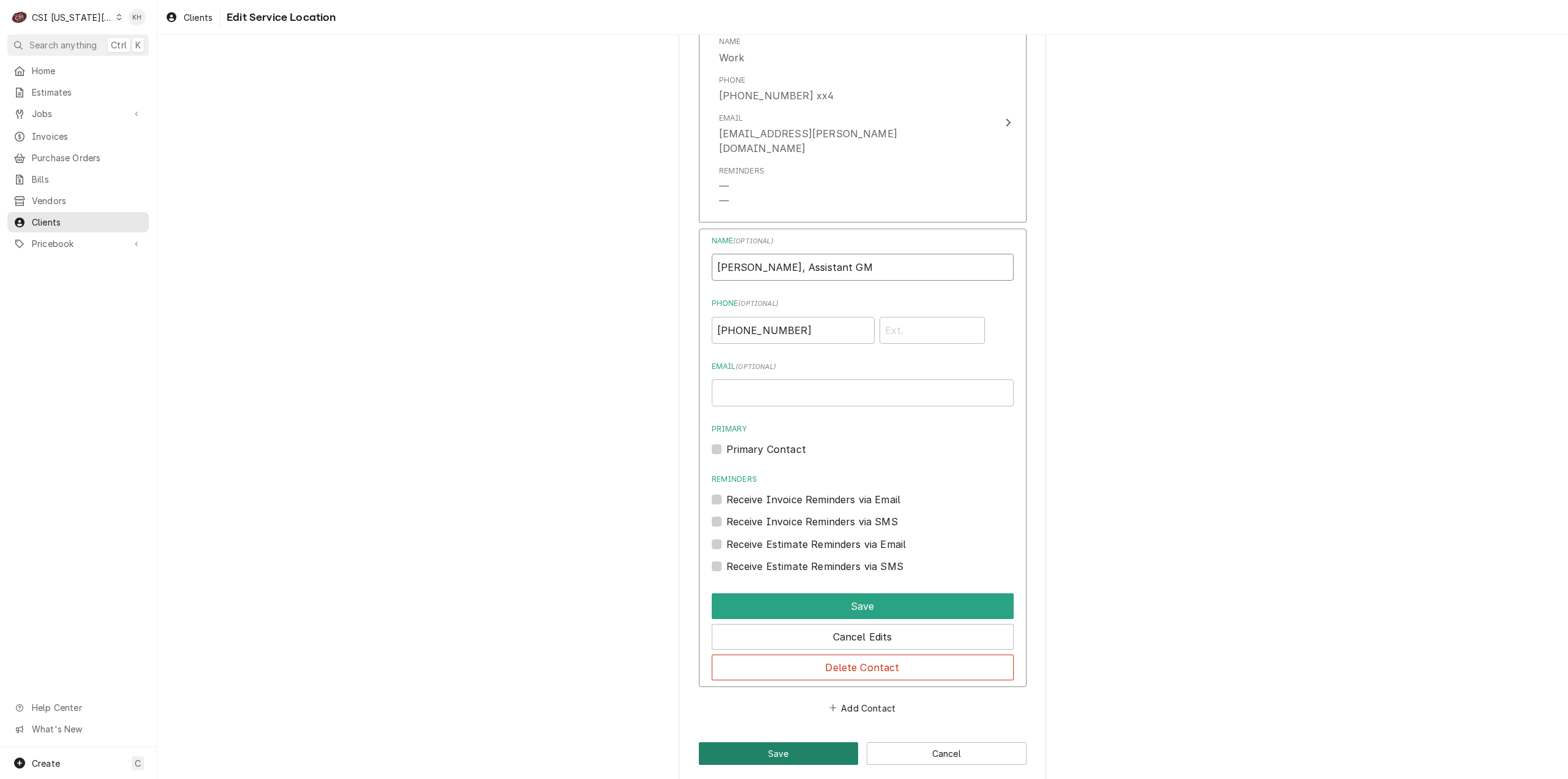
type input "Zachary, Assistant GM"
click at [791, 742] on button "Save" at bounding box center [779, 753] width 160 height 23
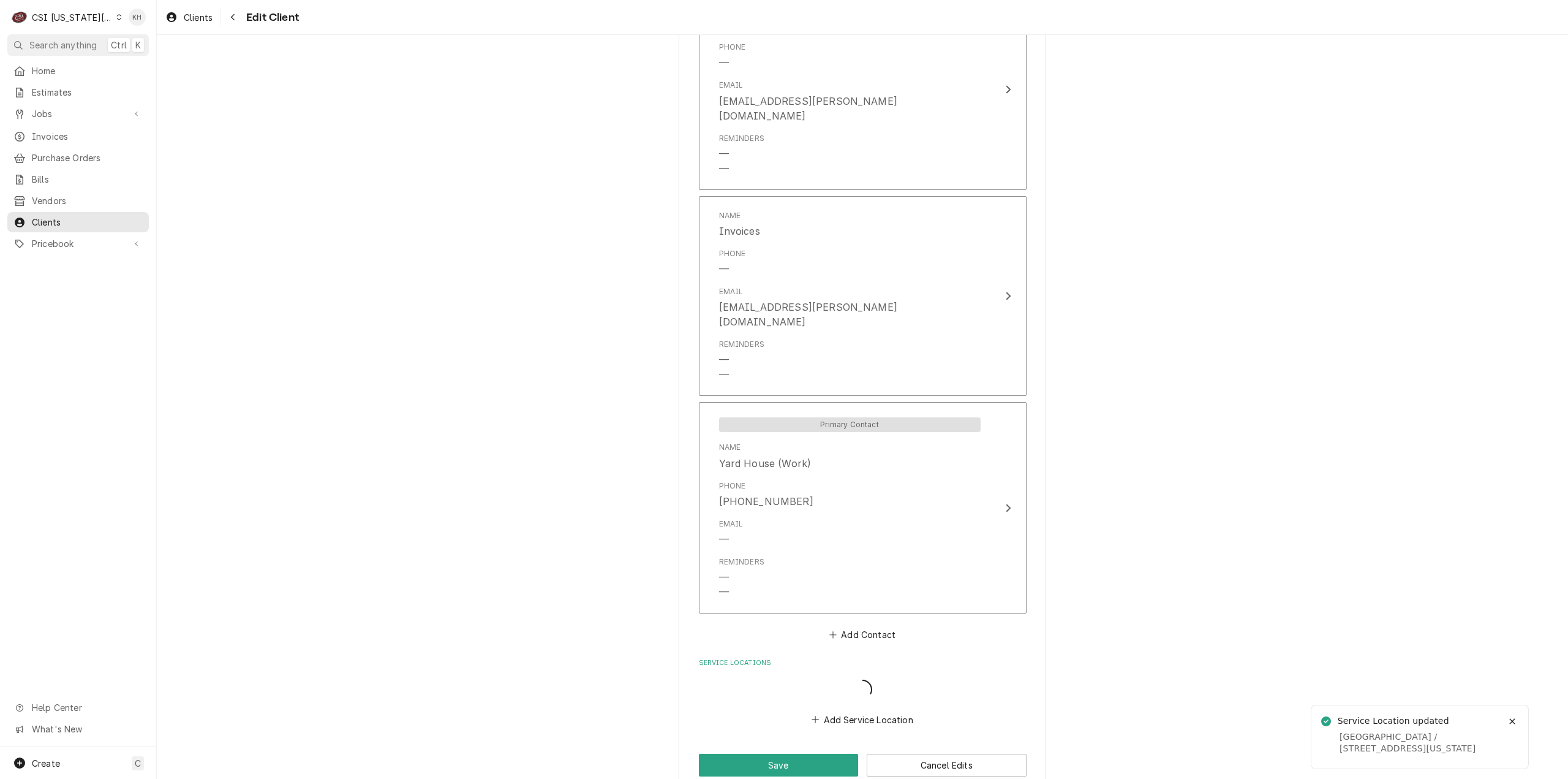
scroll to position [1013, 0]
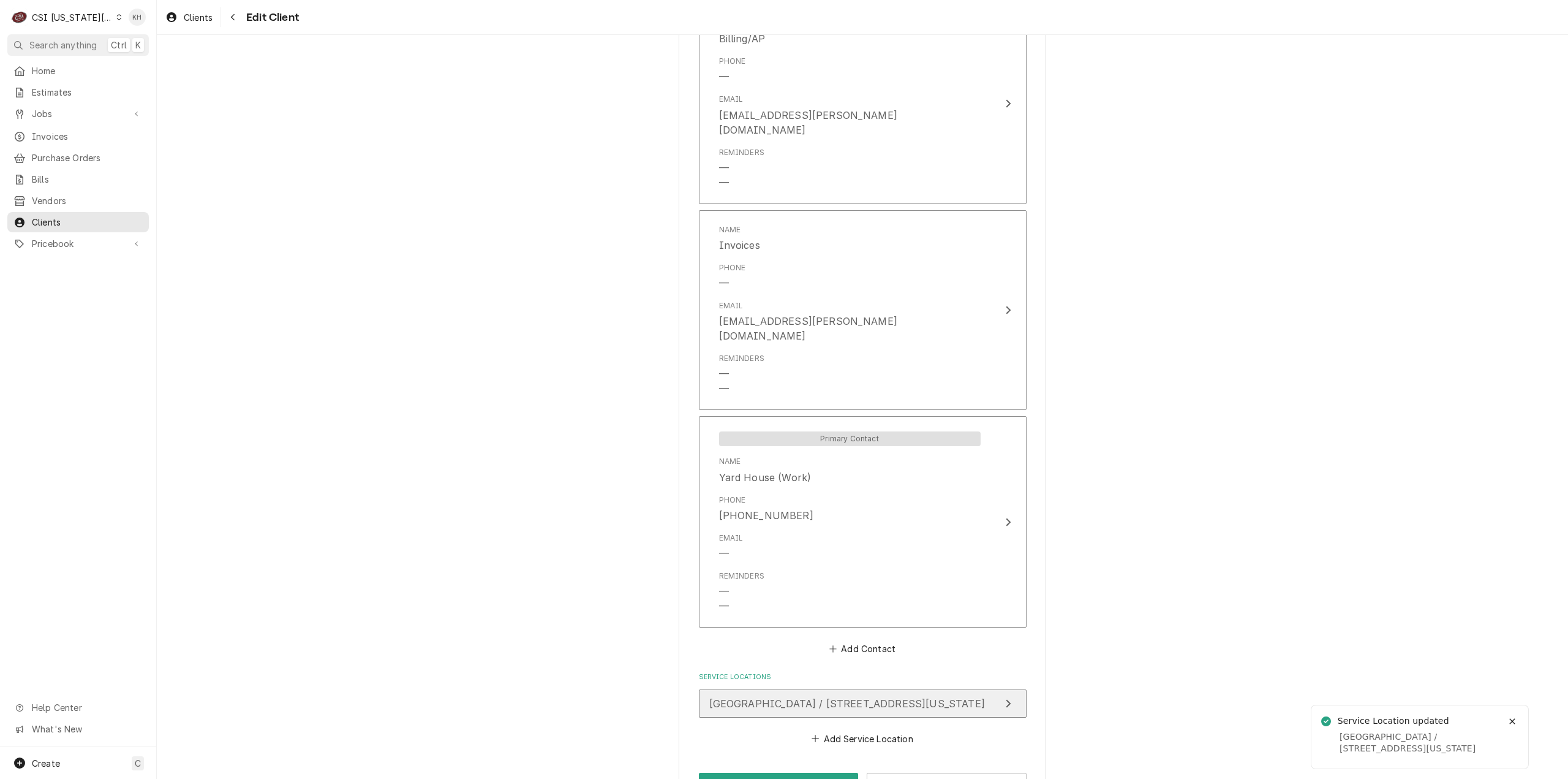
click at [879, 697] on span "[GEOGRAPHIC_DATA] / [STREET_ADDRESS][US_STATE]" at bounding box center [847, 703] width 276 height 12
type textarea "x"
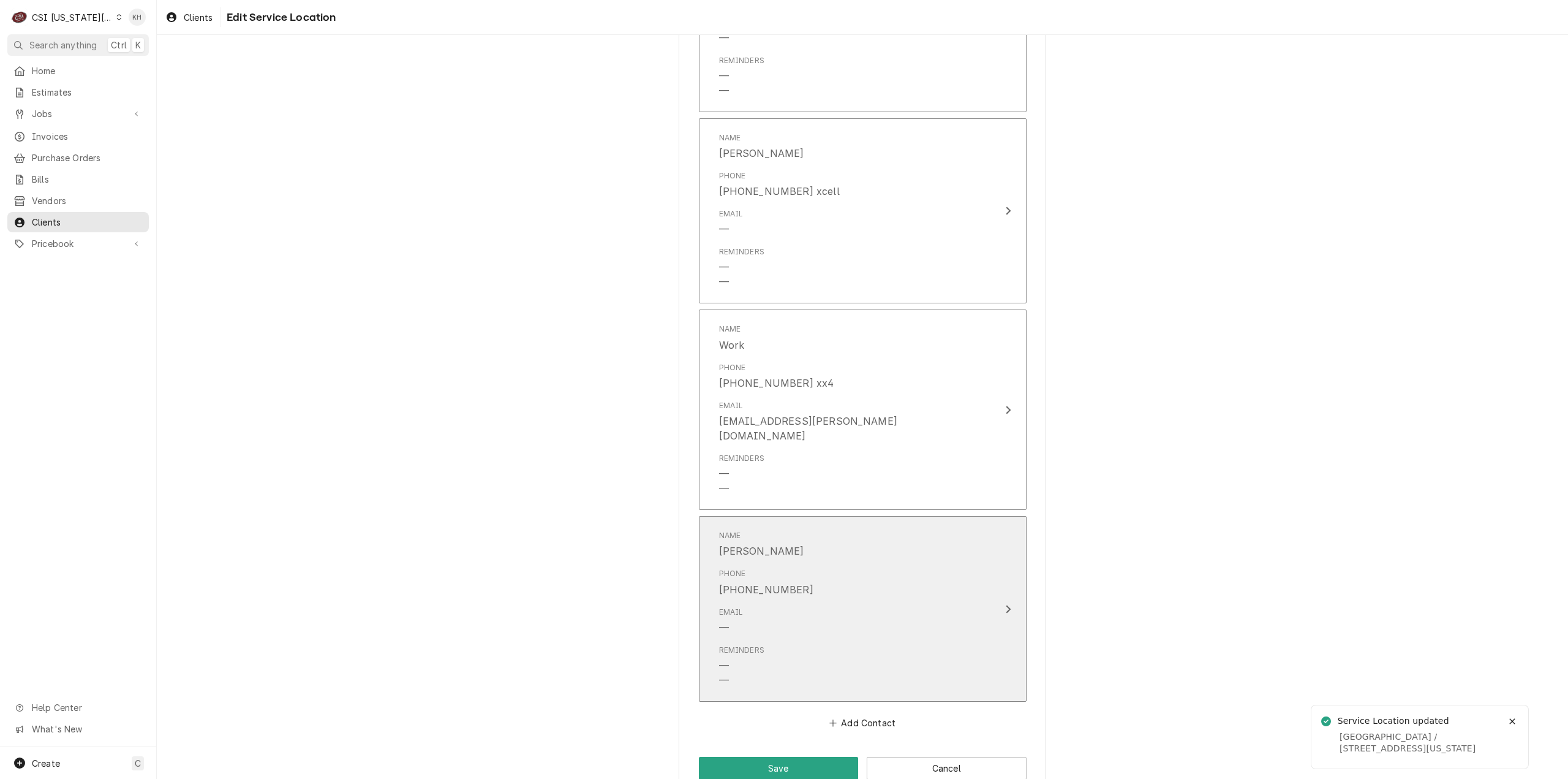
scroll to position [1080, 0]
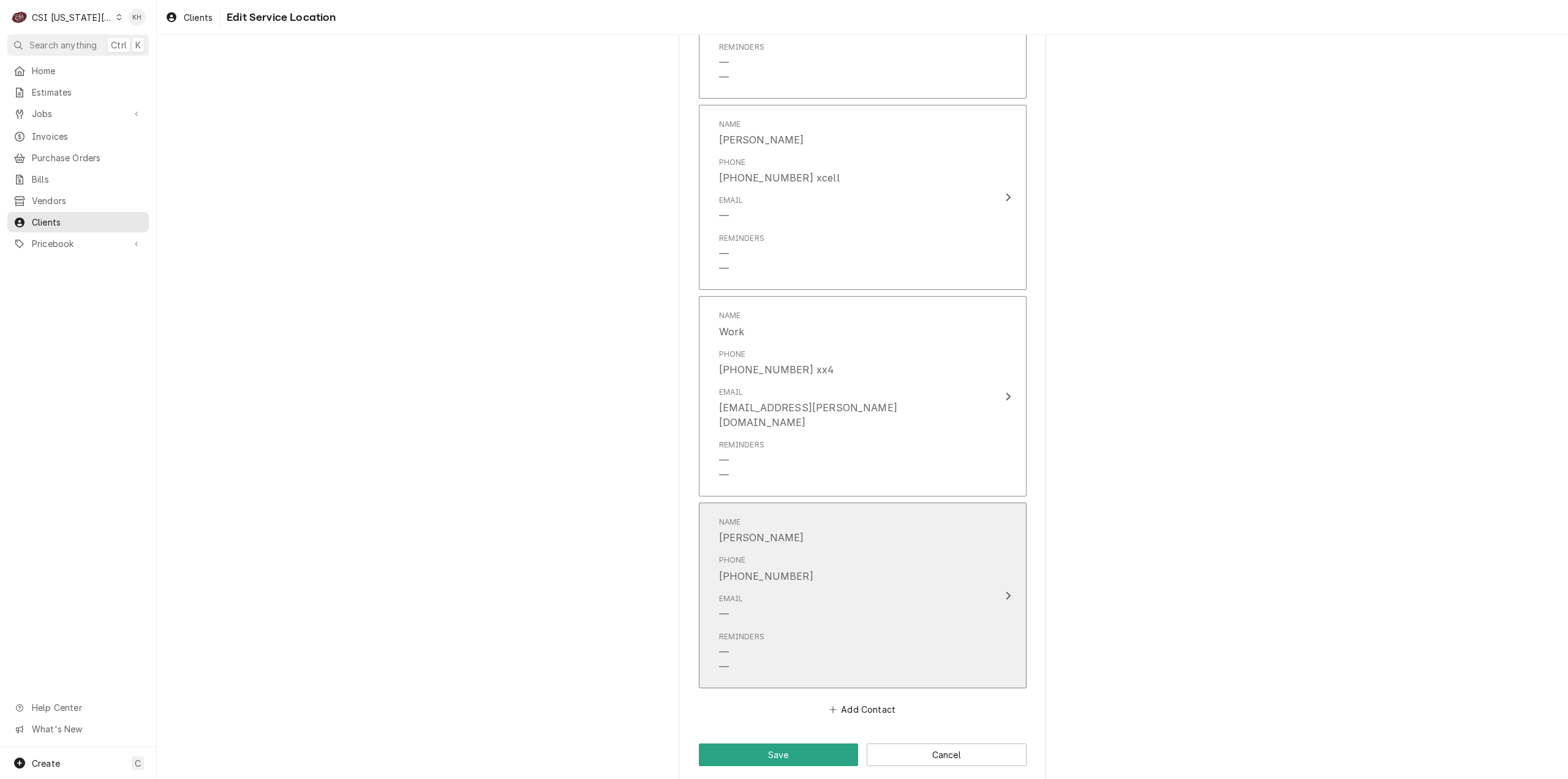
click at [874, 607] on div "Email —" at bounding box center [850, 607] width 261 height 38
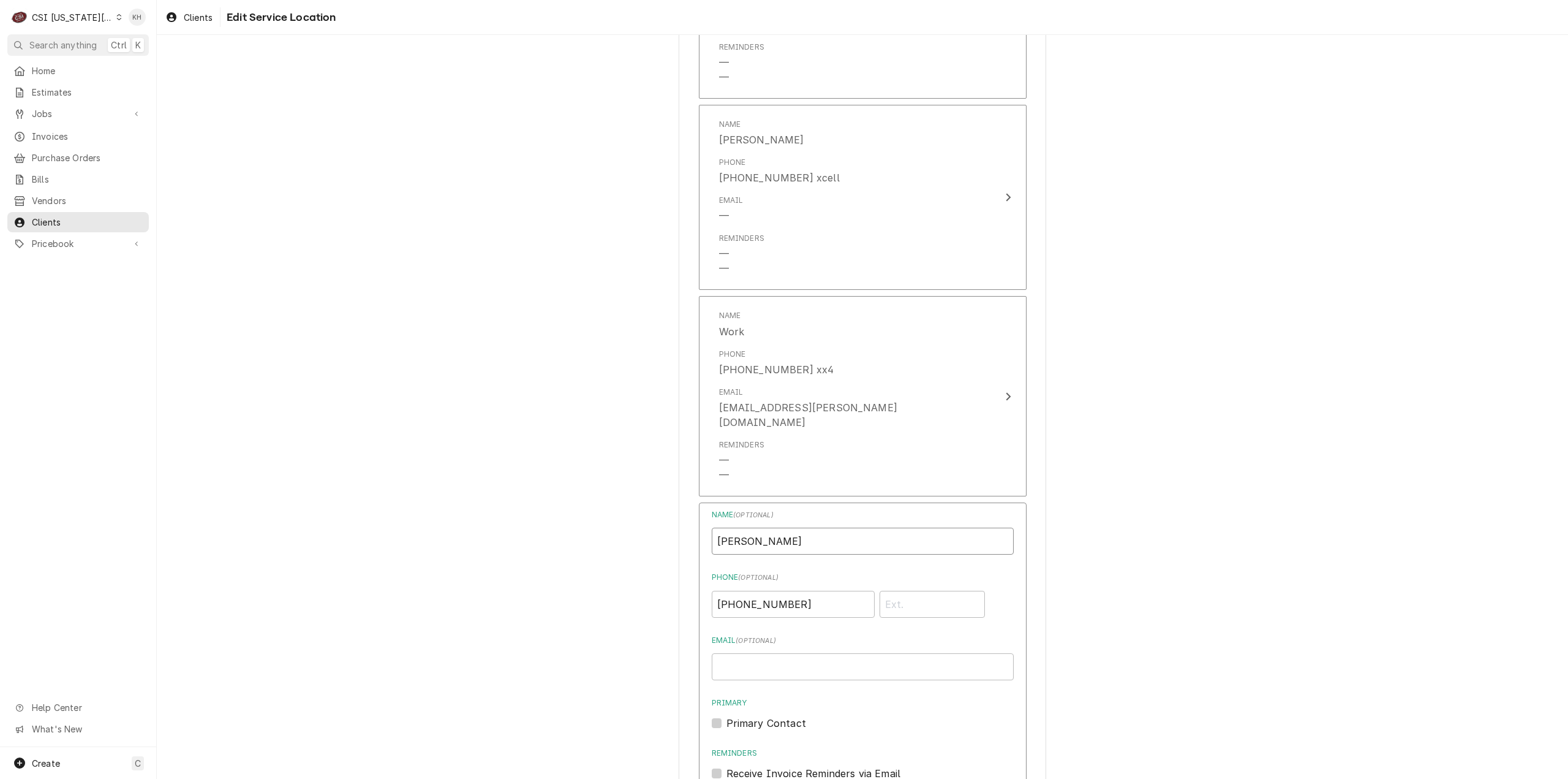
click at [775, 536] on input "Zachary" at bounding box center [863, 541] width 302 height 27
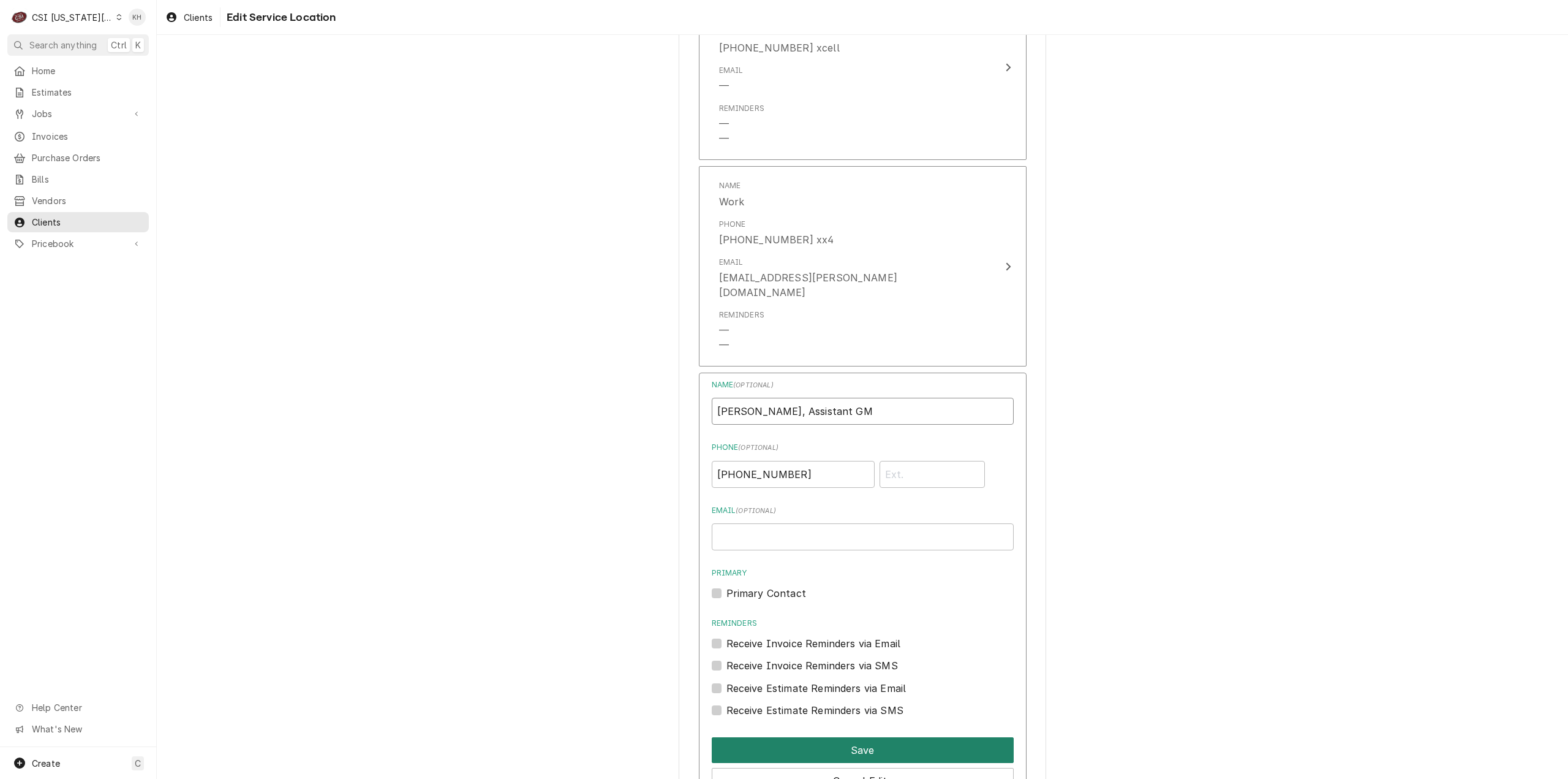
scroll to position [1354, 0]
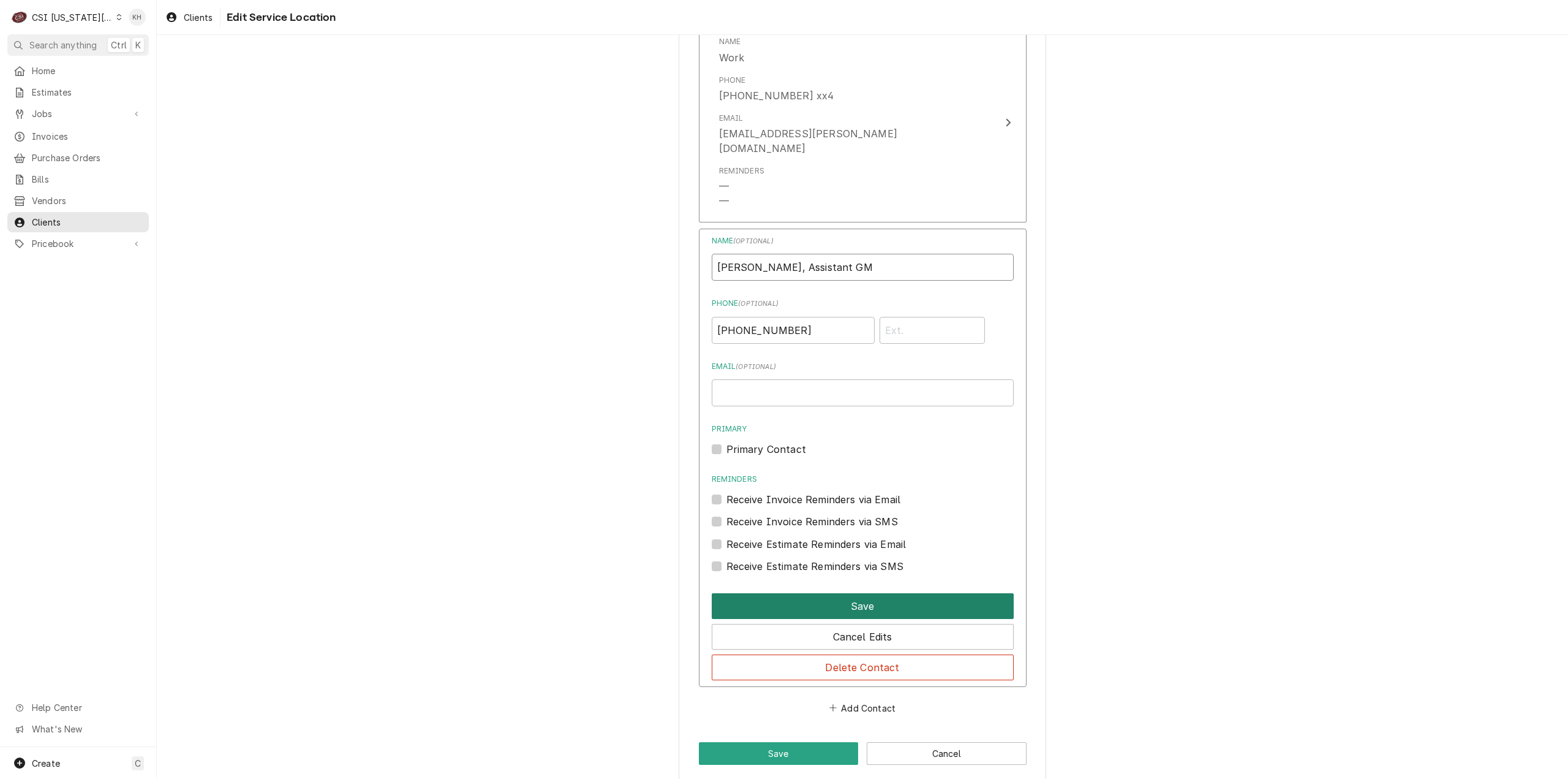
type input "Zachary, Assistant GM"
click at [824, 593] on button "Save" at bounding box center [863, 606] width 302 height 25
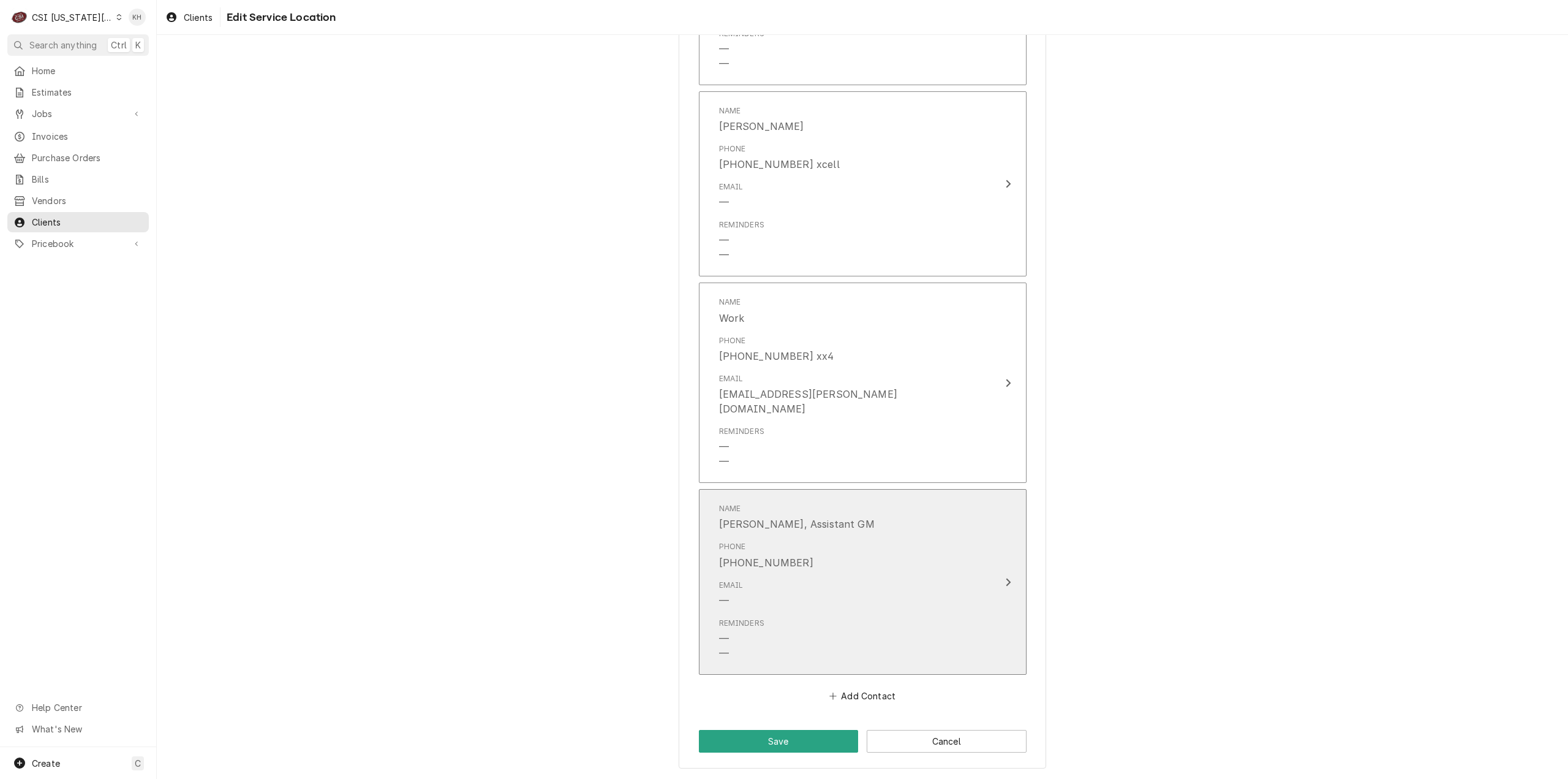
scroll to position [1080, 0]
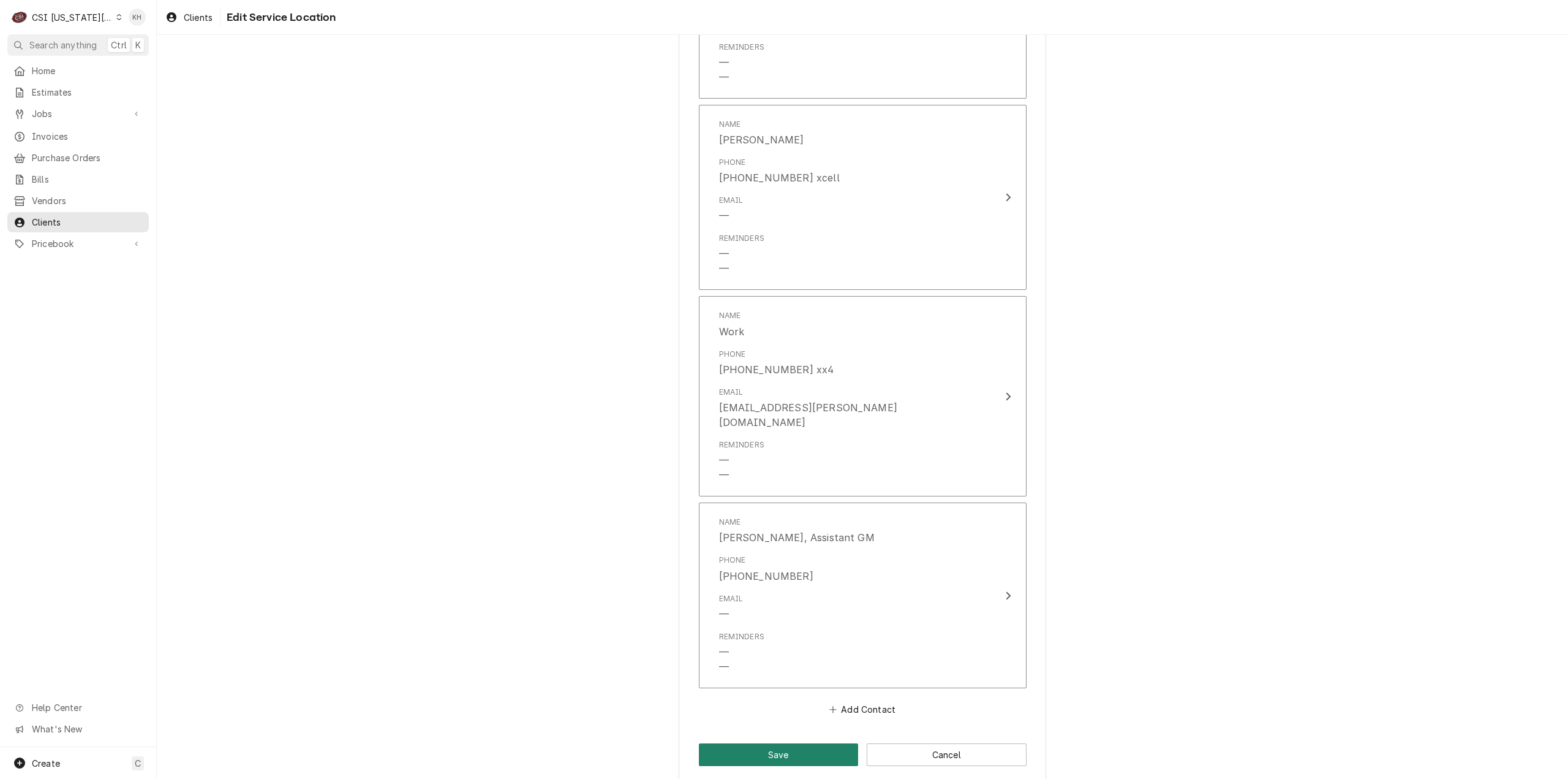
click at [774, 744] on button "Save" at bounding box center [779, 754] width 160 height 23
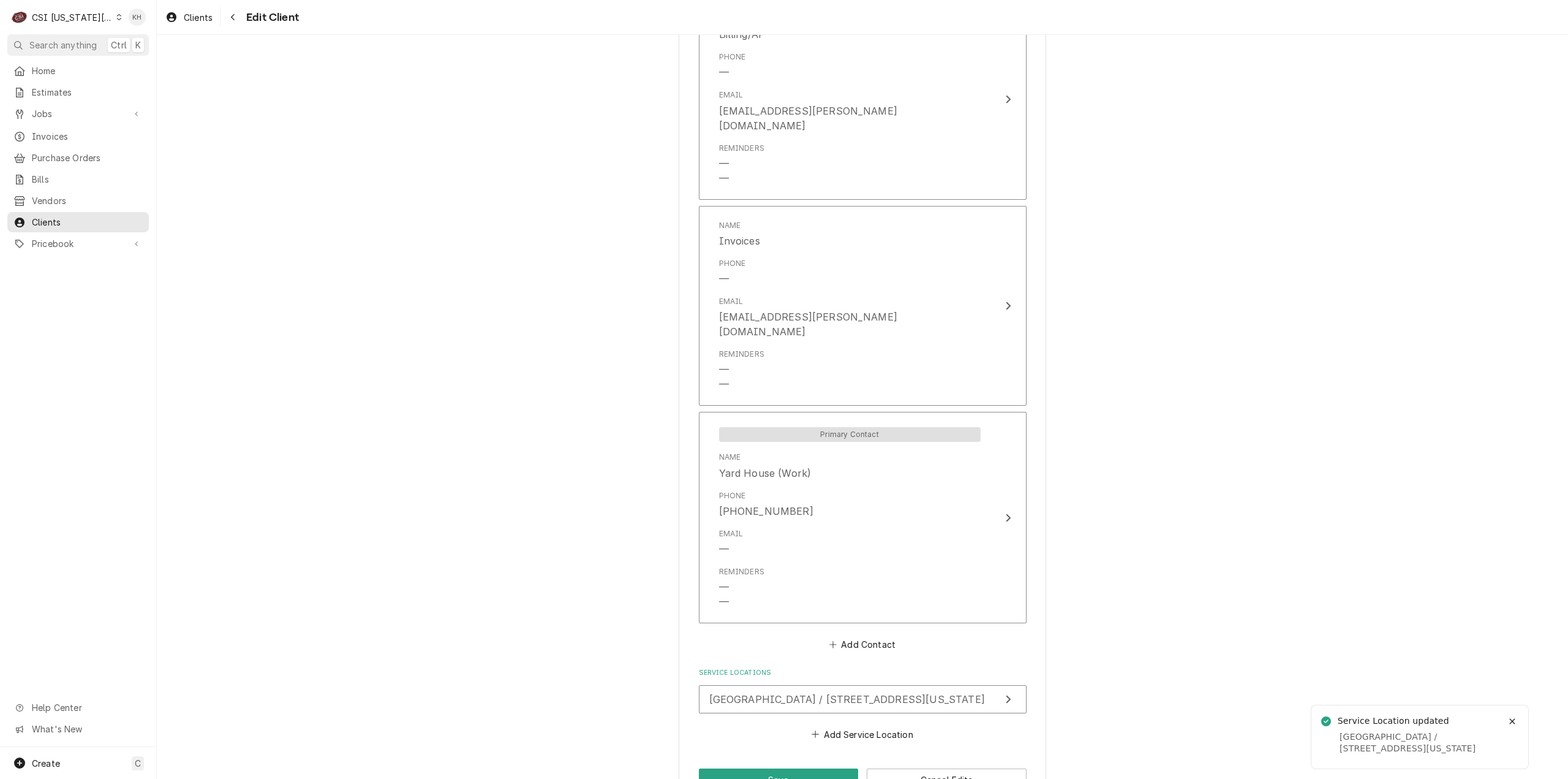
scroll to position [1027, 0]
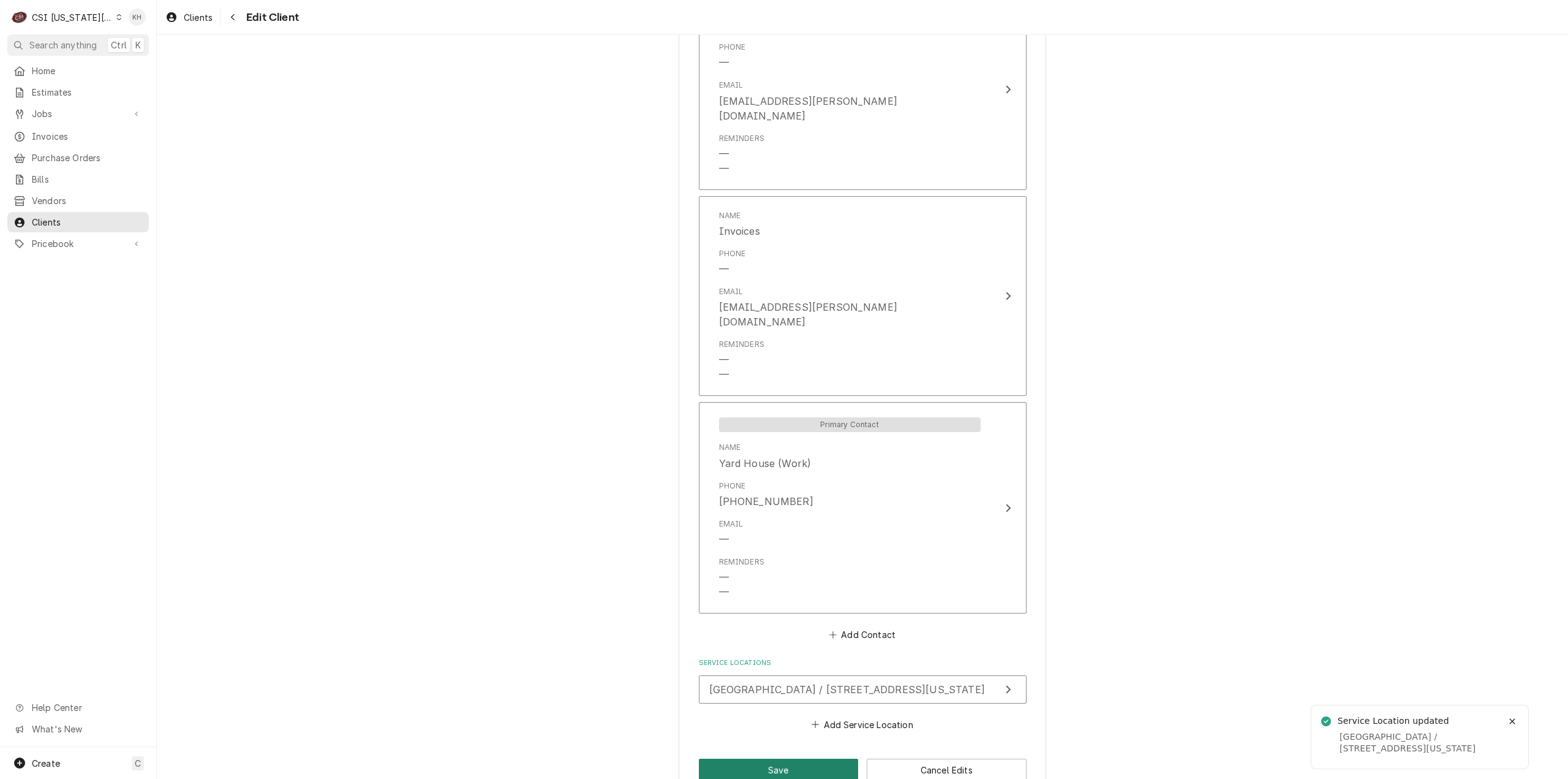
click at [780, 758] on button "Save" at bounding box center [779, 769] width 160 height 23
type textarea "x"
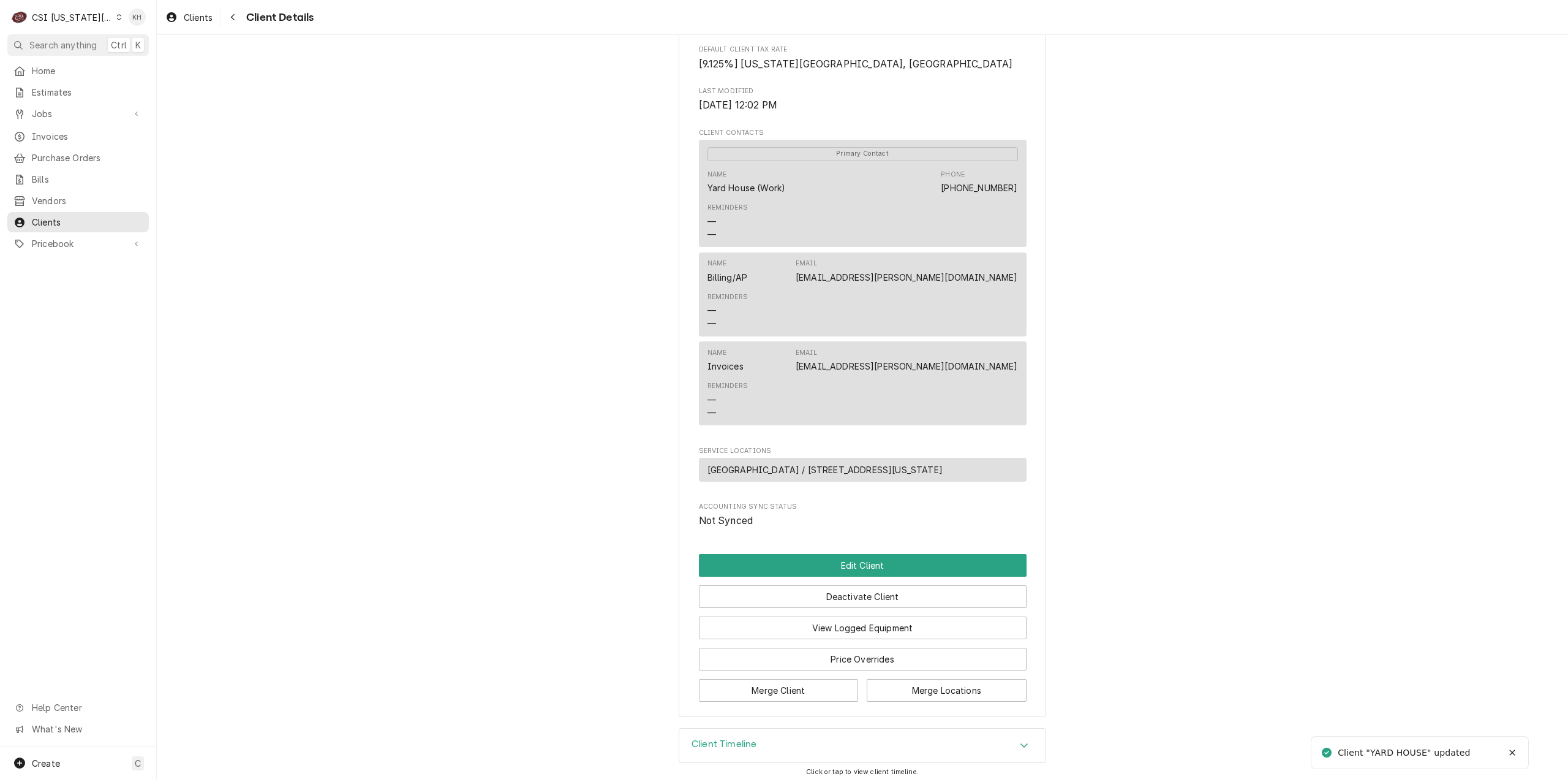
scroll to position [342, 0]
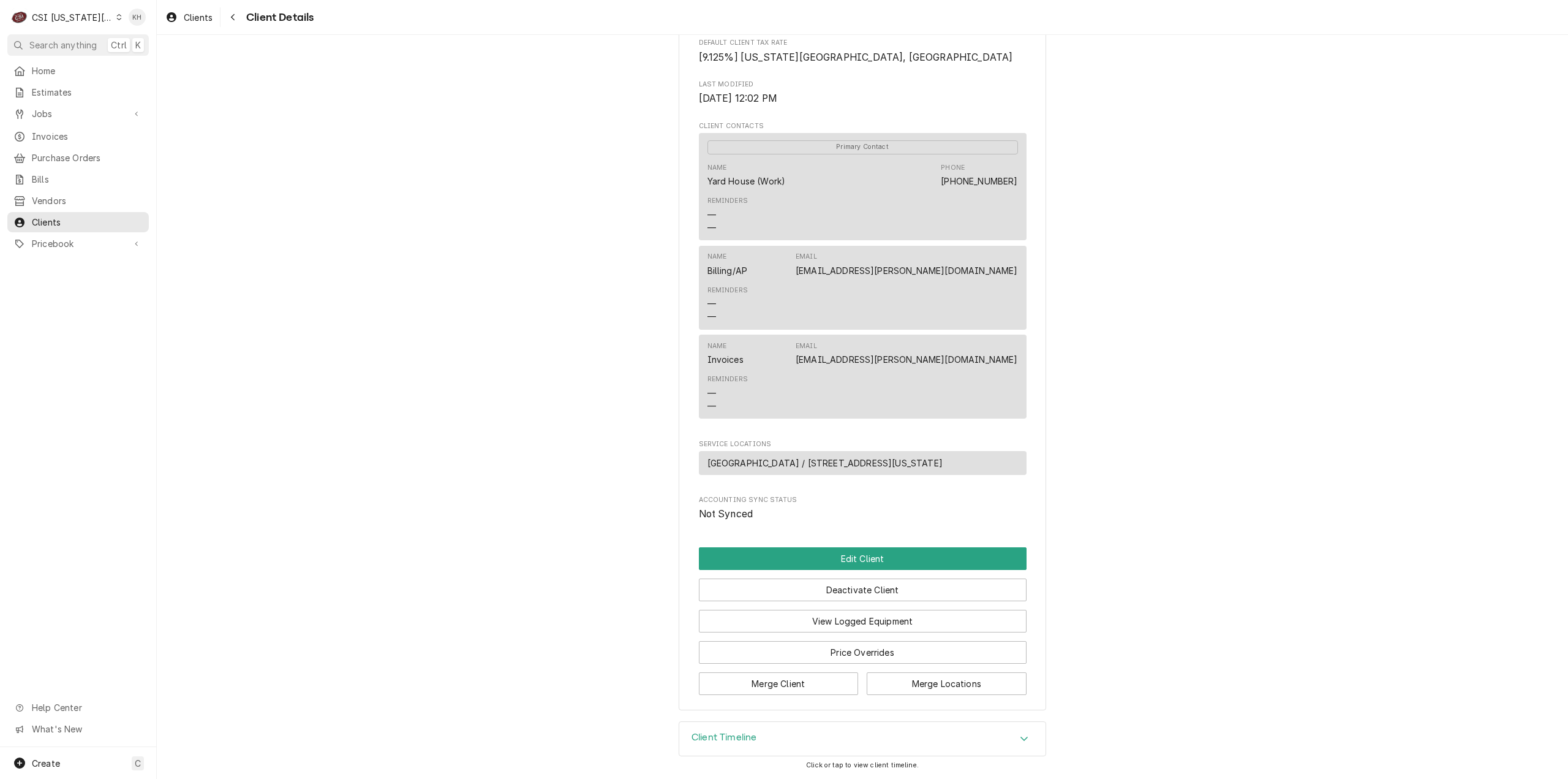
drag, startPoint x: 65, startPoint y: 21, endPoint x: 99, endPoint y: 34, distance: 36.4
click at [65, 21] on div "CSI [US_STATE][GEOGRAPHIC_DATA]" at bounding box center [72, 17] width 81 height 13
click at [152, 64] on div "CSI St. [PERSON_NAME]" at bounding box center [210, 67] width 179 height 13
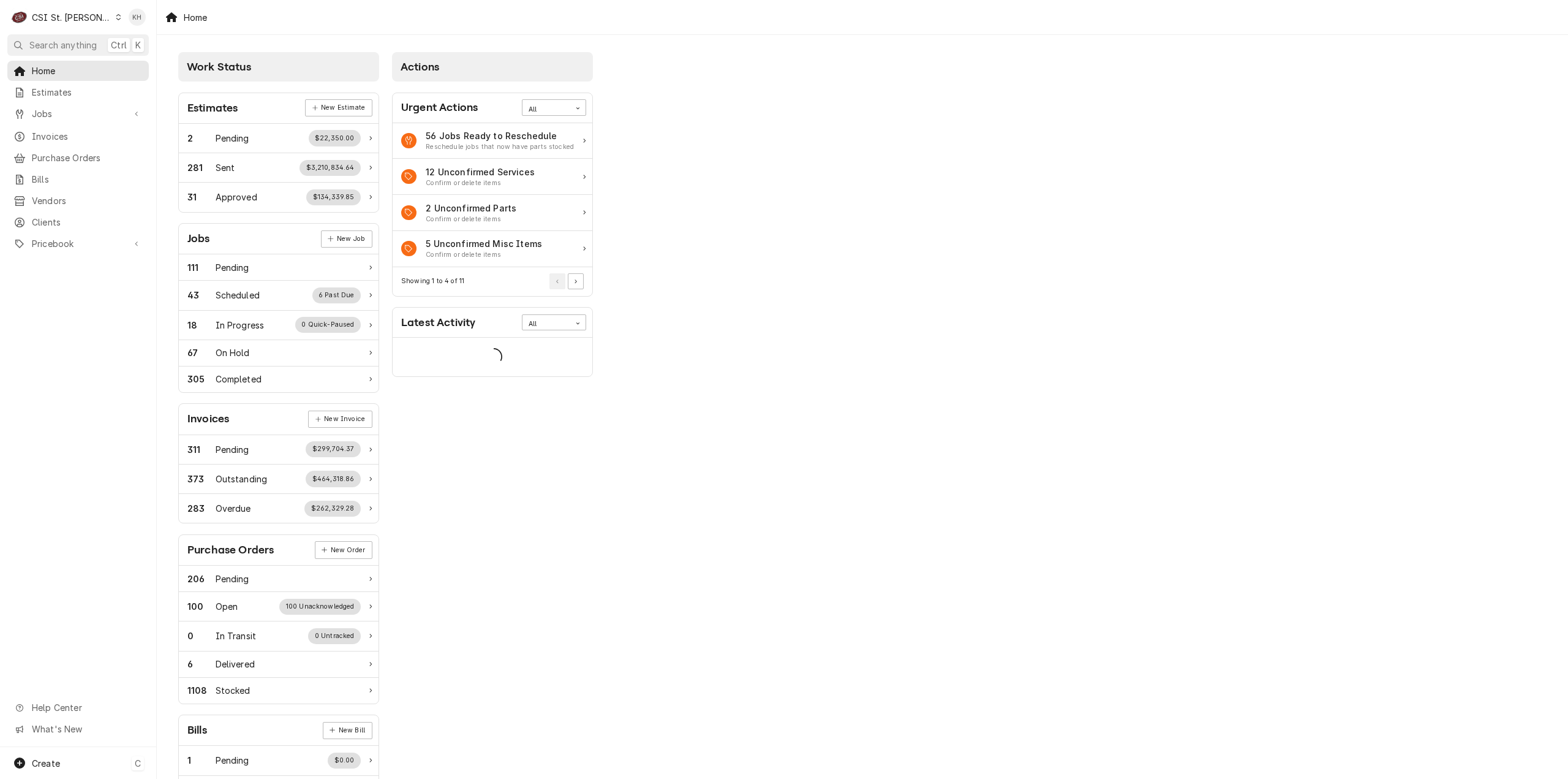
click at [114, 762] on div "Create C" at bounding box center [78, 762] width 156 height 32
click at [195, 662] on div "Job" at bounding box center [228, 657] width 82 height 13
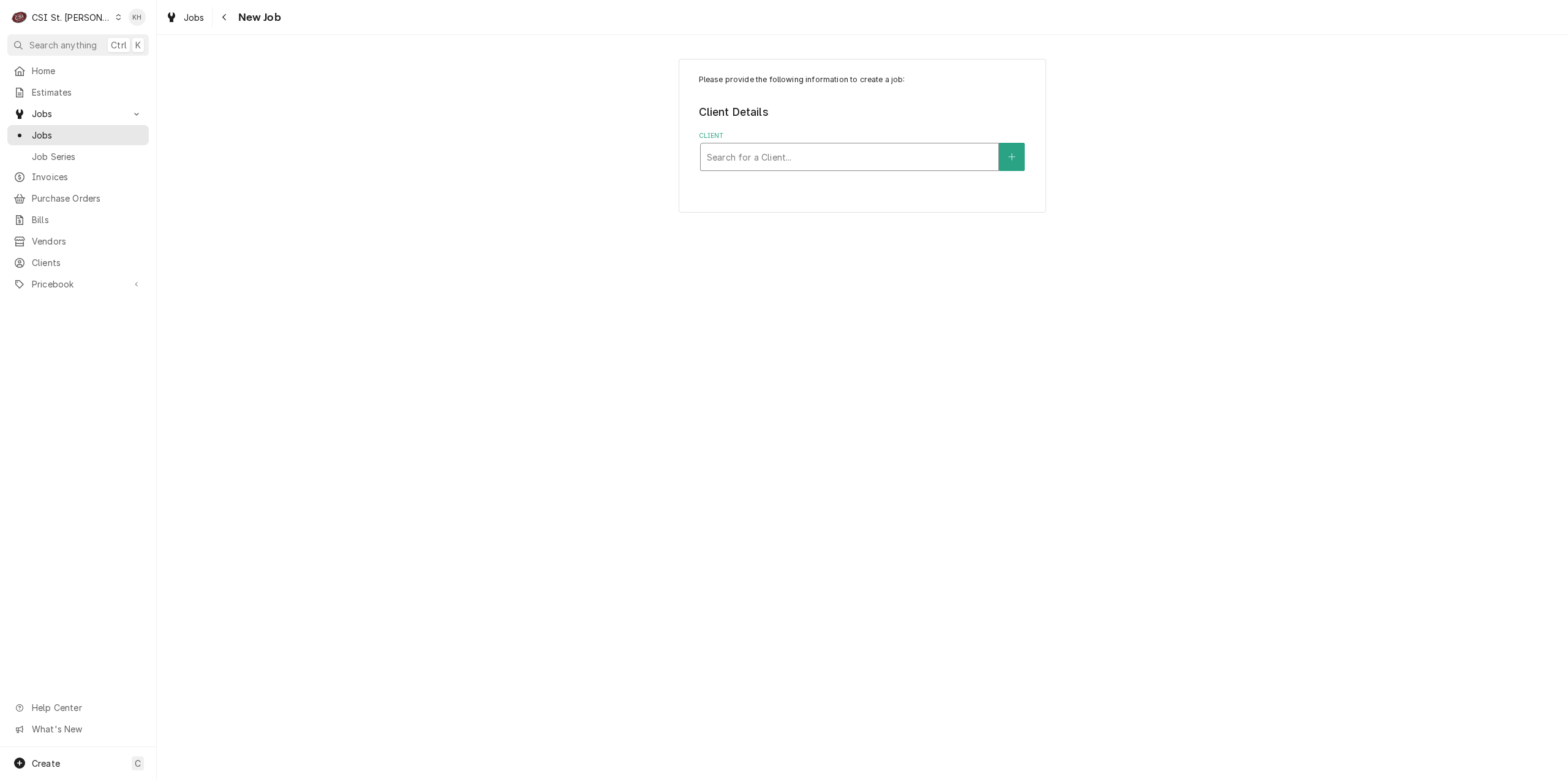
click at [767, 158] on div "Client" at bounding box center [849, 157] width 286 height 22
type input "[PERSON_NAME]"
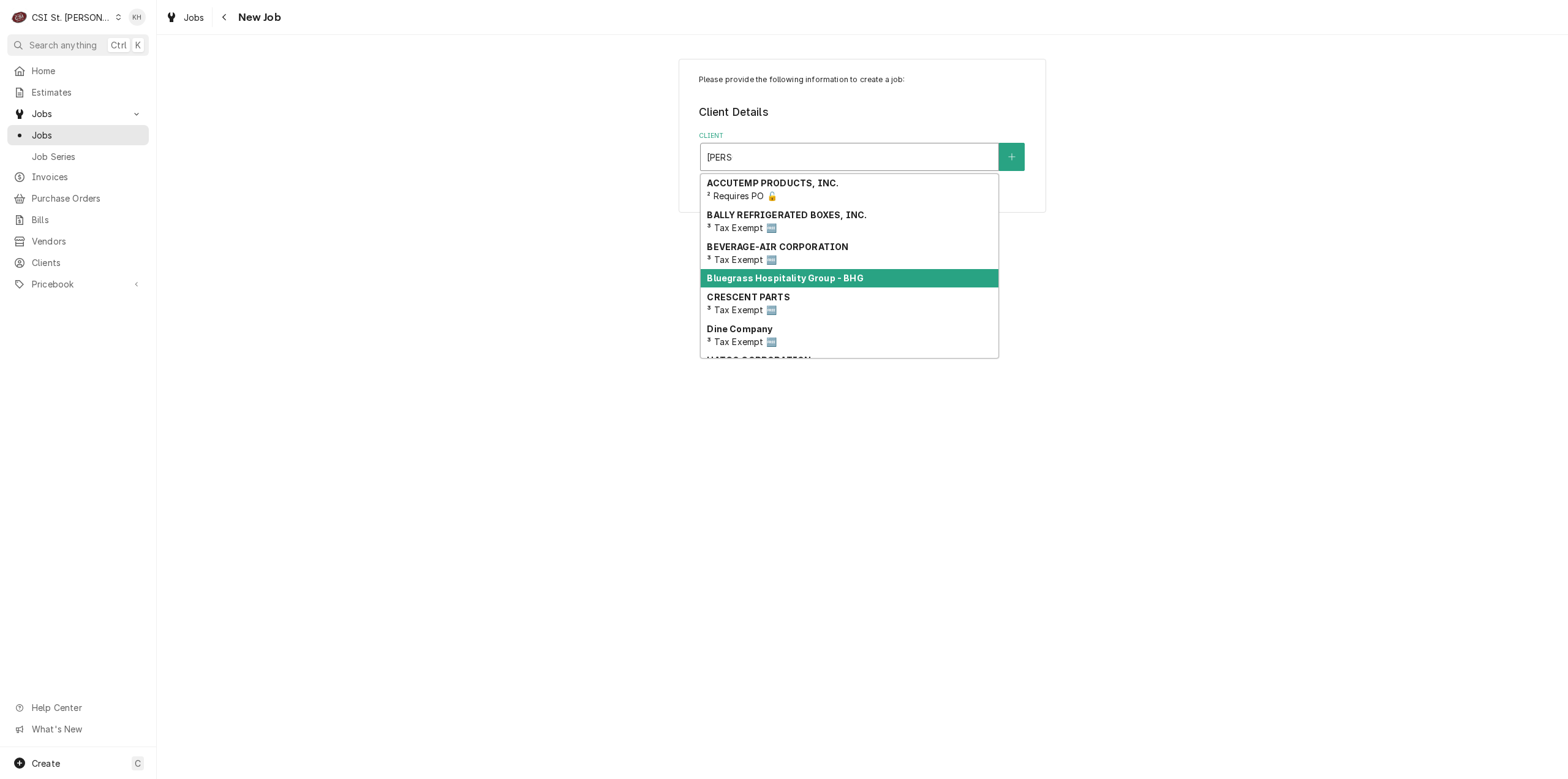
drag, startPoint x: 824, startPoint y: 277, endPoint x: 819, endPoint y: 247, distance: 30.4
click at [824, 277] on strong "Bluegrass Hospitality Group - BHG" at bounding box center [784, 277] width 156 height 10
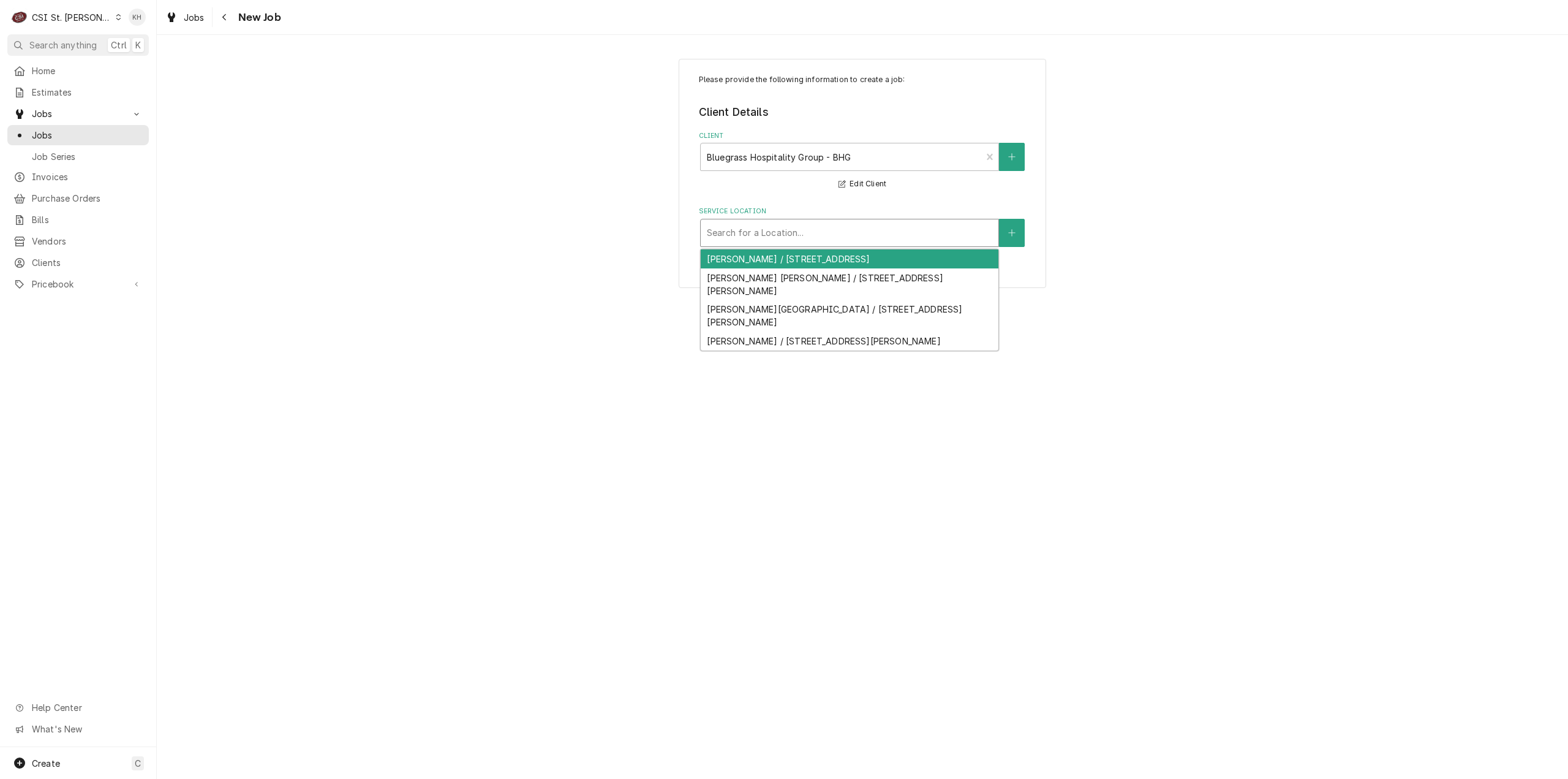
click at [824, 225] on div "Service Location" at bounding box center [849, 233] width 286 height 22
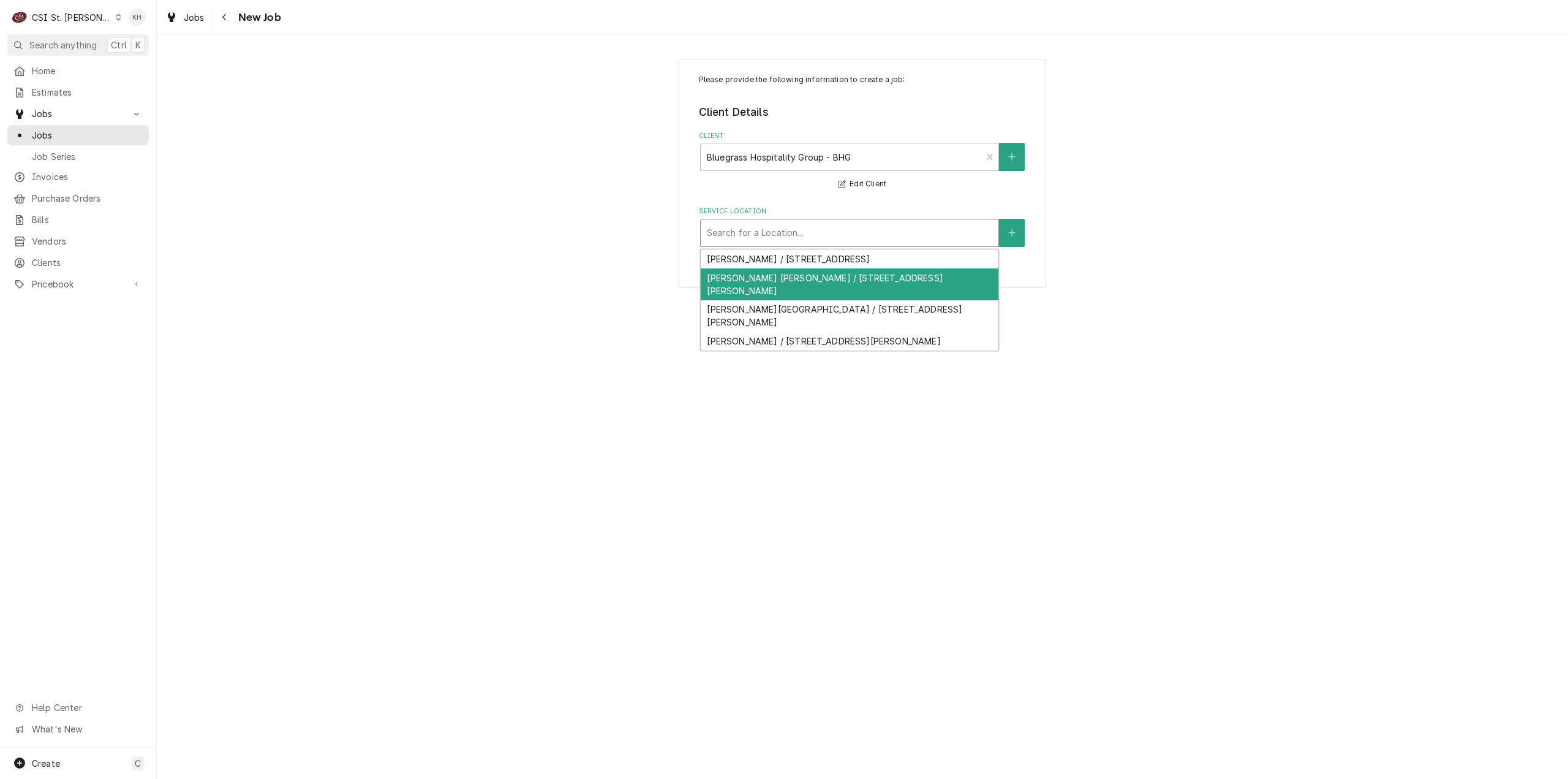
click at [850, 277] on div "[PERSON_NAME] [PERSON_NAME] / [STREET_ADDRESS][PERSON_NAME]" at bounding box center [850, 284] width 298 height 32
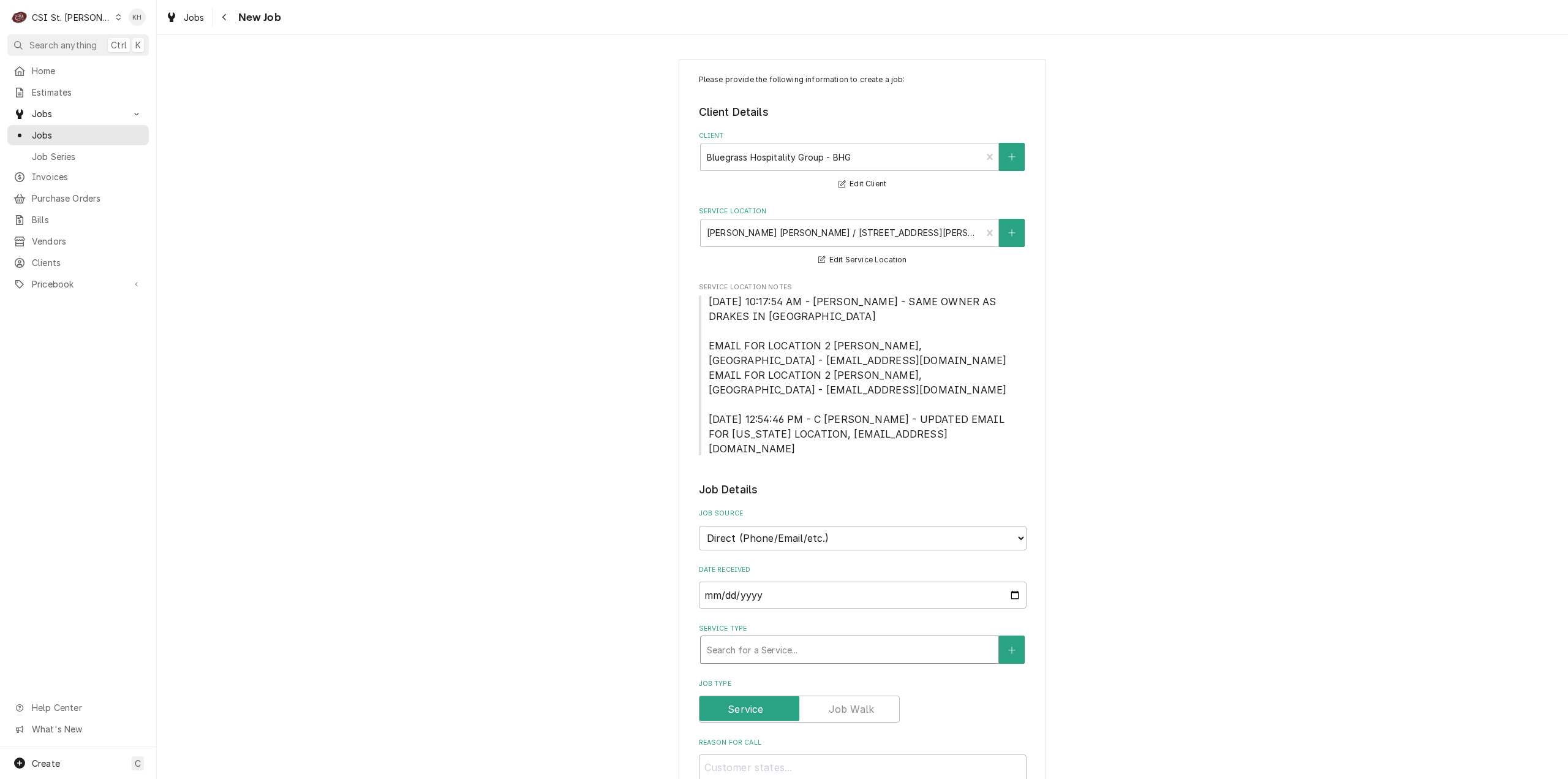
click at [786, 639] on div "Service Type" at bounding box center [849, 650] width 286 height 22
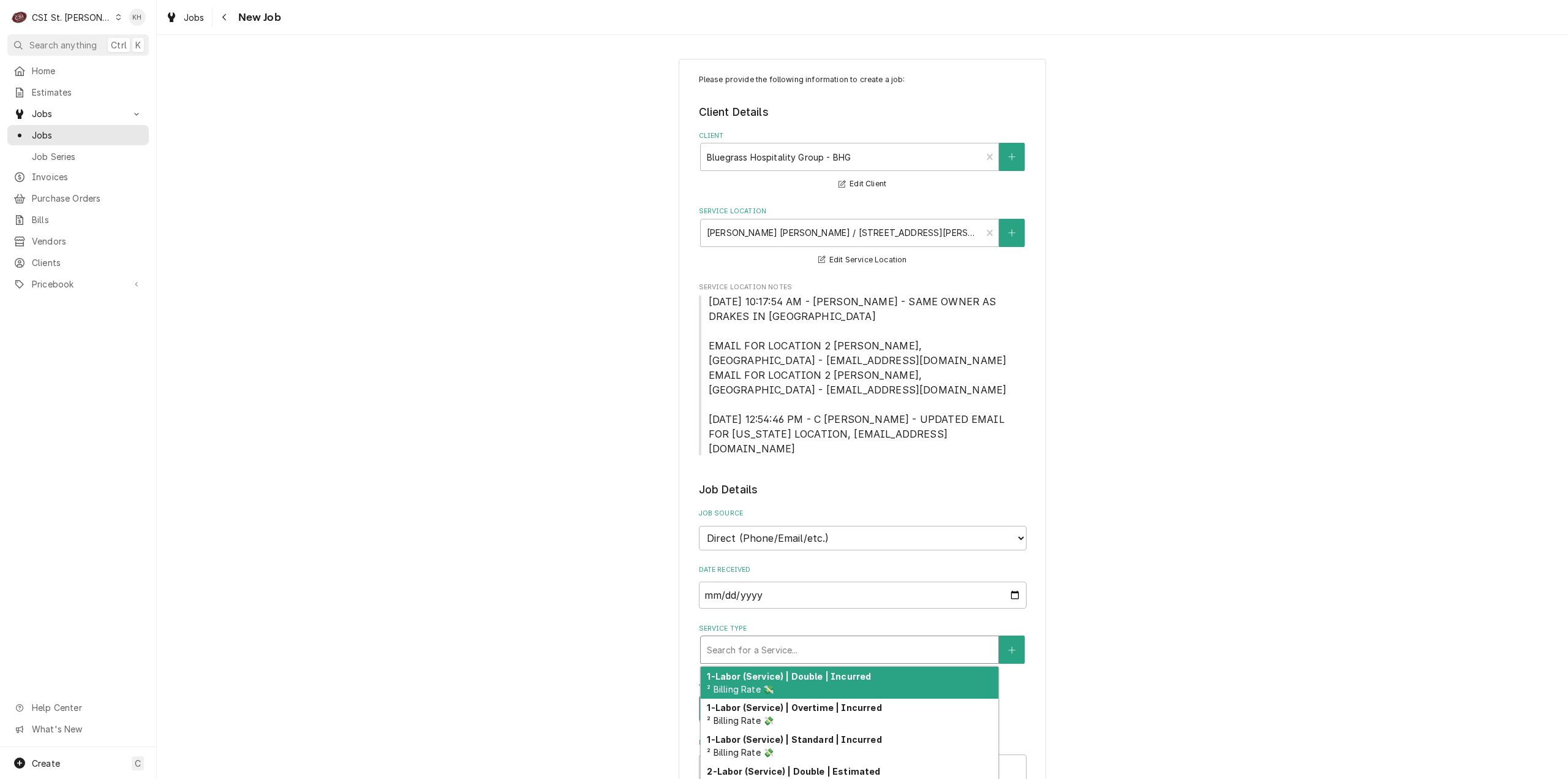
type textarea "x"
type input "s"
type textarea "x"
type input "se"
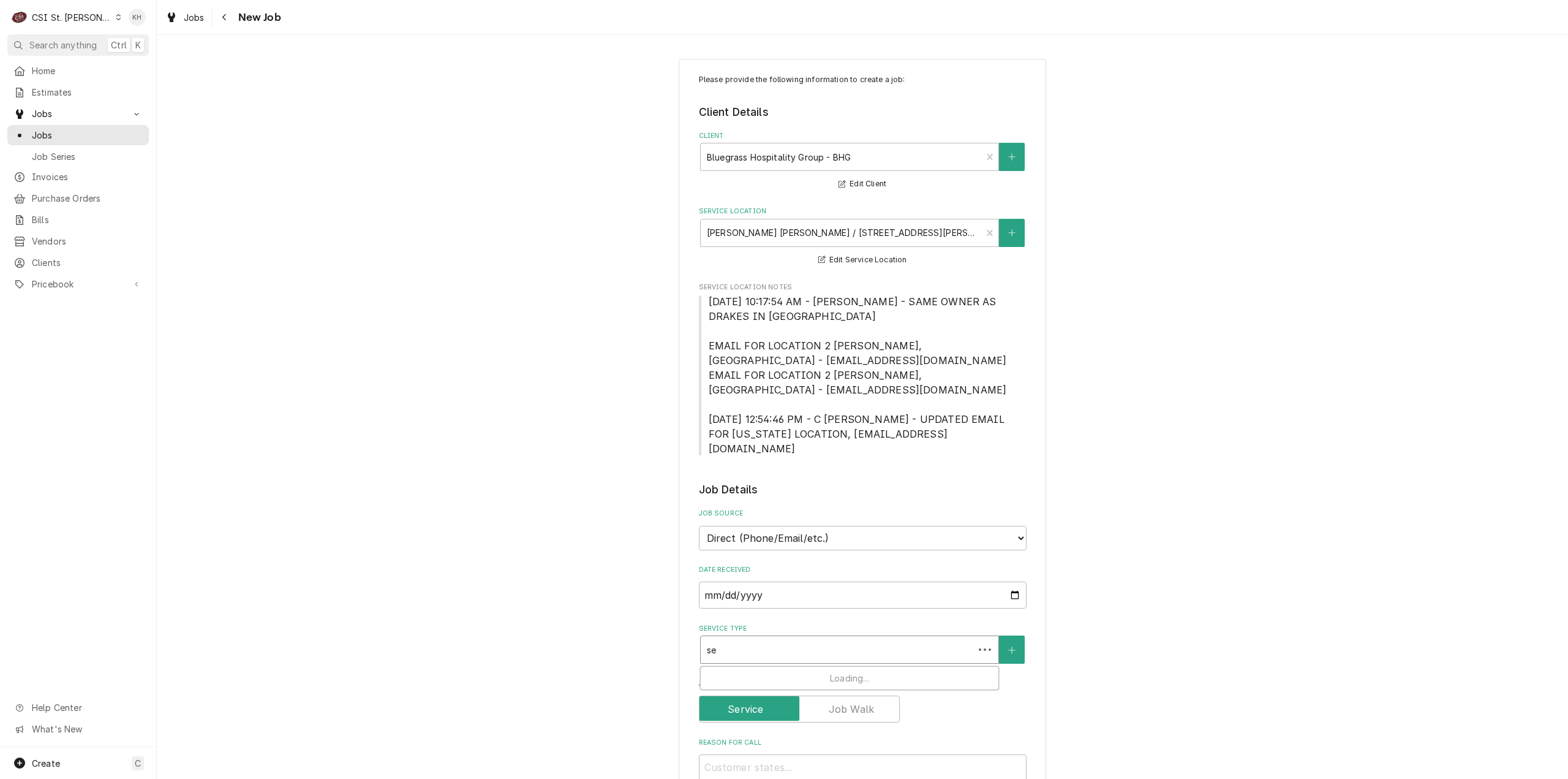
type textarea "x"
type input "ser"
type textarea "x"
type input "servi"
type textarea "x"
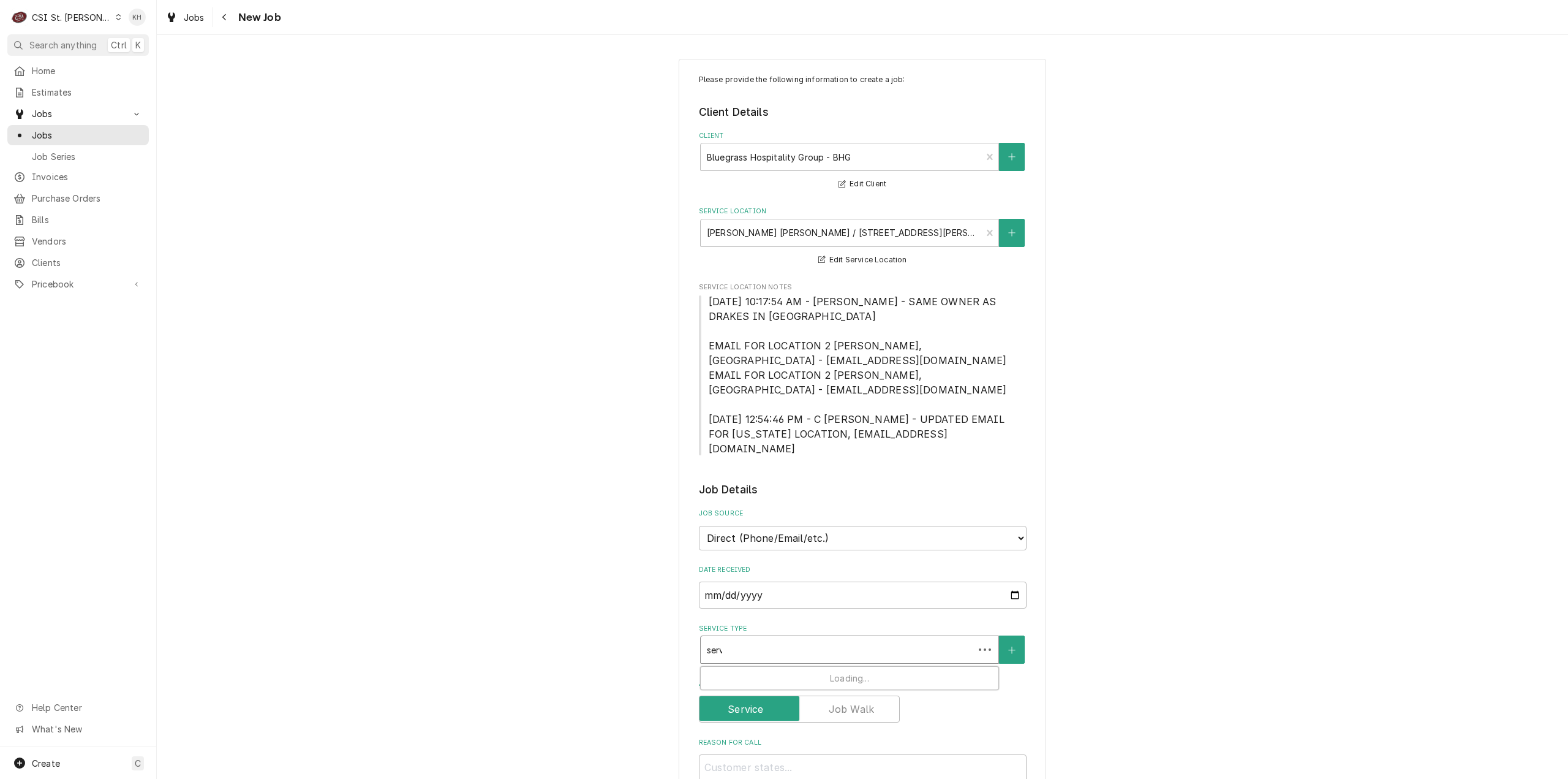
type input "servic"
type textarea "x"
type input "service"
type textarea "x"
type input "service"
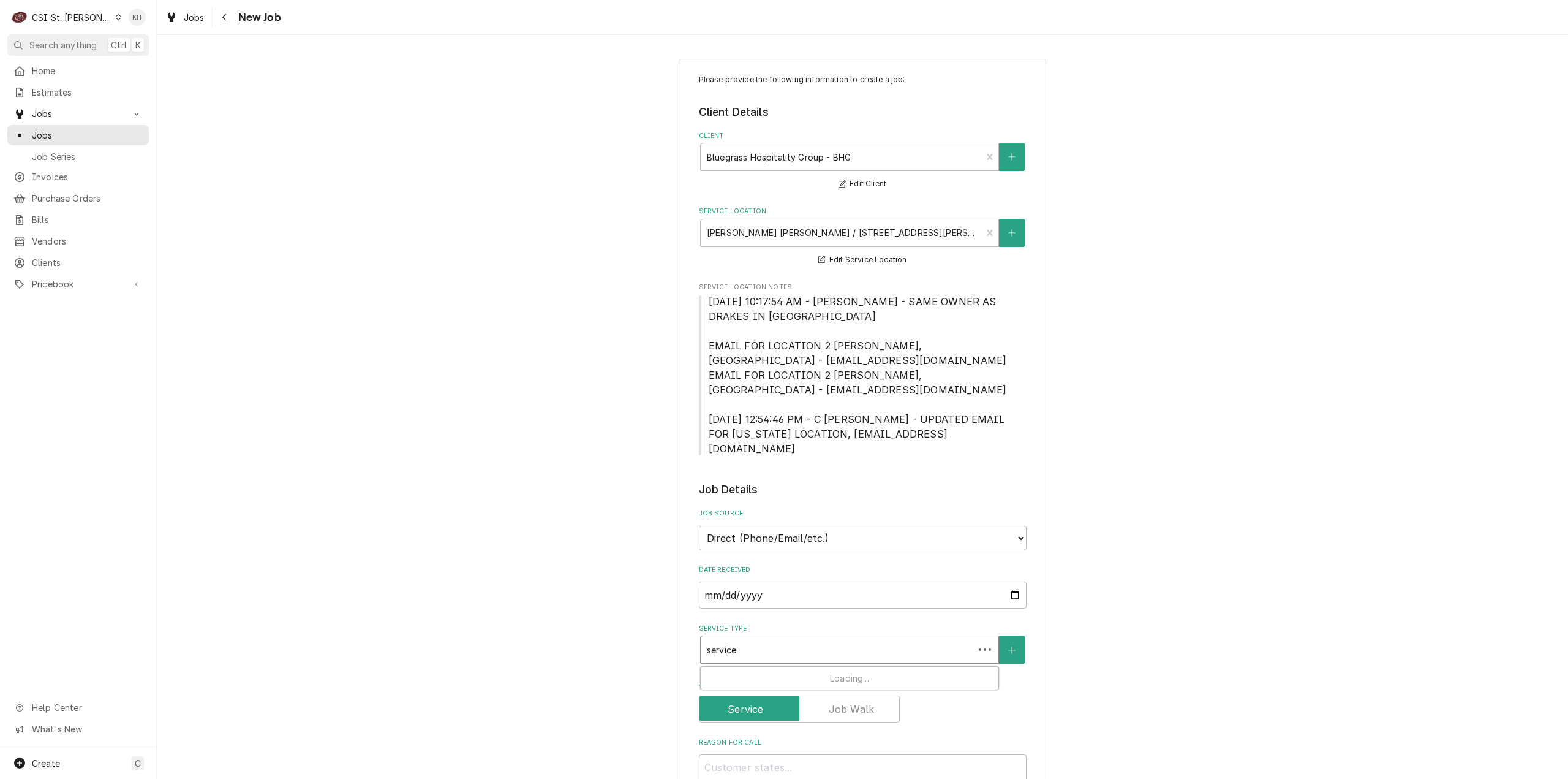
type textarea "x"
type input "service c"
type textarea "x"
type input "service cal"
type textarea "x"
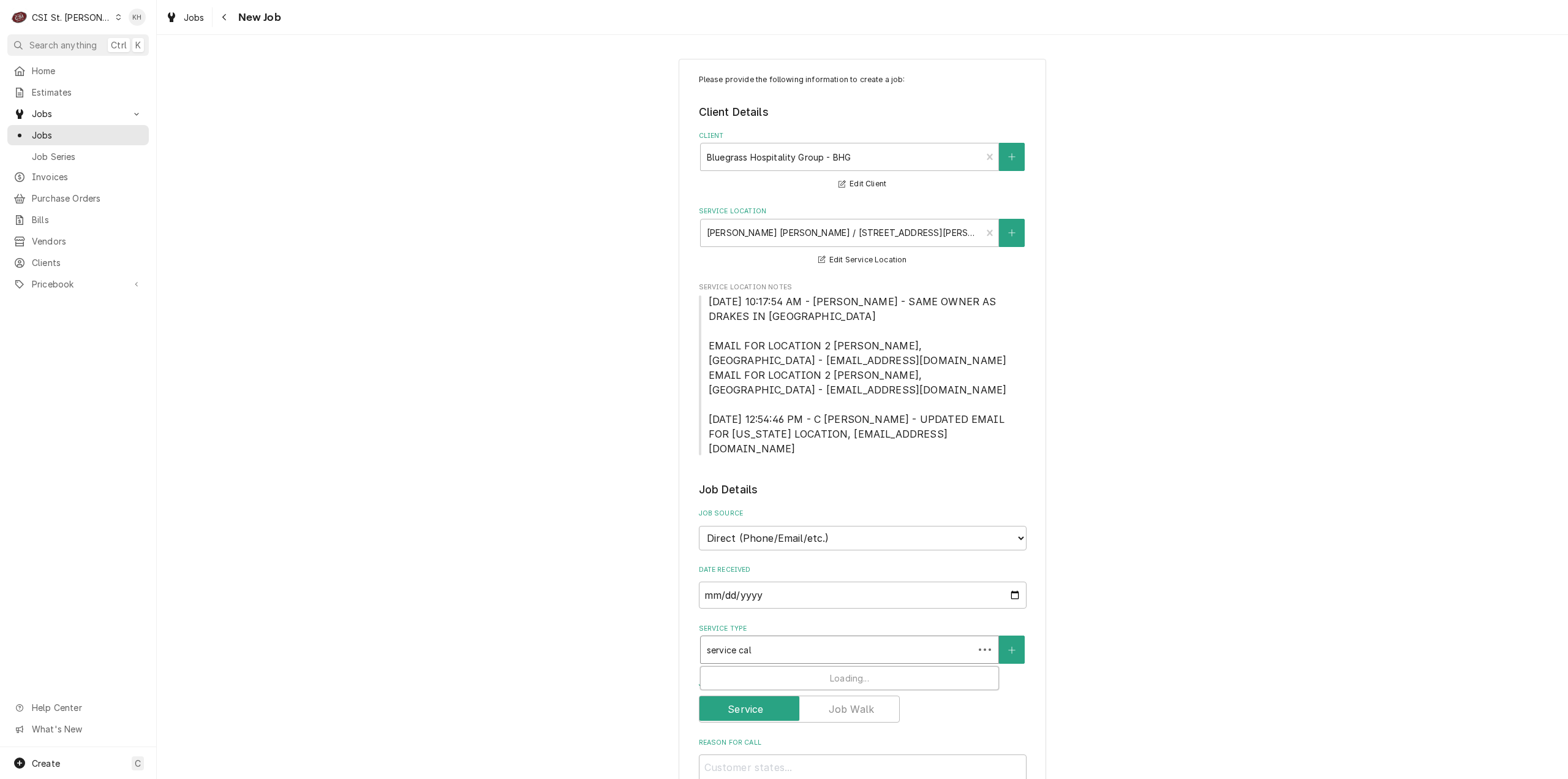
type input "service call"
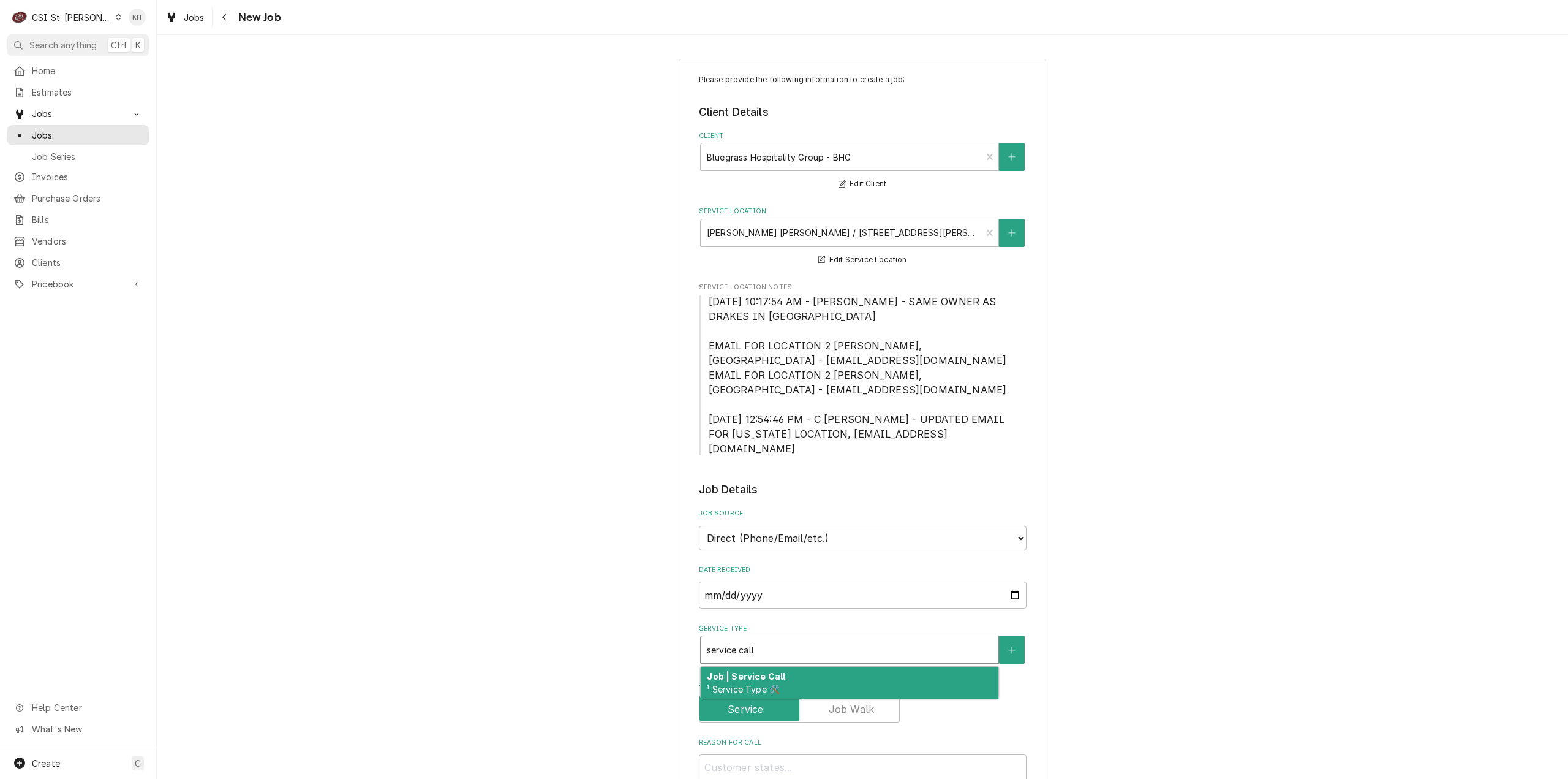
click at [791, 667] on div "Job | Service Call ¹ Service Type 🛠️" at bounding box center [850, 683] width 298 height 32
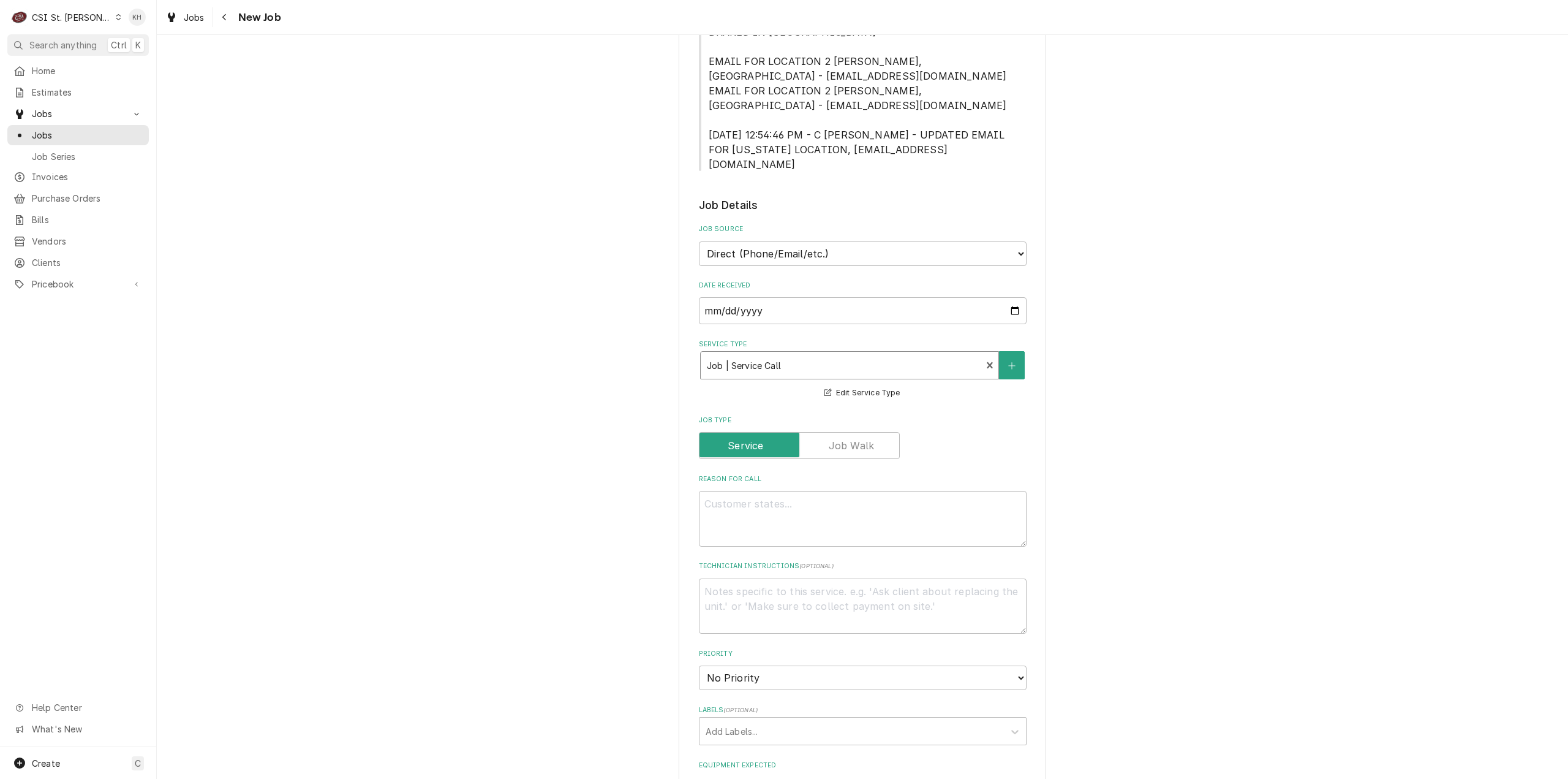
scroll to position [306, 0]
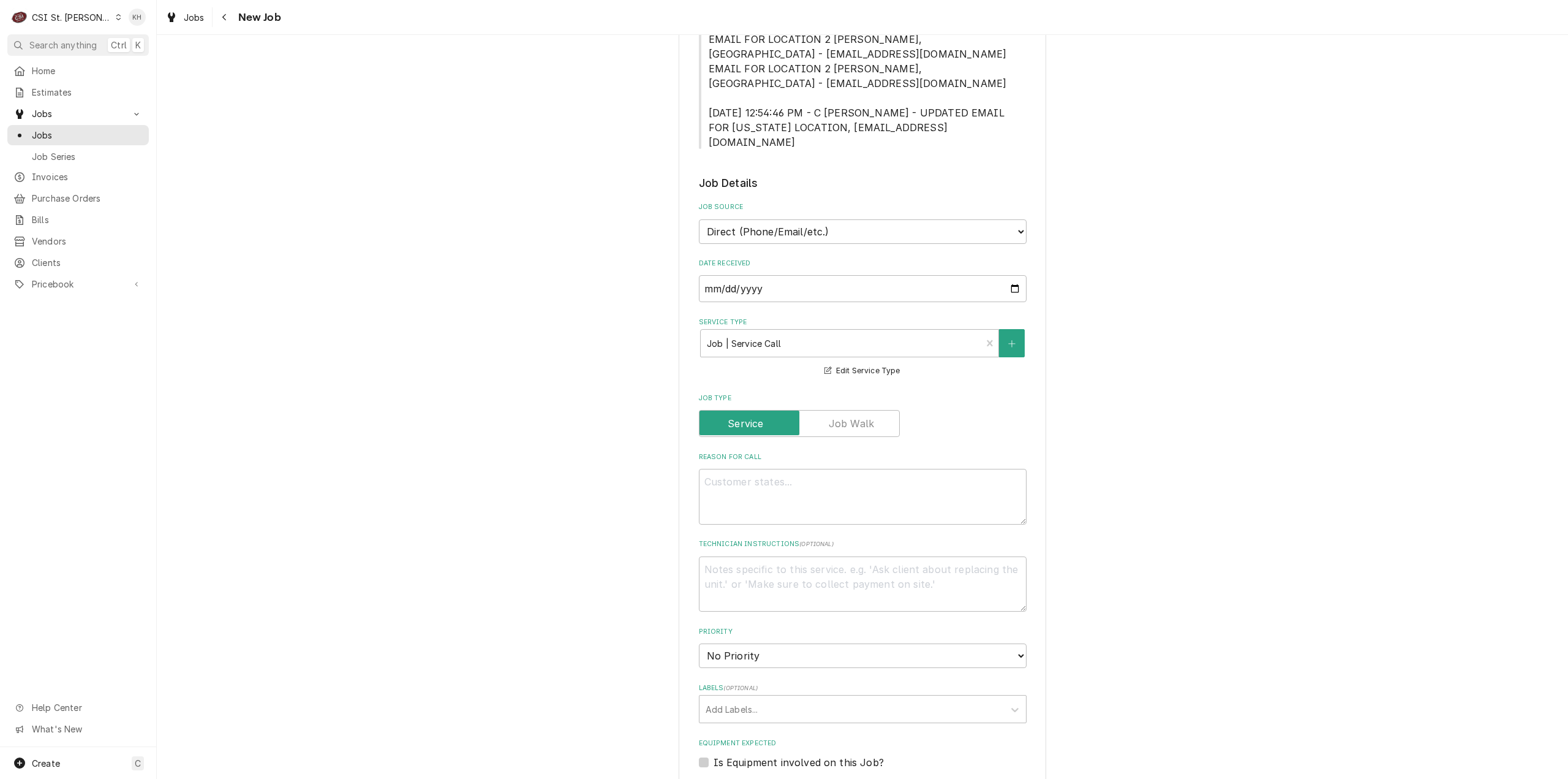
click at [788, 453] on div "Reason For Call" at bounding box center [863, 488] width 327 height 72
click at [791, 469] on textarea "Reason For Call" at bounding box center [863, 496] width 327 height 56
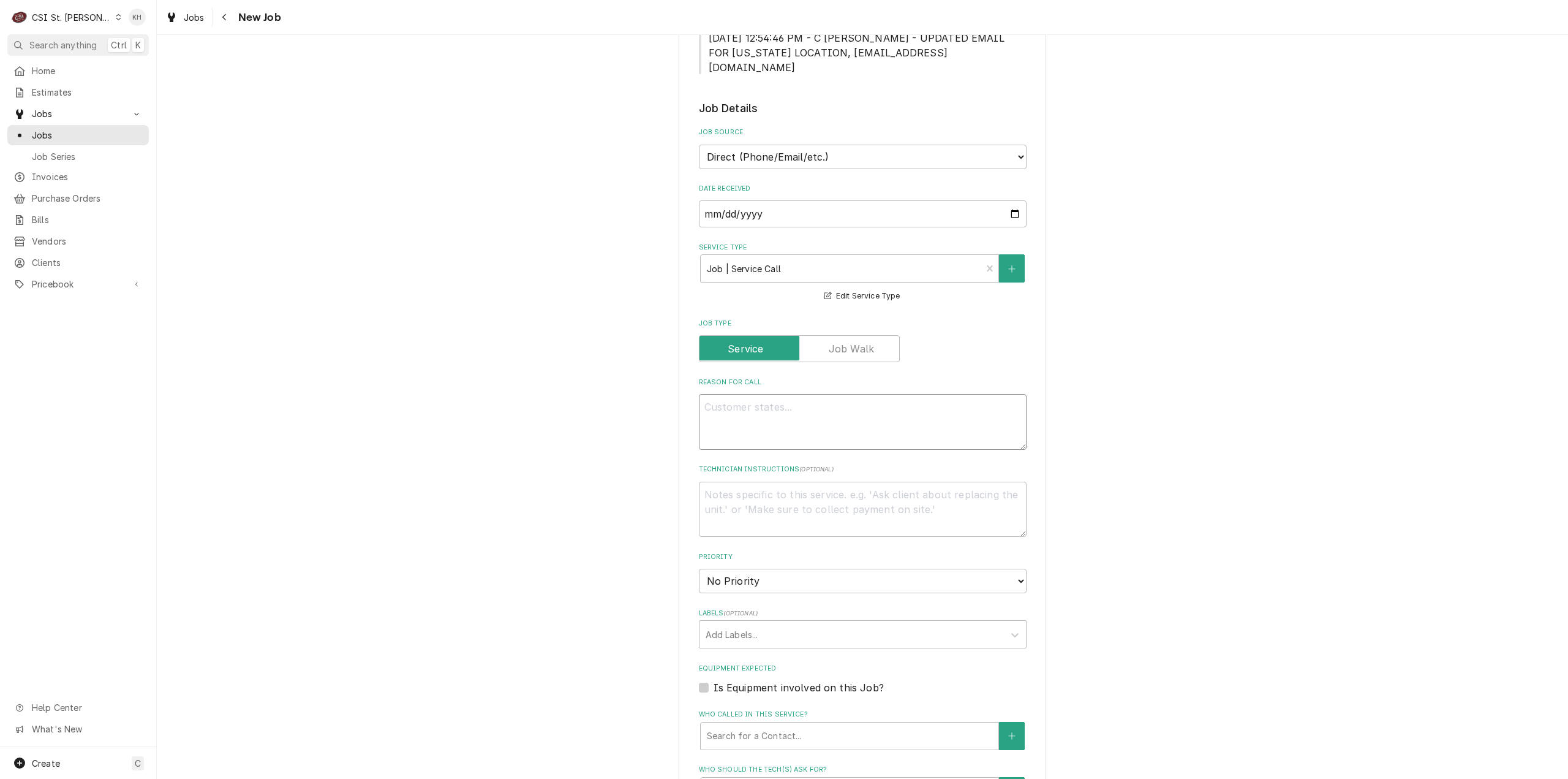
scroll to position [551, 0]
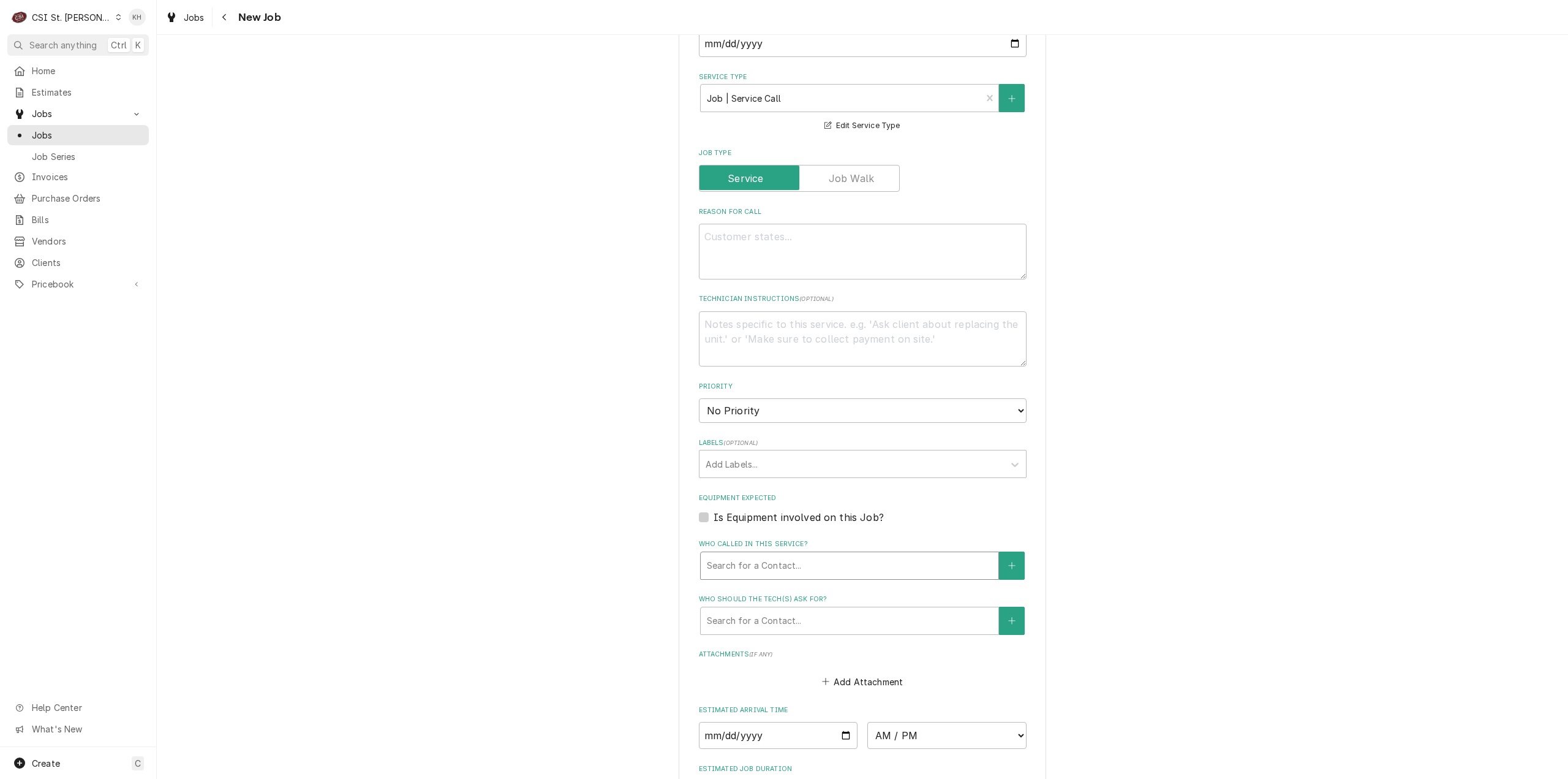
click at [769, 555] on div "Who called in this service?" at bounding box center [849, 566] width 286 height 22
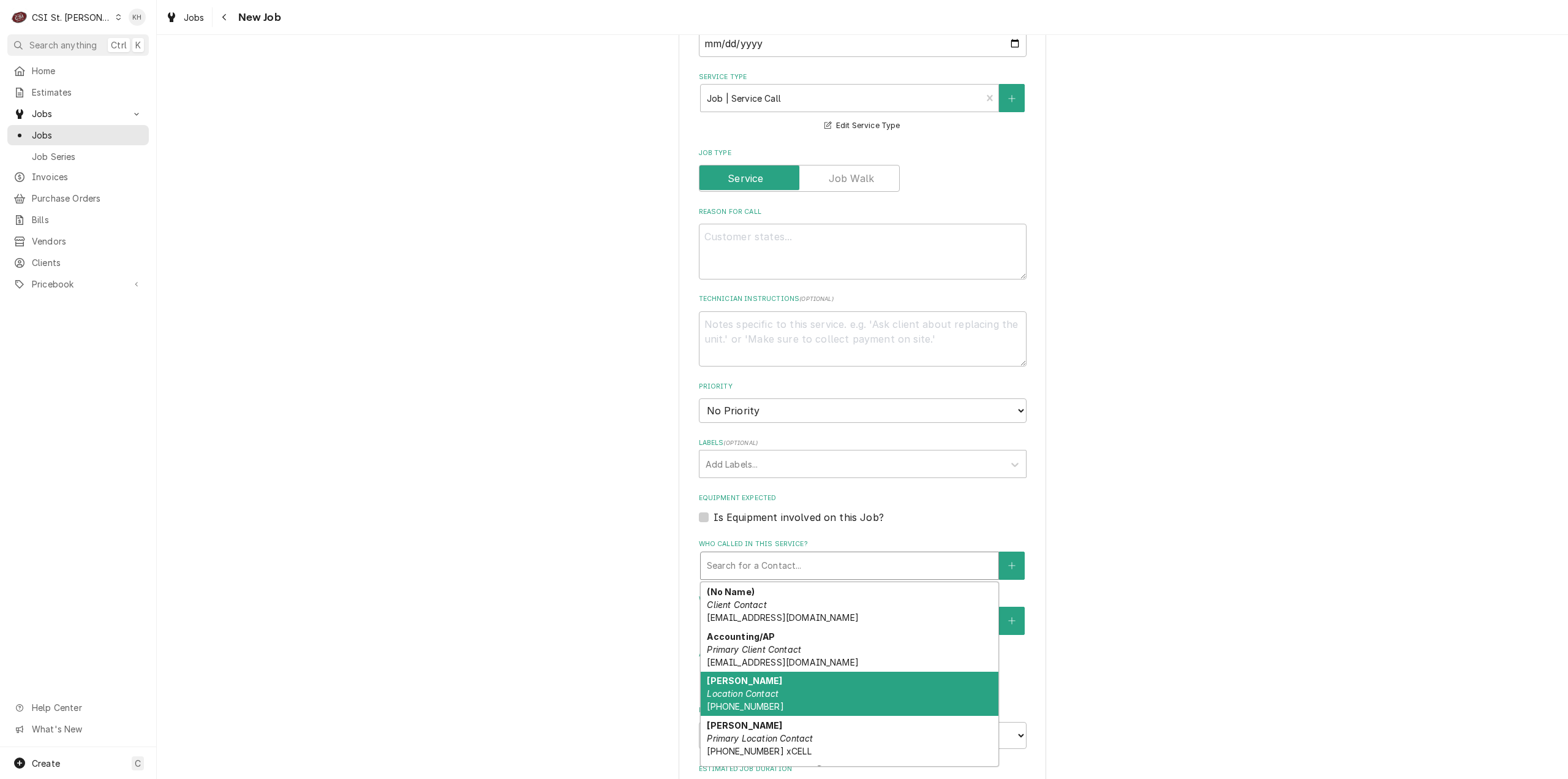
click at [766, 672] on div "Dakota Patton Location Contact (270) 499-3407" at bounding box center [850, 694] width 298 height 45
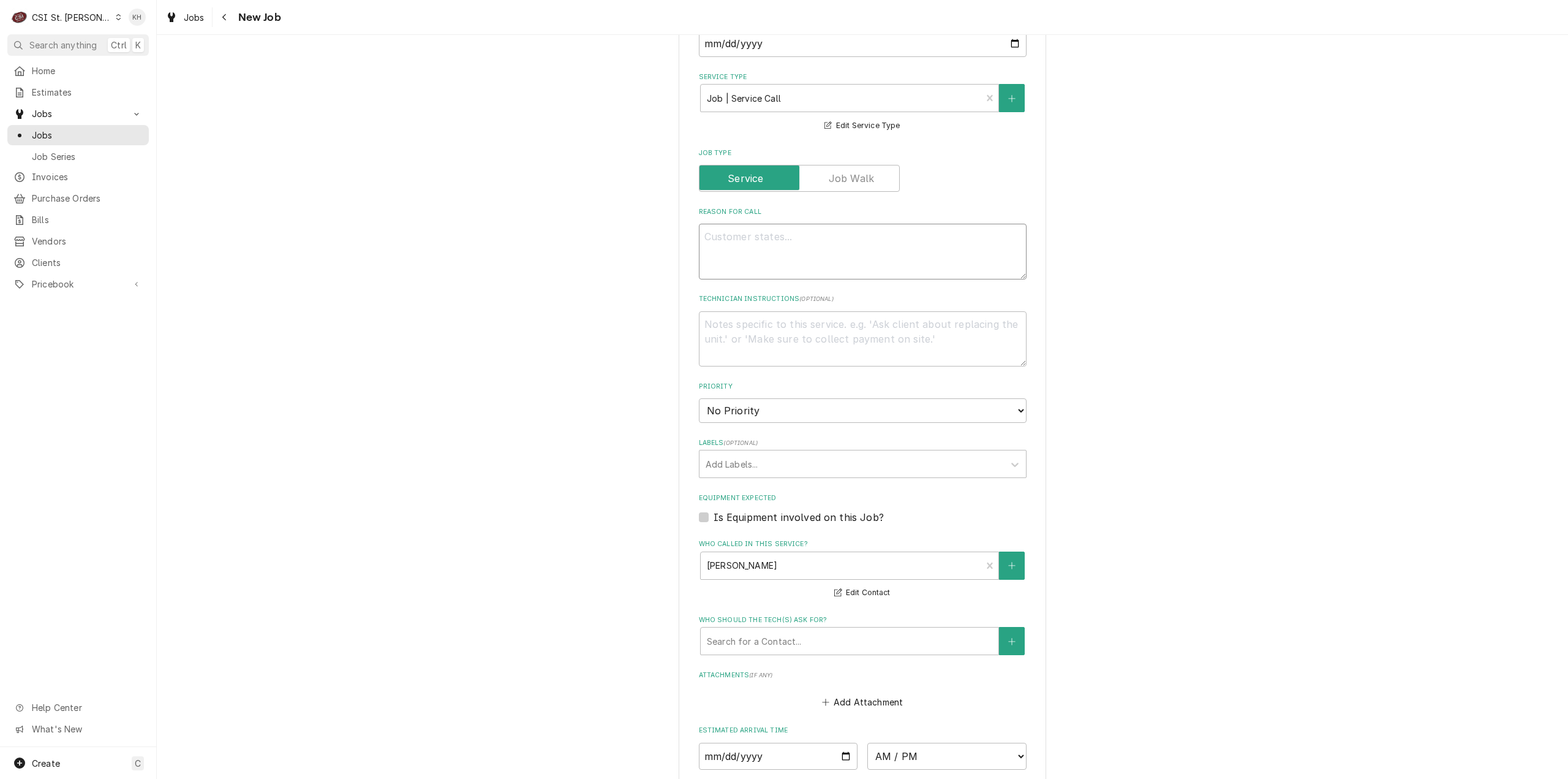
click at [780, 227] on textarea "Reason For Call" at bounding box center [863, 251] width 327 height 56
type textarea "x"
type textarea "B"
type textarea "x"
type textarea "Ba"
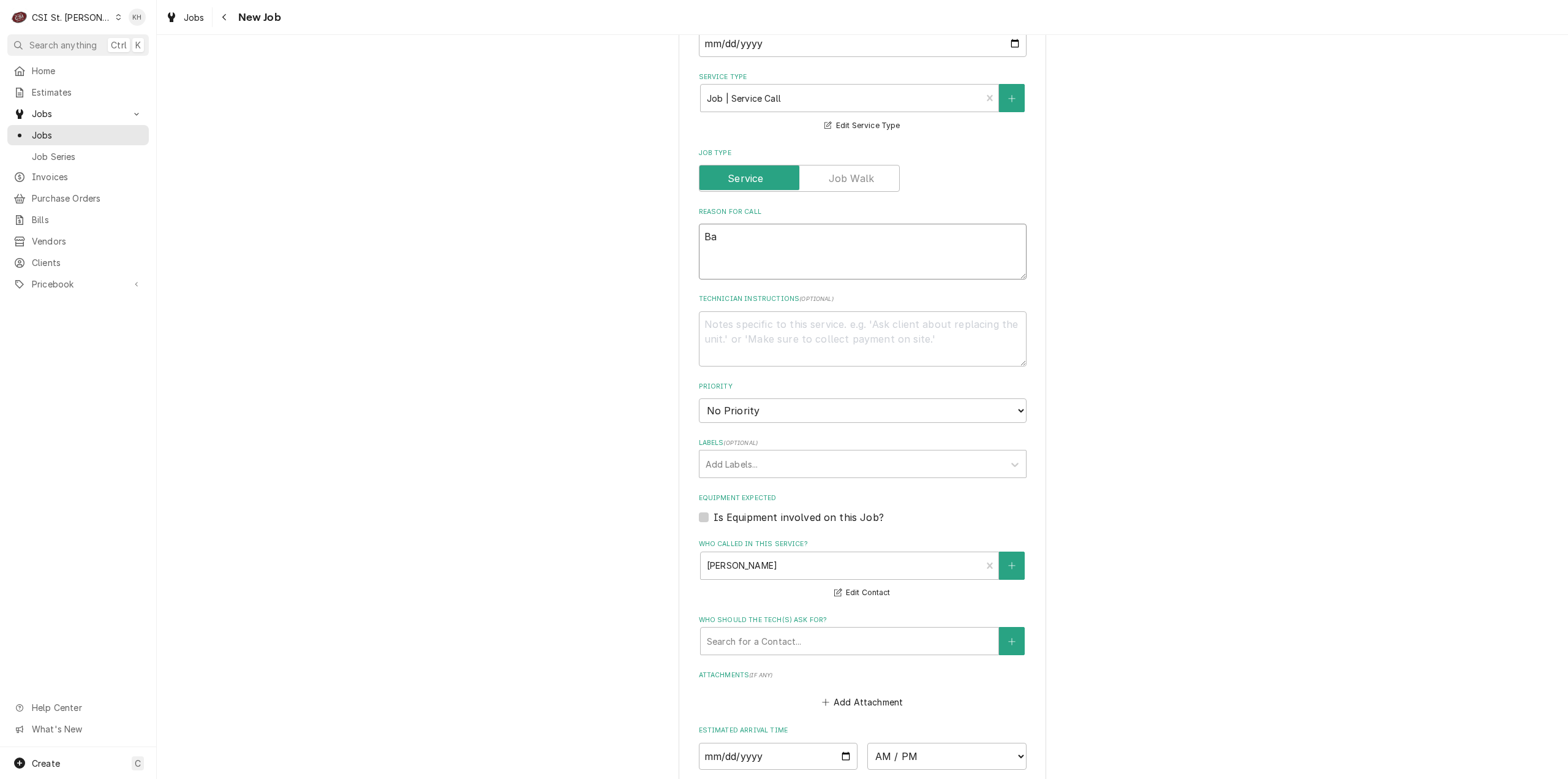
type textarea "x"
type textarea "Bar"
type textarea "x"
type textarea "Bar"
type textarea "x"
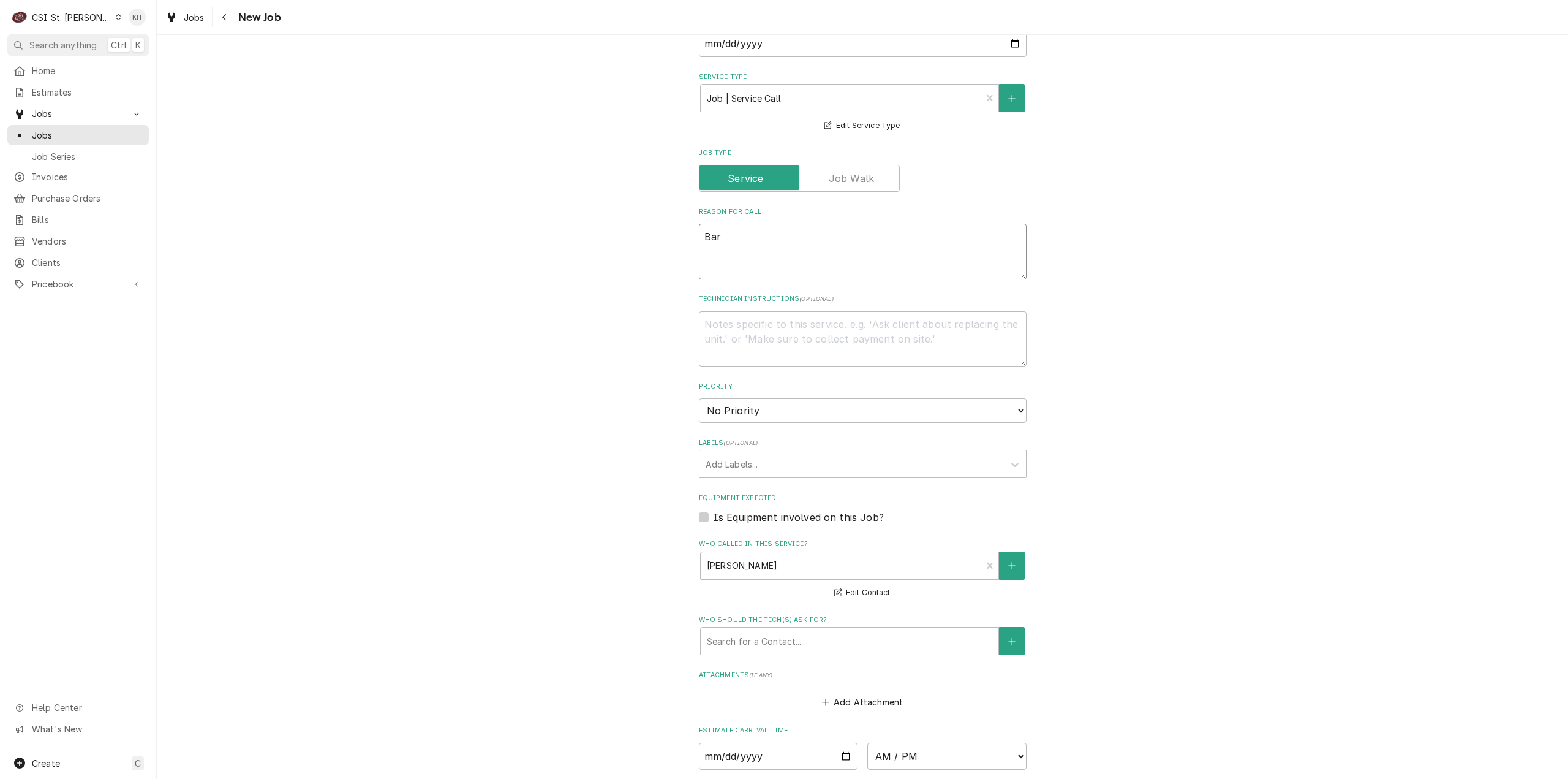
type textarea "Bar c"
type textarea "x"
type textarea "Bar co"
type textarea "x"
type textarea "Bar coo"
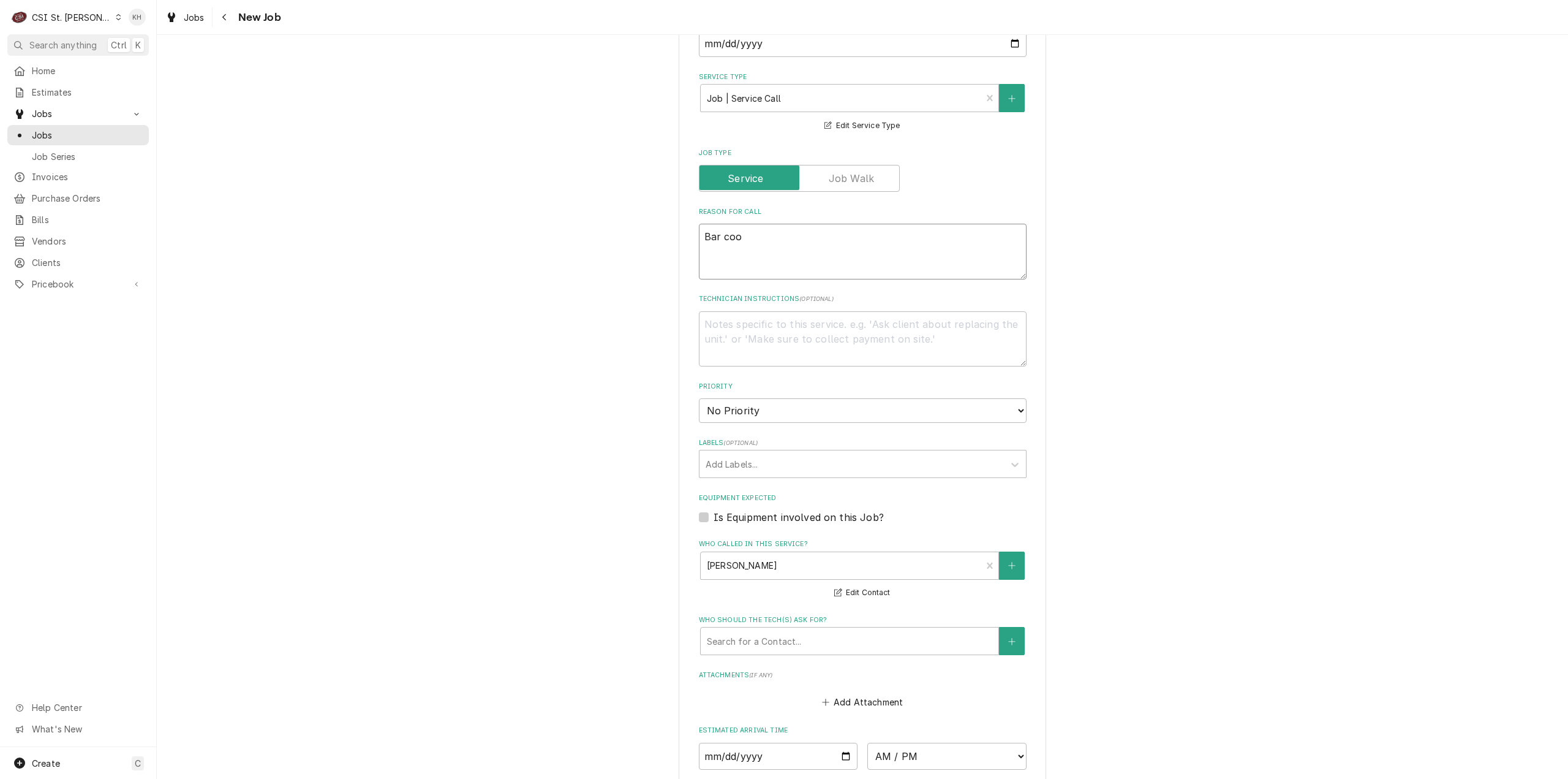
type textarea "x"
type textarea "Bar cool"
type textarea "x"
type textarea "Bar coole"
type textarea "x"
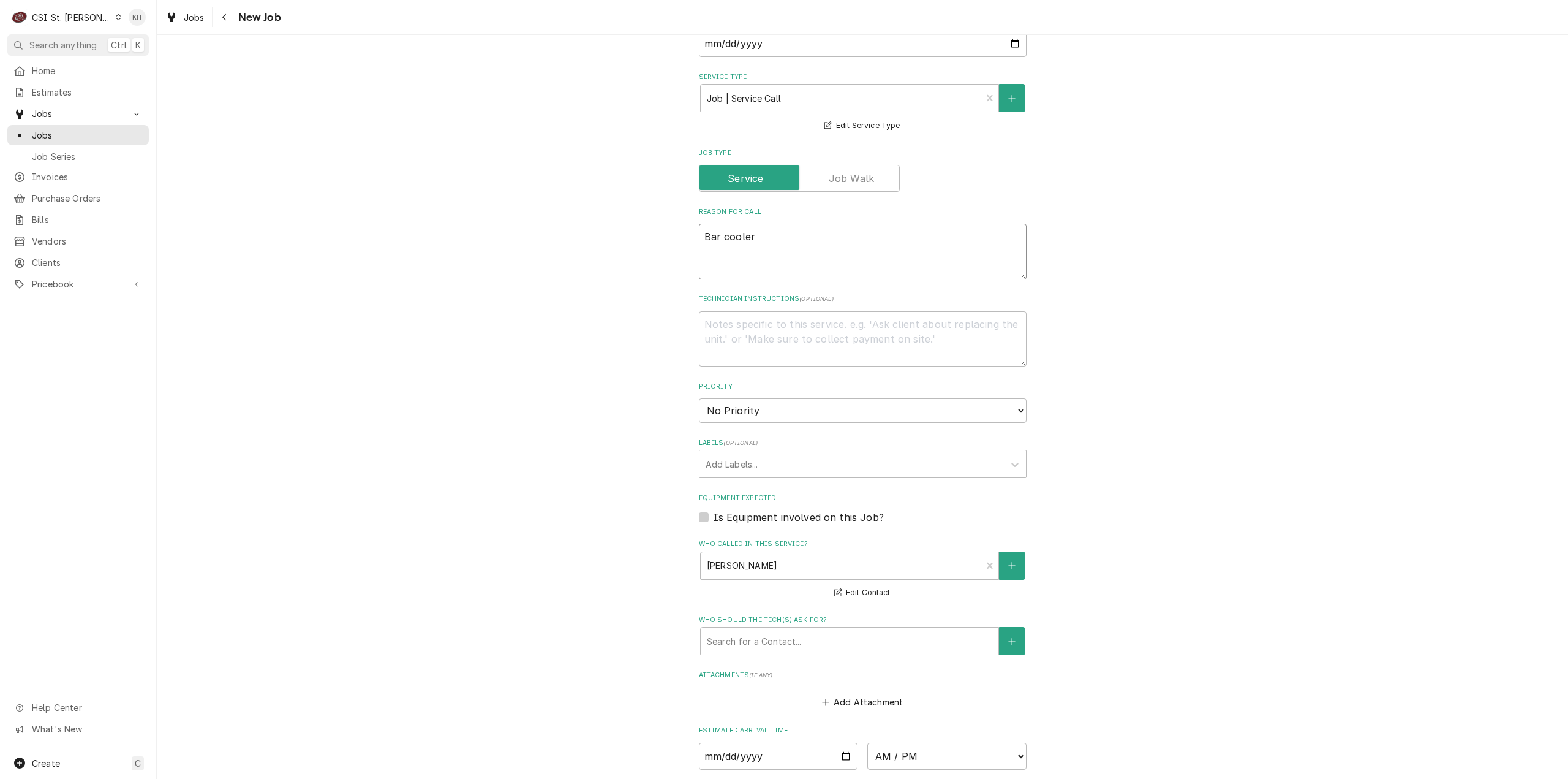
type textarea "Bar cooler"
type textarea "x"
type textarea "Bar cooler l"
type textarea "x"
type textarea "Bar cooler le"
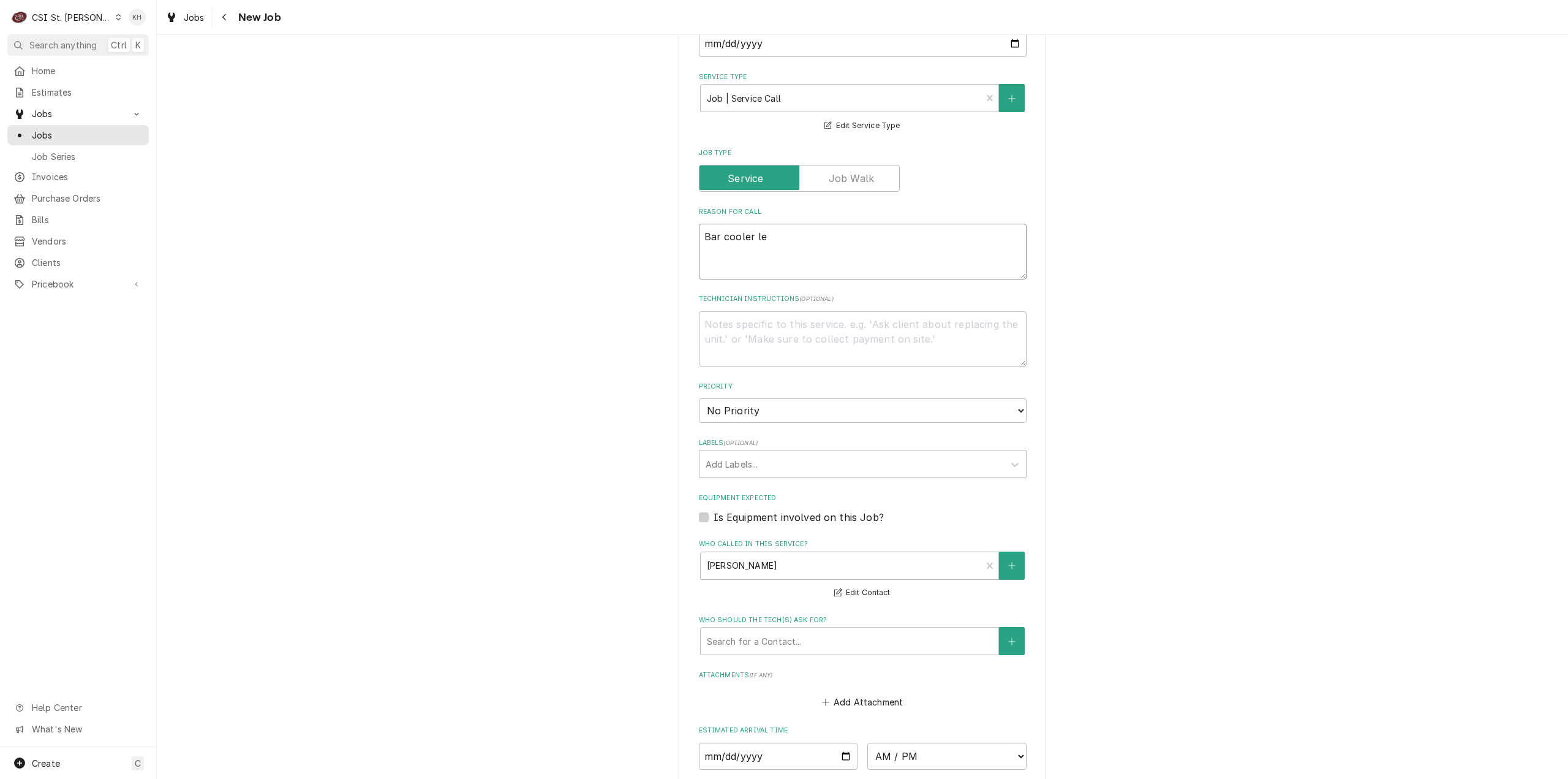
type textarea "x"
type textarea "Bar cooler lea"
type textarea "x"
type textarea "Bar cooler leak"
type textarea "x"
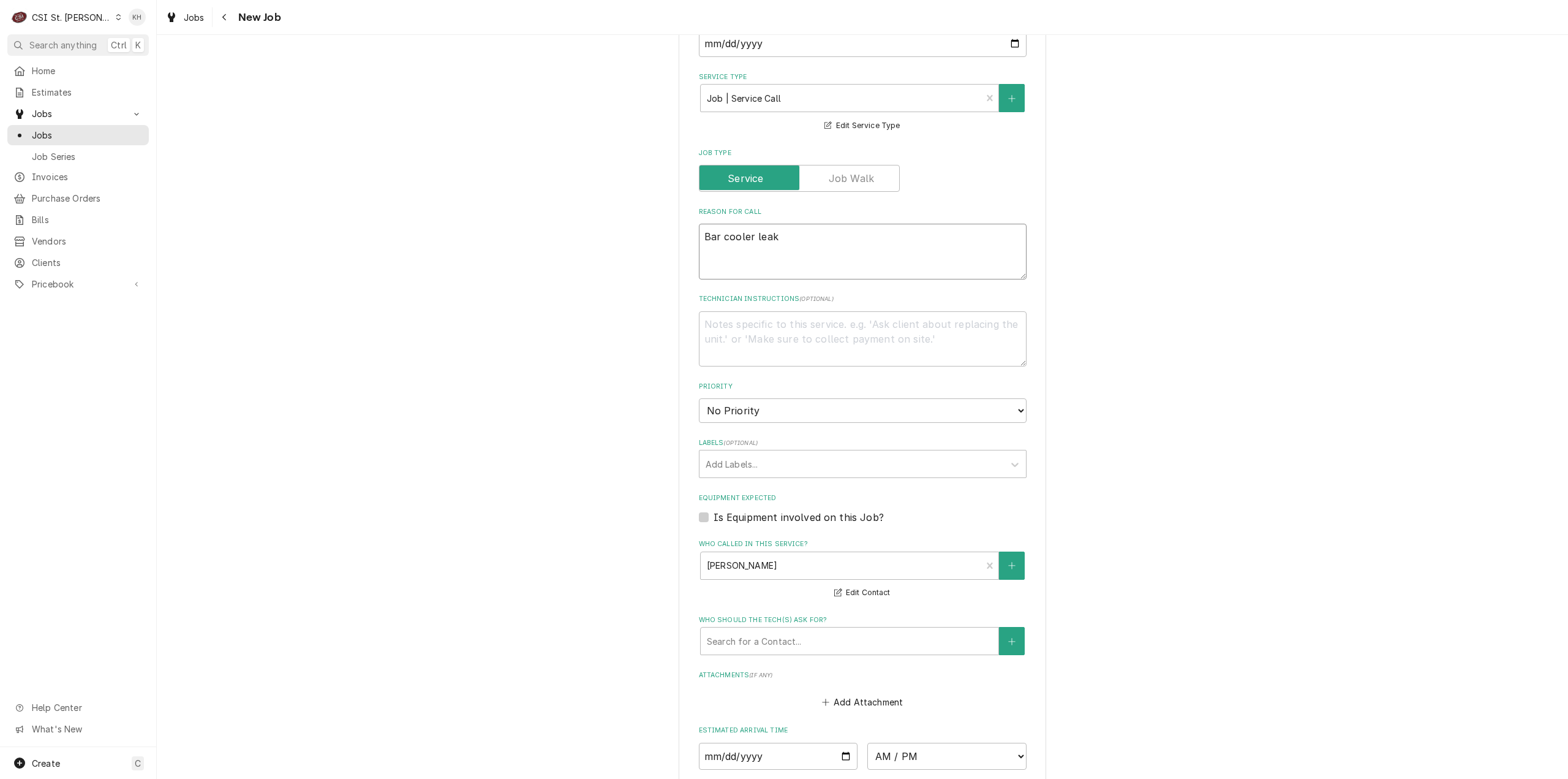
type textarea "Bar cooler leaki"
type textarea "x"
type textarea "Bar cooler leakin"
type textarea "x"
type textarea "Bar cooler leaking"
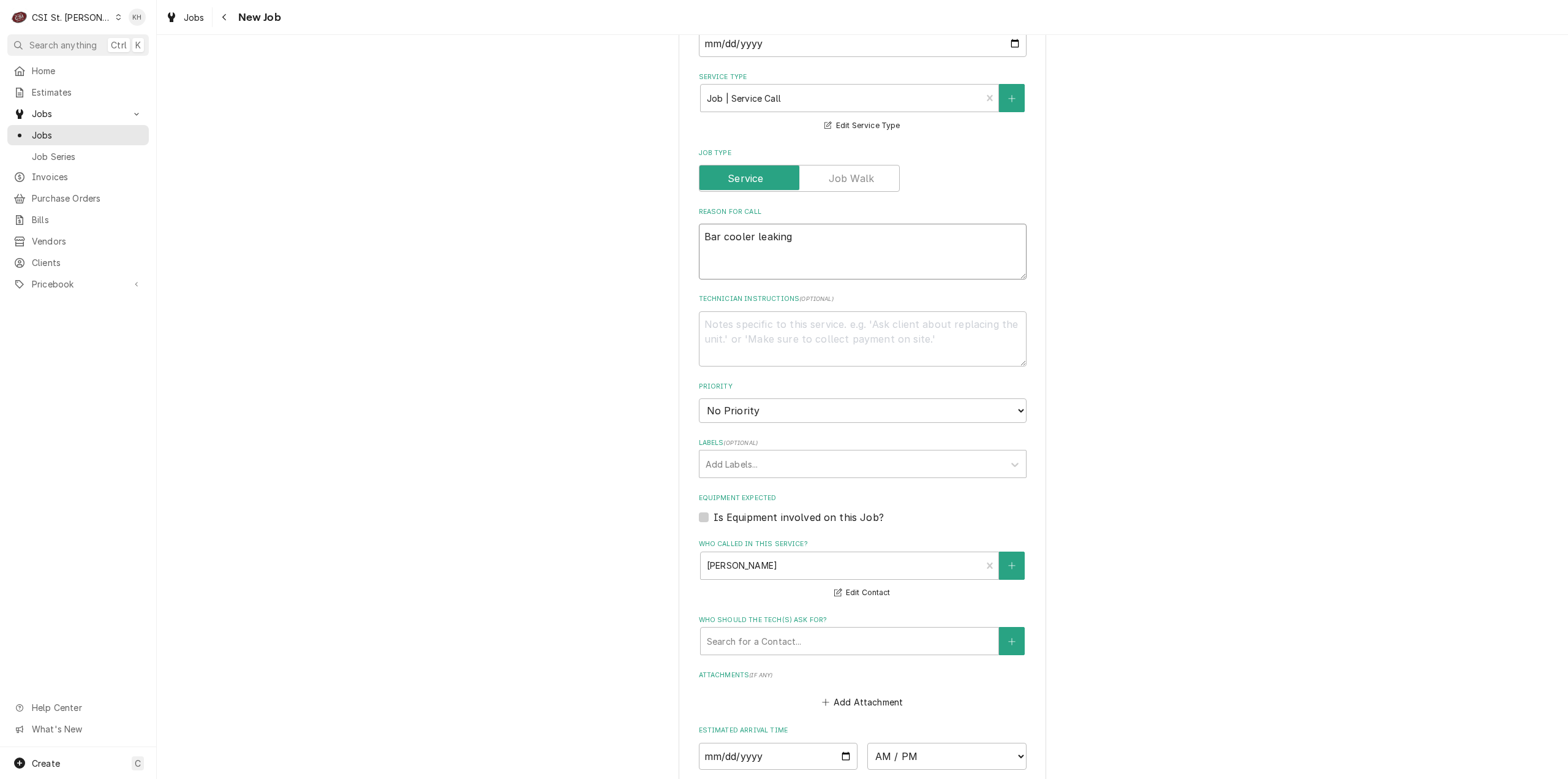
type textarea "x"
type textarea "Bar cooler leaking"
type textarea "x"
type textarea "Bar cooler leaking a"
type textarea "x"
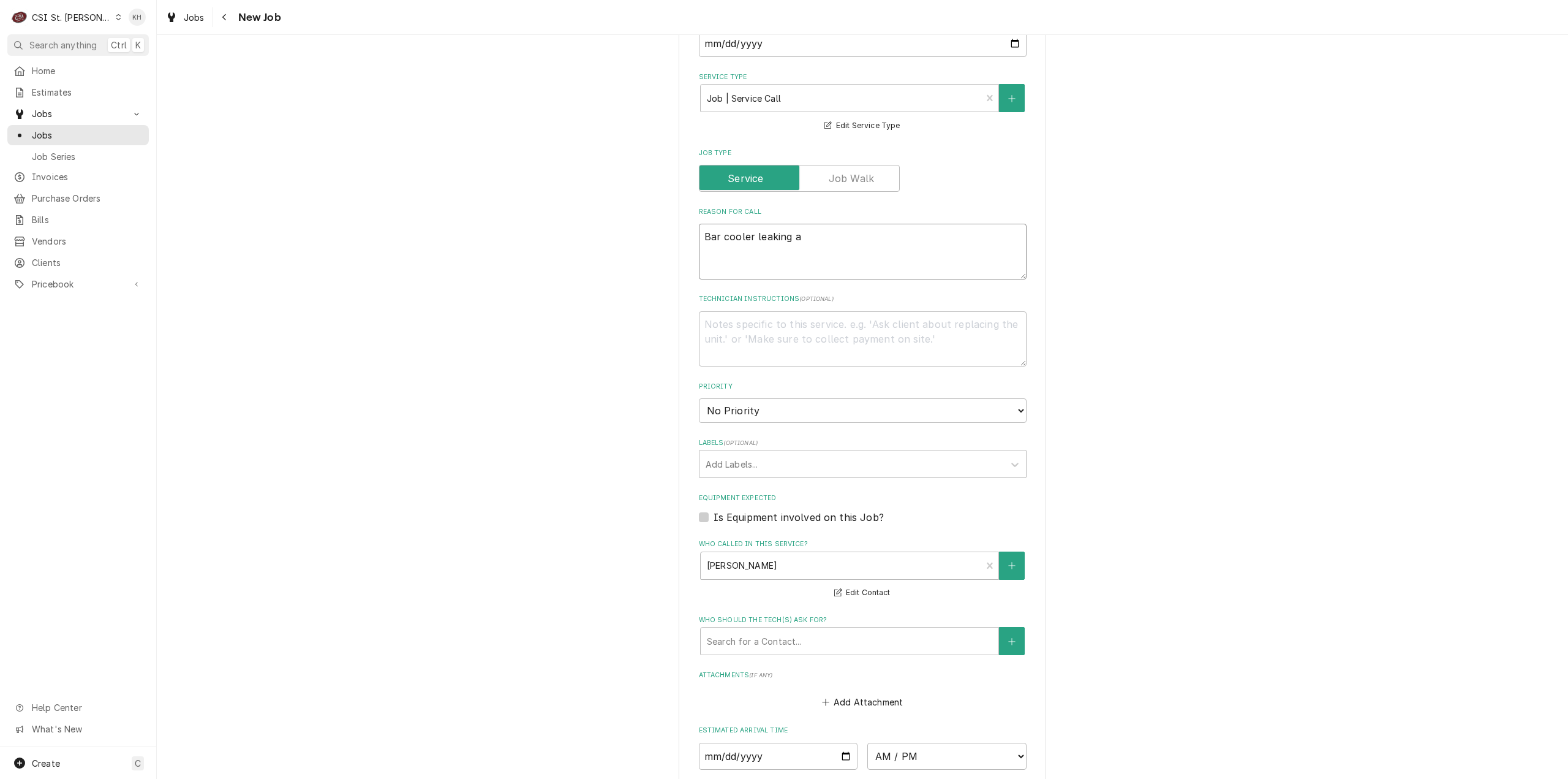
type textarea "Bar cooler leaking at"
type textarea "x"
type textarea "Bar cooler leaking at"
type textarea "x"
type textarea "Bar cooler leaking at"
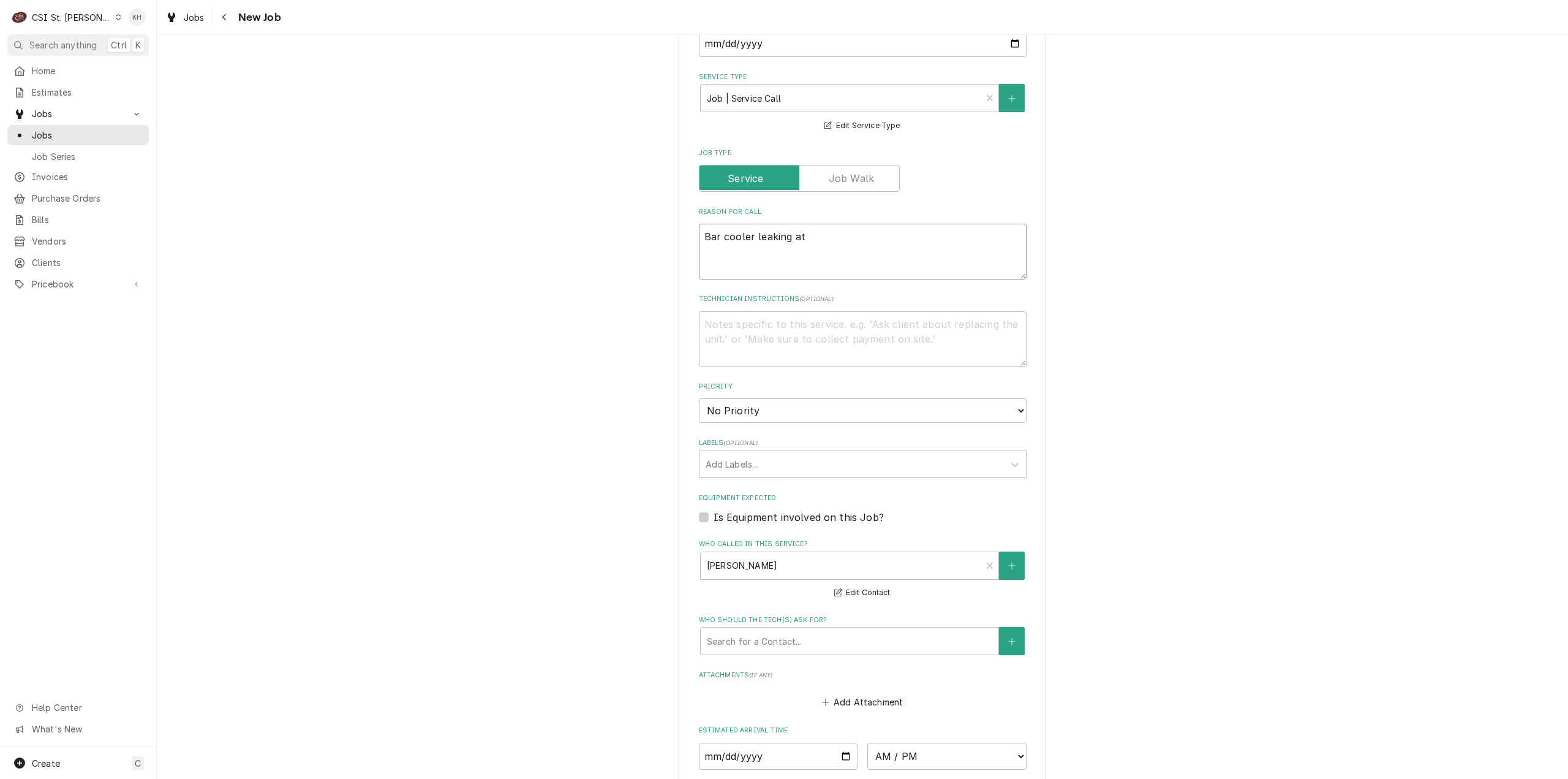
type textarea "x"
type textarea "Bar cooler leaking a"
type textarea "x"
type textarea "Bar cooler leaking"
type textarea "x"
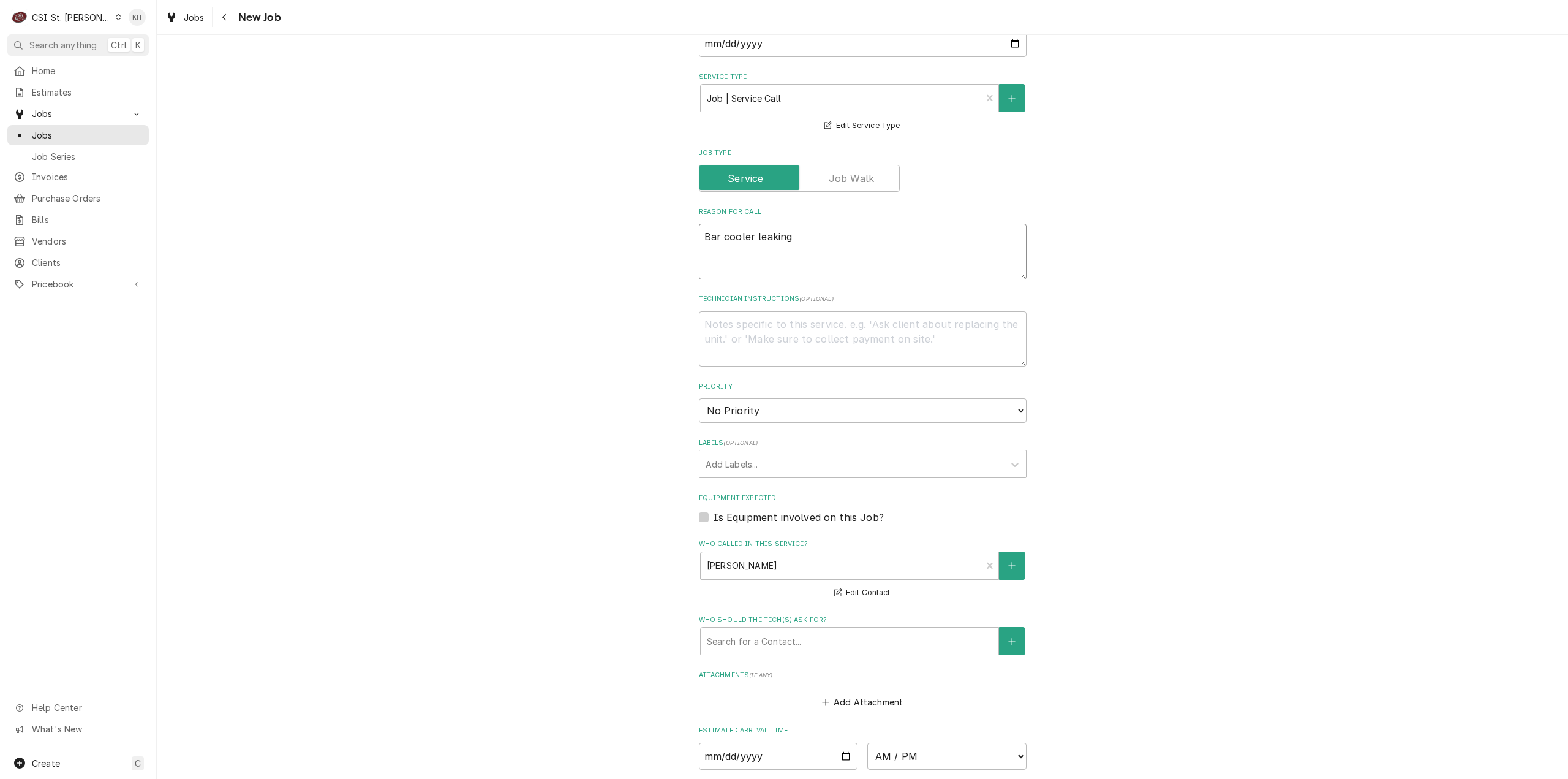
type textarea "Bar cooler leaking a"
type textarea "x"
type textarea "Bar cooler leaking at"
type textarea "x"
type textarea "Bar cooler leaking at"
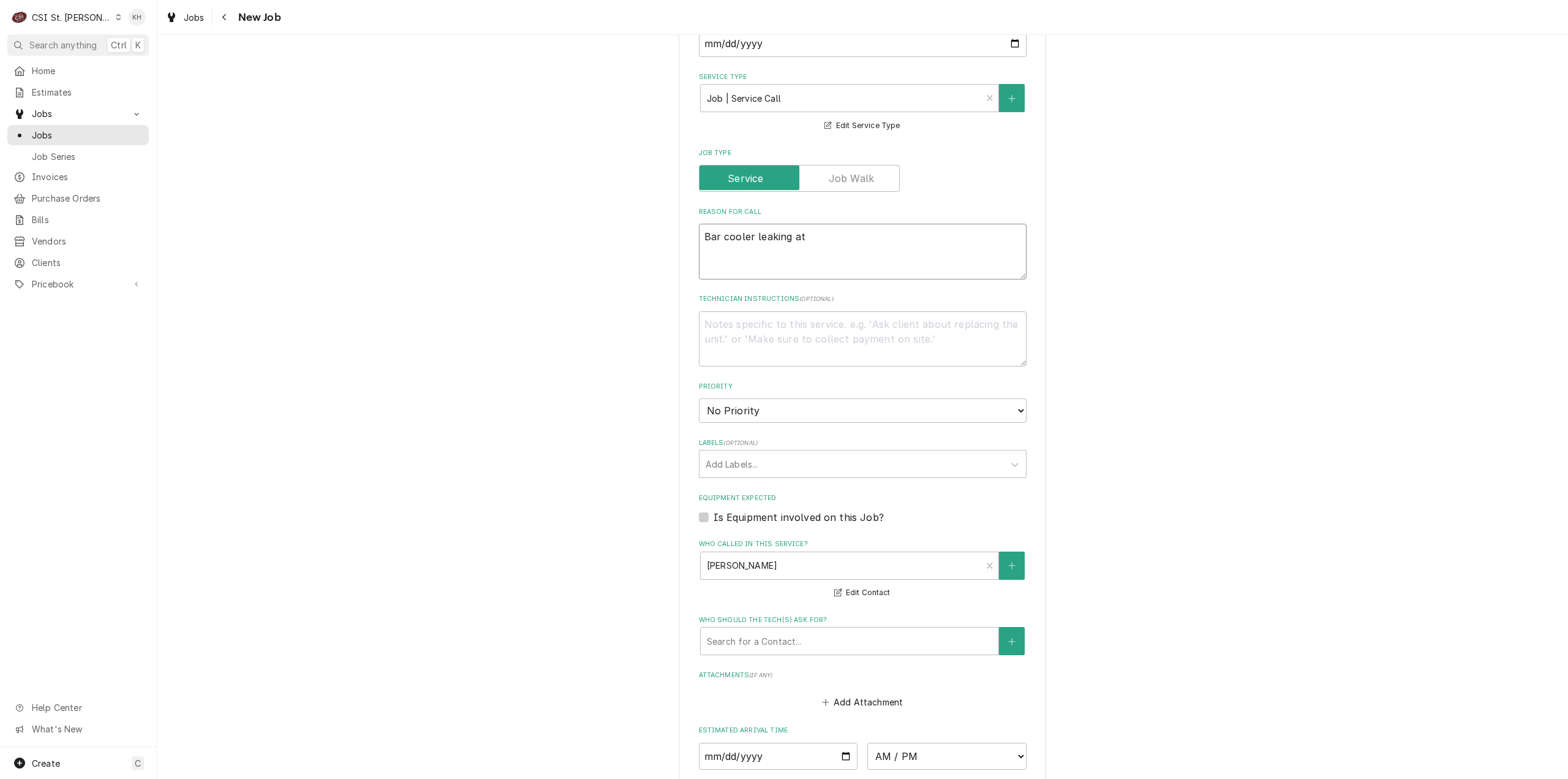
type textarea "x"
type textarea "Bar cooler leaking at t"
type textarea "x"
type textarea "Bar cooler leaking at the"
type textarea "x"
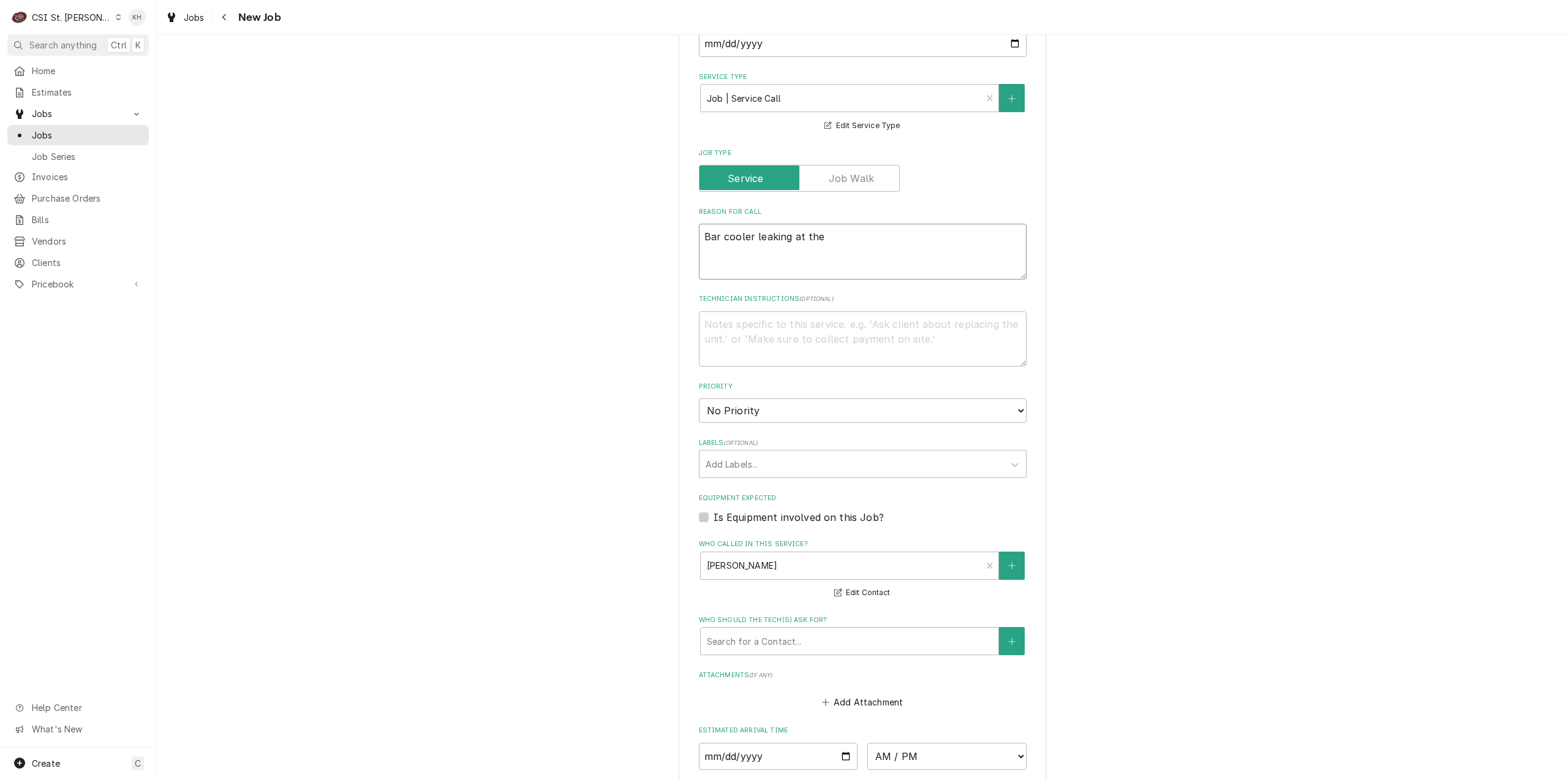
type textarea "Bar cooler leaking at the"
type textarea "x"
type textarea "Bar cooler leaking at the f"
type textarea "x"
type textarea "Bar cooler leaking at the fr"
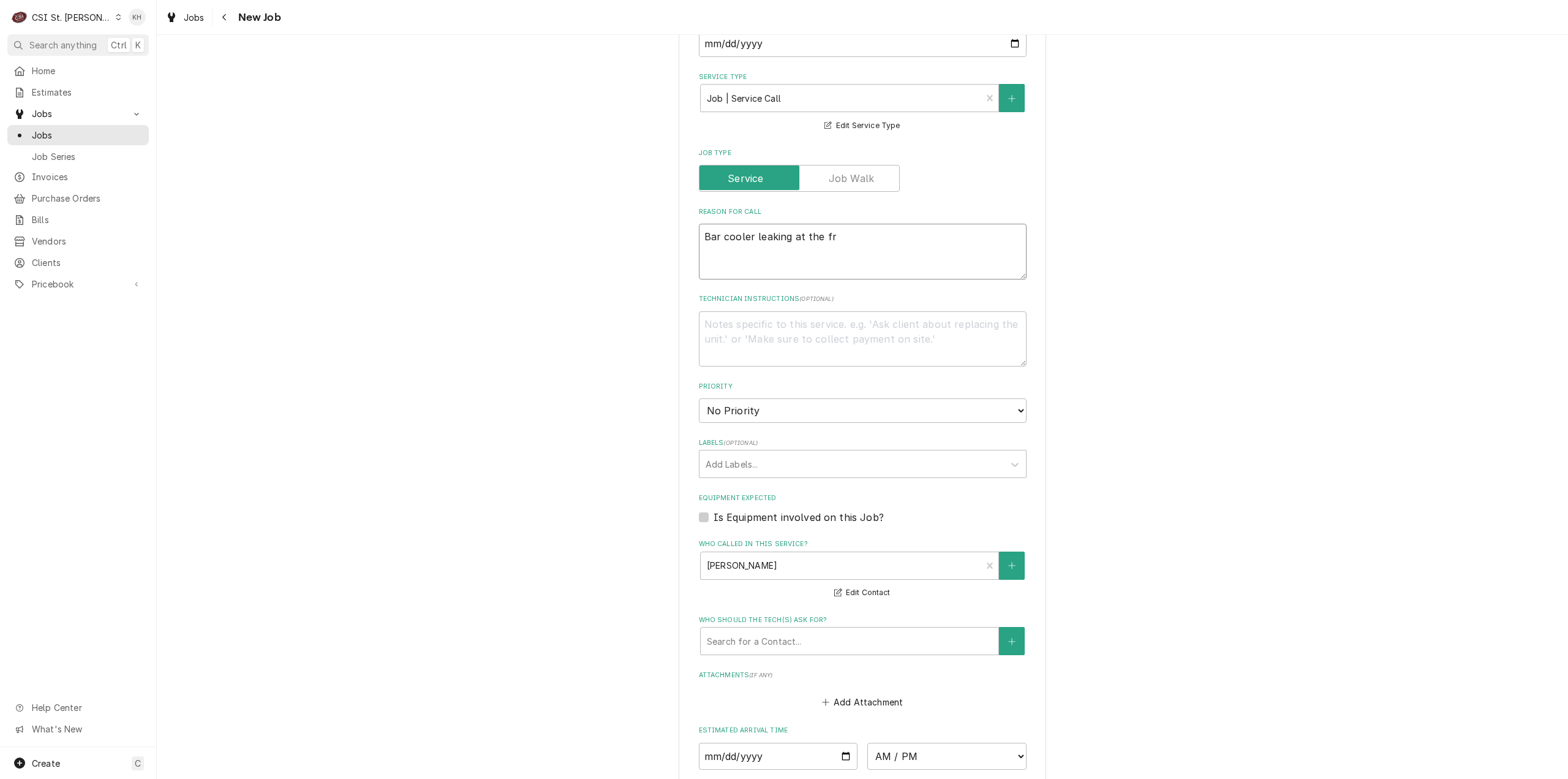
type textarea "x"
type textarea "Bar cooler leaking at the fro"
type textarea "x"
type textarea "Bar cooler leaking at the fron"
type textarea "x"
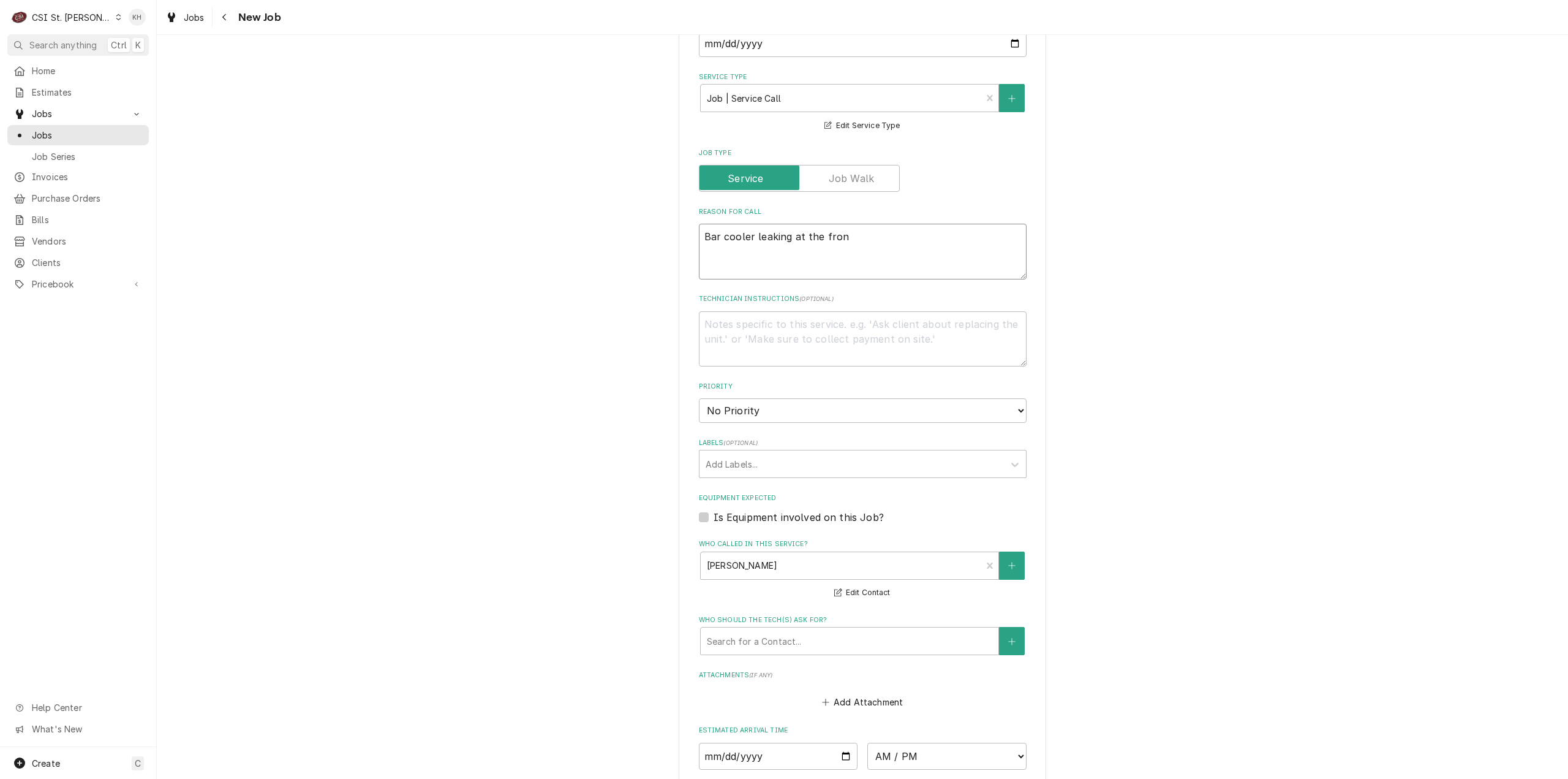
type textarea "Bar cooler leaking at the front"
type textarea "x"
type textarea "Bar cooler leaking at the front"
type textarea "x"
type textarea "Bar cooler leaking at the front b"
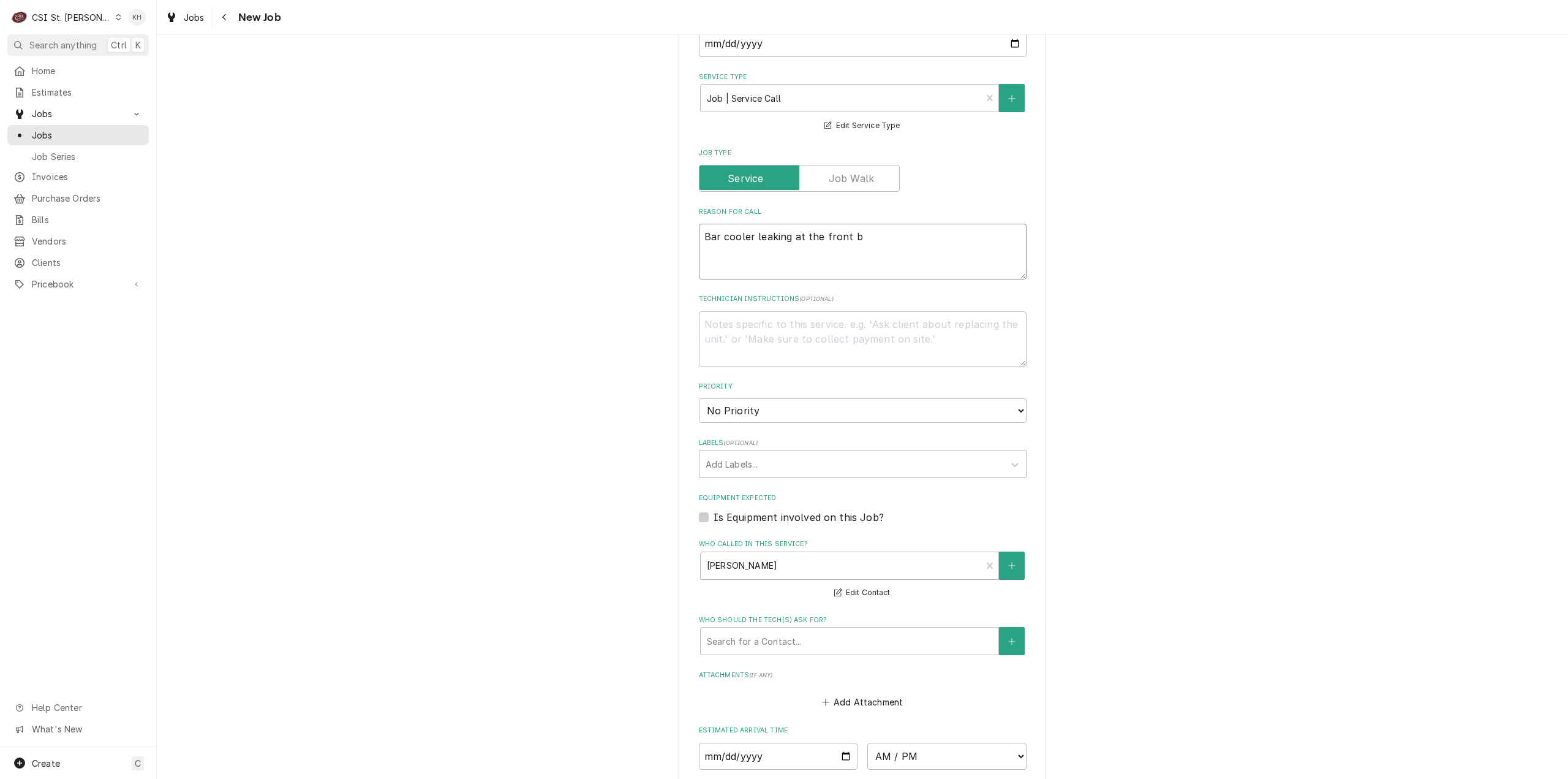
type textarea "x"
type textarea "Bar cooler leaking at the front ba"
type textarea "x"
type textarea "Bar cooler leaking at the front bar"
type textarea "x"
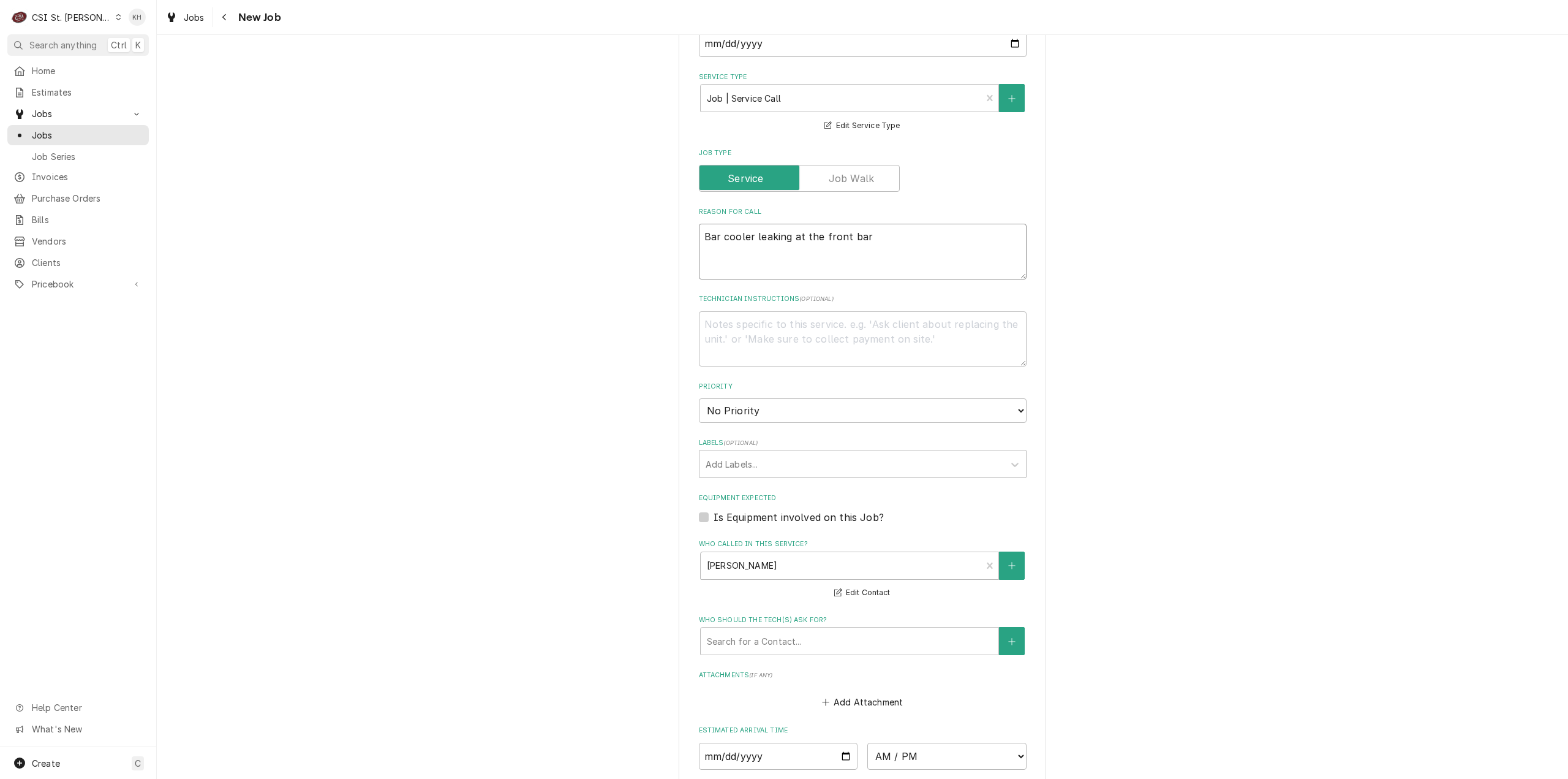
type textarea "Bar cooler leaking at the front bar"
click at [700, 224] on textarea "Bar cooler leaking at the front bar" at bounding box center [863, 251] width 327 height 56
type textarea "x"
type textarea "-Bar cooler leaking at the front bar"
type textarea "x"
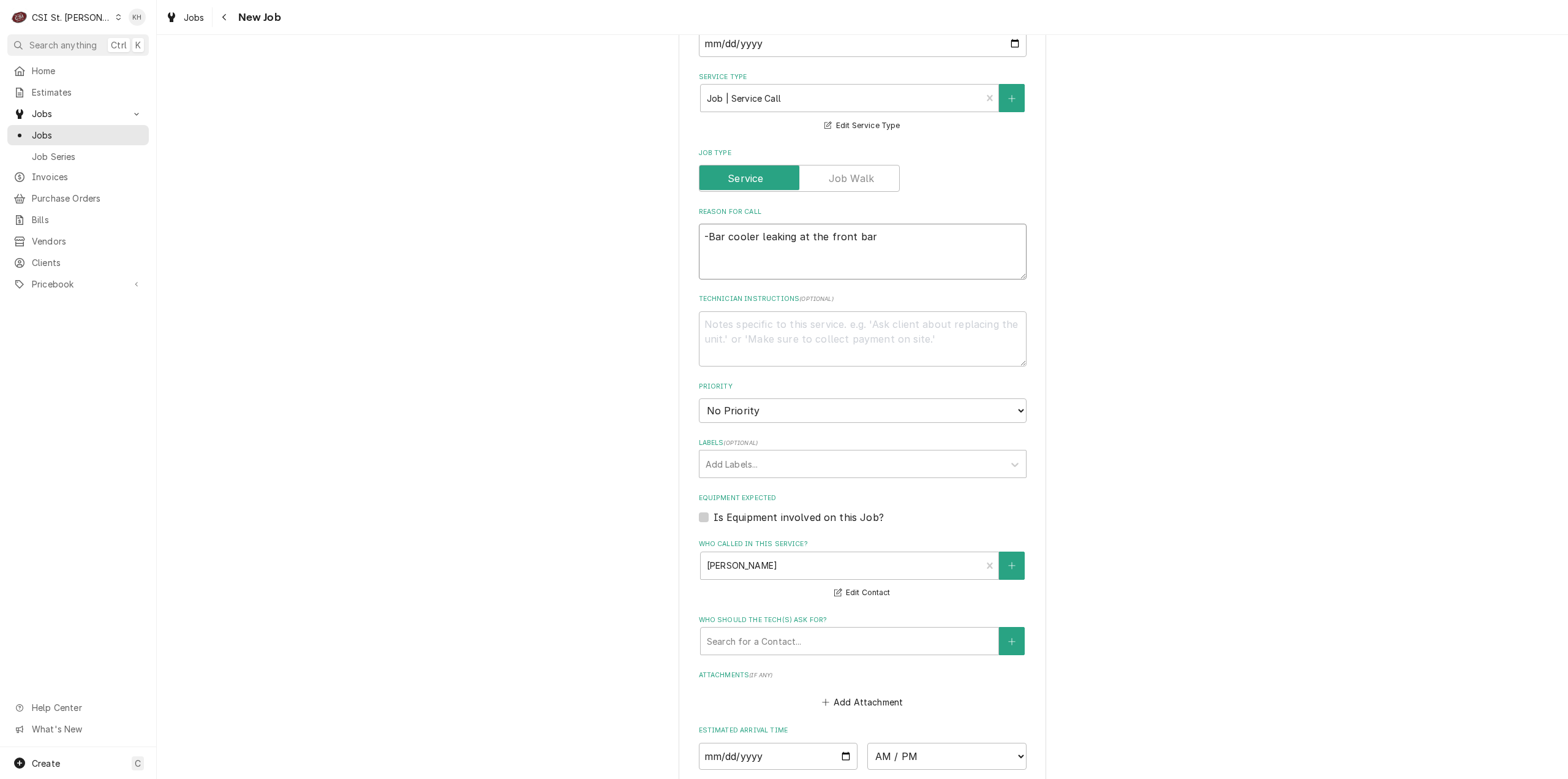
type textarea "- Bar cooler leaking at the front bar"
click at [714, 239] on textarea "- Bar cooler leaking at the front bar" at bounding box center [863, 251] width 327 height 56
type textarea "x"
type textarea "- Bar cooler leaking at the front bar -"
type textarea "x"
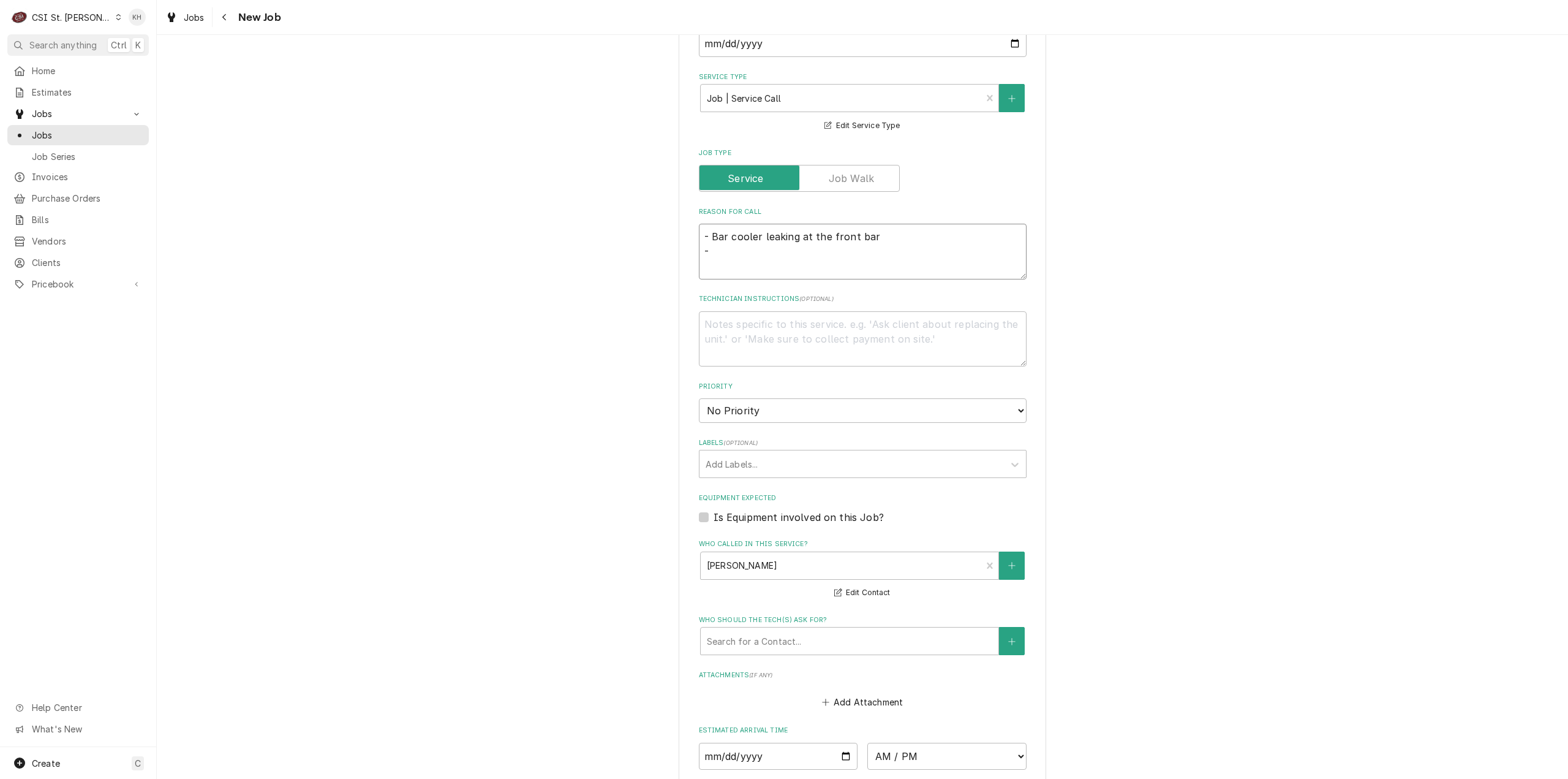
type textarea "- Bar cooler leaking at the front bar -"
type textarea "x"
type textarea "- Bar cooler leaking at the front bar - C"
type textarea "x"
type textarea "- Bar cooler leaking at the front bar - Co"
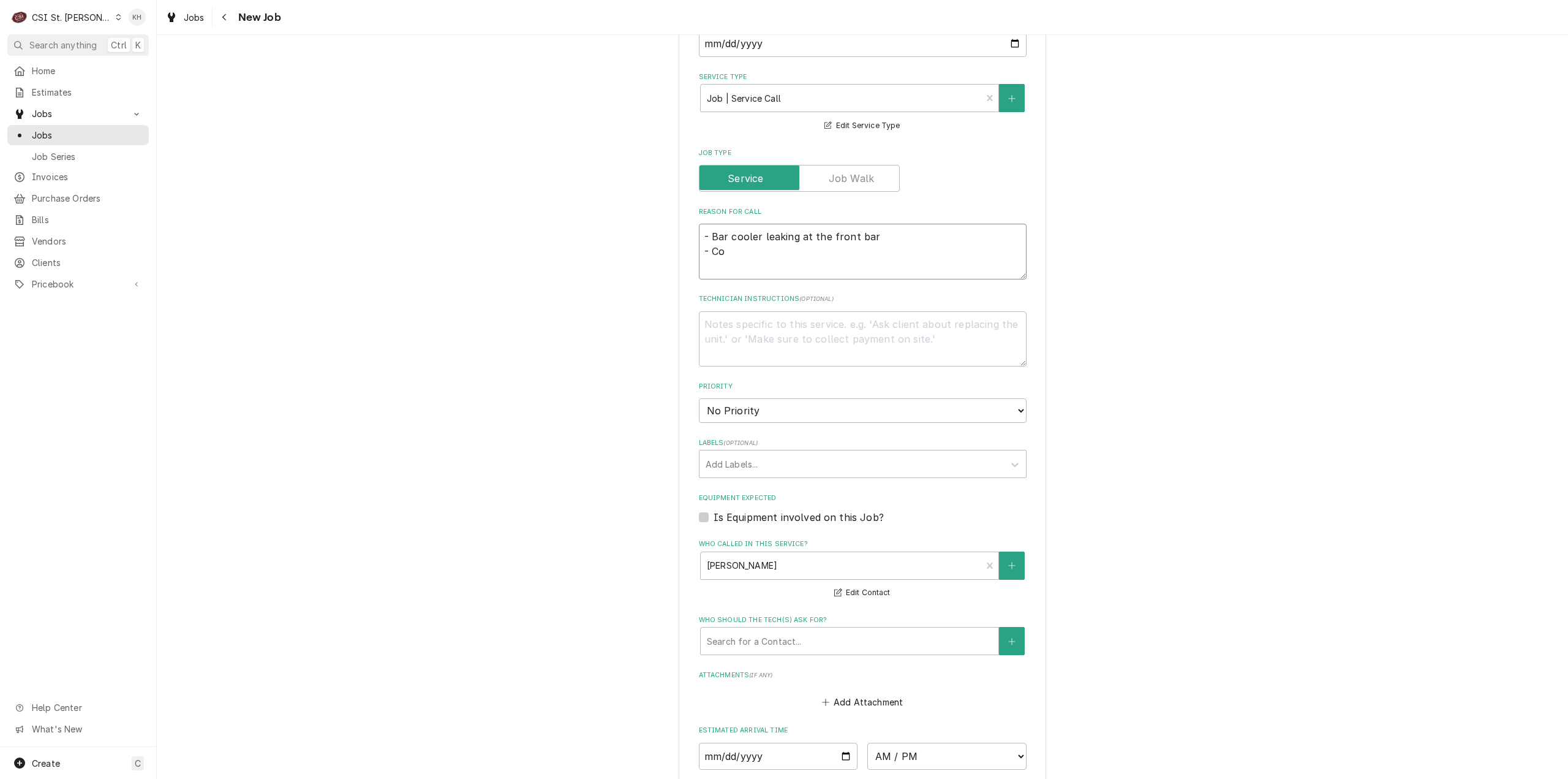
type textarea "x"
type textarea "- Bar cooler leaking at the front bar - Coo"
type textarea "x"
type textarea "- Bar cooler leaking at the front bar - Cool"
type textarea "x"
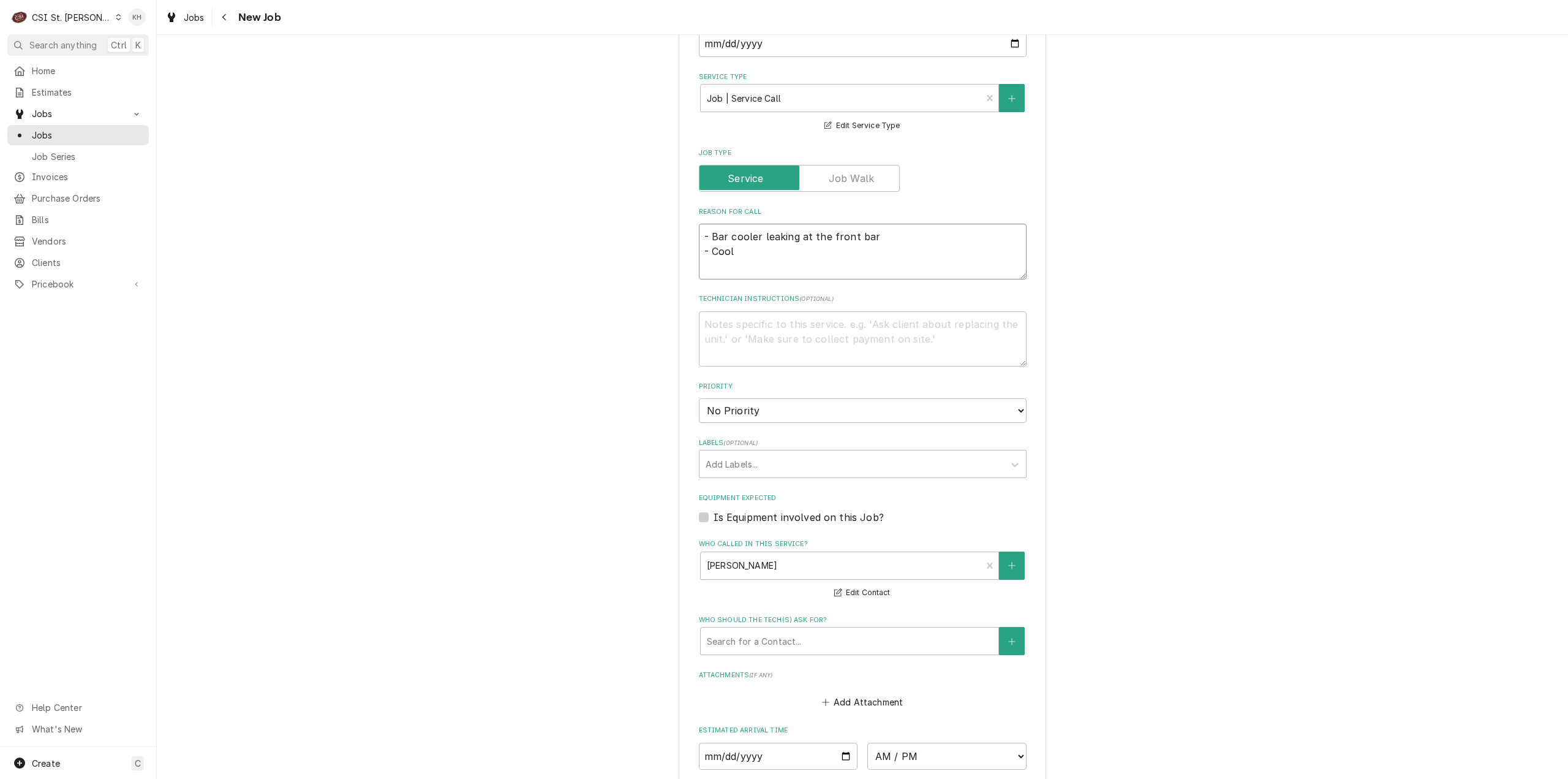
type textarea "- Bar cooler leaking at the front bar - Coo"
type textarea "x"
type textarea "- Bar cooler leaking at the front bar - Co"
type textarea "x"
type textarea "- Bar cooler leaking at the front bar - C"
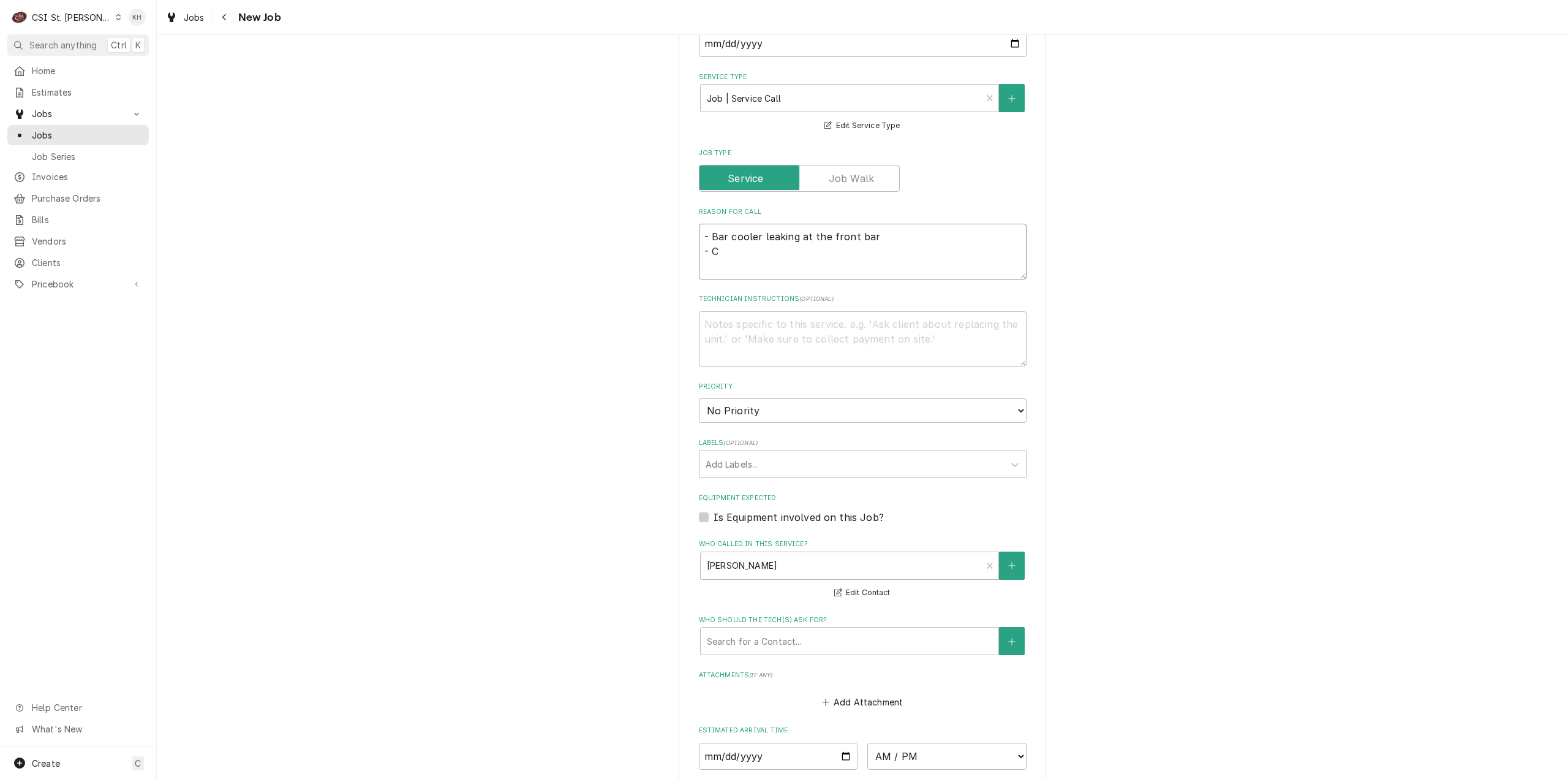
type textarea "x"
type textarea "- Bar cooler leaking at the front bar -"
type textarea "x"
type textarea "- Bar cooler leaking at the front bar - F"
type textarea "x"
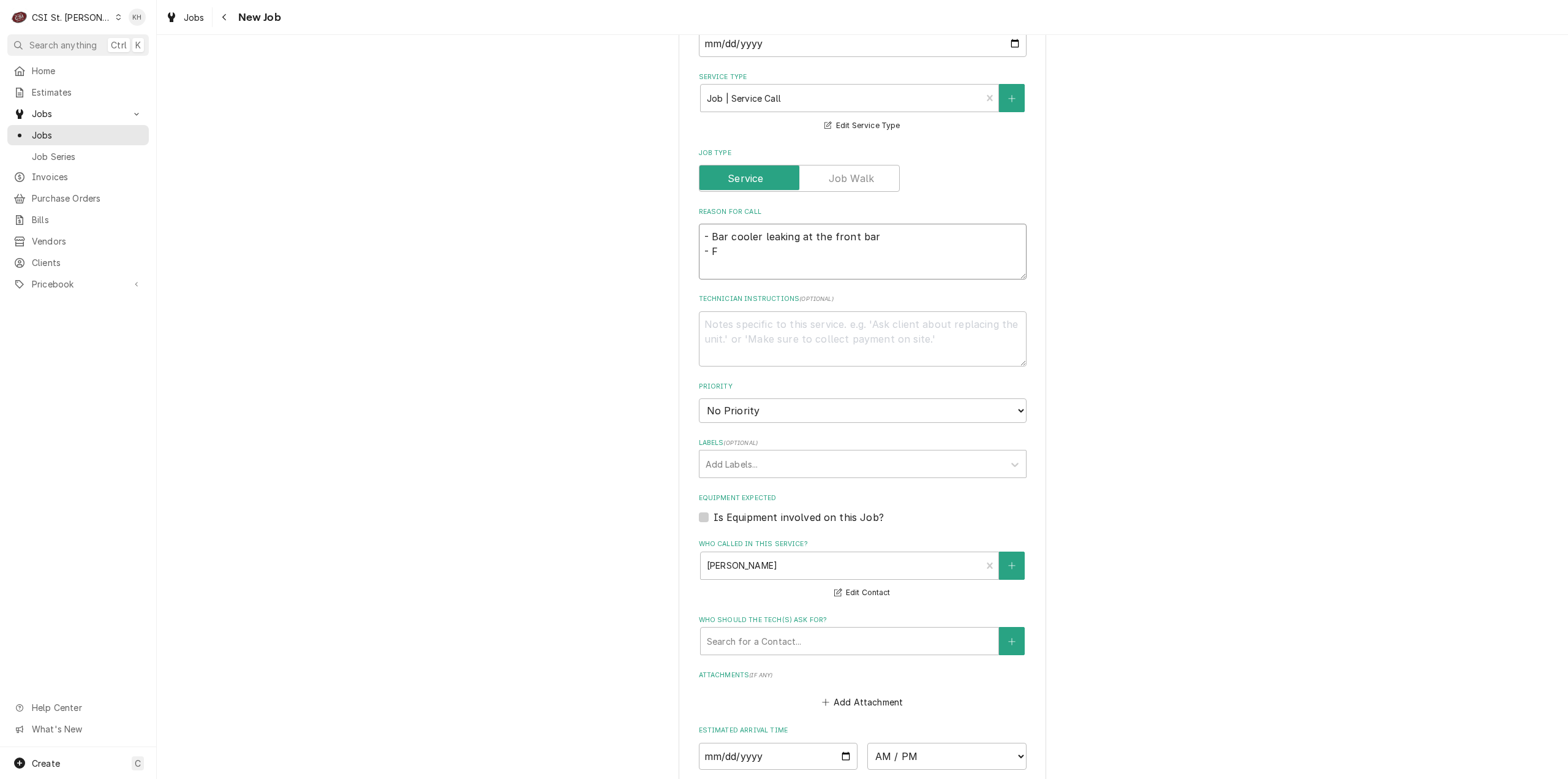
type textarea "- Bar cooler leaking at the front bar - Fr"
type textarea "x"
type textarea "- Bar cooler leaking at the front bar - F"
type textarea "x"
type textarea "- Bar cooler leaking at the front bar -"
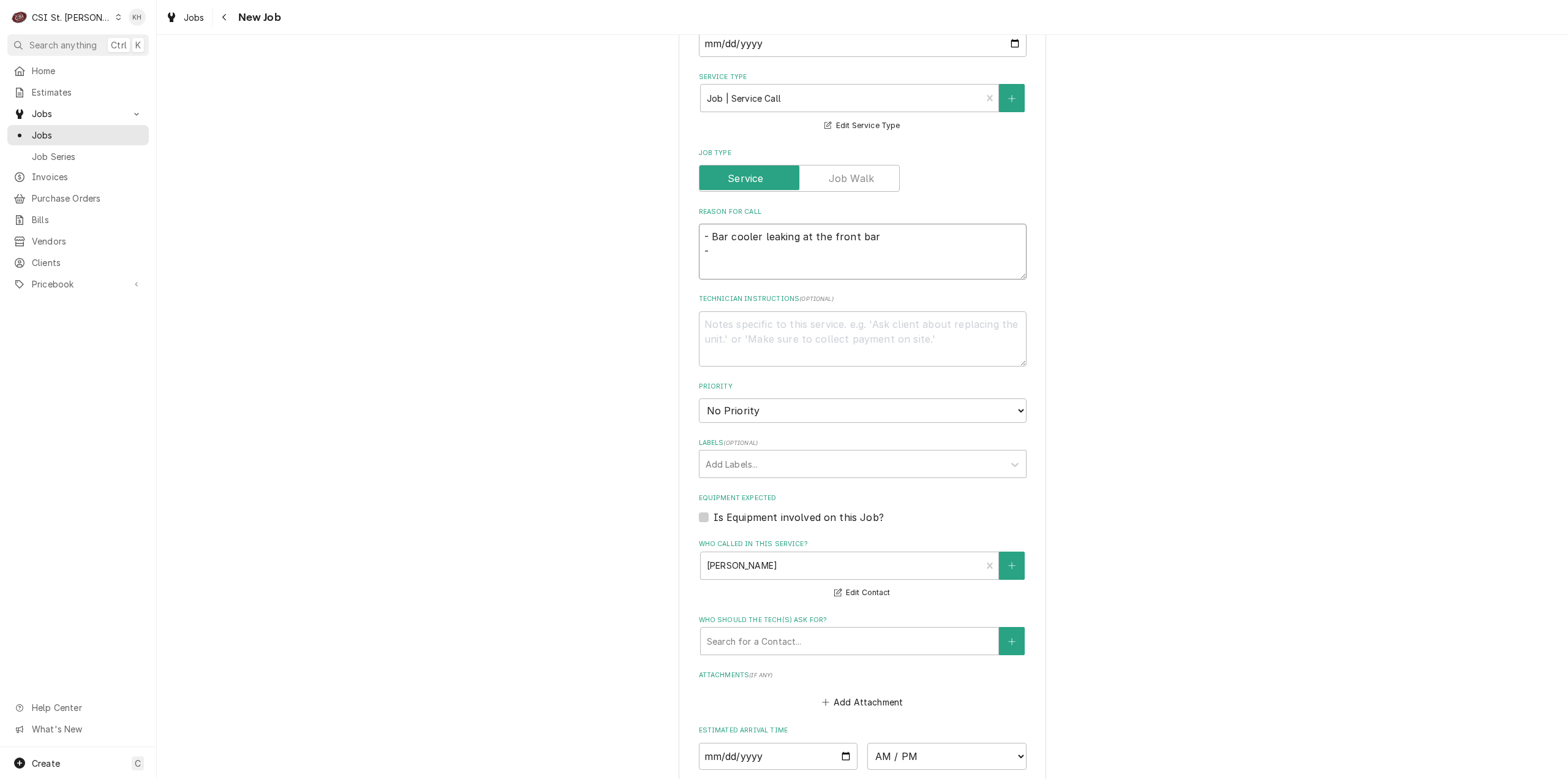
type textarea "x"
type textarea "- Bar cooler leaking at the front bar - C"
type textarea "x"
type textarea "- Bar cooler leaking at the front bar - Co"
type textarea "x"
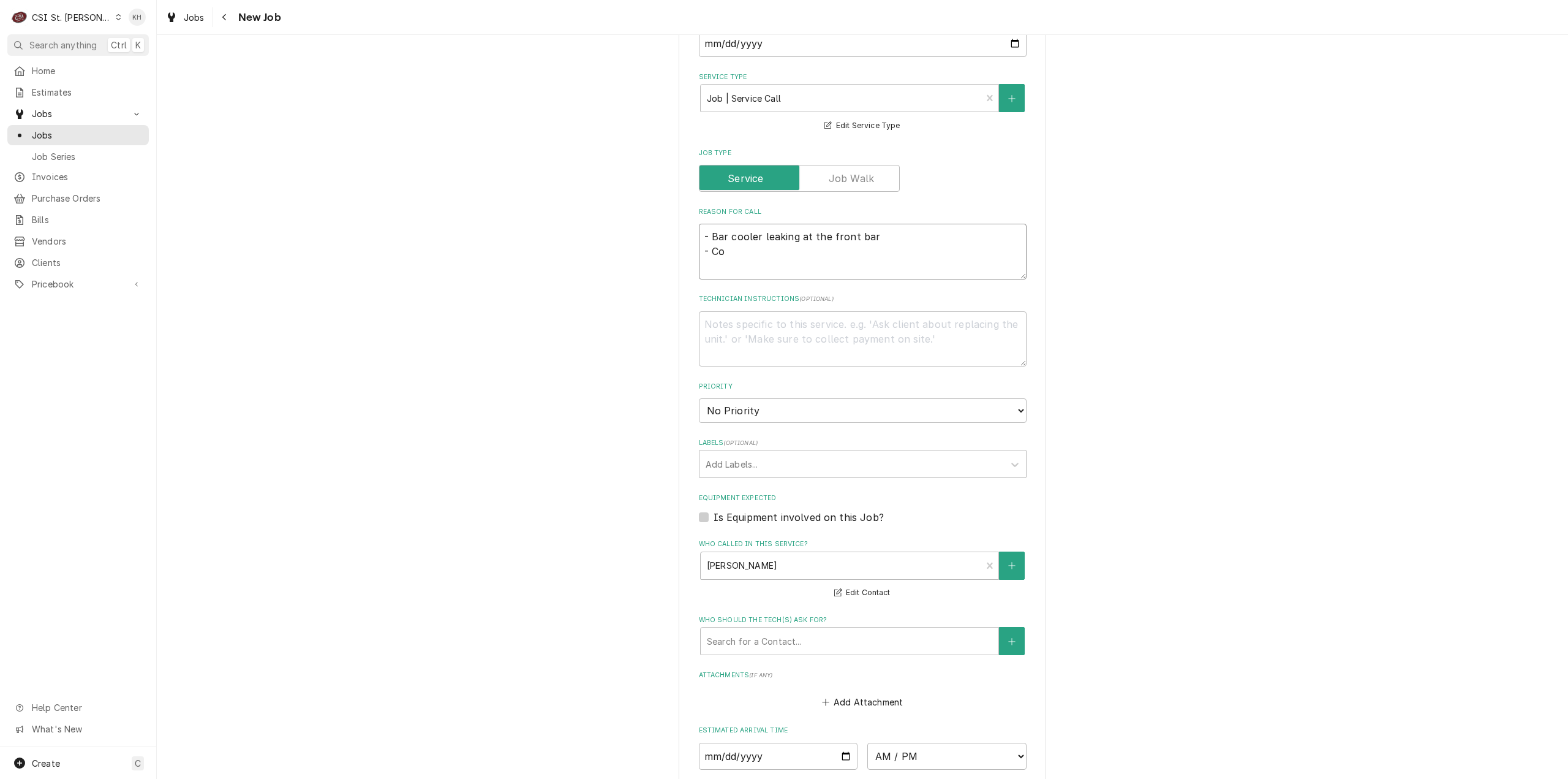
type textarea "- Bar cooler leaking at the front bar - Coo"
type textarea "x"
type textarea "- Bar cooler leaking at the front bar - Cool"
type textarea "x"
type textarea "- Bar cooler leaking at the front bar - Coole"
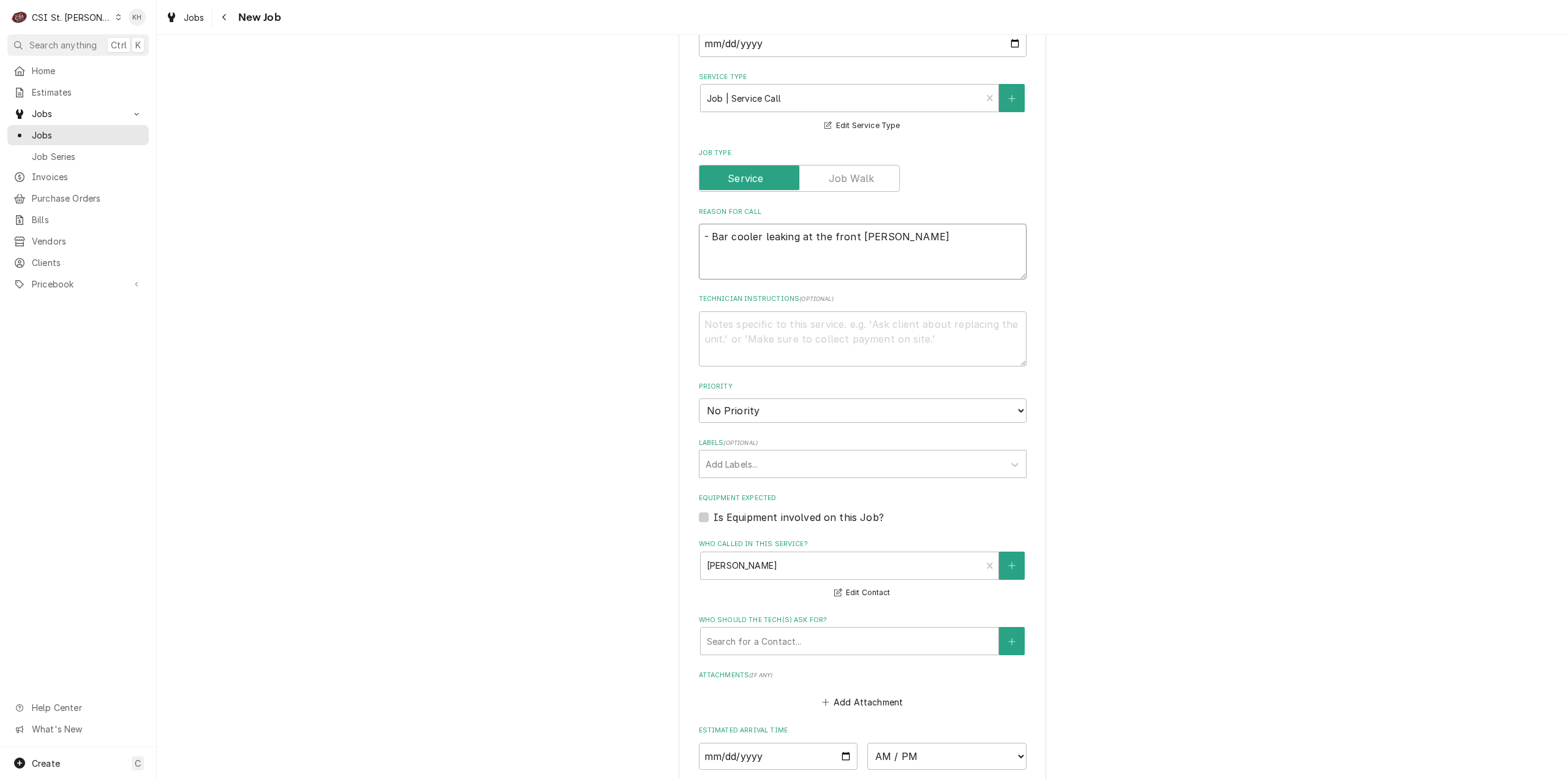
type textarea "x"
type textarea "- Bar cooler leaking at the front bar - Cooler"
type textarea "x"
type textarea "- Bar cooler leaking at the front bar - Cooler -"
type textarea "x"
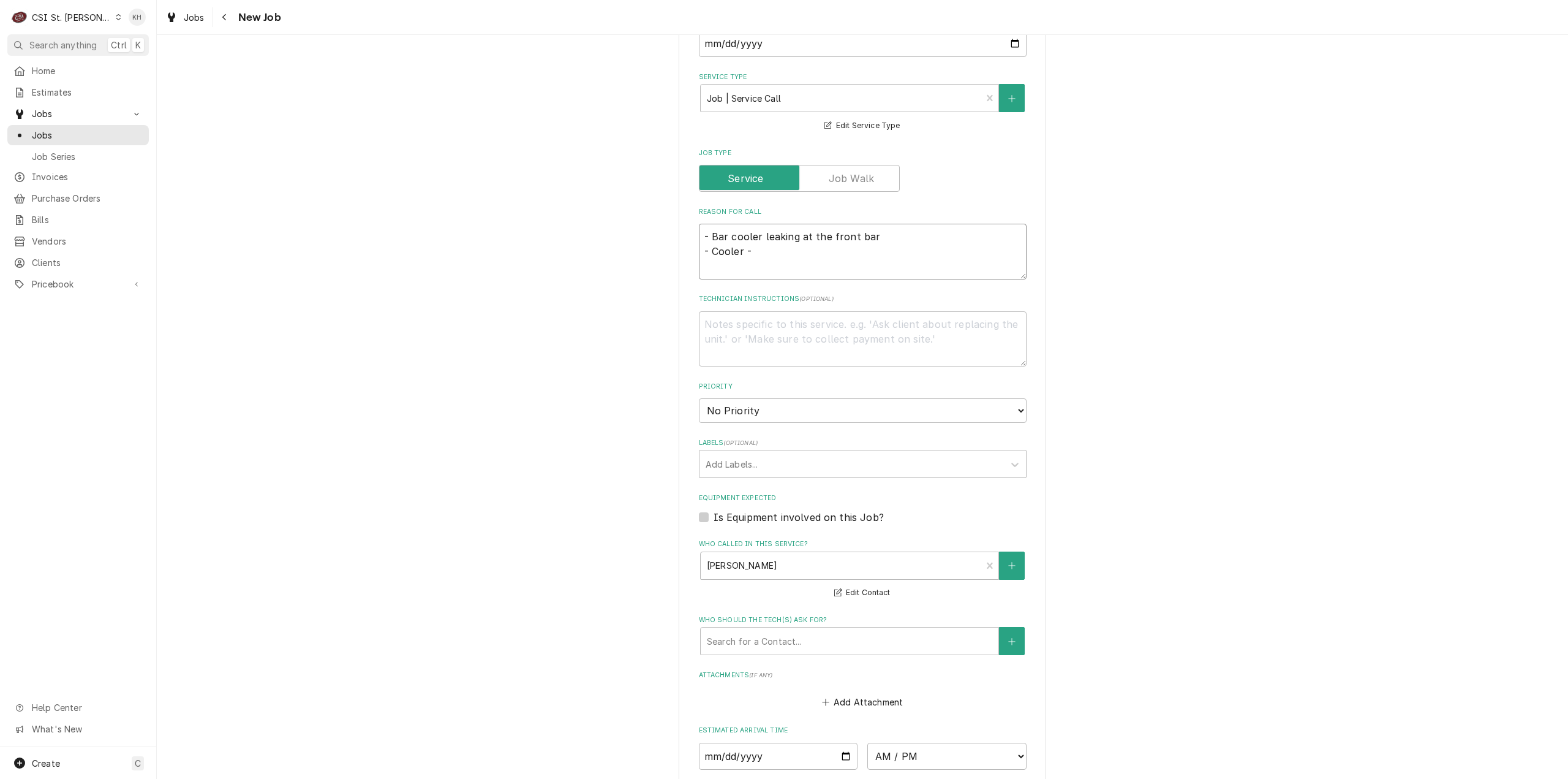
type textarea "- Bar cooler leaking at the front bar - Cooler -"
type textarea "x"
type textarea "- Bar cooler leaking at the front bar - Cooler - F"
type textarea "x"
type textarea "- Bar cooler leaking at the front bar - Cooler - Fr"
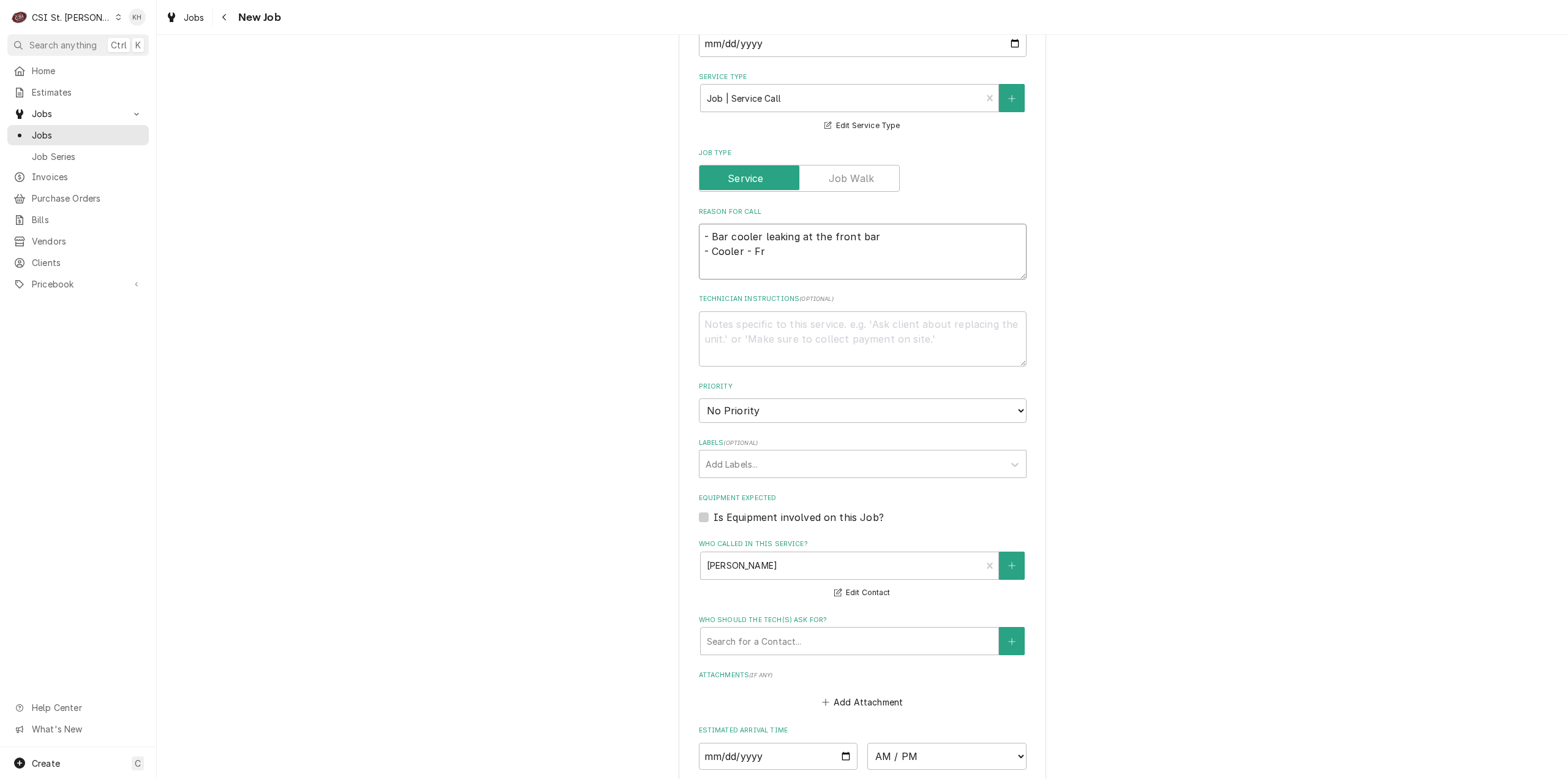
type textarea "x"
type textarea "- Bar cooler leaking at the front bar - Cooler - Fry"
type textarea "x"
type textarea "- Bar cooler leaking at the front bar - Cooler - Fry"
type textarea "x"
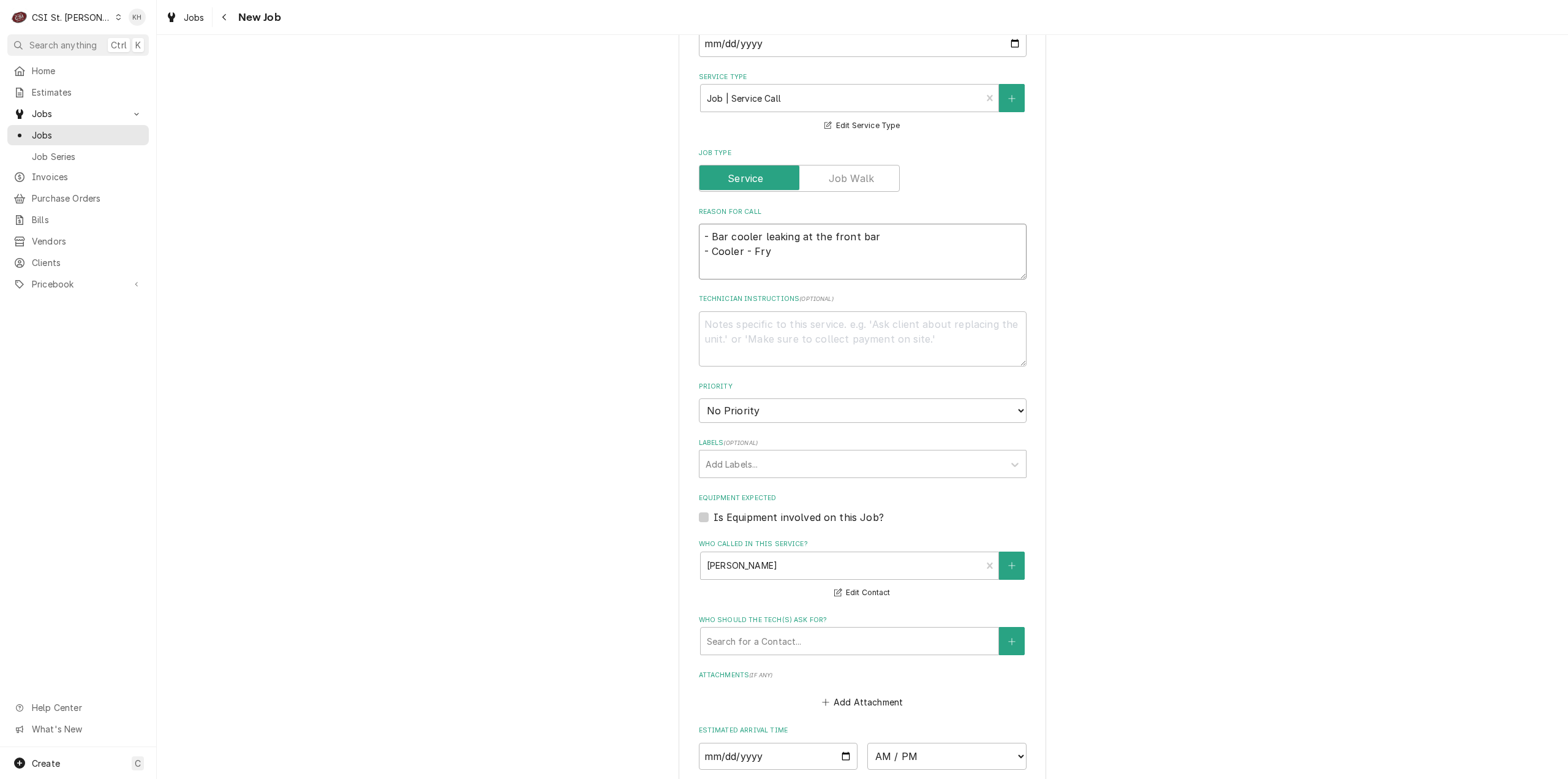
type textarea "- Bar cooler leaking at the front bar - Cooler - Fry b"
type textarea "x"
type textarea "- Bar cooler leaking at the front bar - Cooler - Fry ba"
type textarea "x"
type textarea "- Bar cooler leaking at the front bar - Cooler - Fry bat"
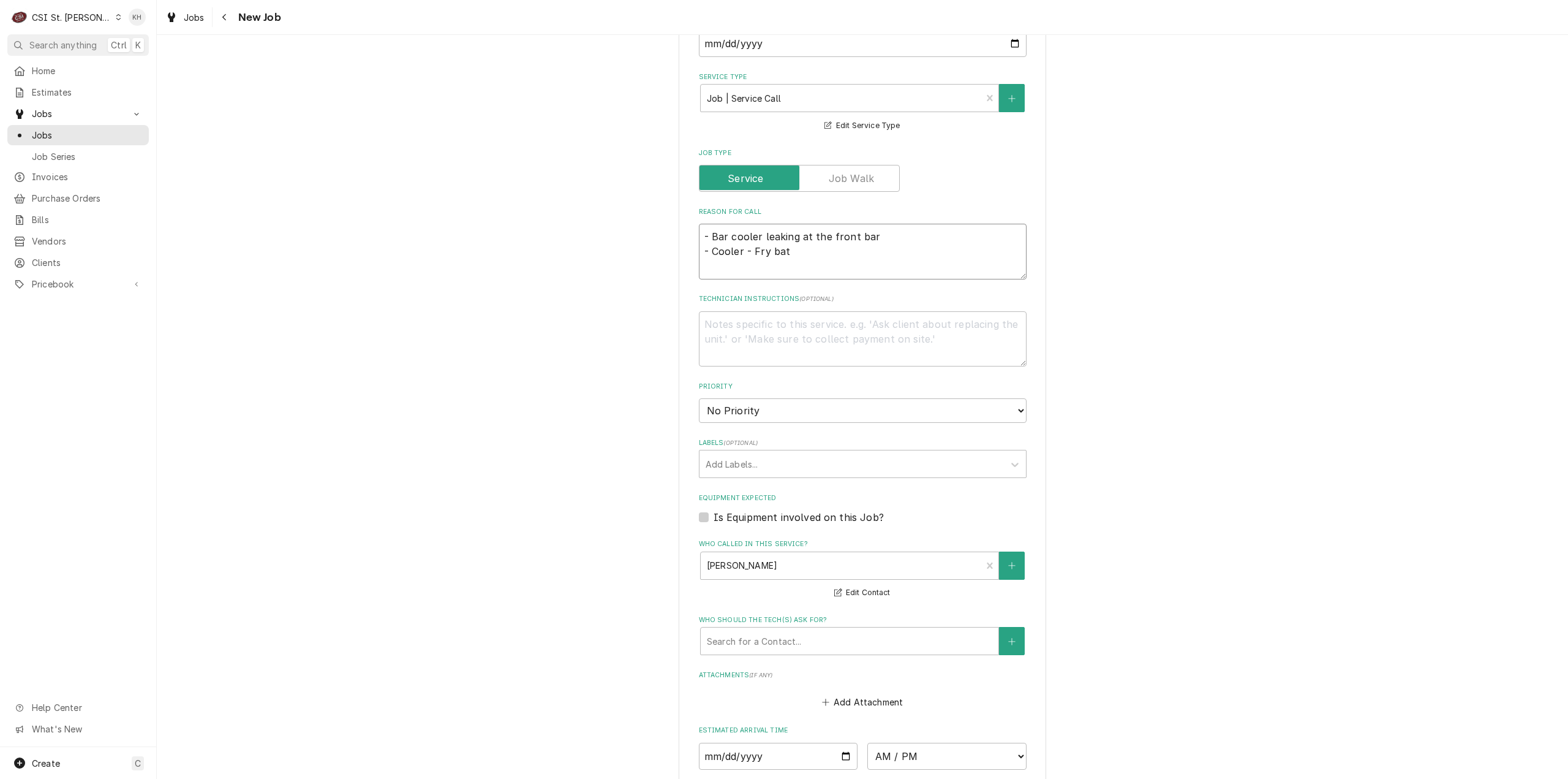
type textarea "x"
type textarea "- Bar cooler leaking at the front bar - Cooler - Fry batt"
type textarea "x"
type textarea "- Bar cooler leaking at the front bar - Cooler - Fry batte"
type textarea "x"
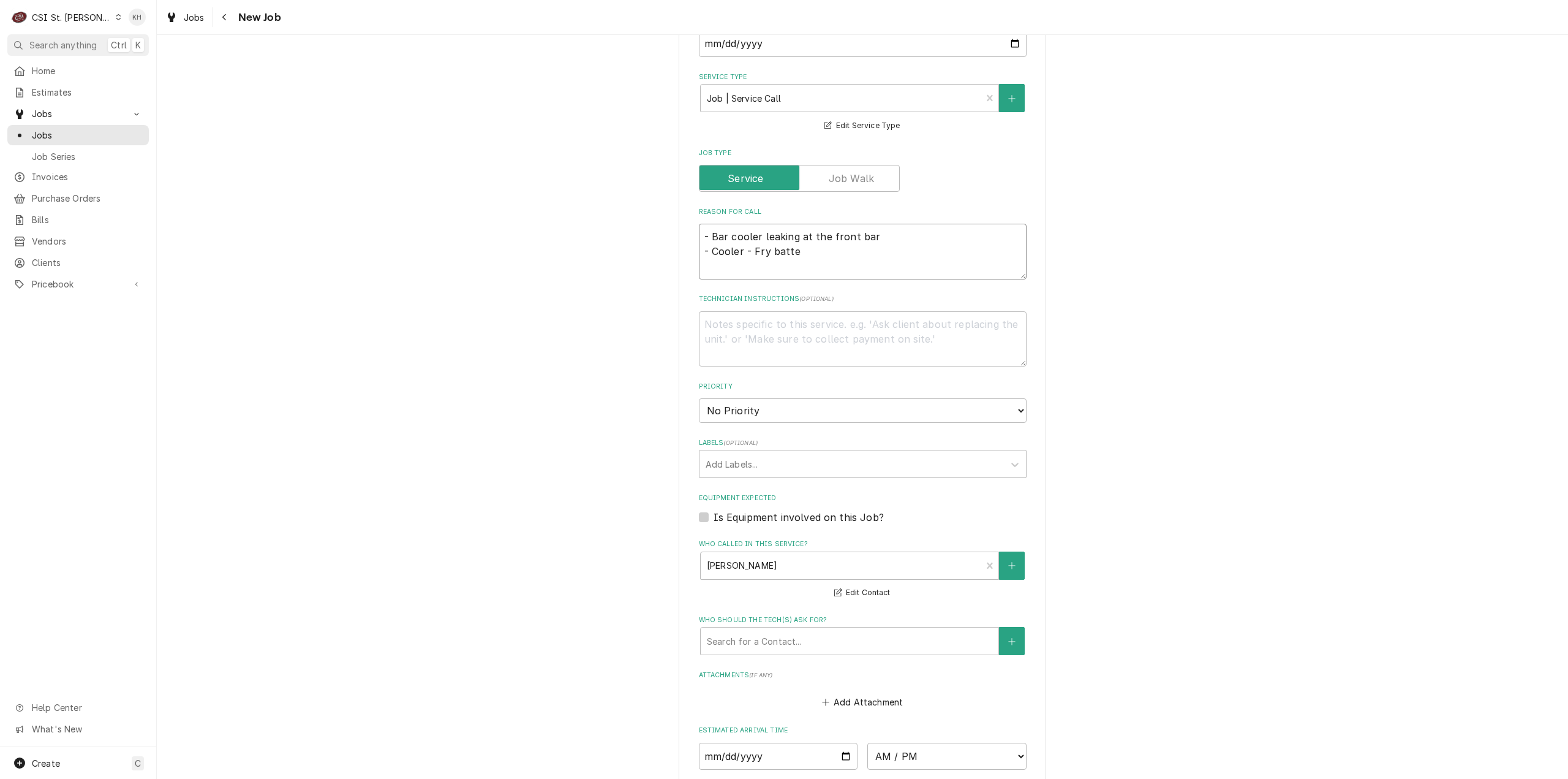
type textarea "- Bar cooler leaking at the front bar - Cooler - Fry batter"
type textarea "x"
type textarea "- Bar cooler leaking at the front bar - Cooler - Fry batter"
type textarea "x"
type textarea "- Bar cooler leaking at the front bar - Cooler - Fry batter s"
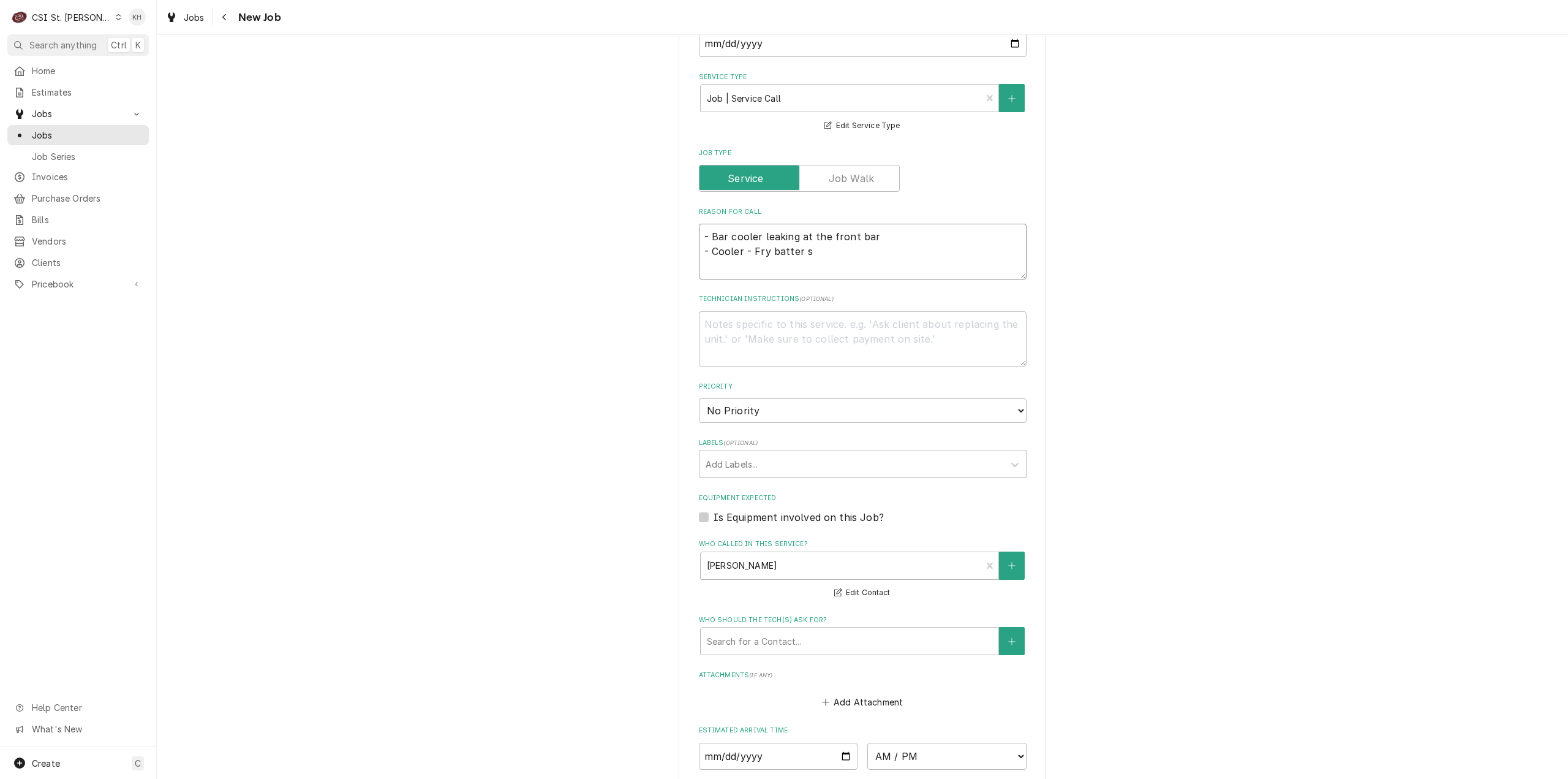
type textarea "x"
type textarea "- Bar cooler leaking at the front bar - Cooler - Fry batter st"
type textarea "x"
type textarea "- Bar cooler leaking at the front bar - Cooler - Fry batter sta"
type textarea "x"
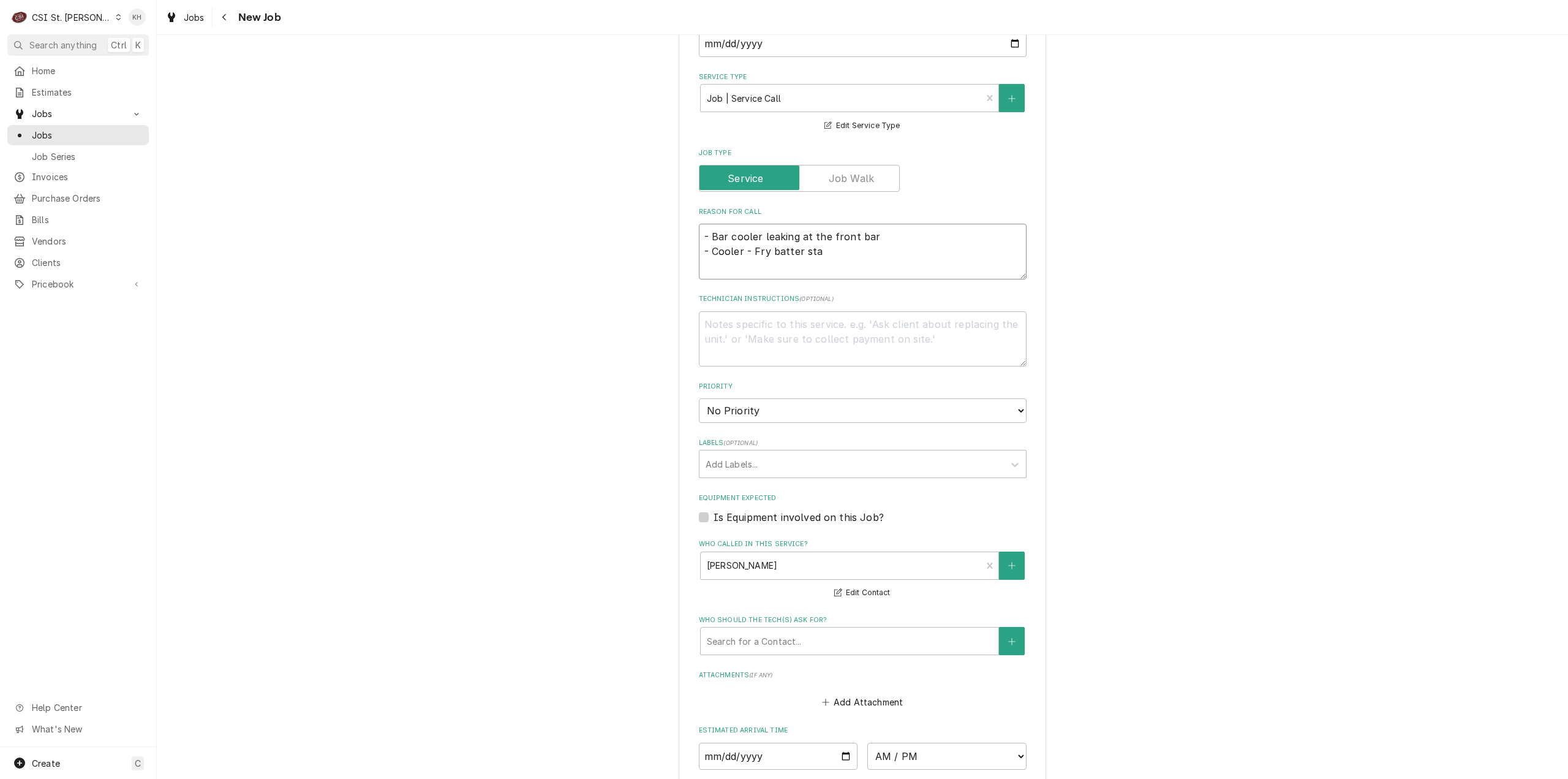
type textarea "- Bar cooler leaking at the front bar - Cooler - Fry batter stat"
type textarea "x"
type textarea "- Bar cooler leaking at the front bar - Cooler - Fry batter stati"
type textarea "x"
type textarea "- Bar cooler leaking at the front bar - Cooler - Fry batter statio"
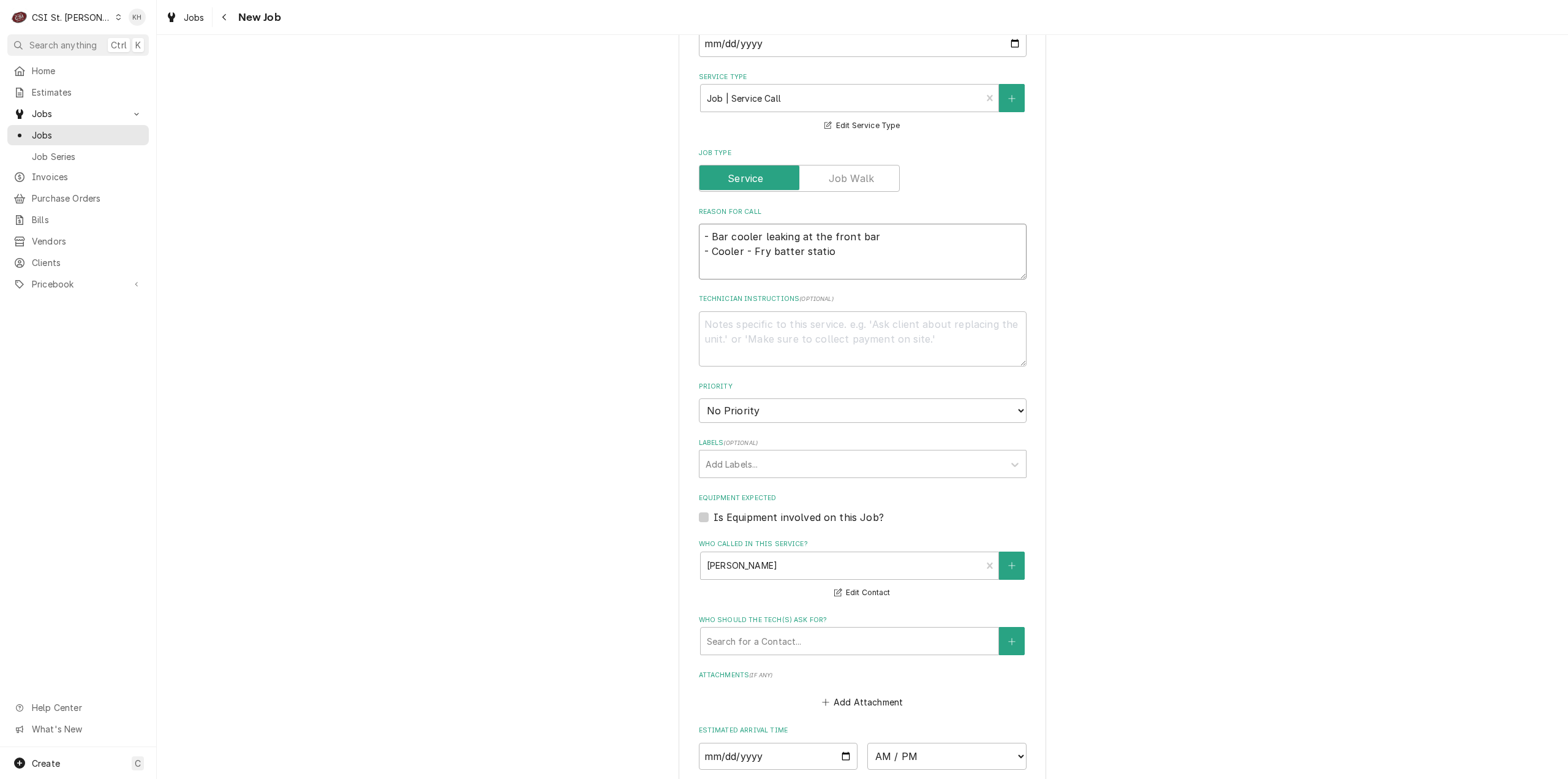
type textarea "x"
type textarea "- Bar cooler leaking at the front bar - Cooler - Fry batter station"
type textarea "x"
type textarea "- Bar cooler leaking at the front bar - Cooler - Fry batter station"
type textarea "x"
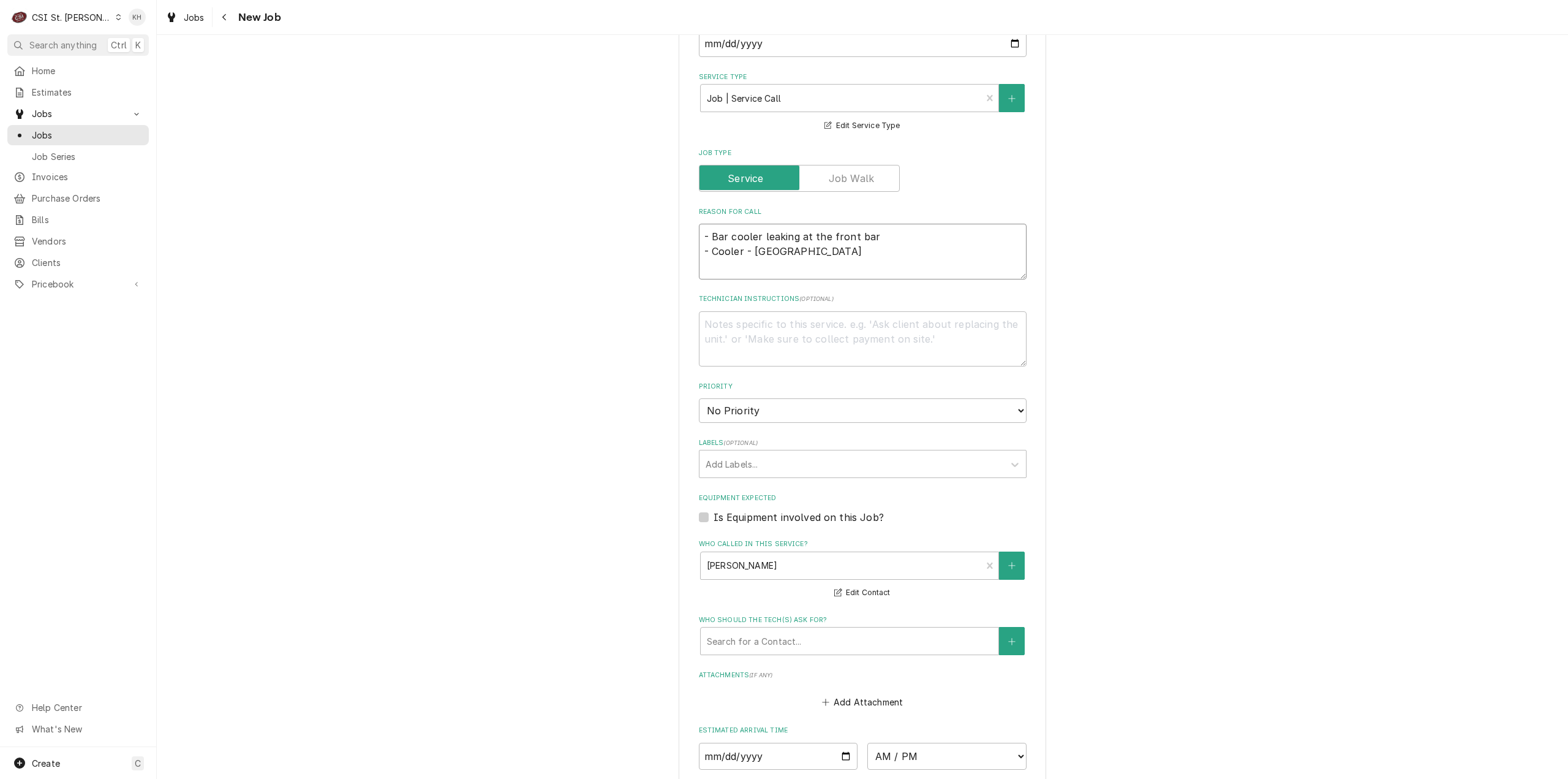
type textarea "- Bar cooler leaking at the front bar - Cooler - Fry batter station n"
type textarea "x"
type textarea "- Bar cooler leaking at the front bar - Cooler - Fry batter station no"
type textarea "x"
type textarea "- Bar cooler leaking at the front bar - Cooler - Fry batter station not"
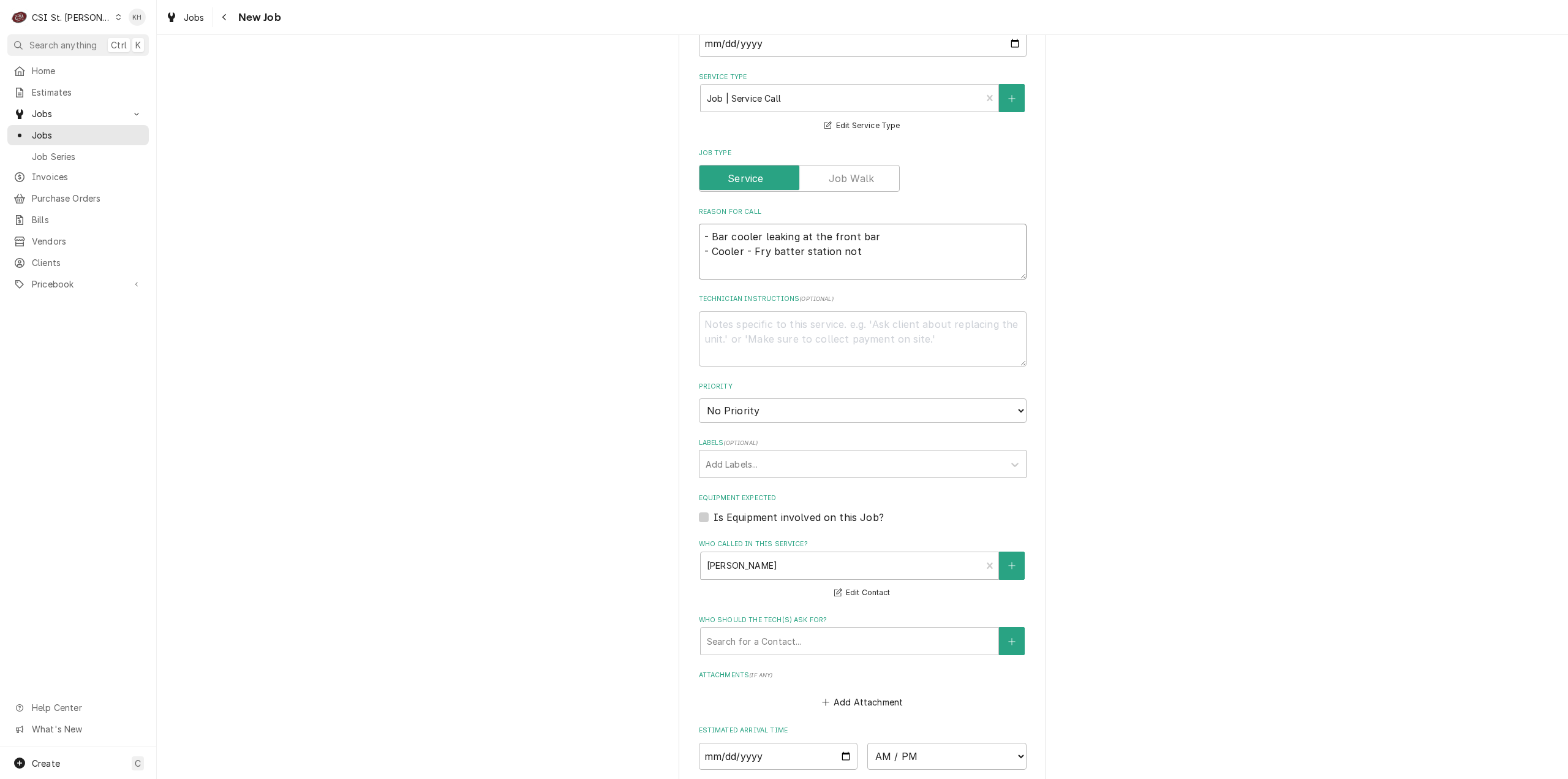
type textarea "x"
type textarea "- Bar cooler leaking at the front bar - Cooler - Fry batter station not"
type textarea "x"
type textarea "- Bar cooler leaking at the front bar - Cooler - Fry batter station not t"
type textarea "x"
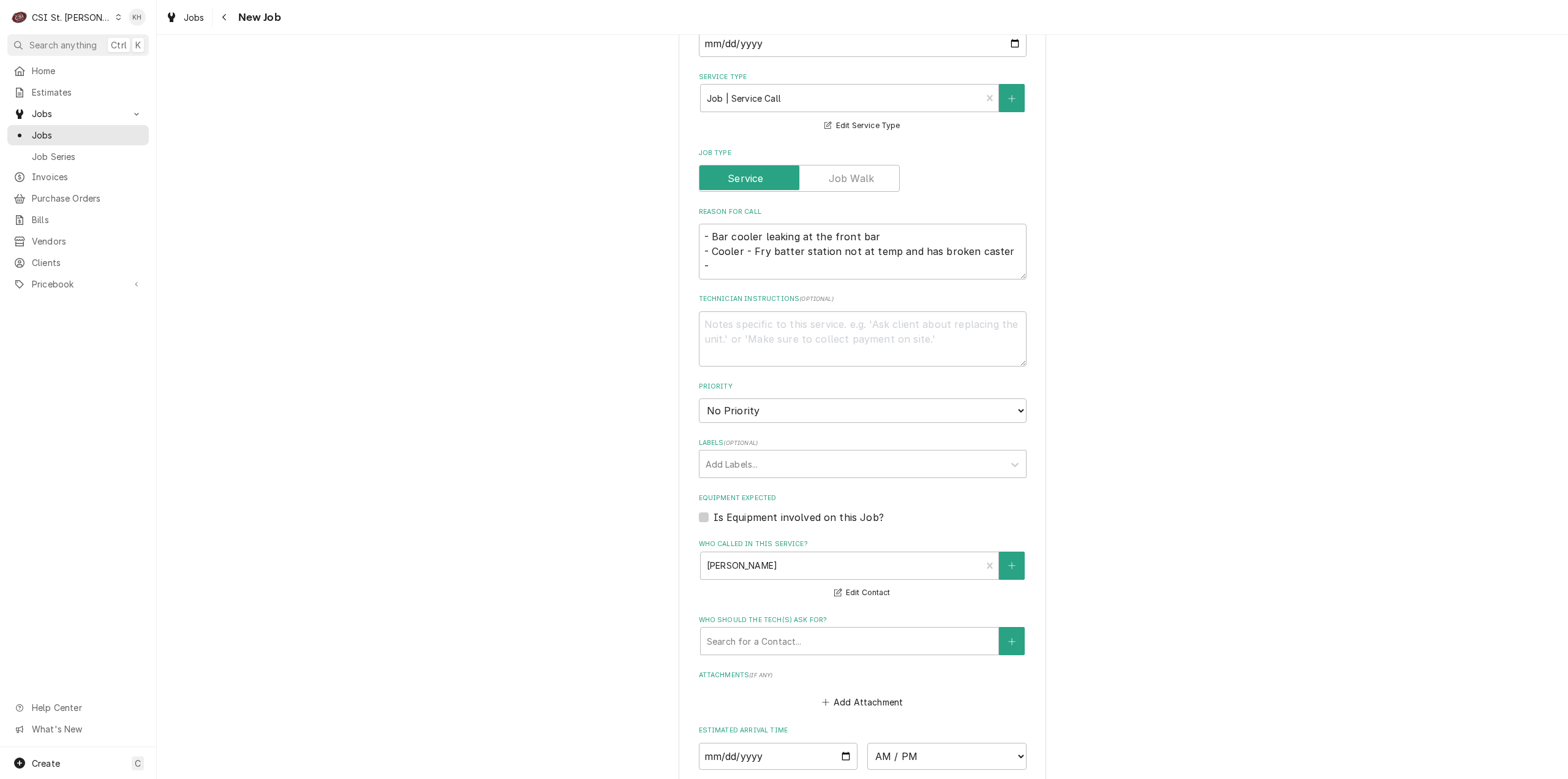
click at [866, 294] on div "Technician Instructions ( optional )" at bounding box center [863, 330] width 327 height 72
click at [899, 253] on textarea "- Bar cooler leaking at the front bar - Cooler - Fry batter station not at temp…" at bounding box center [863, 251] width 327 height 56
click at [925, 321] on textarea "Technician Instructions ( optional )" at bounding box center [863, 339] width 327 height 56
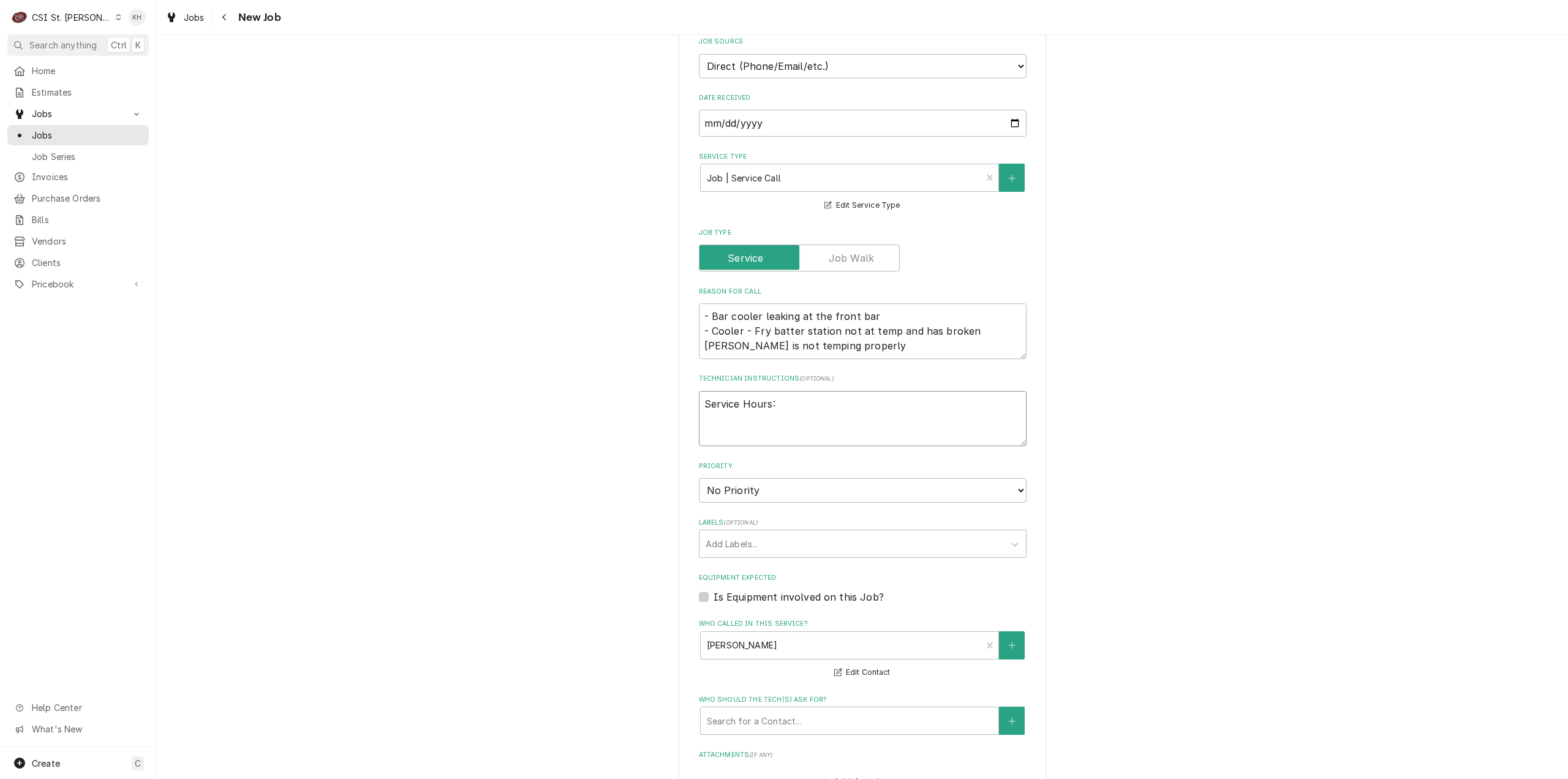
scroll to position [490, 0]
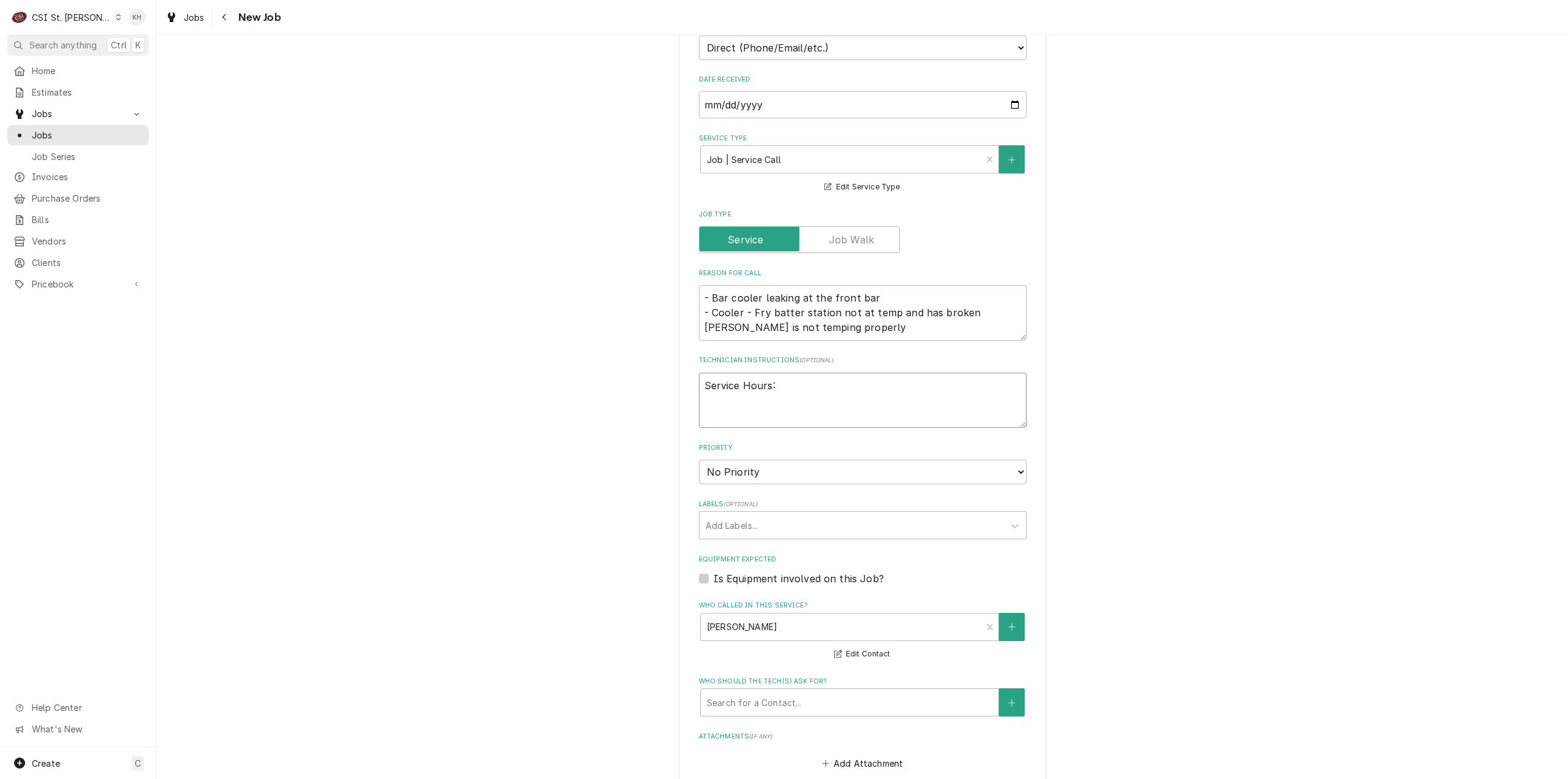
click at [848, 383] on textarea "Service Hours:" at bounding box center [863, 400] width 327 height 56
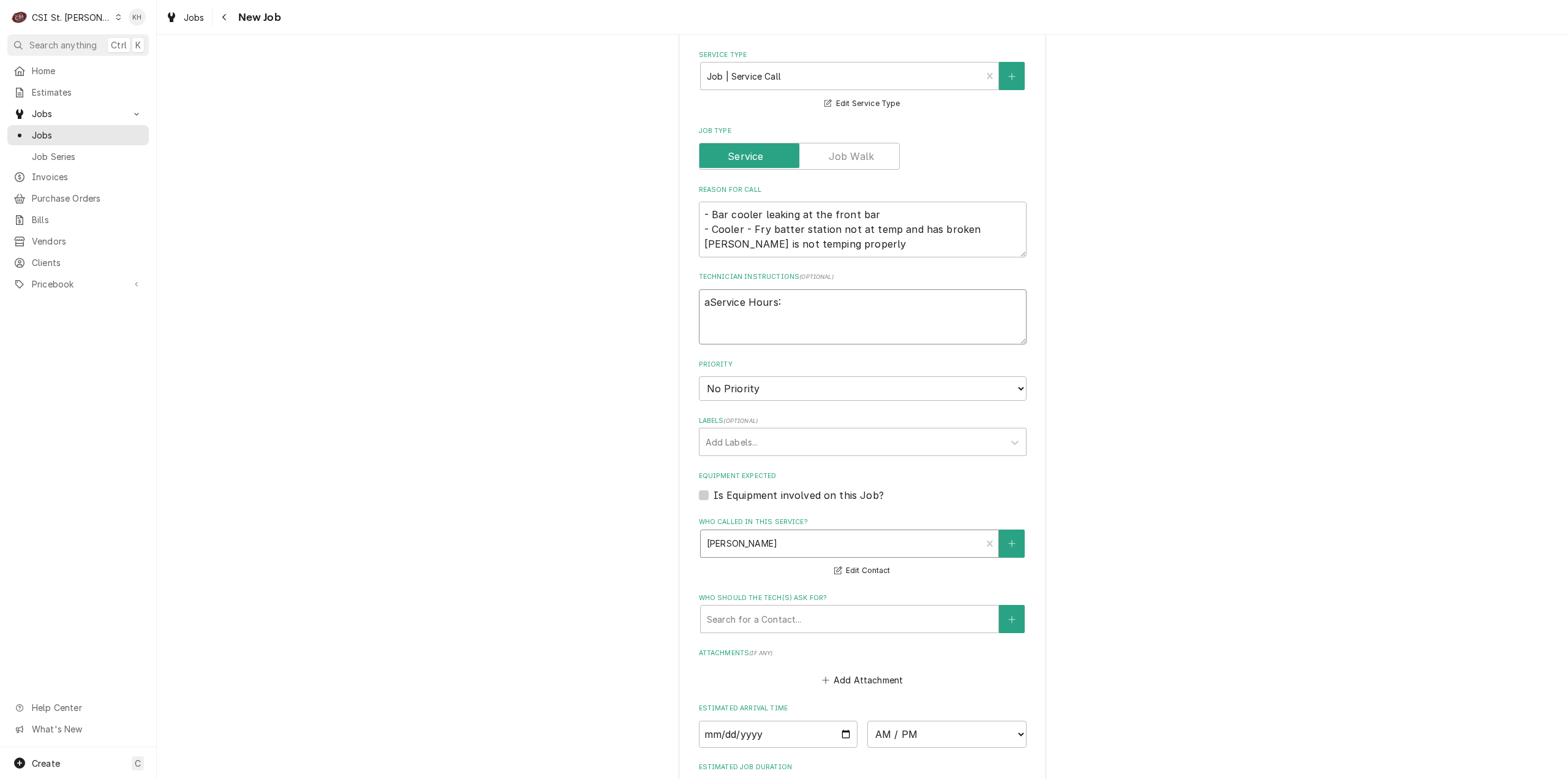
scroll to position [452, 0]
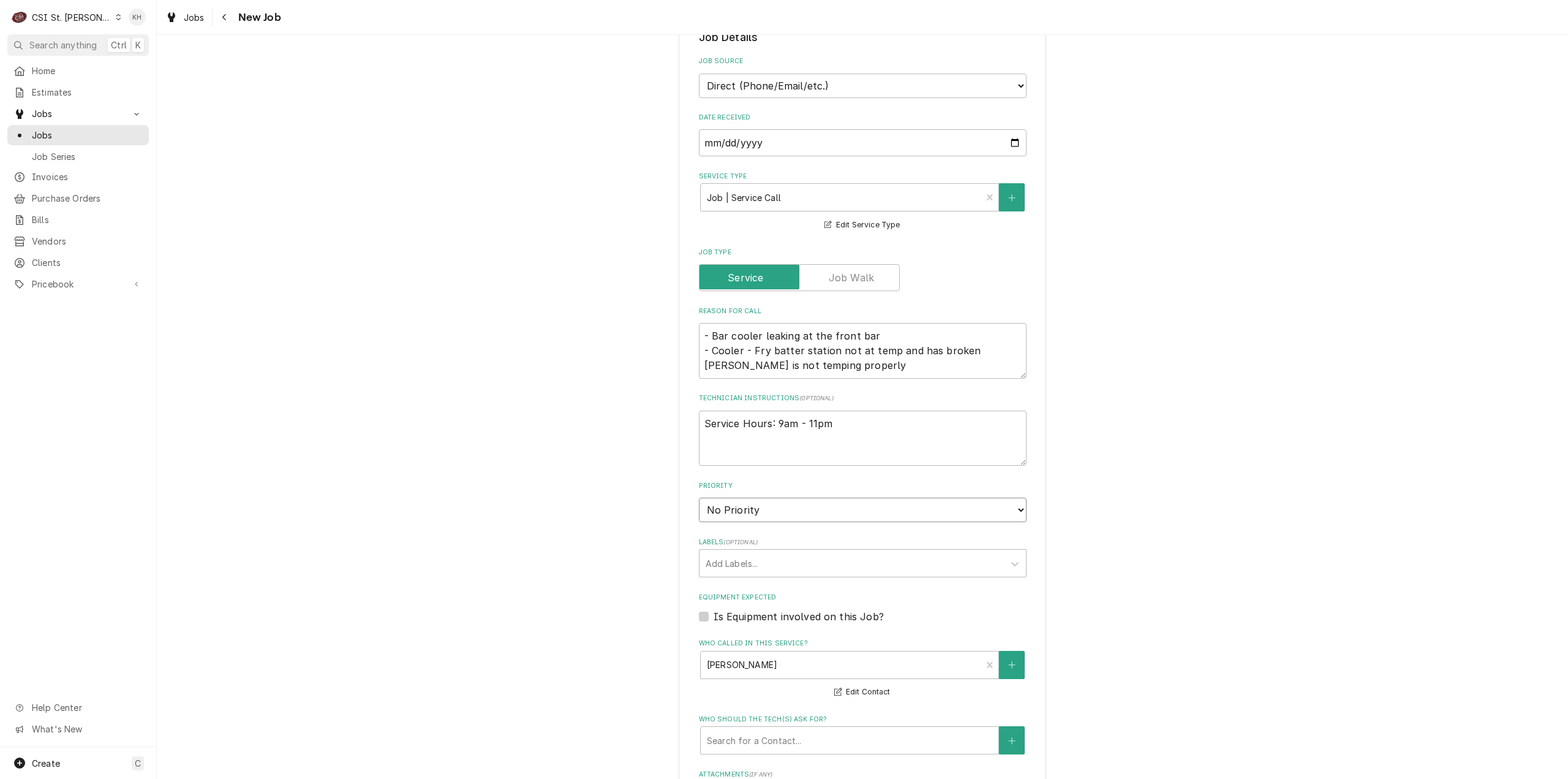
click at [810, 498] on select "No Priority Urgent High Medium Low" at bounding box center [863, 510] width 327 height 25
click at [699, 498] on select "No Priority Urgent High Medium Low" at bounding box center [863, 510] width 327 height 25
click at [761, 552] on div "Labels" at bounding box center [852, 563] width 292 height 22
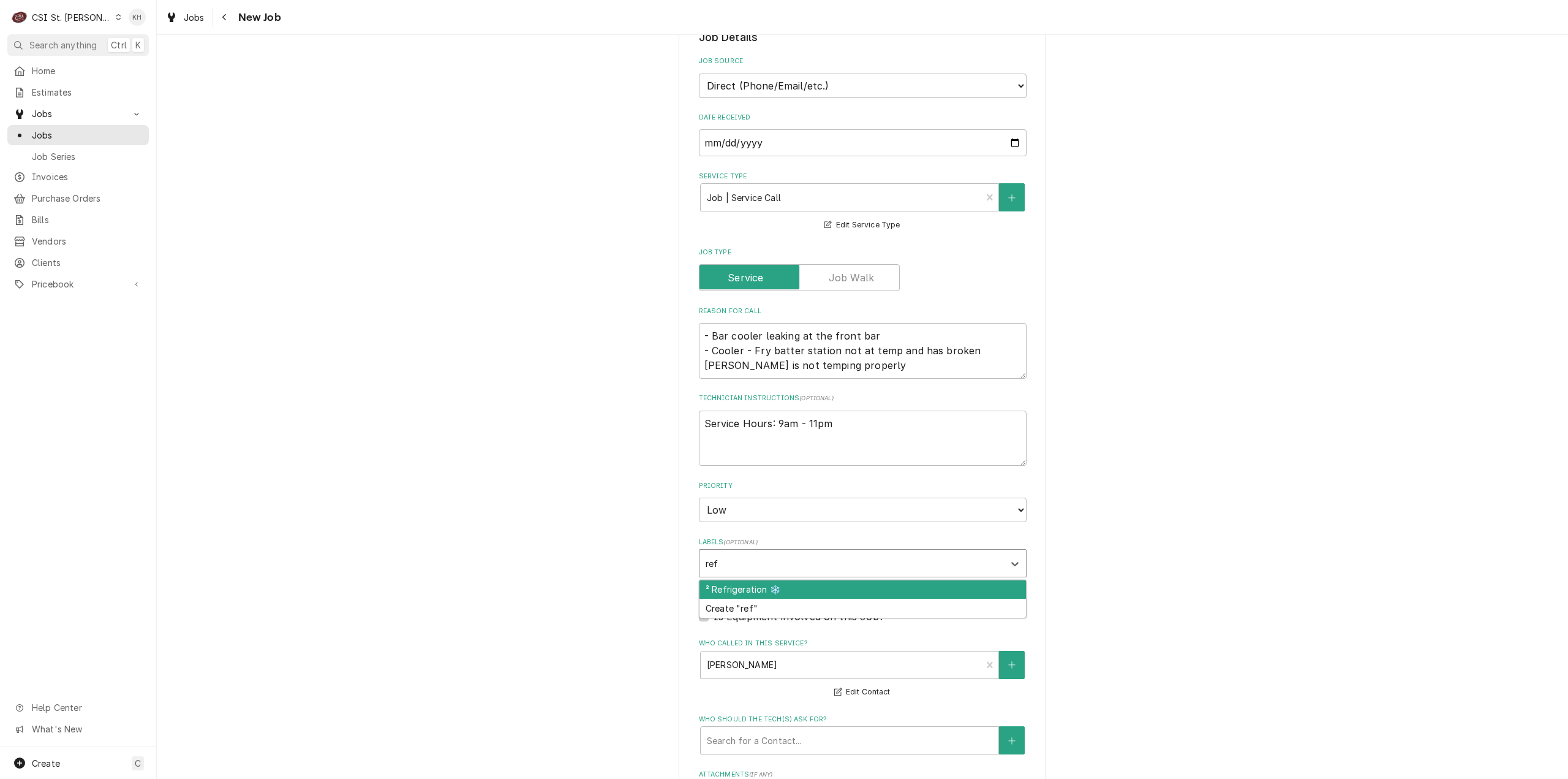
click at [771, 580] on div "² Refrigeration ❄️" at bounding box center [863, 590] width 327 height 19
click at [771, 580] on div "² Cooking 🔥" at bounding box center [863, 590] width 327 height 19
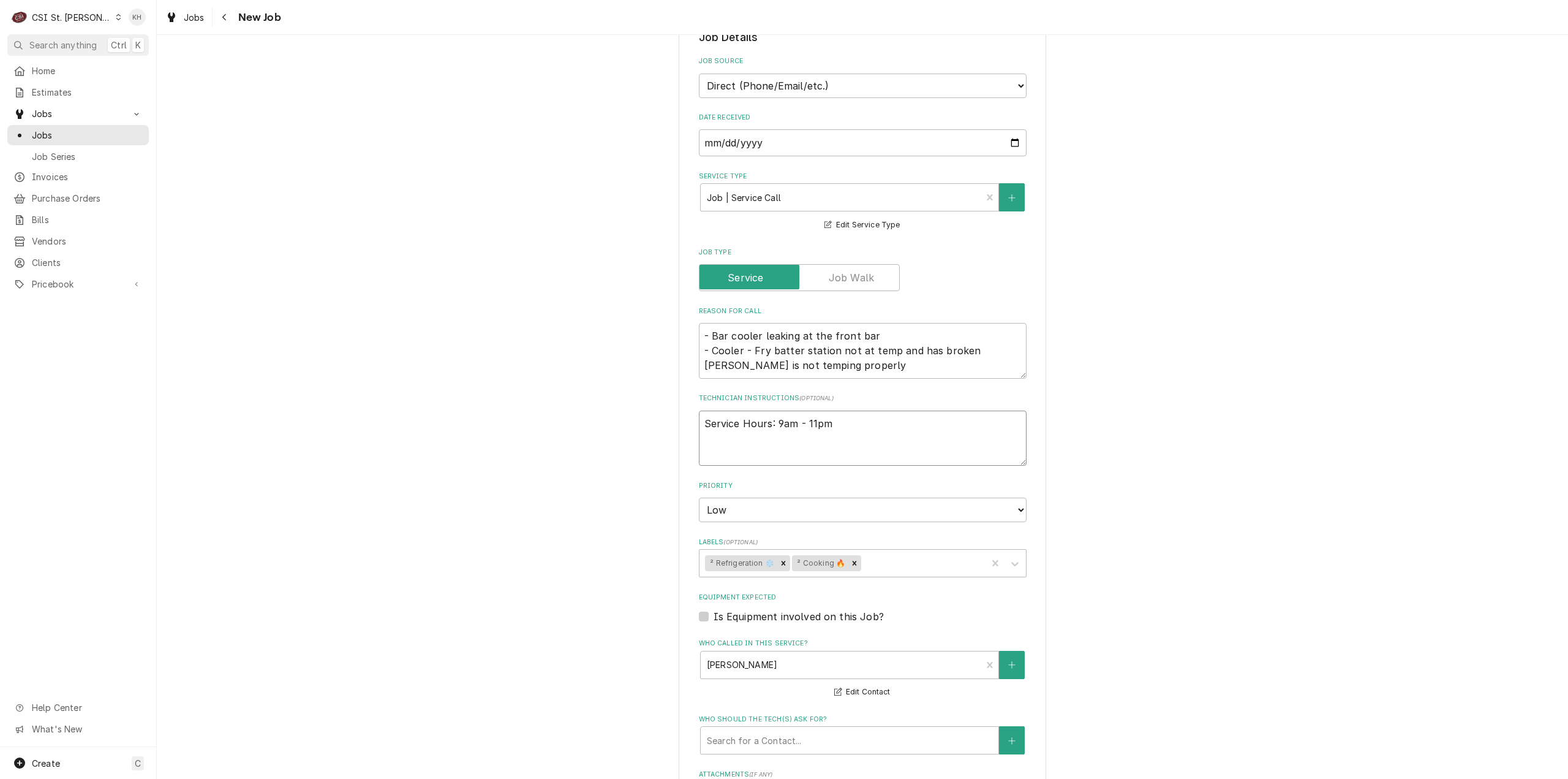
click at [871, 414] on textarea "Service Hours: 9am - 11pm" at bounding box center [863, 438] width 327 height 56
click at [1363, 429] on div "Please provide the following information to create a job: Client Details Client…" at bounding box center [862, 416] width 1411 height 1641
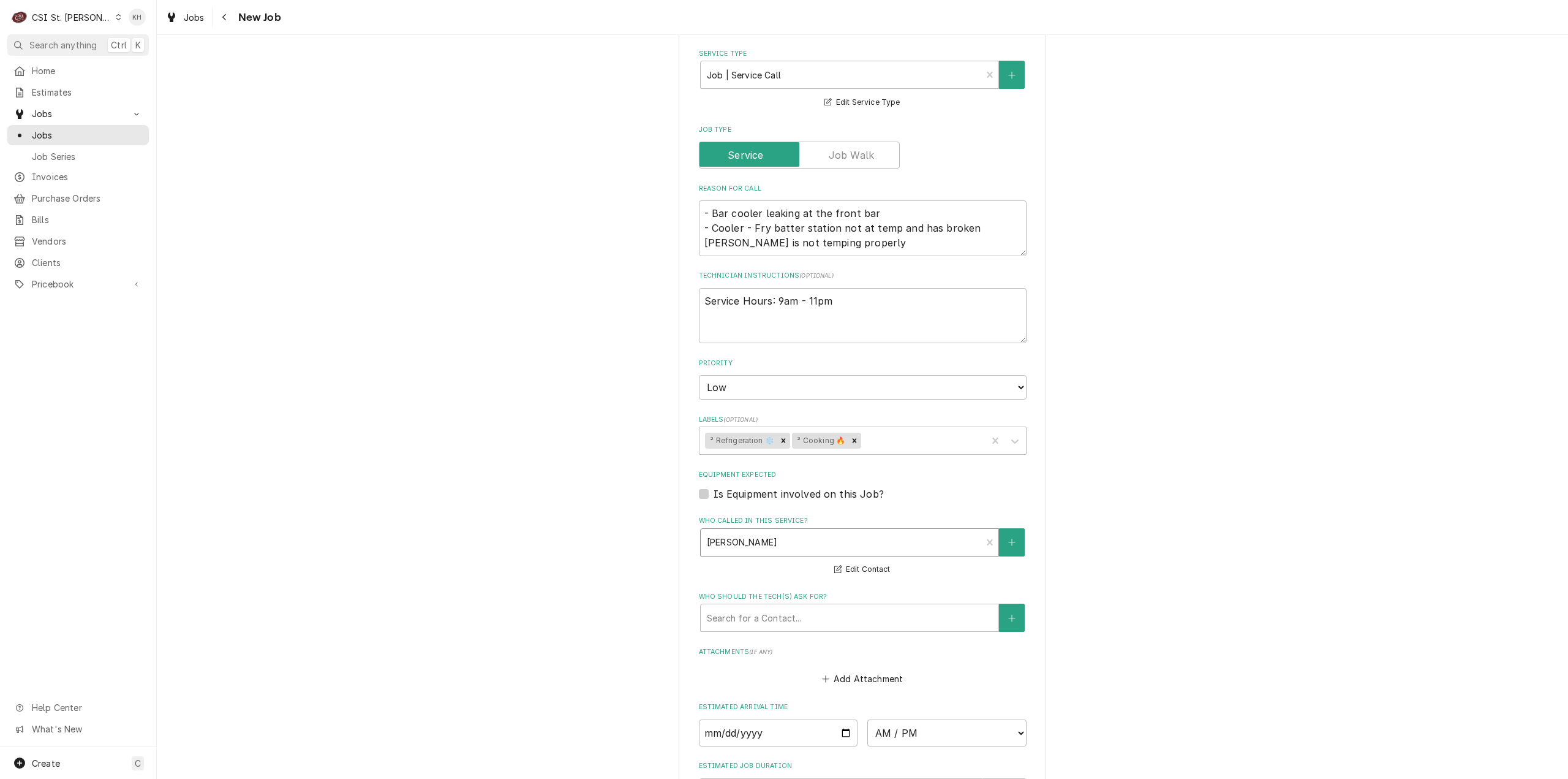
scroll to position [575, 0]
click at [713, 487] on label "Is Equipment involved on this Job?" at bounding box center [799, 493] width 171 height 14
click at [713, 487] on input "Equipment Expected" at bounding box center [877, 500] width 327 height 27
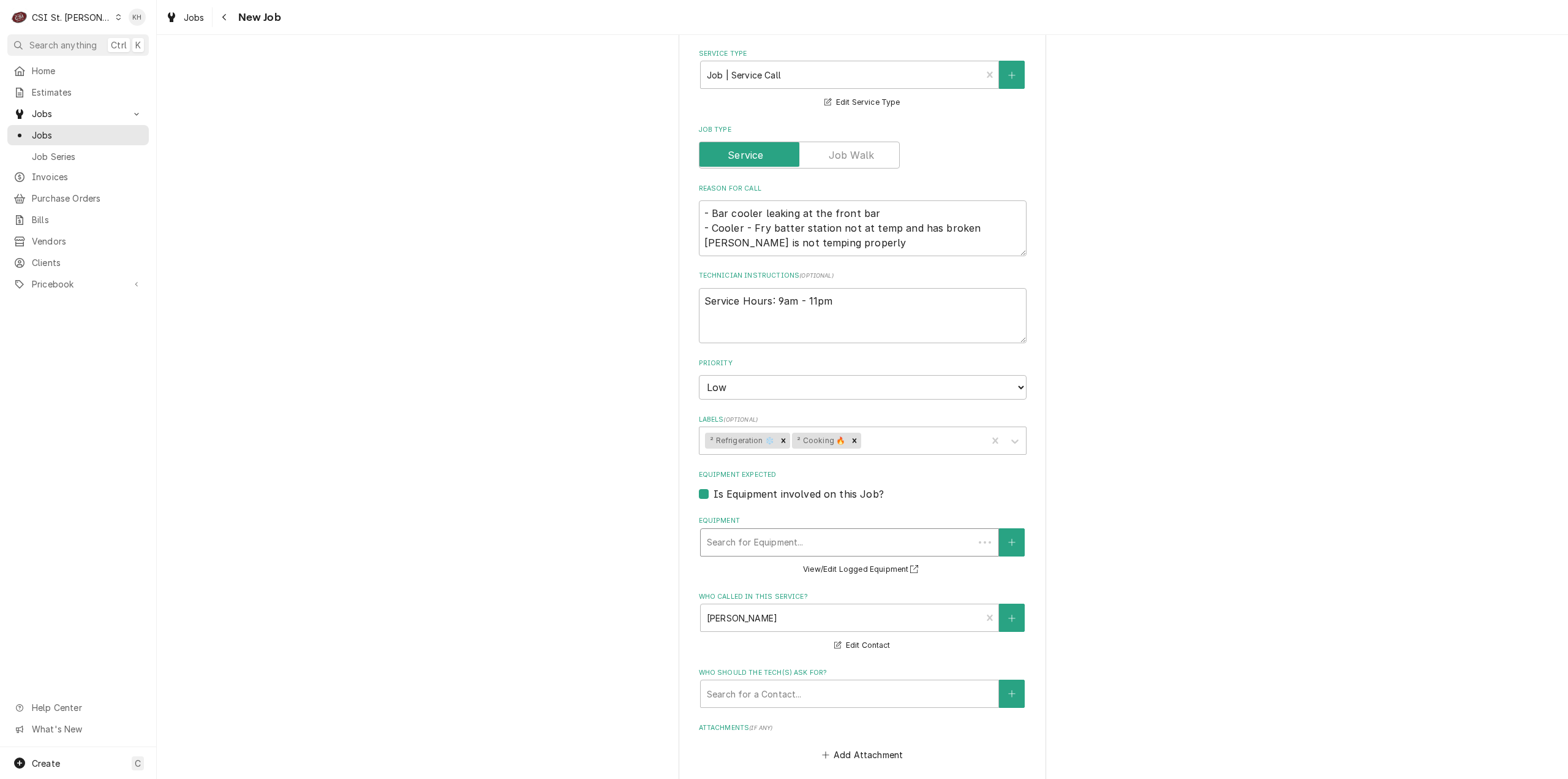
click at [782, 531] on div "Equipment" at bounding box center [837, 542] width 261 height 22
drag, startPoint x: 760, startPoint y: 525, endPoint x: 655, endPoint y: 524, distance: 105.0
click at [655, 524] on div "Please provide the following information to create a job: Client Details Client…" at bounding box center [862, 331] width 1411 height 1717
click at [824, 516] on div "Equipment option , selected. Select is focused ,type to refine list, press Down…" at bounding box center [863, 546] width 327 height 61
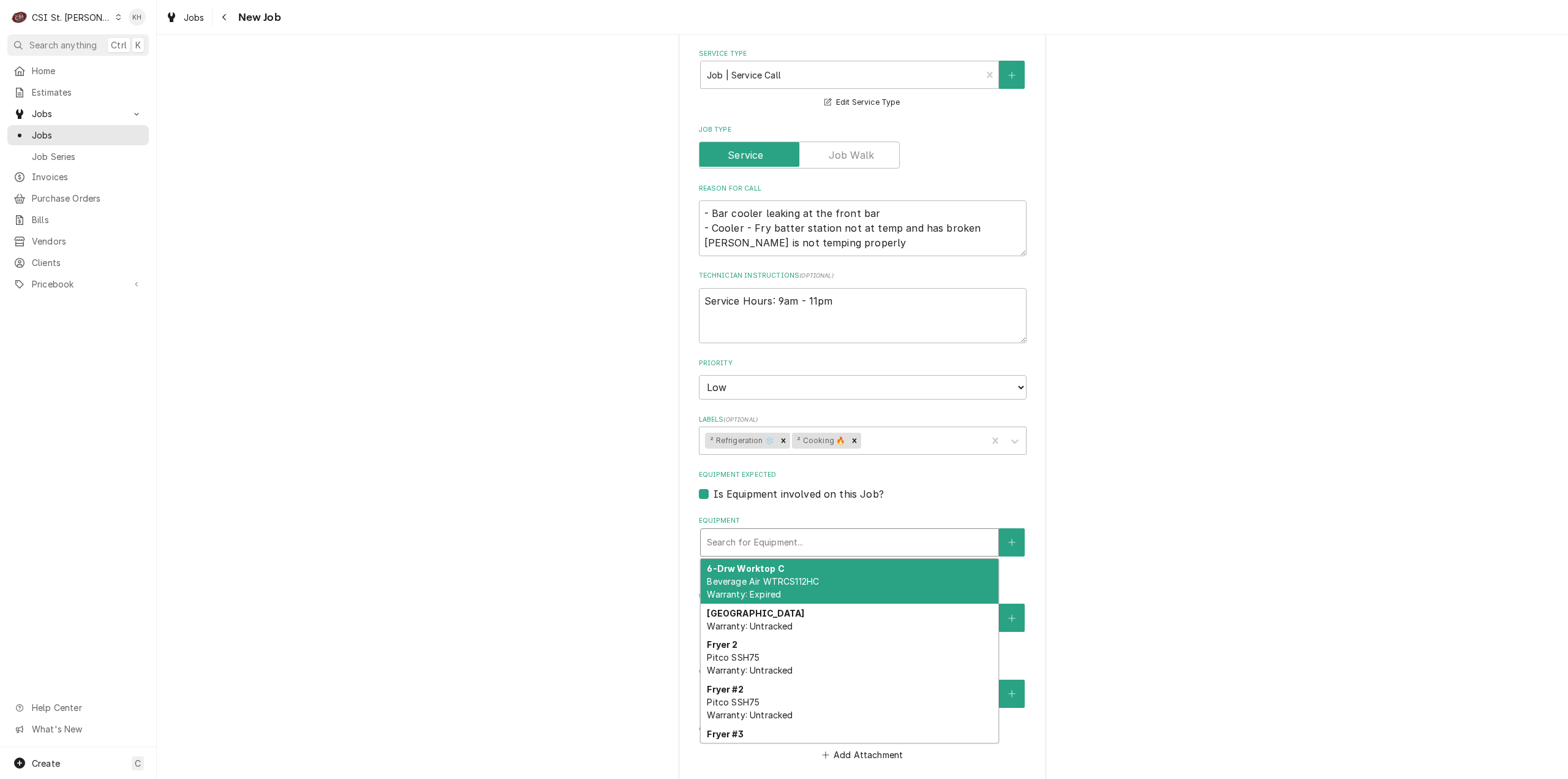
click at [833, 531] on div "Equipment" at bounding box center [849, 542] width 286 height 22
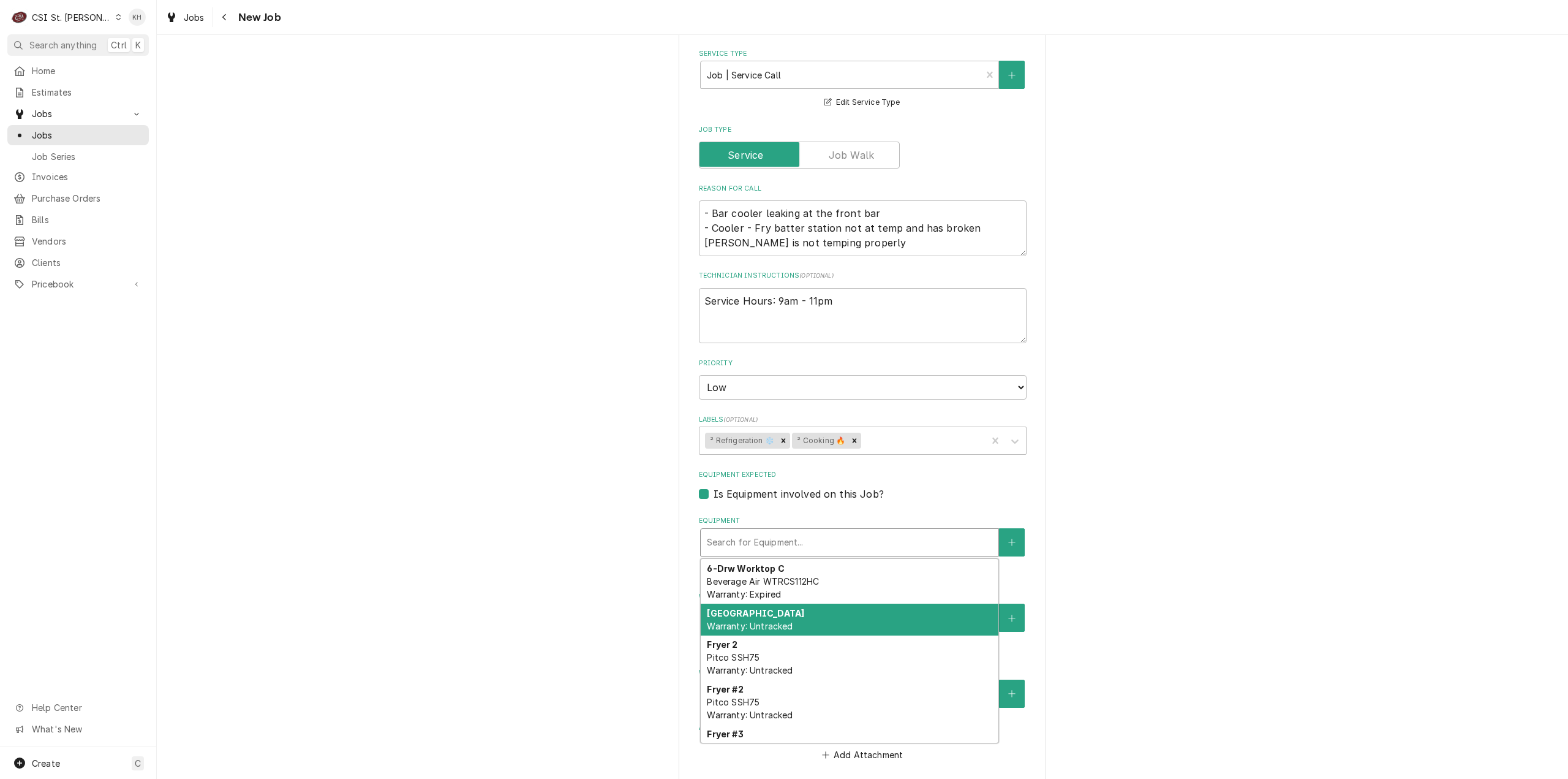
click at [821, 604] on div "Batter Station Warranty: Untracked" at bounding box center [850, 619] width 298 height 32
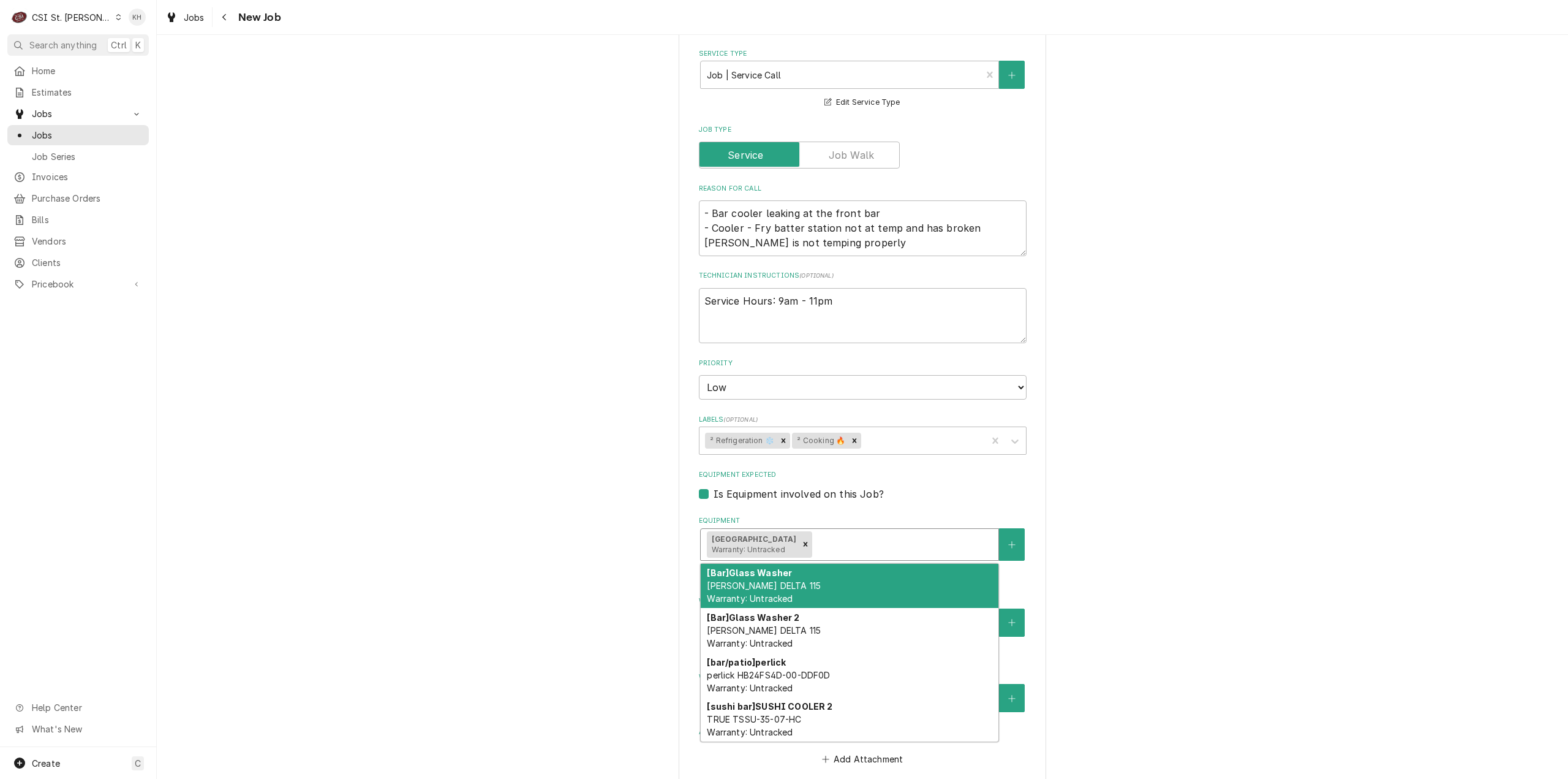
click at [828, 533] on div "Equipment" at bounding box center [903, 544] width 178 height 22
click at [856, 533] on div "Equipment" at bounding box center [903, 544] width 178 height 22
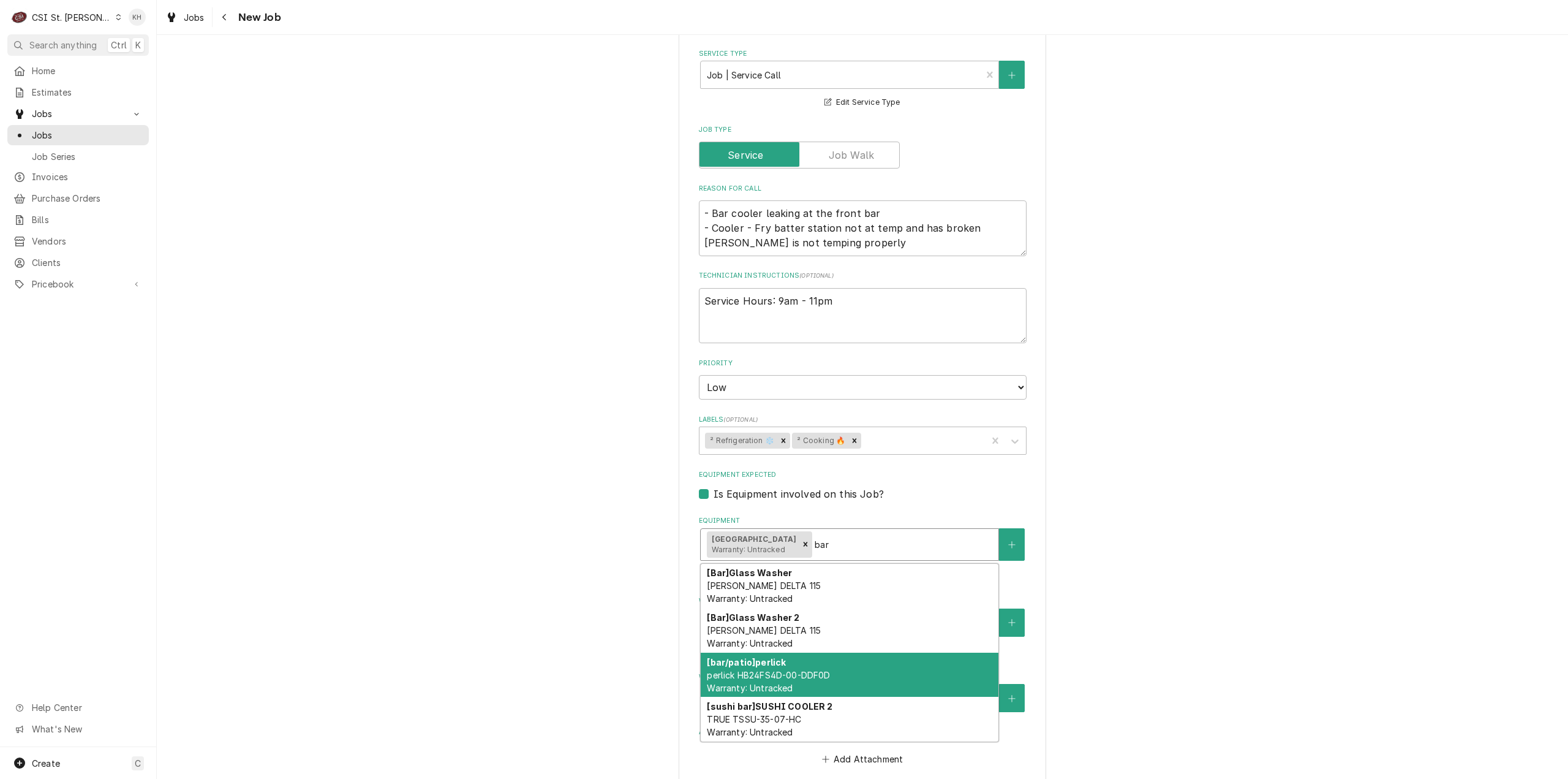
click at [824, 652] on div "[bar/patio] perlick perlick HB24FS4D-00-DDF0D Warranty: Untracked" at bounding box center [850, 674] width 298 height 45
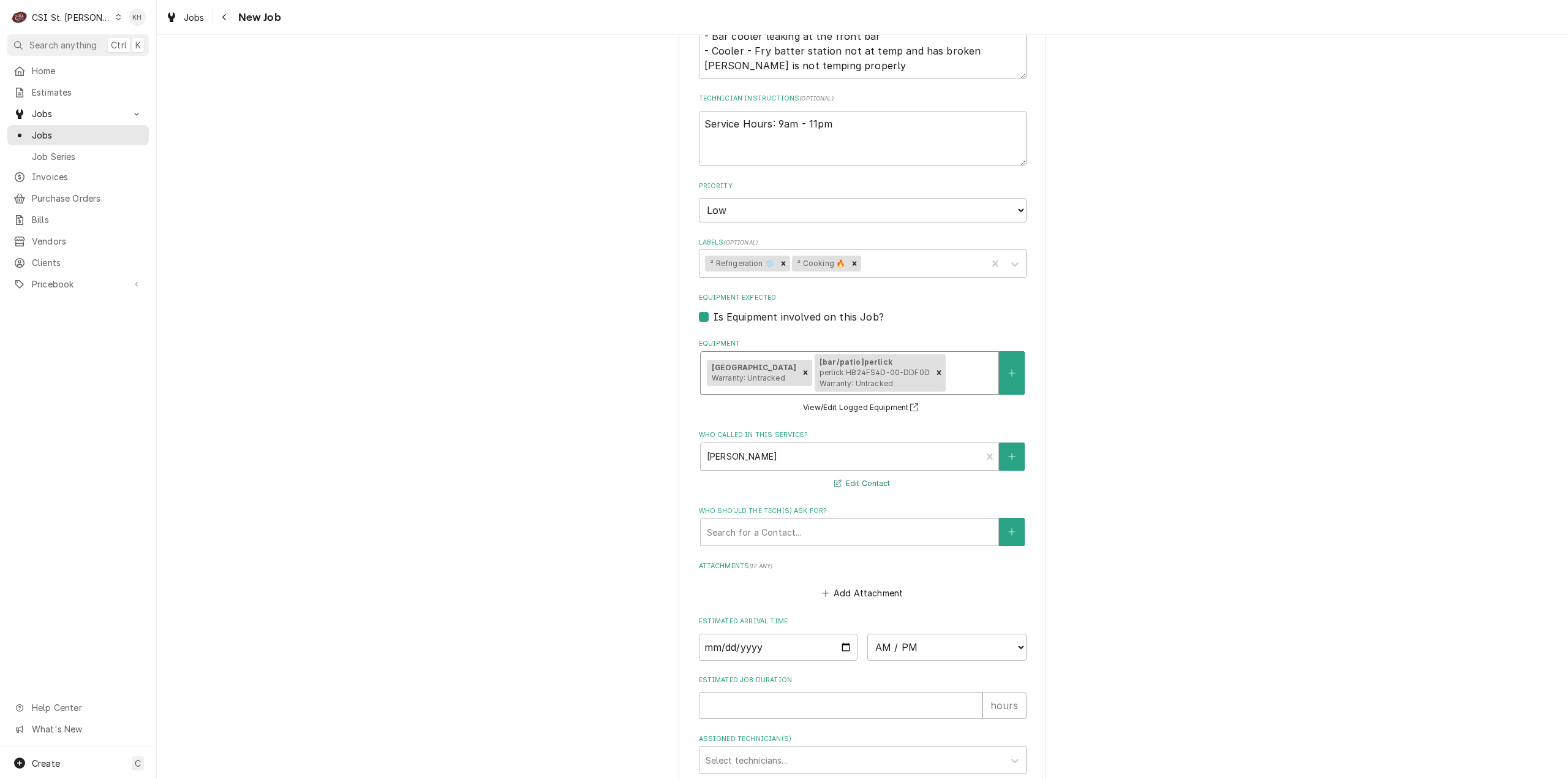
scroll to position [758, 0]
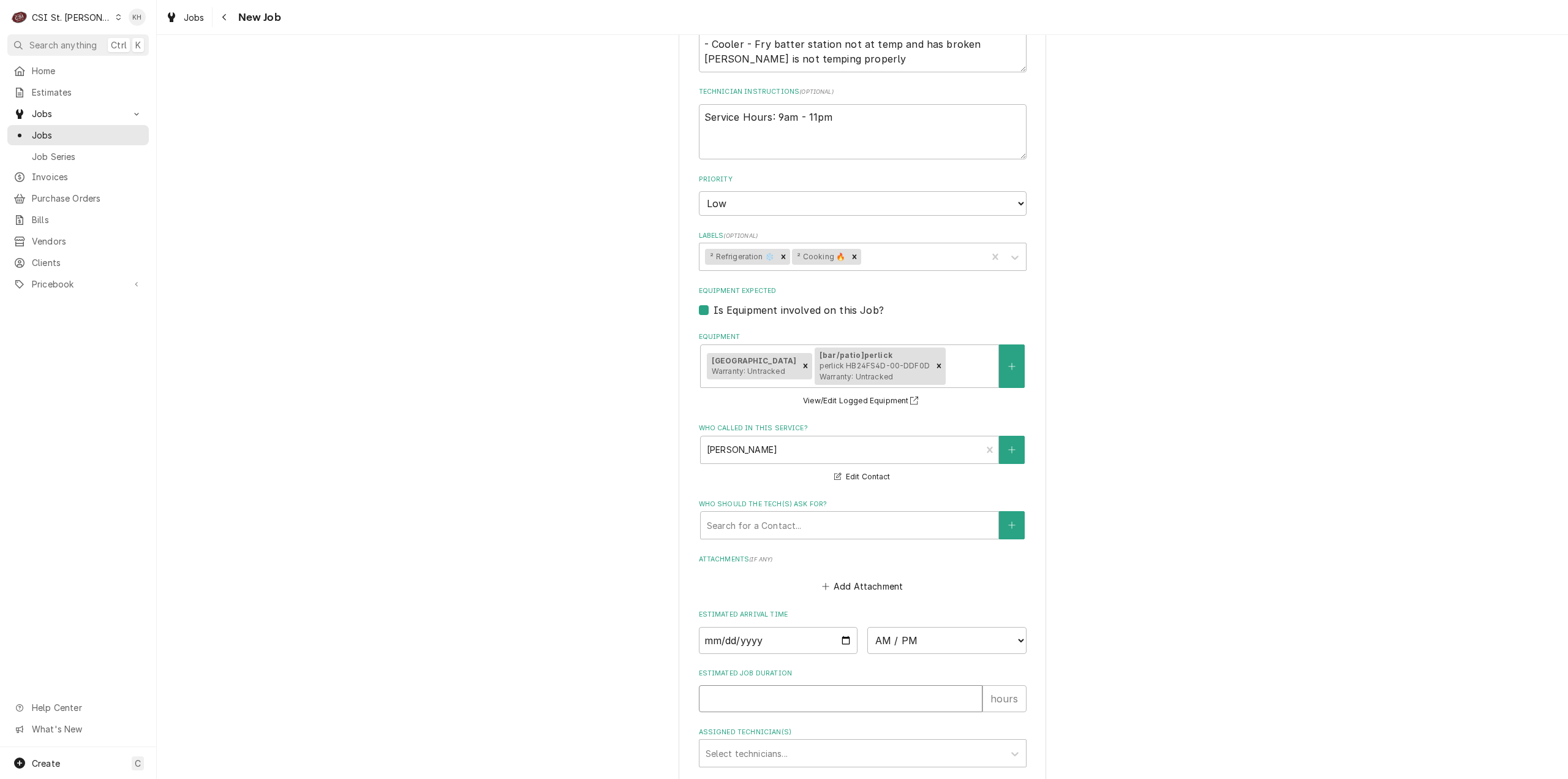
click at [805, 693] on input "Estimated Job Duration" at bounding box center [841, 698] width 283 height 27
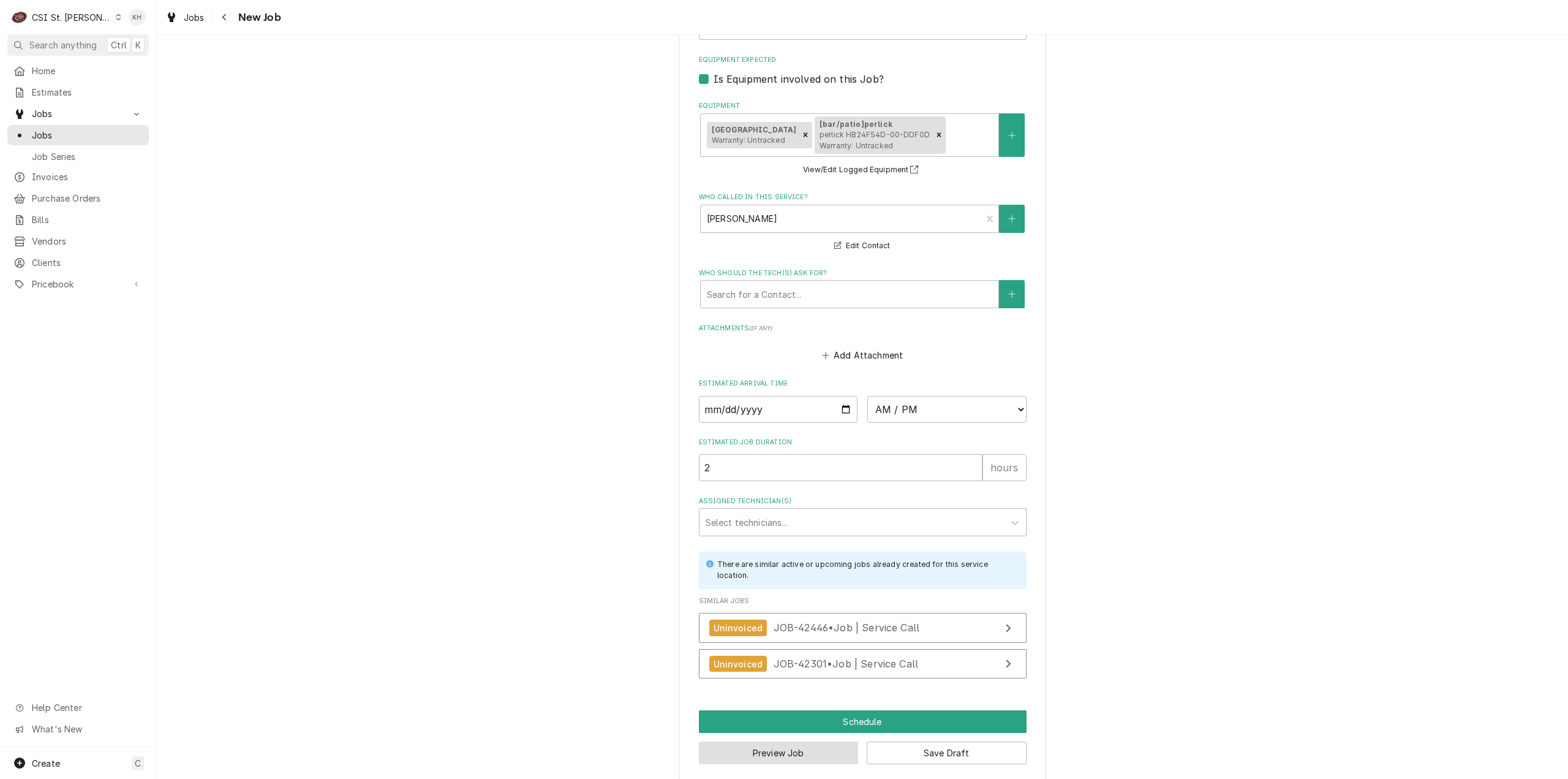
click at [807, 741] on button "Preview Job" at bounding box center [779, 752] width 160 height 23
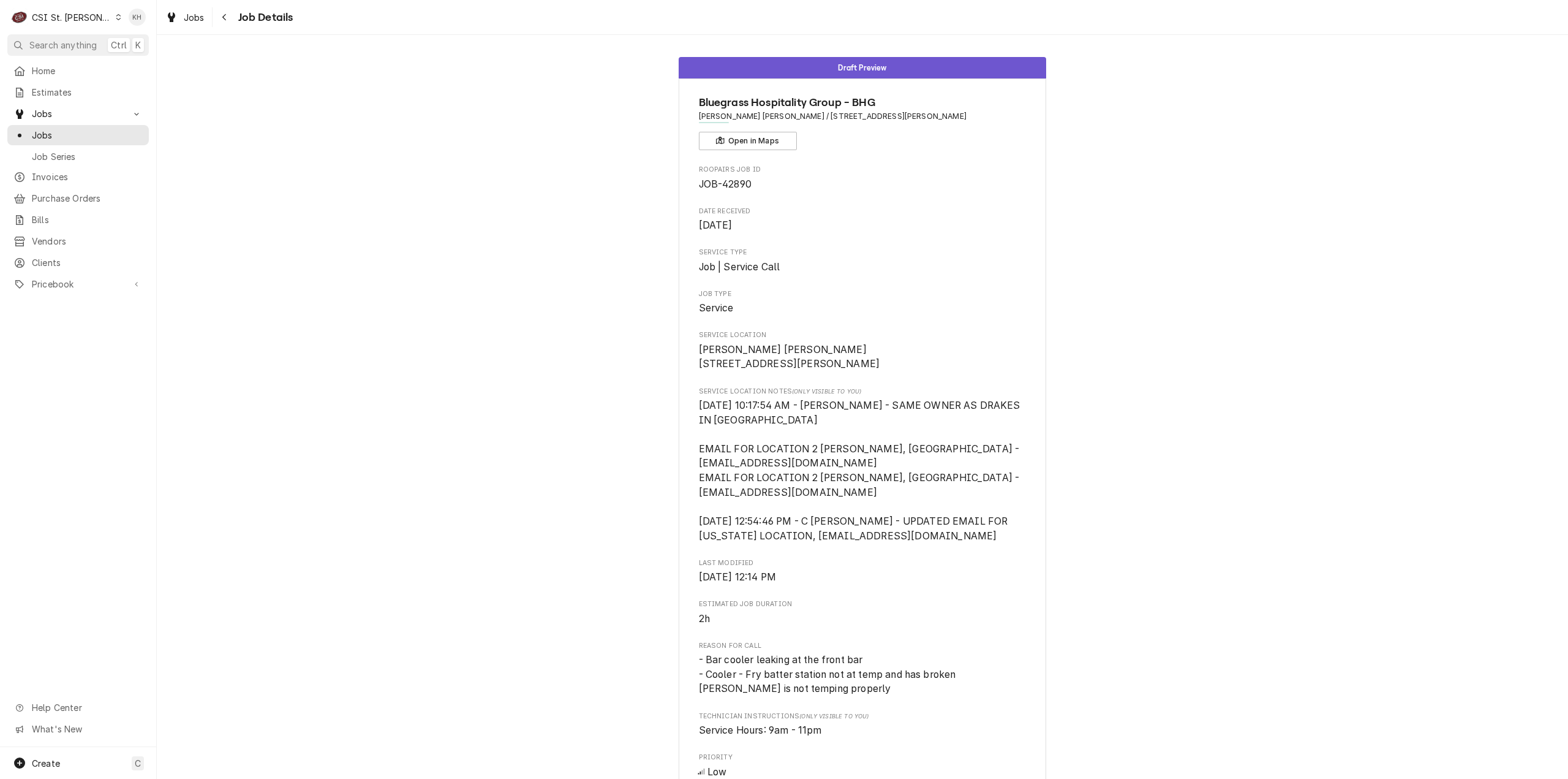
drag, startPoint x: 1121, startPoint y: 368, endPoint x: 1157, endPoint y: 396, distance: 45.6
click at [1130, 371] on div "Draft Preview Bluegrass Hospitality Group - BHG [PERSON_NAME] [PERSON_NAME] / […" at bounding box center [862, 624] width 1411 height 1153
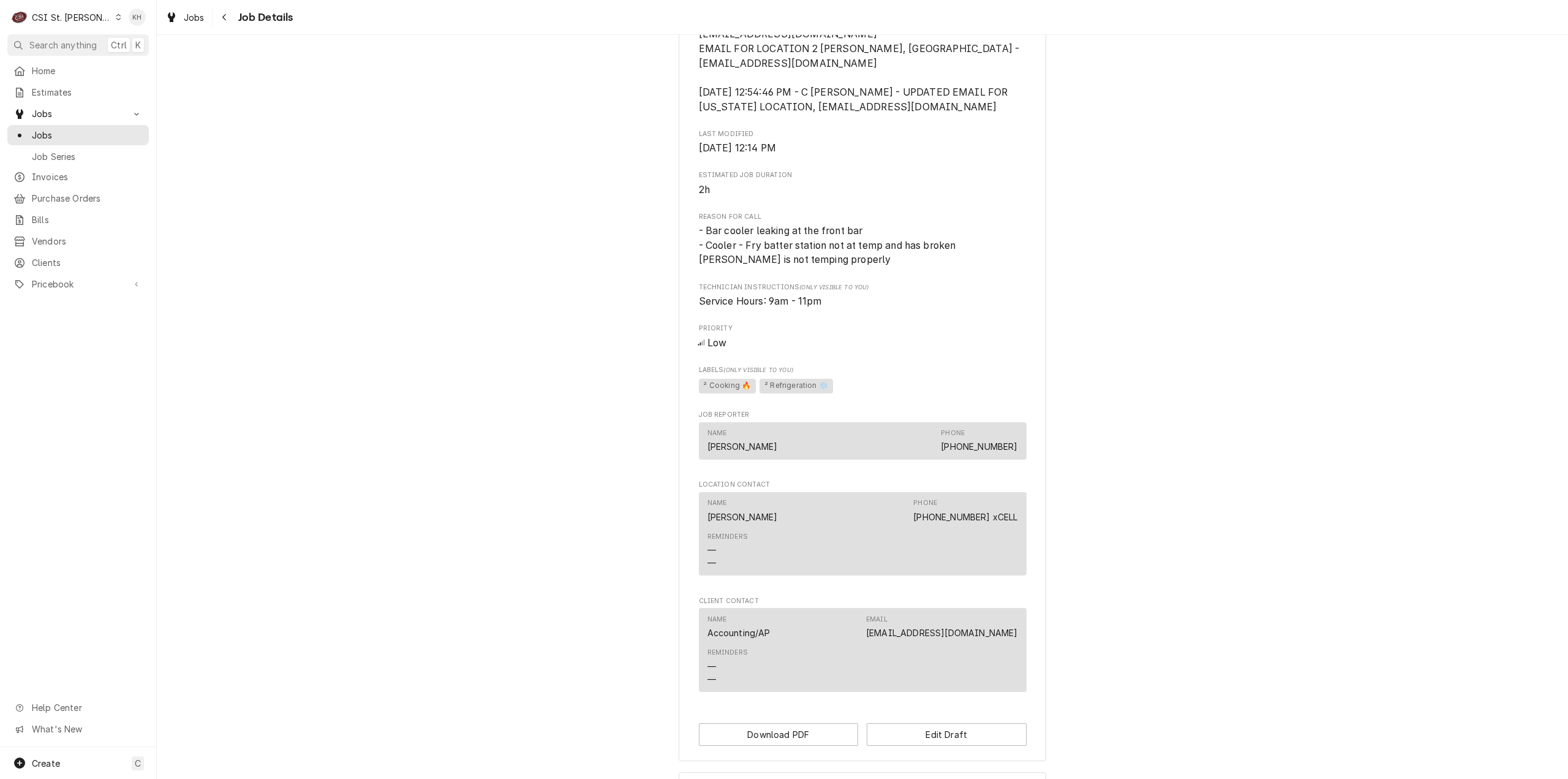
click at [75, 14] on div "CSI St. [PERSON_NAME]" at bounding box center [72, 17] width 80 height 13
click at [136, 26] on div "CSI [US_STATE][GEOGRAPHIC_DATA]" at bounding box center [188, 24] width 162 height 13
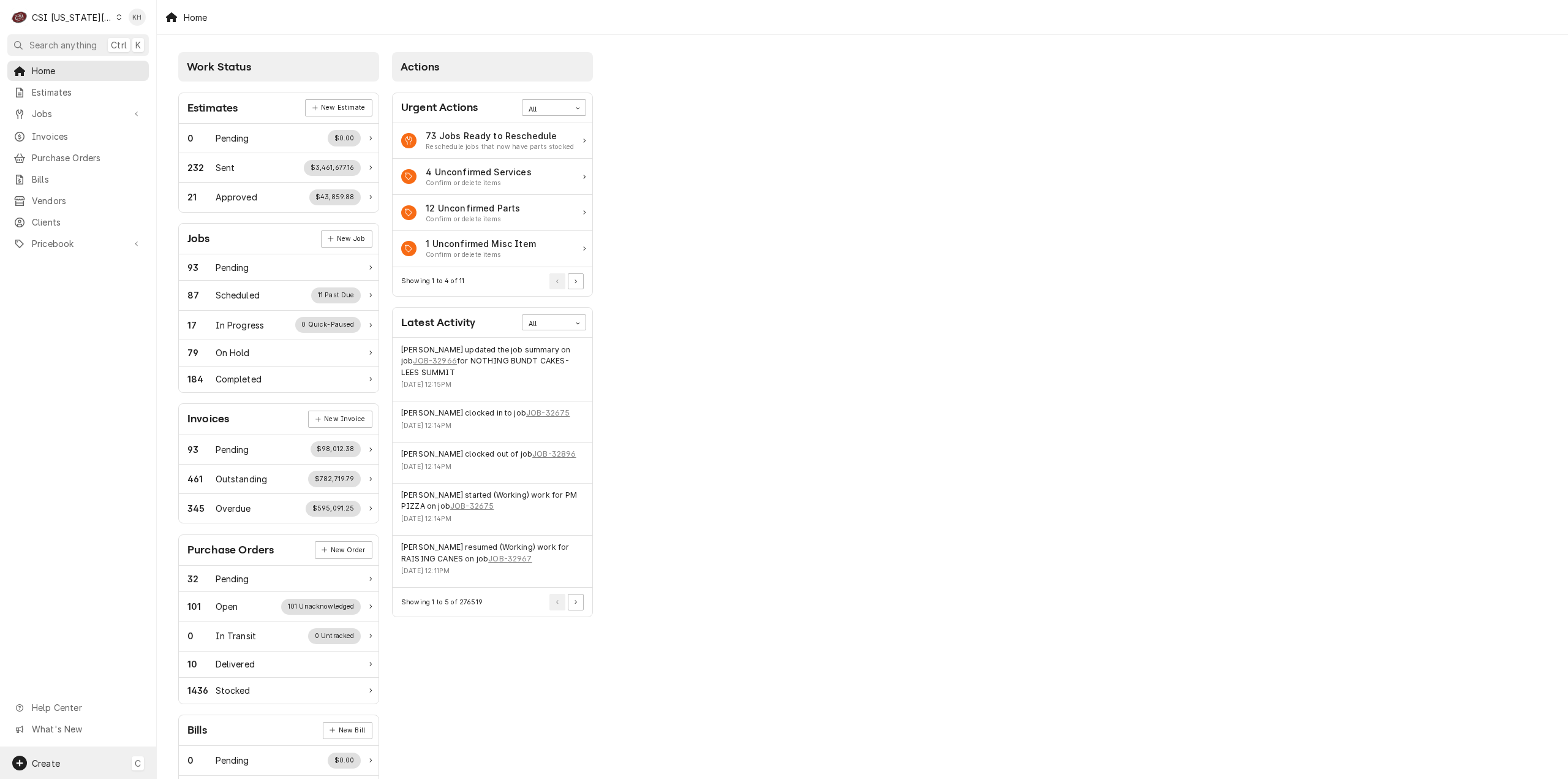
click at [55, 748] on div "Create C" at bounding box center [78, 762] width 156 height 32
click at [192, 661] on div "Job" at bounding box center [228, 657] width 82 height 13
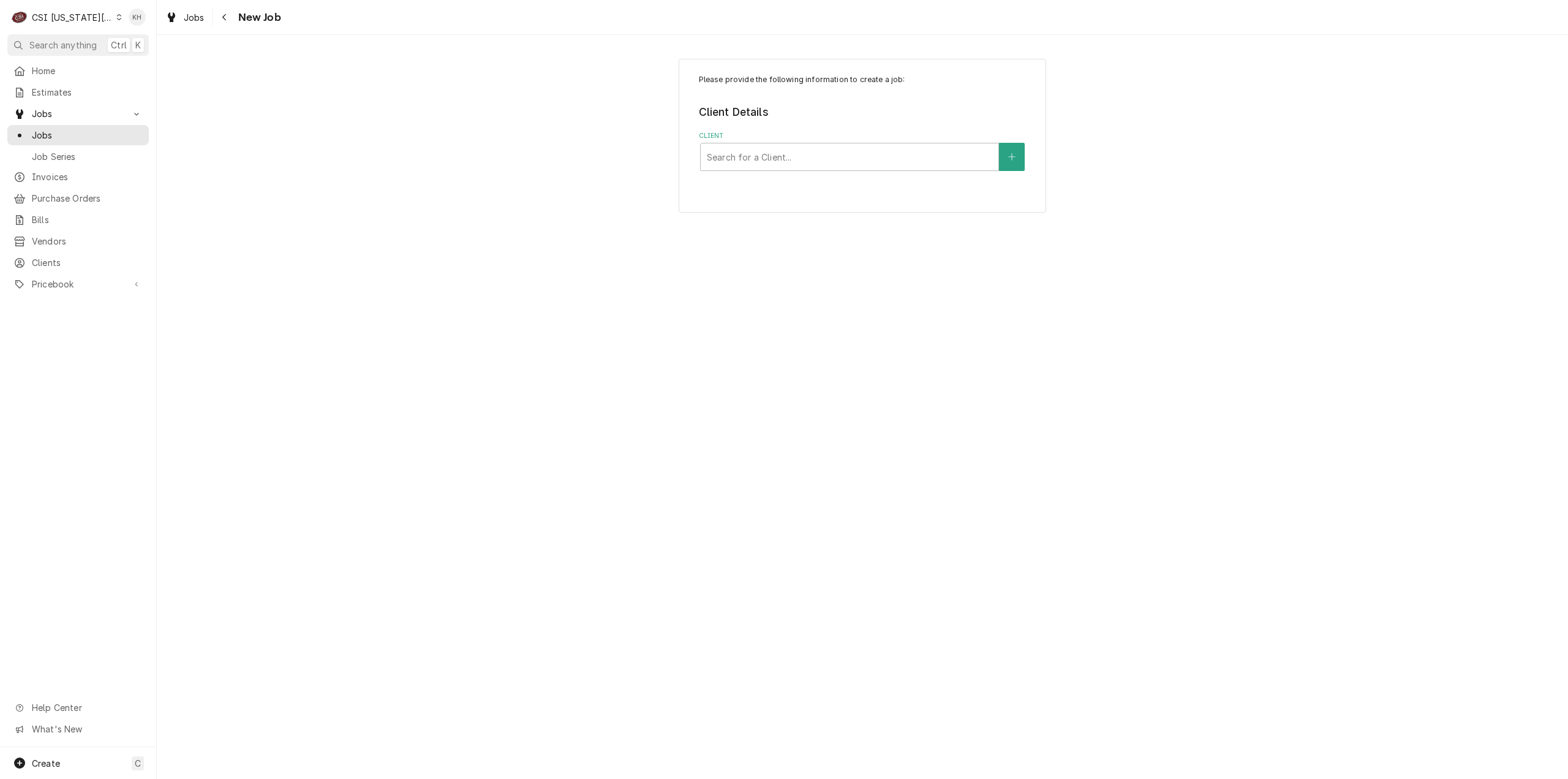
click at [846, 175] on div "Please provide the following information to create a job: Client Details Client…" at bounding box center [862, 135] width 367 height 153
click at [844, 159] on div "Client" at bounding box center [849, 157] width 286 height 22
type input "fox"
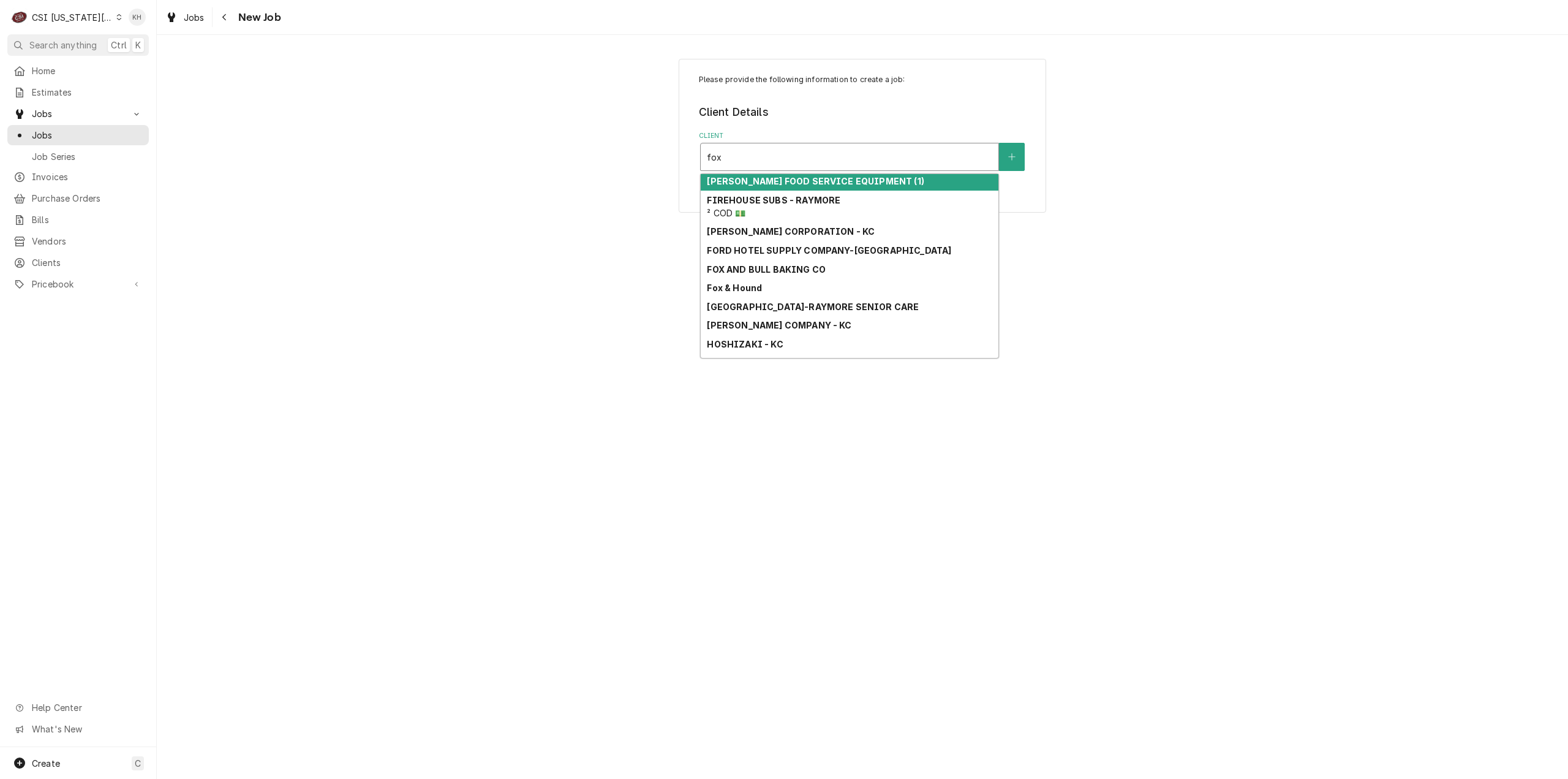
scroll to position [213, 0]
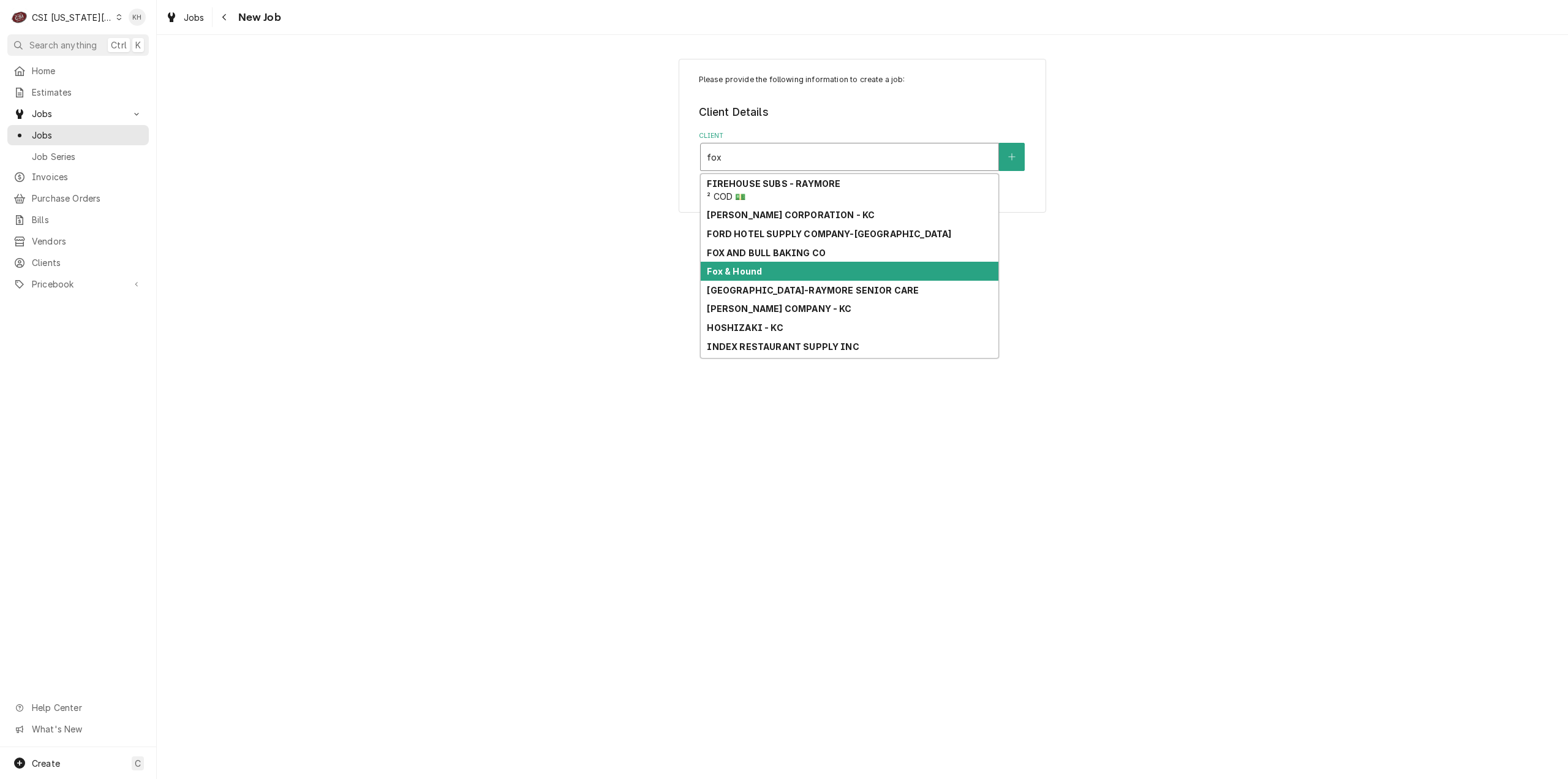
click at [829, 273] on div "Fox & Hound" at bounding box center [850, 271] width 298 height 19
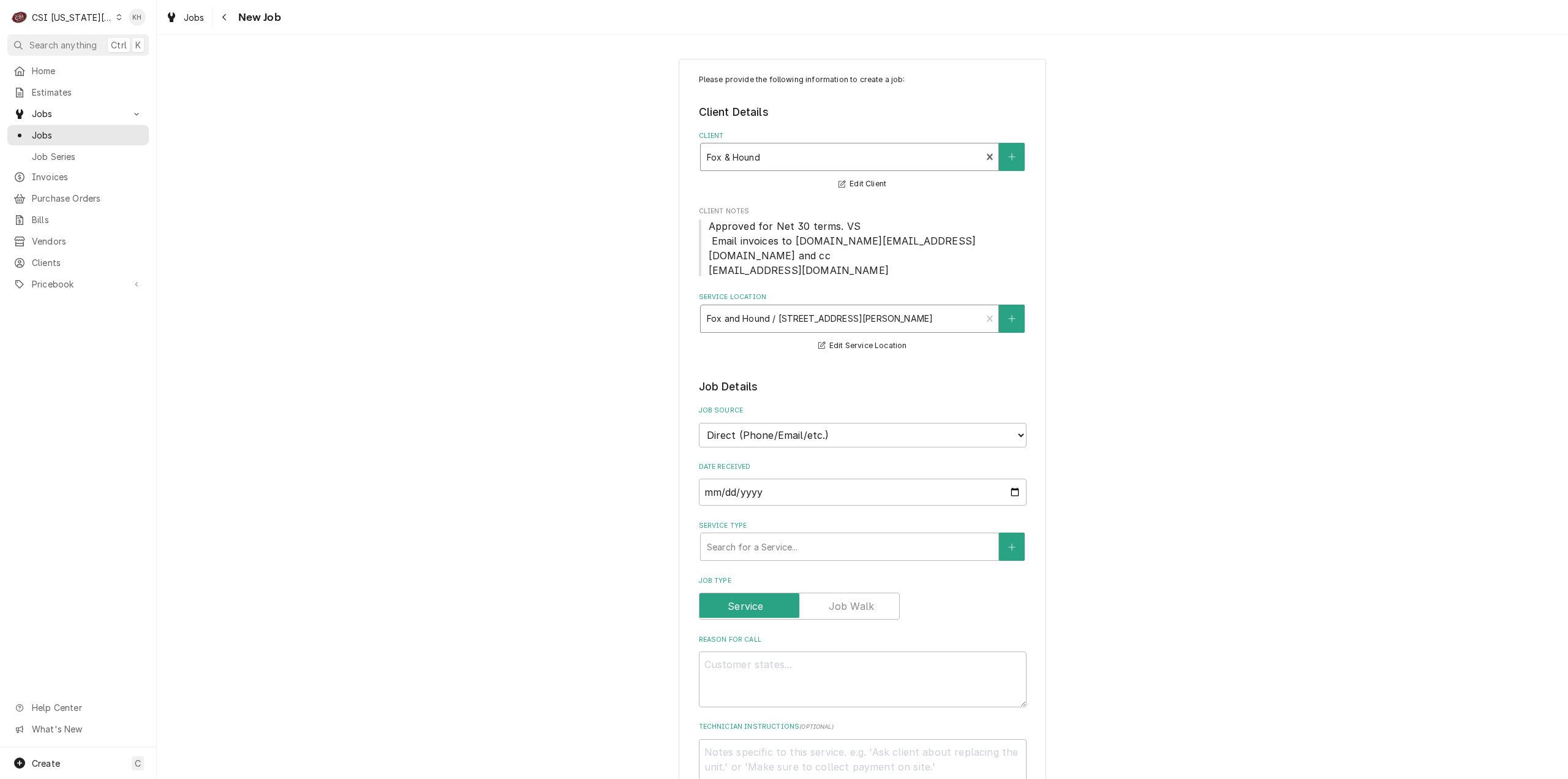
click at [828, 310] on div "Service Location" at bounding box center [841, 319] width 269 height 22
click at [841, 536] on div "Service Type" at bounding box center [849, 546] width 286 height 22
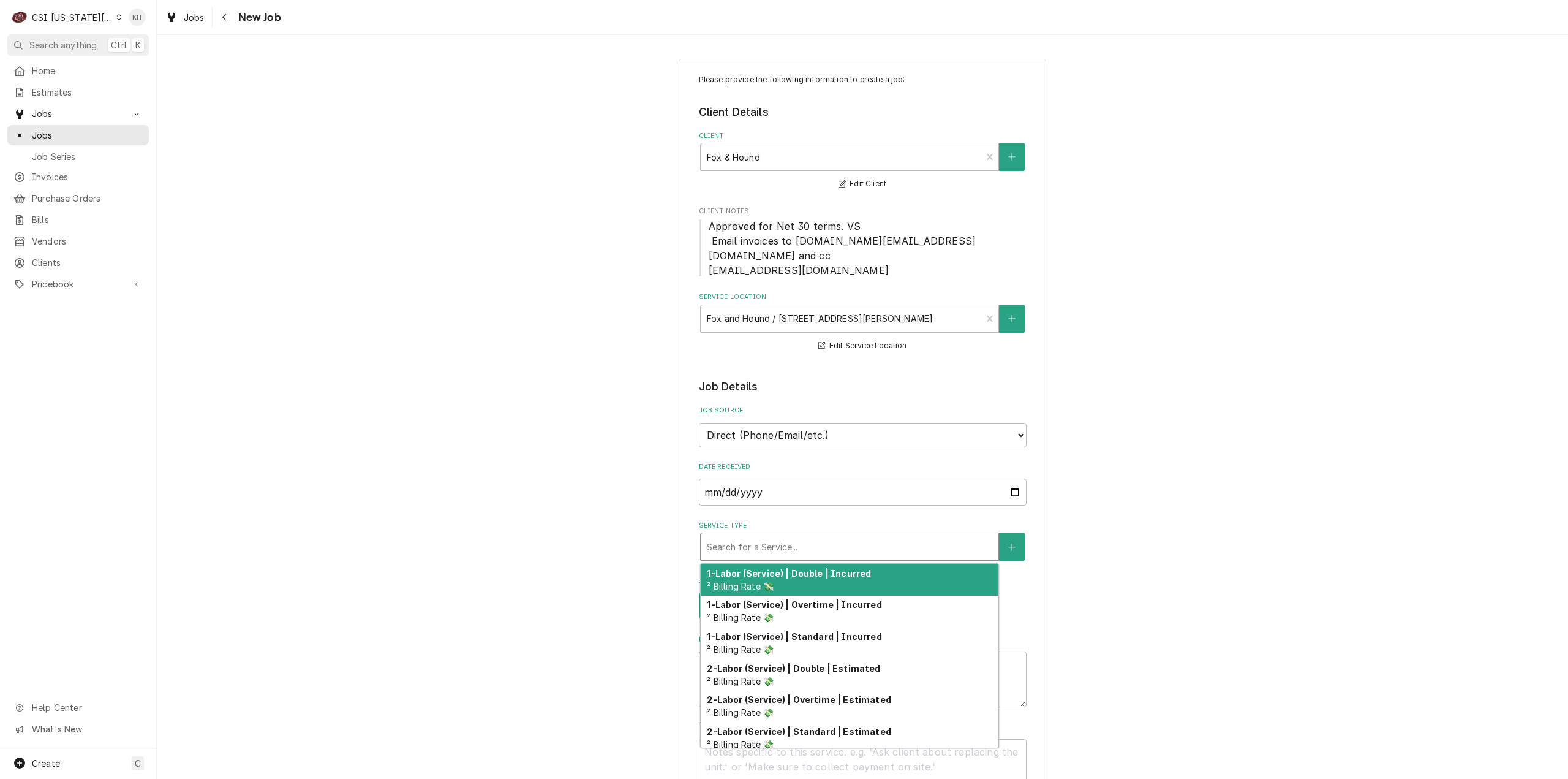
type textarea "x"
type input "s"
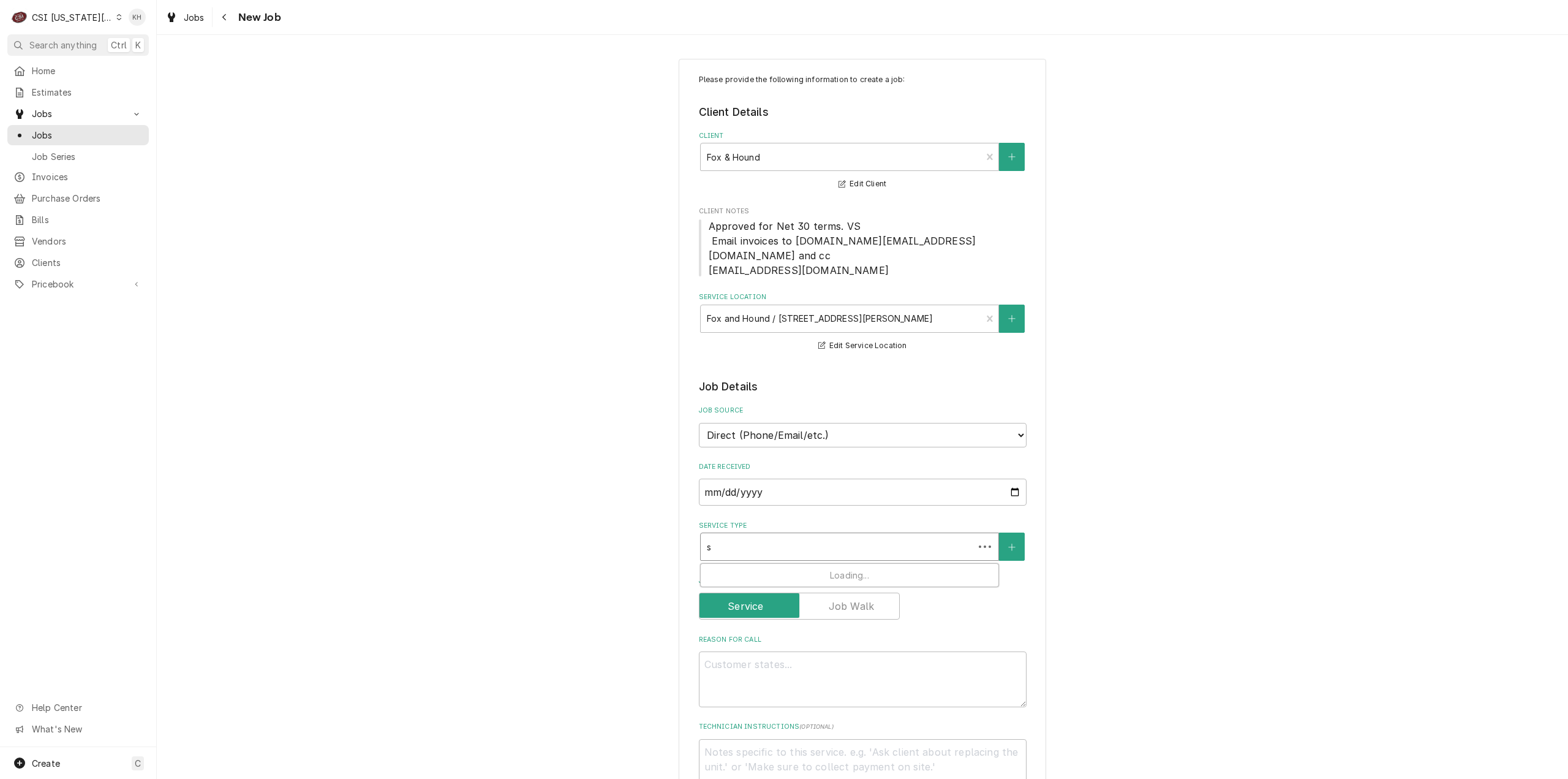
type textarea "x"
type input "se"
type textarea "x"
type input "ser"
type textarea "x"
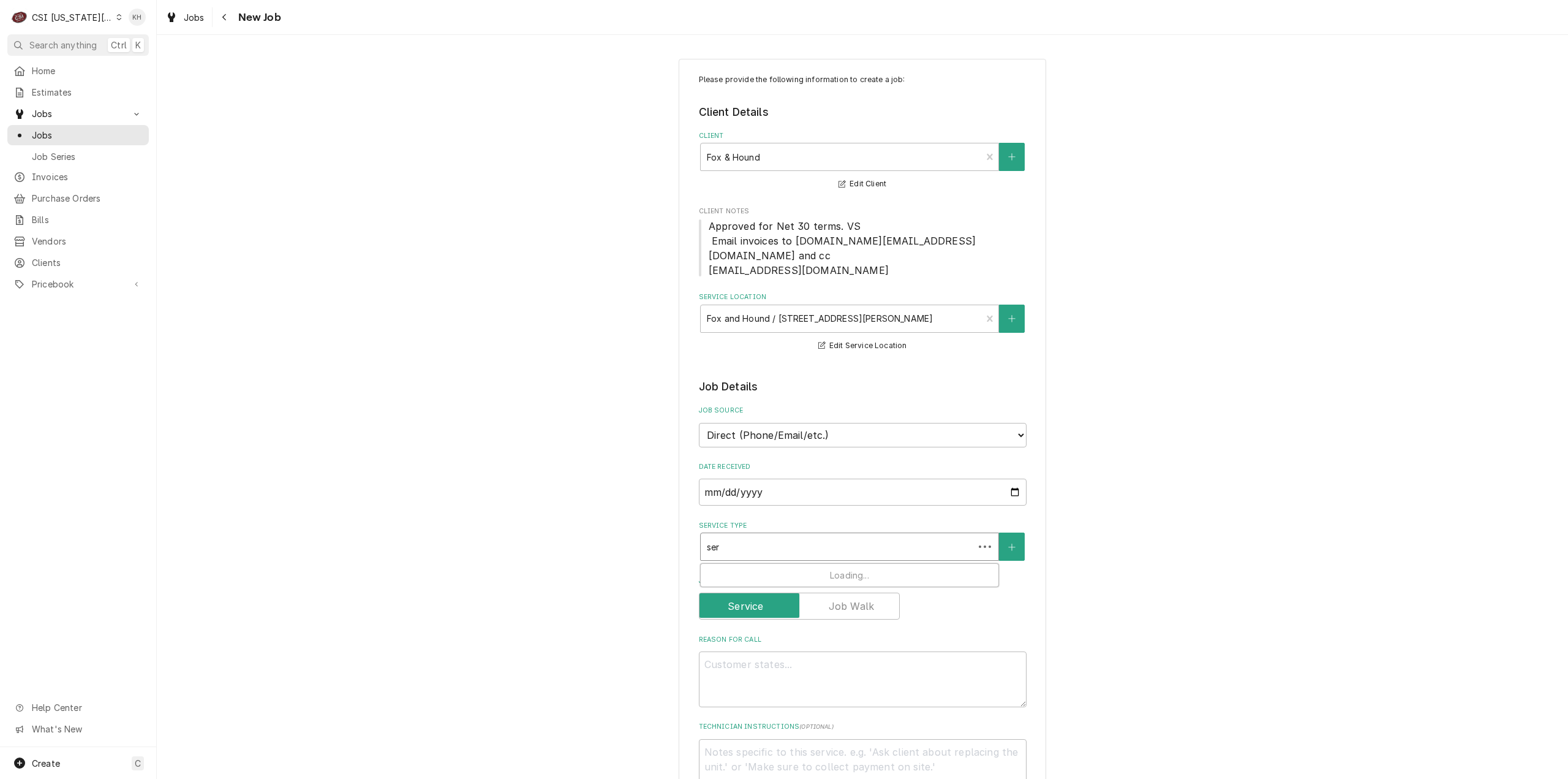
type input "serv"
type textarea "x"
type input "servi"
type textarea "x"
type input "servic"
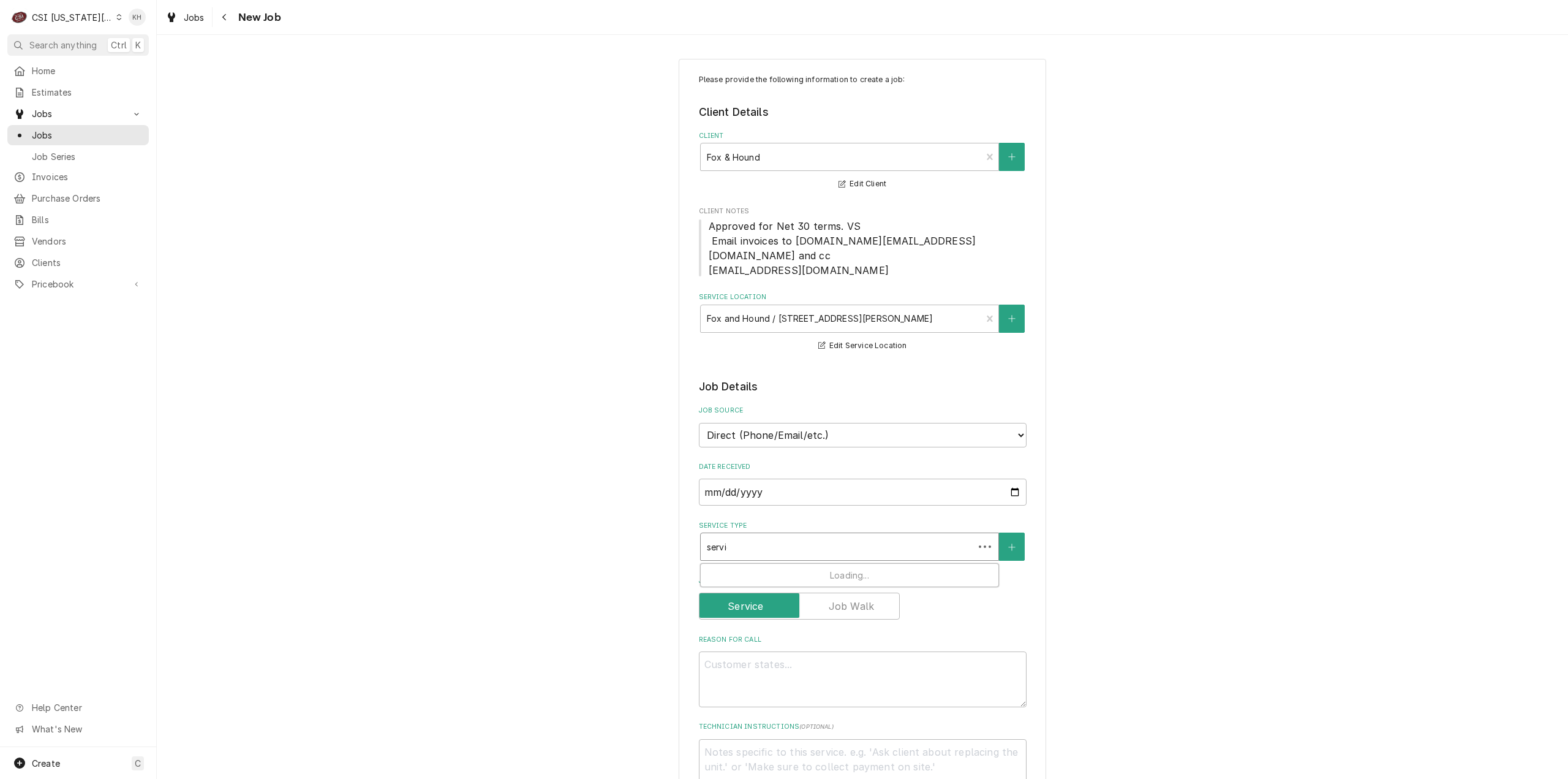
type textarea "x"
type input "service"
type textarea "x"
type input "service"
type textarea "x"
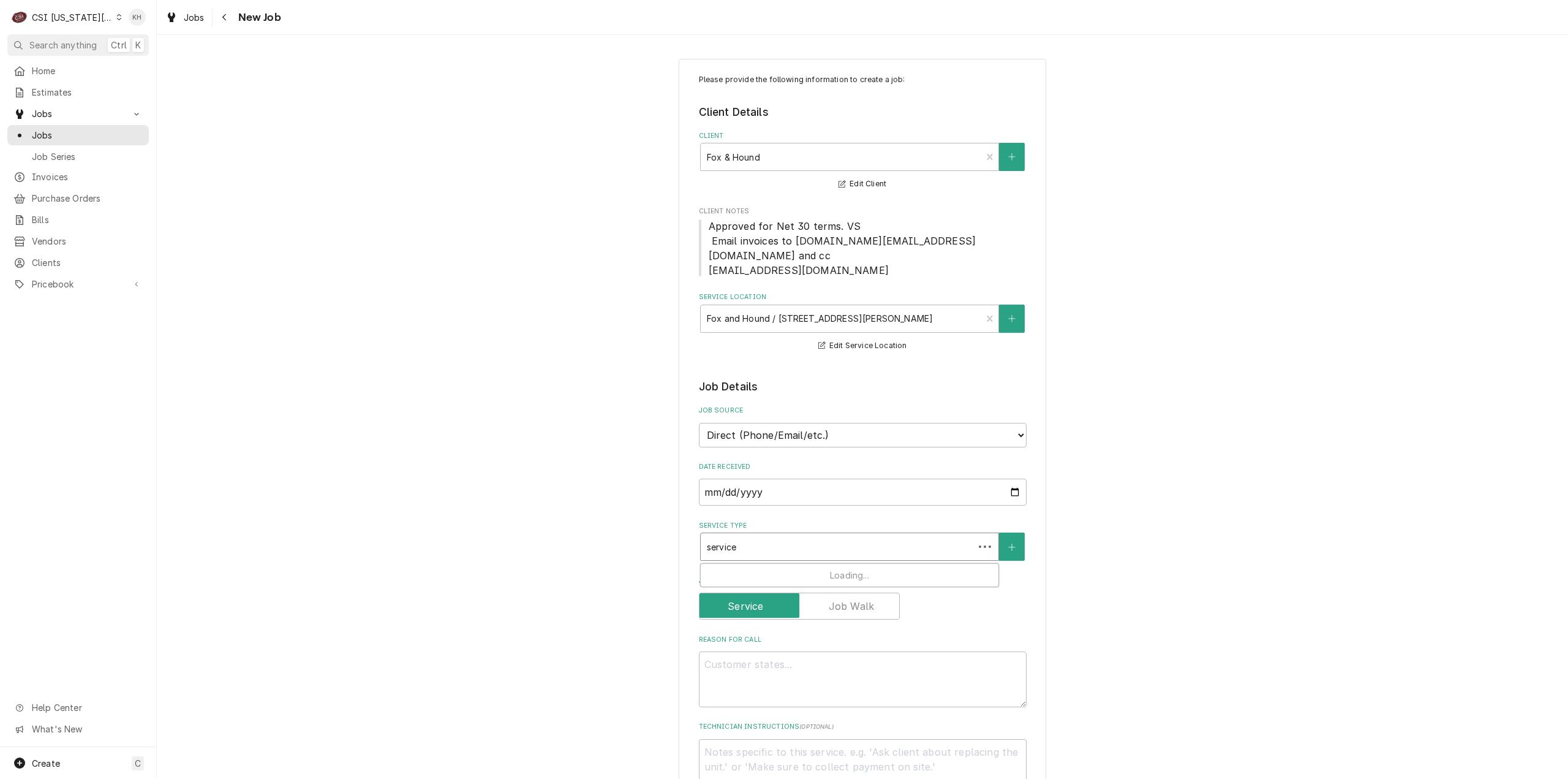
type input "service c"
type textarea "x"
type input "service ca"
type textarea "x"
type input "service cal"
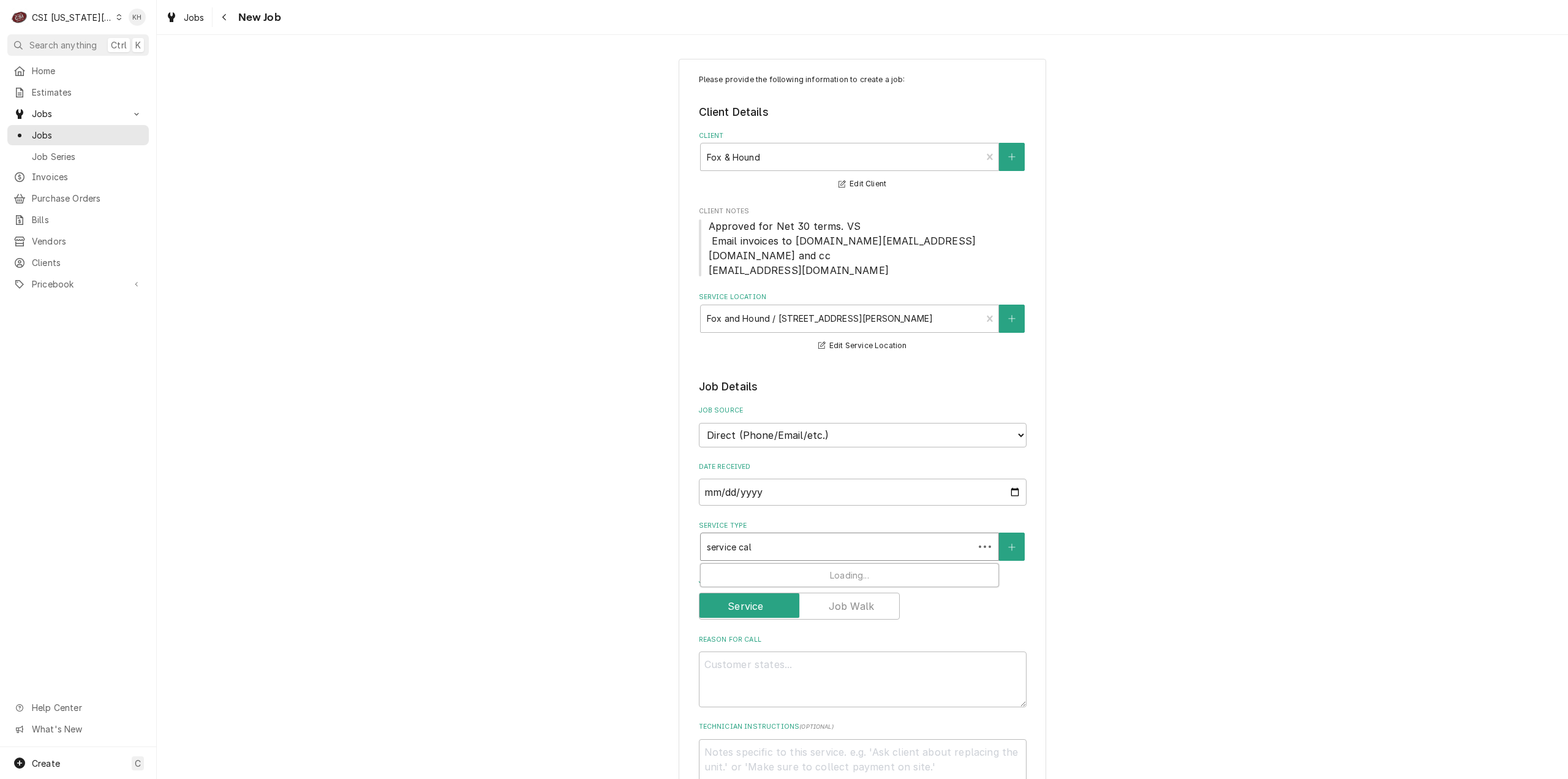
type textarea "x"
type input "service call"
drag, startPoint x: 830, startPoint y: 568, endPoint x: 824, endPoint y: 596, distance: 28.6
click at [829, 569] on div "Job | Service Call ¹ Service Type 🛠️" at bounding box center [850, 579] width 298 height 32
click at [813, 672] on textarea "Reason For Call" at bounding box center [863, 700] width 327 height 56
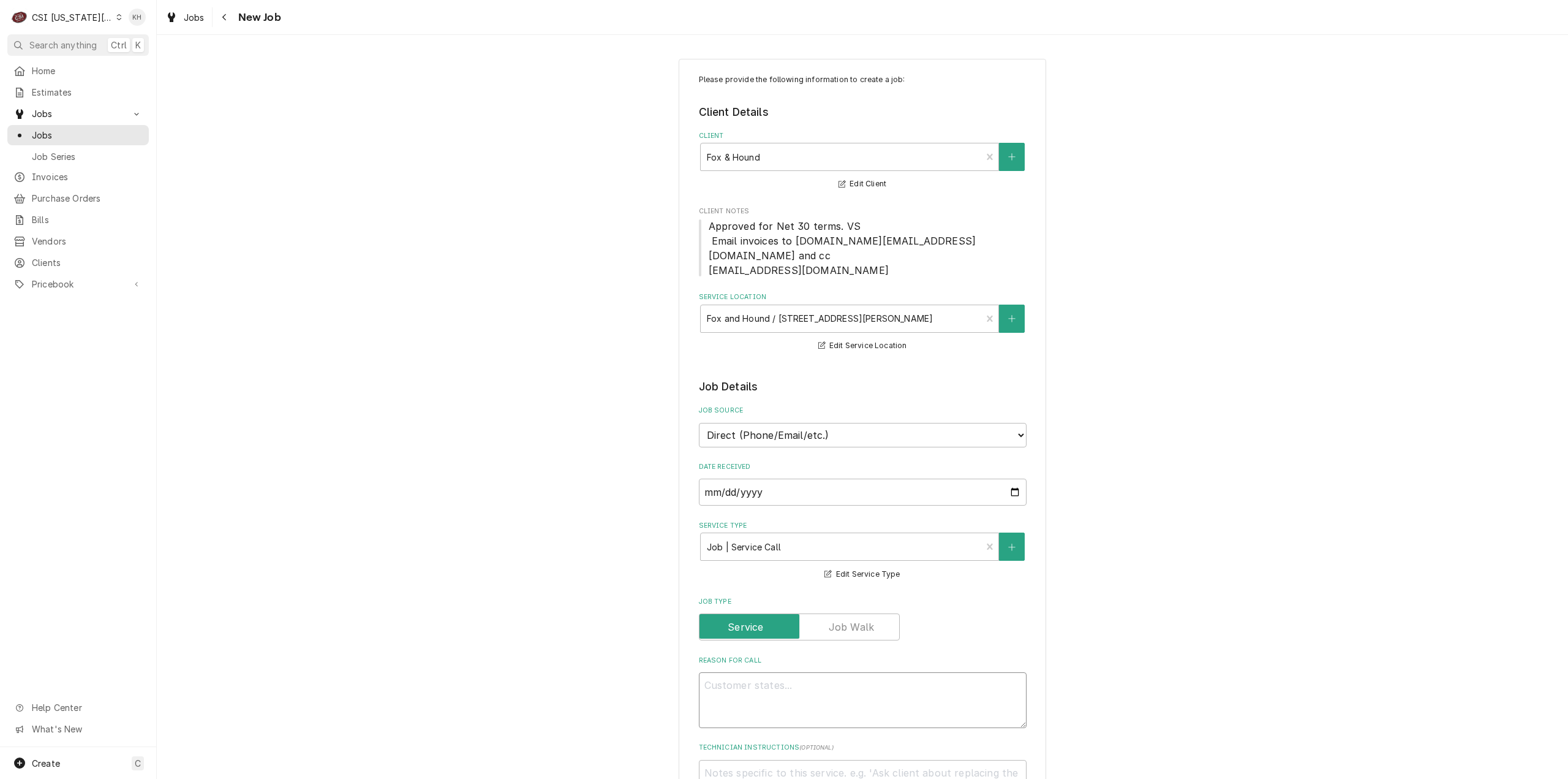
type textarea "x"
type textarea "E"
type textarea "x"
type textarea "Ex"
type textarea "x"
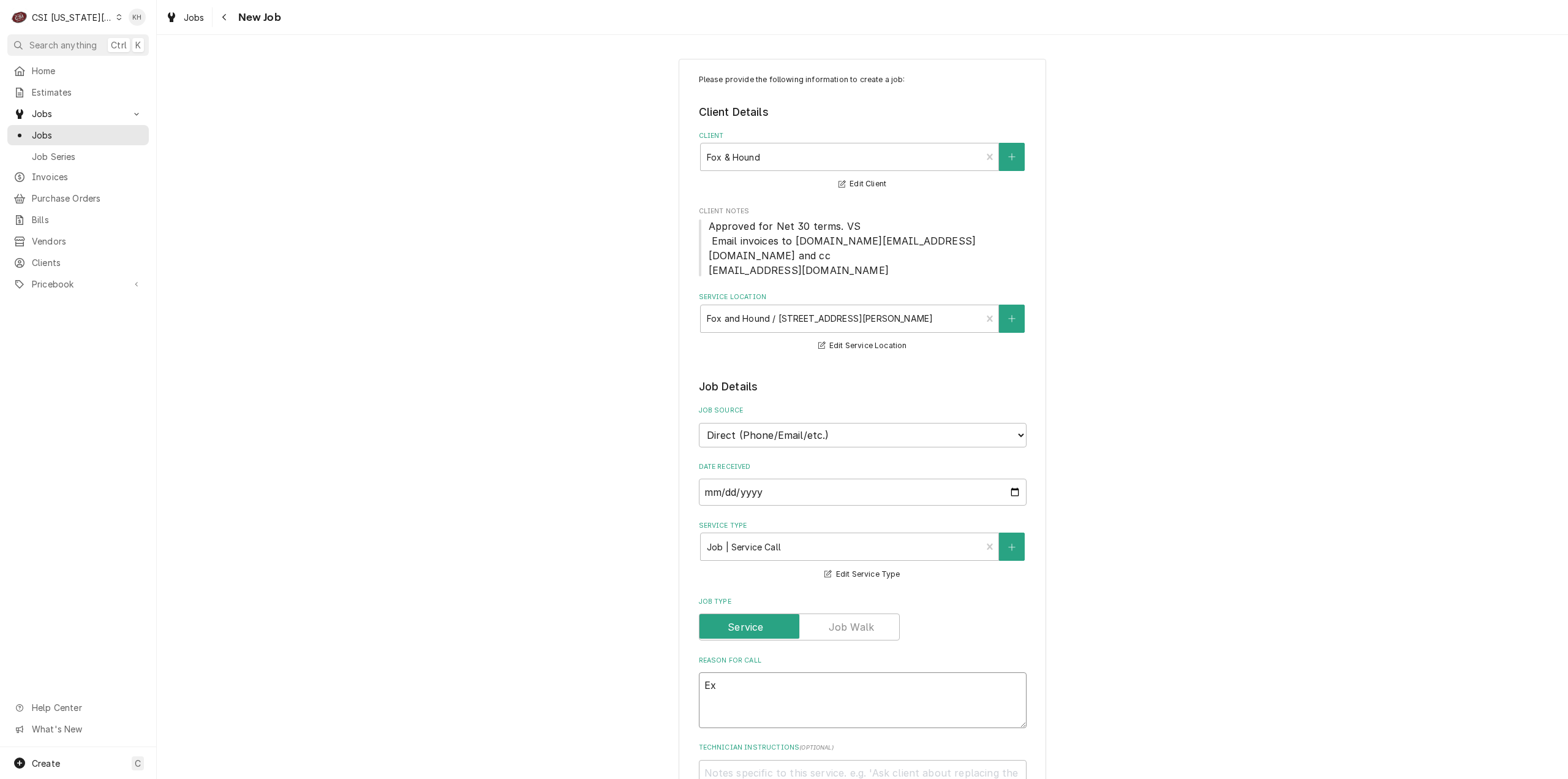
type textarea "Exh"
type textarea "x"
type textarea "Exha"
type textarea "x"
type textarea "Exhaus"
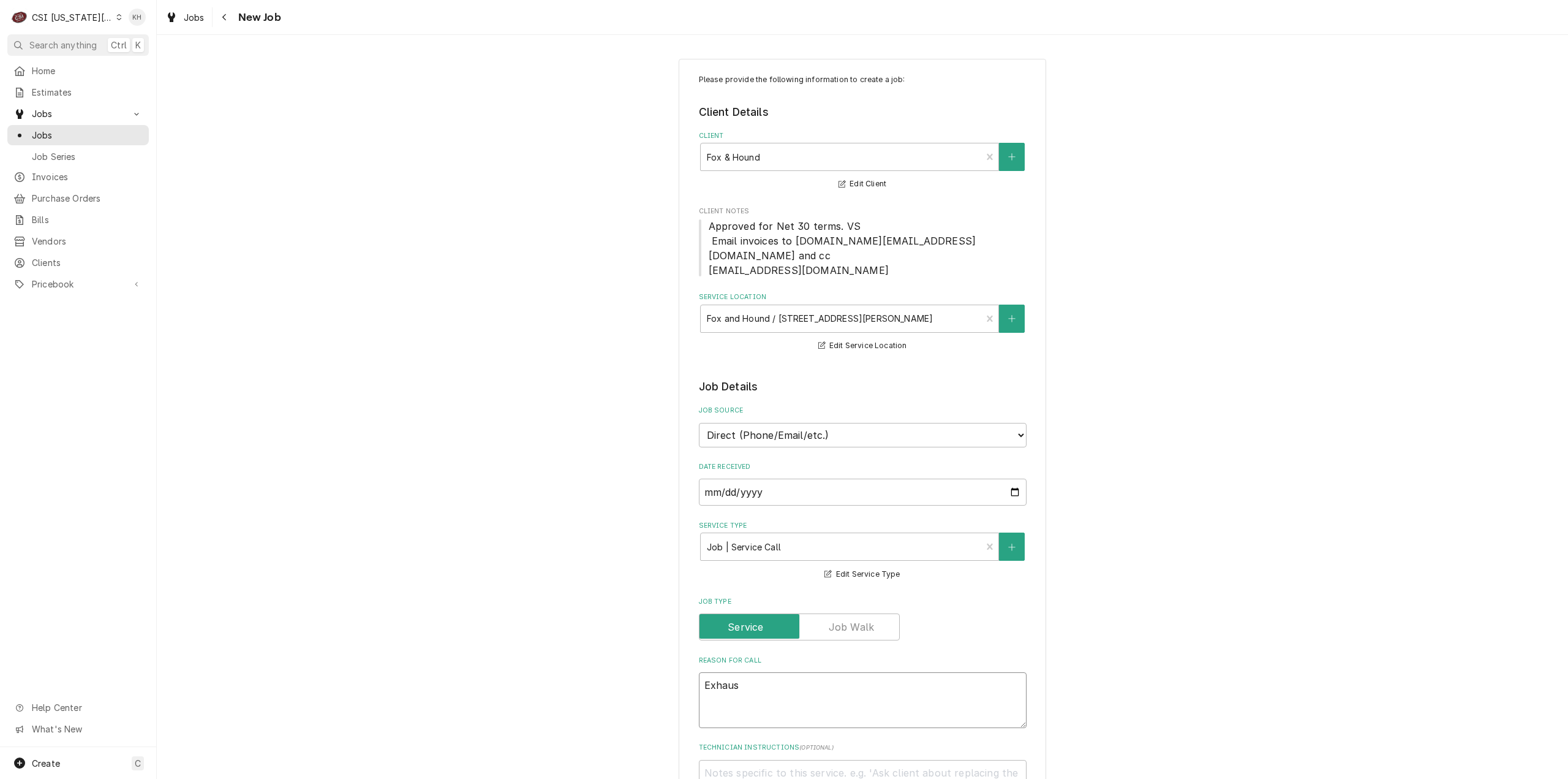
type textarea "x"
type textarea "Exhaust"
type textarea "x"
type textarea "Exhaust"
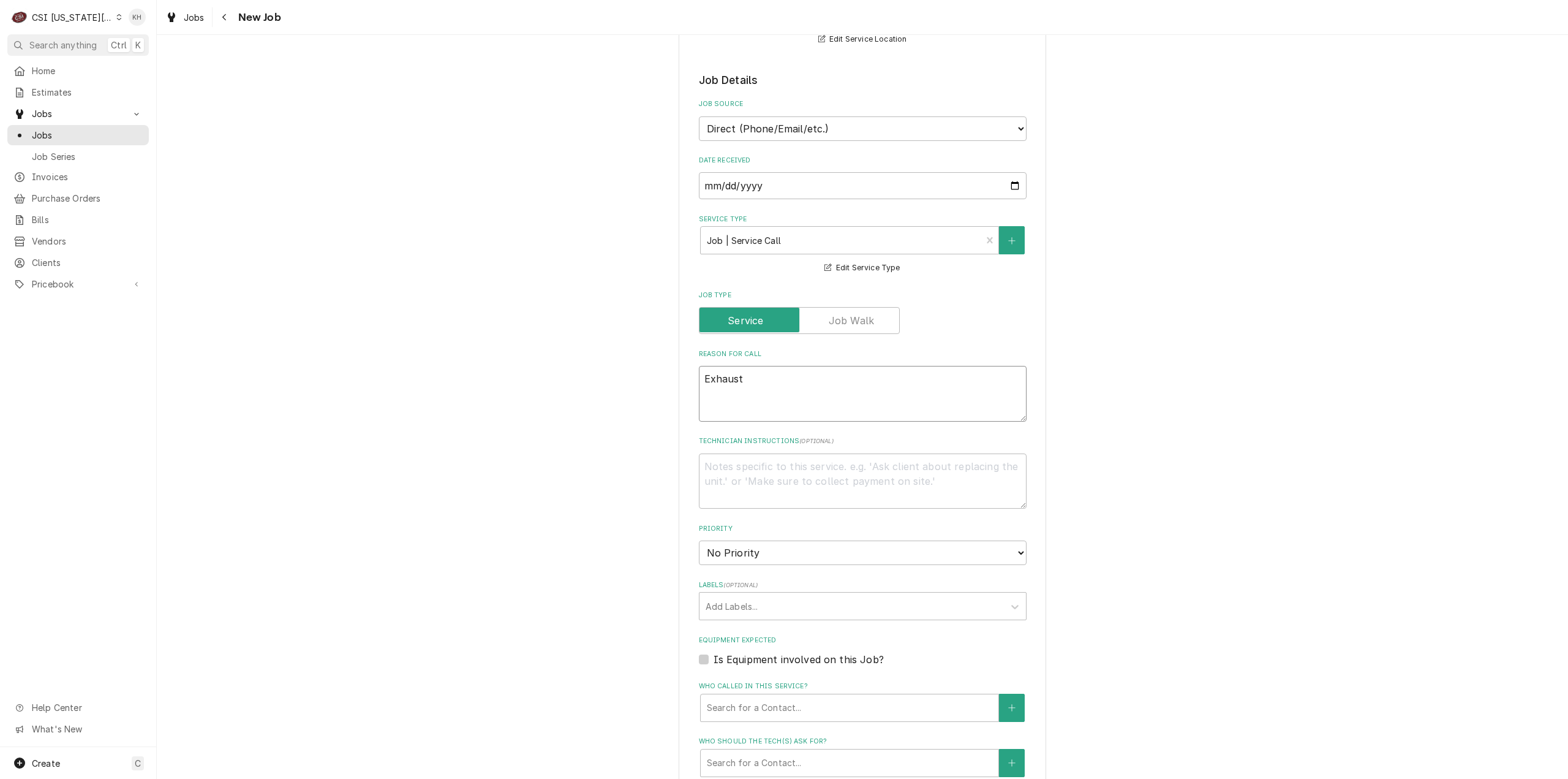
type textarea "x"
type textarea "Exhaust h"
type textarea "x"
type textarea "Exhaust ho"
type textarea "x"
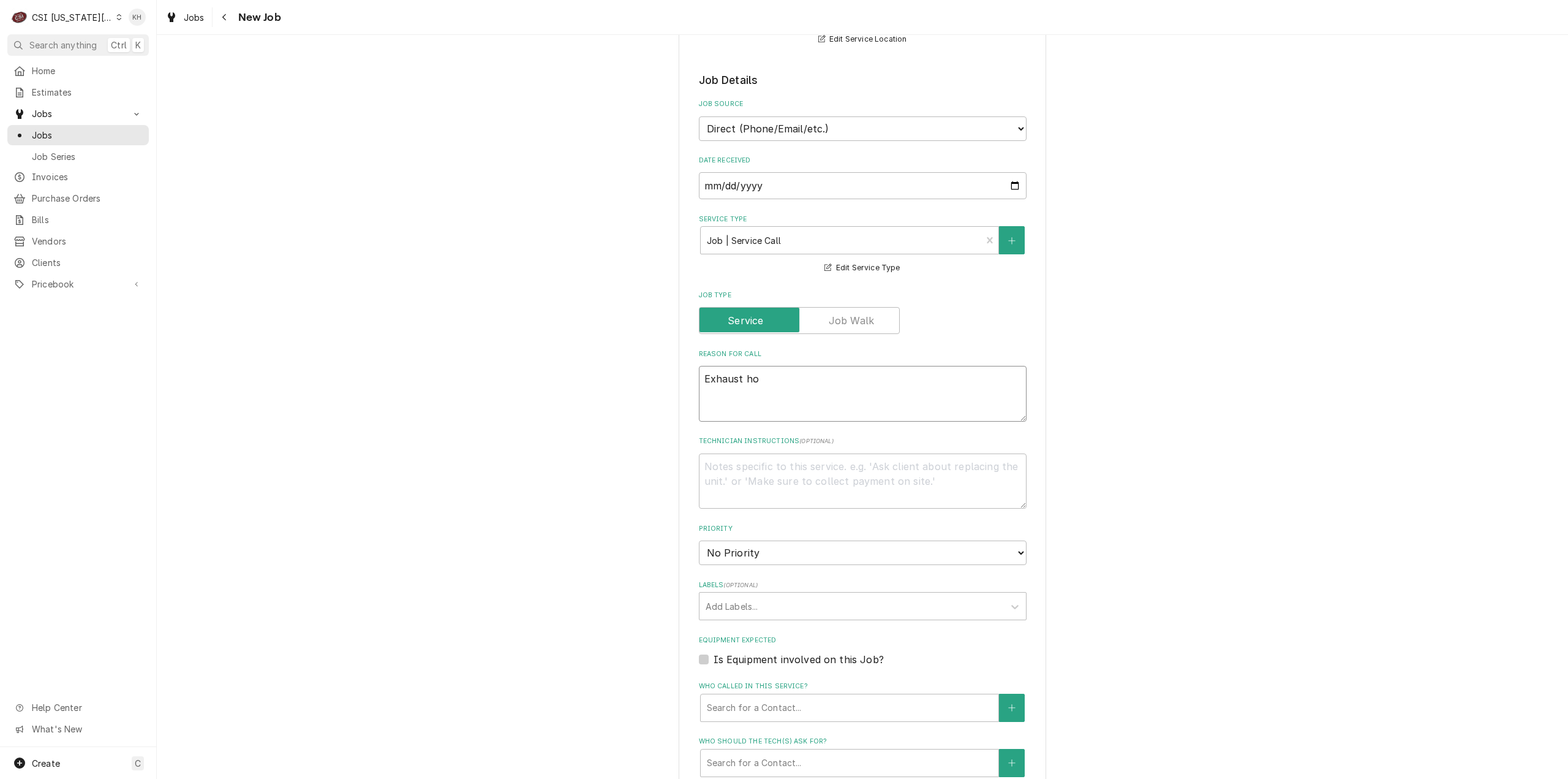
type textarea "Exhaust hoo"
type textarea "x"
type textarea "Exhaust hood"
type textarea "x"
type textarea "Exhaust hoods"
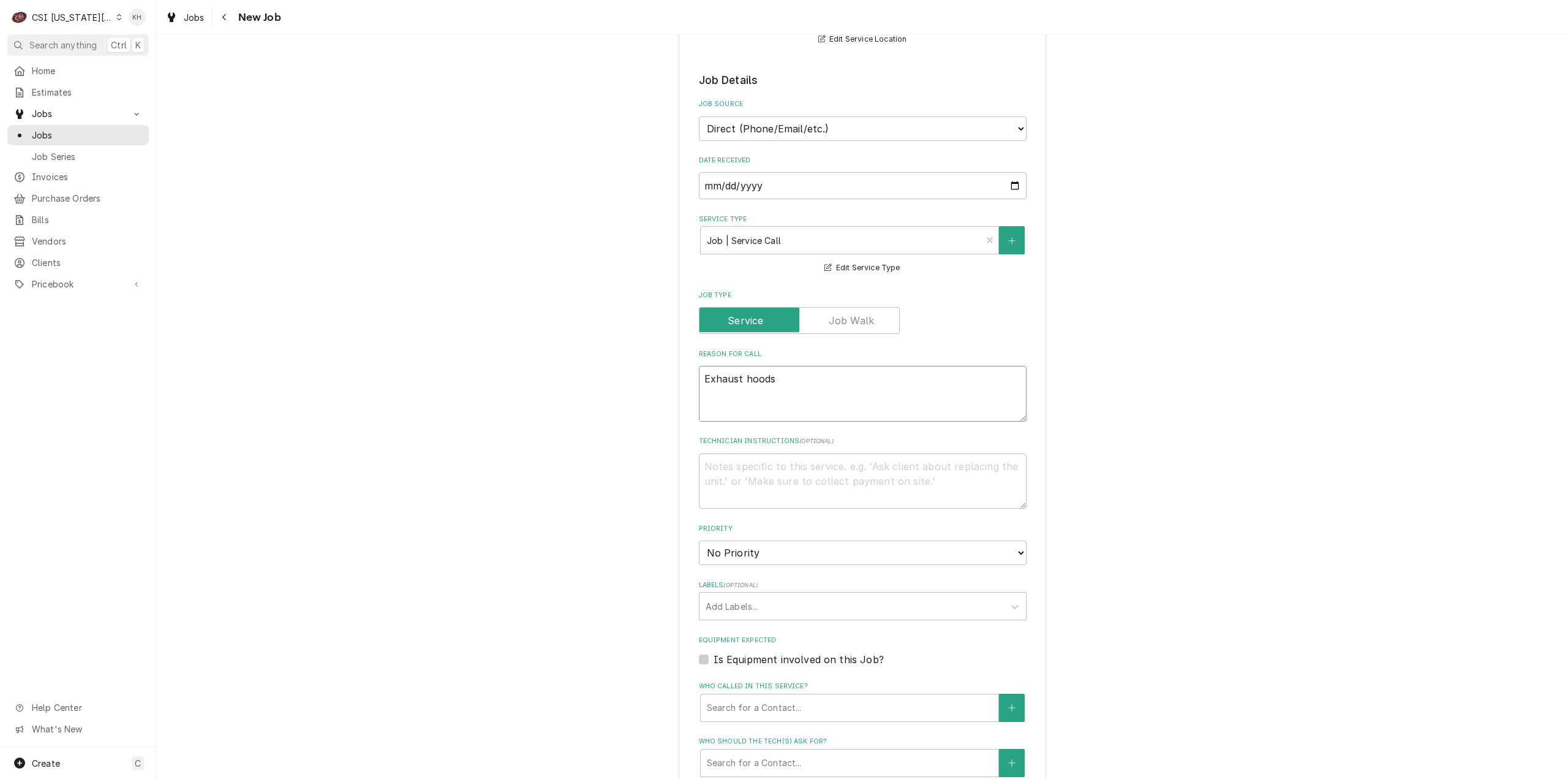
type textarea "x"
type textarea "Exhaust hoods n"
type textarea "x"
type textarea "Exhaust hoods no"
type textarea "x"
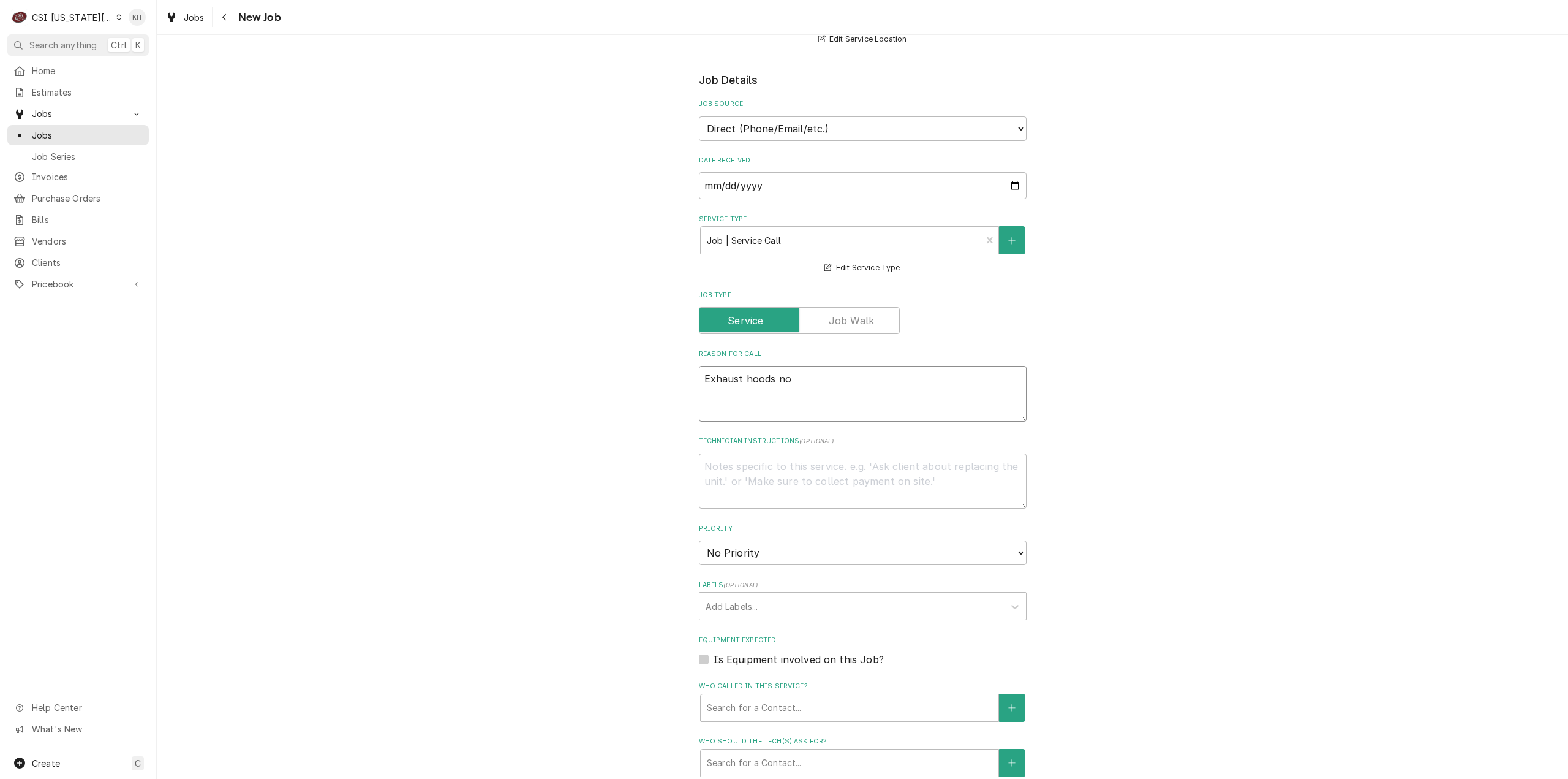
type textarea "Exhaust hoods not"
type textarea "x"
type textarea "Exhaust hoods not"
type textarea "x"
type textarea "Exhaust hoods not w"
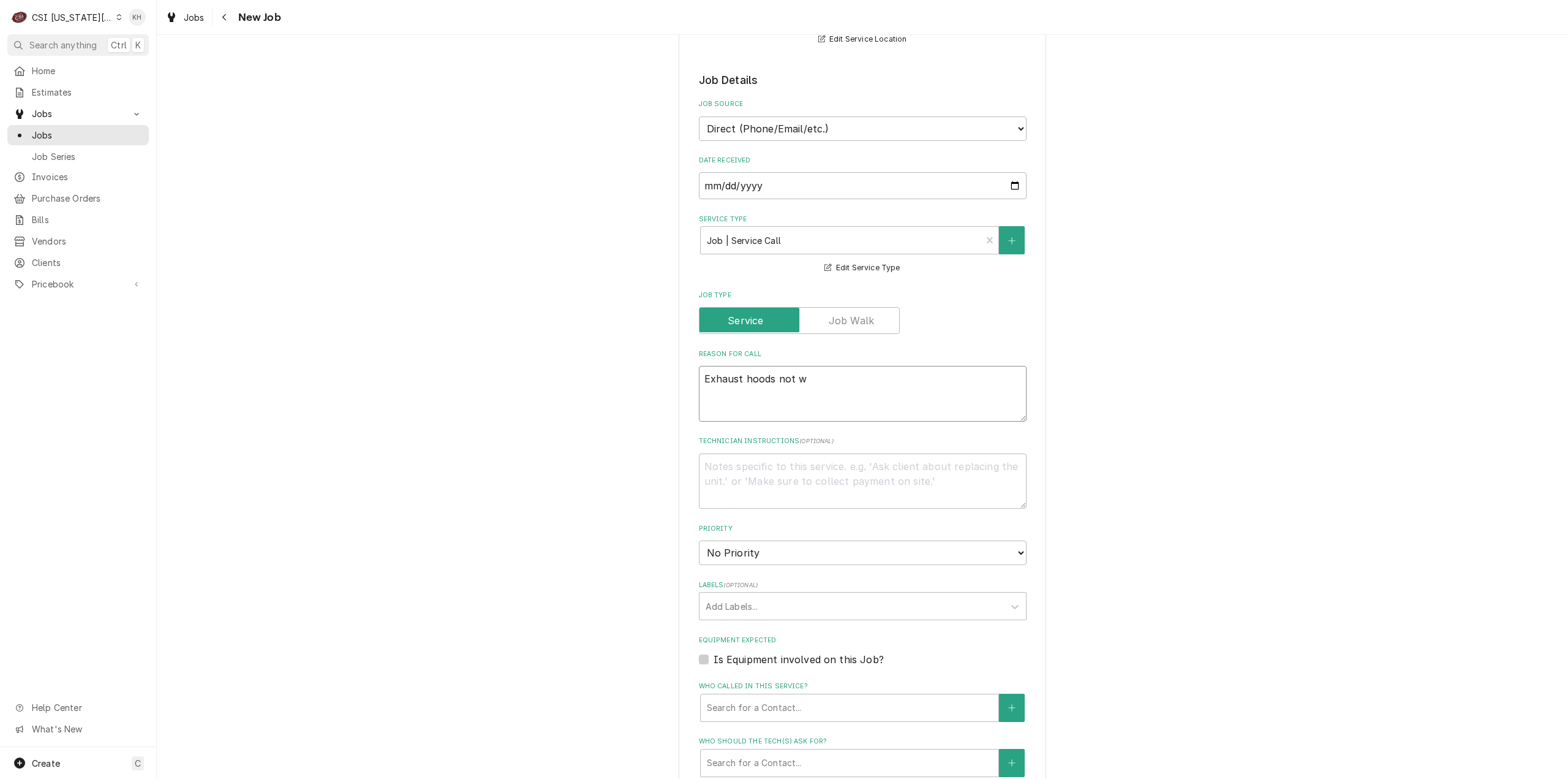
type textarea "x"
type textarea "Exhaust hoods not wo"
type textarea "x"
type textarea "Exhaust hoods not wor"
type textarea "x"
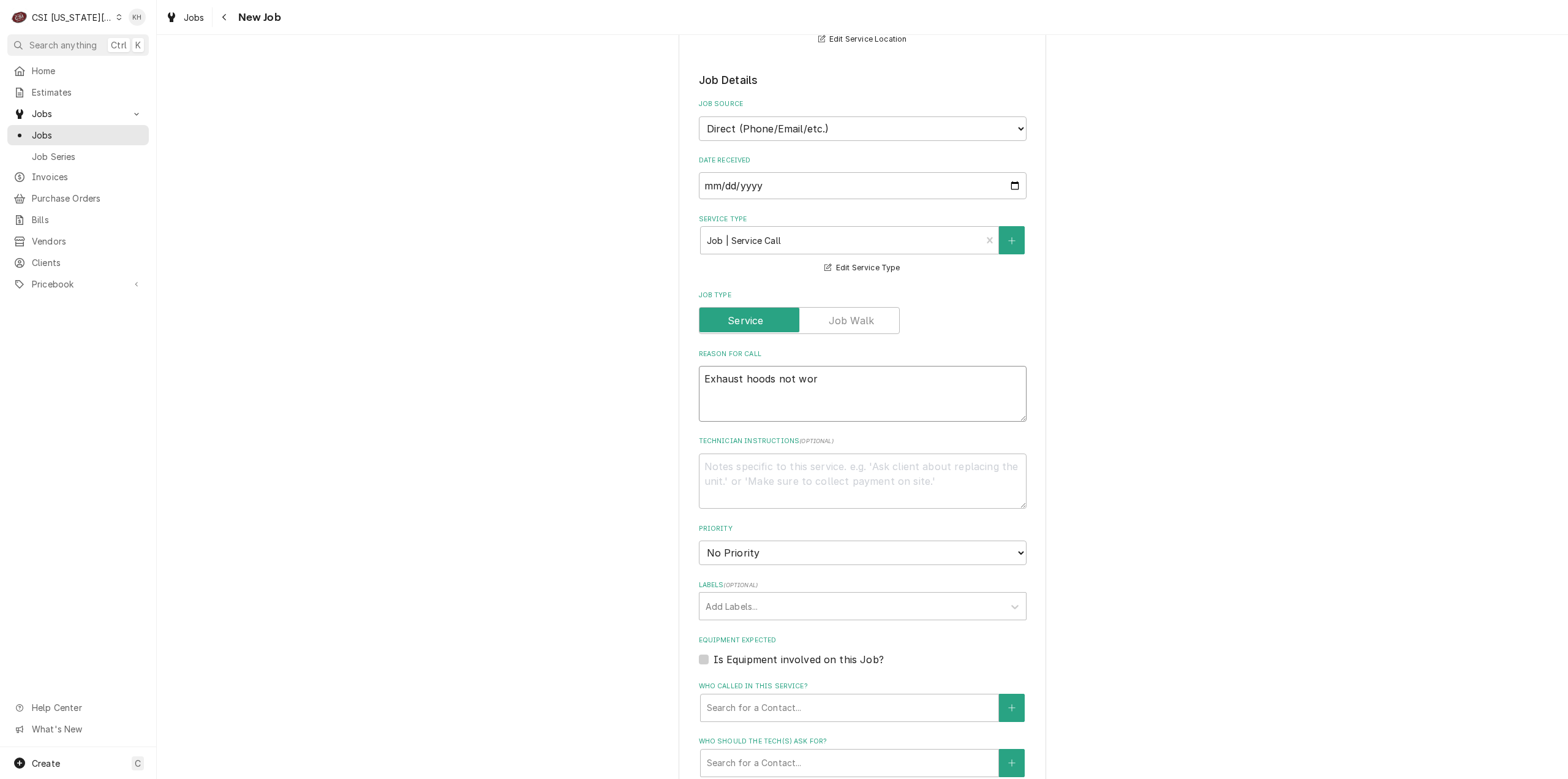
type textarea "Exhaust hoods not work"
type textarea "x"
type textarea "Exhaust hoods not worki"
type textarea "x"
type textarea "Exhaust hoods not workin"
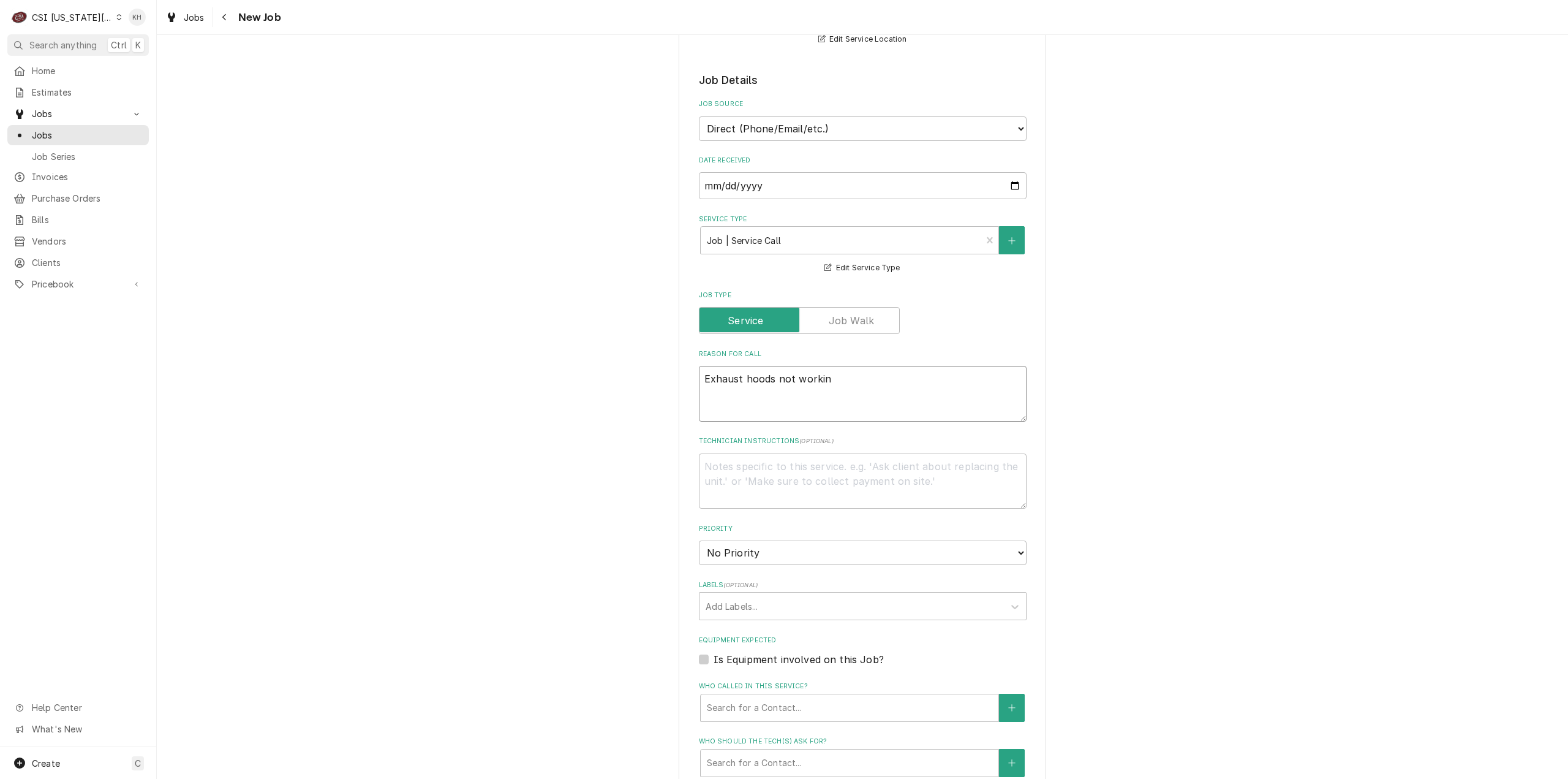
type textarea "x"
type textarea "Exhaust hoods not working"
type textarea "x"
type textarea "Exhaust hoods not working"
type textarea "x"
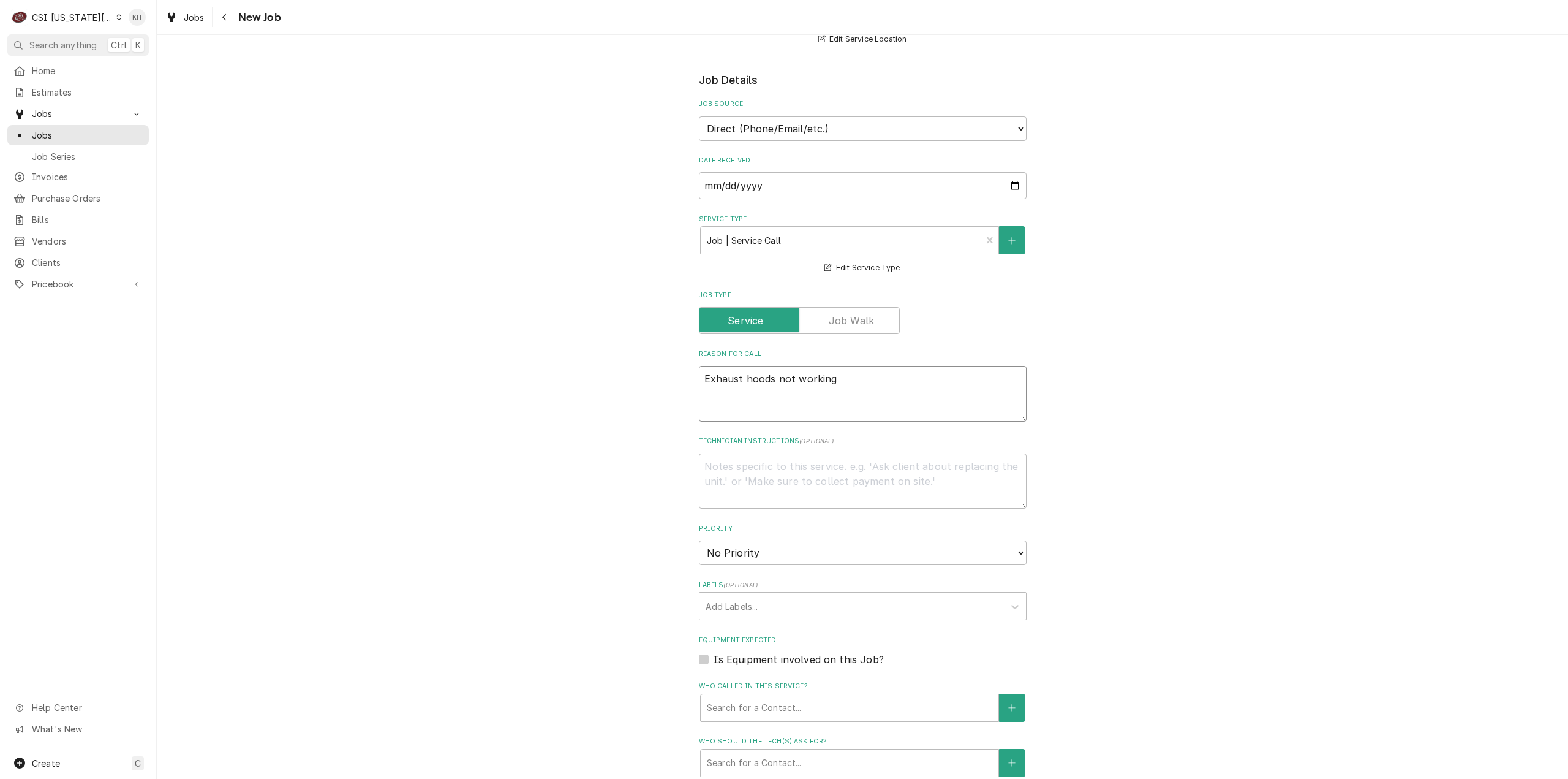
type textarea "Exhaust hoods not working p"
type textarea "x"
type textarea "Exhaust hoods not working po"
type textarea "x"
type textarea "Exhaust hoods not working por"
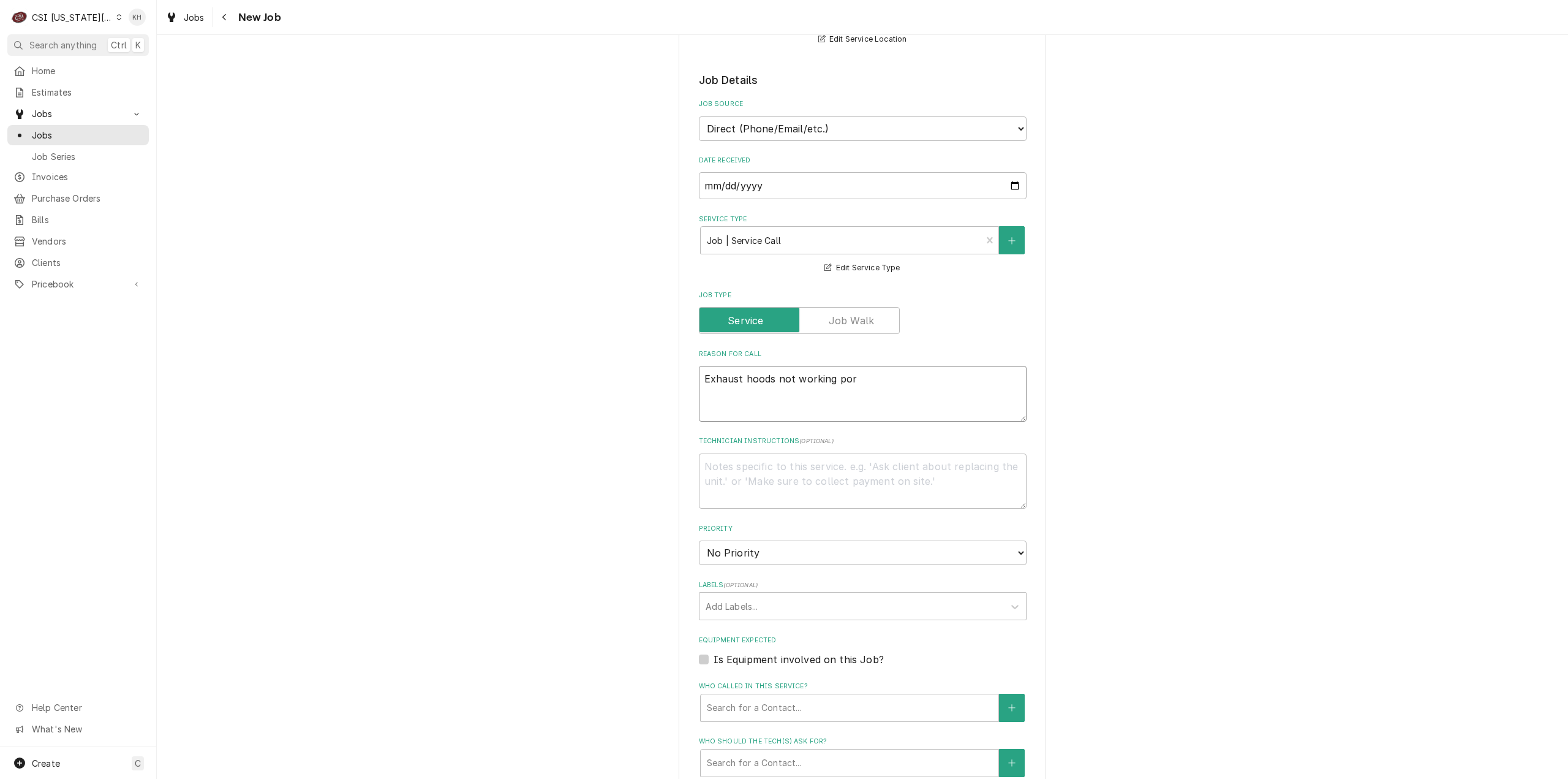
type textarea "x"
type textarea "Exhaust hoods not working porp"
type textarea "x"
type textarea "Exhaust hoods not working por"
type textarea "x"
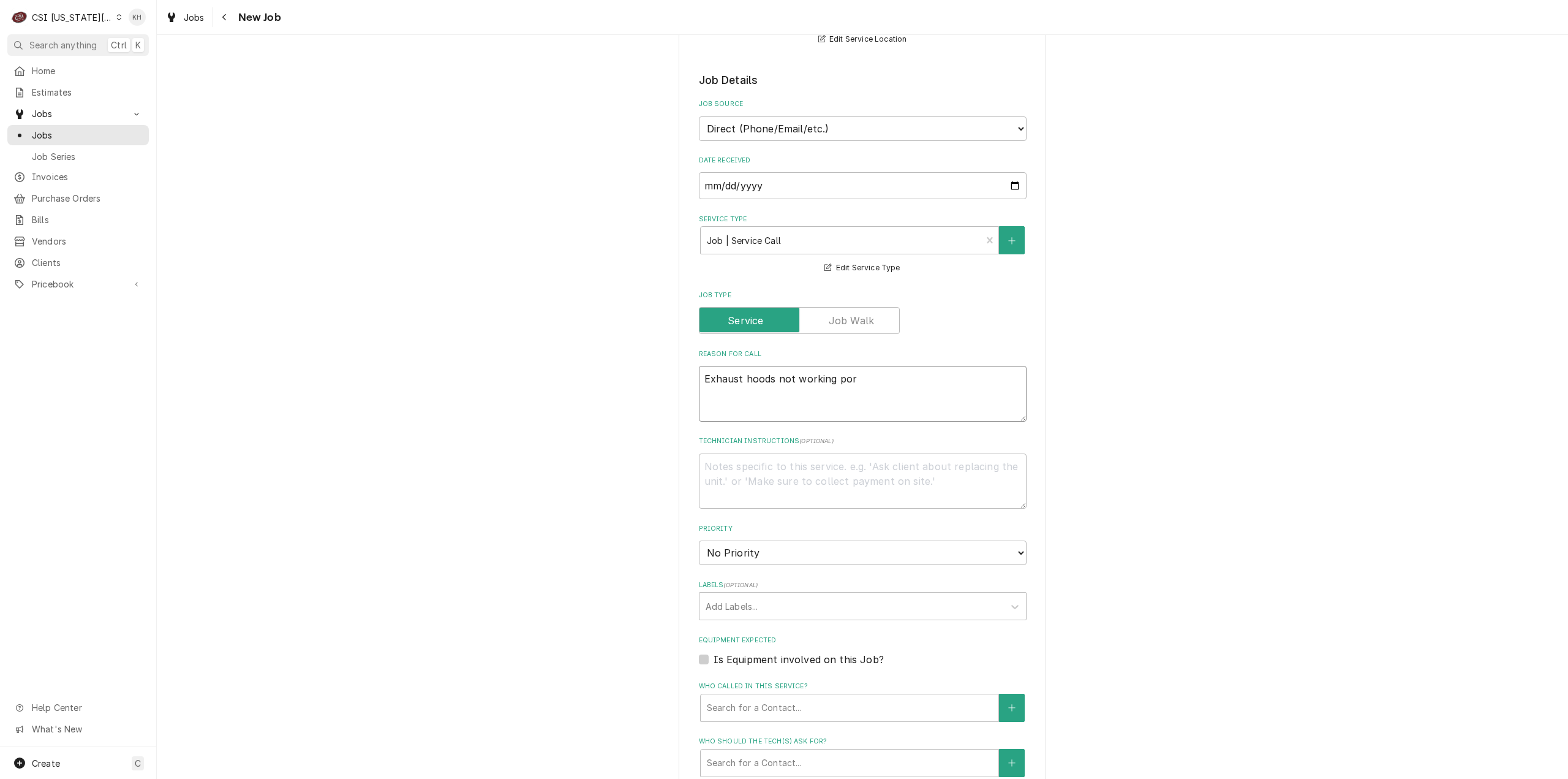
type textarea "Exhaust hoods not working po"
type textarea "x"
type textarea "Exhaust hoods not working p"
type textarea "x"
type textarea "Exhaust hoods not working"
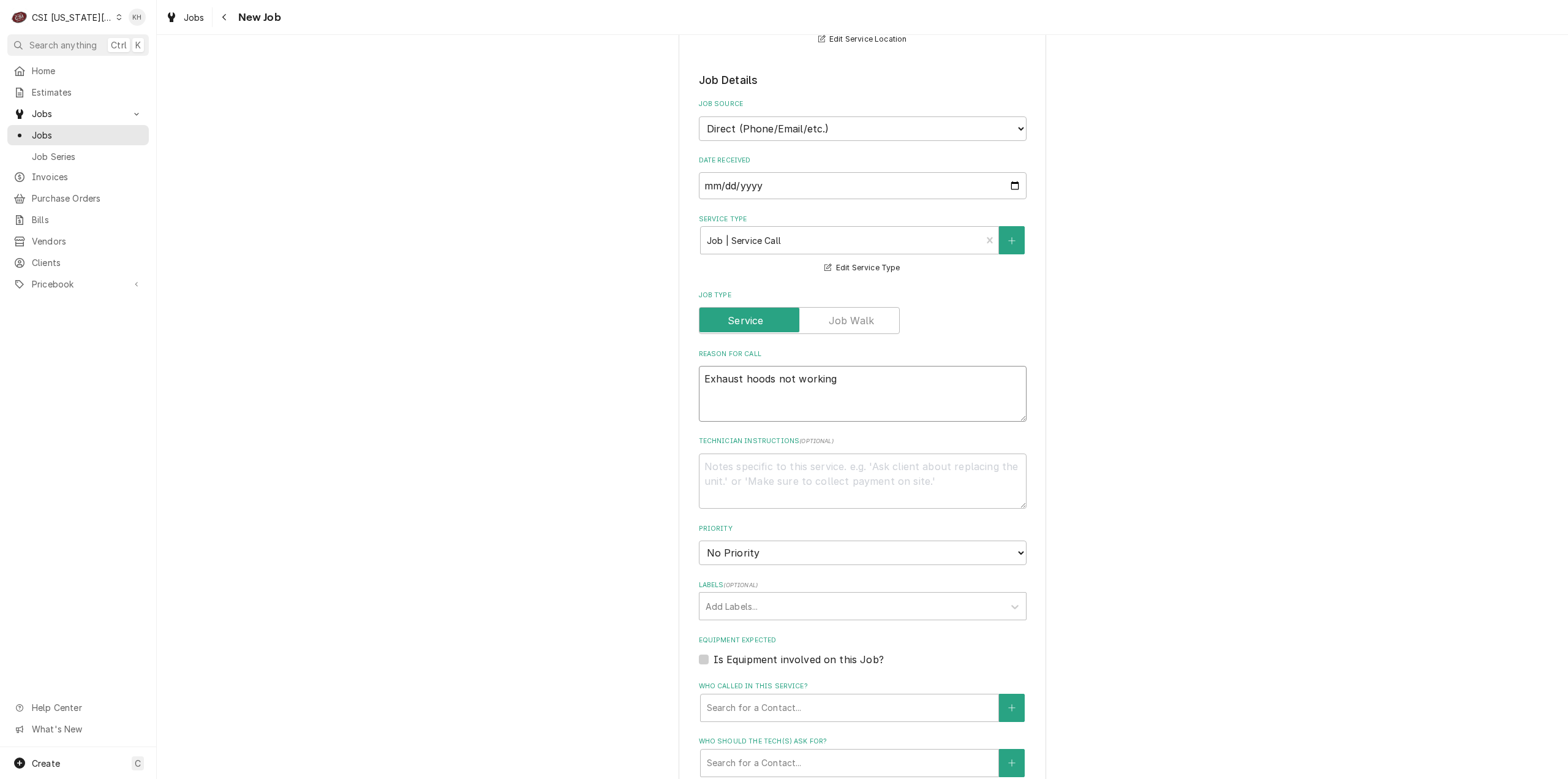
type textarea "x"
type textarea "Exhaust hoods not working p"
type textarea "x"
type textarea "Exhaust hoods not working pr"
type textarea "x"
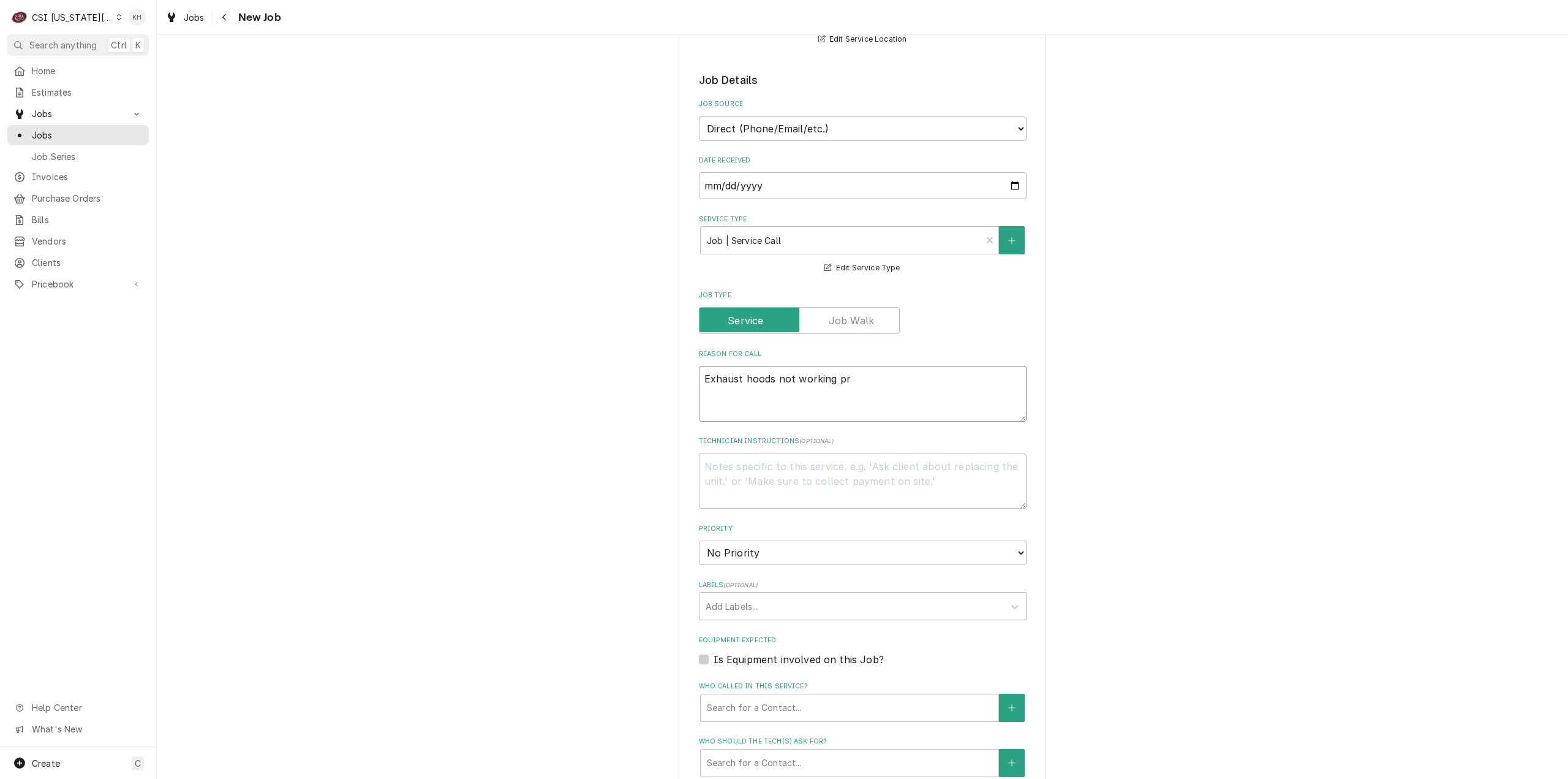
type textarea "Exhaust hoods not working pro"
type textarea "x"
type textarea "Exhaust hoods not working prop"
type textarea "x"
type textarea "Exhaust hoods not working prope"
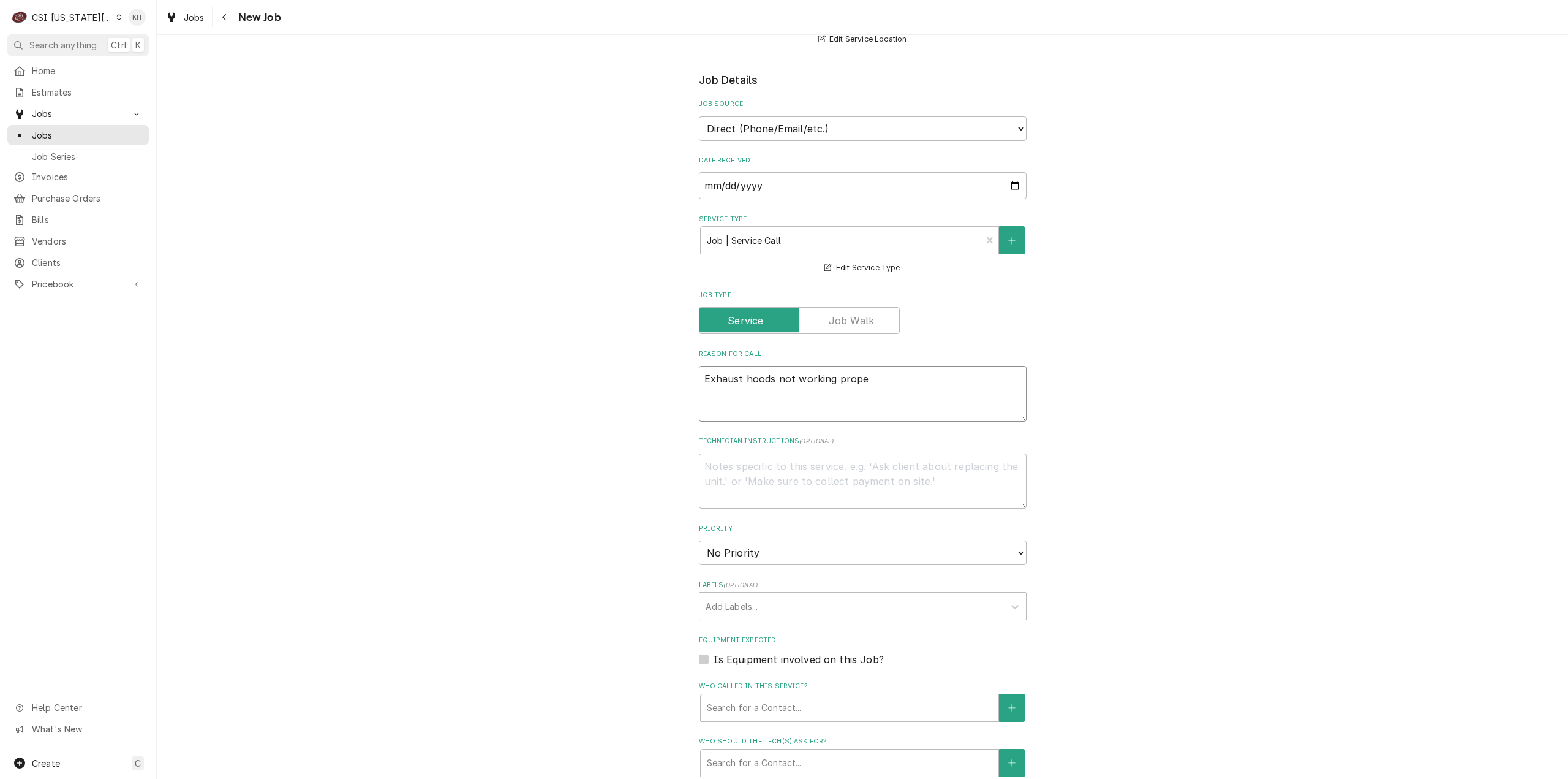
type textarea "x"
type textarea "Exhaust hoods not working proper"
type textarea "x"
type textarea "Exhaust hoods not working properl"
type textarea "x"
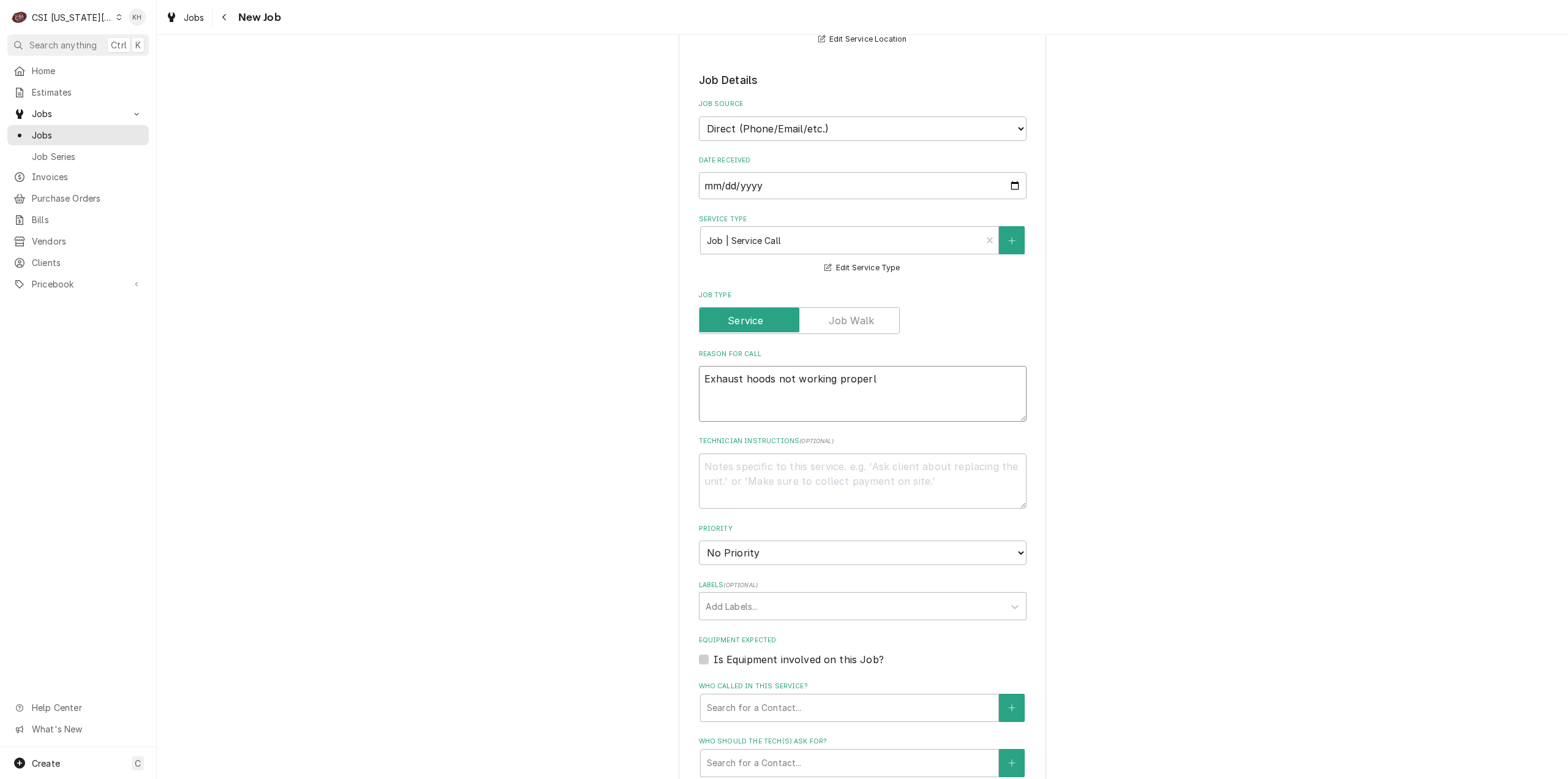
type textarea "Exhaust hoods not working properly"
type textarea "x"
type textarea "Exhaust hoods not working properly"
type textarea "x"
type textarea "Exhaust hoods not working properly -"
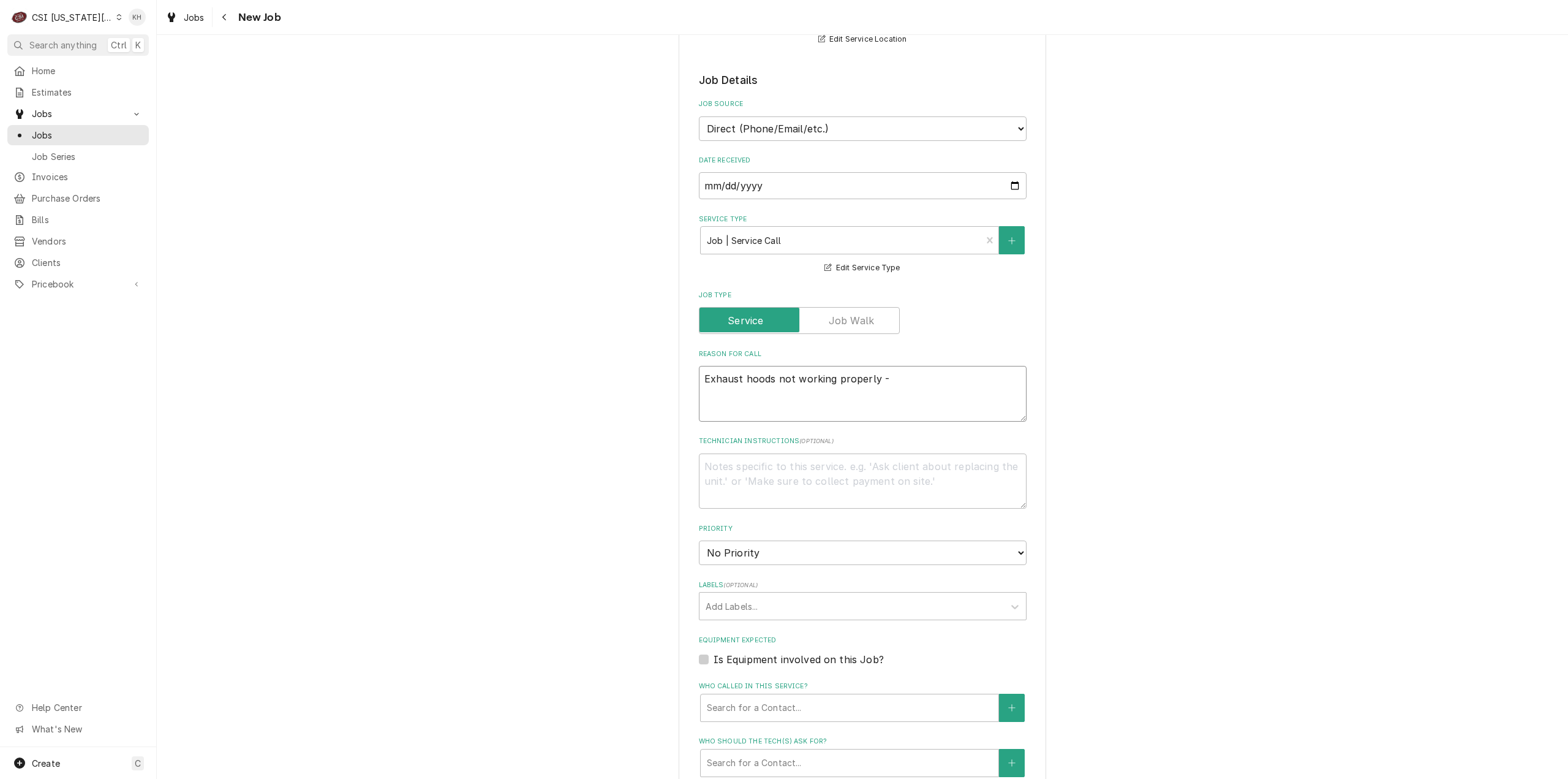
type textarea "x"
type textarea "Exhaust hoods not working properly - o"
type textarea "x"
type textarea "Exhaust hoods not working properly - on"
type textarea "x"
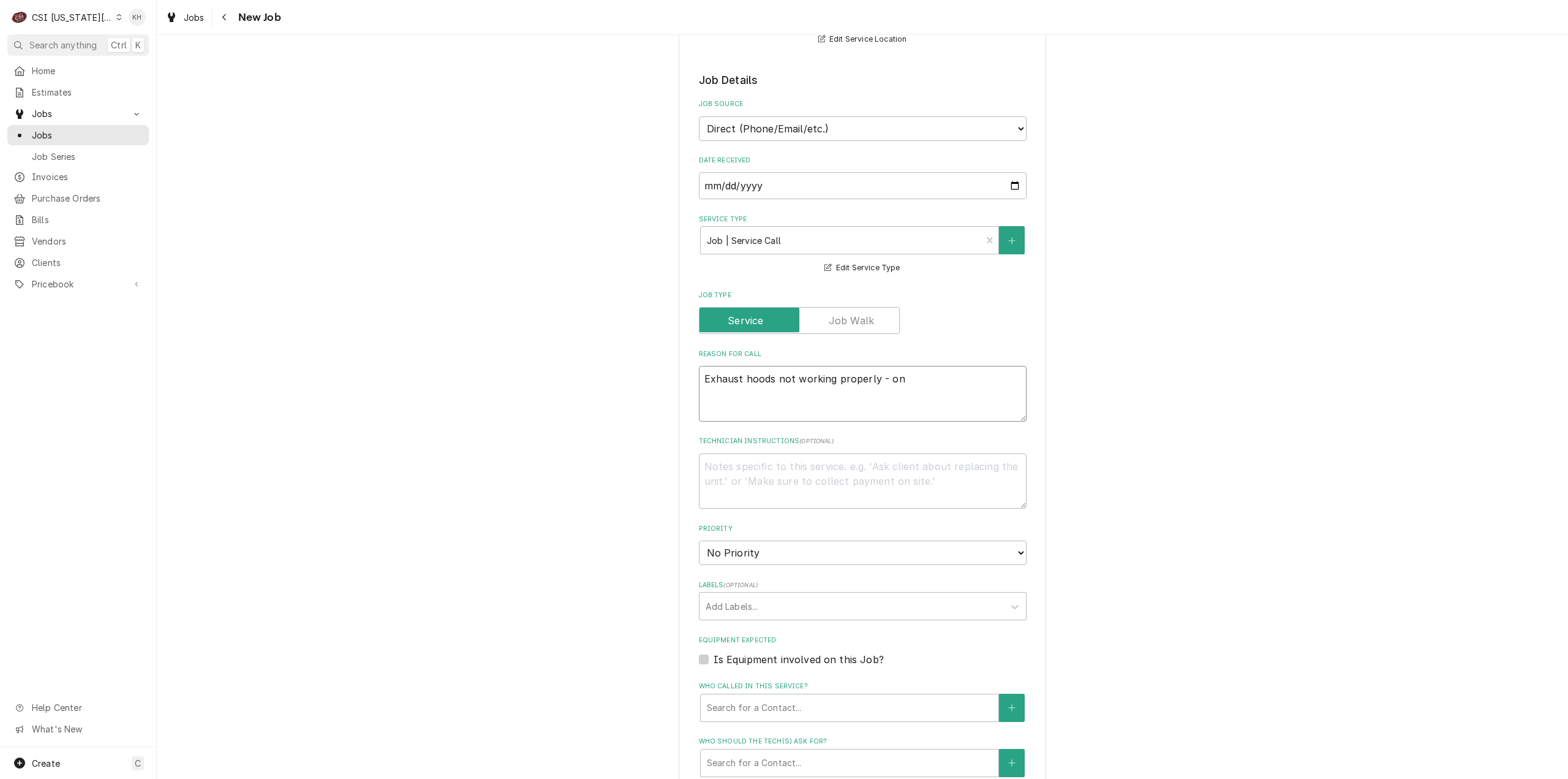
type textarea "Exhaust hoods not working properly - one"
type textarea "x"
type textarea "Exhaust hoods not working properly - one"
type textarea "x"
type textarea "Exhaust hoods not working properly - one o"
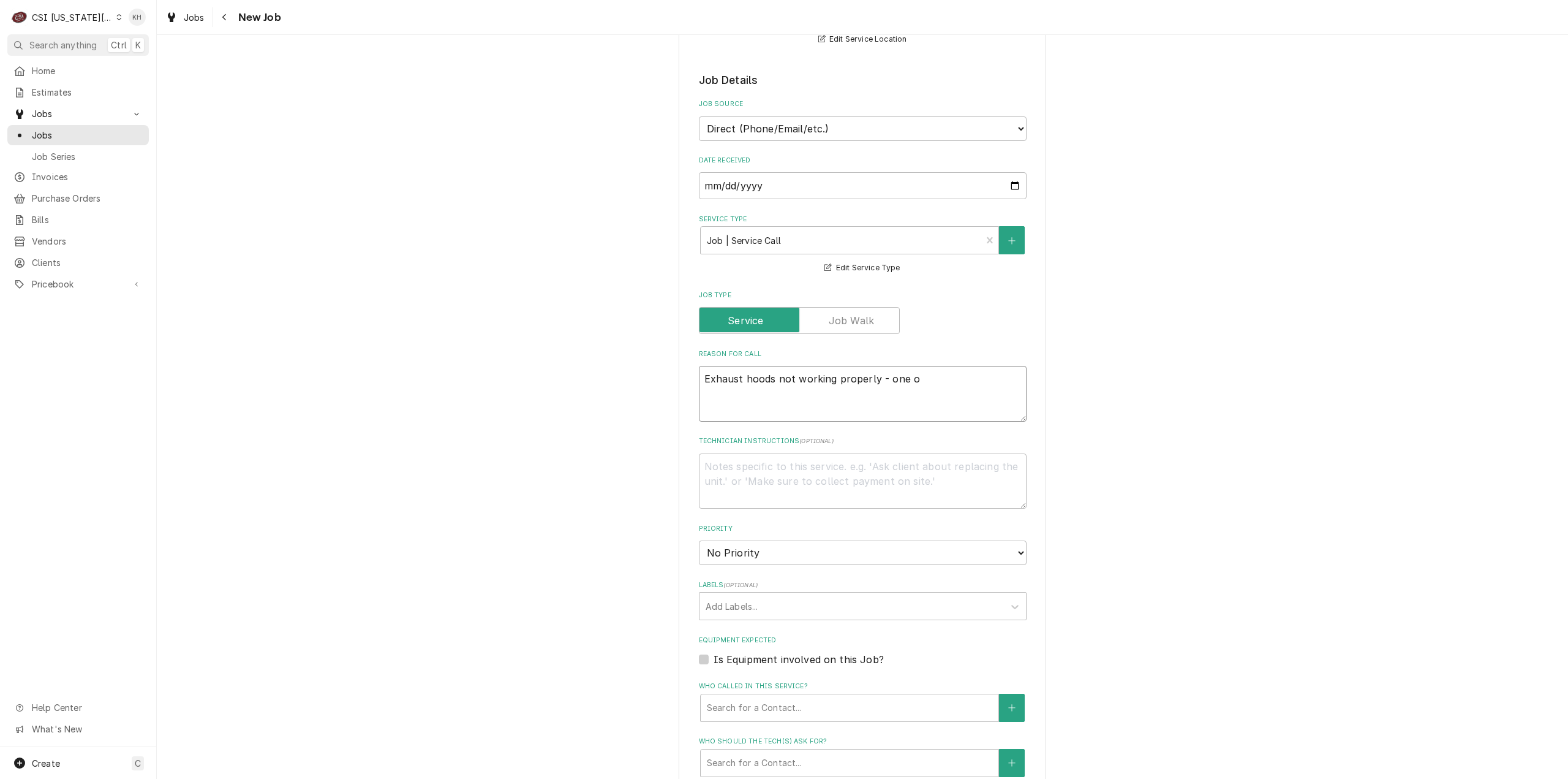
type textarea "x"
type textarea "Exhaust hoods not working properly - one of"
type textarea "x"
type textarea "Exhaust hoods not working properly - one of"
type textarea "x"
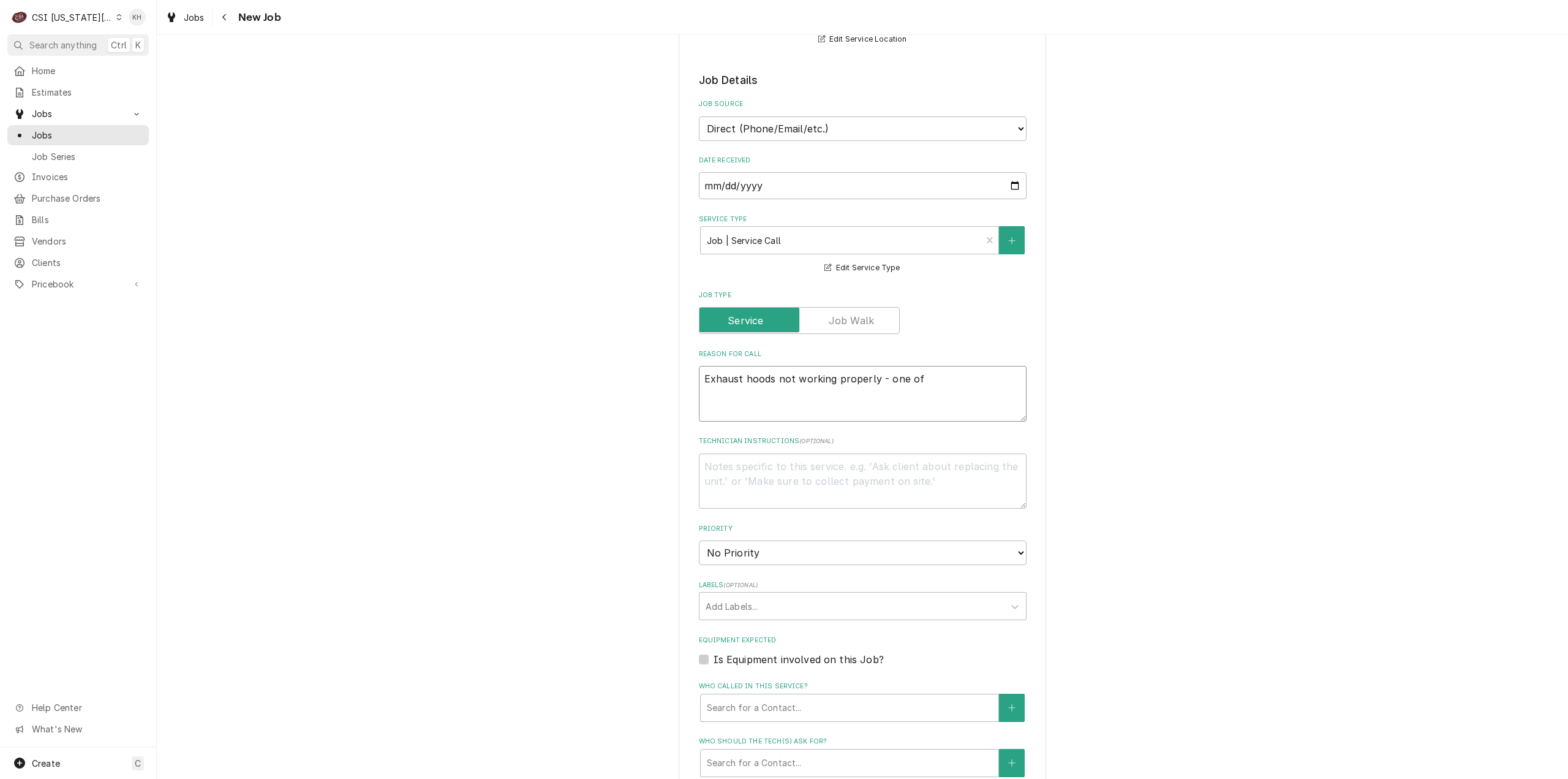
type textarea "Exhaust hoods not working properly - one of t"
type textarea "x"
type textarea "Exhaust hoods not working properly - one of th"
type textarea "x"
type textarea "Exhaust hoods not working properly - one of the"
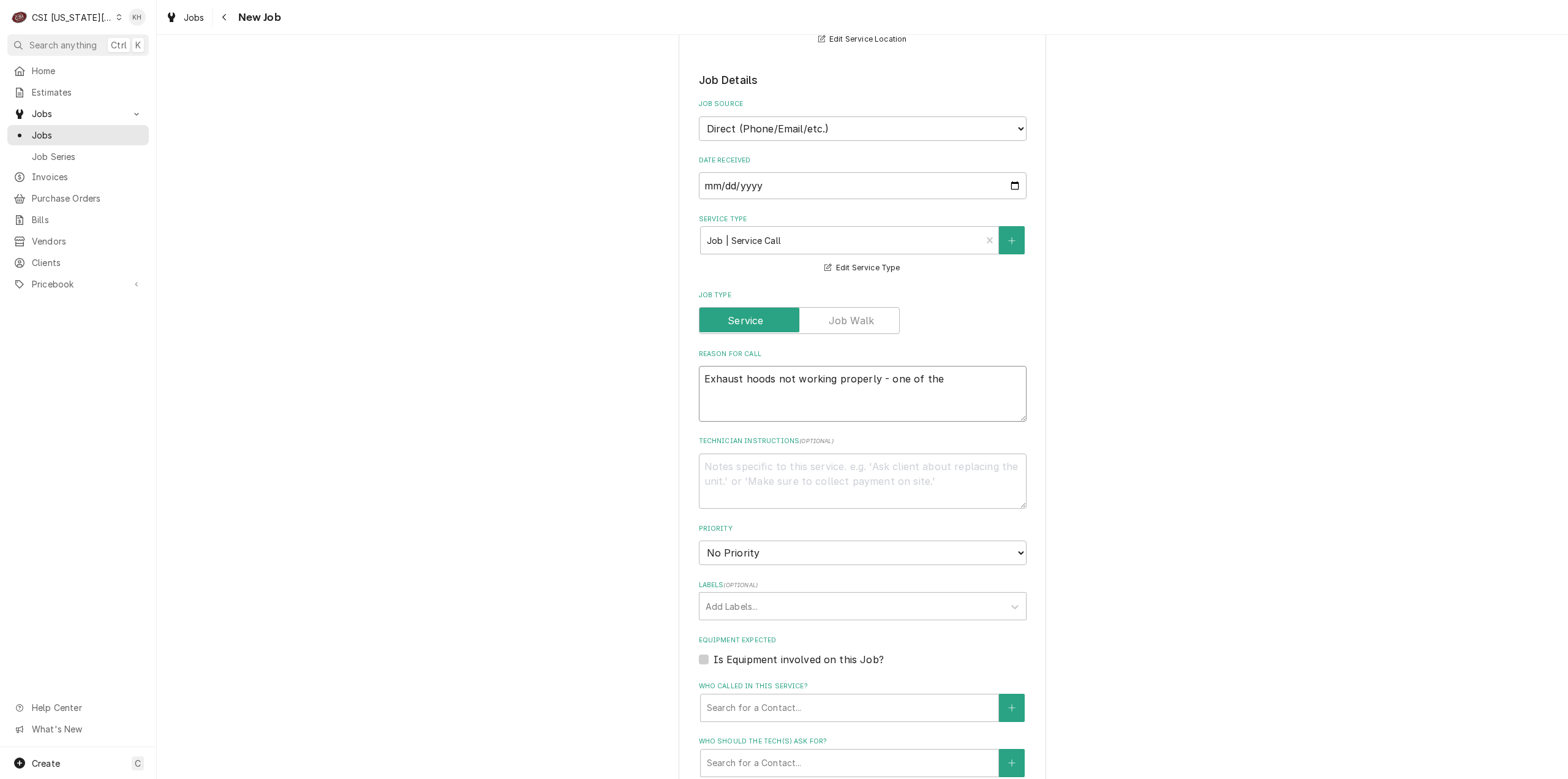
type textarea "x"
type textarea "Exhaust hoods not working properly - one of the"
type textarea "x"
type textarea "Exhaust hoods not working properly - one of the h"
type textarea "x"
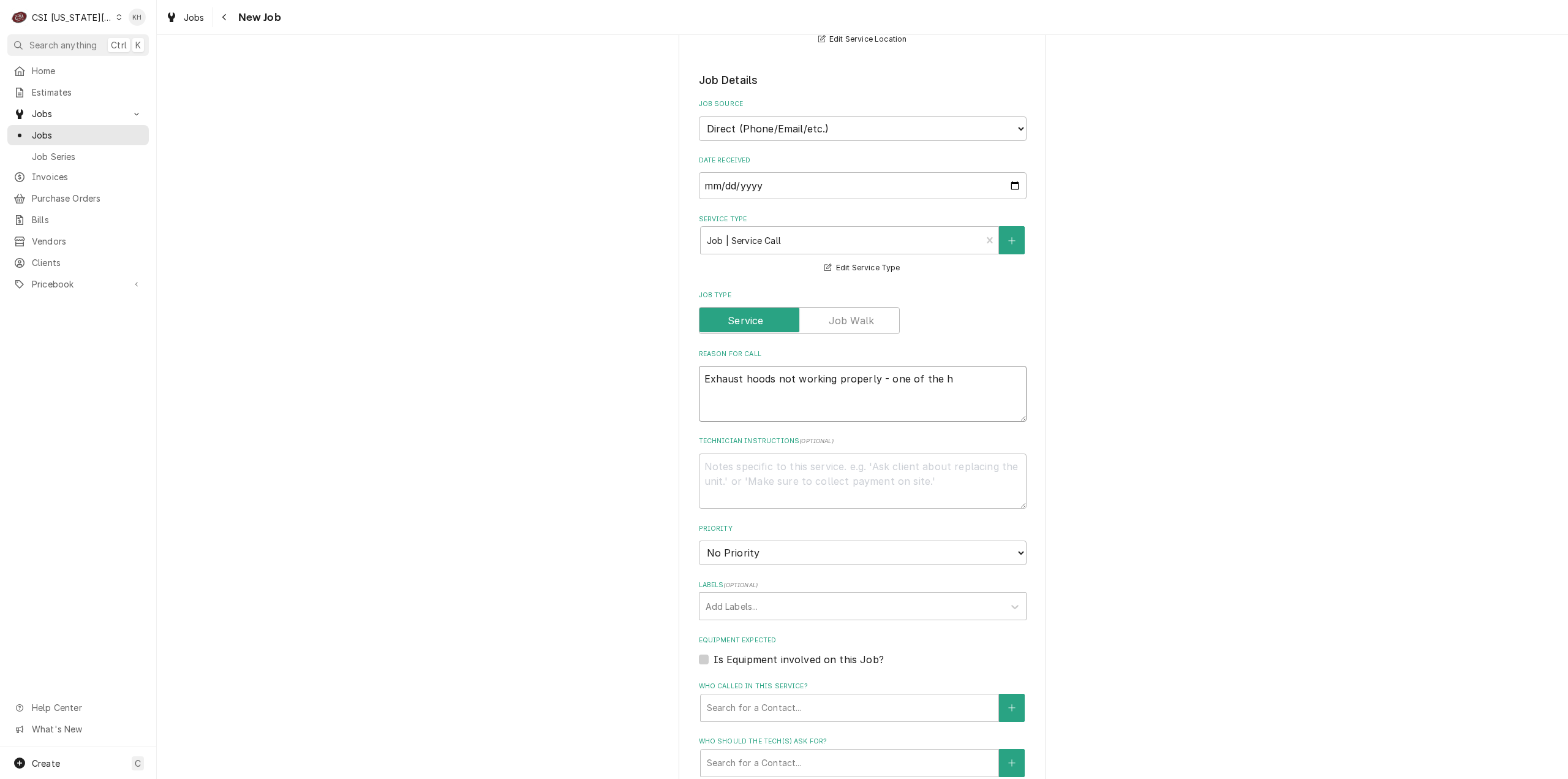
type textarea "Exhaust hoods not working properly - one of the ho"
type textarea "x"
type textarea "Exhaust hoods not working properly - one of the hoo"
type textarea "x"
type textarea "Exhaust hoods not working properly - one of the hood"
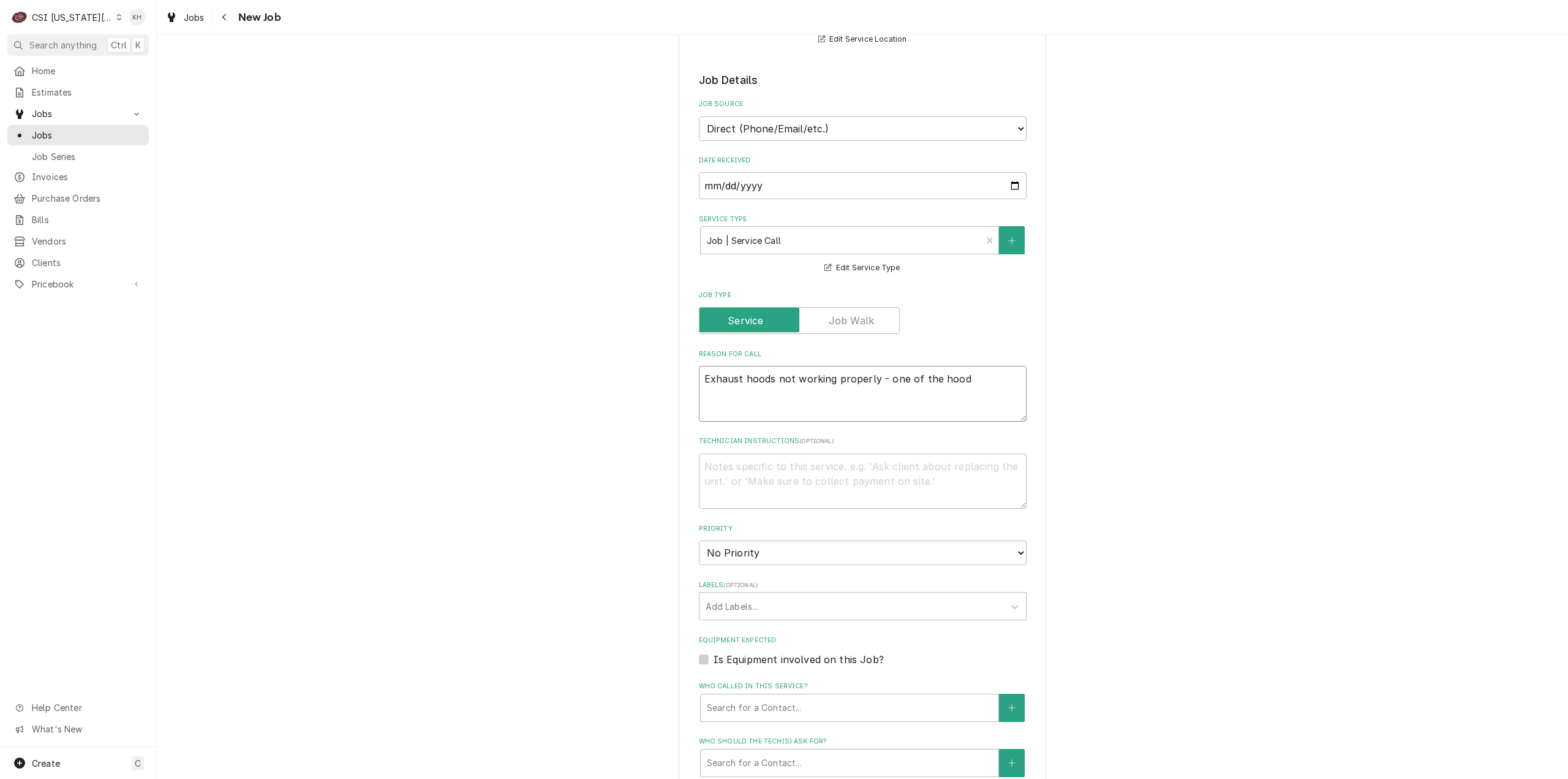
type textarea "x"
type textarea "Exhaust hoods not working properly - one of the hoods"
type textarea "x"
type textarea "Exhaust hoods not working properly - one of the hoods i"
type textarea "x"
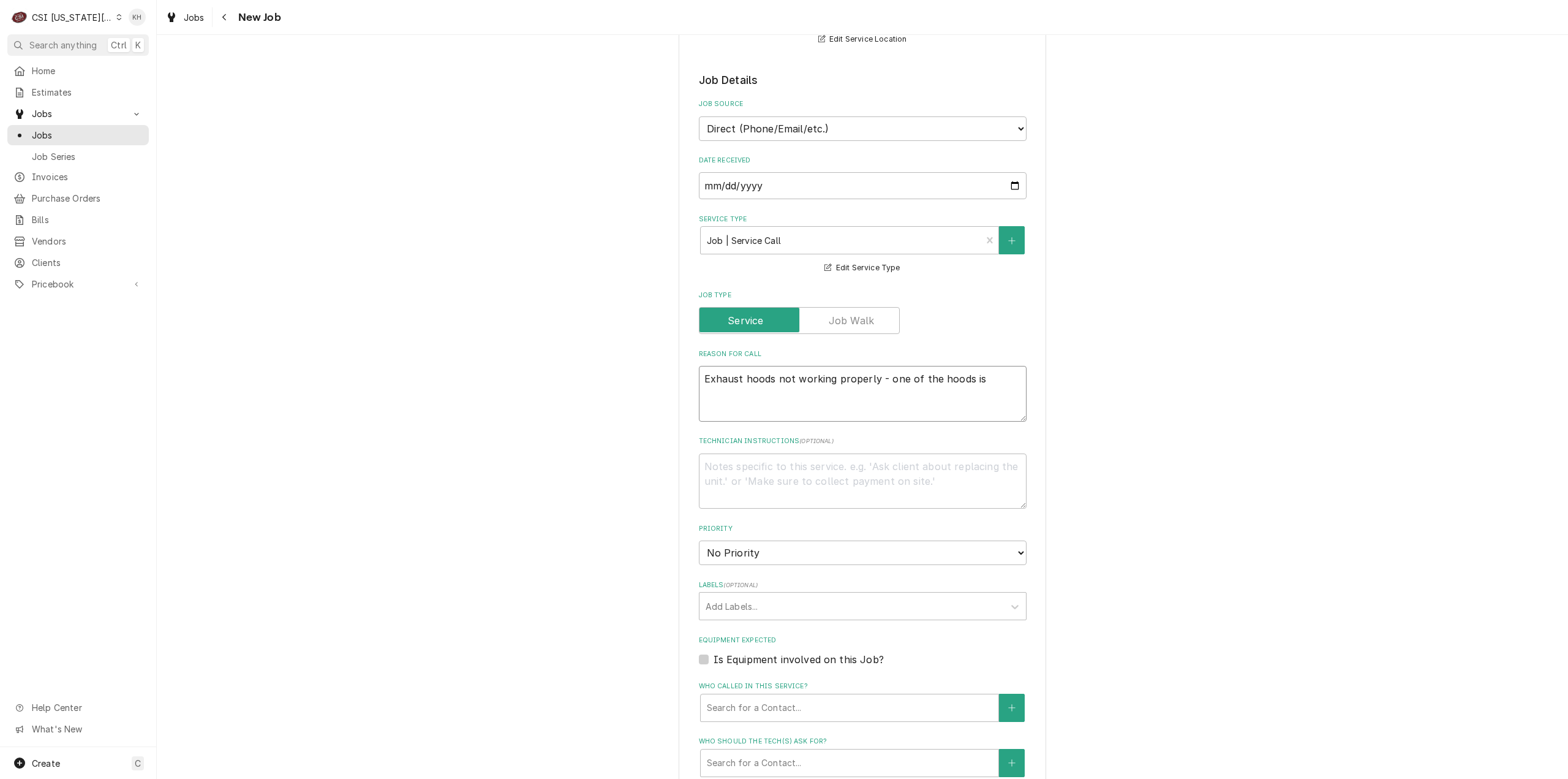
type textarea "Exhaust hoods not working properly - one of the hoods is"
type textarea "x"
type textarea "Exhaust hoods not working properly - one of the hoods is n"
type textarea "x"
type textarea "Exhaust hoods not working properly - one of the hoods is not"
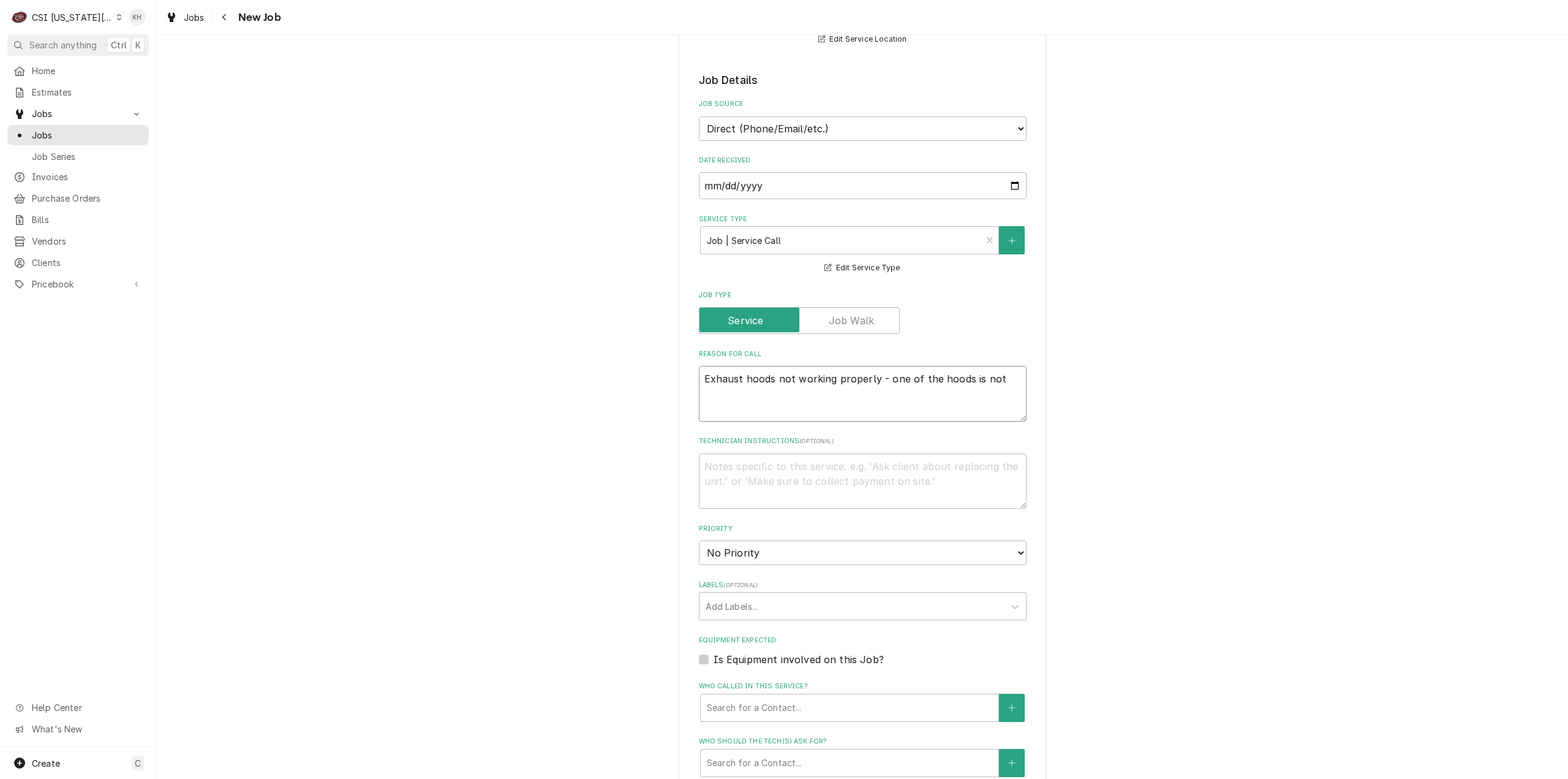
type textarea "x"
type textarea "Exhaust hoods not working properly - one of the hoods is not"
type textarea "x"
type textarea "Exhaust hoods not working properly - one of the hoods is not w"
type textarea "x"
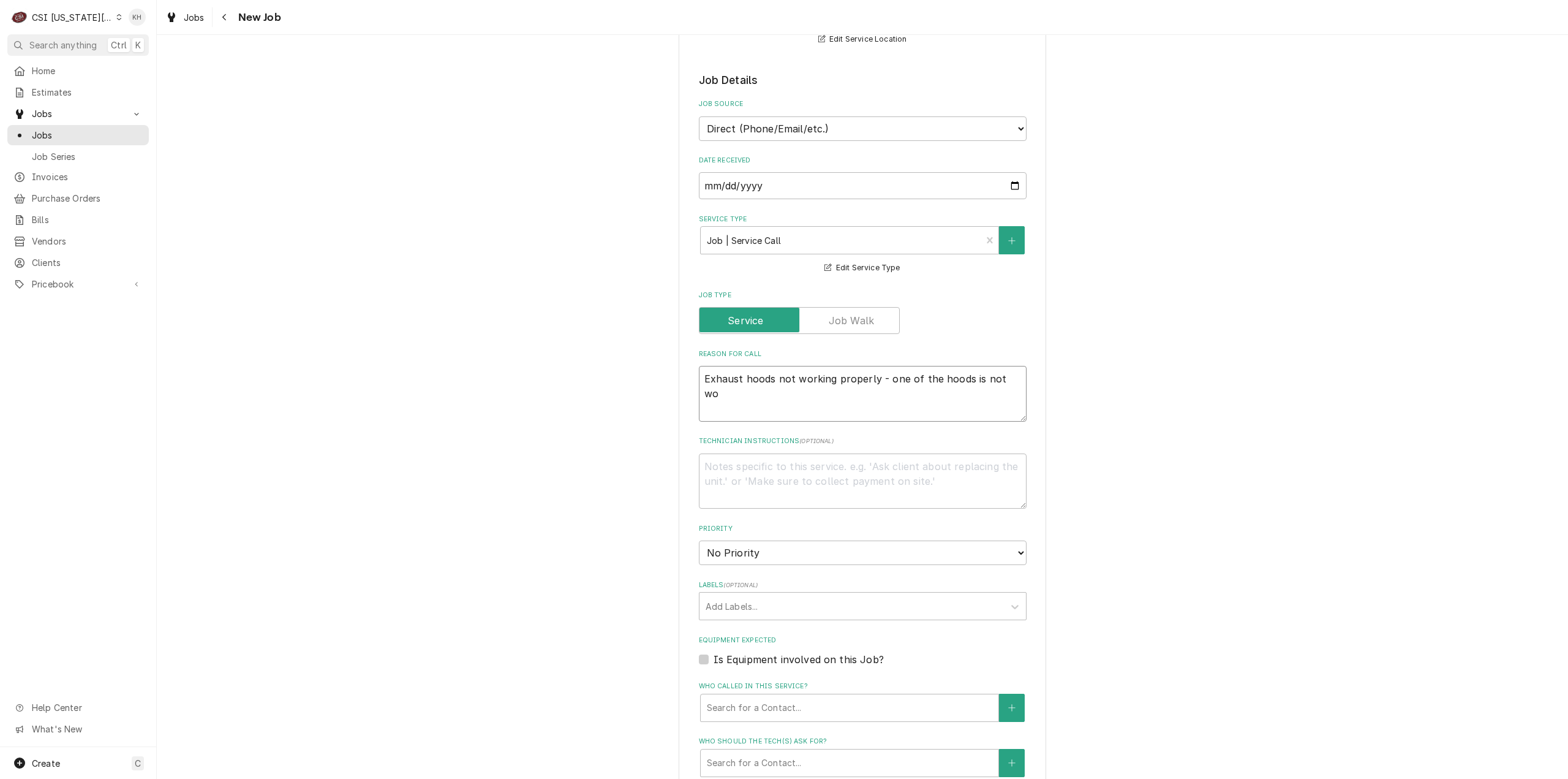
type textarea "Exhaust hoods not working properly - one of the hoods is not wor"
type textarea "x"
type textarea "Exhaust hoods not working properly - one of the hoods is not work"
type textarea "x"
type textarea "Exhaust hoods not working properly - one of the hoods is not worki"
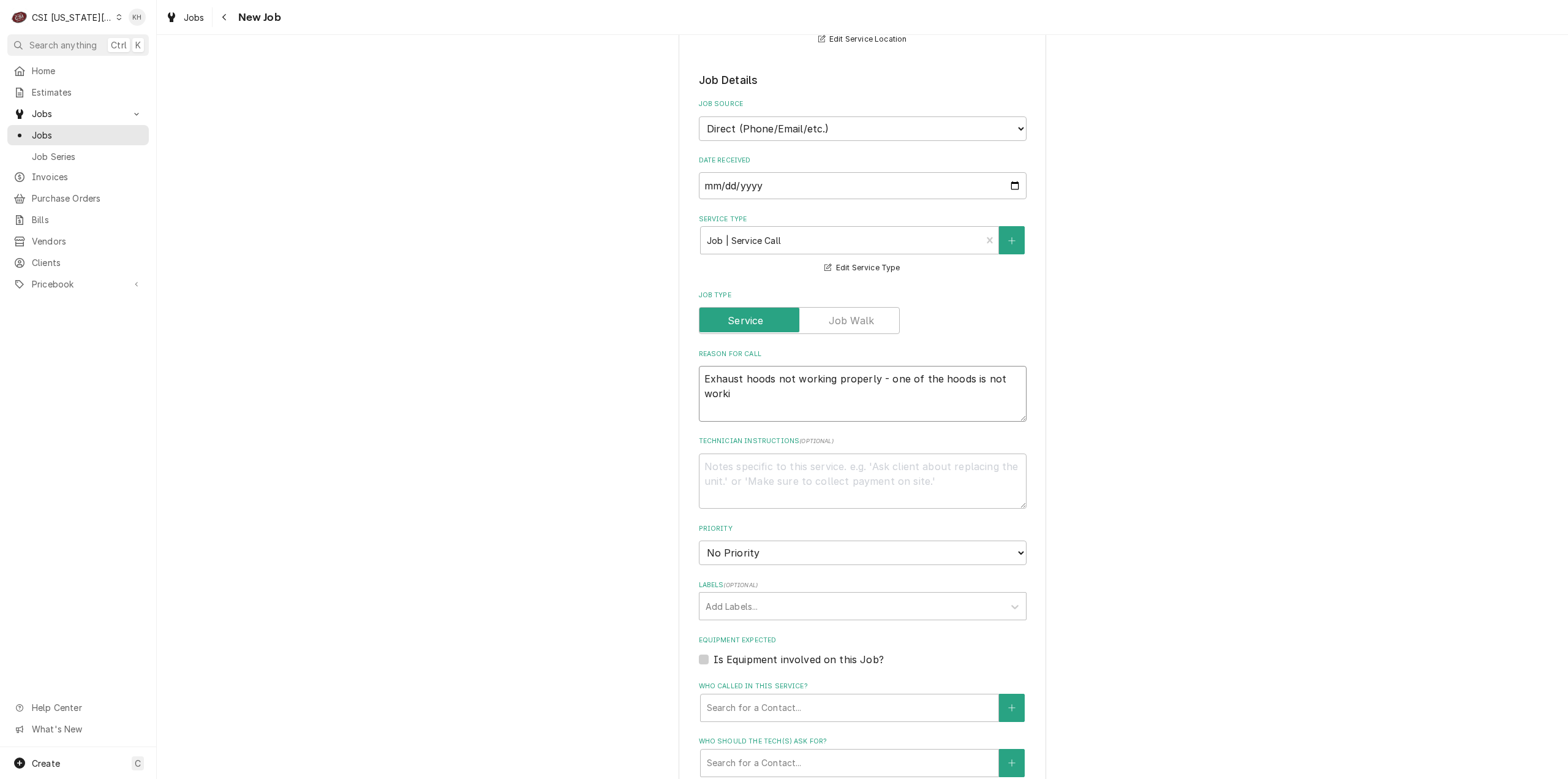
type textarea "x"
type textarea "Exhaust hoods not working properly - one of the hoods is not workin"
type textarea "x"
type textarea "Exhaust hoods not working properly - one of the hoods is not working"
type textarea "x"
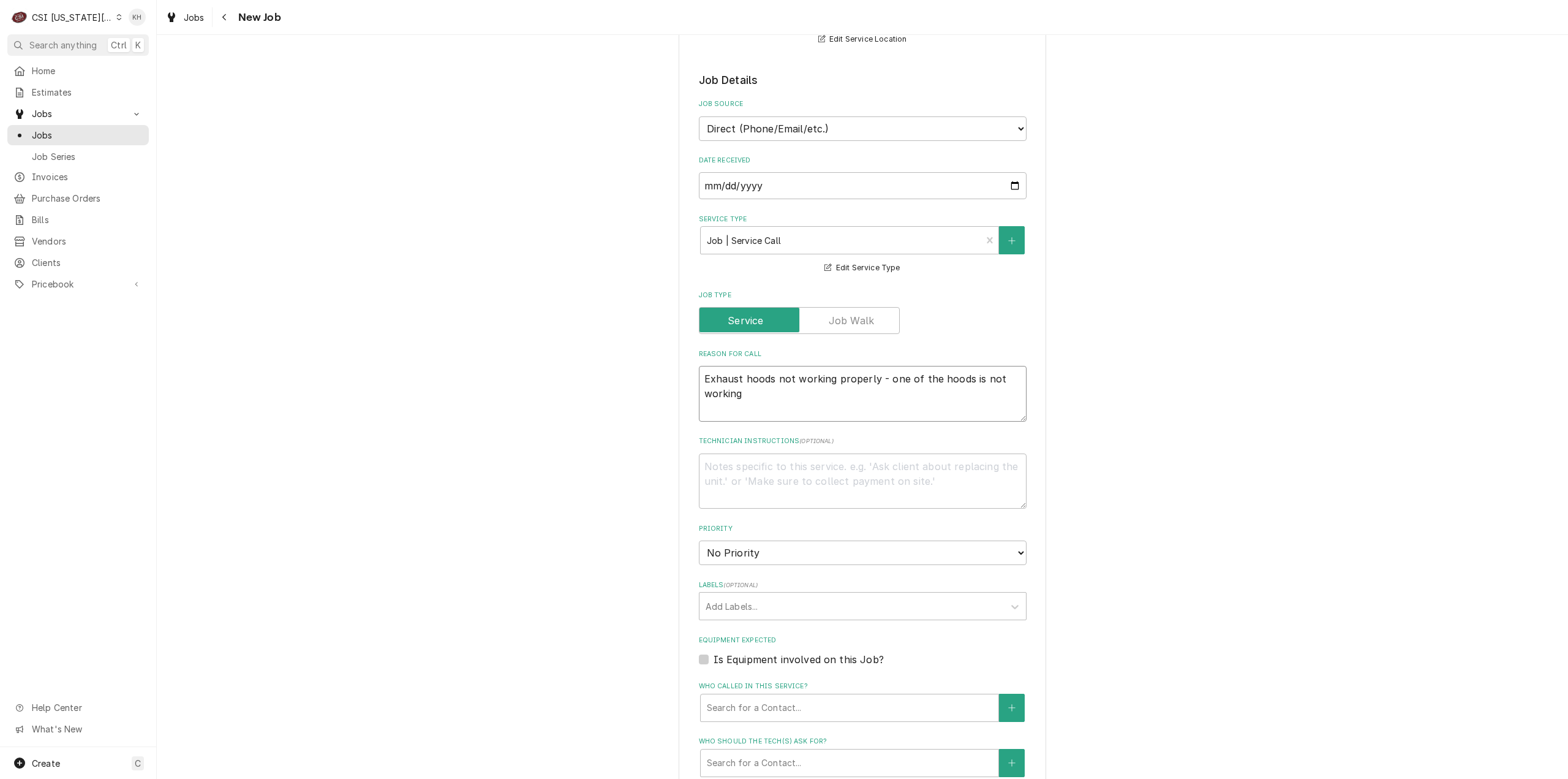
type textarea "Exhaust hoods not working properly - one of the hoods is not working"
type textarea "x"
type textarea "Exhaust hoods not working properly - one of the hoods is not working a"
type textarea "x"
type textarea "Exhaust hoods not working properly - one of the hoods is not working at"
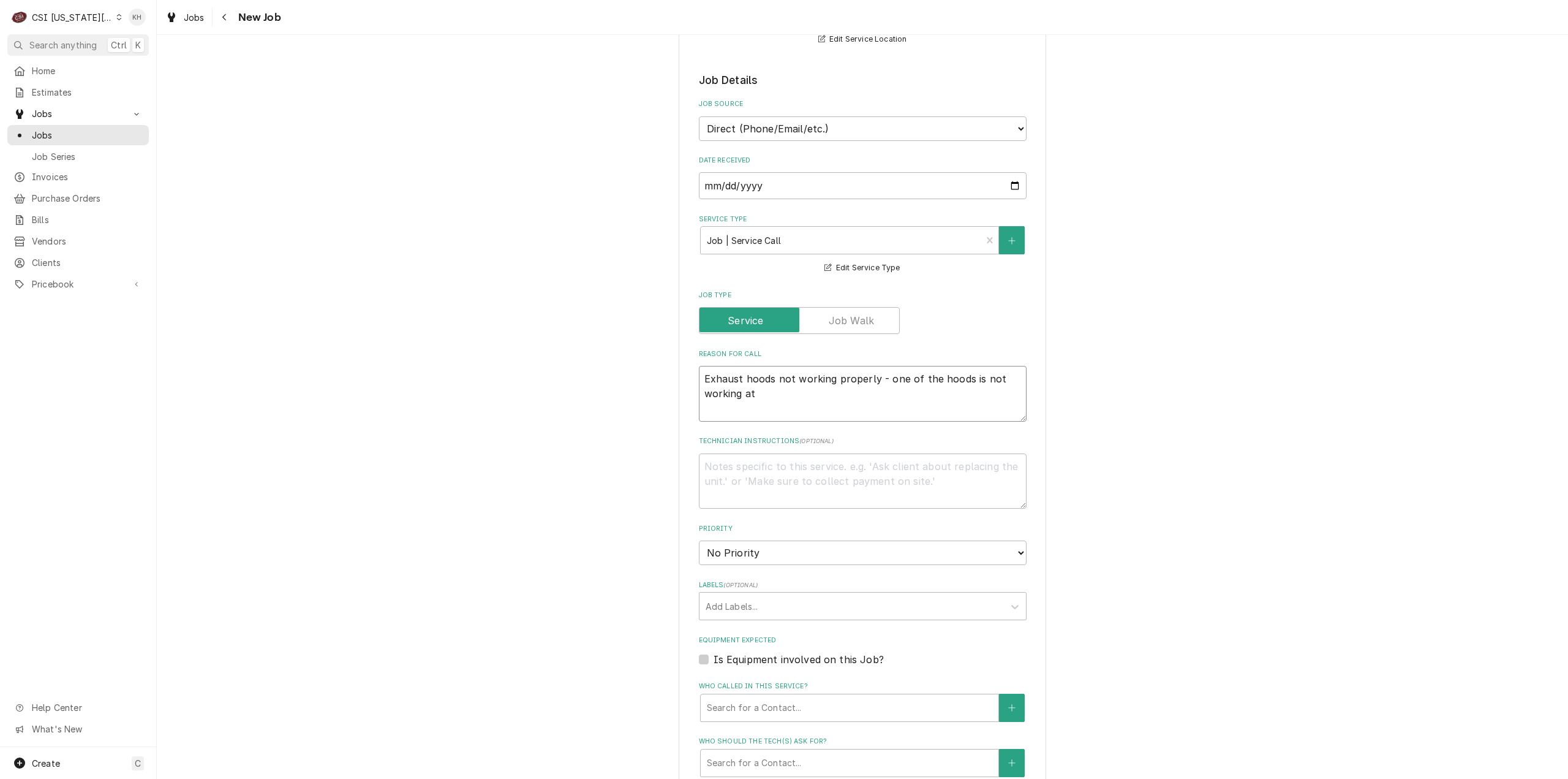
type textarea "x"
type textarea "Exhaust hoods not working properly - one of the hoods is not working at"
type textarea "x"
type textarea "Exhaust hoods not working properly - one of the hoods is not working at al"
type textarea "x"
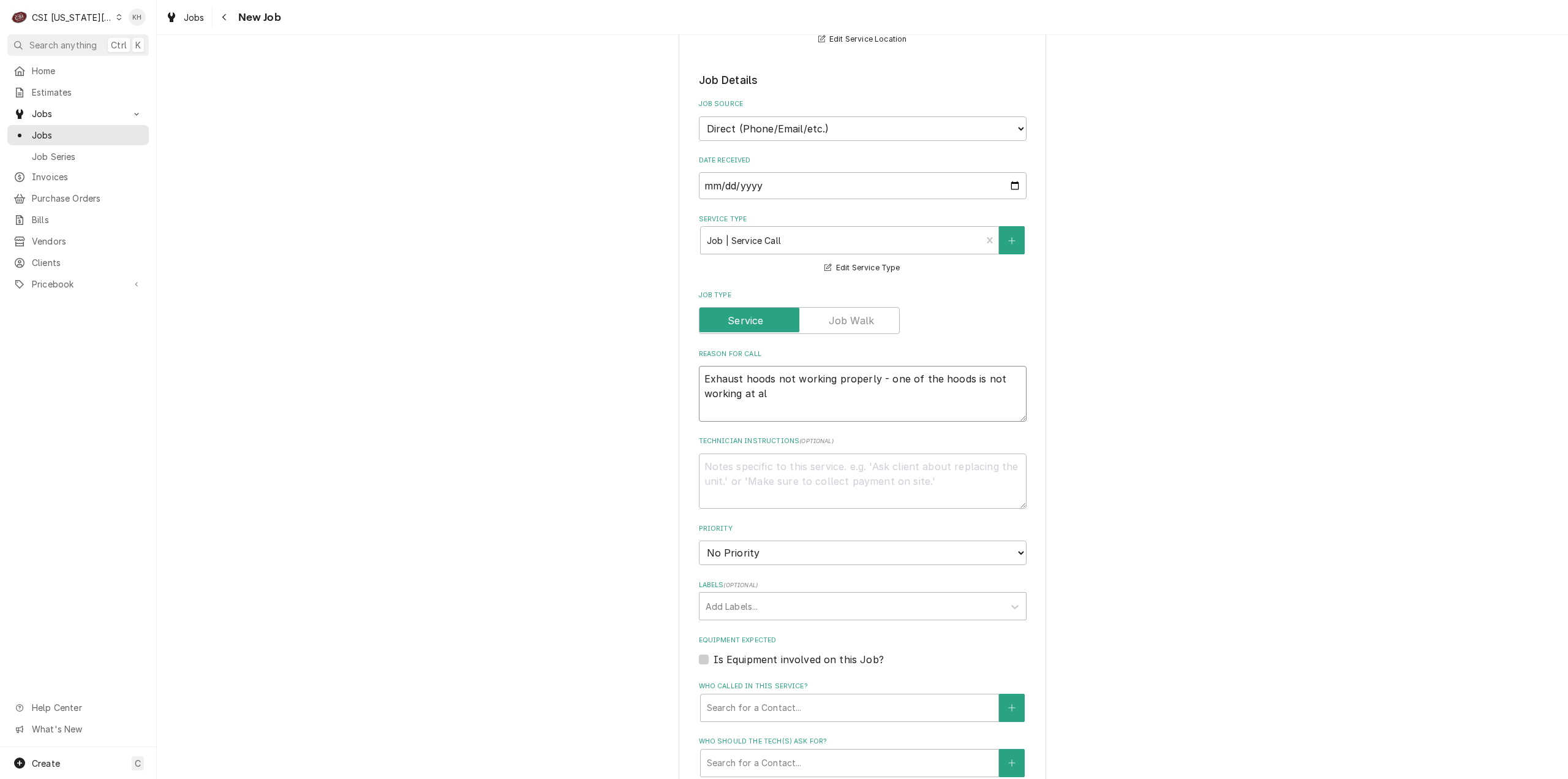
type textarea "Exhaust hoods not working properly - one of the hoods is not working at all"
type textarea "x"
type textarea "Exhaust hoods not working properly - one of the hoods is not working at all"
click at [849, 543] on select "No Priority Urgent High Medium Low" at bounding box center [863, 553] width 327 height 25
select select "4"
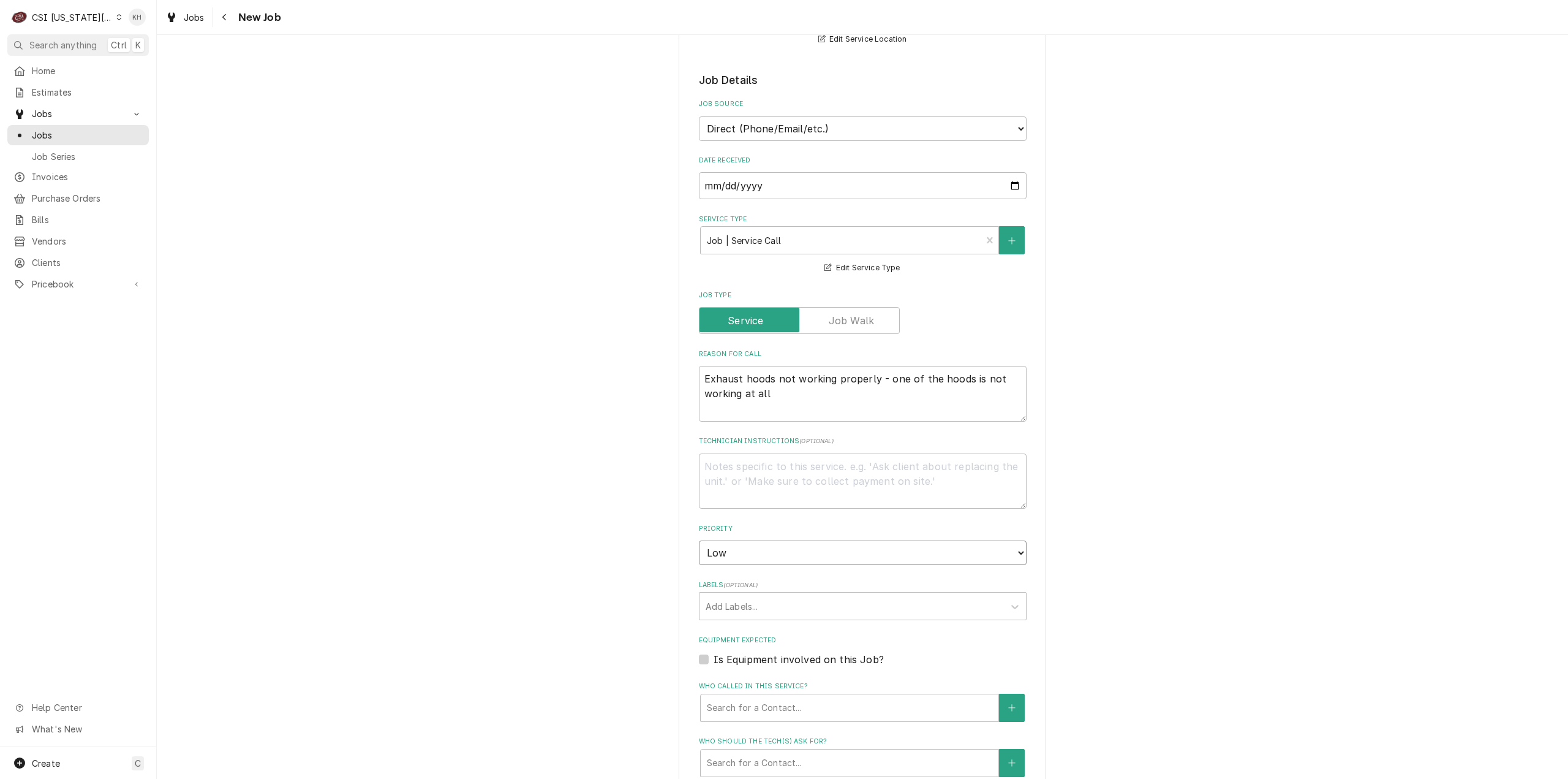
click at [699, 540] on select "No Priority Urgent High Medium Low" at bounding box center [863, 553] width 327 height 25
type textarea "x"
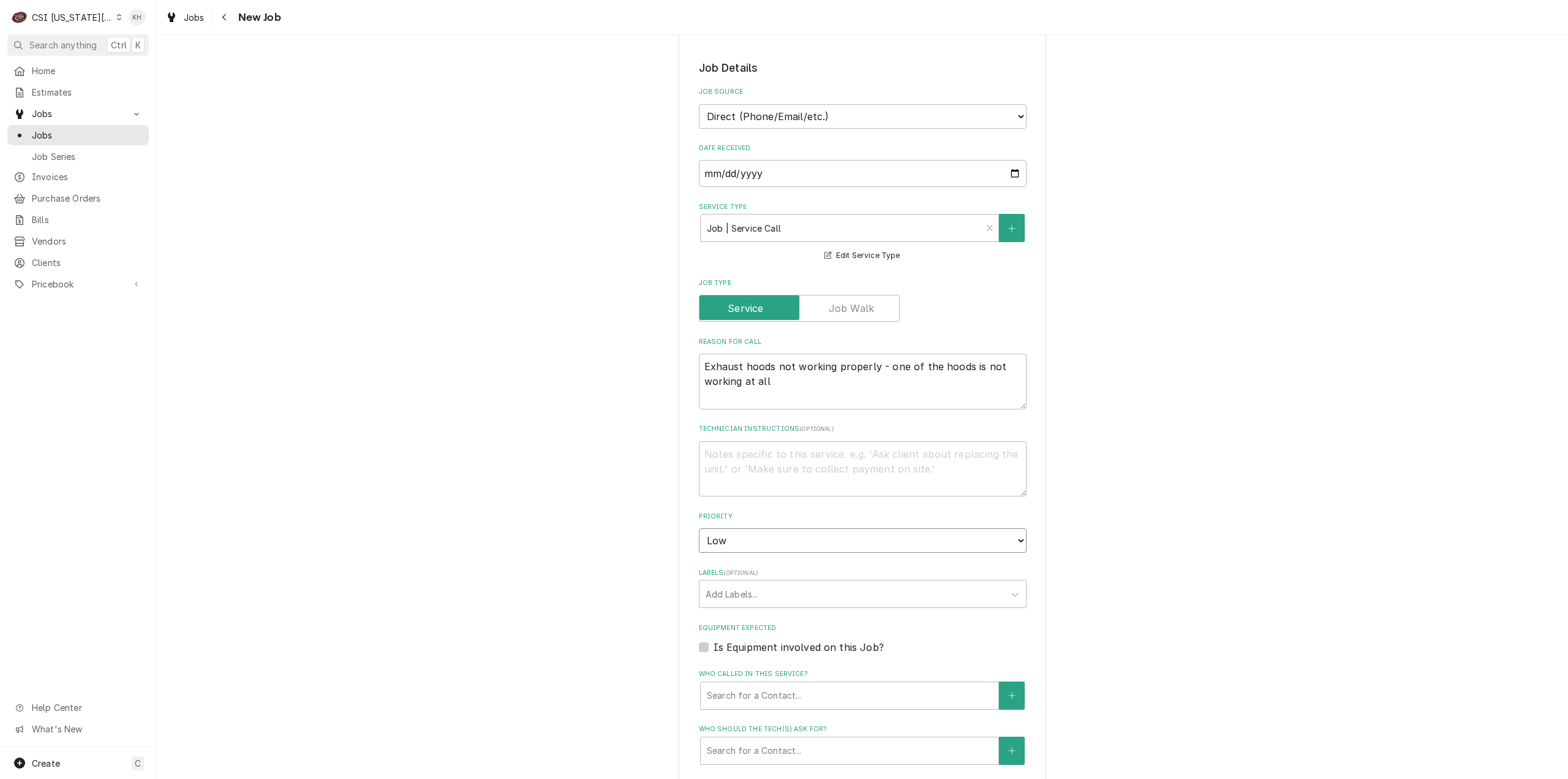
scroll to position [429, 0]
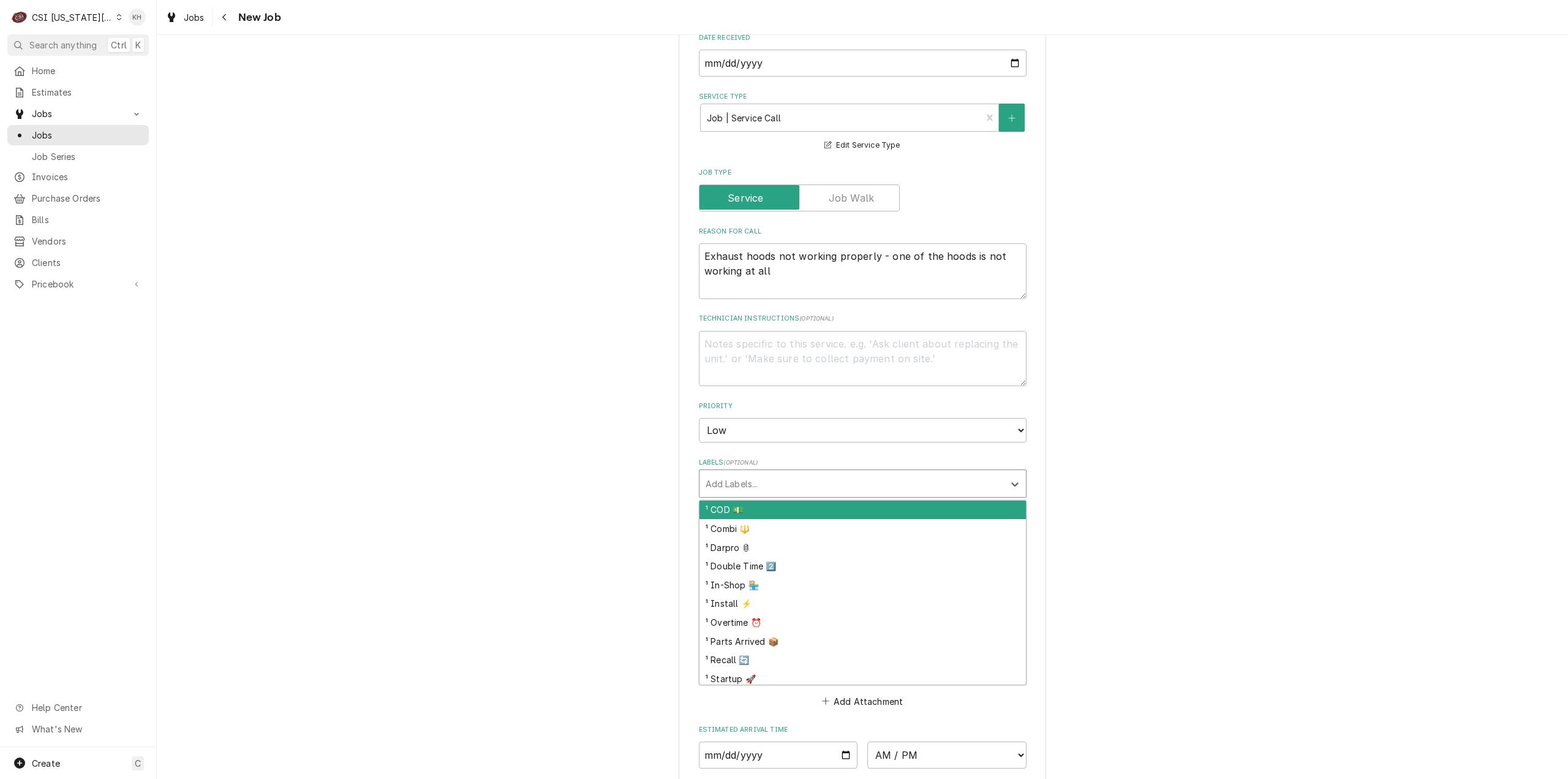
click at [797, 472] on div "Labels" at bounding box center [852, 483] width 292 height 22
click at [798, 472] on div "Labels" at bounding box center [852, 483] width 292 height 22
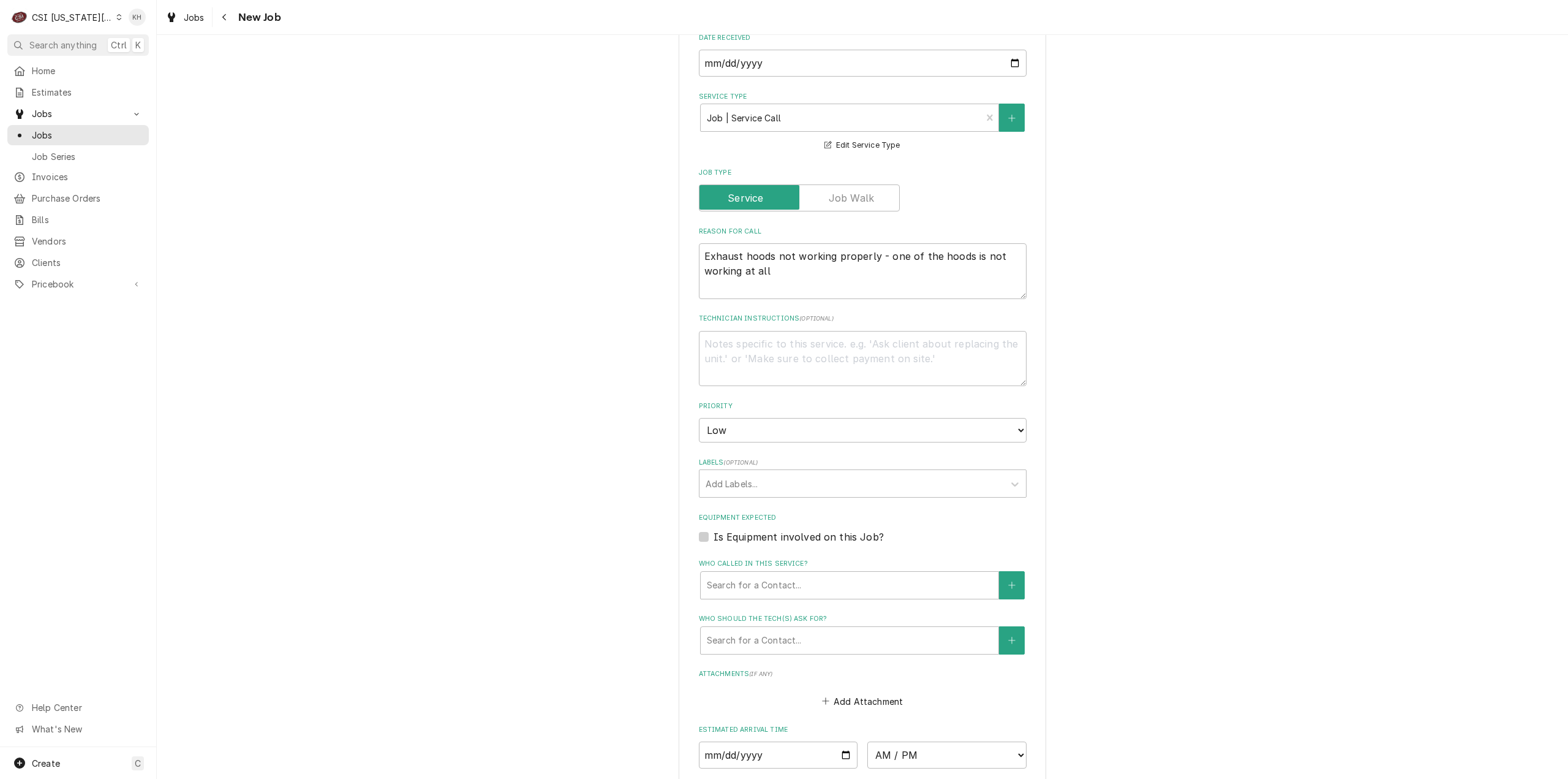
click at [713, 529] on label "Is Equipment involved on this Job?" at bounding box center [799, 536] width 171 height 14
click at [713, 529] on input "Equipment Expected" at bounding box center [877, 542] width 327 height 27
checkbox input "true"
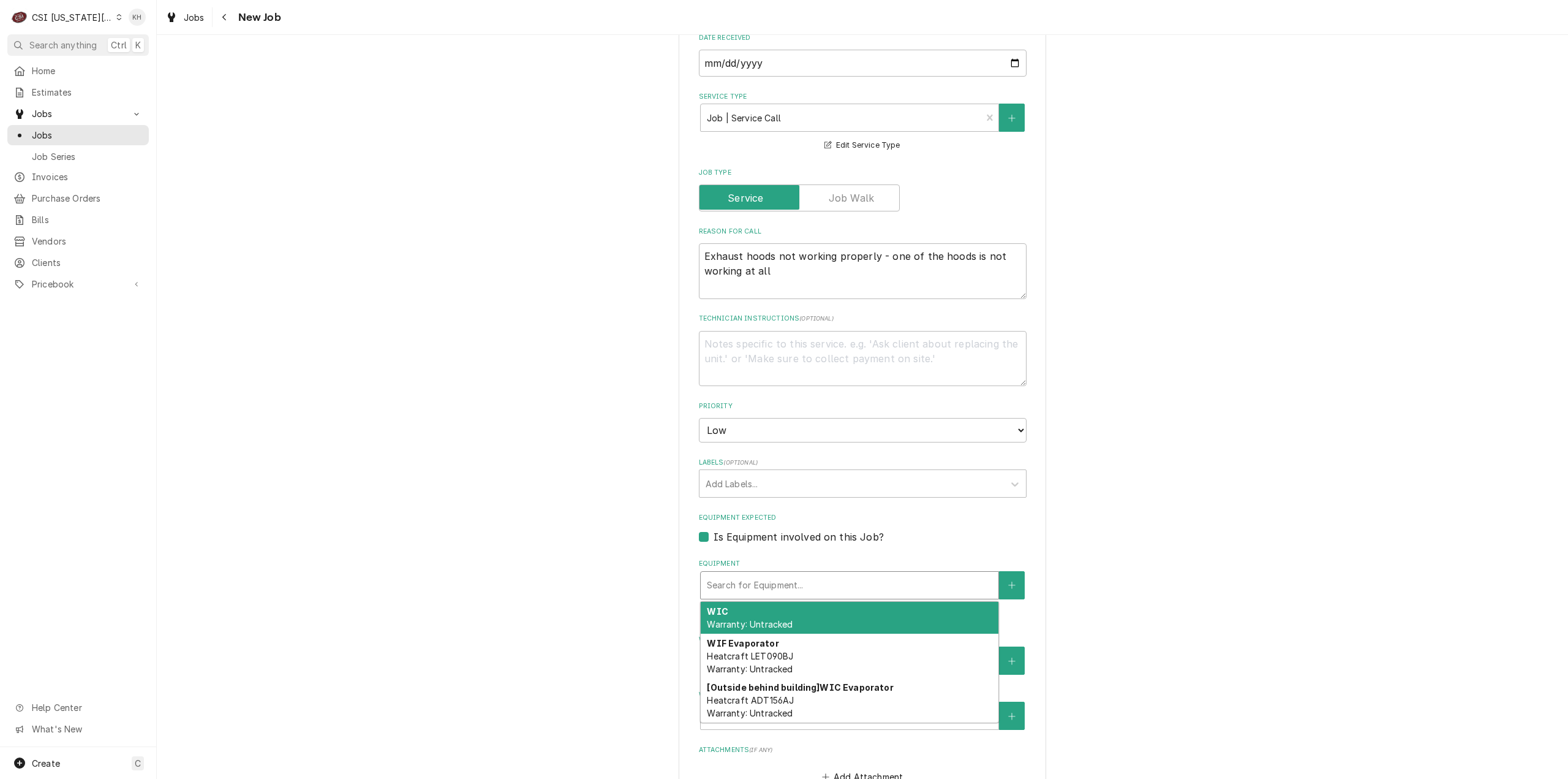
click at [746, 578] on div "Equipment" at bounding box center [849, 585] width 286 height 22
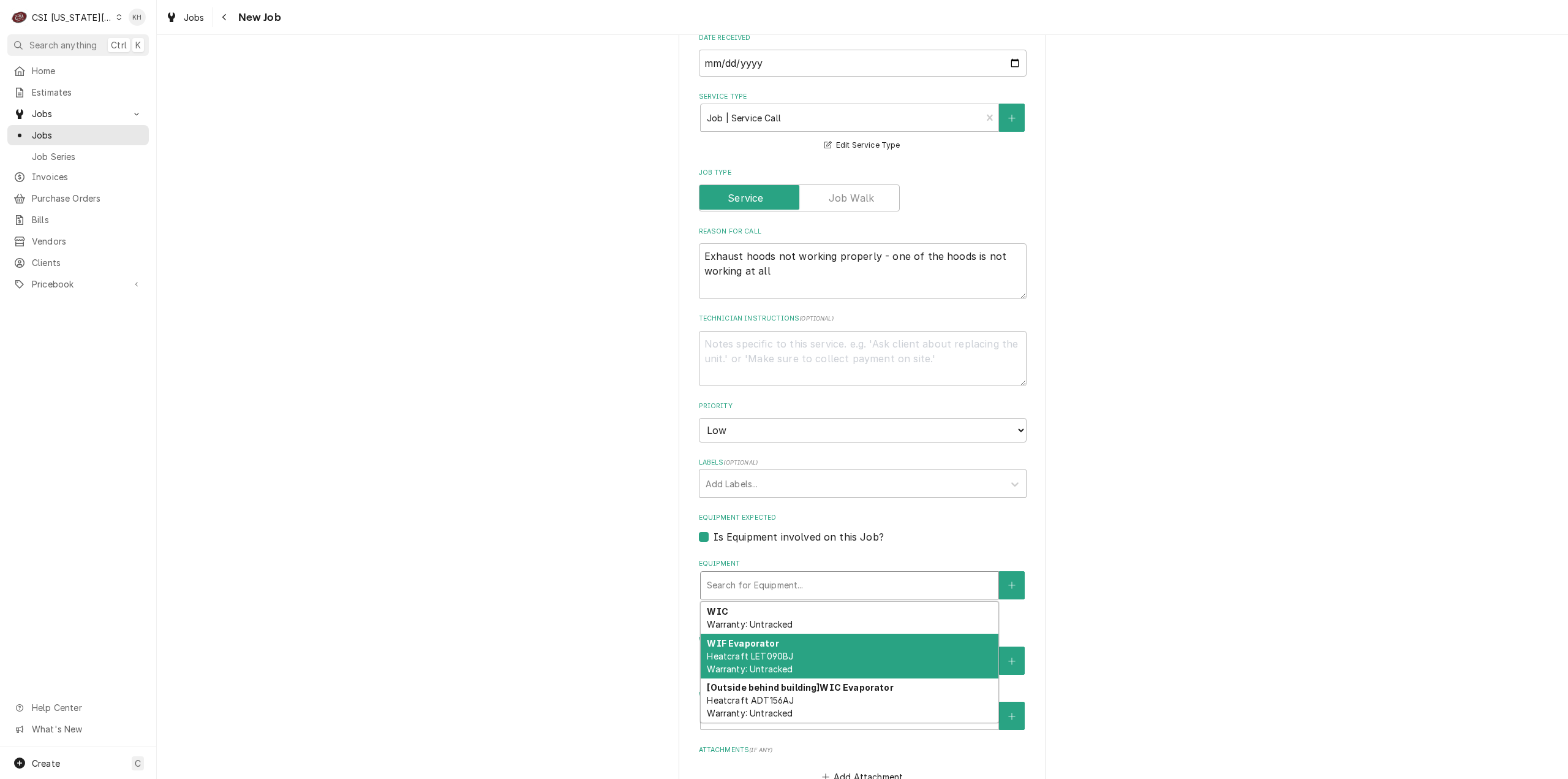
click at [649, 535] on div "Please provide the following information to create a job: Client Details Client…" at bounding box center [862, 397] width 1411 height 1557
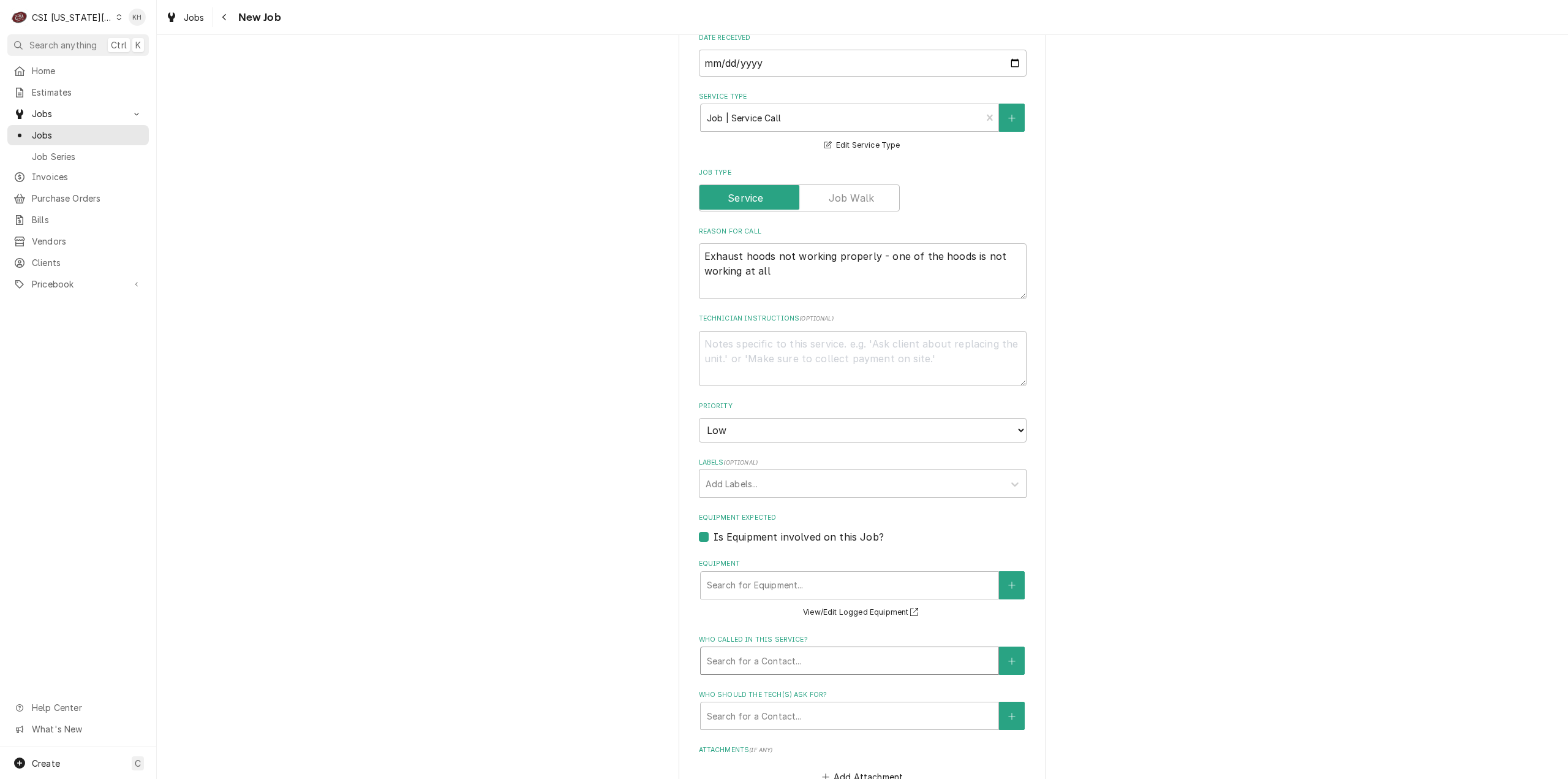
click at [782, 650] on div "Who called in this service?" at bounding box center [849, 661] width 286 height 22
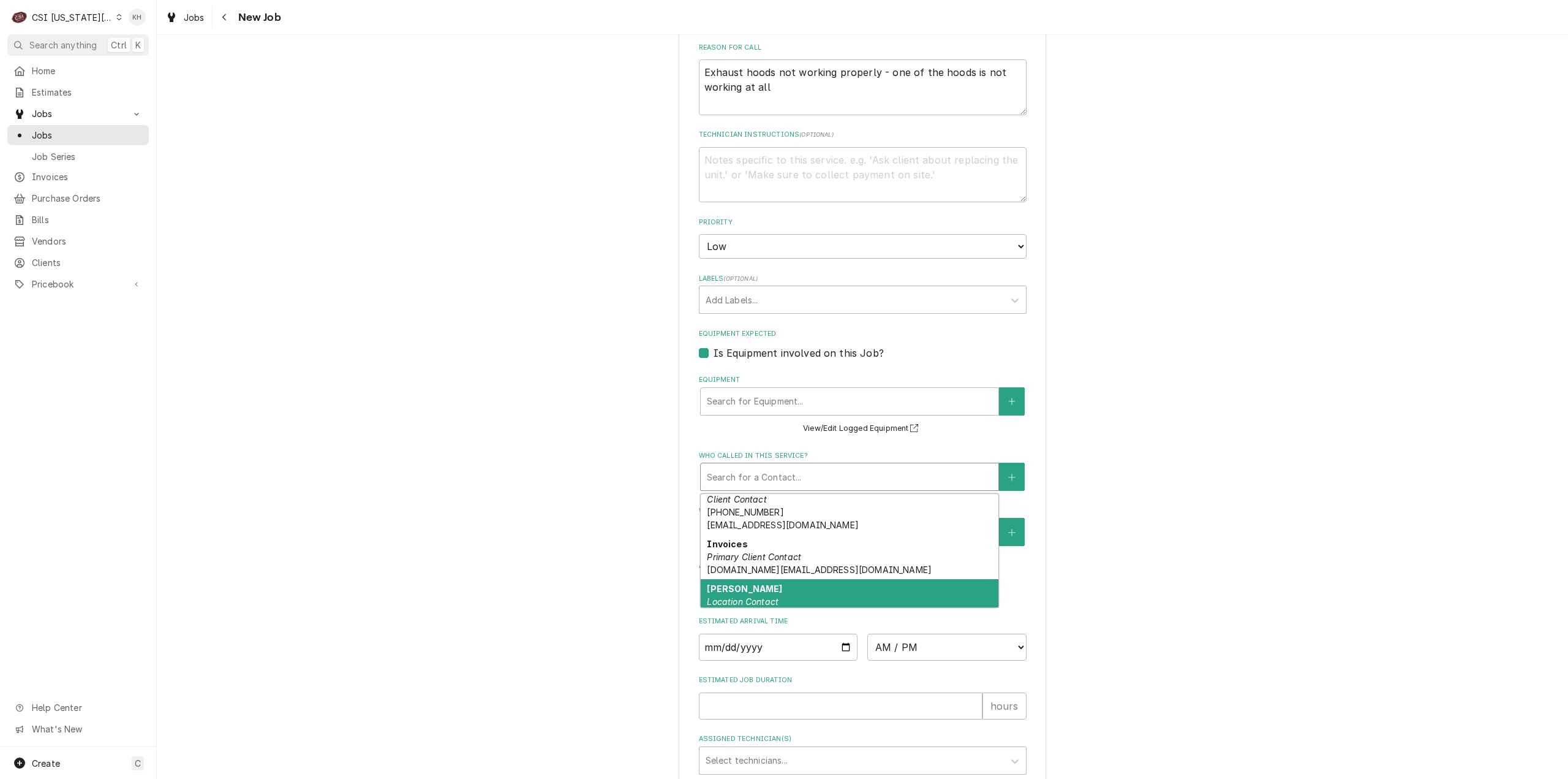
scroll to position [77, 0]
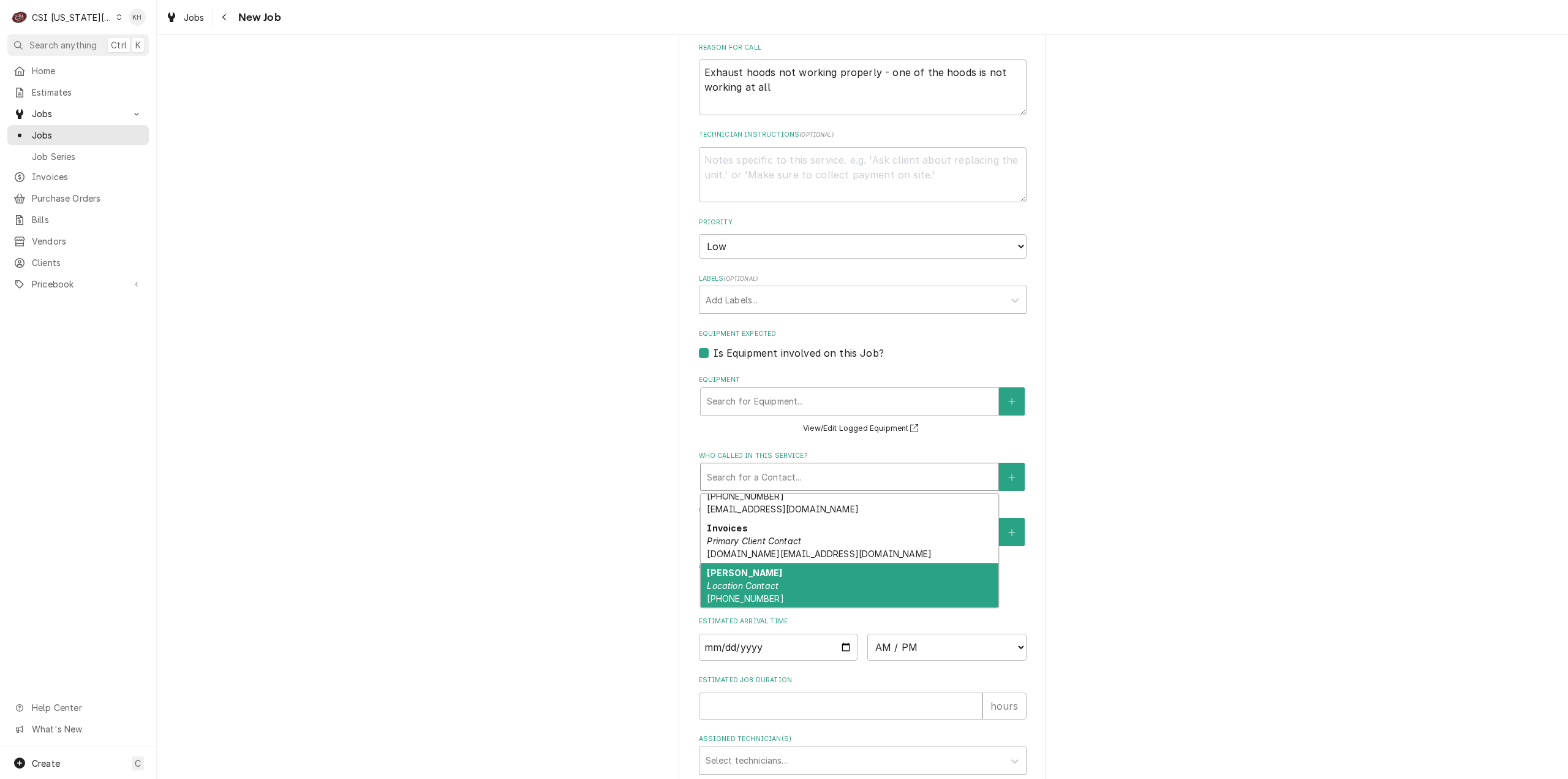
click at [808, 573] on div "Josh Schultz Location Contact (314) 605-8605" at bounding box center [850, 585] width 298 height 45
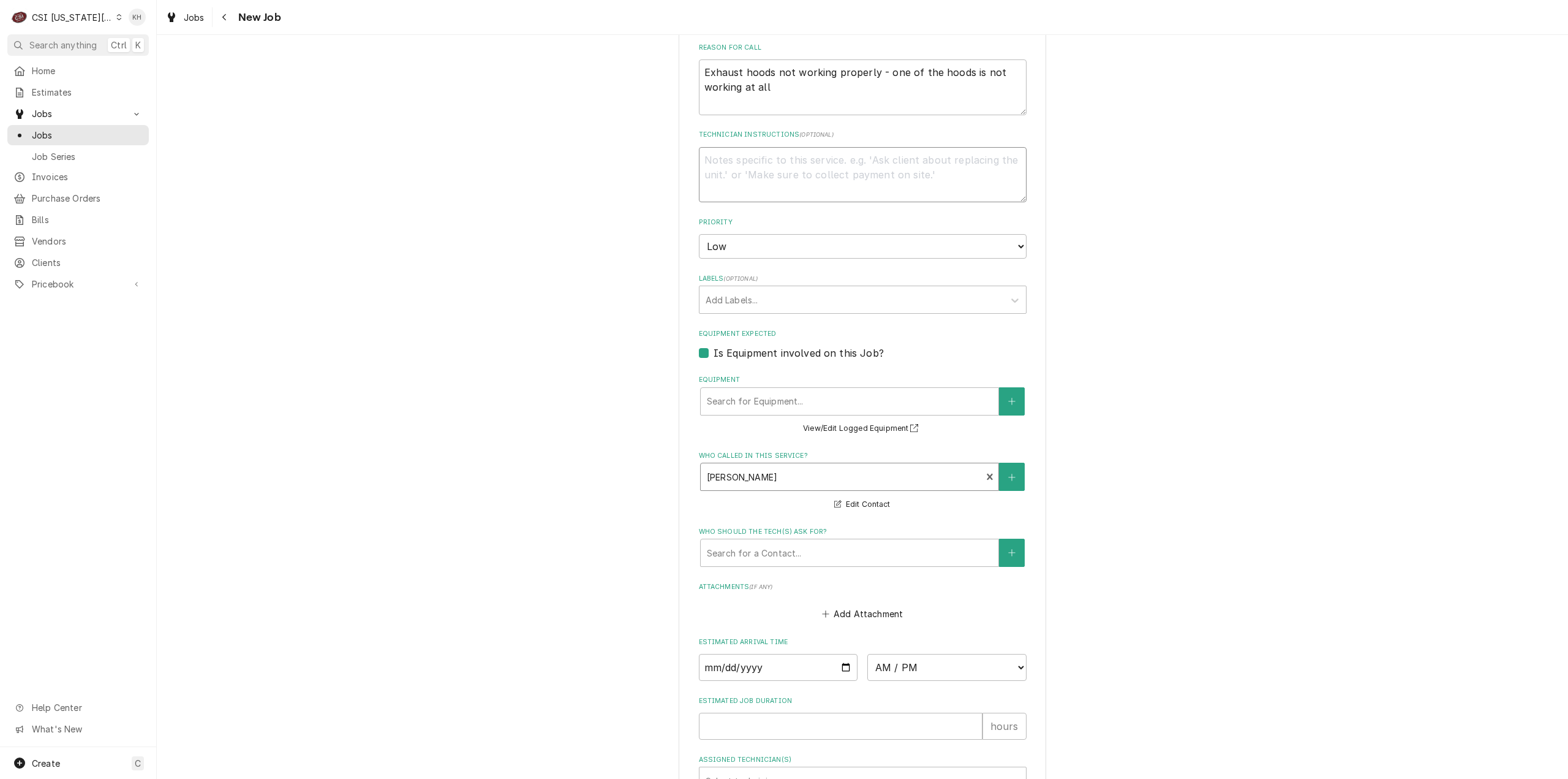
click at [779, 160] on textarea "Technician Instructions ( optional )" at bounding box center [863, 175] width 327 height 56
type textarea "x"
type textarea "S"
type textarea "x"
type textarea "Se"
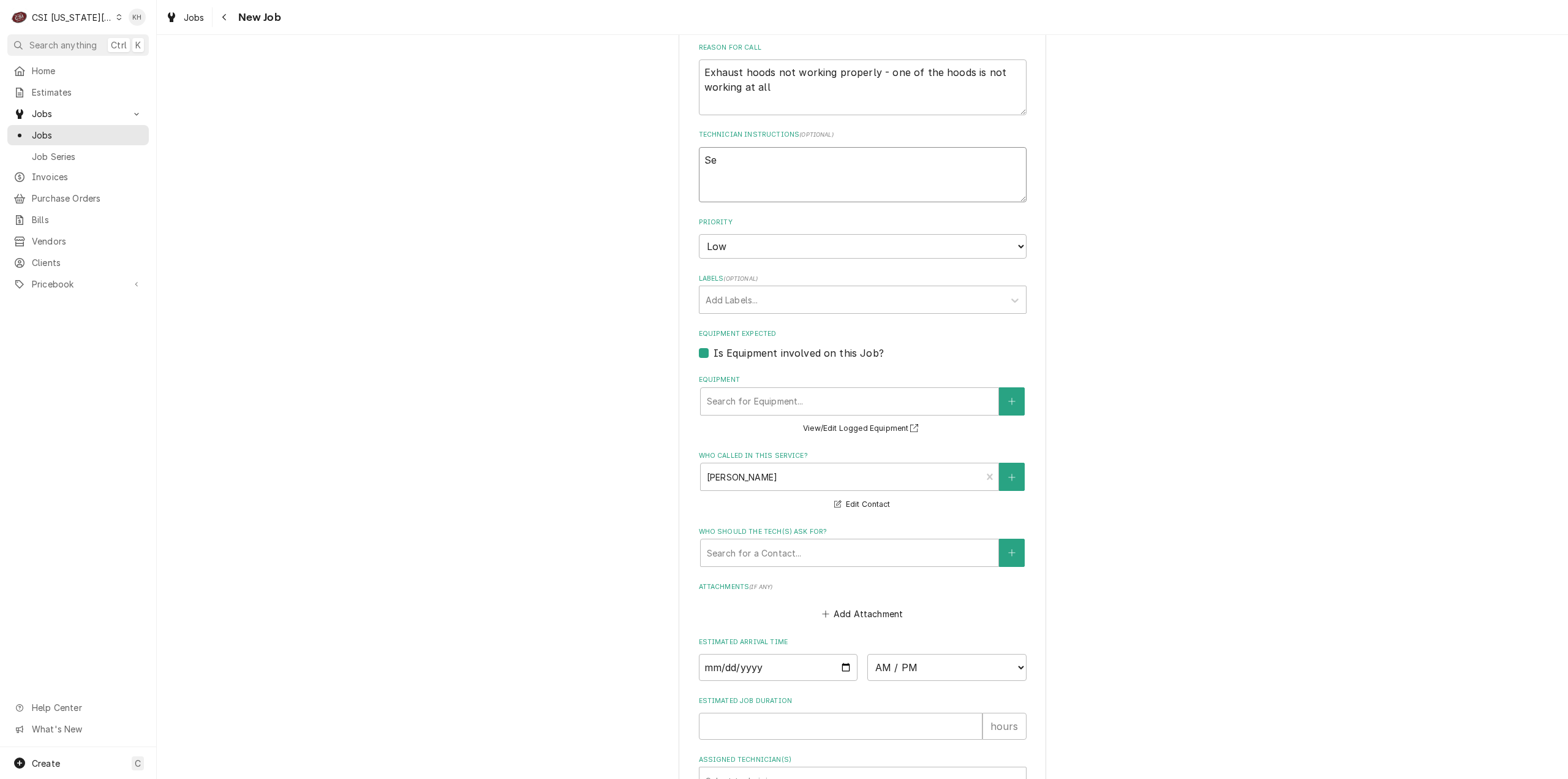
type textarea "x"
type textarea "Ser"
type textarea "x"
type textarea "Serv"
type textarea "x"
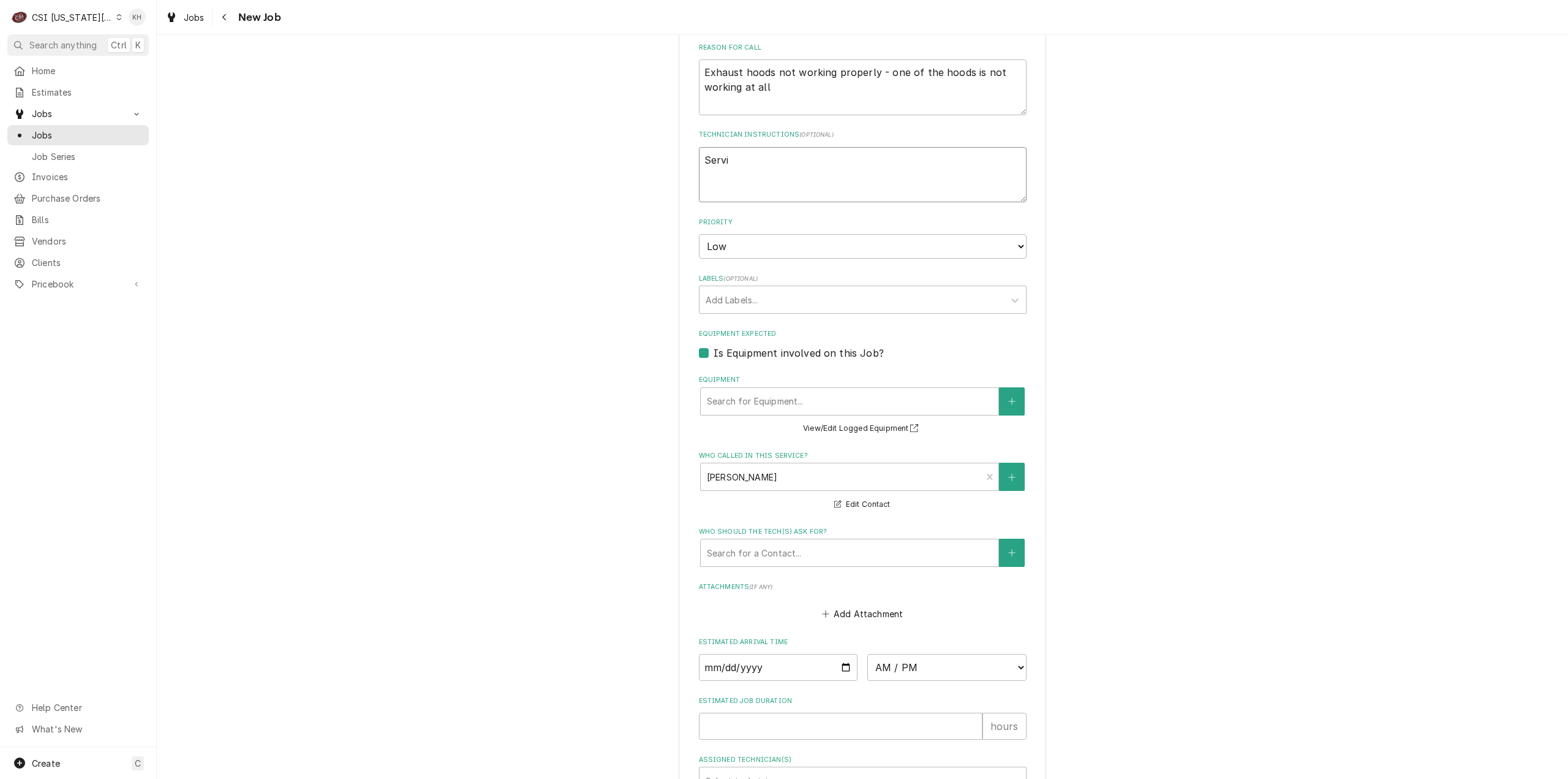
type textarea "Servic"
type textarea "x"
type textarea "Service"
type textarea "x"
type textarea "Service"
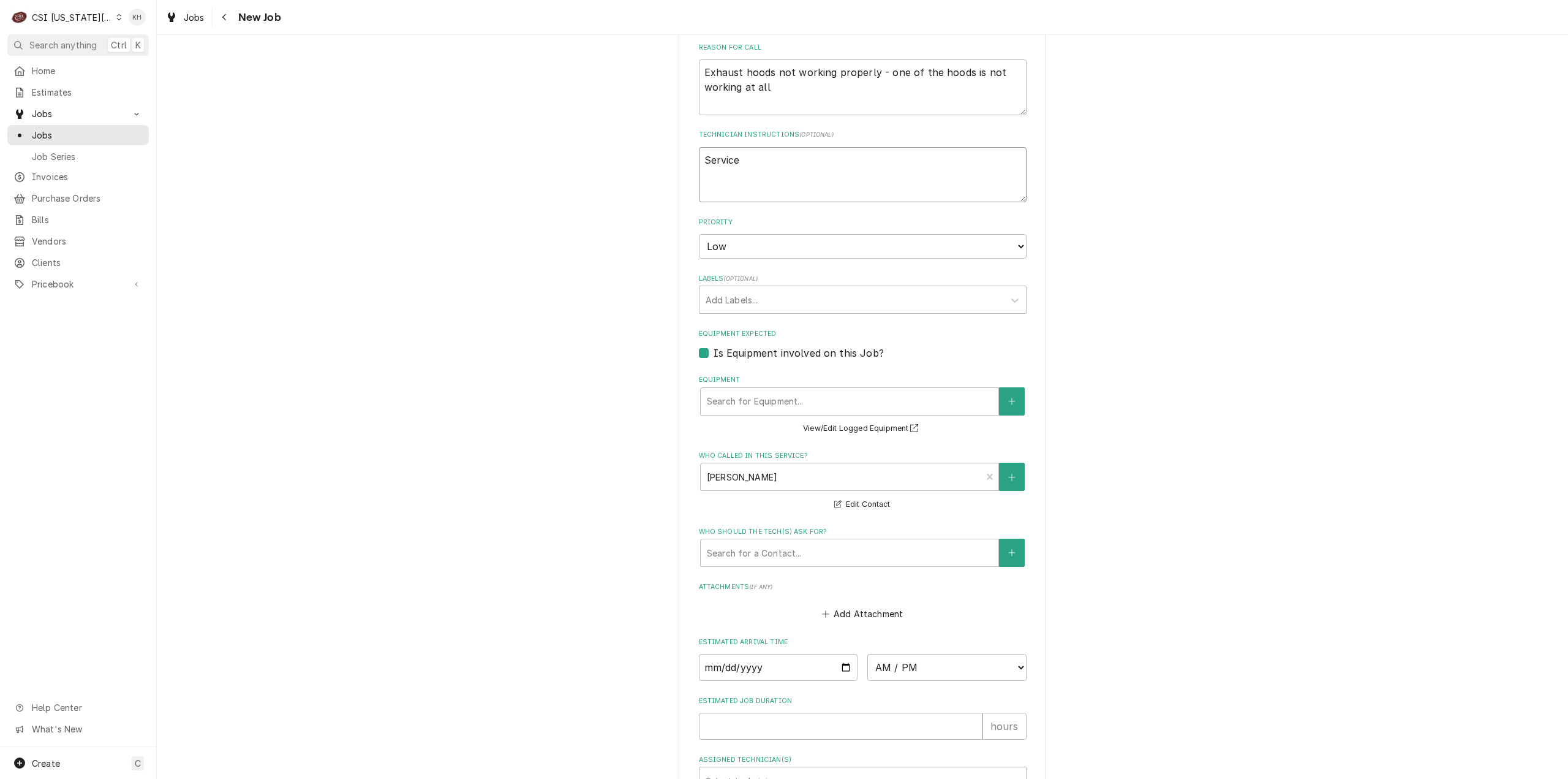
type textarea "x"
type textarea "Service H"
type textarea "x"
type textarea "Service Ho"
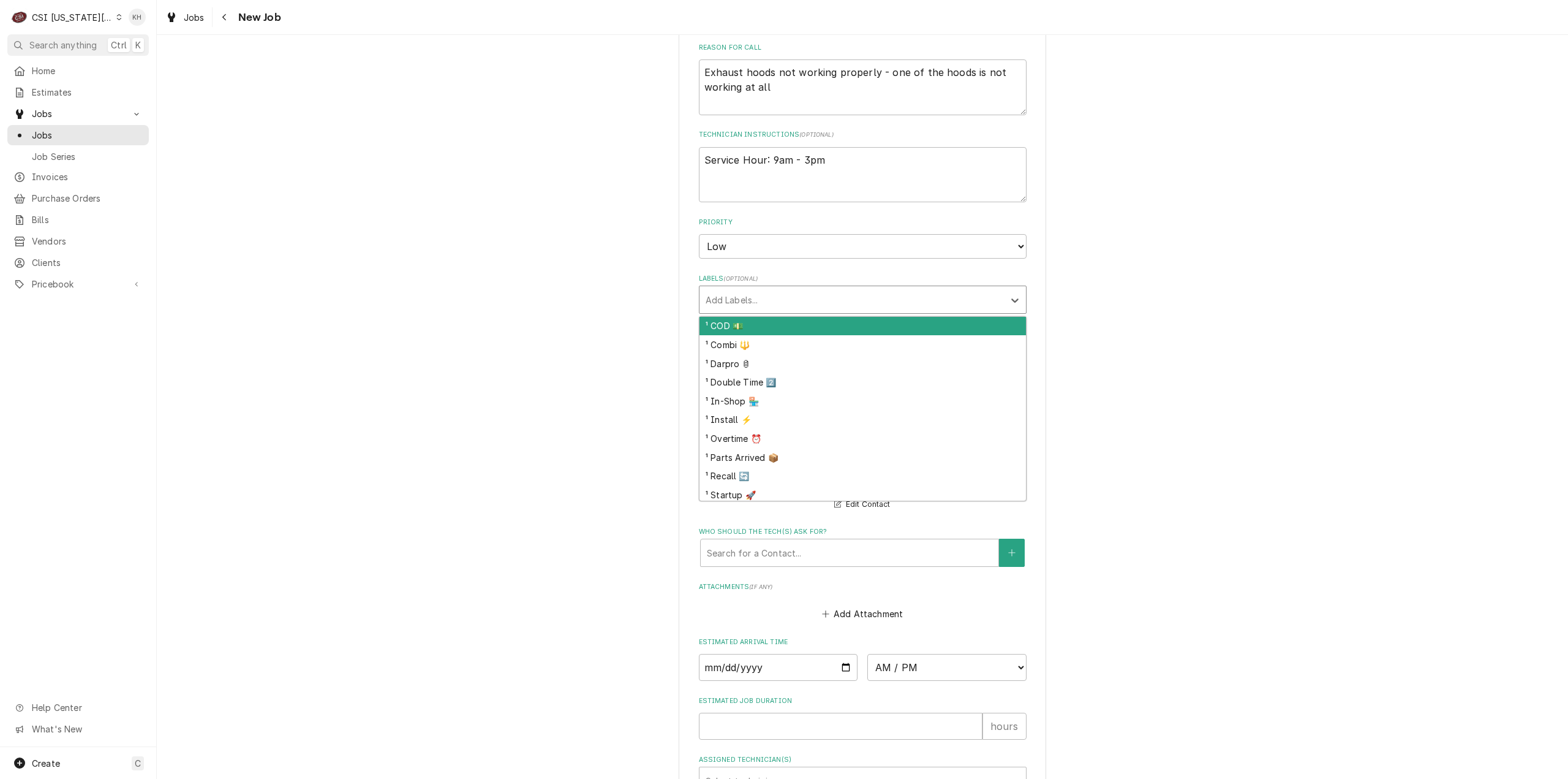
click at [796, 288] on div "Labels" at bounding box center [852, 299] width 292 height 22
click at [804, 317] on div "² Cooking 🔥" at bounding box center [863, 326] width 327 height 19
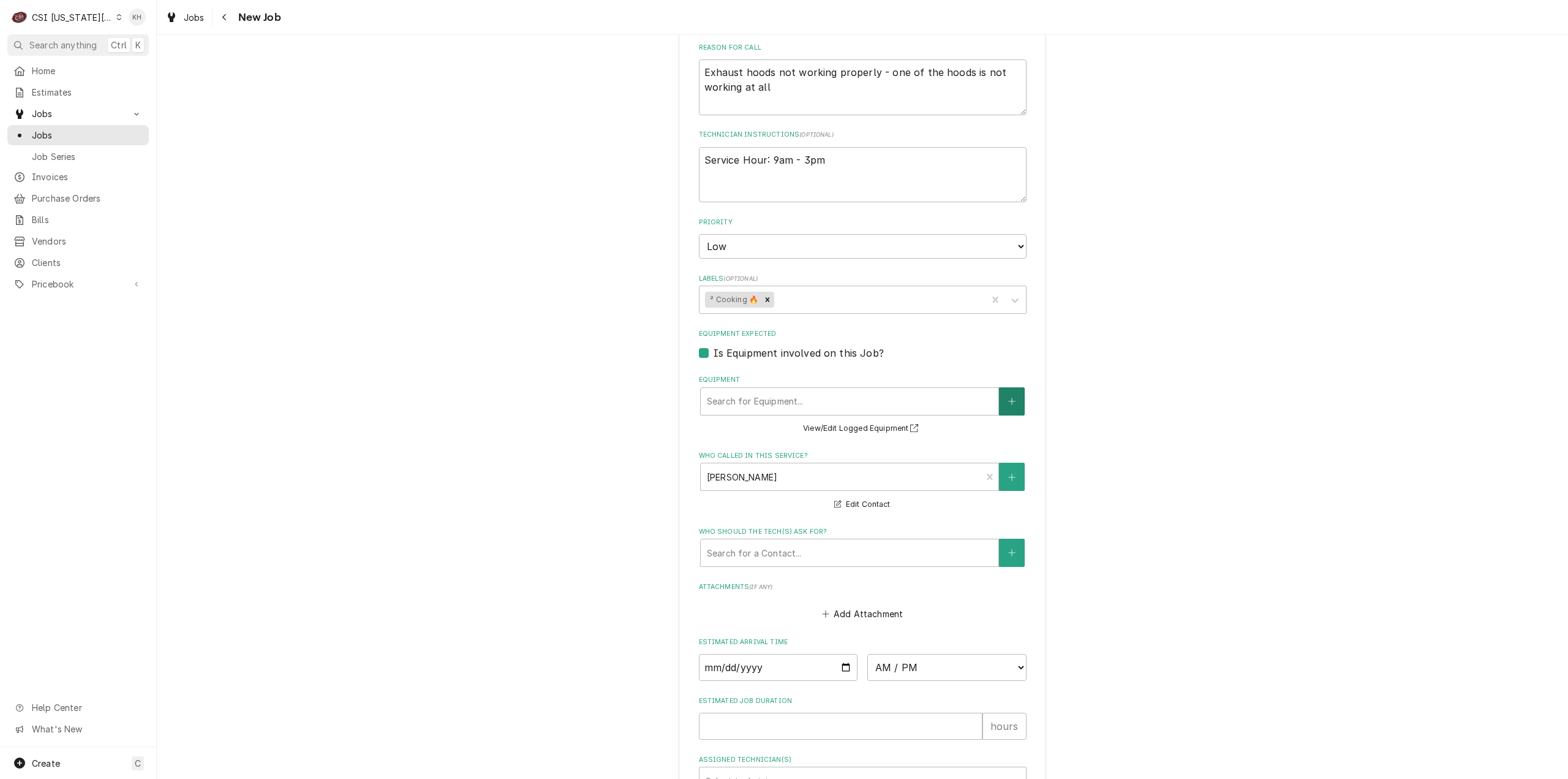
click at [1014, 388] on button "Equipment" at bounding box center [1011, 401] width 25 height 28
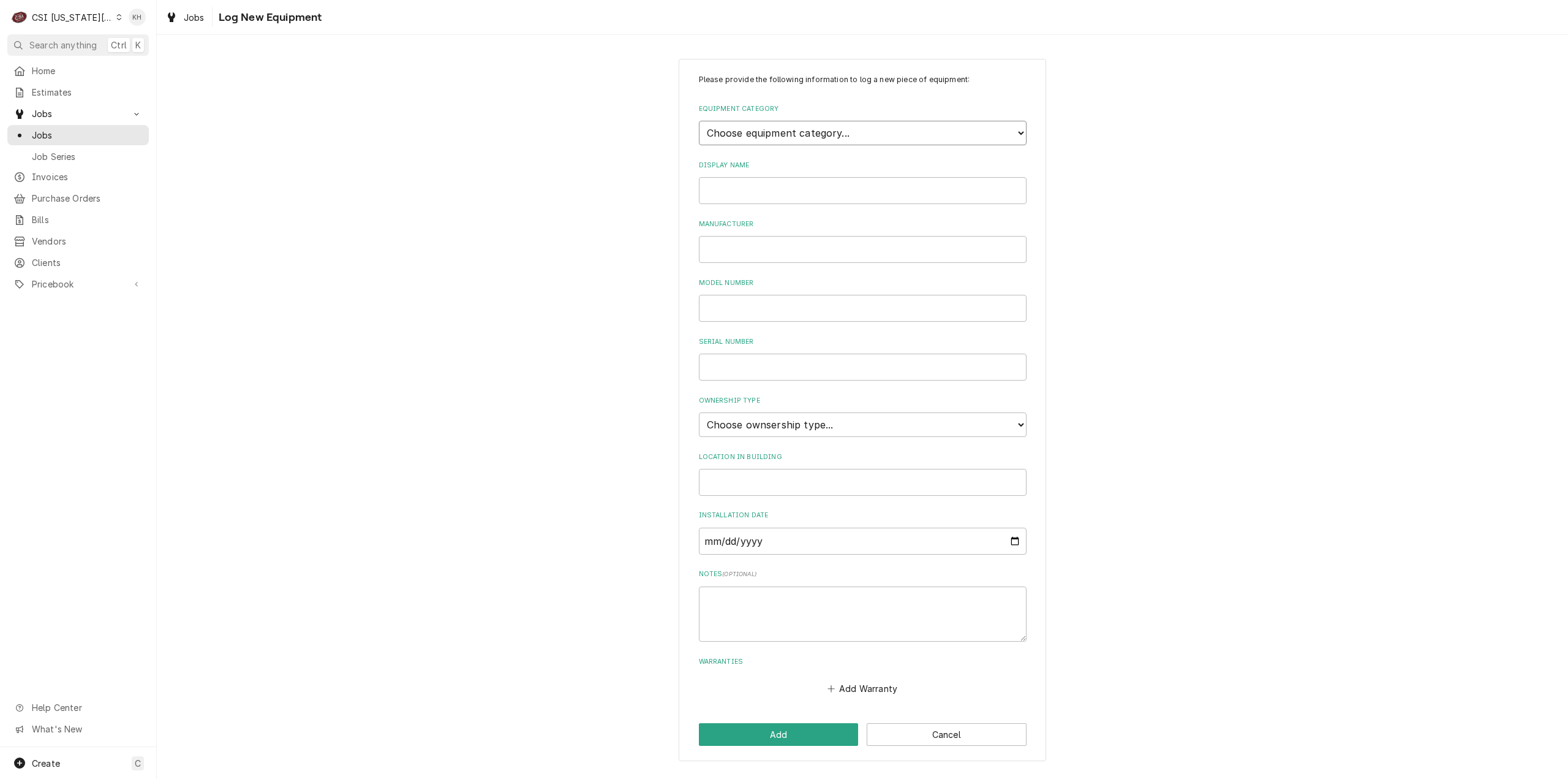
click at [852, 126] on select "Choose equipment category... Cooking Equipment Fryers Ice Machines Ovens and Ra…" at bounding box center [863, 133] width 327 height 25
click at [699, 120] on select "Choose equipment category... Cooking Equipment Fryers Ice Machines Ovens and Ra…" at bounding box center [863, 133] width 327 height 25
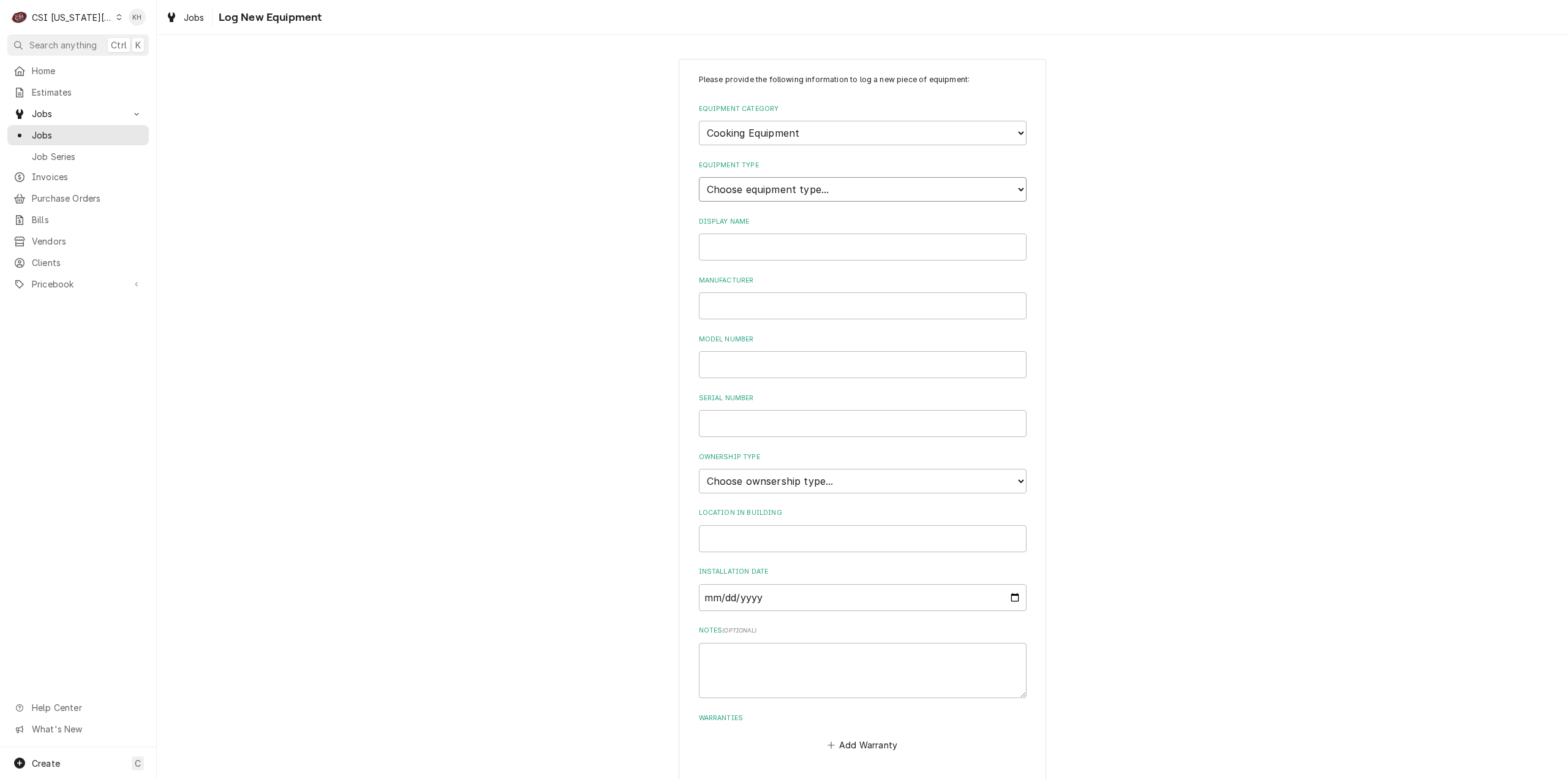
click at [813, 186] on select "Choose equipment type... Broiler Charbroiler Commercial Microwave Commercial To…" at bounding box center [863, 189] width 327 height 25
click at [784, 126] on select "Choose equipment category... Cooking Equipment Fryers Ice Machines Ovens and Ra…" at bounding box center [863, 133] width 327 height 25
click at [699, 120] on select "Choose equipment category... Cooking Equipment Fryers Ice Machines Ovens and Ra…" at bounding box center [863, 133] width 327 height 25
click at [805, 195] on select "Choose equipment type... Combi Oven Convection Oven Countertop Electric Range C…" at bounding box center [863, 189] width 327 height 25
click at [828, 142] on select "Choose equipment category... Cooking Equipment Fryers Ice Machines Ovens and Ra…" at bounding box center [863, 133] width 327 height 25
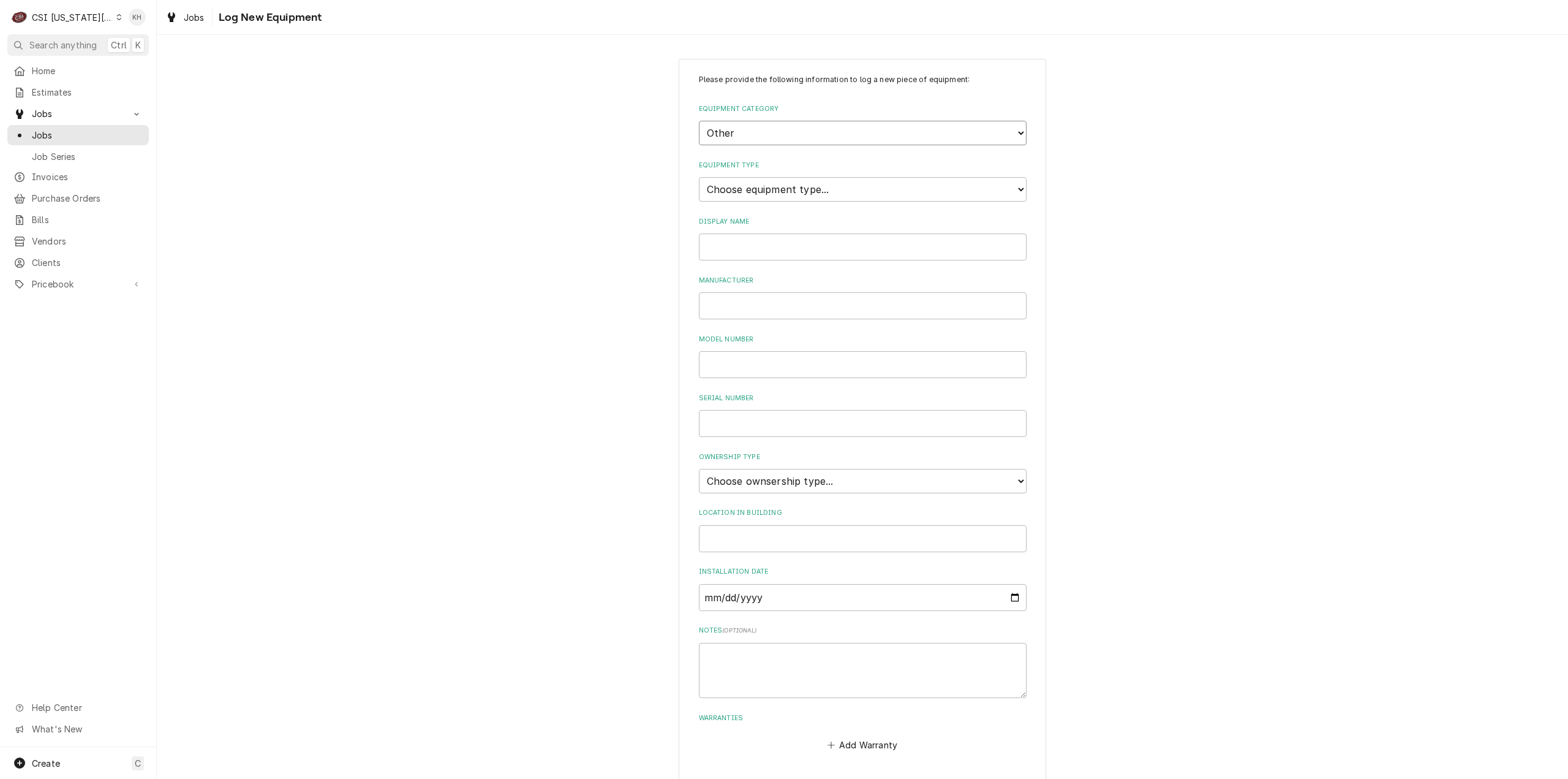
click at [699, 120] on select "Choose equipment category... Cooking Equipment Fryers Ice Machines Ovens and Ra…" at bounding box center [863, 133] width 327 height 25
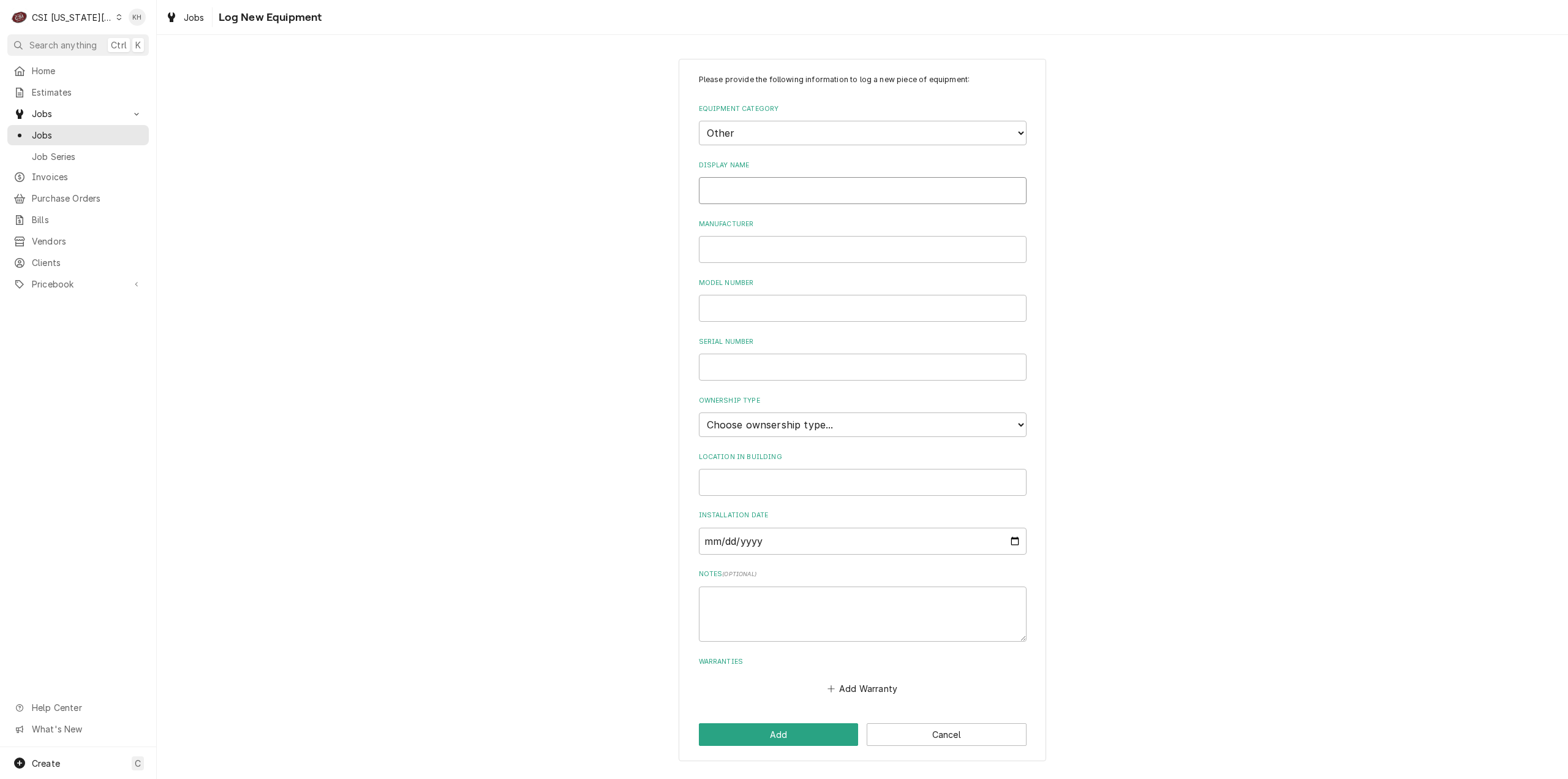
click at [815, 196] on input "Display Name" at bounding box center [863, 190] width 327 height 27
click at [795, 137] on select "Choose equipment category... Cooking Equipment Fryers Ice Machines Ovens and Ra…" at bounding box center [863, 133] width 327 height 25
click at [699, 120] on select "Choose equipment category... Cooking Equipment Fryers Ice Machines Ovens and Ra…" at bounding box center [863, 133] width 327 height 25
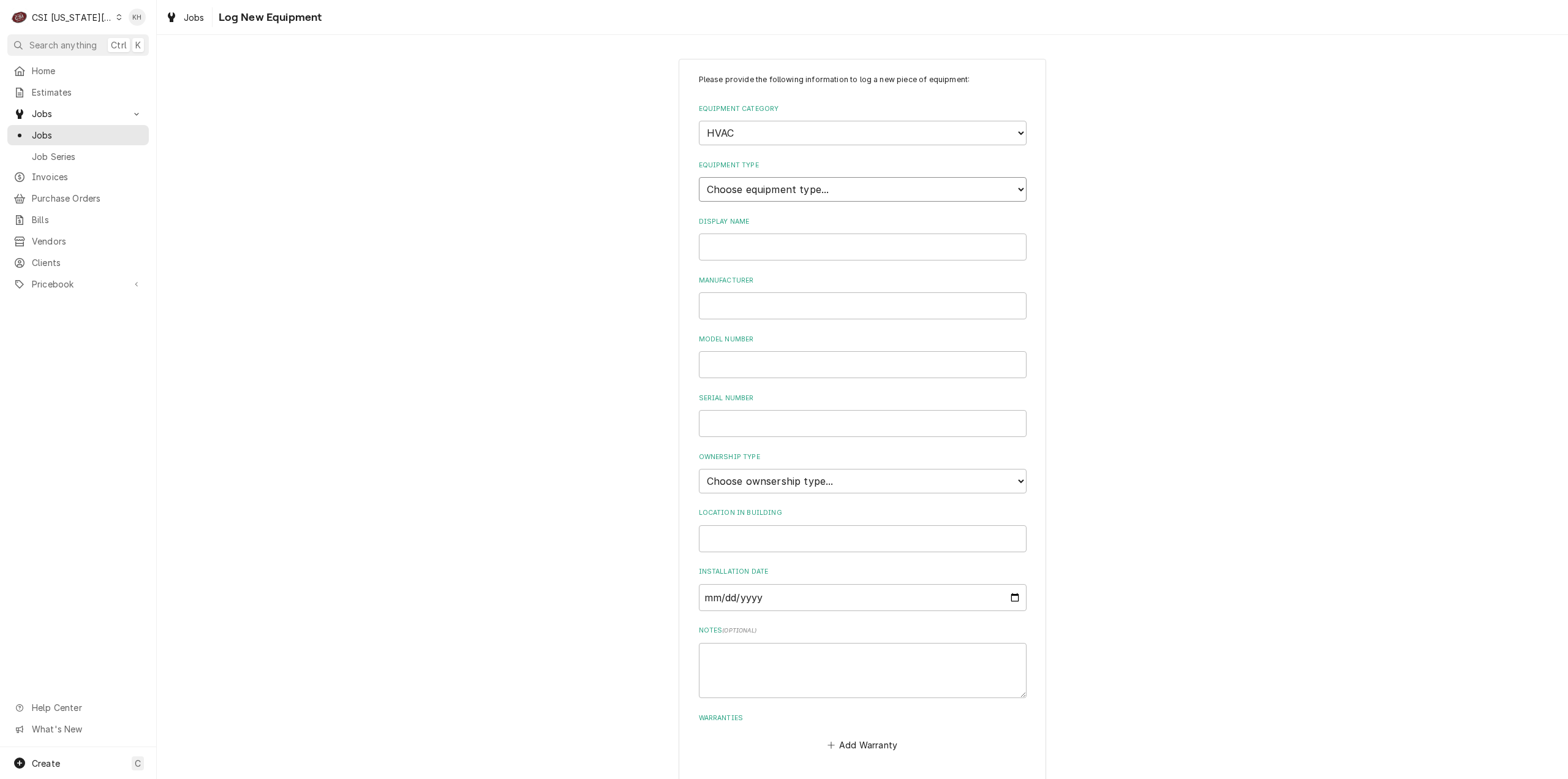
click at [773, 193] on select "Choose equipment type... Condenser Furnace Chiller Air Handler VRF Mini Split M…" at bounding box center [863, 189] width 327 height 25
click at [699, 177] on select "Choose equipment type... Condenser Furnace Chiller Air Handler VRF Mini Split M…" at bounding box center [863, 189] width 327 height 25
click at [771, 184] on select "Choose equipment type... Condenser Furnace Chiller Air Handler VRF Mini Split M…" at bounding box center [863, 189] width 327 height 25
click at [586, 241] on div "Please provide the following information to log a new piece of equipment: Equip…" at bounding box center [862, 438] width 1411 height 780
click at [792, 248] on input "Display Name" at bounding box center [863, 246] width 327 height 27
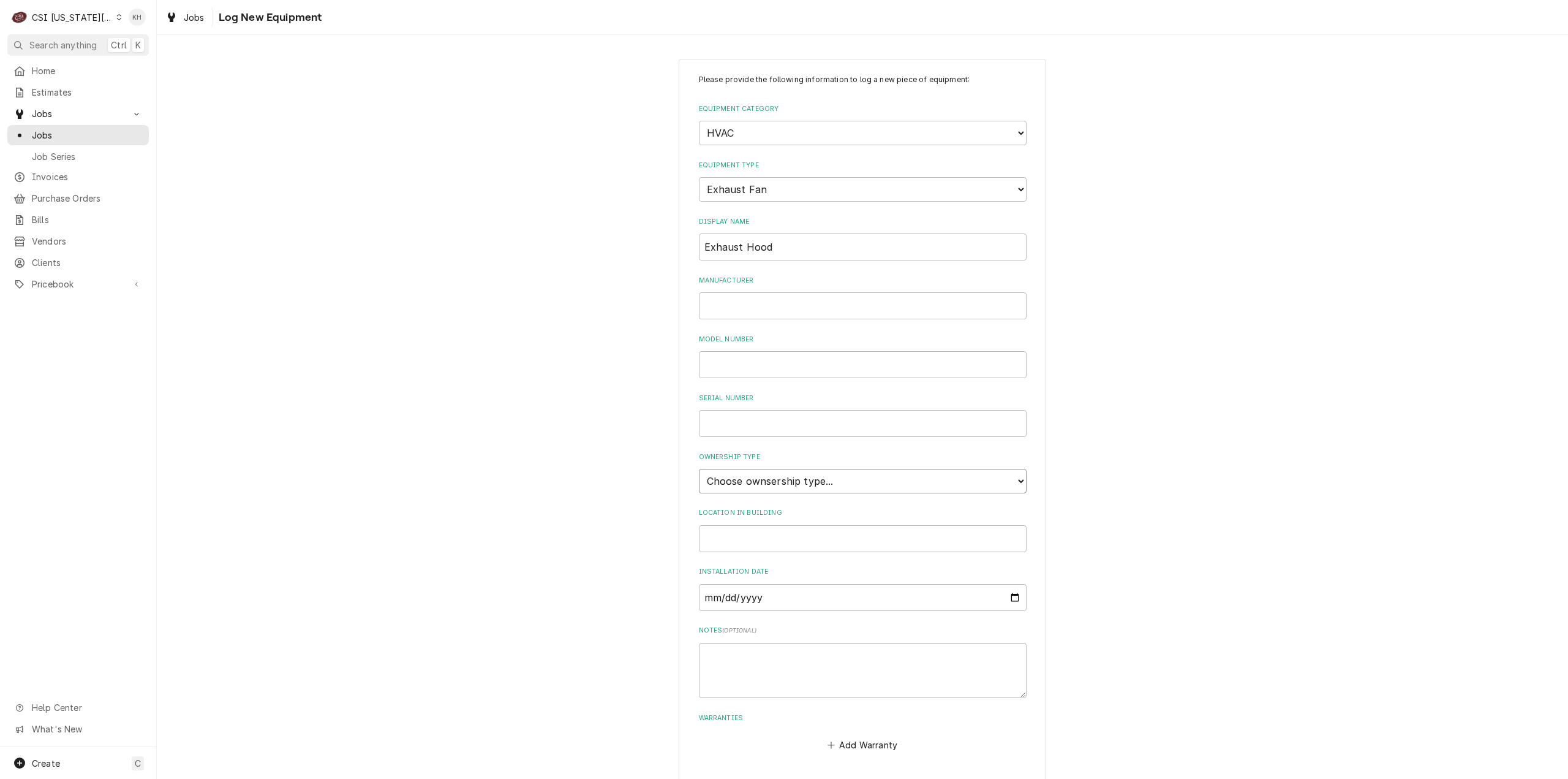
drag, startPoint x: 863, startPoint y: 478, endPoint x: 857, endPoint y: 483, distance: 7.8
click at [863, 478] on select "Choose ownsership type... Unknown Owned Leased Rented" at bounding box center [863, 481] width 327 height 25
click at [699, 469] on select "Choose ownsership type... Unknown Owned Leased Rented" at bounding box center [863, 481] width 327 height 25
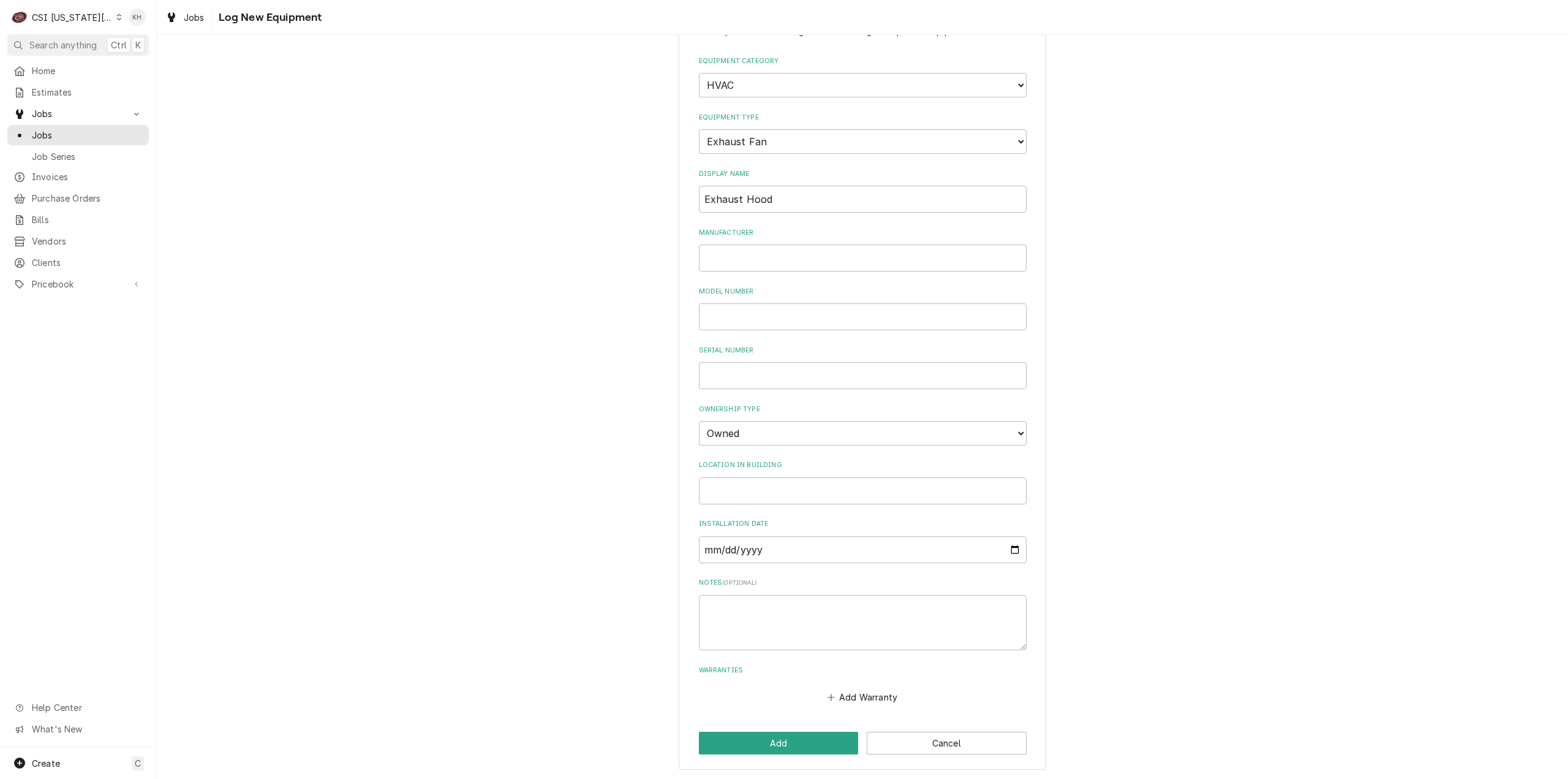
click at [779, 726] on div "Please provide the following information to log a new piece of equipment: Equip…" at bounding box center [862, 390] width 367 height 759
click at [788, 742] on button "Add" at bounding box center [779, 743] width 160 height 23
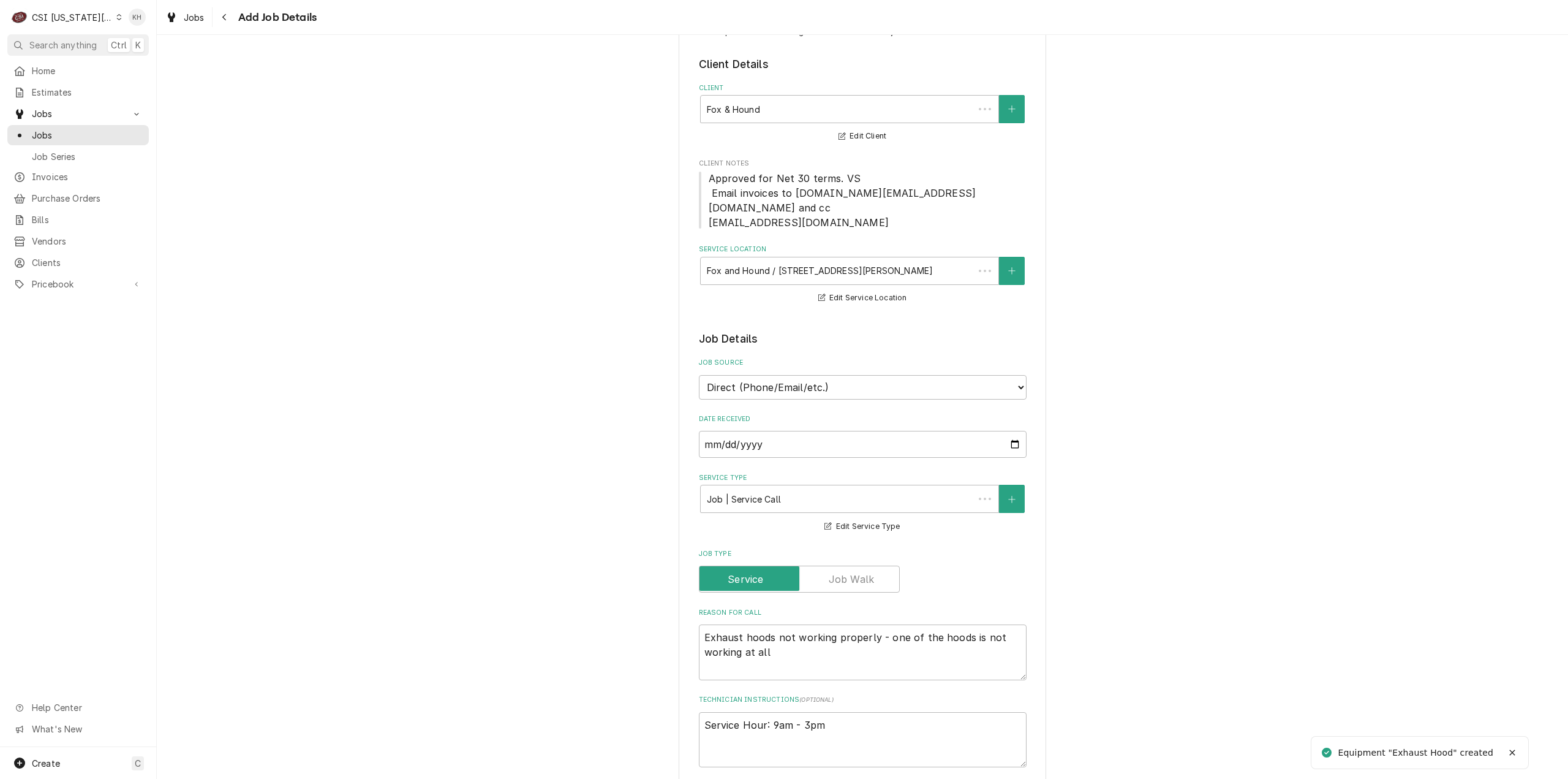
scroll to position [612, 0]
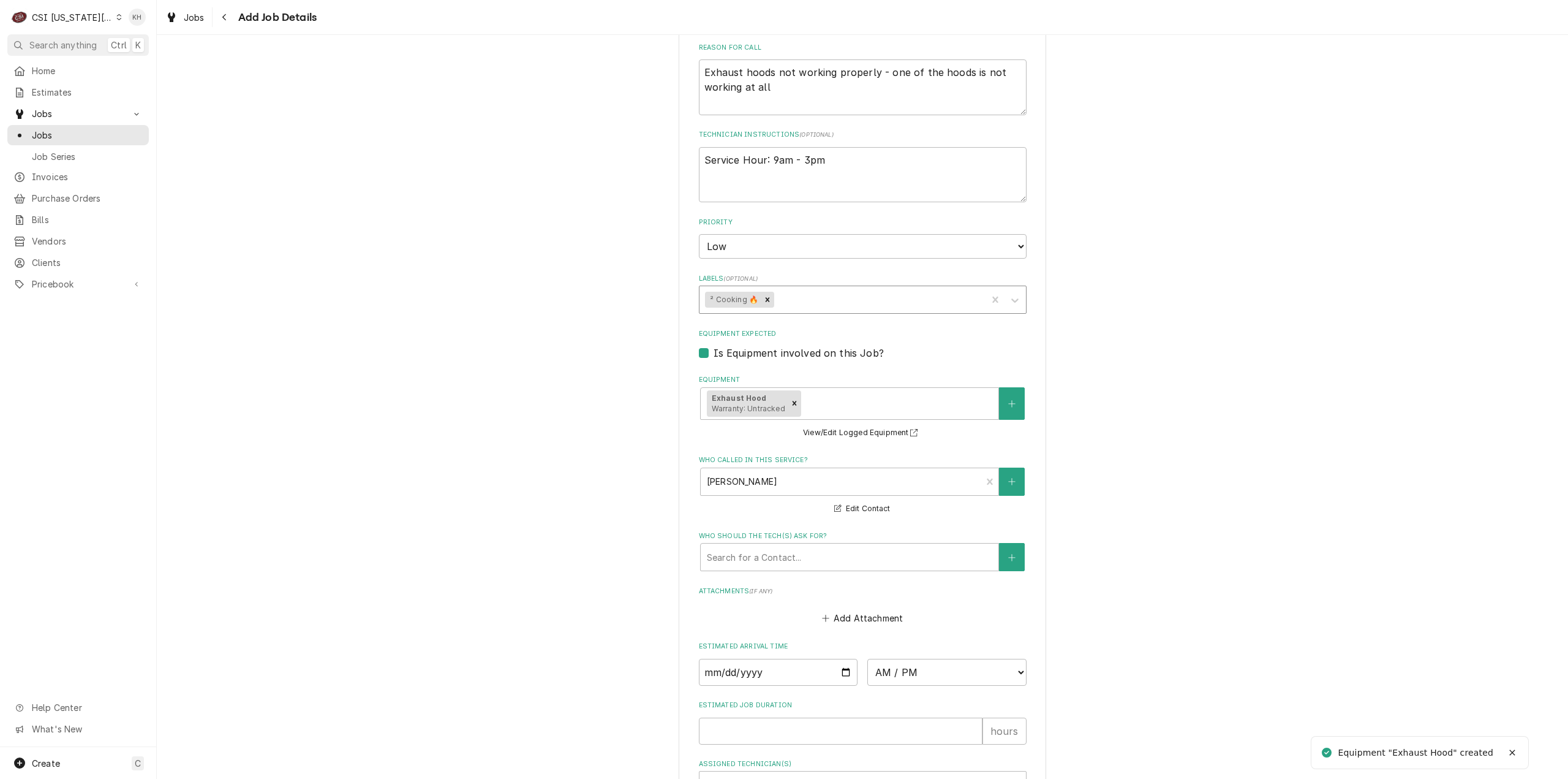
click at [763, 295] on icon "Remove ² Cooking 🔥" at bounding box center [767, 299] width 8 height 8
click at [762, 288] on div "Labels" at bounding box center [852, 299] width 292 height 22
click at [771, 317] on div "² HVAC 🌡️" at bounding box center [863, 326] width 327 height 19
click at [812, 718] on input "Estimated Job Duration" at bounding box center [841, 731] width 283 height 27
click at [841, 153] on textarea "Service Hour: 9am - 3pm" at bounding box center [863, 175] width 327 height 56
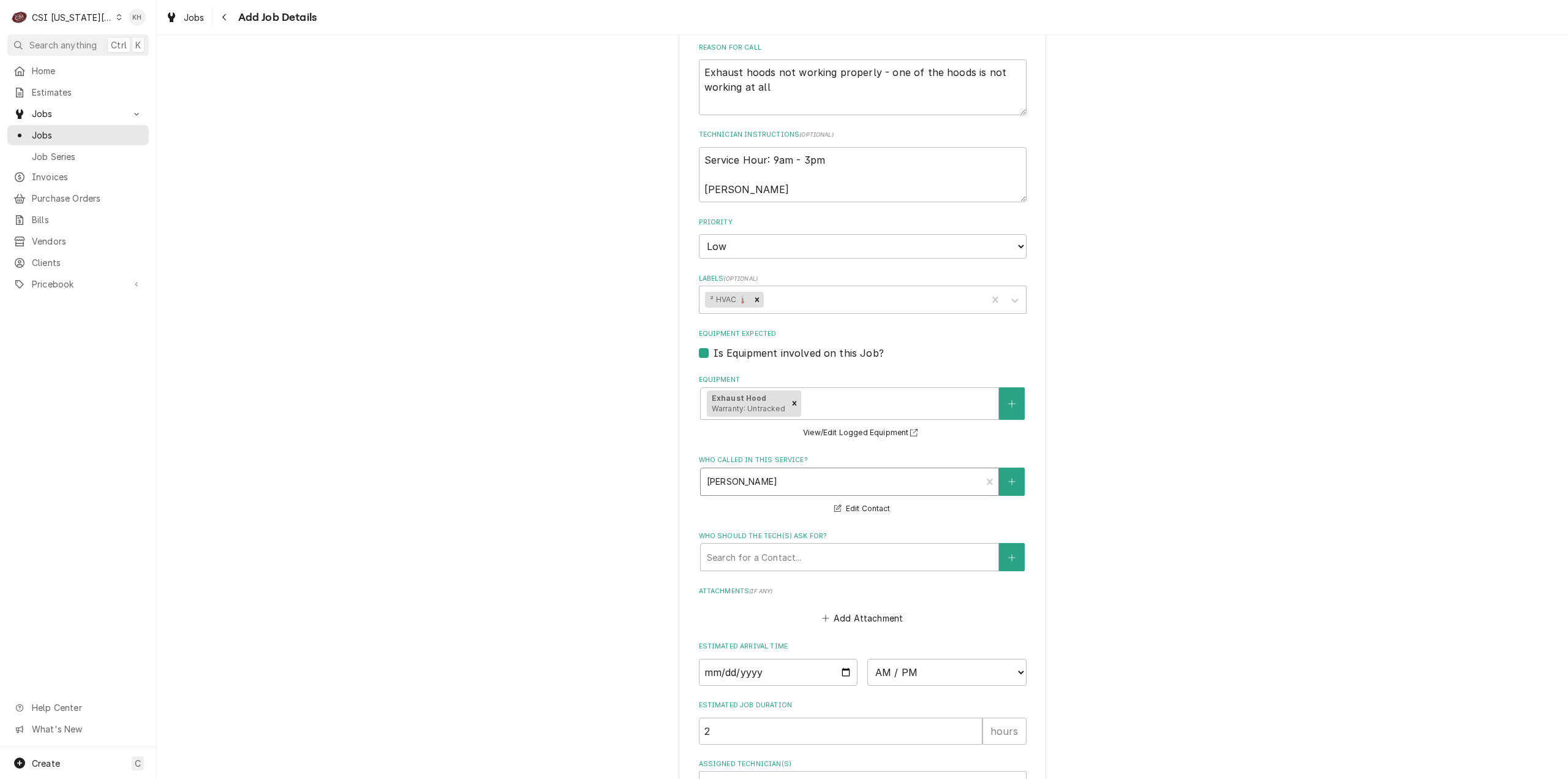
click at [789, 471] on div "Who called in this service?" at bounding box center [841, 482] width 269 height 22
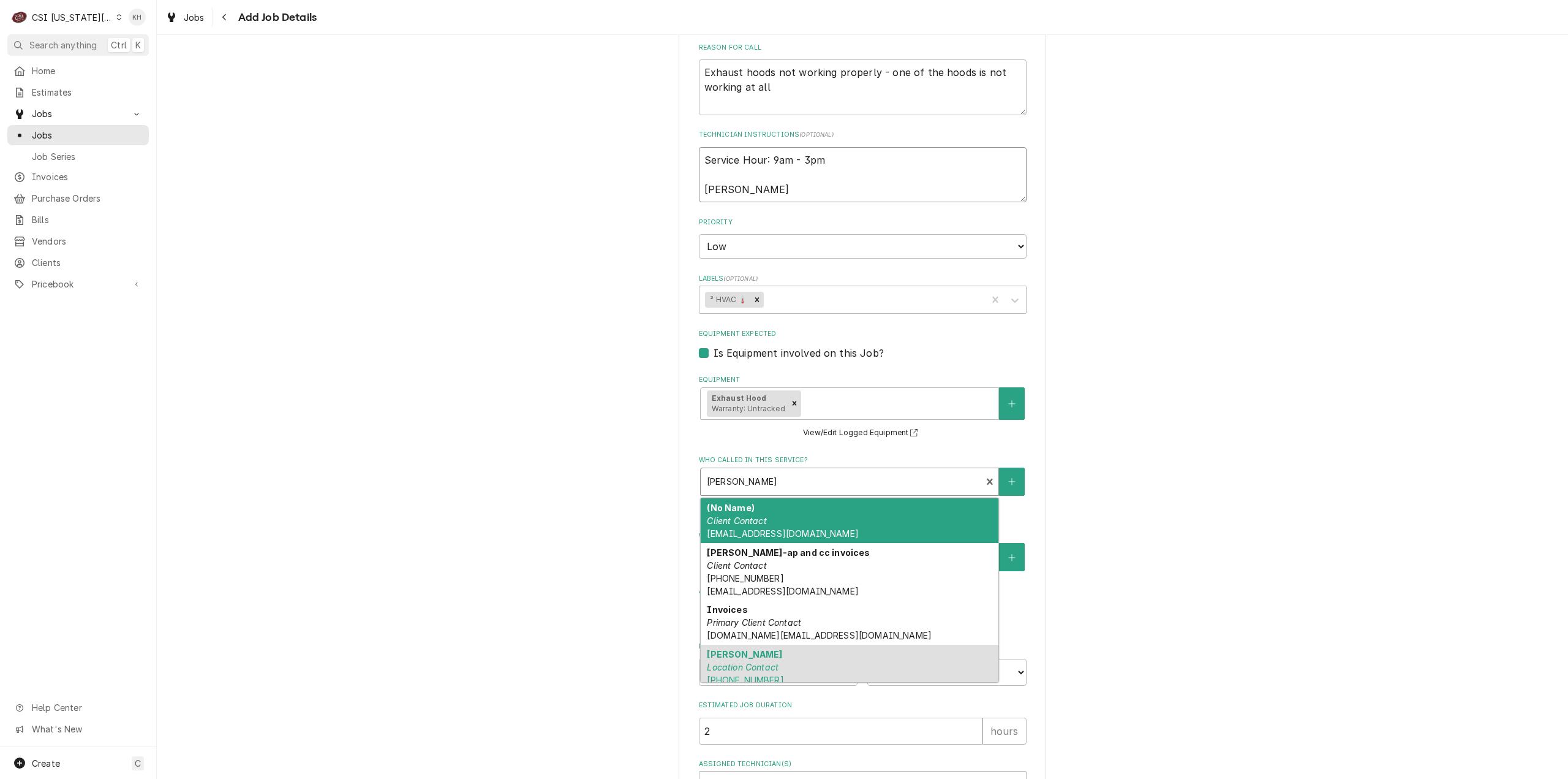
click at [786, 176] on textarea "Service Hour: 9am - 3pm Josh Schultz" at bounding box center [863, 175] width 327 height 56
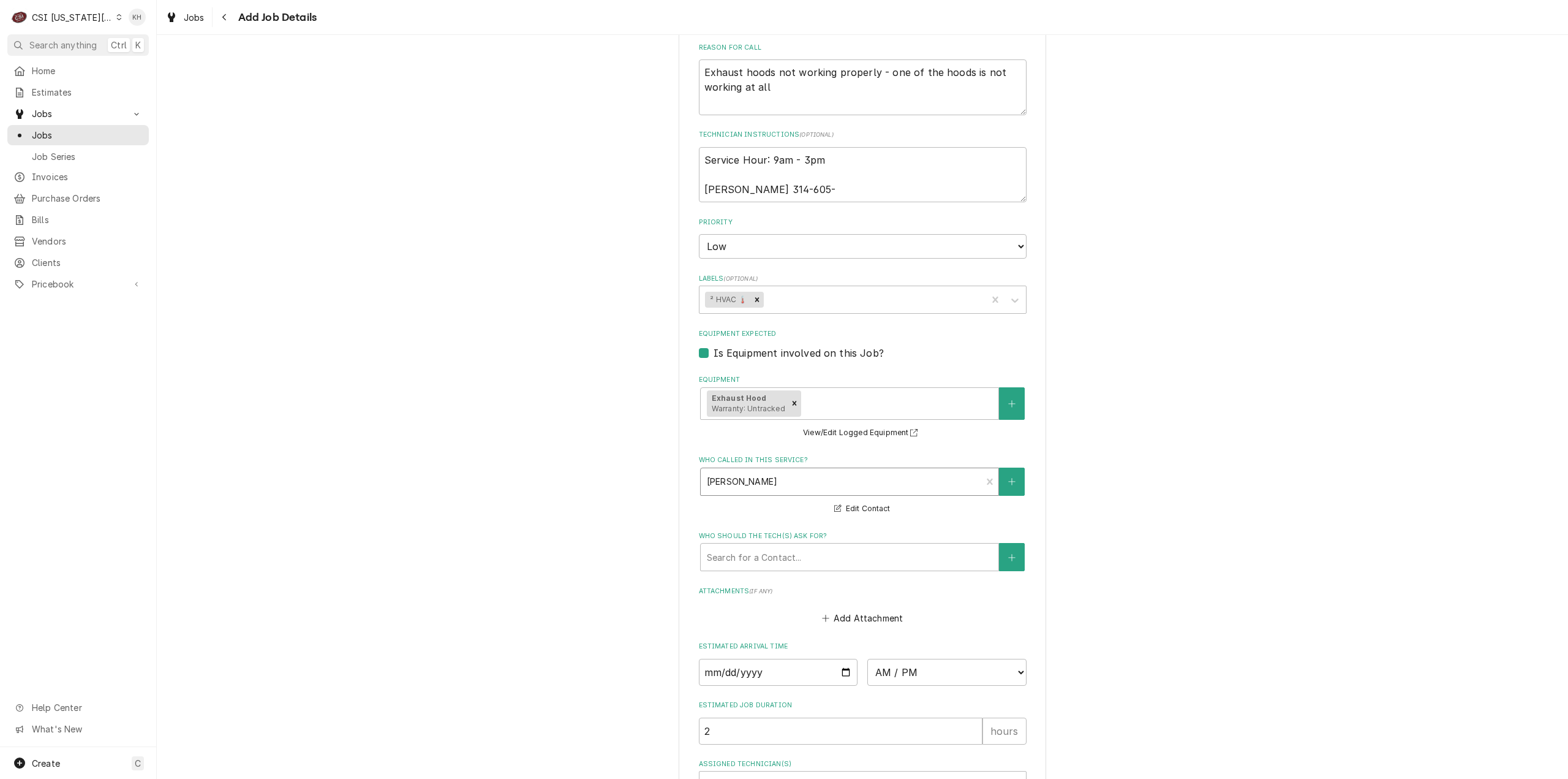
click at [797, 471] on div "Who called in this service?" at bounding box center [841, 482] width 269 height 22
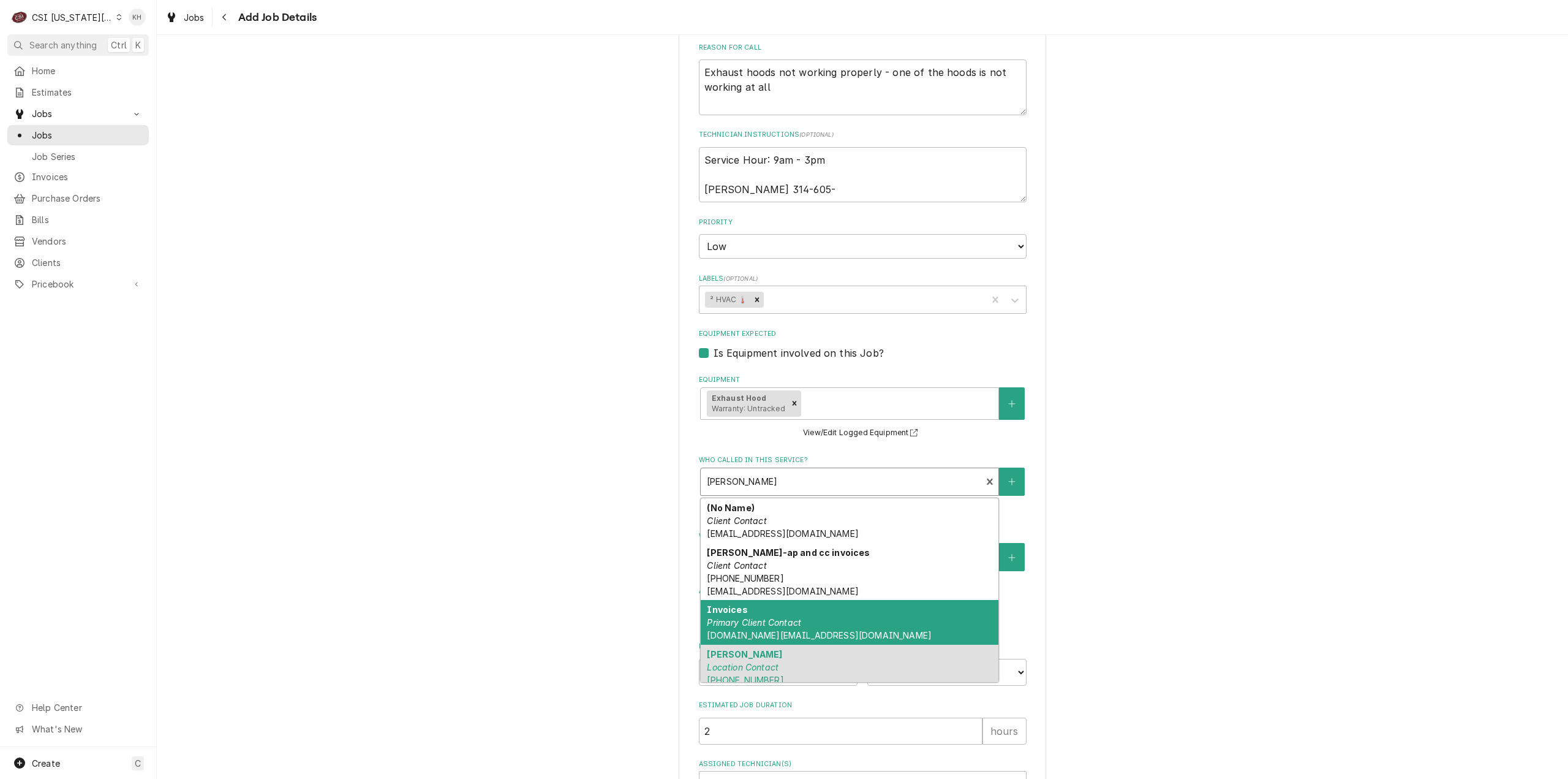
scroll to position [7, 0]
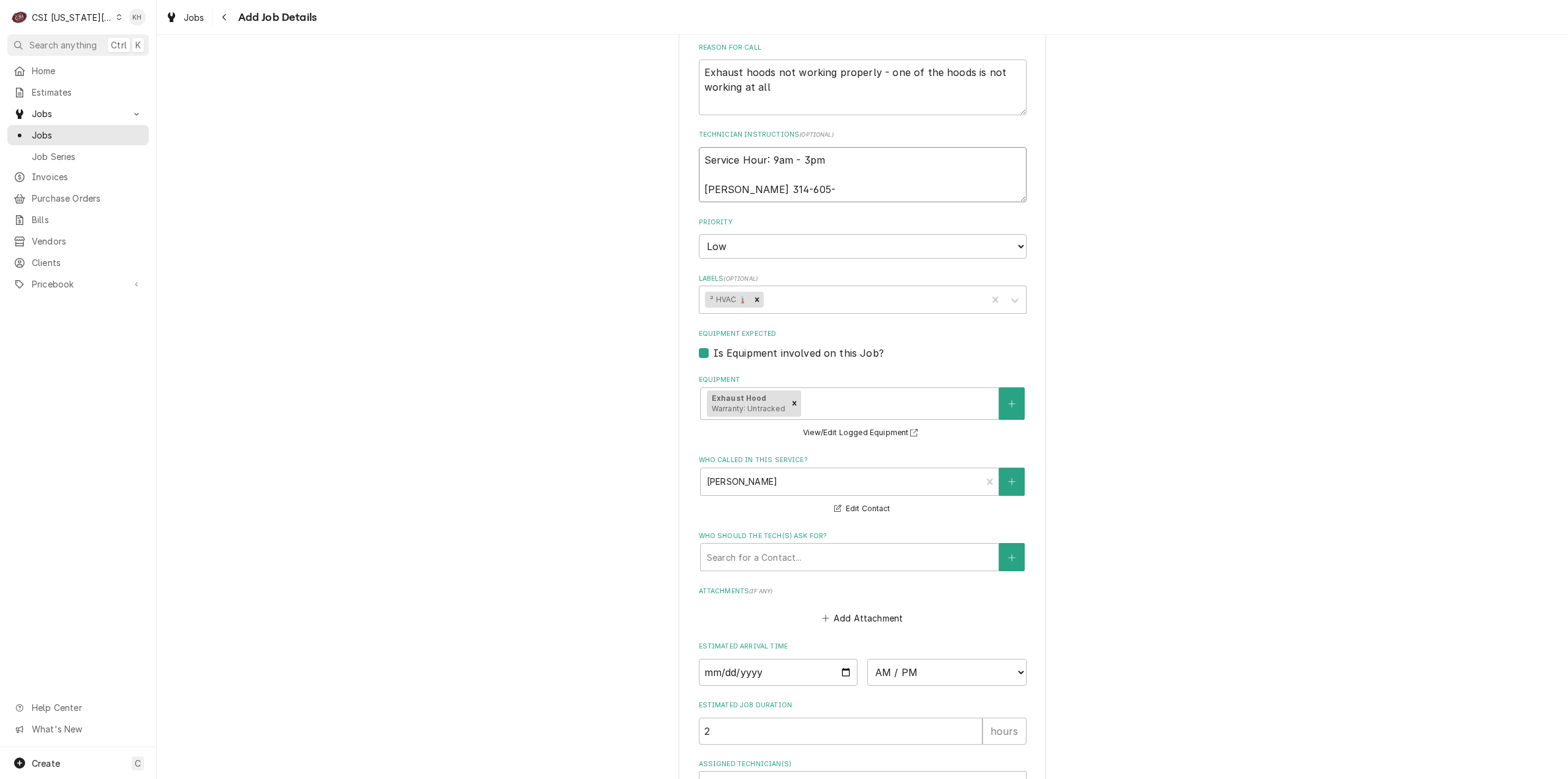
click at [837, 174] on textarea "Service Hour: 9am - 3pm Josh Schultz 314-605-" at bounding box center [863, 175] width 327 height 56
click at [807, 468] on div "Josh Schultz Location Contact (314) 605-8605" at bounding box center [841, 481] width 281 height 27
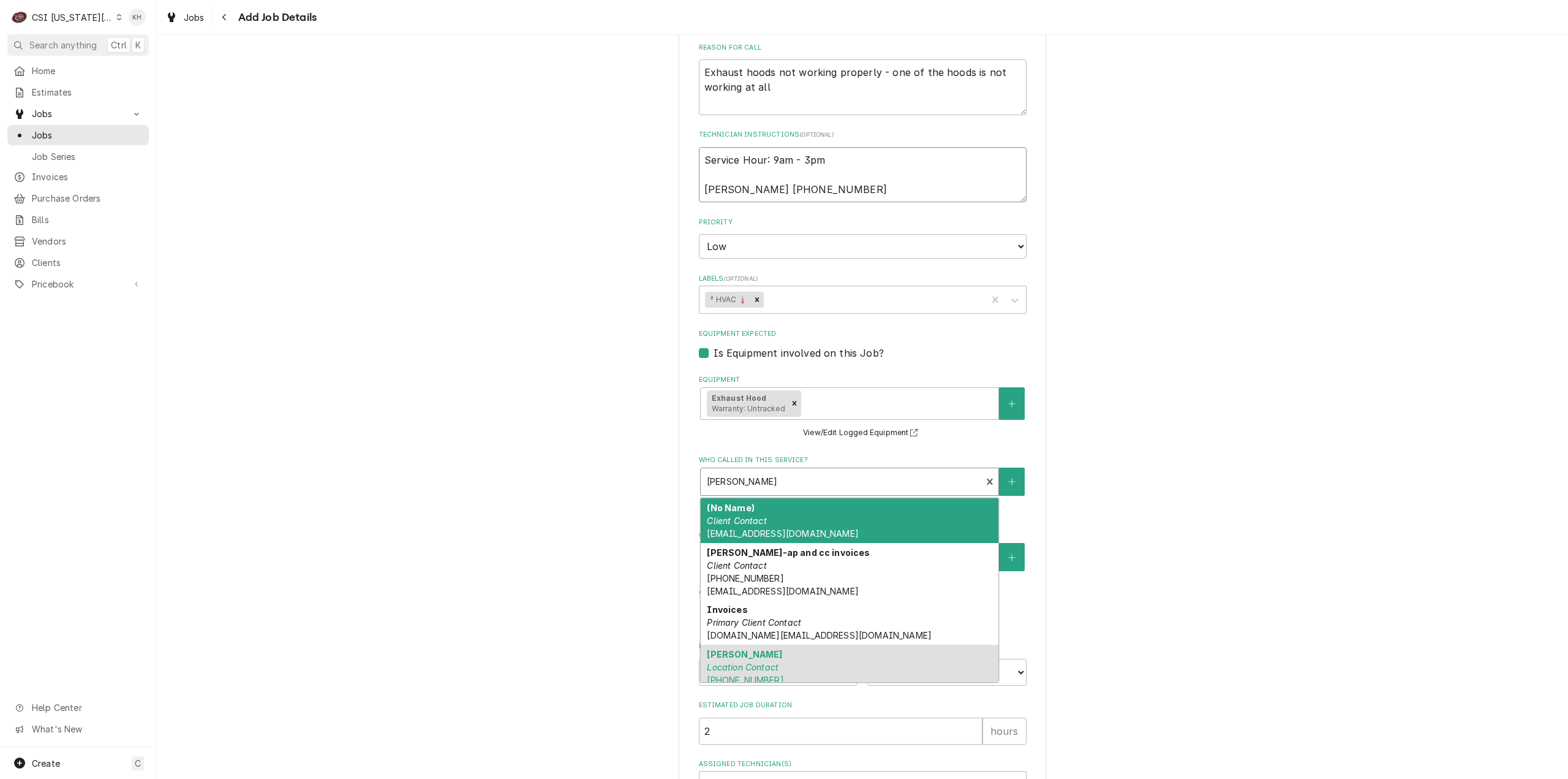
click at [817, 172] on textarea "Service Hour: 9am - 3pm Josh Schultz 314-605-6805" at bounding box center [863, 175] width 327 height 56
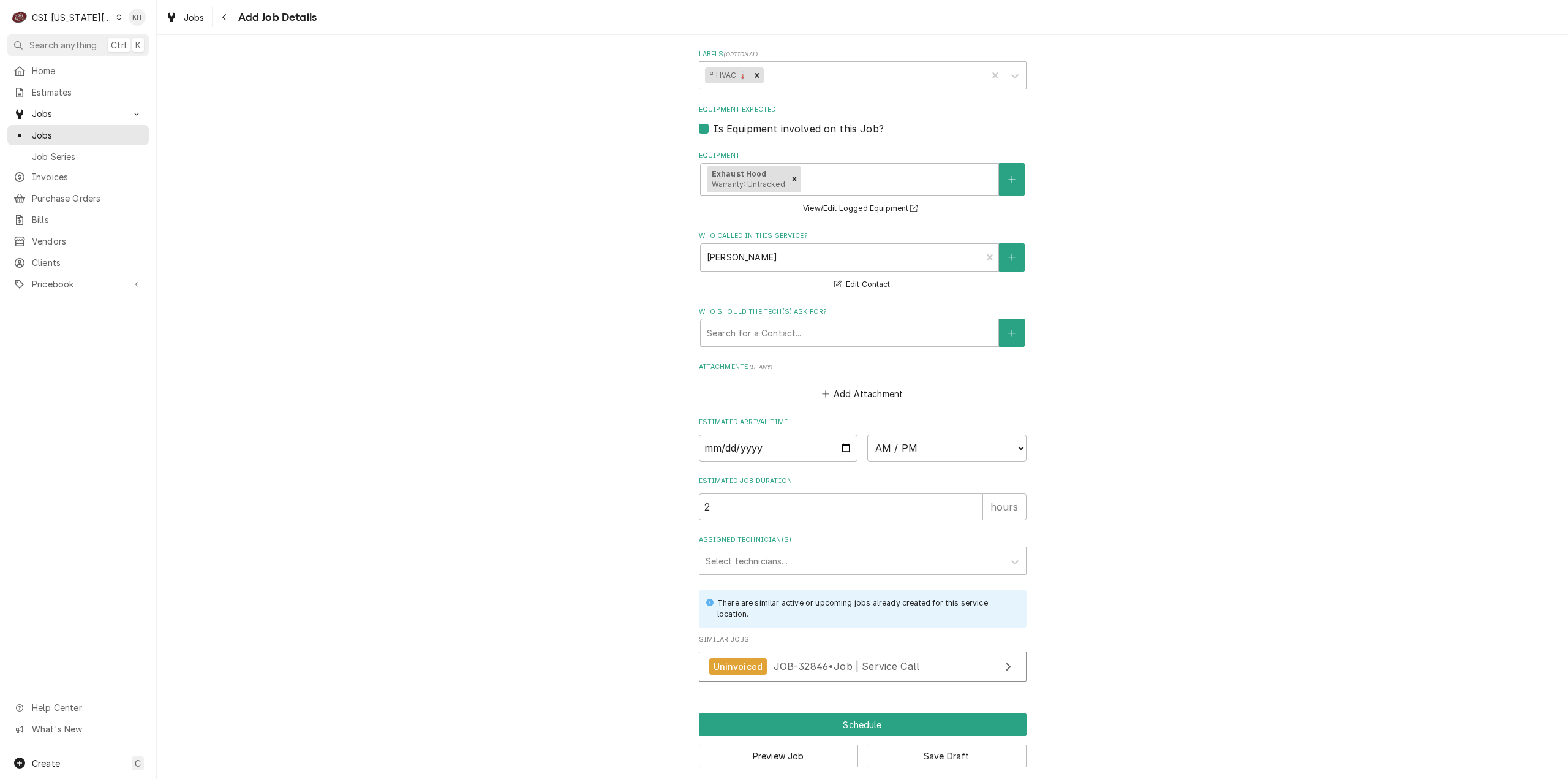
scroll to position [840, 0]
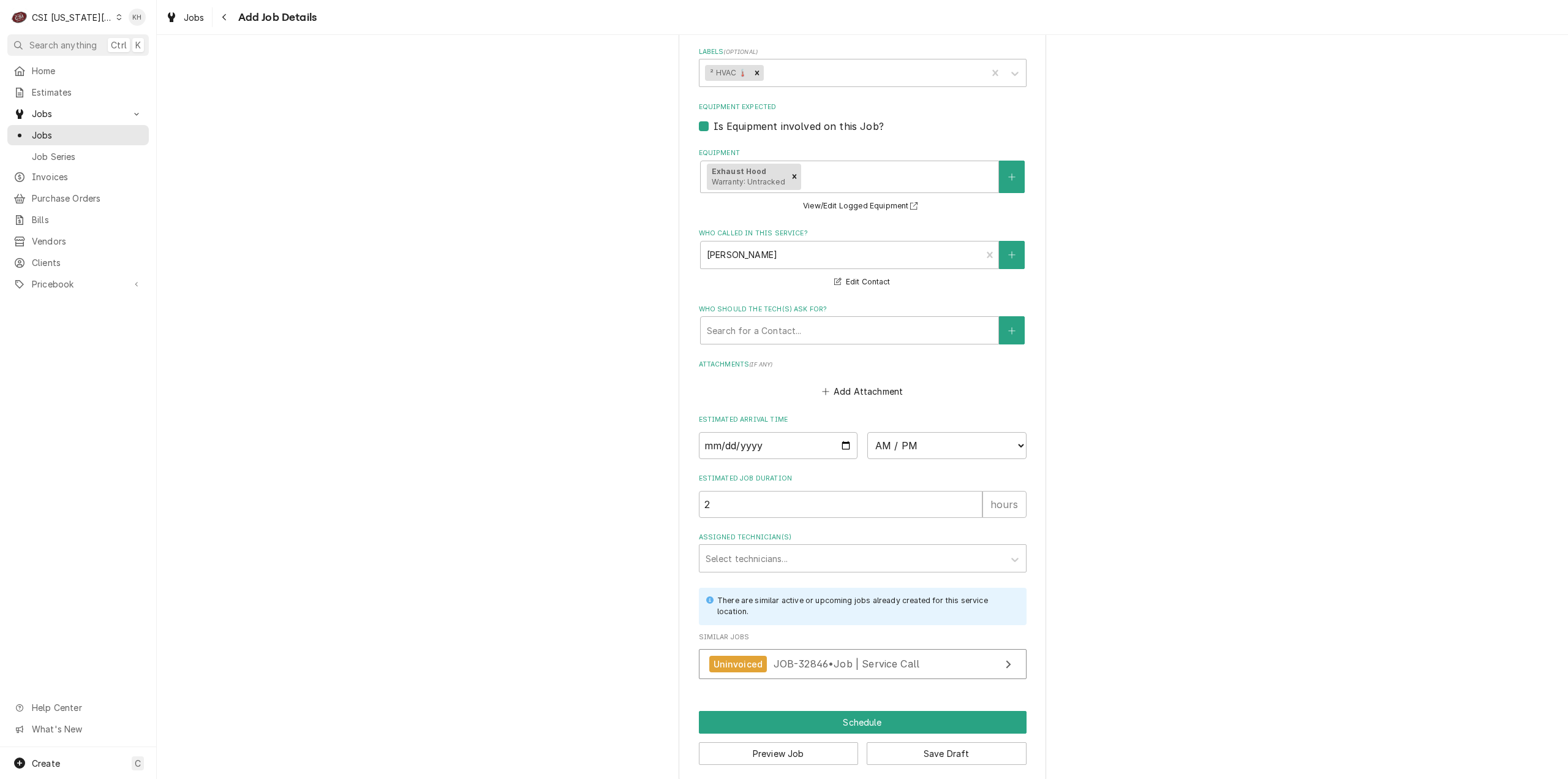
click at [797, 753] on div "Please provide the following information to create a job: Client Details Client…" at bounding box center [862, 0] width 367 height 1561
click at [796, 744] on button "Preview Job" at bounding box center [779, 753] width 160 height 23
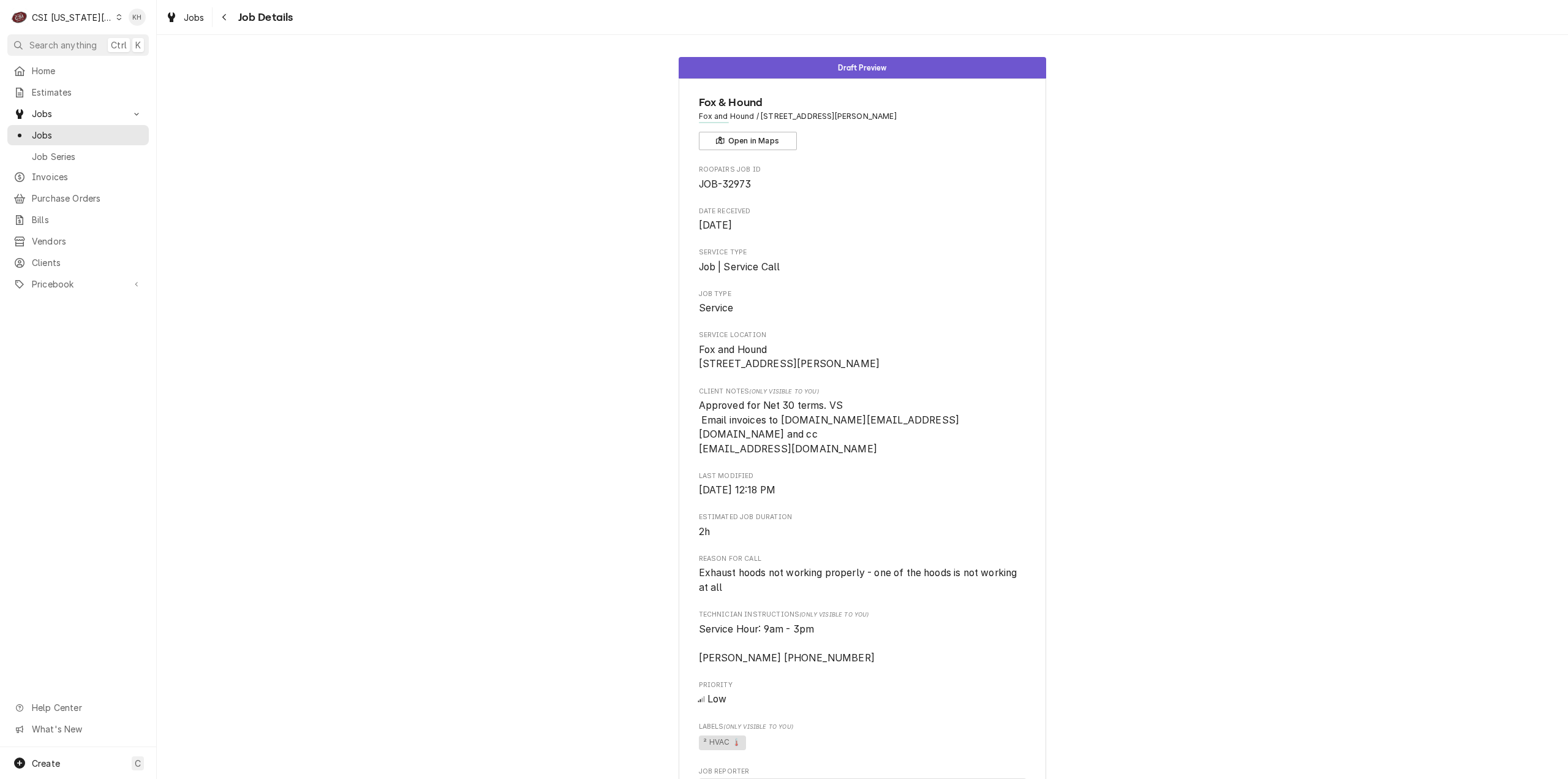
click at [76, 13] on div "CSI Kansas City" at bounding box center [72, 17] width 81 height 13
click at [152, 67] on div "CSI St. Louis" at bounding box center [210, 67] width 179 height 13
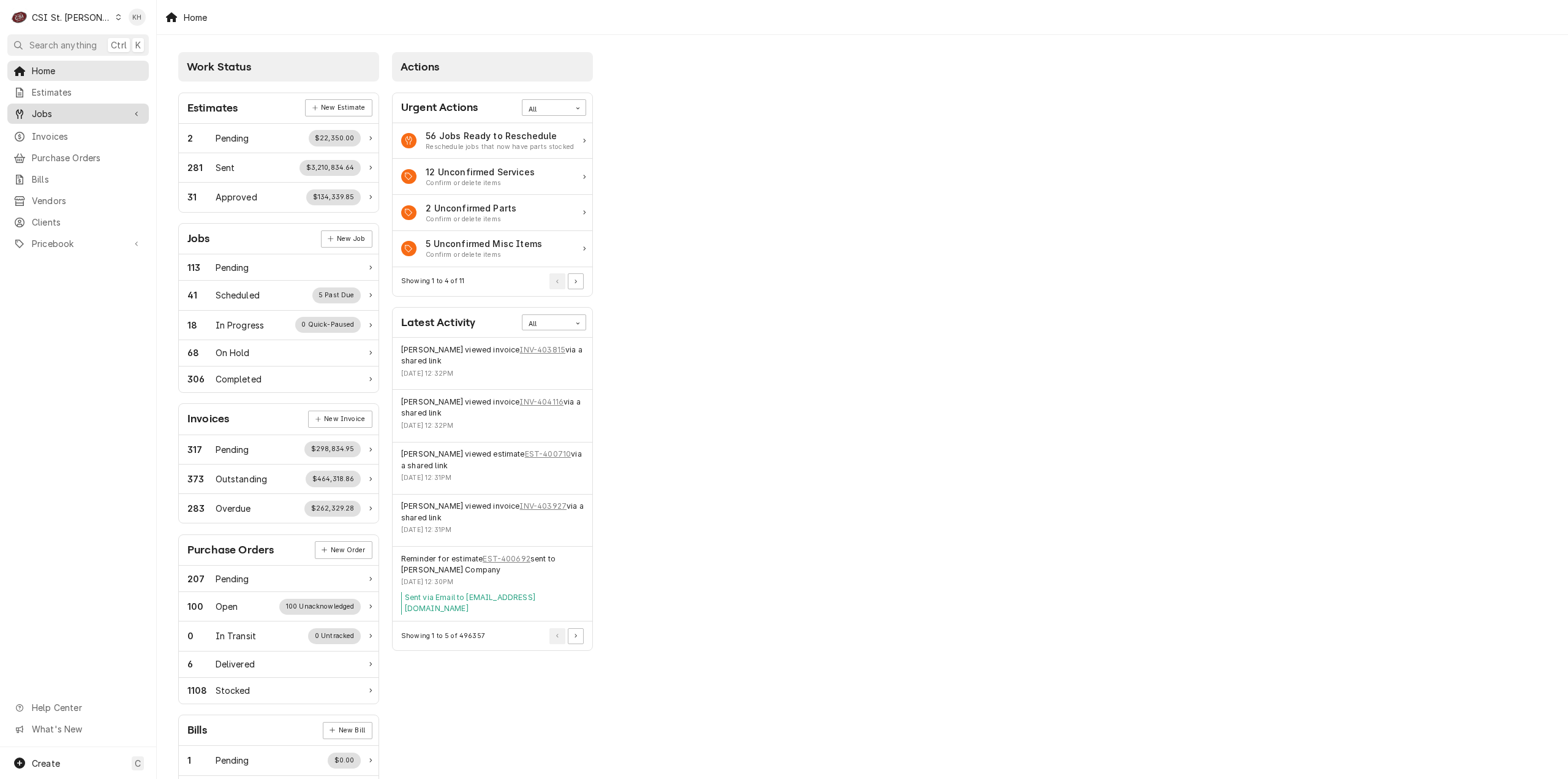
drag, startPoint x: 138, startPoint y: 104, endPoint x: 102, endPoint y: 118, distance: 38.6
click at [138, 108] on div "Dynamic Content Wrapper" at bounding box center [137, 114] width 12 height 12
drag, startPoint x: 88, startPoint y: 131, endPoint x: 142, endPoint y: 184, distance: 75.7
click at [88, 131] on span "Jobs" at bounding box center [87, 135] width 111 height 13
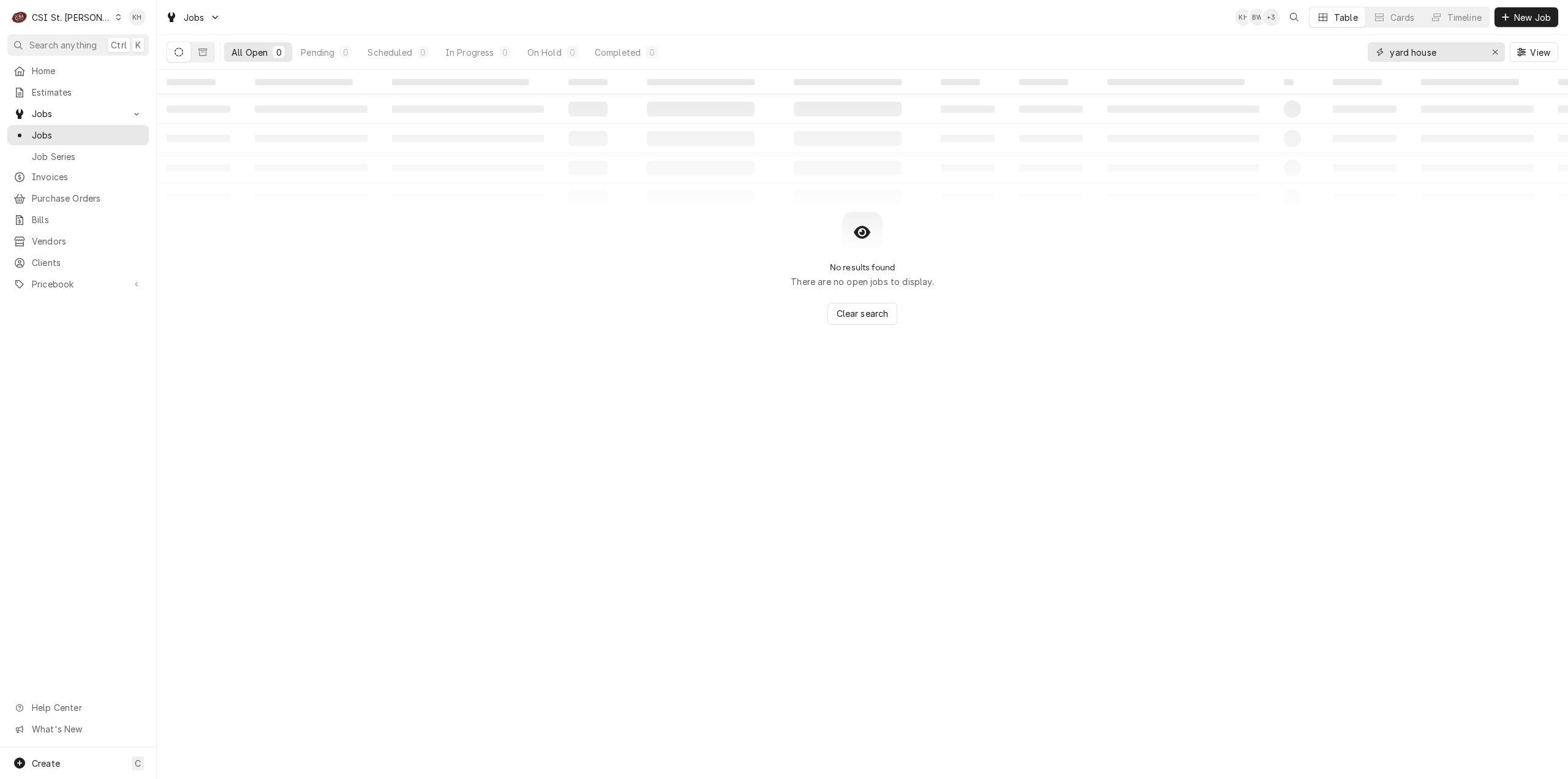
drag, startPoint x: 1459, startPoint y: 51, endPoint x: 1258, endPoint y: 43, distance: 201.2
click at [1258, 43] on div "All Open 0 Pending 0 Scheduled 0 In Progress 0 On Hold 0 Completed 0 yard house…" at bounding box center [862, 52] width 1392 height 34
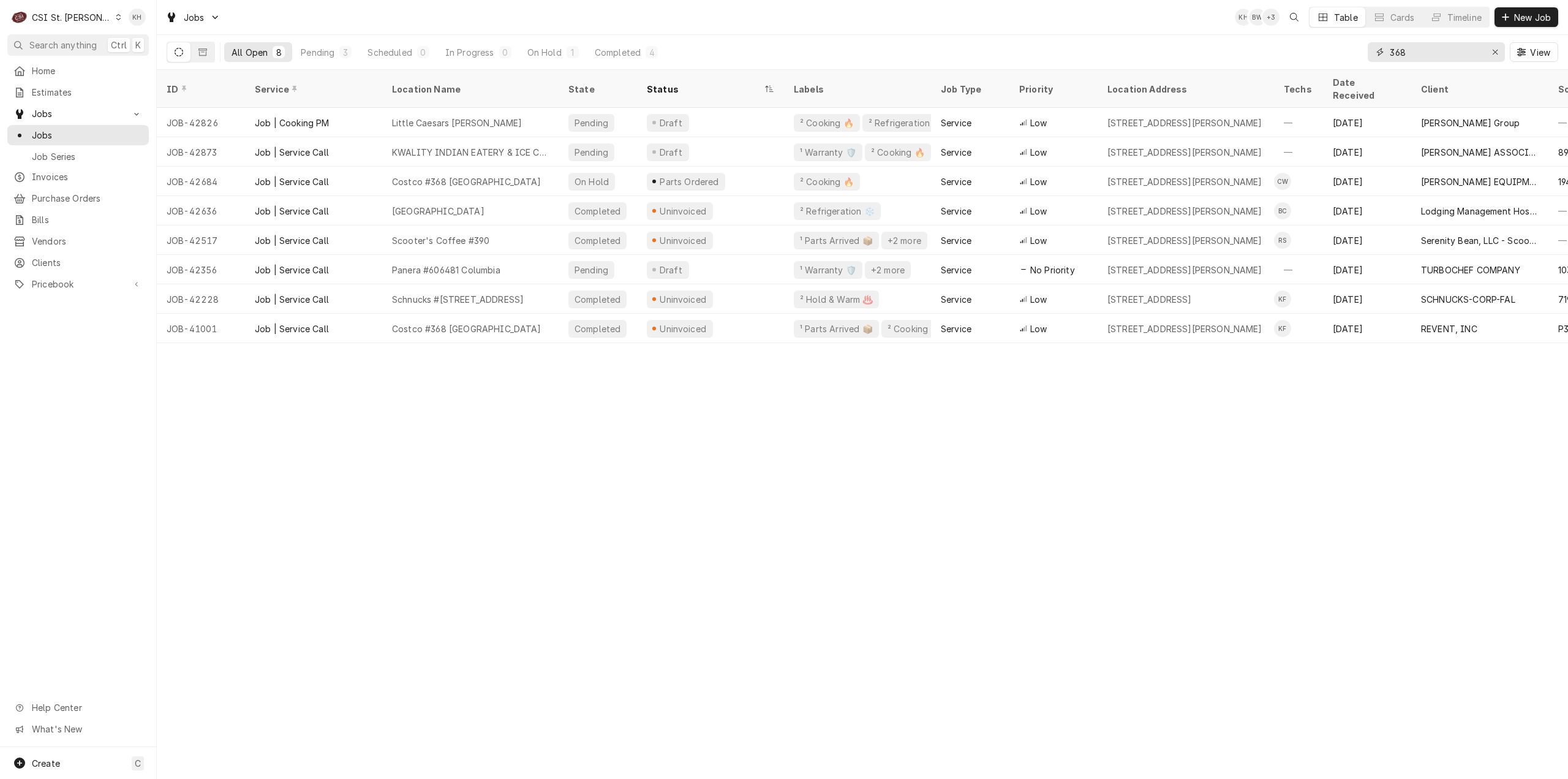
drag, startPoint x: 1419, startPoint y: 55, endPoint x: 1322, endPoint y: 42, distance: 97.9
click at [1322, 42] on div "All Open 8 Pending 3 Scheduled 0 In Progress 0 On Hold 1 Completed 4 368 View" at bounding box center [862, 52] width 1392 height 34
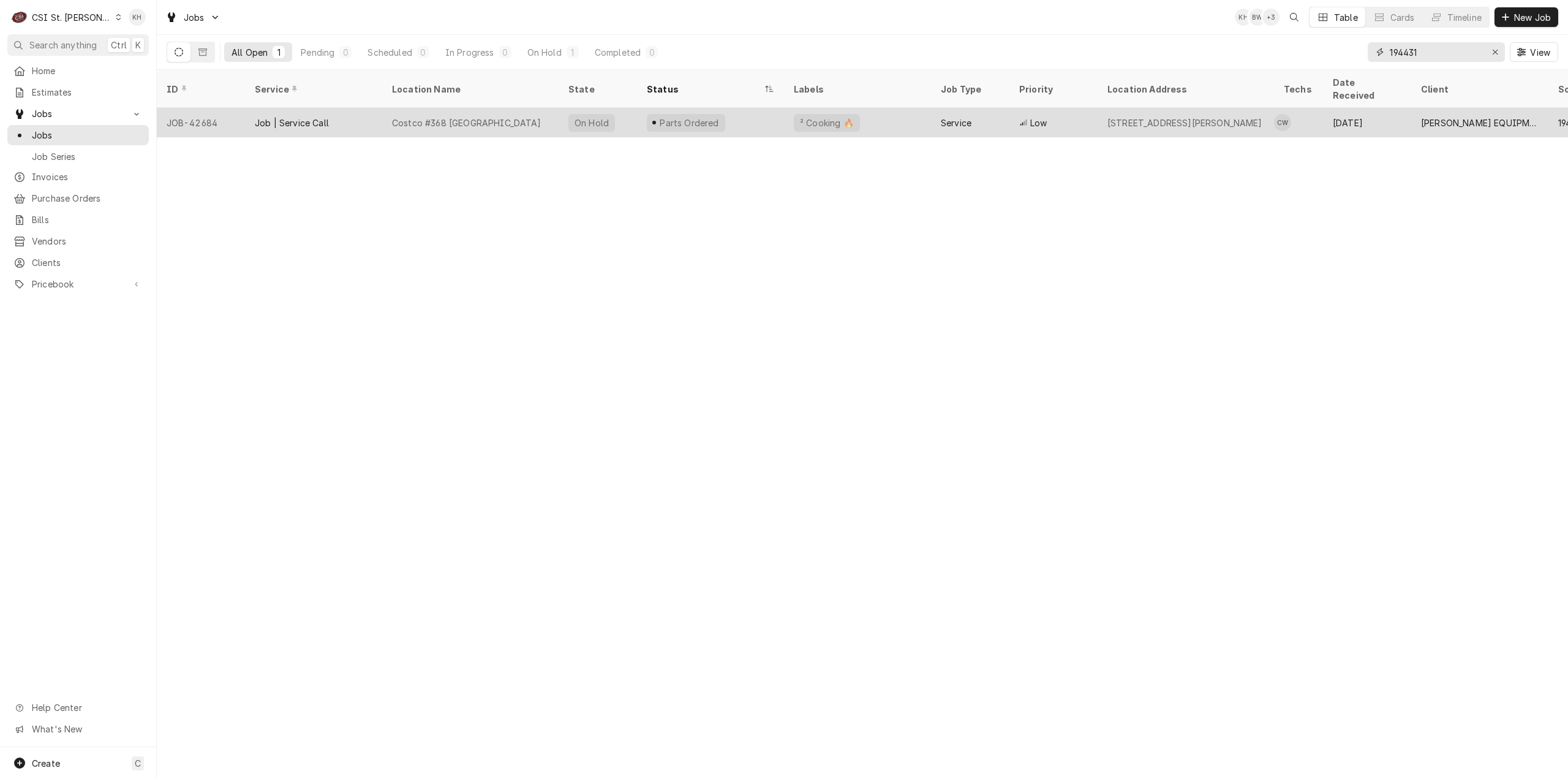
type input "194431"
click at [742, 108] on div "Parts Ordered" at bounding box center [711, 122] width 147 height 30
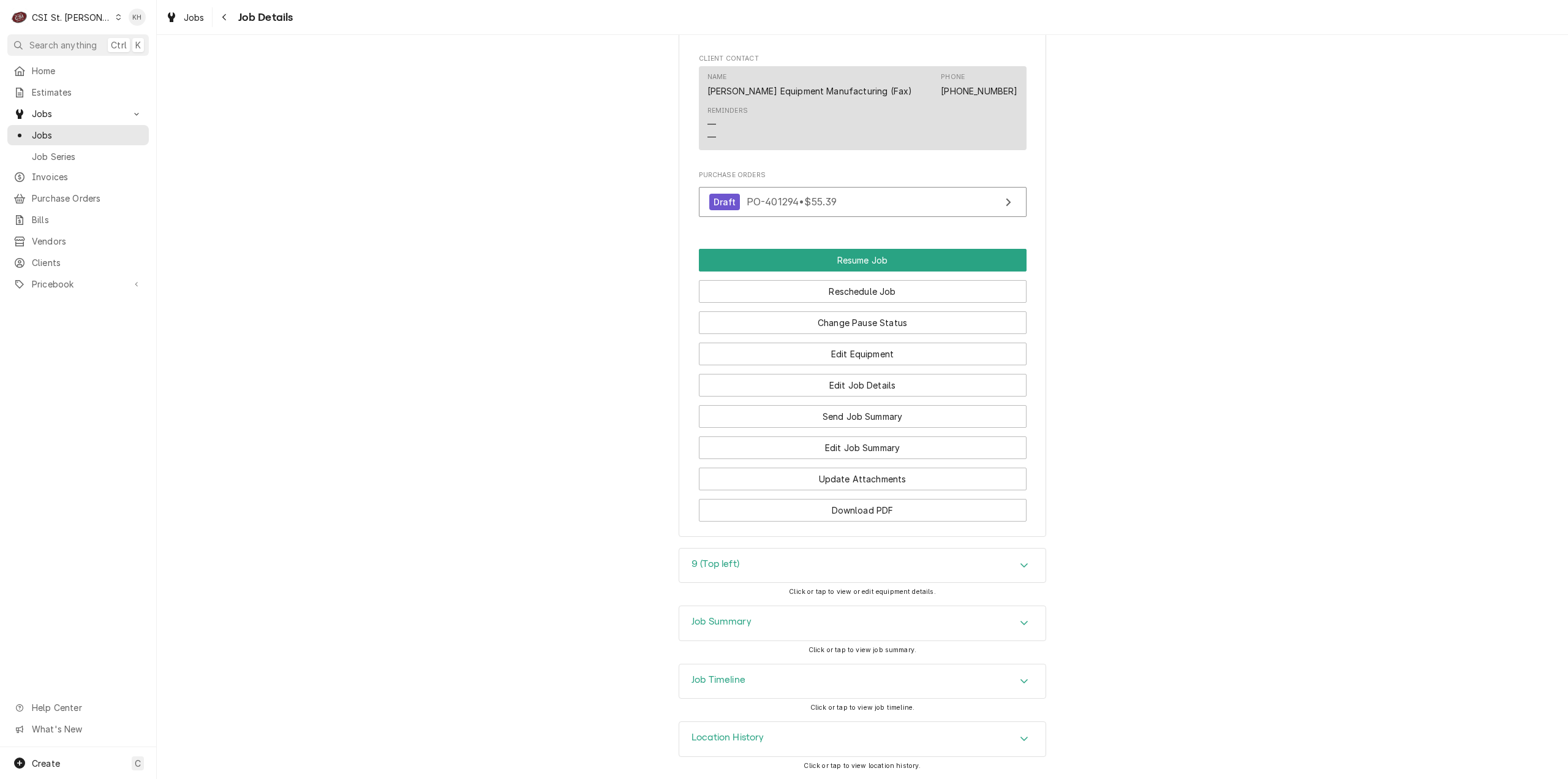
click at [728, 684] on h3 "Job Timeline" at bounding box center [718, 679] width 54 height 12
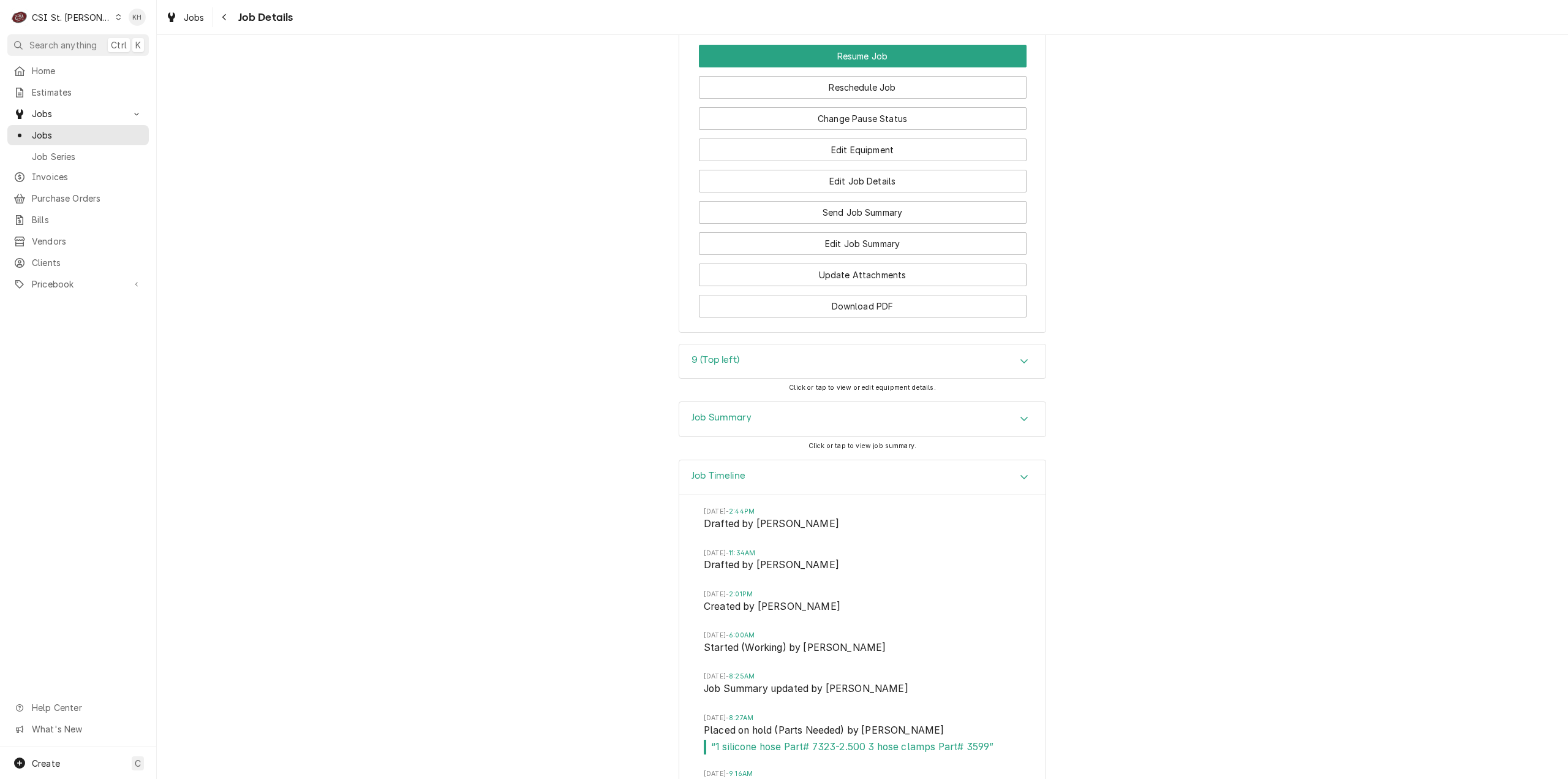
scroll to position [2163, 0]
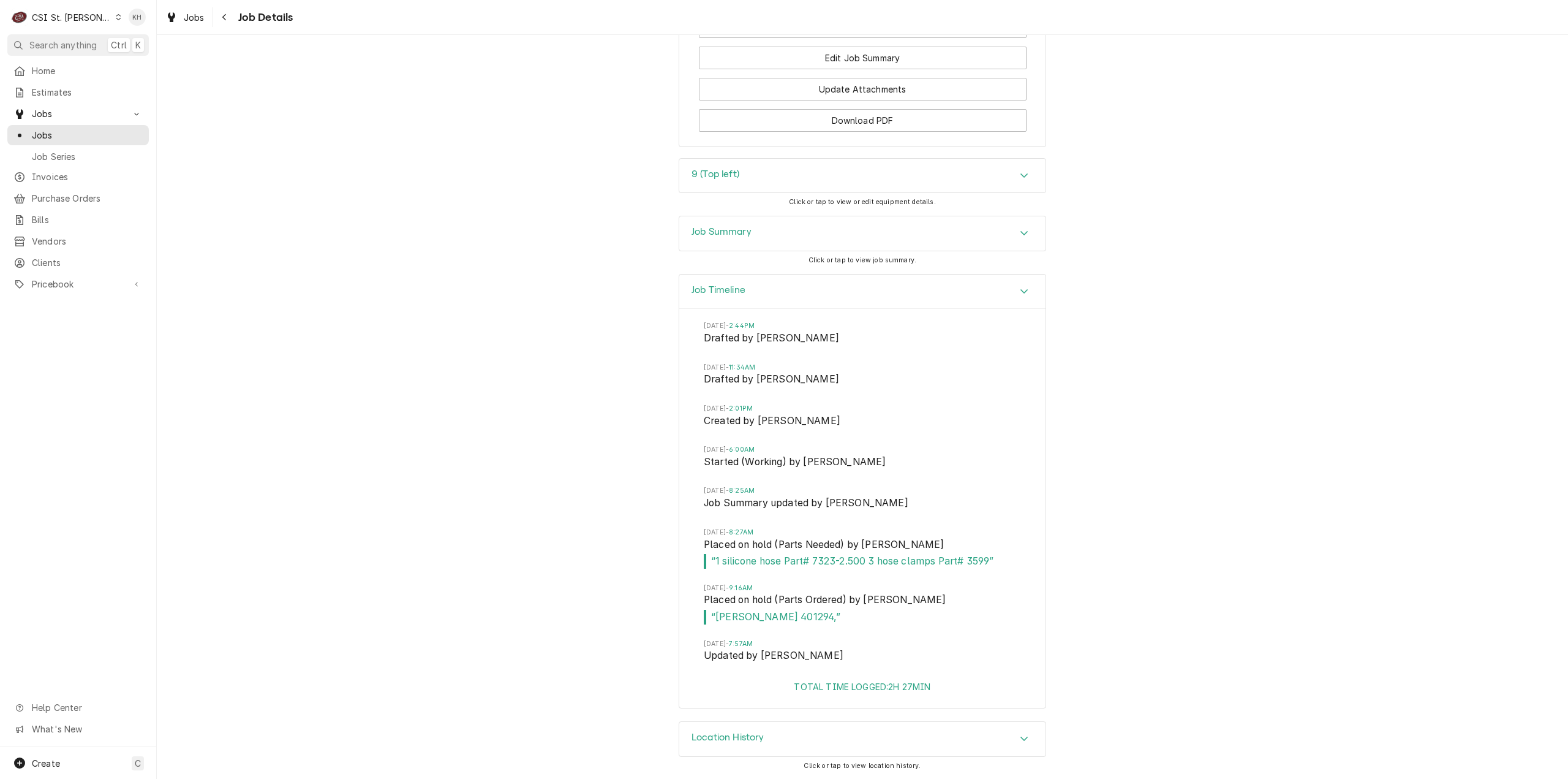
click at [738, 224] on div "Job Summary" at bounding box center [862, 233] width 366 height 34
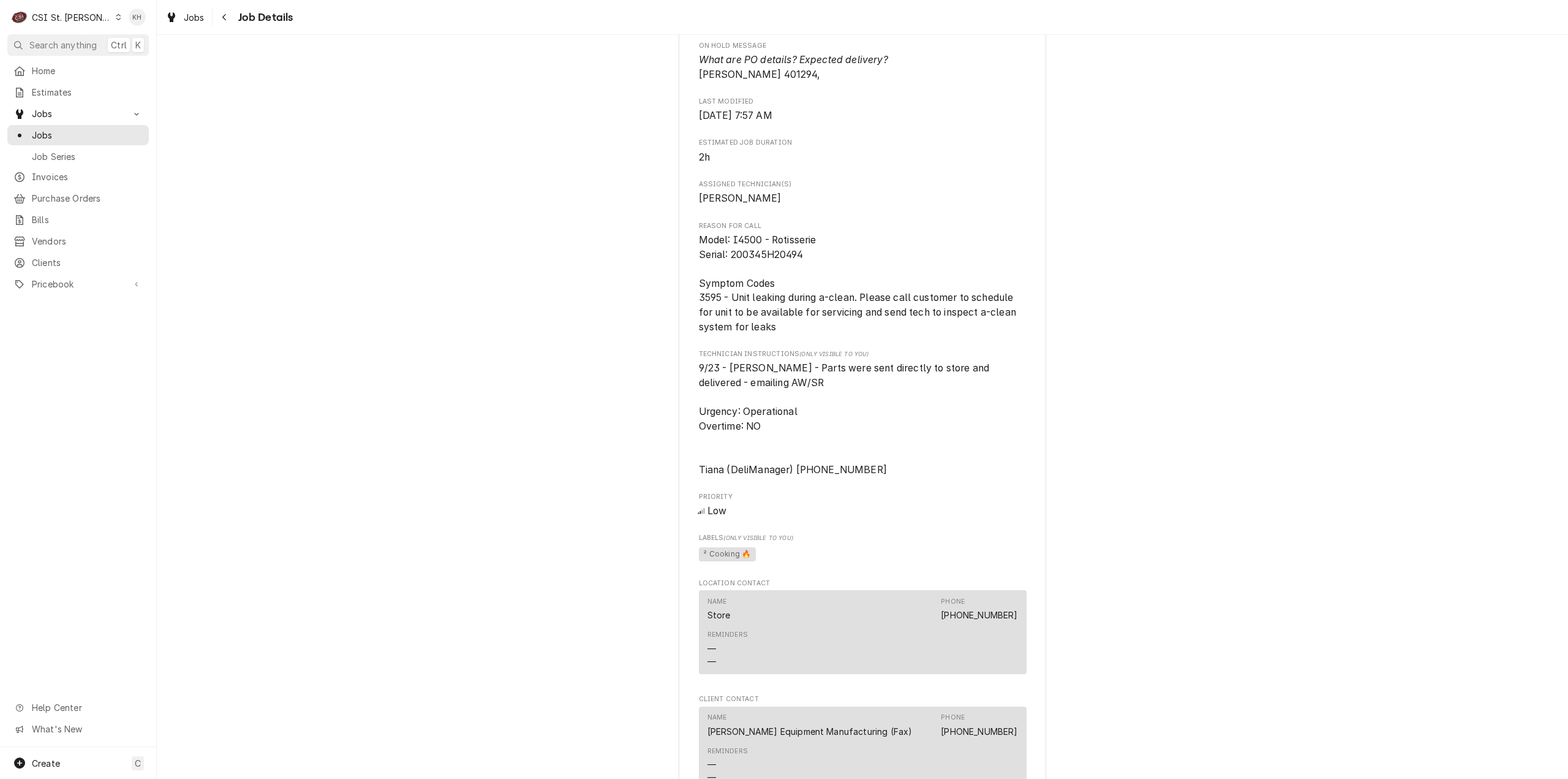
scroll to position [1055, 0]
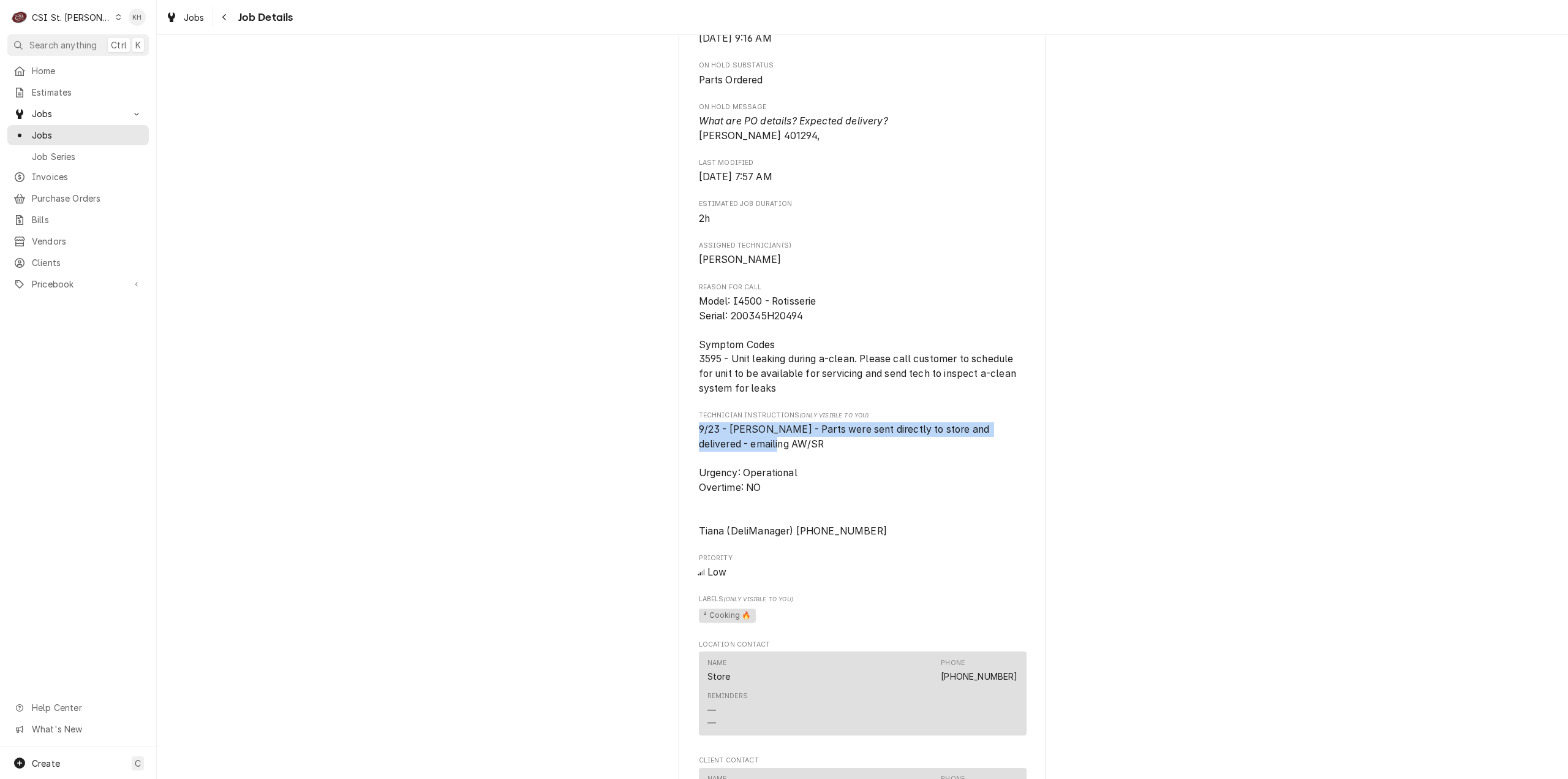
drag, startPoint x: 731, startPoint y: 461, endPoint x: 684, endPoint y: 442, distance: 50.7
click at [684, 442] on div "[PERSON_NAME] EQUIPMENT MANUFACTURING Costco #368 [GEOGRAPHIC_DATA] / [STREET_A…" at bounding box center [862, 131] width 367 height 2215
click at [882, 464] on span "9/23 - [PERSON_NAME] - Parts were sent directly to store and delivered - emaili…" at bounding box center [863, 480] width 327 height 116
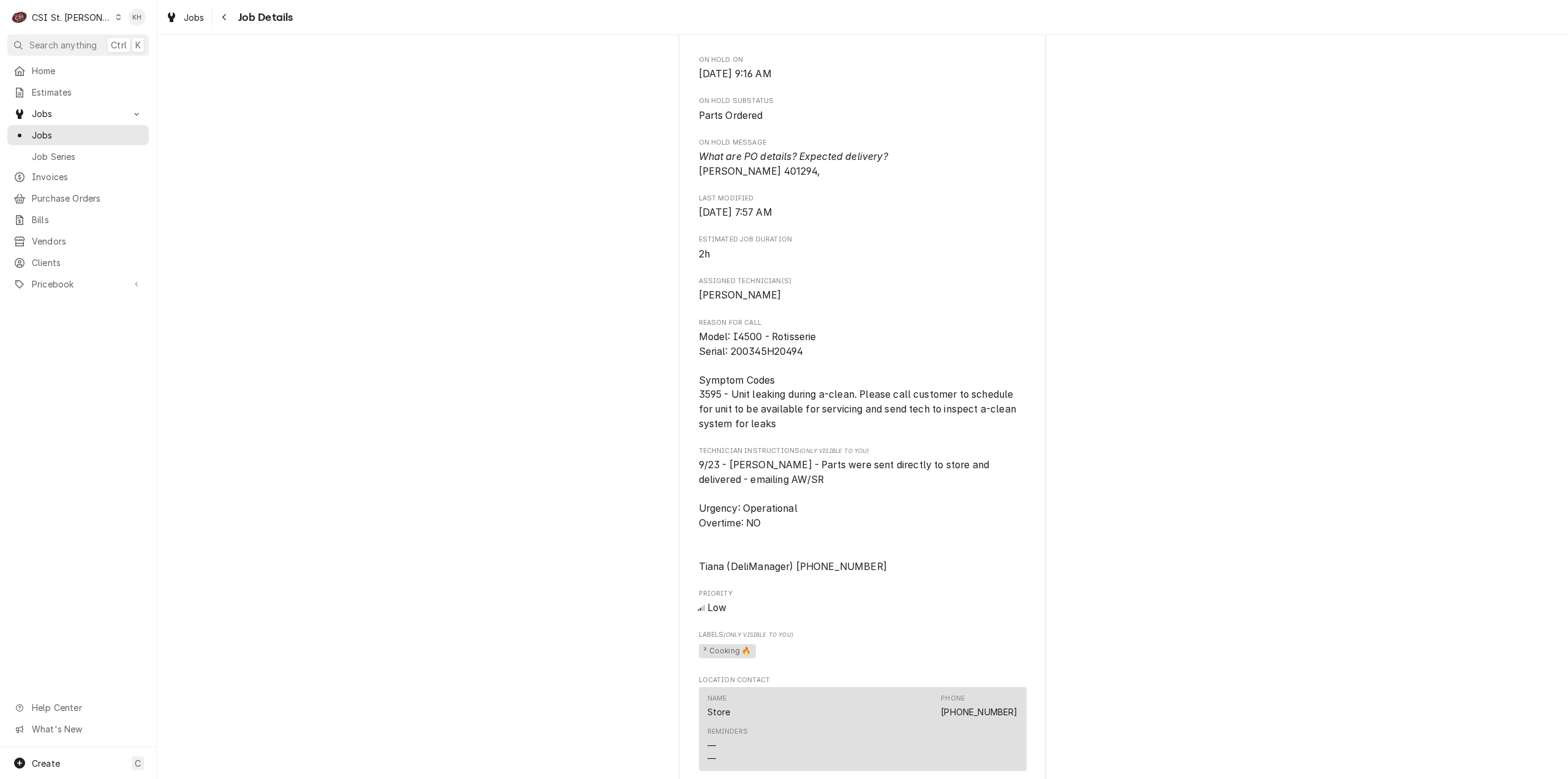
scroll to position [994, 0]
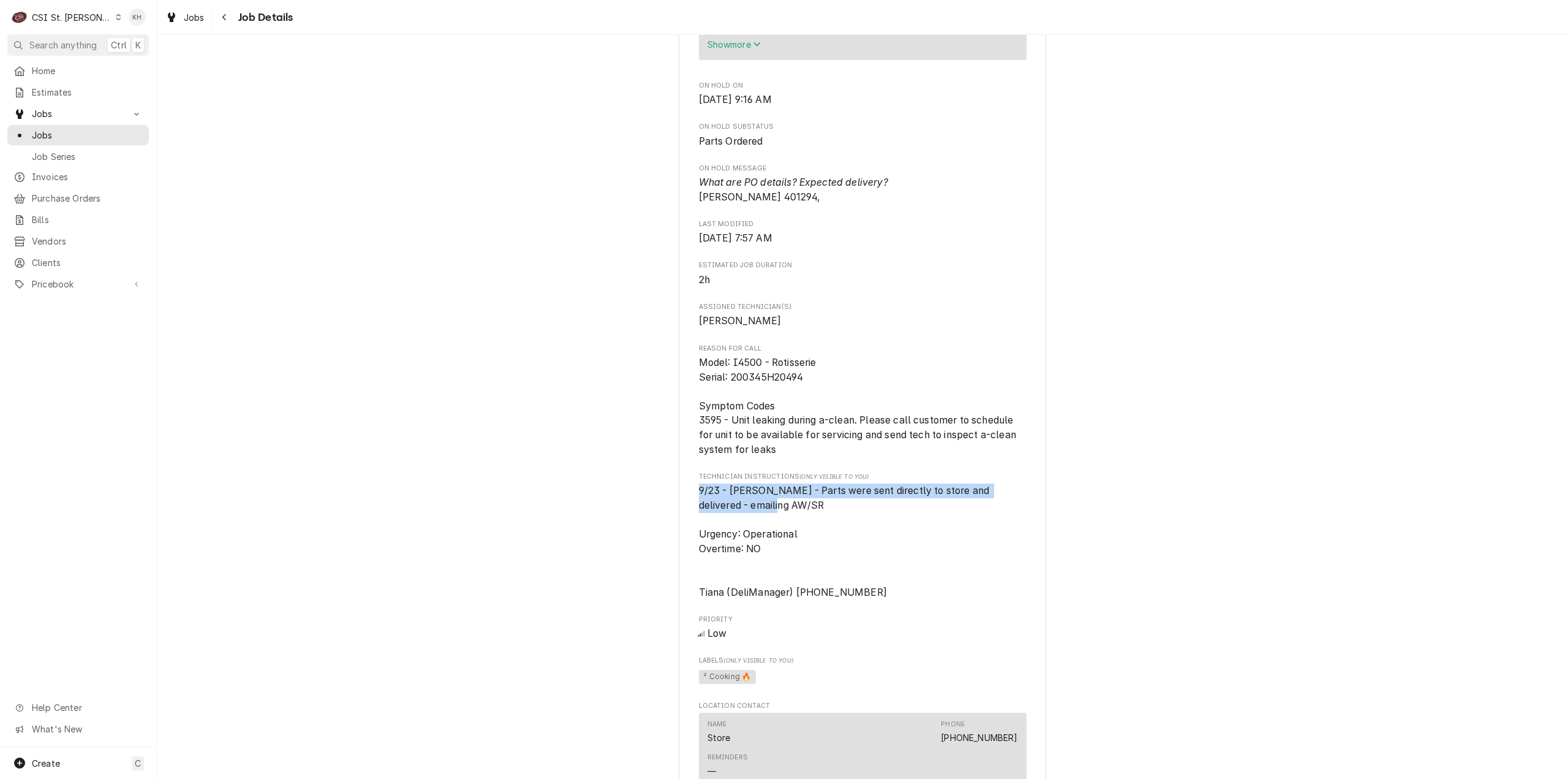
drag, startPoint x: 737, startPoint y: 522, endPoint x: 688, endPoint y: 511, distance: 50.2
click at [688, 511] on div "HARDT EQUIPMENT MANUFACTURING Costco #368 South County / 4200 Rusty Rd, Saint L…" at bounding box center [862, 192] width 367 height 2215
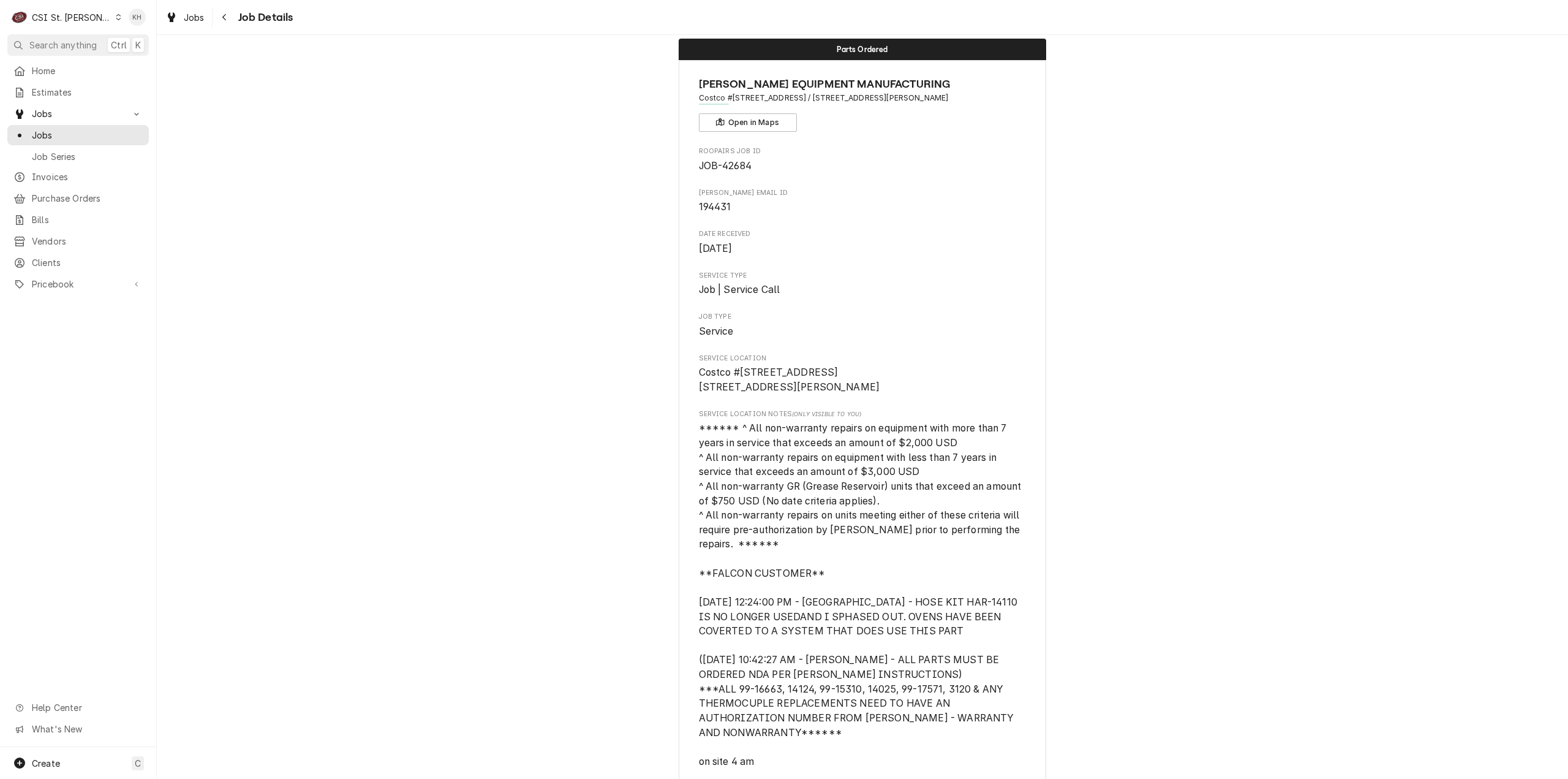
scroll to position [0, 0]
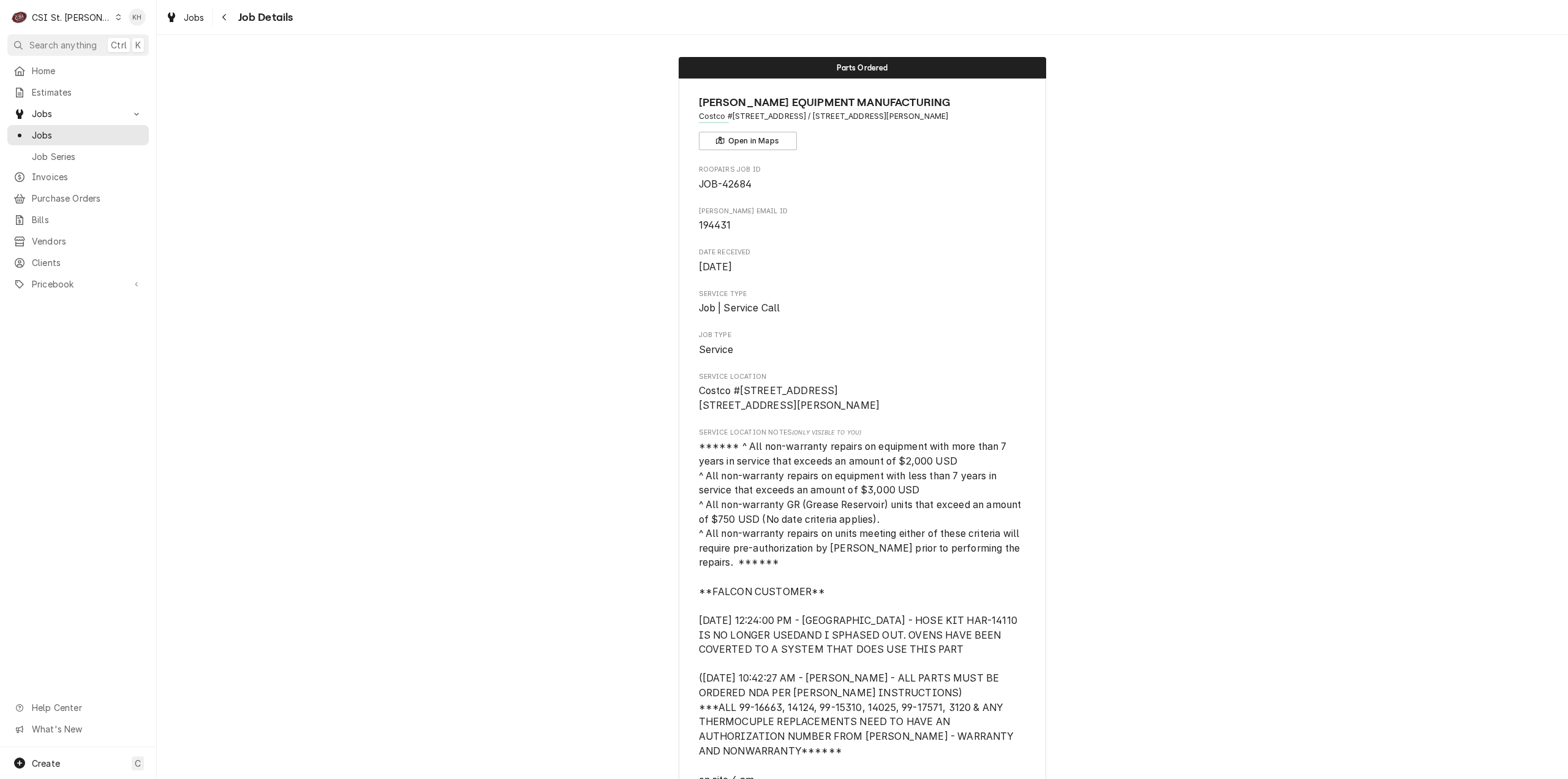
click at [67, 17] on div "CSI St. Louis" at bounding box center [72, 17] width 80 height 13
click at [138, 31] on div "CSI [US_STATE][GEOGRAPHIC_DATA]" at bounding box center [188, 24] width 169 height 15
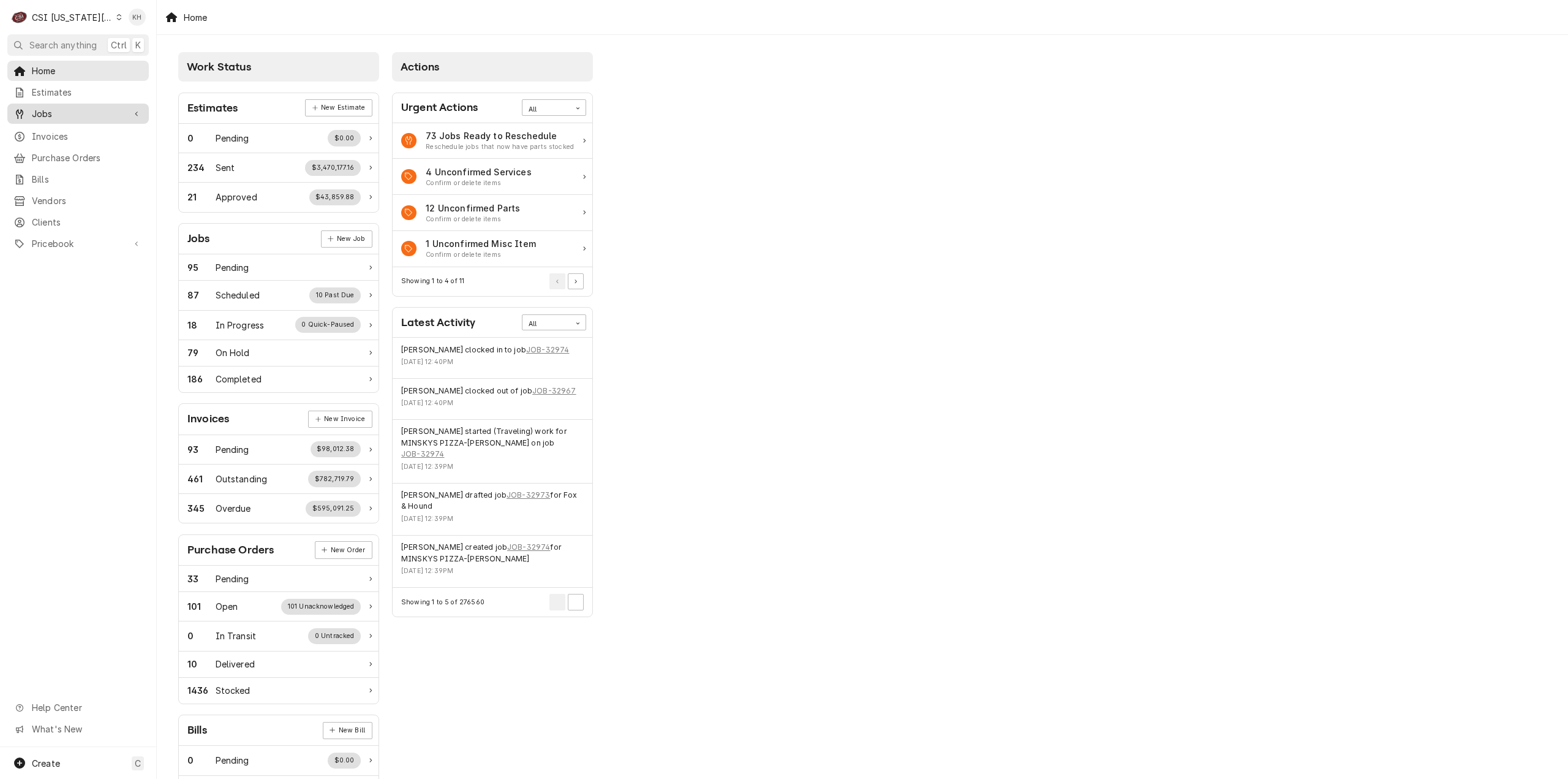
click at [89, 111] on span "Jobs" at bounding box center [78, 114] width 92 height 13
click at [92, 131] on span "Jobs" at bounding box center [87, 135] width 111 height 13
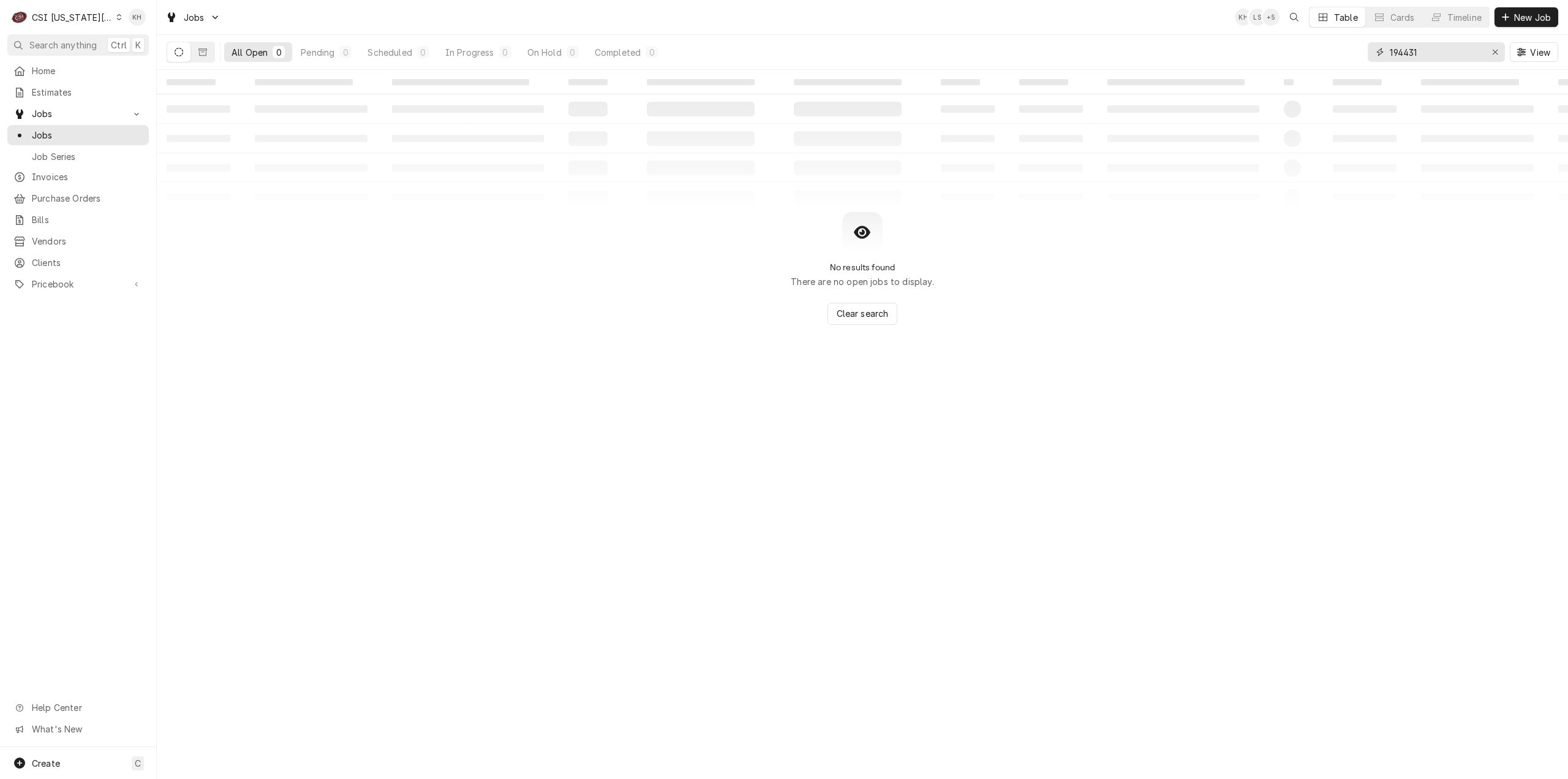
drag, startPoint x: 1447, startPoint y: 51, endPoint x: 1287, endPoint y: 52, distance: 160.0
click at [1287, 52] on div "All Open 0 Pending 0 Scheduled 0 In Progress 0 On Hold 0 Completed 0 194431 View" at bounding box center [862, 52] width 1392 height 34
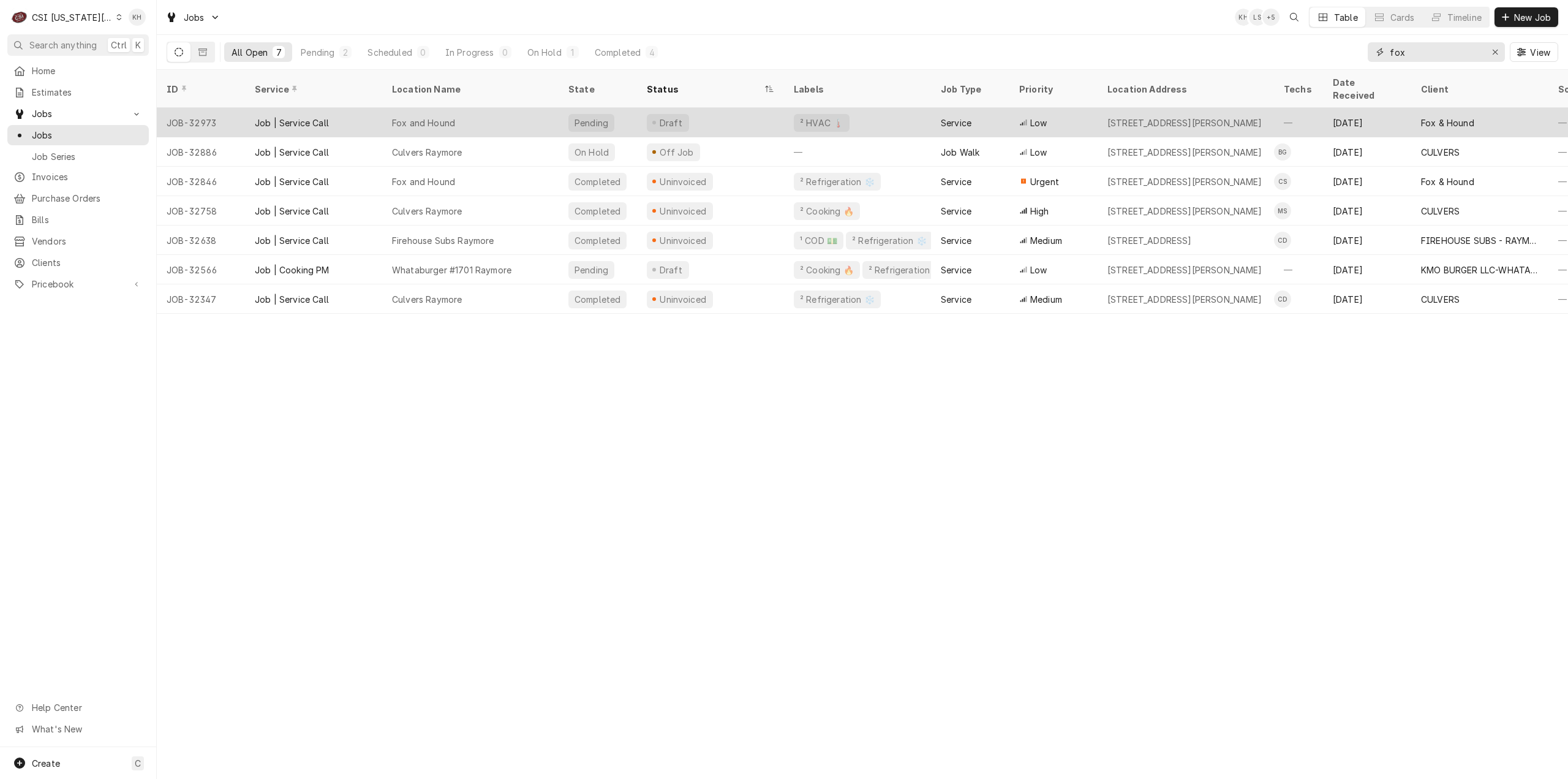
type input "fox"
click at [540, 108] on div "Fox and Hound" at bounding box center [471, 122] width 176 height 30
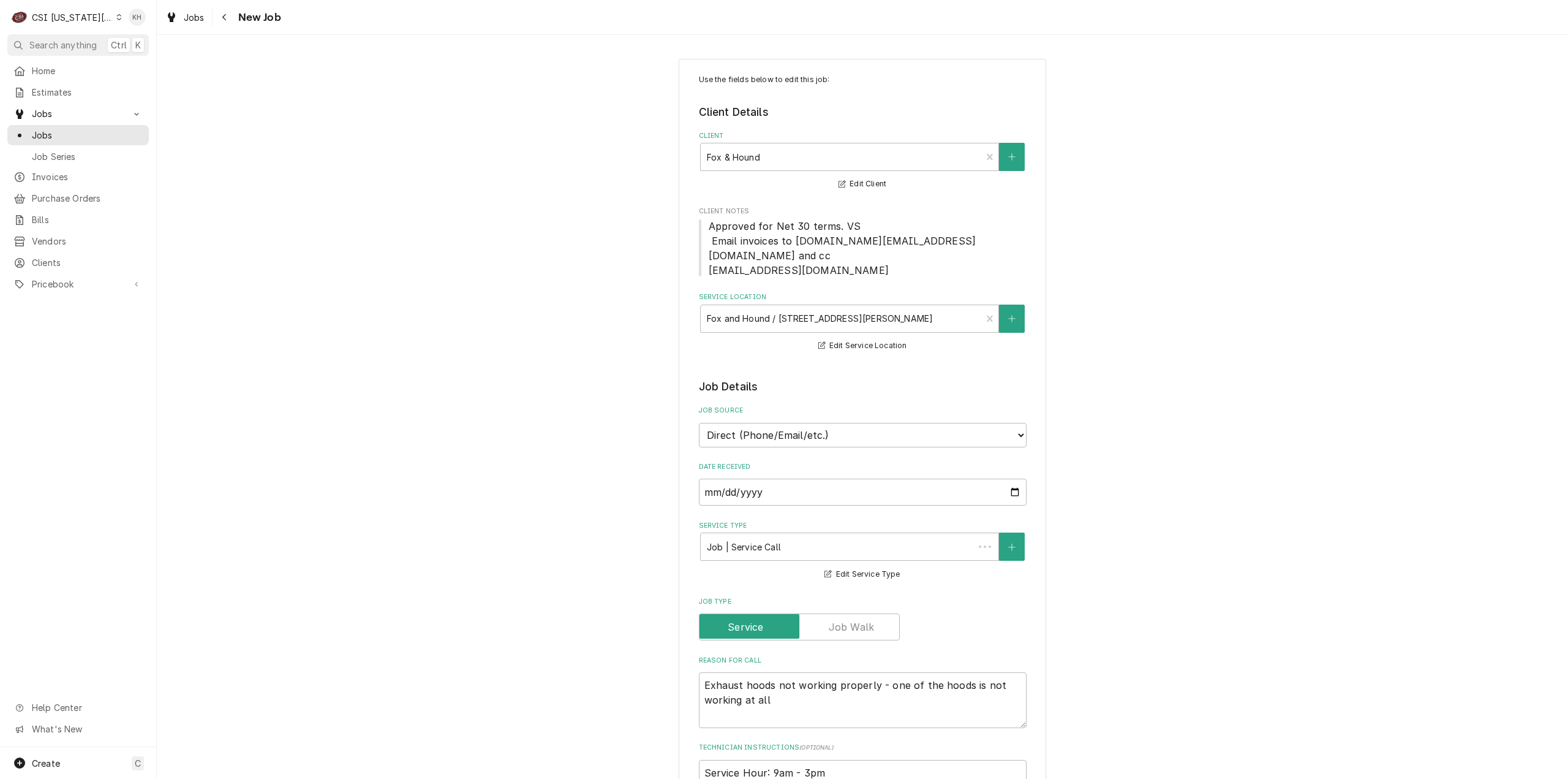
type textarea "x"
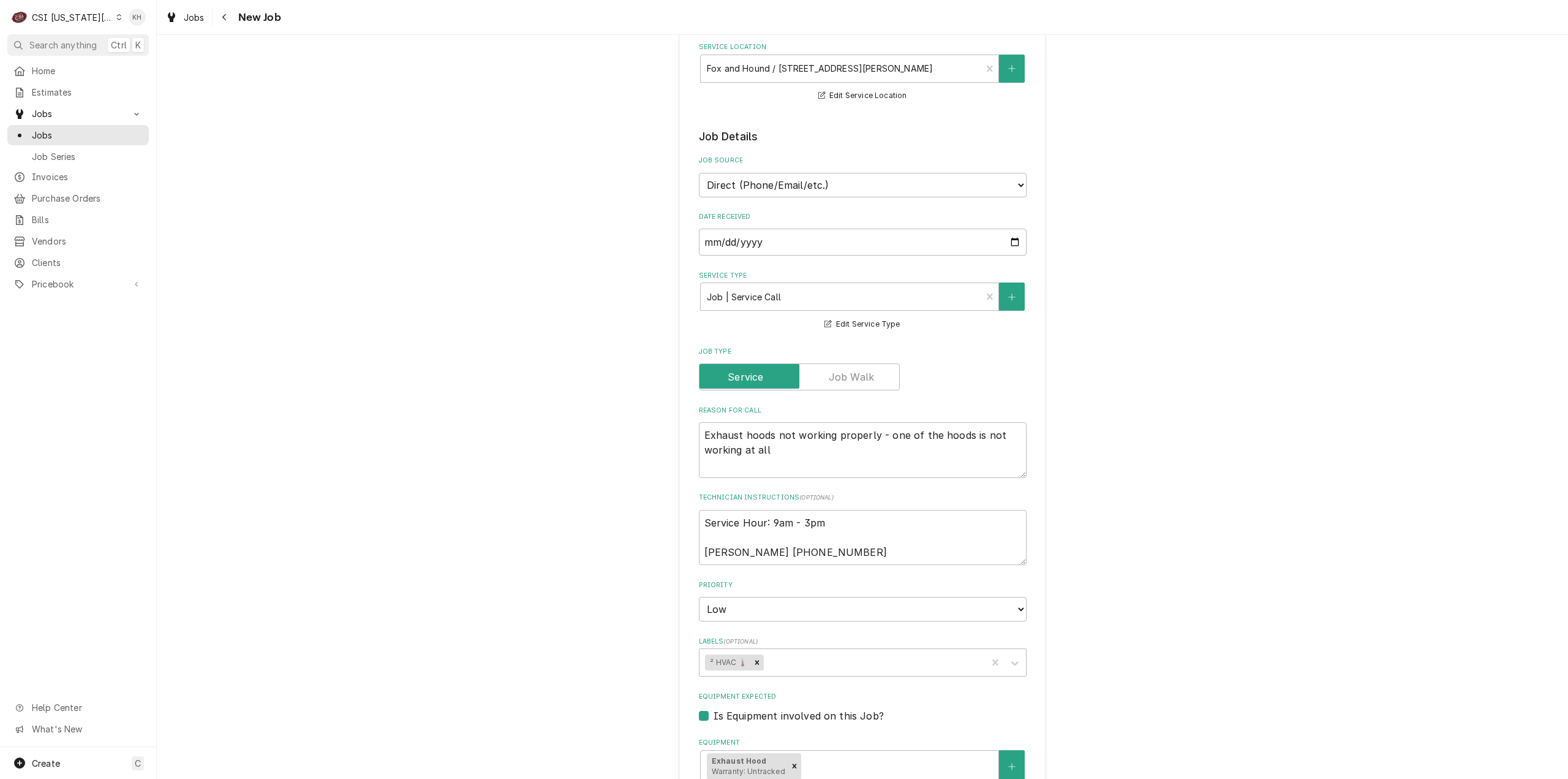
scroll to position [248, 0]
click at [807, 445] on textarea "Exhaust hoods not working properly - one of the hoods is not working at all" at bounding box center [863, 452] width 327 height 56
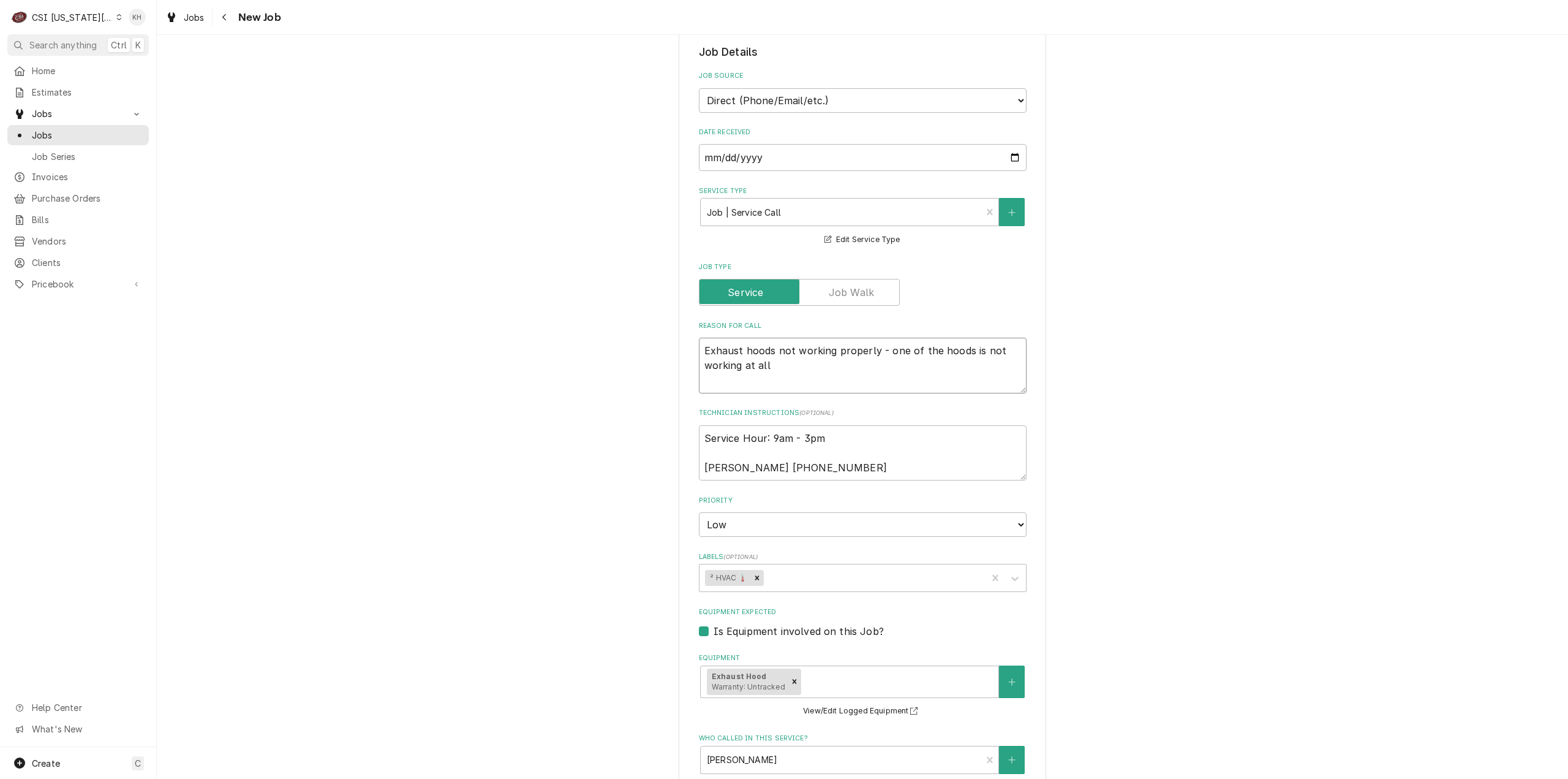
scroll to position [738, 0]
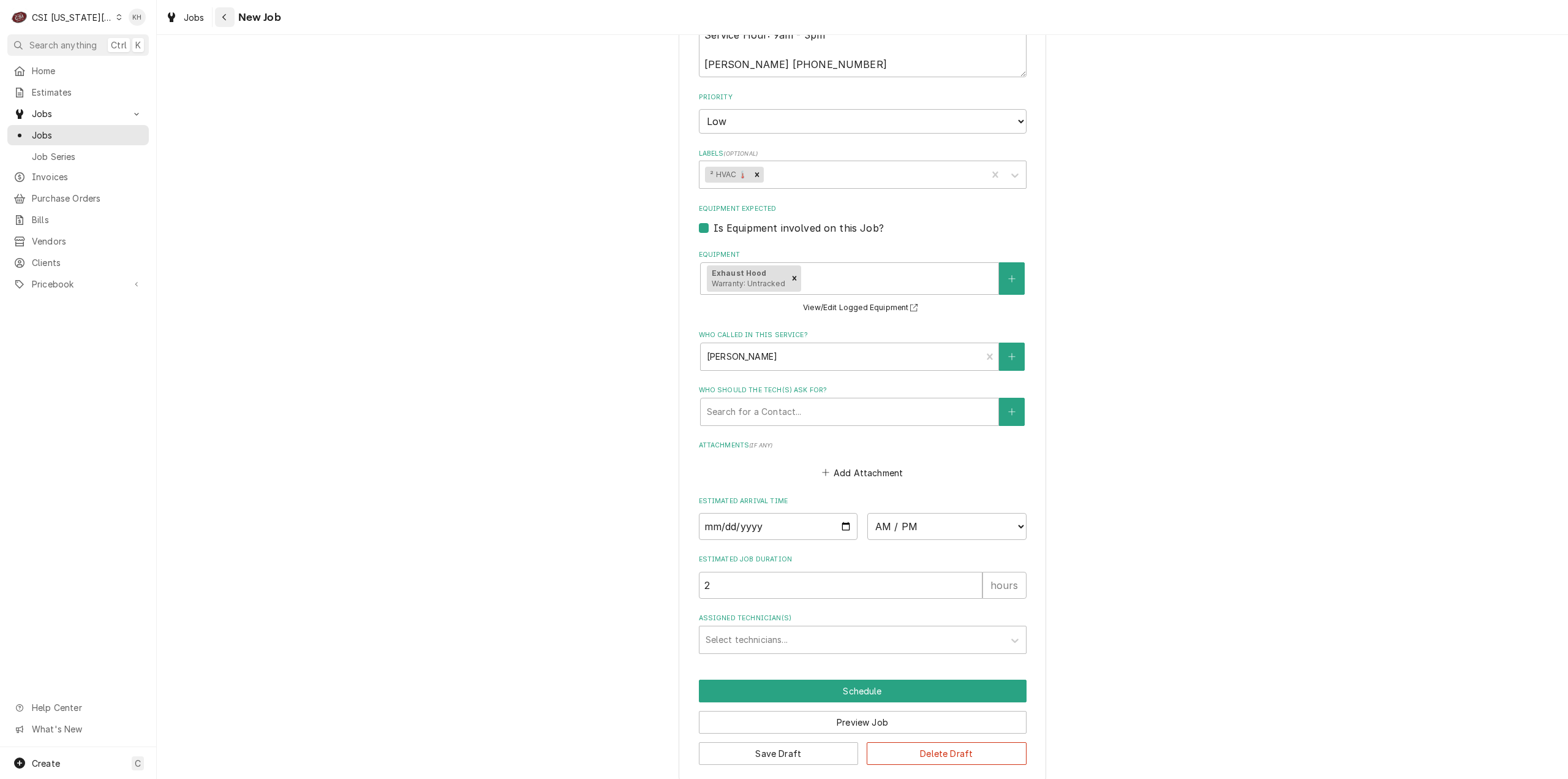
click at [220, 14] on div "Navigate back" at bounding box center [225, 17] width 12 height 12
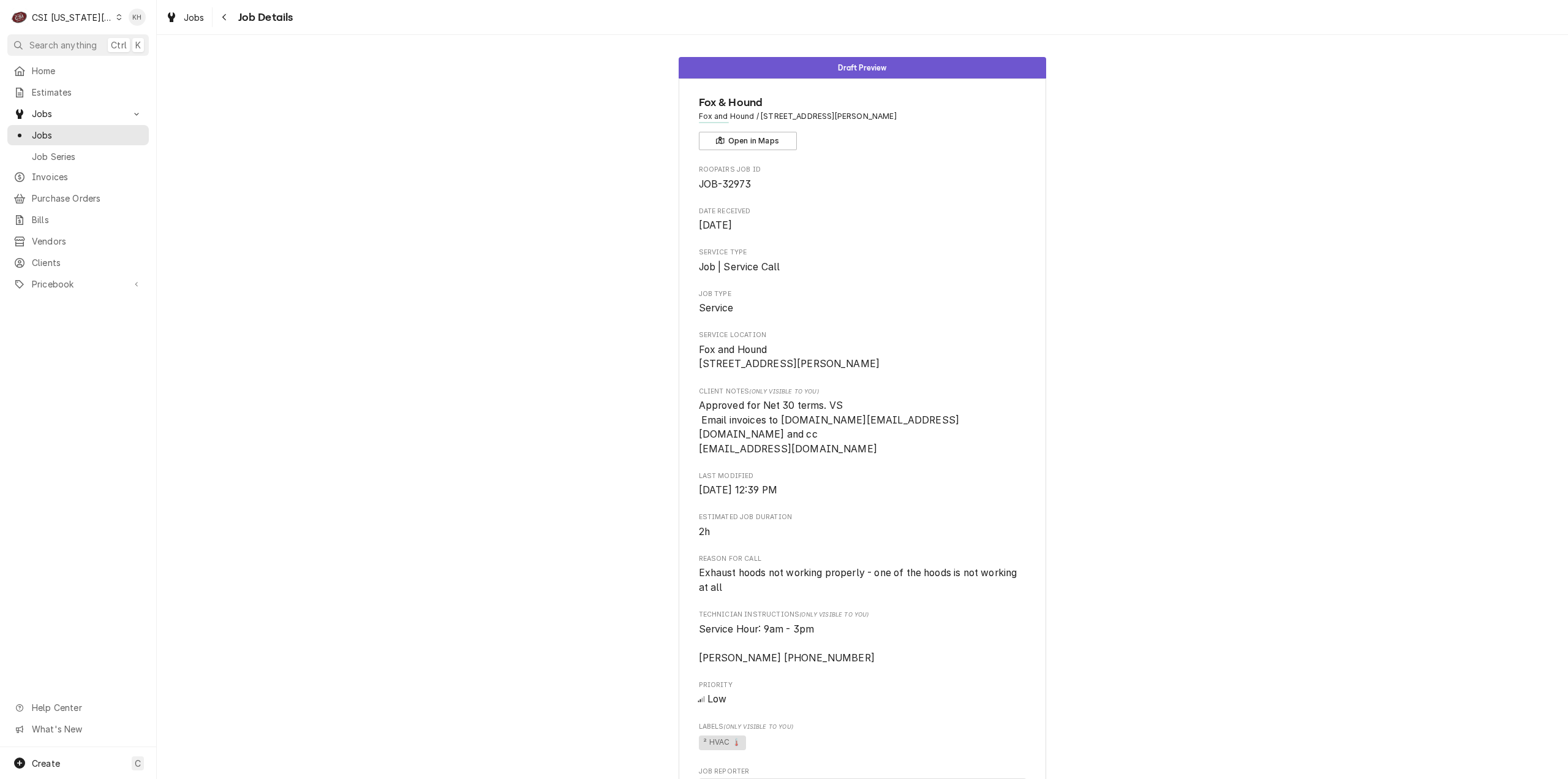
click at [1265, 411] on div "Draft Preview Fox & Hound Fox and Hound / [GEOGRAPHIC_DATA][PERSON_NAME] Open i…" at bounding box center [862, 529] width 1411 height 964
click at [1304, 323] on div "Draft Preview Fox & Hound Fox and Hound / [GEOGRAPHIC_DATA][PERSON_NAME] Open i…" at bounding box center [862, 529] width 1411 height 964
